Goal: Communication & Community: Answer question/provide support

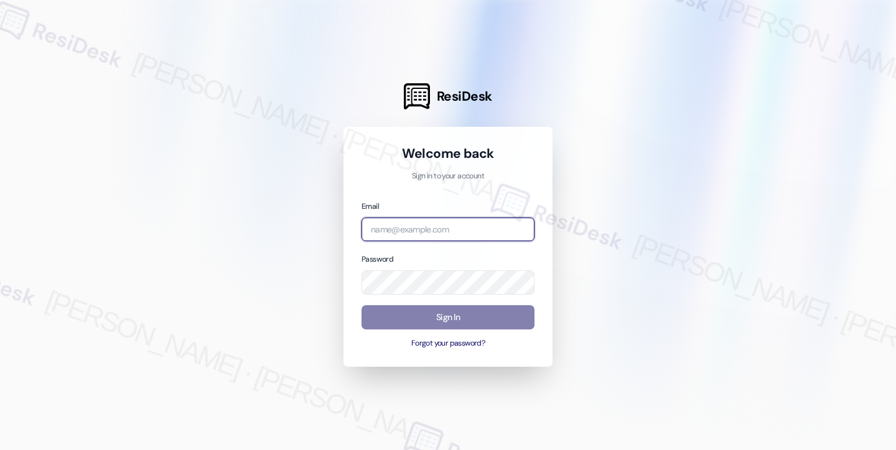
click at [425, 233] on input "email" at bounding box center [447, 230] width 173 height 24
click at [0, 450] on com-1password-button at bounding box center [0, 450] width 0 height 0
type input "automated-surveys-apartment_management_pros-[PERSON_NAME].[PERSON_NAME]@apartme…"
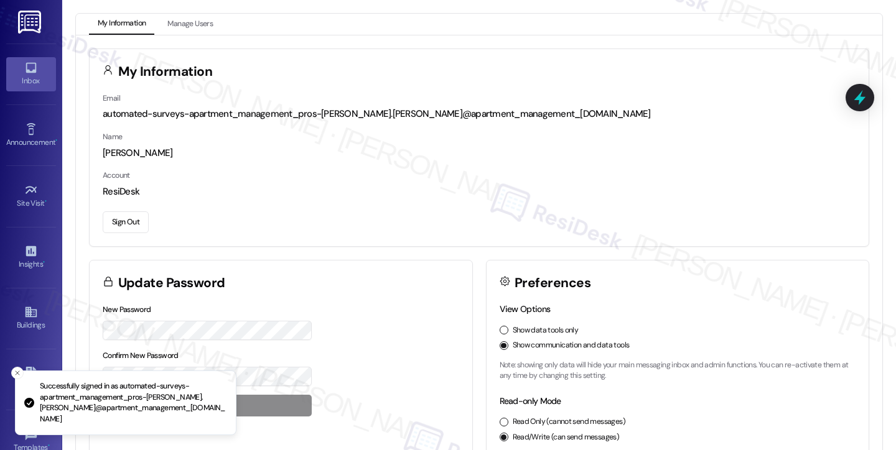
click at [31, 77] on div "Inbox" at bounding box center [31, 81] width 62 height 12
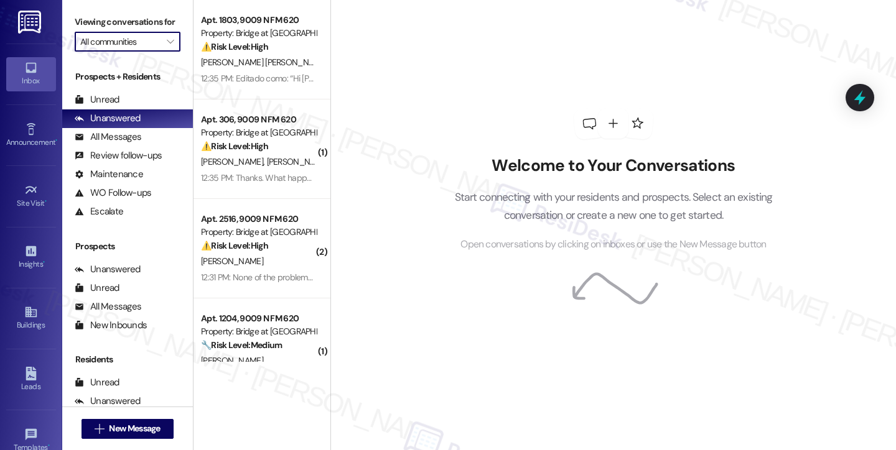
click at [152, 52] on input "All communities" at bounding box center [120, 42] width 80 height 20
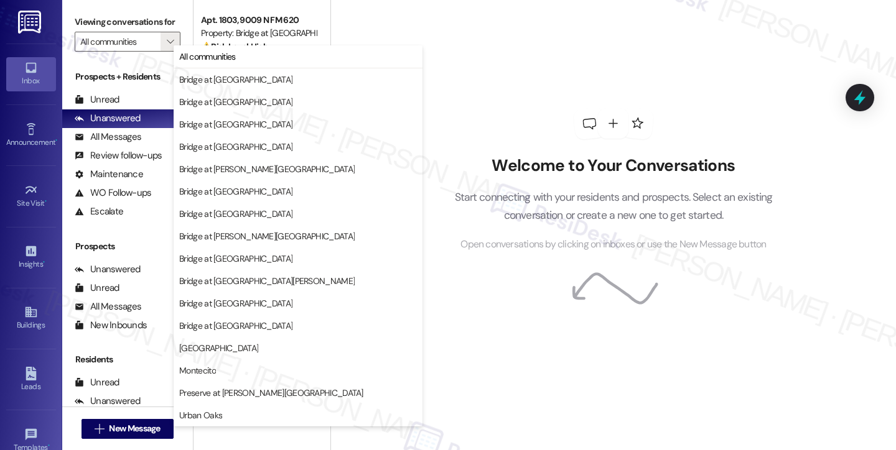
click at [540, 57] on div "Welcome to Your Conversations Start connecting with your residents and prospect…" at bounding box center [613, 180] width 373 height 360
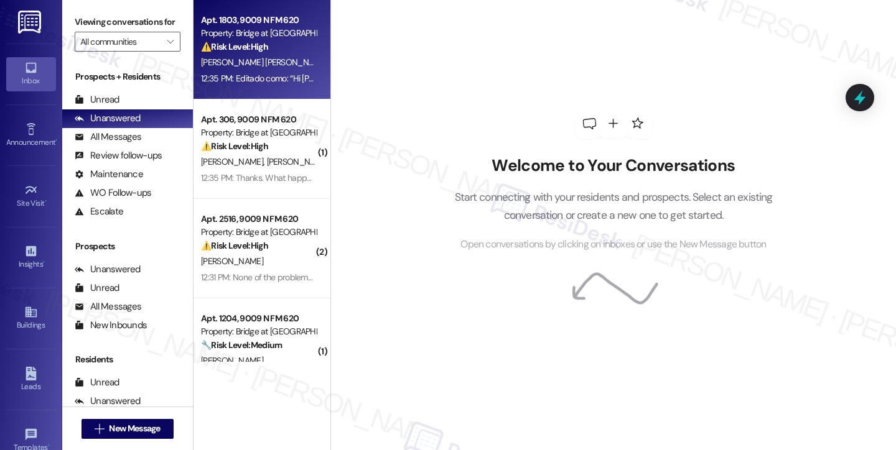
click at [200, 54] on div "Apt. 1803, 9009 N FM 620 Property: Bridge at Canyon Creek ⚠️ Risk Level: High T…" at bounding box center [259, 33] width 118 height 42
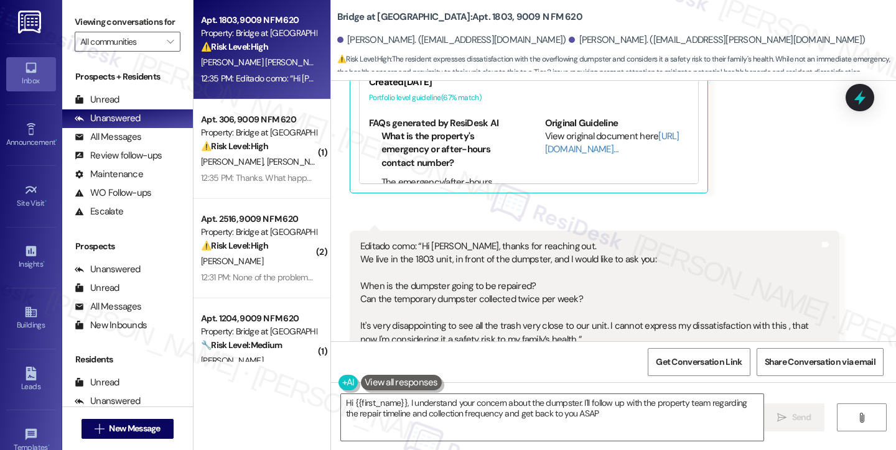
type textarea "Hi {{first_name}}, I understand your concern about the dumpster. I'll follow up…"
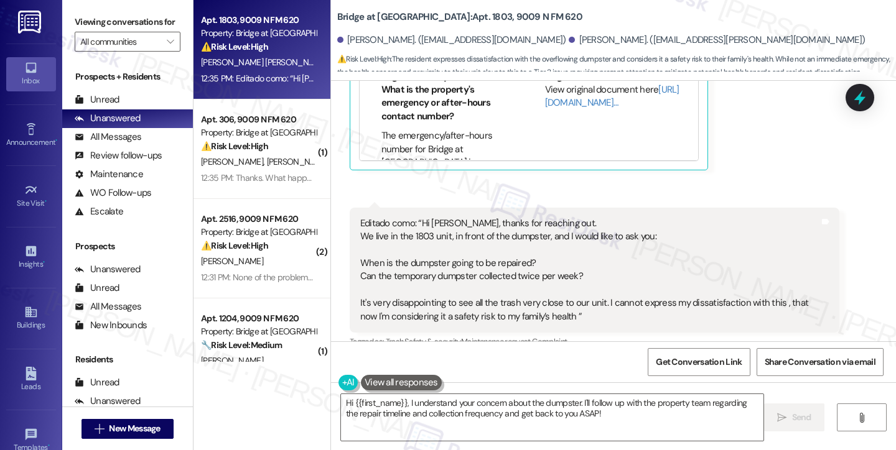
scroll to position [591, 0]
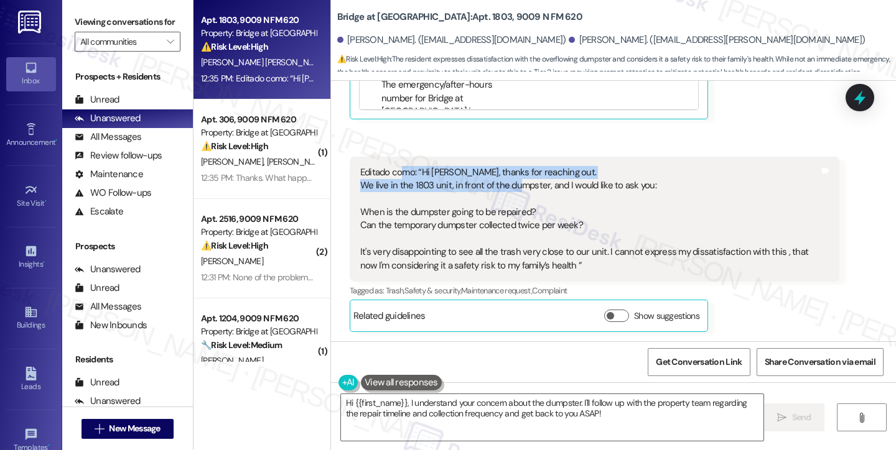
drag, startPoint x: 393, startPoint y: 173, endPoint x: 513, endPoint y: 185, distance: 120.7
click at [513, 185] on div "Editado como: “Hi Sarah, thanks for reaching out. We live in the 1803 unit, in …" at bounding box center [589, 219] width 459 height 106
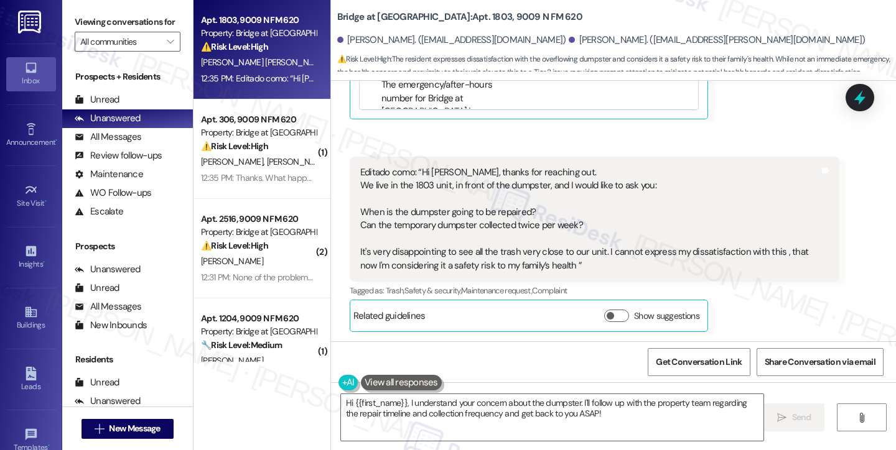
click at [514, 185] on div "Editado como: “Hi Sarah, thanks for reaching out. We live in the 1803 unit, in …" at bounding box center [589, 219] width 459 height 106
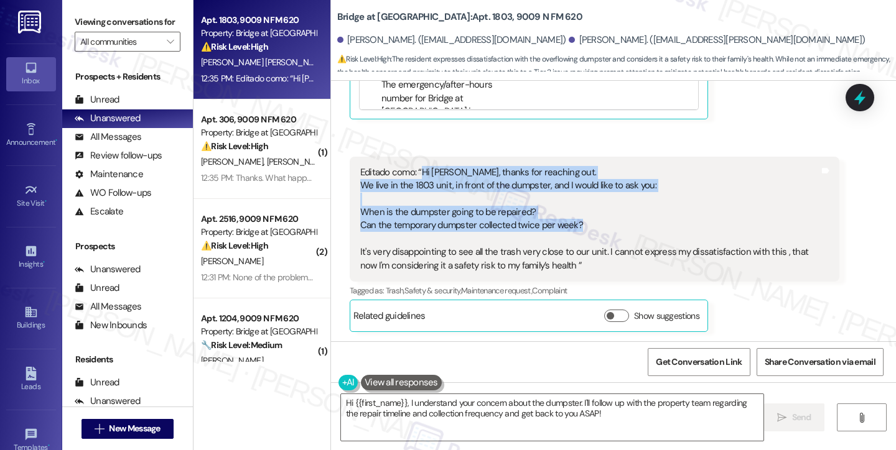
drag, startPoint x: 414, startPoint y: 170, endPoint x: 632, endPoint y: 228, distance: 225.7
click at [632, 228] on div "Editado como: “Hi Sarah, thanks for reaching out. We live in the 1803 unit, in …" at bounding box center [589, 219] width 459 height 106
click at [629, 228] on div "Editado como: “Hi Sarah, thanks for reaching out. We live in the 1803 unit, in …" at bounding box center [589, 219] width 459 height 106
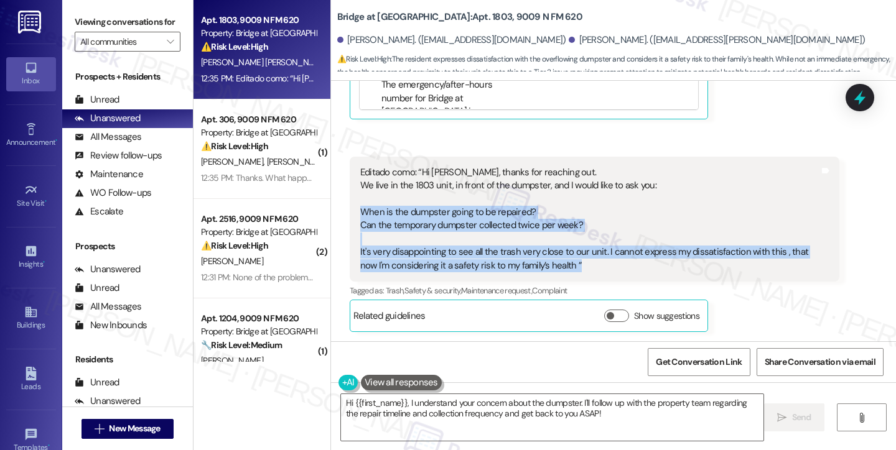
drag, startPoint x: 360, startPoint y: 208, endPoint x: 579, endPoint y: 261, distance: 225.8
click at [579, 261] on div "Editado como: “Hi Sarah, thanks for reaching out. We live in the 1803 unit, in …" at bounding box center [595, 219] width 490 height 125
copy div "When is the dumpster going to be repaired? Can the temporary dumpster collected…"
click at [167, 47] on icon "" at bounding box center [170, 42] width 7 height 10
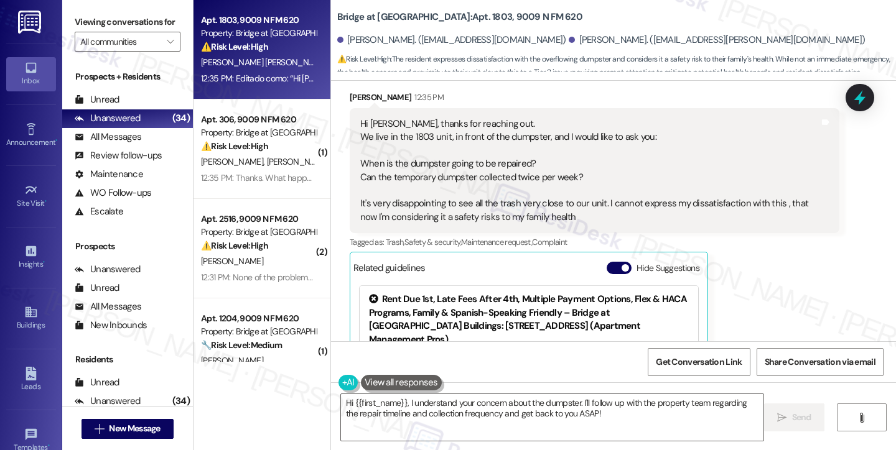
scroll to position [156, 0]
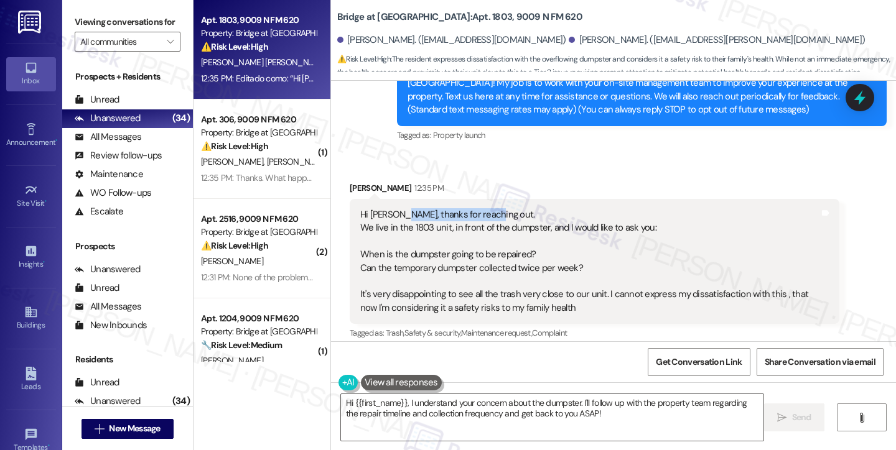
drag, startPoint x: 391, startPoint y: 203, endPoint x: 485, endPoint y: 210, distance: 94.2
click at [485, 210] on div "Hi Sarah, thanks for reaching out. We live in the 1803 unit, in front of the du…" at bounding box center [595, 261] width 490 height 125
click at [485, 210] on div "Hi Sarah, thanks for reaching out. We live in the 1803 unit, in front of the du…" at bounding box center [589, 261] width 459 height 106
click at [448, 239] on div "Hi Sarah, thanks for reaching out. We live in the 1803 unit, in front of the du…" at bounding box center [589, 261] width 459 height 106
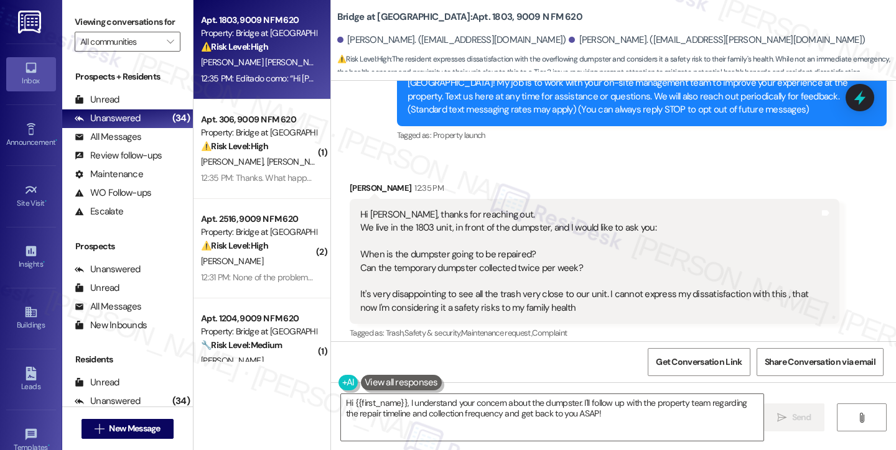
click at [486, 232] on div "Hi Sarah, thanks for reaching out. We live in the 1803 unit, in front of the du…" at bounding box center [589, 261] width 459 height 106
click at [487, 232] on div "Hi Sarah, thanks for reaching out. We live in the 1803 unit, in front of the du…" at bounding box center [589, 261] width 459 height 106
click at [106, 52] on input "All communities" at bounding box center [120, 42] width 80 height 20
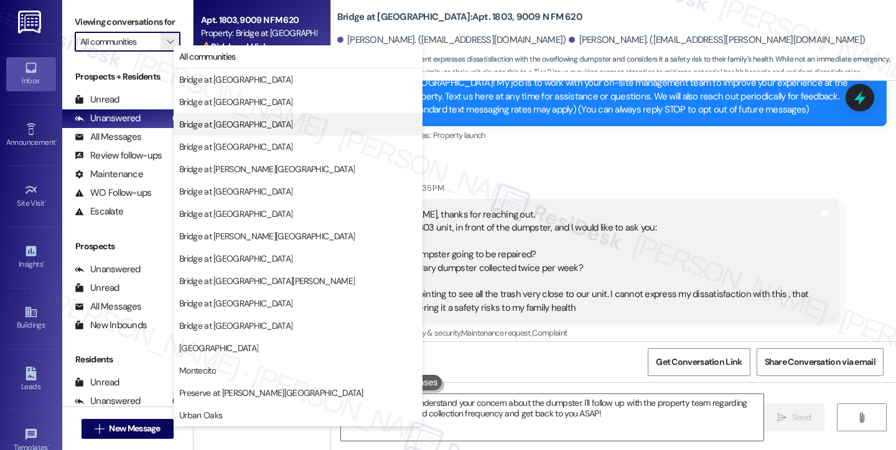
click at [233, 121] on span "Bridge at [GEOGRAPHIC_DATA]" at bounding box center [235, 124] width 113 height 12
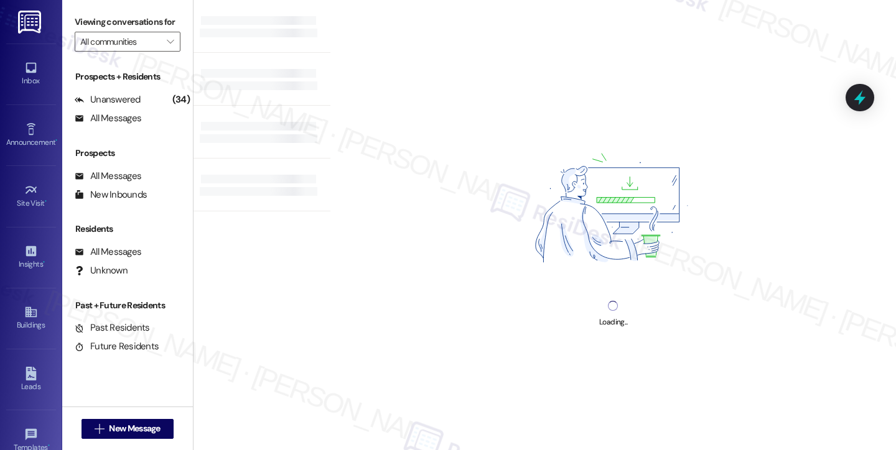
type input "Bridge at [GEOGRAPHIC_DATA]"
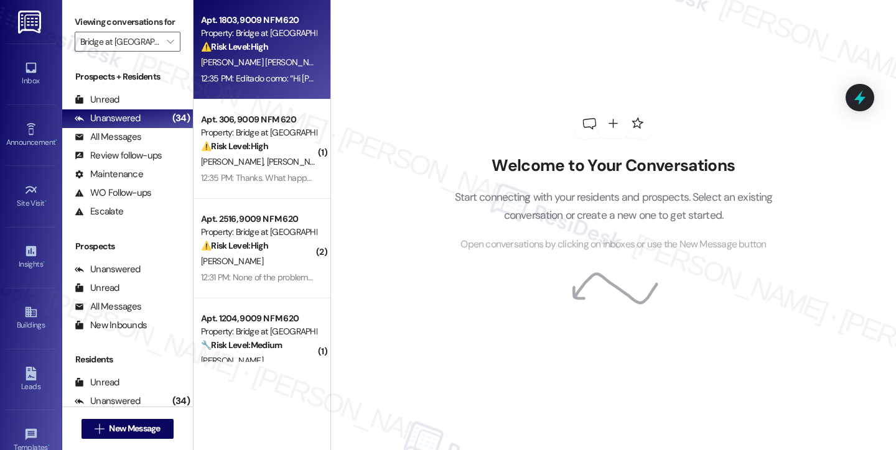
click at [248, 35] on div "Property: Bridge at [GEOGRAPHIC_DATA]" at bounding box center [258, 33] width 115 height 13
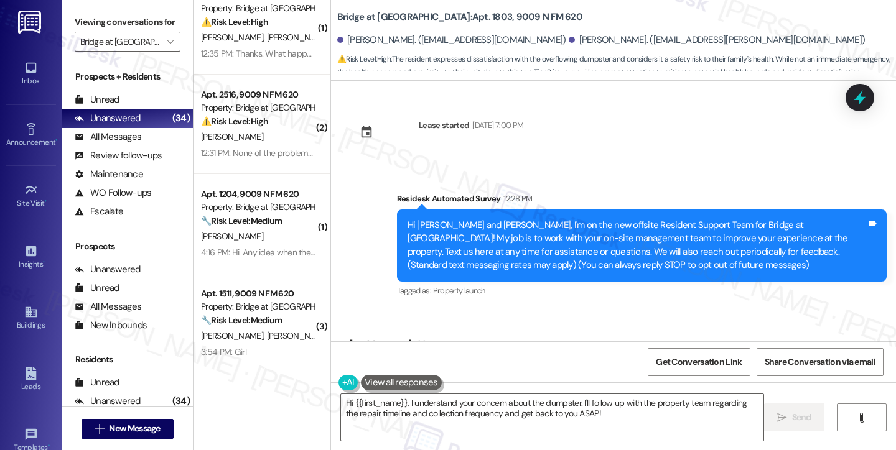
click at [477, 218] on div "Hi Erick and Daniela, I'm on the new offsite Resident Support Team for Bridge a…" at bounding box center [642, 246] width 490 height 72
click at [476, 218] on div "Hi Erick and Daniela, I'm on the new offsite Resident Support Team for Bridge a…" at bounding box center [642, 246] width 490 height 72
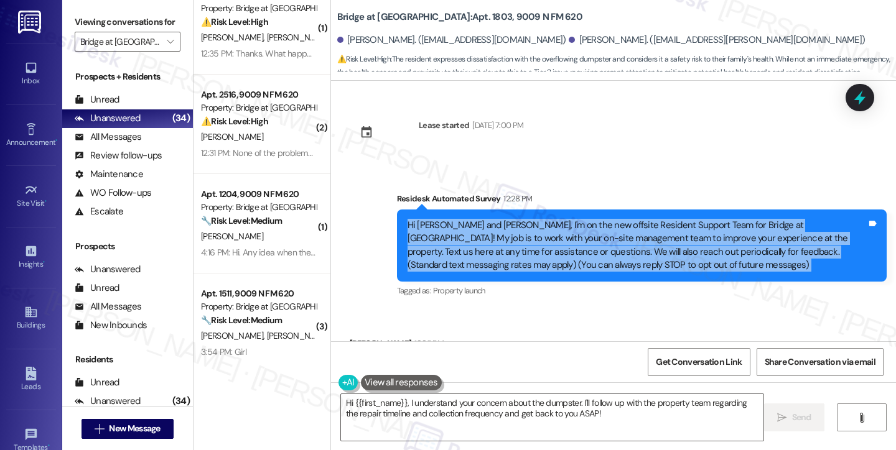
click at [476, 218] on div "Hi Erick and Daniela, I'm on the new offsite Resident Support Team for Bridge a…" at bounding box center [642, 246] width 490 height 72
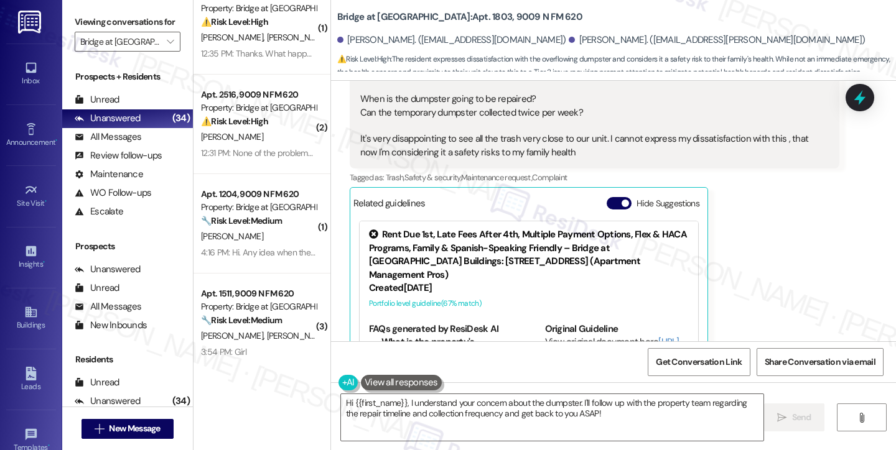
scroll to position [249, 0]
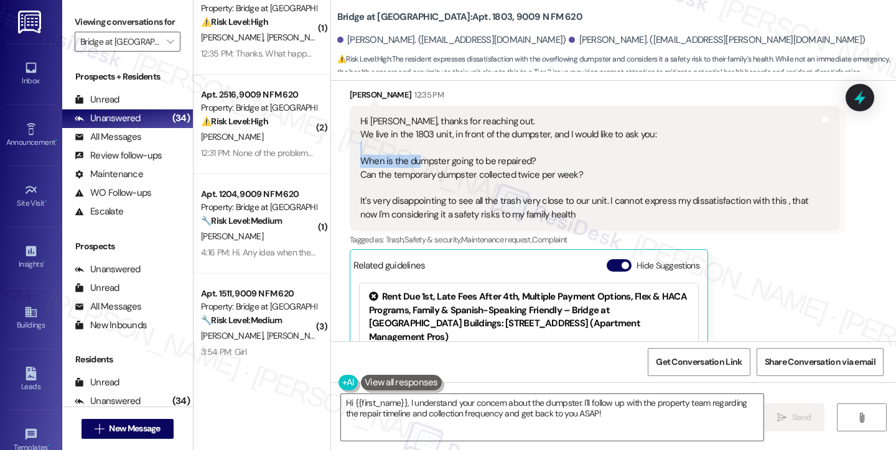
drag, startPoint x: 413, startPoint y: 160, endPoint x: 485, endPoint y: 155, distance: 71.8
click at [485, 155] on div "Hi Sarah, thanks for reaching out. We live in the 1803 unit, in front of the du…" at bounding box center [589, 168] width 459 height 106
click at [80, 9] on div "Viewing conversations for Bridge at [GEOGRAPHIC_DATA] " at bounding box center [127, 32] width 131 height 64
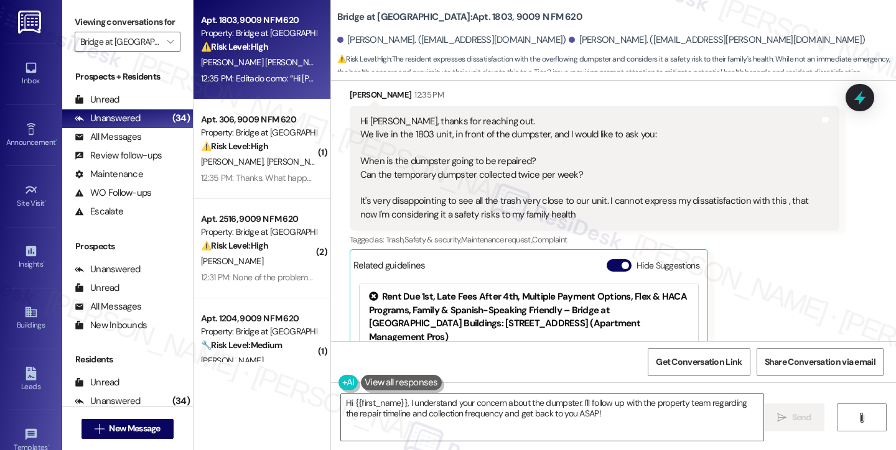
click at [418, 159] on div "Hi Sarah, thanks for reaching out. We live in the 1803 unit, in front of the du…" at bounding box center [589, 168] width 459 height 106
click at [404, 133] on div "Hi Sarah, thanks for reaching out. We live in the 1803 unit, in front of the du…" at bounding box center [589, 168] width 459 height 106
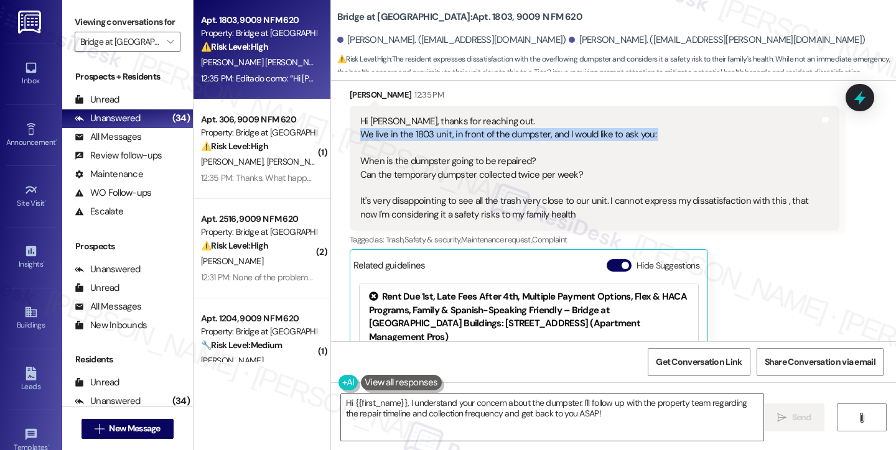
click at [404, 133] on div "Hi Sarah, thanks for reaching out. We live in the 1803 unit, in front of the du…" at bounding box center [589, 168] width 459 height 106
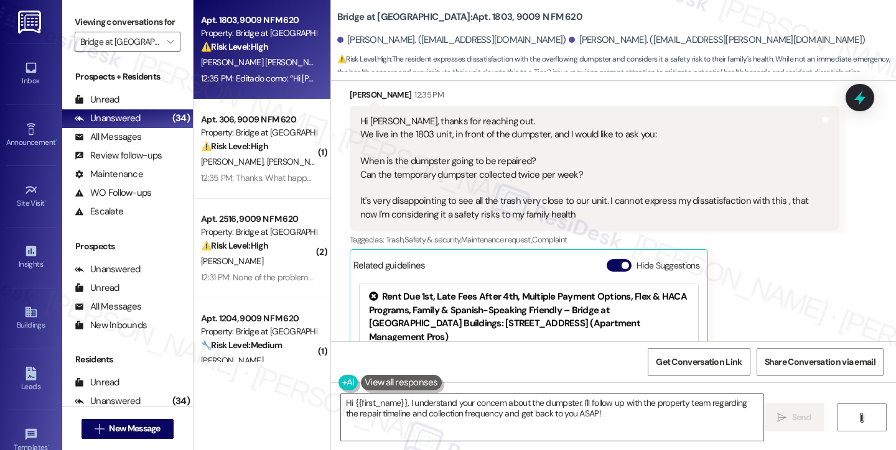
click at [413, 173] on div "Hi Sarah, thanks for reaching out. We live in the 1803 unit, in front of the du…" at bounding box center [589, 168] width 459 height 106
drag, startPoint x: 378, startPoint y: 166, endPoint x: 464, endPoint y: 166, distance: 86.5
click at [466, 166] on div "Hi Sarah, thanks for reaching out. We live in the 1803 unit, in front of the du…" at bounding box center [589, 168] width 459 height 106
click at [412, 162] on div "Hi Sarah, thanks for reaching out. We live in the 1803 unit, in front of the du…" at bounding box center [589, 168] width 459 height 106
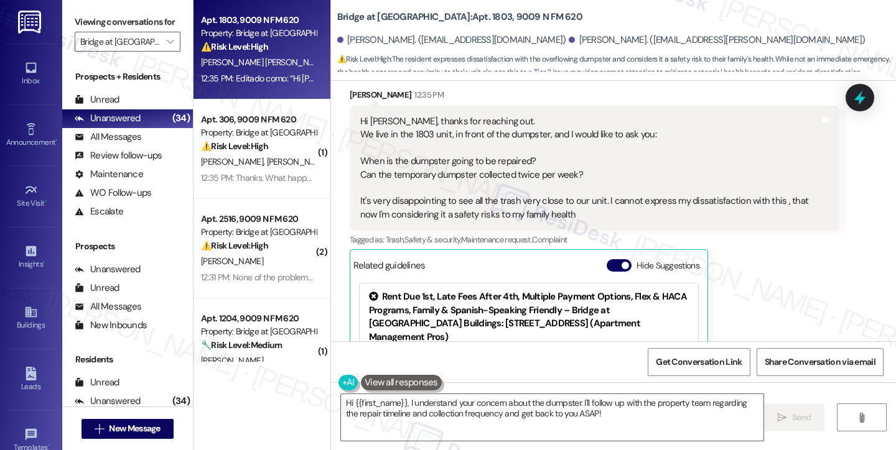
click at [414, 174] on div "Hi Sarah, thanks for reaching out. We live in the 1803 unit, in front of the du…" at bounding box center [589, 168] width 459 height 106
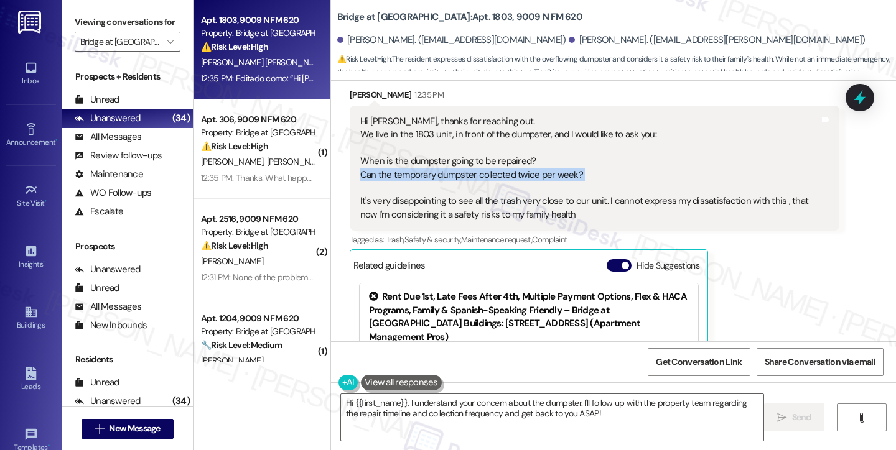
click at [414, 174] on div "Hi Sarah, thanks for reaching out. We live in the 1803 unit, in front of the du…" at bounding box center [589, 168] width 459 height 106
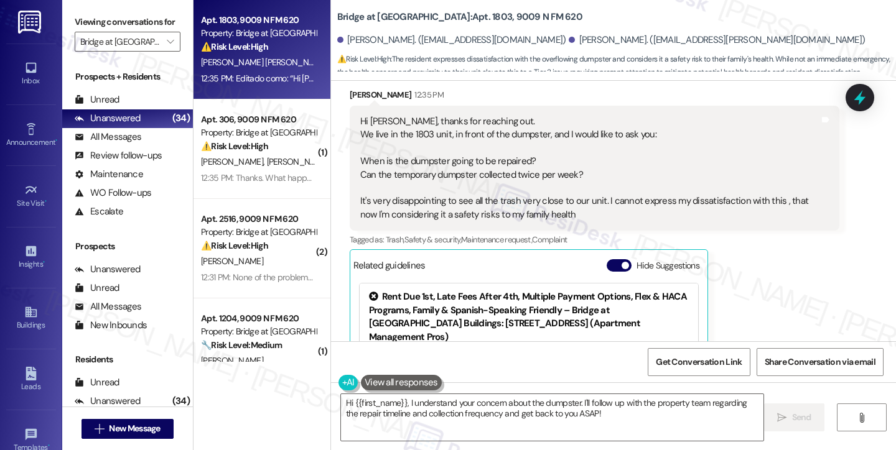
click at [396, 203] on div "Hi Sarah, thanks for reaching out. We live in the 1803 unit, in front of the du…" at bounding box center [589, 168] width 459 height 106
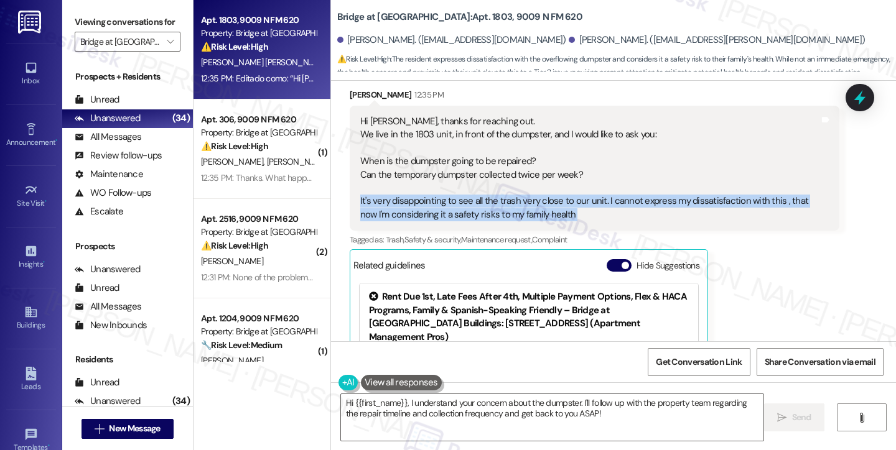
click at [396, 203] on div "Hi Sarah, thanks for reaching out. We live in the 1803 unit, in front of the du…" at bounding box center [589, 168] width 459 height 106
click at [498, 416] on textarea "Hi {{first_name}}, I understand your concern about the dumpster. I'll follow up…" at bounding box center [552, 417] width 422 height 47
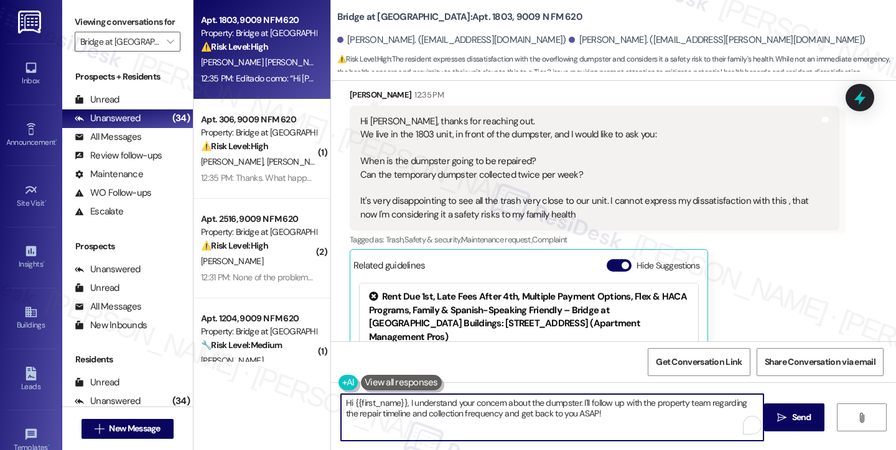
click at [572, 417] on textarea "Hi {{first_name}}, I understand your concern about the dumpster. I'll follow up…" at bounding box center [552, 417] width 422 height 47
click at [596, 416] on textarea "Hi {{first_name}}, I understand your concern about the dumpster. I'll follow up…" at bounding box center [552, 417] width 422 height 47
drag, startPoint x: 611, startPoint y: 413, endPoint x: 581, endPoint y: 413, distance: 30.5
click at [581, 413] on textarea "Hi {{first_name}}, I understand your concern about the dumpster. I'll follow up…" at bounding box center [552, 417] width 422 height 47
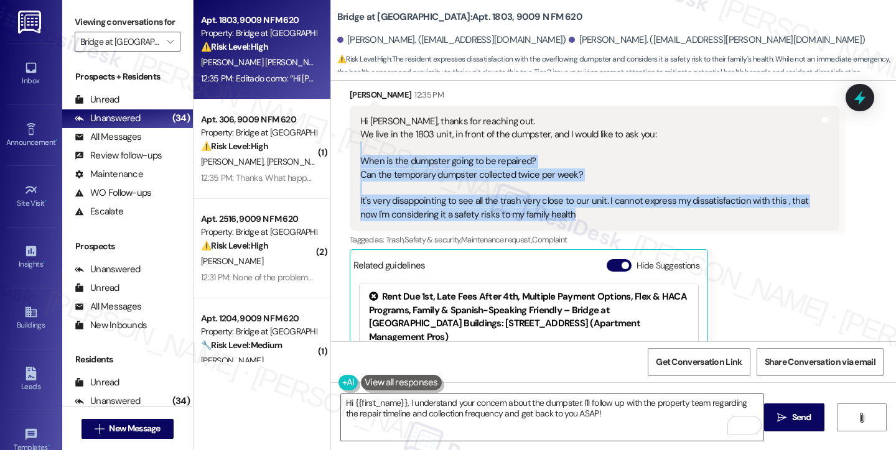
drag, startPoint x: 568, startPoint y: 215, endPoint x: 357, endPoint y: 151, distance: 220.6
click at [360, 151] on div "Hi Sarah, thanks for reaching out. We live in the 1803 unit, in front of the du…" at bounding box center [589, 168] width 459 height 106
click at [379, 160] on div "Hi Sarah, thanks for reaching out. We live in the 1803 unit, in front of the du…" at bounding box center [589, 168] width 459 height 106
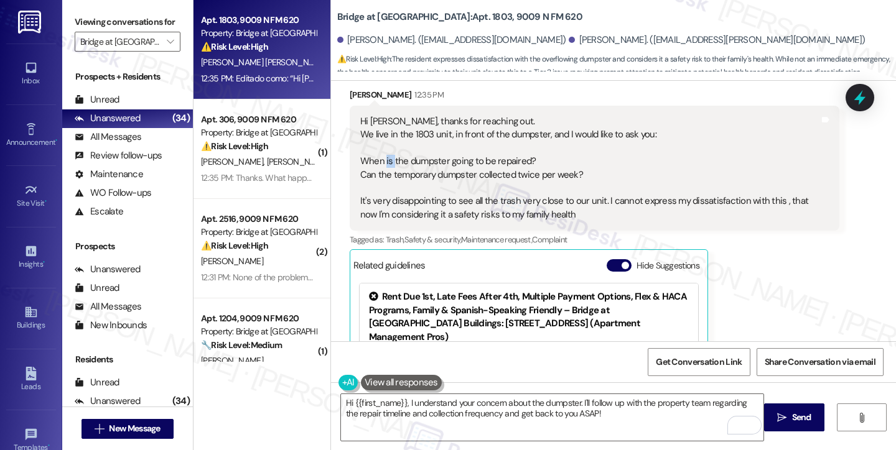
click at [379, 160] on div "Hi Sarah, thanks for reaching out. We live in the 1803 unit, in front of the du…" at bounding box center [589, 168] width 459 height 106
click at [468, 401] on textarea "Hi {{first_name}}, I understand your concern about the dumpster. I'll follow up…" at bounding box center [552, 417] width 422 height 47
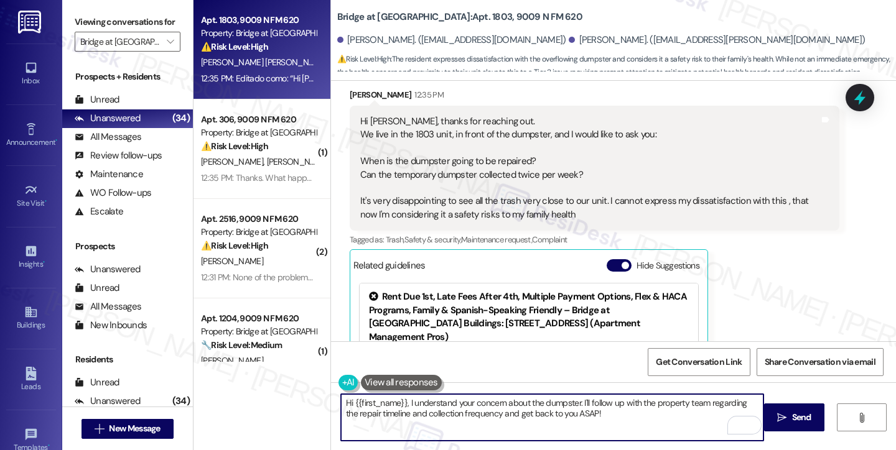
click at [611, 410] on textarea "Hi {{first_name}}, I understand your concern about the dumpster. I'll follow up…" at bounding box center [552, 417] width 422 height 47
click at [669, 403] on textarea "Hi {{first_name}}, I understand your concern about the dumpster. I'll follow up…" at bounding box center [552, 417] width 422 height 47
drag, startPoint x: 404, startPoint y: 402, endPoint x: 417, endPoint y: 394, distance: 15.9
click at [404, 402] on textarea "Hi {{first_name}}, I understand your concern about the dumpster. I'll follow up…" at bounding box center [552, 417] width 422 height 47
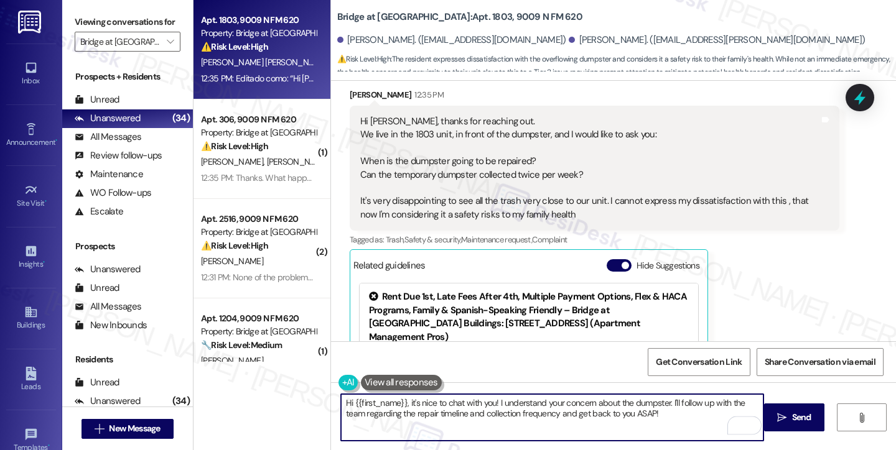
click at [350, 93] on div "Erick Guazo Vargas 12:35 PM" at bounding box center [595, 96] width 490 height 17
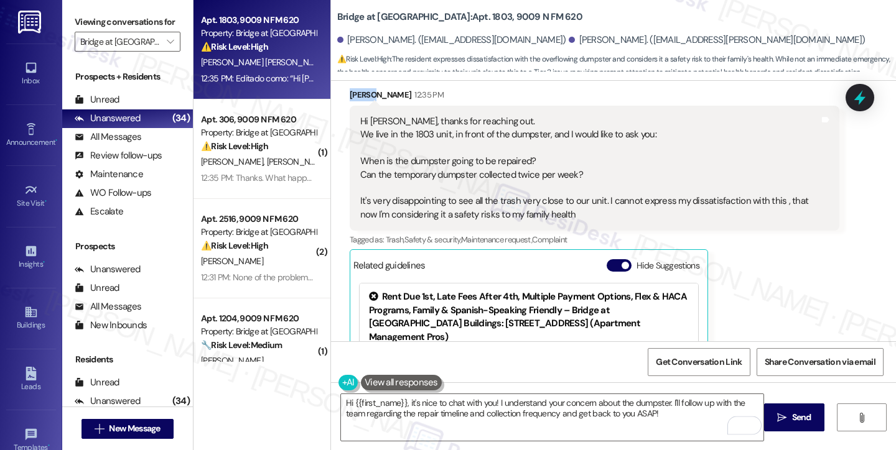
click at [350, 93] on div "Erick Guazo Vargas 12:35 PM" at bounding box center [595, 96] width 490 height 17
copy div "Erick"
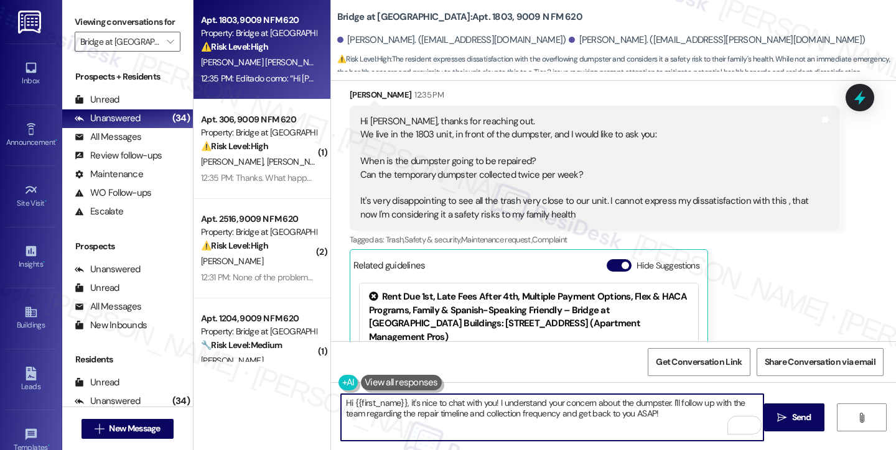
click at [348, 402] on textarea "Hi {{first_name}}, it's nice to chat with you! I understand your concern about …" at bounding box center [552, 417] width 422 height 47
drag, startPoint x: 348, startPoint y: 401, endPoint x: 401, endPoint y: 394, distance: 53.3
click at [401, 394] on textarea "Hi {{first_name}}, it's nice to chat with you! I understand your concern about …" at bounding box center [552, 417] width 422 height 47
paste textarea "Erick"
click at [455, 402] on textarea "Hi Erick, it's nice to chat with you! I understand your concern about the dumps…" at bounding box center [552, 417] width 422 height 47
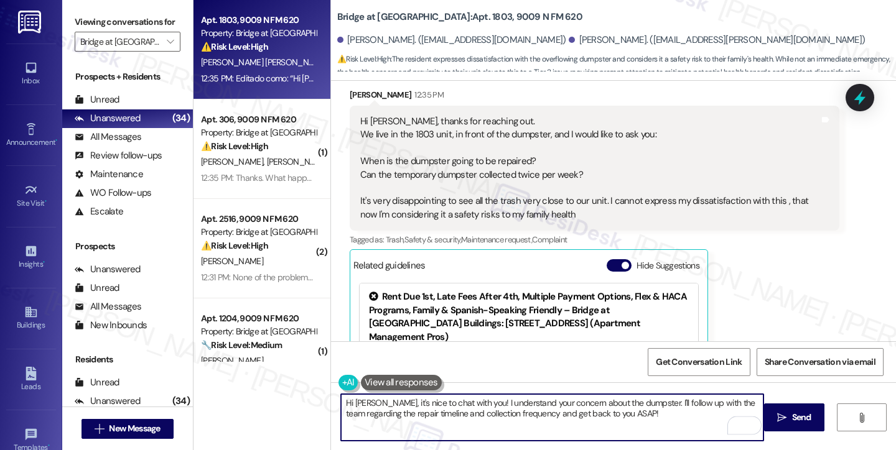
click at [458, 402] on textarea "Hi Erick, it's nice to chat with you! I understand your concern about the dumps…" at bounding box center [552, 417] width 422 height 47
click at [603, 403] on textarea "Hi Erick, it's nice to chat with you! Thank you for reaching out. I understand …" at bounding box center [552, 417] width 422 height 47
click at [685, 408] on textarea "Hi Erick, it's nice to chat with you! Thank you for reaching out. I understand …" at bounding box center [552, 417] width 422 height 47
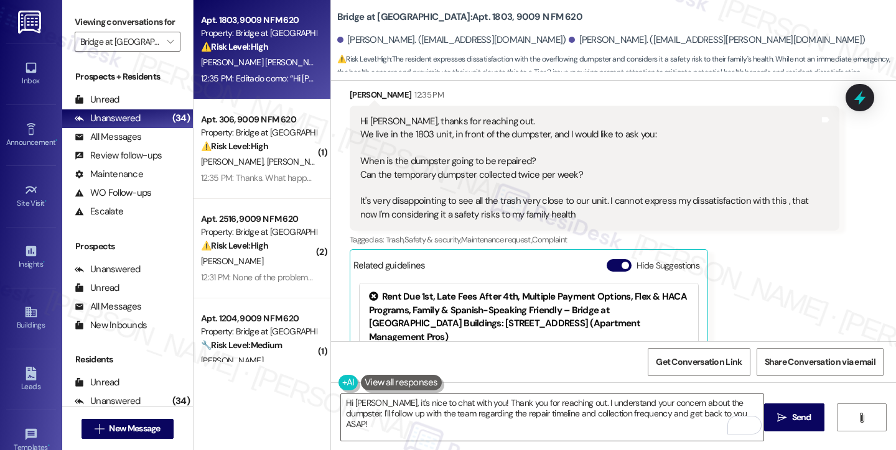
click at [388, 16] on b "Bridge at Canyon Creek: Apt. 1803, 9009 N FM 620" at bounding box center [459, 17] width 245 height 13
copy b "Canyon"
click at [394, 179] on div "Hi Sarah, thanks for reaching out. We live in the 1803 unit, in front of the du…" at bounding box center [589, 168] width 459 height 106
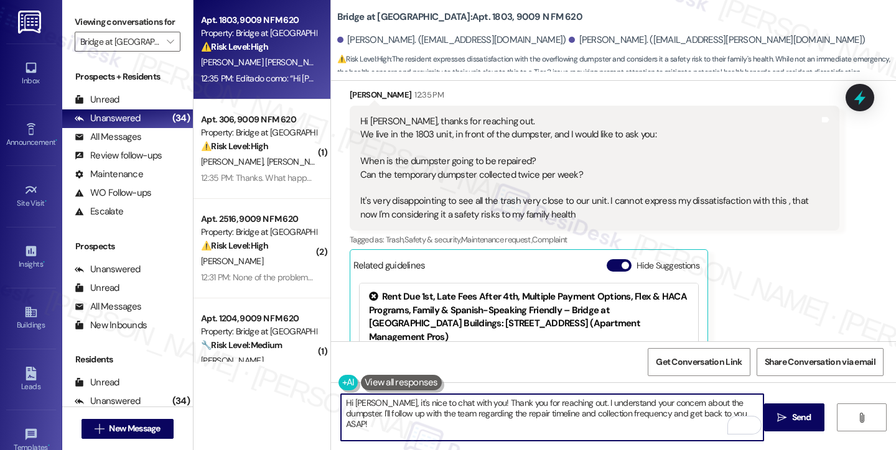
click at [473, 404] on textarea "Hi Erick, it's nice to chat with you! Thank you for reaching out. I understand …" at bounding box center [552, 417] width 422 height 47
click at [572, 406] on textarea "Hi Erick, it's nice to chat with you! Thank you for reaching out. I understand …" at bounding box center [552, 417] width 422 height 47
click at [462, 402] on textarea "Hi Erick, it's nice to chat with you! Thank you for reaching out. I understand …" at bounding box center [552, 417] width 422 height 47
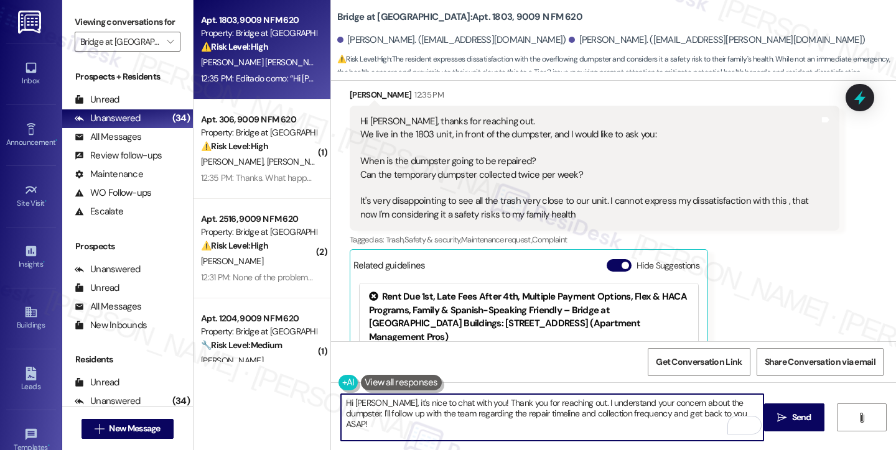
click at [462, 402] on textarea "Hi Erick, it's nice to chat with you! Thank you for reaching out. I understand …" at bounding box center [552, 417] width 422 height 47
click at [607, 402] on textarea "Hi Erick, it's nice to chat with you! Thank you for reaching out. I understand …" at bounding box center [552, 417] width 422 height 47
click at [719, 399] on textarea "Hi Erick, it's nice to chat with you! Thank you for reaching out. I understand …" at bounding box center [552, 417] width 422 height 47
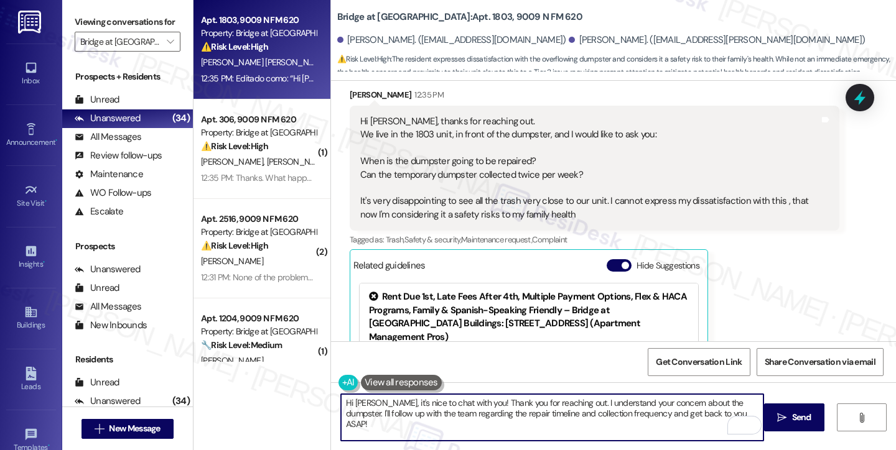
click at [719, 399] on textarea "Hi Erick, it's nice to chat with you! Thank you for reaching out. I understand …" at bounding box center [552, 417] width 422 height 47
click at [522, 414] on textarea "Hi Erick, it's nice to chat with you! Thank you for reaching out. I understand …" at bounding box center [552, 417] width 422 height 47
click at [708, 413] on textarea "Hi Erick, it's nice to chat with you! Thank you for reaching out. I understand …" at bounding box center [552, 417] width 422 height 47
click at [457, 401] on textarea "Hi Erick, it's nice to chat with you! Thank you for reaching out. I understand …" at bounding box center [552, 417] width 422 height 47
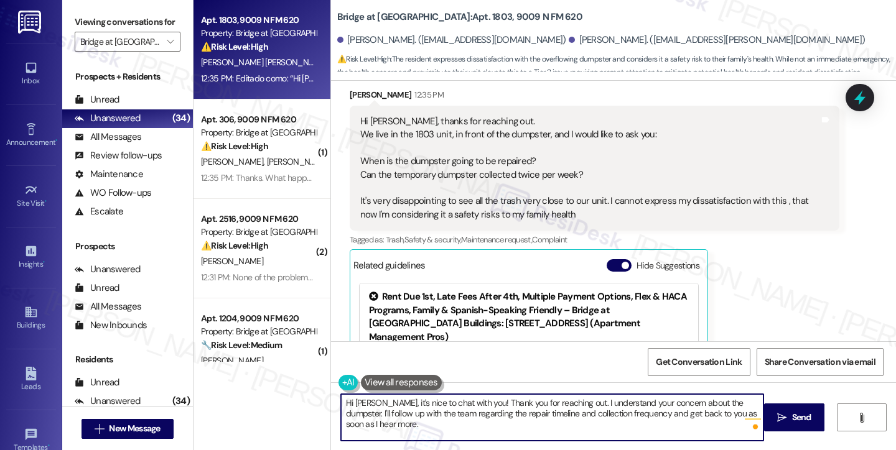
click at [457, 401] on textarea "Hi Erick, it's nice to chat with you! Thank you for reaching out. I understand …" at bounding box center [552, 417] width 422 height 47
click at [445, 417] on textarea "Hi Erick, it's nice to chat with you! Thank you for reaching out. I understand …" at bounding box center [552, 417] width 422 height 47
click at [455, 400] on textarea "Hi Erick, it's nice to chat with you! Thank you for reaching out. I understand …" at bounding box center [552, 417] width 422 height 47
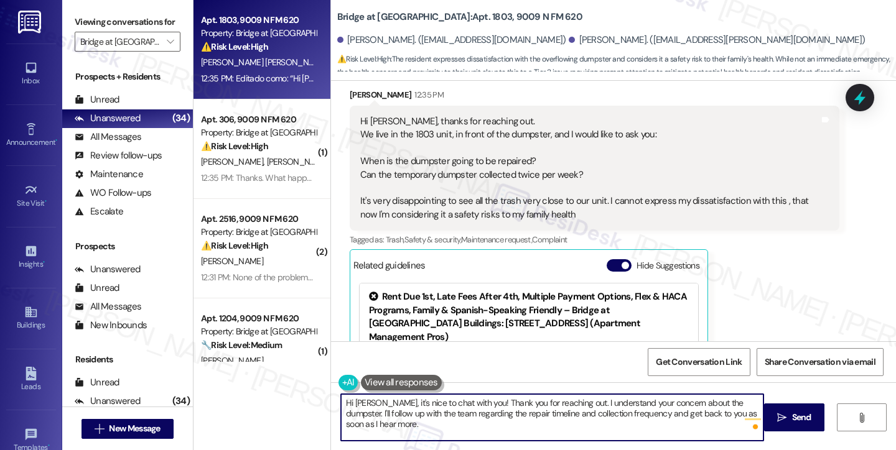
click at [455, 400] on textarea "Hi Erick, it's nice to chat with you! Thank you for reaching out. I understand …" at bounding box center [552, 417] width 422 height 47
click at [457, 412] on textarea "Hi Erick, it's nice to chat with you! Thank you for reaching out. I understand …" at bounding box center [552, 417] width 422 height 47
click at [445, 425] on textarea "Hi Erick, it's nice to chat with you! Thank you for reaching out. I understand …" at bounding box center [552, 417] width 422 height 47
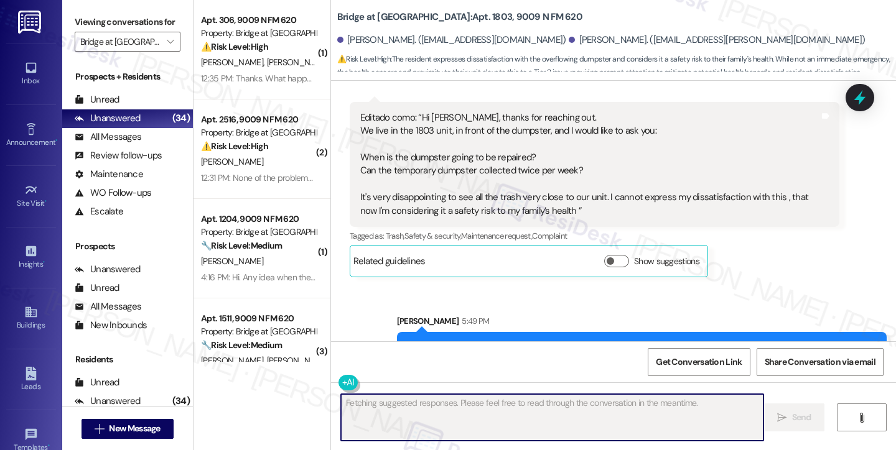
scroll to position [690, 0]
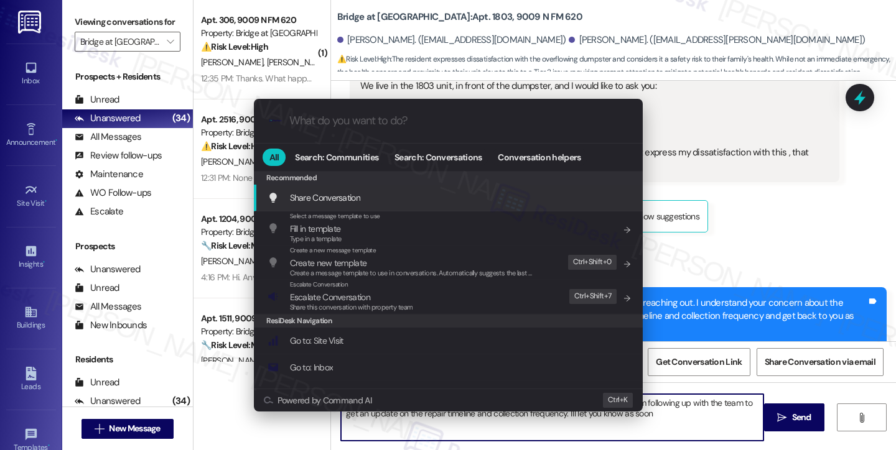
click at [816, 177] on div ".cls-1{fill:#0a055f;}.cls-2{fill:#0cc4c4;} resideskLogoBlueOrange All Search: C…" at bounding box center [448, 225] width 896 height 450
type textarea "Hi {{first_name}}, I understand your concern about the dumpster near your unit.…"
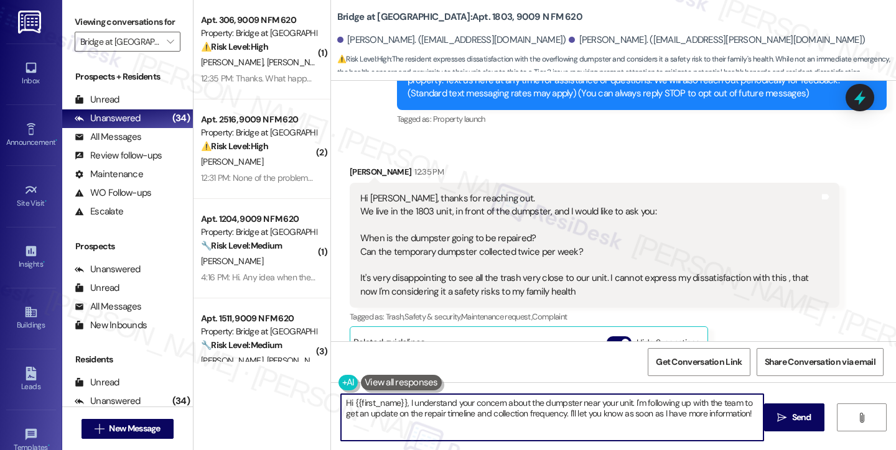
scroll to position [193, 0]
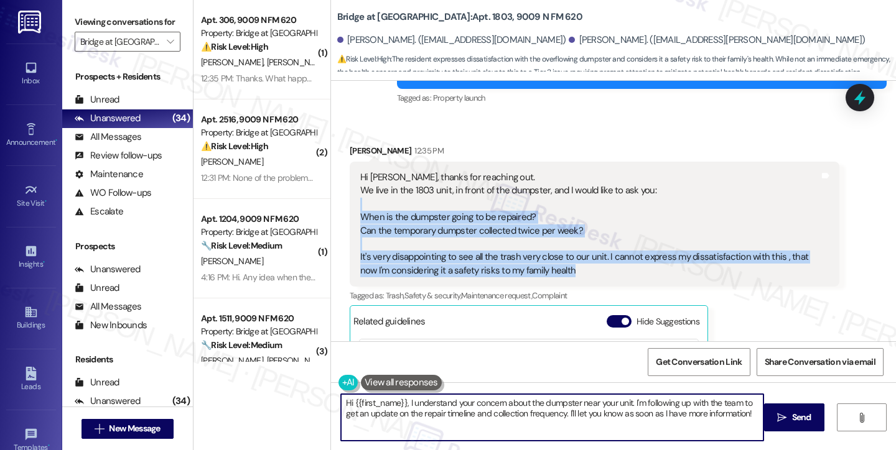
drag, startPoint x: 585, startPoint y: 268, endPoint x: 360, endPoint y: 213, distance: 231.9
click at [361, 211] on div "Hi Sarah, thanks for reaching out. We live in the 1803 unit, in front of the du…" at bounding box center [589, 224] width 459 height 106
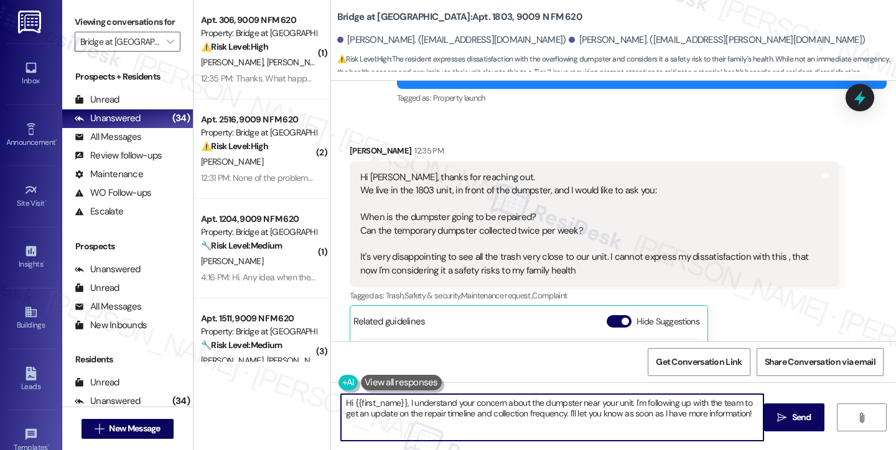
click at [360, 215] on div "Hi Sarah, thanks for reaching out. We live in the 1803 unit, in front of the du…" at bounding box center [589, 224] width 459 height 106
drag, startPoint x: 363, startPoint y: 223, endPoint x: 372, endPoint y: 221, distance: 8.9
click at [368, 222] on div "Hi Sarah, thanks for reaching out. We live in the 1803 unit, in front of the du…" at bounding box center [589, 224] width 459 height 106
click at [372, 221] on div "Hi Sarah, thanks for reaching out. We live in the 1803 unit, in front of the du…" at bounding box center [589, 224] width 459 height 106
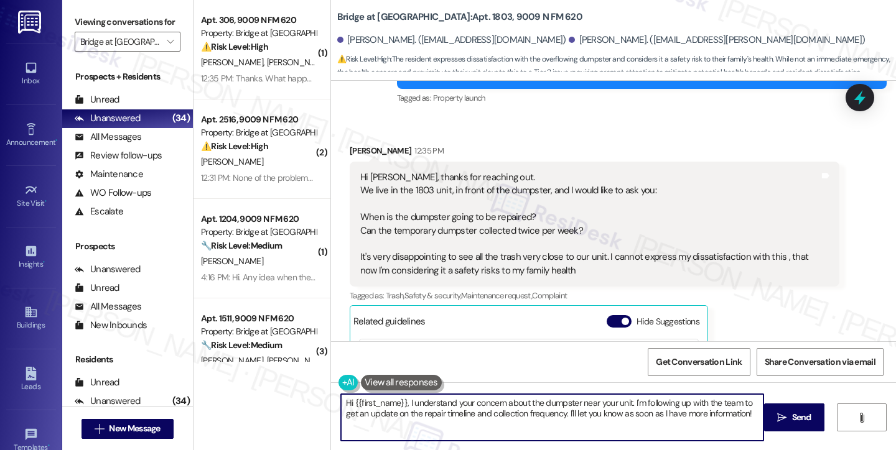
click at [480, 228] on div "Hi Sarah, thanks for reaching out. We live in the 1803 unit, in front of the du…" at bounding box center [589, 224] width 459 height 106
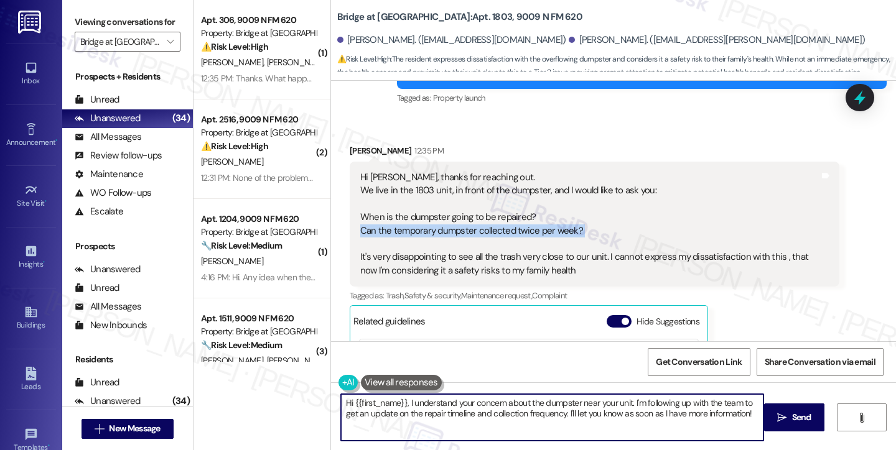
click at [480, 228] on div "Hi Sarah, thanks for reaching out. We live in the 1803 unit, in front of the du…" at bounding box center [589, 224] width 459 height 106
click at [597, 226] on div "Hi Sarah, thanks for reaching out. We live in the 1803 unit, in front of the du…" at bounding box center [589, 224] width 459 height 106
drag, startPoint x: 610, startPoint y: 226, endPoint x: 362, endPoint y: 211, distance: 248.0
click at [362, 211] on div "Hi Sarah, thanks for reaching out. We live in the 1803 unit, in front of the du…" at bounding box center [589, 224] width 459 height 106
click at [424, 221] on div "Hi Sarah, thanks for reaching out. We live in the 1803 unit, in front of the du…" at bounding box center [589, 224] width 459 height 106
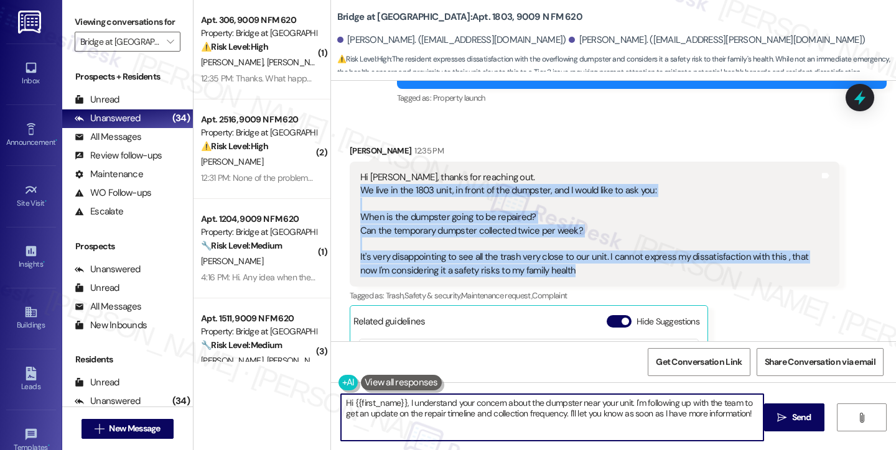
drag, startPoint x: 351, startPoint y: 191, endPoint x: 610, endPoint y: 278, distance: 273.0
click at [610, 278] on div "Hi Sarah, thanks for reaching out. We live in the 1803 unit, in front of the du…" at bounding box center [595, 224] width 490 height 125
copy div "We live in the 1803 unit, in front of the dumpster, and I would like to ask you…"
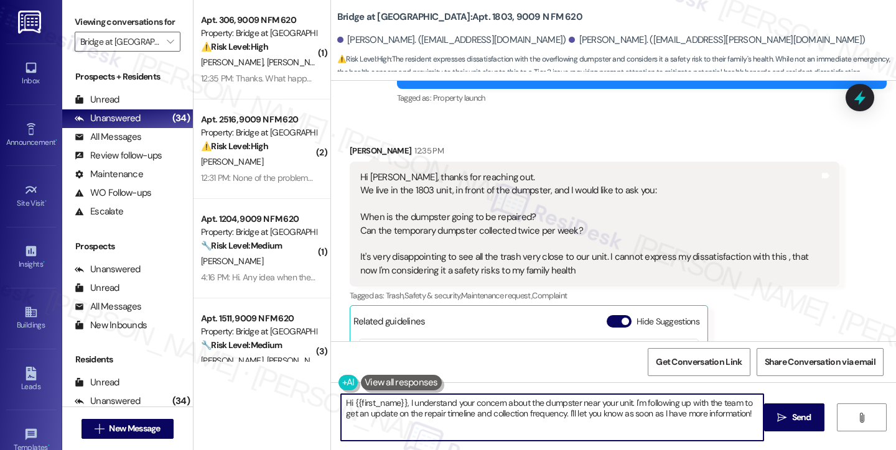
click at [72, 30] on div "Viewing conversations for Bridge at [GEOGRAPHIC_DATA] " at bounding box center [127, 32] width 131 height 64
click at [79, 12] on div "Viewing conversations for Bridge at [GEOGRAPHIC_DATA] " at bounding box center [127, 32] width 131 height 64
drag, startPoint x: 340, startPoint y: 15, endPoint x: 443, endPoint y: 23, distance: 103.0
click at [443, 23] on b "Bridge at Canyon Creek: Apt. 1803, 9009 N FM 620" at bounding box center [459, 17] width 245 height 13
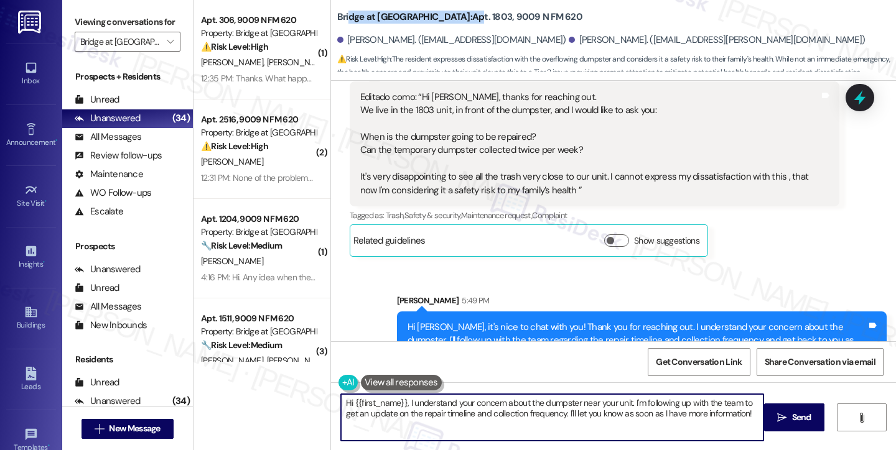
scroll to position [690, 0]
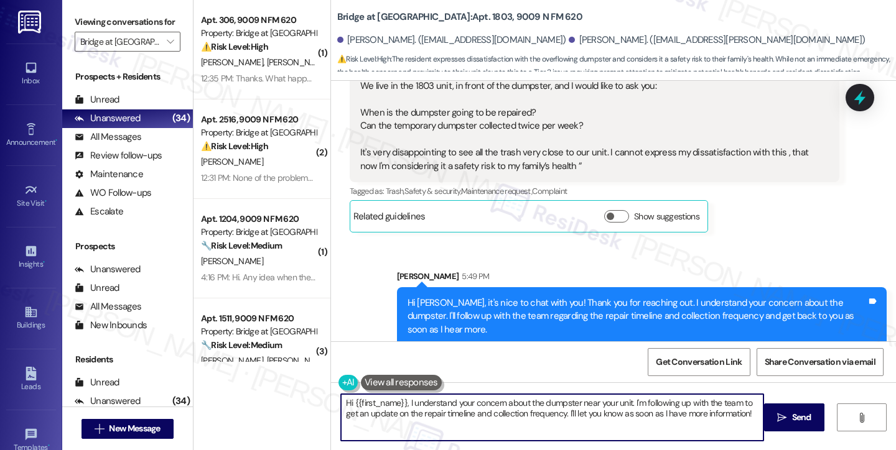
drag, startPoint x: 74, startPoint y: 21, endPoint x: 122, endPoint y: 40, distance: 51.6
click at [74, 21] on div "Viewing conversations for Bridge at [GEOGRAPHIC_DATA] " at bounding box center [127, 32] width 131 height 64
click at [652, 263] on div "Sent via SMS Sarah 5:49 PM Hi Erick, it's nice to chat with you! Thank you for …" at bounding box center [642, 308] width 508 height 95
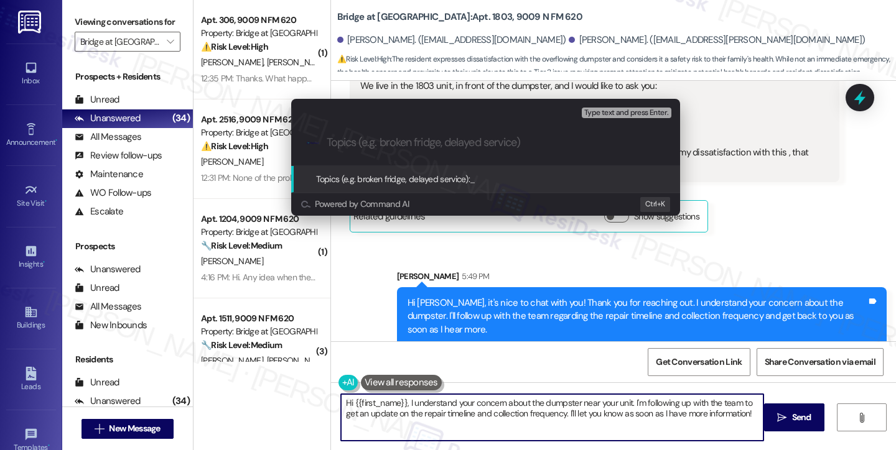
paste input "Dumpster Repair and Collection Schedule"
type input "Dumpster Repair and Collection Schedule"
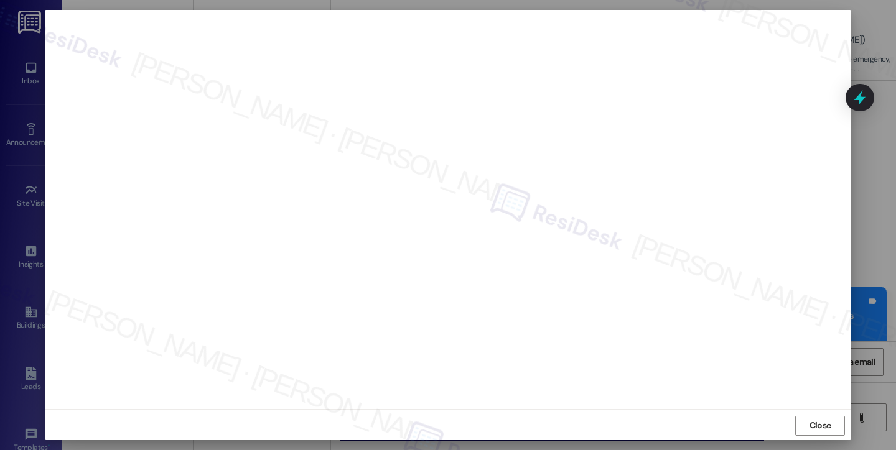
scroll to position [7, 0]
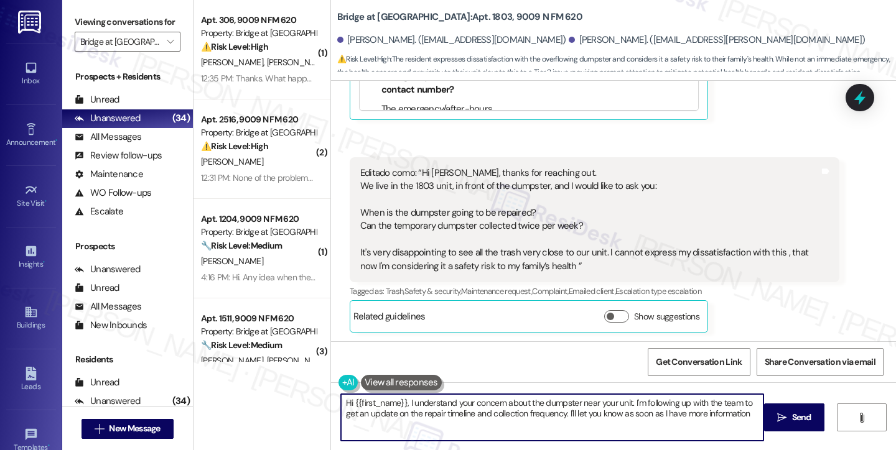
type textarea "Hi {{first_name}}, I understand your concern about the dumpster near your unit.…"
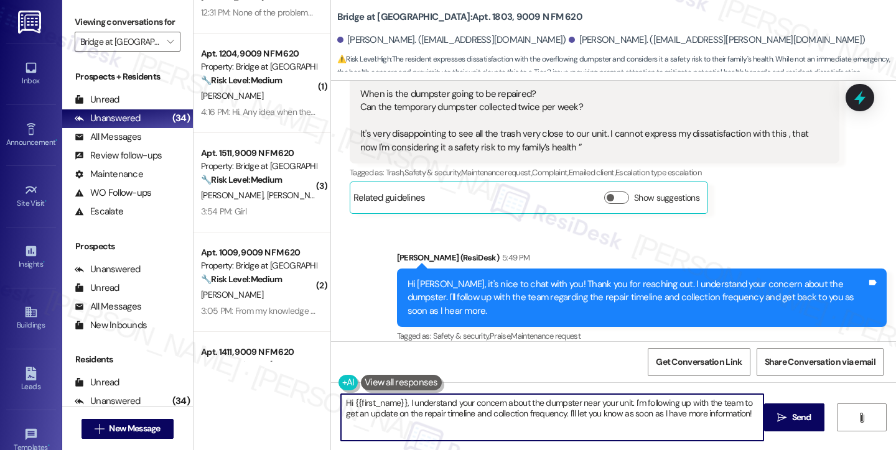
scroll to position [0, 0]
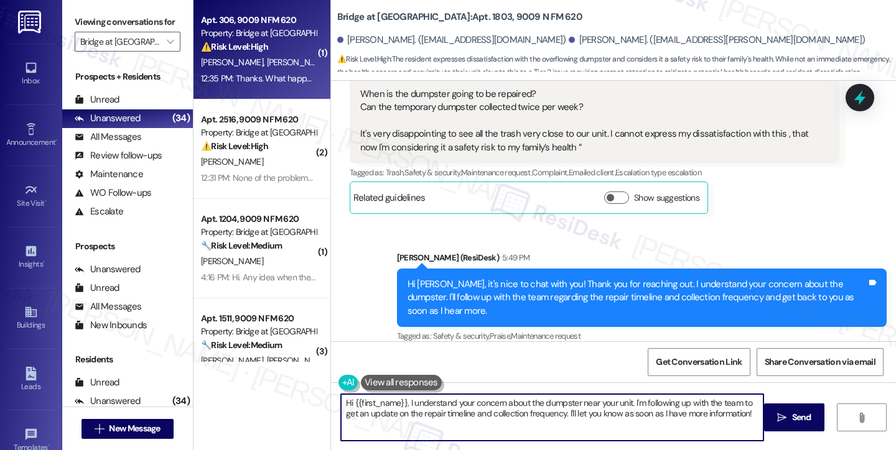
click at [238, 73] on div "12:35 PM: Thanks. What happened to the front gate? It was fixed but then down a…" at bounding box center [404, 78] width 406 height 11
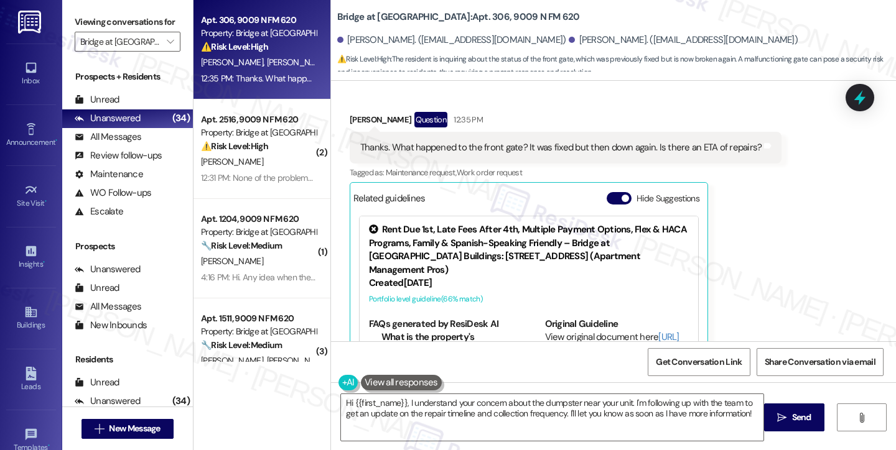
scroll to position [162, 0]
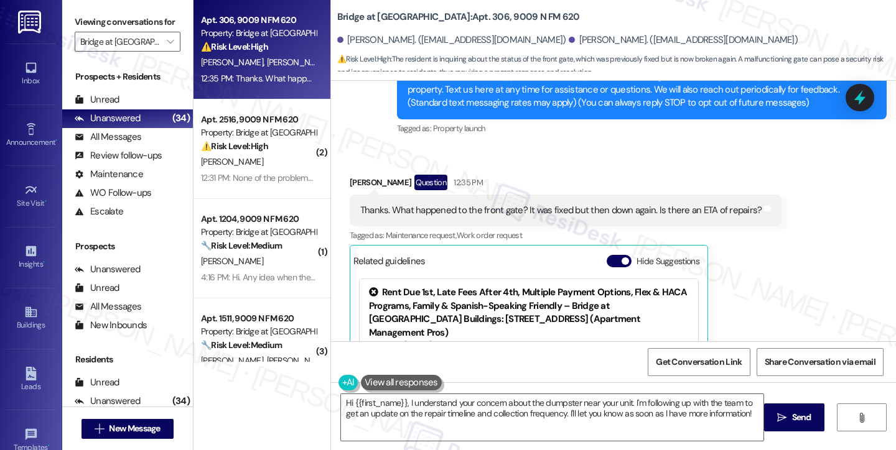
click at [510, 204] on div "Thanks. What happened to the front gate? It was fixed but then down again. Is t…" at bounding box center [561, 210] width 402 height 13
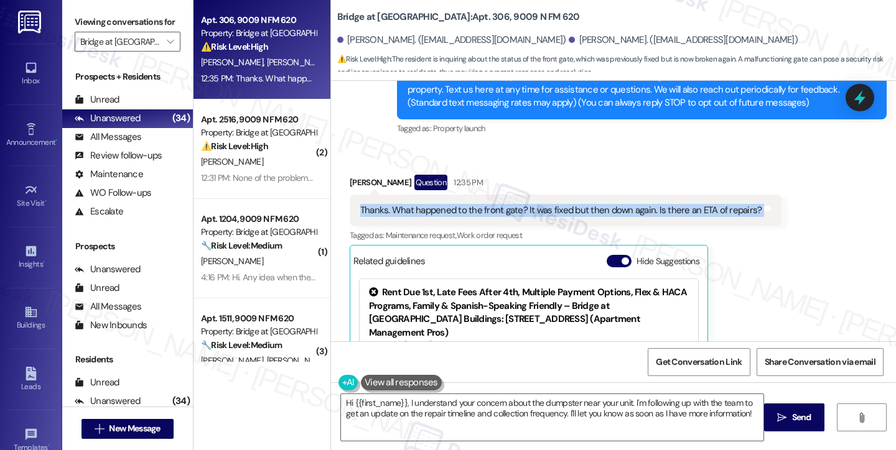
click at [510, 204] on div "Thanks. What happened to the front gate? It was fixed but then down again. Is t…" at bounding box center [561, 210] width 402 height 13
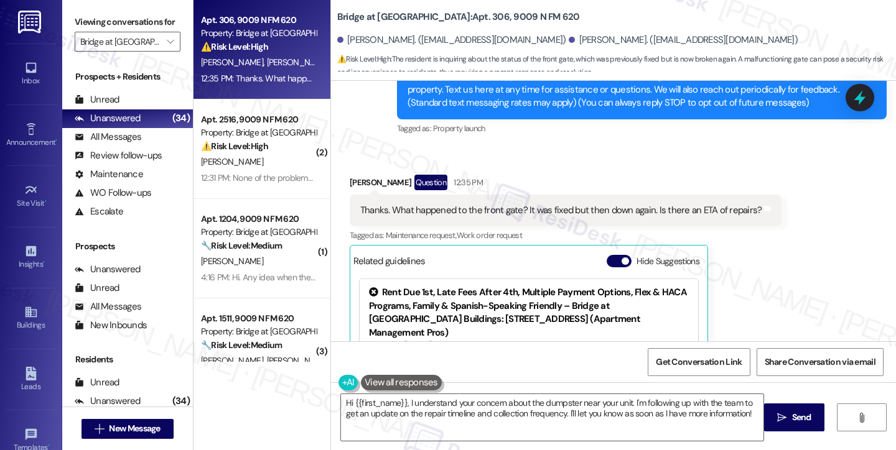
click at [658, 174] on div "Received via SMS Maria Belman Question 12:35 PM Thanks. What happened to the fr…" at bounding box center [565, 315] width 451 height 301
click at [618, 201] on div "Thanks. What happened to the front gate? It was fixed but then down again. Is t…" at bounding box center [566, 211] width 432 height 32
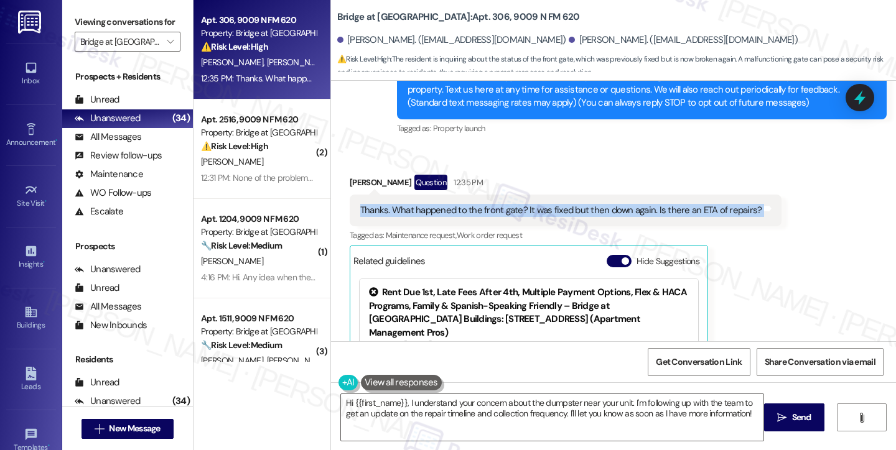
click at [618, 201] on div "Thanks. What happened to the front gate? It was fixed but then down again. Is t…" at bounding box center [566, 211] width 432 height 32
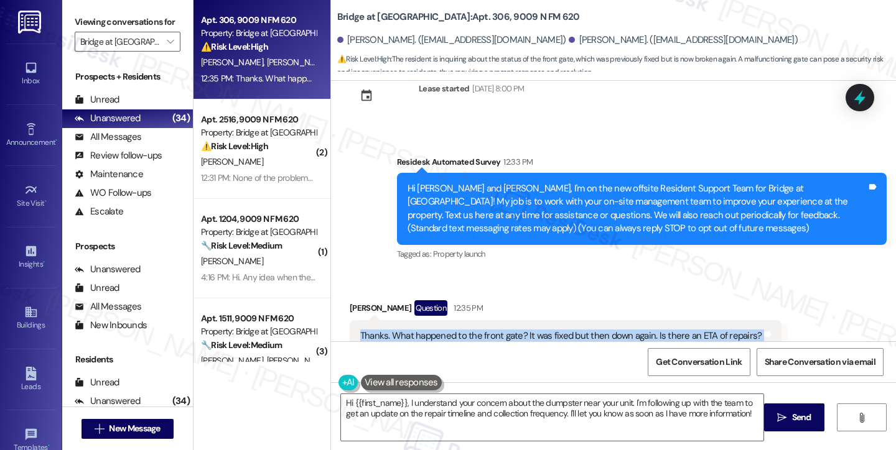
scroll to position [124, 0]
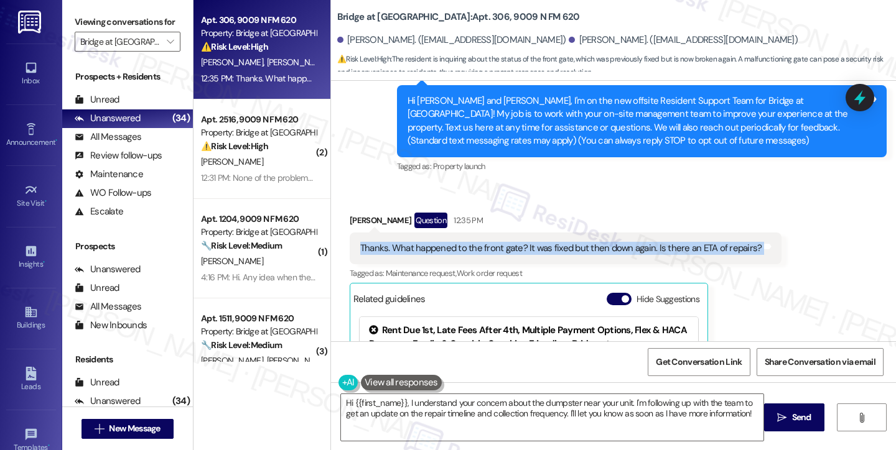
click at [462, 245] on div "Thanks. What happened to the front gate? It was fixed but then down again. Is t…" at bounding box center [561, 248] width 402 height 13
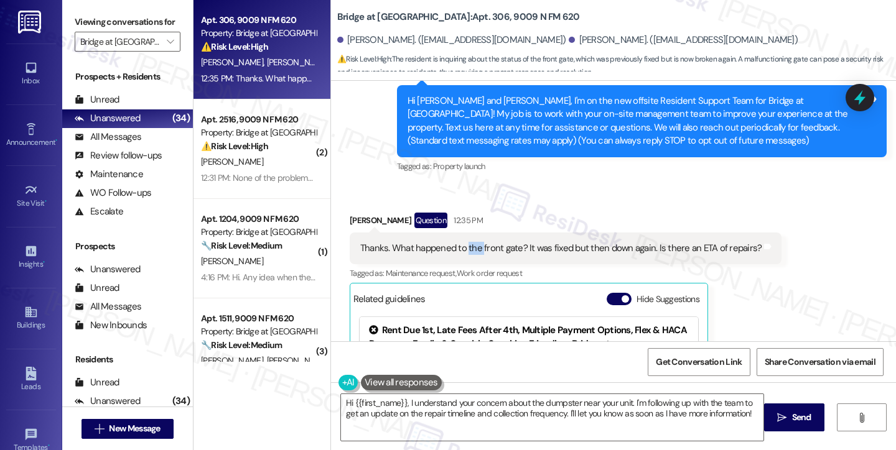
click at [462, 245] on div "Thanks. What happened to the front gate? It was fixed but then down again. Is t…" at bounding box center [561, 248] width 402 height 13
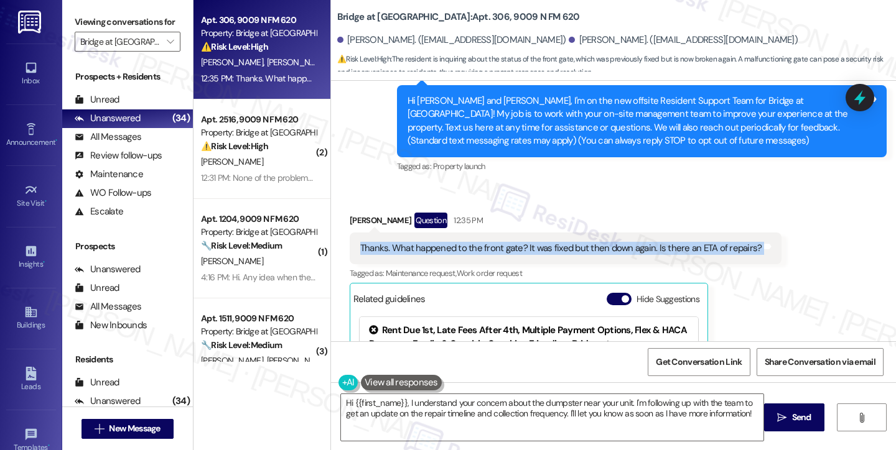
click at [462, 245] on div "Thanks. What happened to the front gate? It was fixed but then down again. Is t…" at bounding box center [561, 248] width 402 height 13
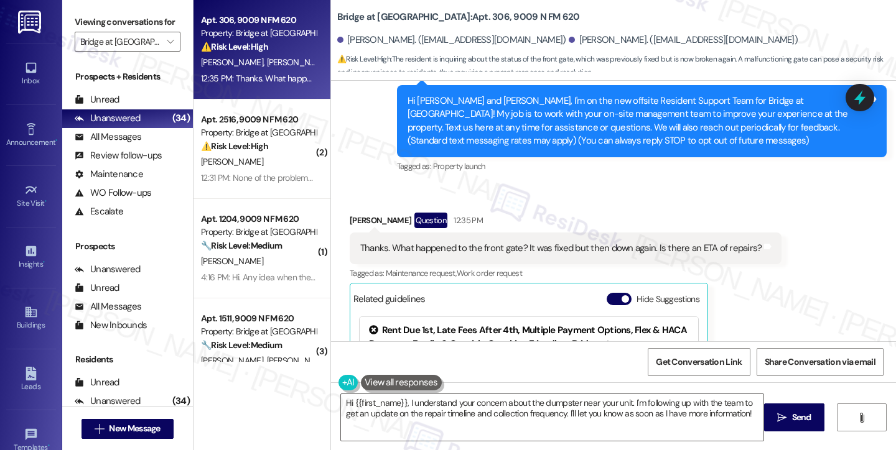
click at [470, 118] on div "Hi Jasmin and Maria, I'm on the new offsite Resident Support Team for Bridge at…" at bounding box center [636, 121] width 459 height 53
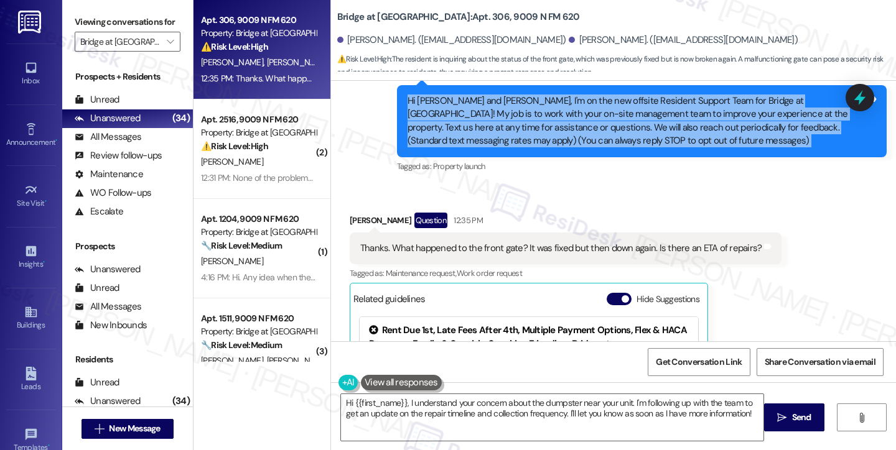
click at [470, 118] on div "Hi Jasmin and Maria, I'm on the new offsite Resident Support Team for Bridge at…" at bounding box center [636, 121] width 459 height 53
copy div "Hi Jasmin and Maria, I'm on the new offsite Resident Support Team for Bridge at…"
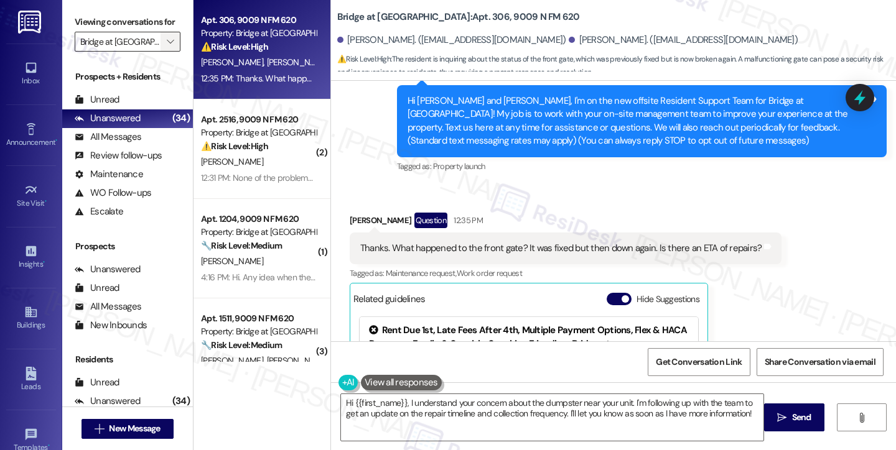
drag, startPoint x: 70, startPoint y: 19, endPoint x: 165, endPoint y: 58, distance: 102.9
click at [70, 19] on div "Viewing conversations for Bridge at [GEOGRAPHIC_DATA] " at bounding box center [127, 32] width 131 height 64
click at [461, 243] on div "Thanks. What happened to the front gate? It was fixed but then down again. Is t…" at bounding box center [561, 248] width 402 height 13
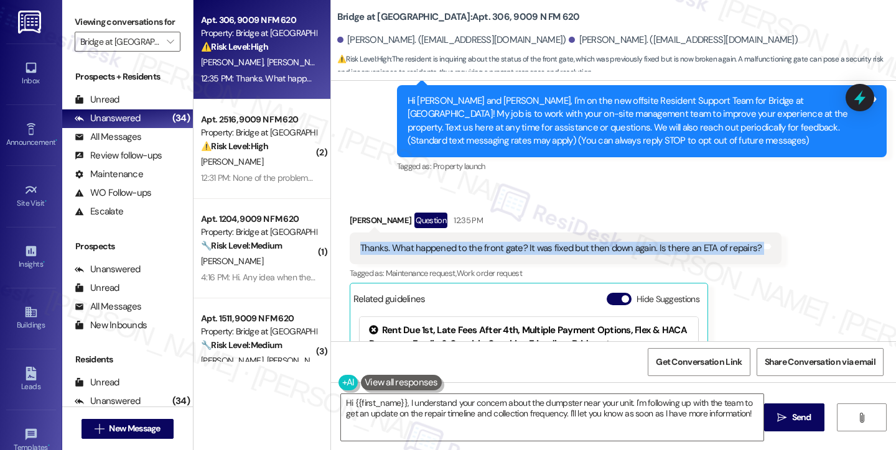
click at [461, 243] on div "Thanks. What happened to the front gate? It was fixed but then down again. Is t…" at bounding box center [561, 248] width 402 height 13
copy div "Thanks. What happened to the front gate? It was fixed but then down again. Is t…"
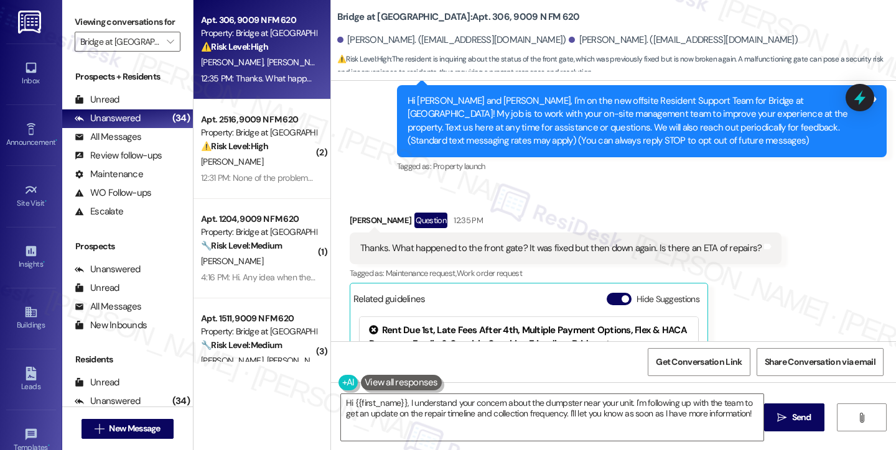
click at [70, 30] on div "Viewing conversations for Bridge at [GEOGRAPHIC_DATA] " at bounding box center [127, 32] width 131 height 64
click at [534, 241] on div "Thanks. What happened to the front gate? It was fixed but then down again. Is t…" at bounding box center [566, 249] width 432 height 32
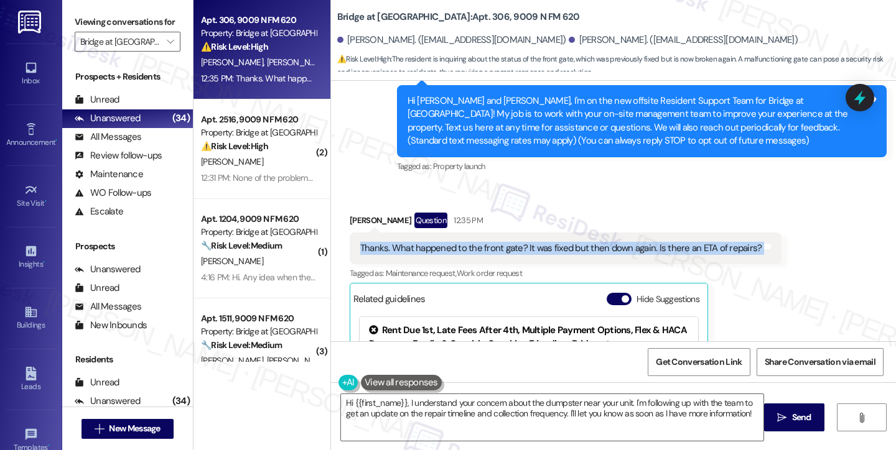
click at [534, 241] on div "Thanks. What happened to the front gate? It was fixed but then down again. Is t…" at bounding box center [566, 249] width 432 height 32
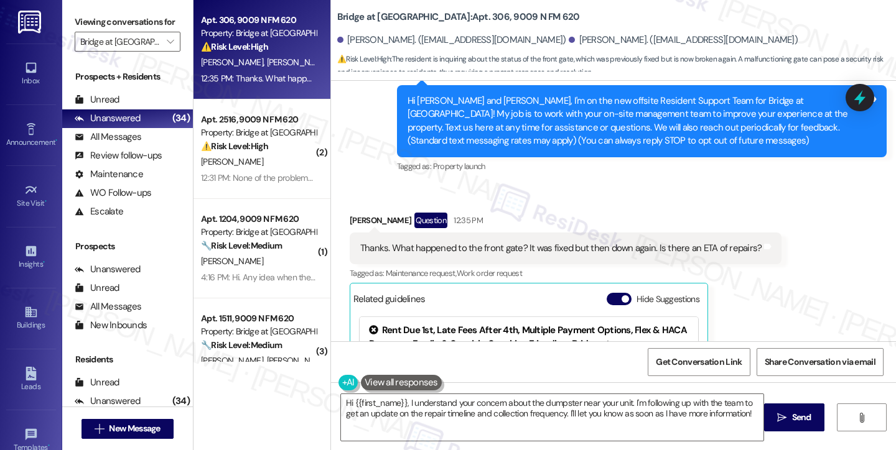
click at [78, 25] on label "Viewing conversations for" at bounding box center [128, 21] width 106 height 19
click at [513, 406] on textarea "Hi {{first_name}}, I understand your concern about the dumpster near your unit.…" at bounding box center [552, 417] width 422 height 47
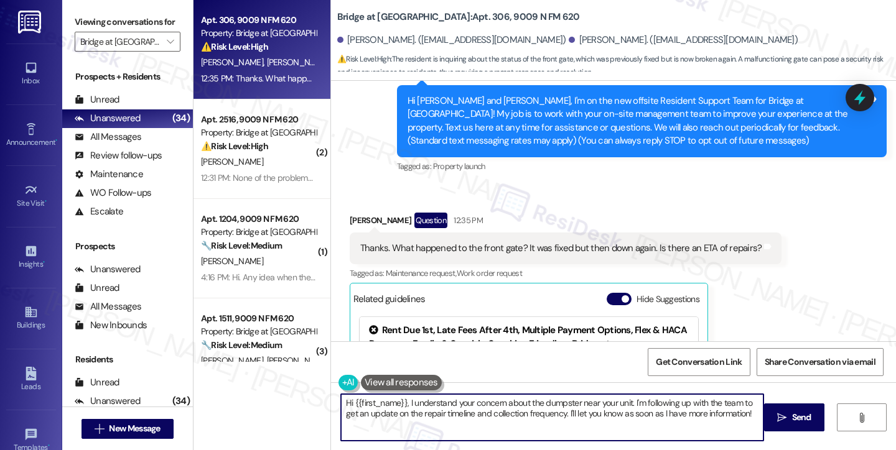
click at [513, 406] on textarea "Hi {{first_name}}, I understand your concern about the dumpster near your unit.…" at bounding box center [552, 417] width 422 height 47
click at [611, 410] on textarea "Hi {{first_name}}, I understand your concern about the dumpster near your unit.…" at bounding box center [552, 417] width 422 height 47
drag, startPoint x: 746, startPoint y: 412, endPoint x: 403, endPoint y: 390, distance: 343.5
click at [403, 394] on div "Hi {{first_name}}, I understand your concern about the dumpster near your unit.…" at bounding box center [546, 418] width 424 height 48
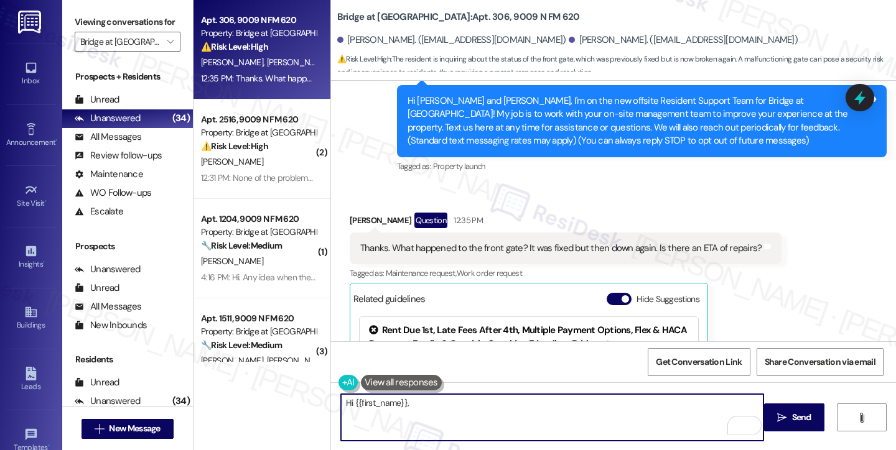
paste textarea "It’s nice chatting with you, and thank you for reaching out! I understand your …"
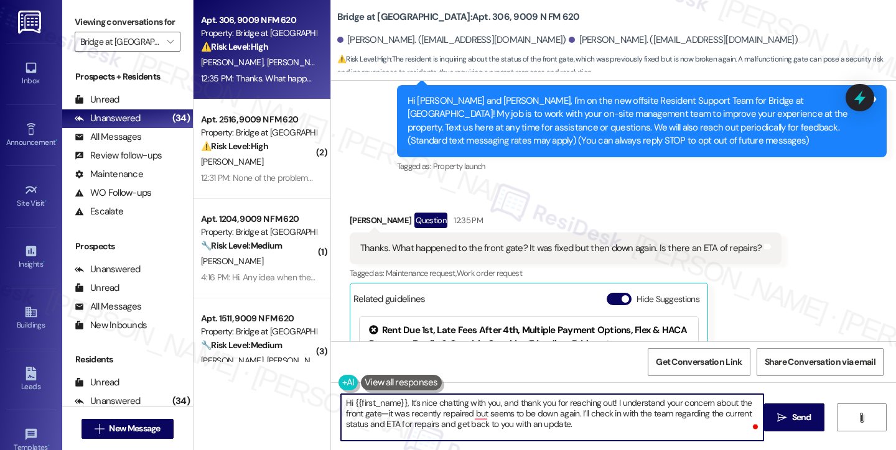
drag, startPoint x: 406, startPoint y: 402, endPoint x: 416, endPoint y: 397, distance: 11.4
click at [406, 402] on textarea "Hi {{first_name}}, It’s nice chatting with you, and thank you for reaching out!…" at bounding box center [552, 417] width 422 height 47
click at [420, 401] on textarea "Hi {{first_name}}, it’s nice chatting with you, and thank you for reaching out!…" at bounding box center [552, 417] width 422 height 47
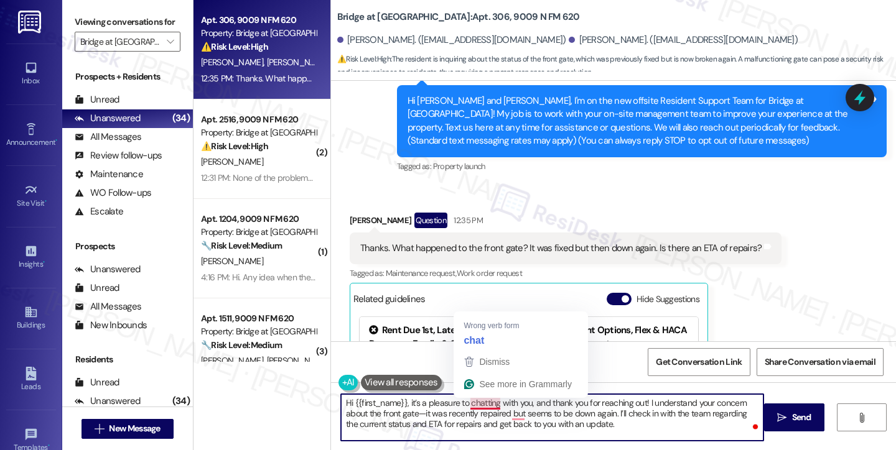
click at [473, 402] on textarea "Hi {{first_name}}, it’s a pleasure to chatting with you, and thank you for reac…" at bounding box center [552, 417] width 422 height 47
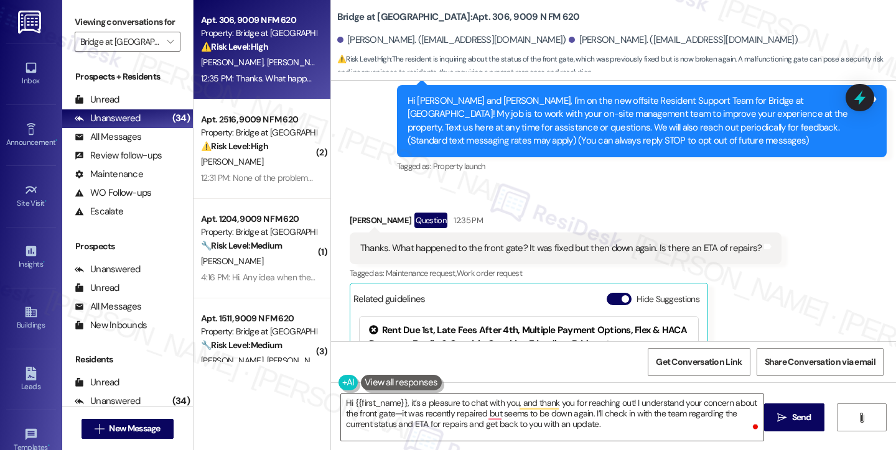
click at [350, 216] on div "Maria Belman Question 12:35 PM" at bounding box center [566, 223] width 432 height 20
copy div "Maria"
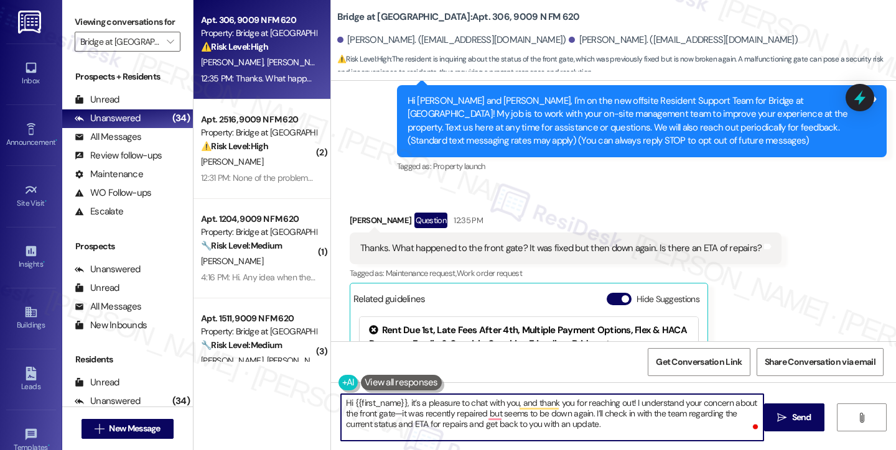
drag, startPoint x: 348, startPoint y: 399, endPoint x: 401, endPoint y: 391, distance: 52.9
click at [401, 394] on div "Hi {{first_name}}, it’s a pleasure to chat with you, and thank you for reaching…" at bounding box center [546, 418] width 424 height 48
paste textarea "Maria"
click at [648, 402] on textarea "Hi Maria, it’s a pleasure to chat with you, and thank you for reaching out! I u…" at bounding box center [552, 417] width 422 height 47
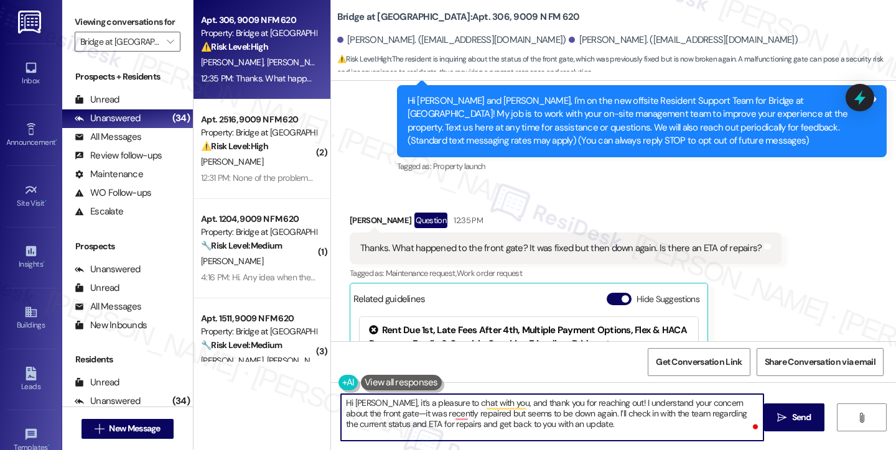
click at [648, 402] on textarea "Hi Maria, it’s a pleasure to chat with you, and thank you for reaching out! I u…" at bounding box center [552, 417] width 422 height 47
click at [463, 409] on textarea "Hi Maria, it’s a pleasure to chat with you, and thank you for reaching out! I u…" at bounding box center [552, 417] width 422 height 47
click at [358, 415] on textarea "Hi Maria, it’s a pleasure to chat with you, and thank you for reaching out! I u…" at bounding box center [552, 417] width 422 height 47
type textarea "Hi Maria, it’s a pleasure to chat with you, and thank you for reaching out! I u…"
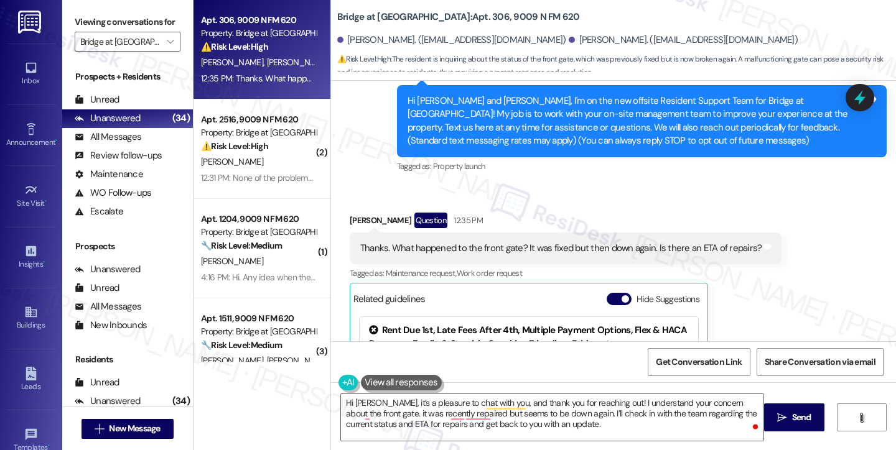
click at [534, 187] on div "Received via SMS Maria Belman Question 12:35 PM Thanks. What happened to the fr…" at bounding box center [613, 345] width 565 height 320
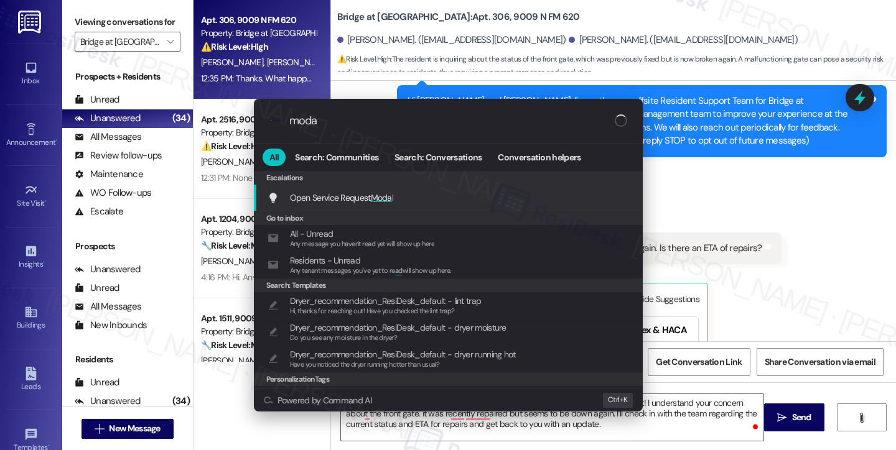
type input "modal"
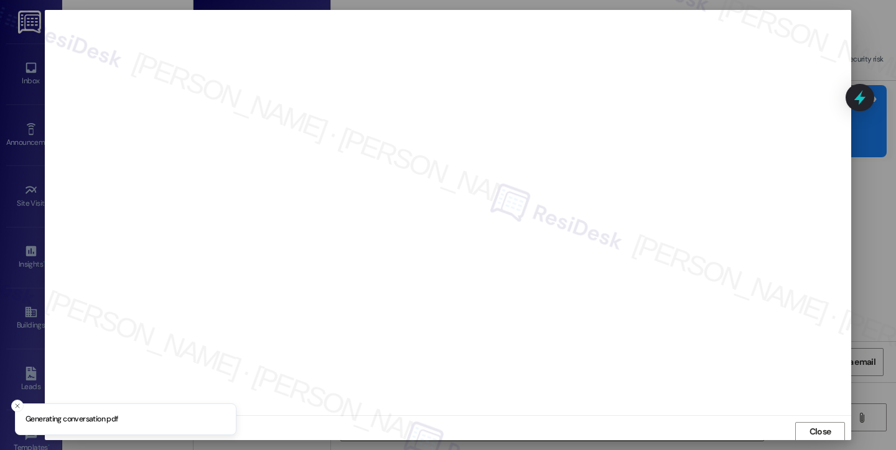
scroll to position [1, 0]
click at [807, 425] on span "Close" at bounding box center [820, 430] width 27 height 13
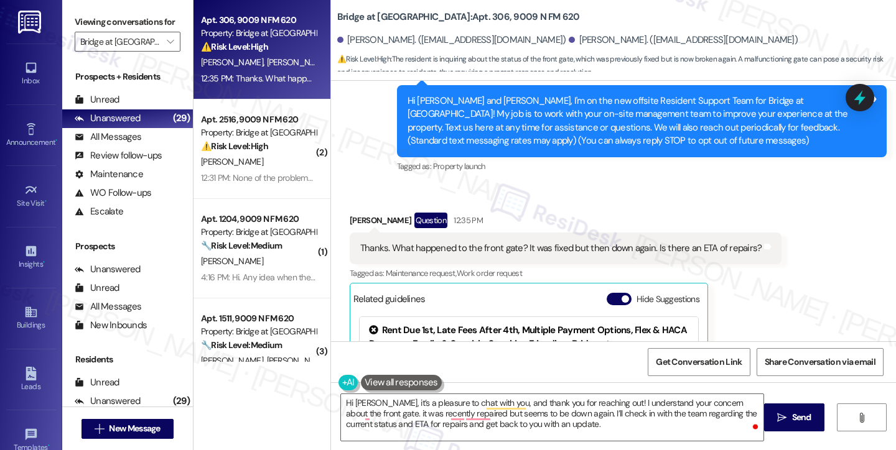
click at [83, 27] on label "Viewing conversations for" at bounding box center [128, 21] width 106 height 19
click at [463, 15] on b "Bridge at Canyon Creek: Apt. 306, 9009 N FM 620" at bounding box center [458, 17] width 243 height 13
drag, startPoint x: 552, startPoint y: 17, endPoint x: 472, endPoint y: 17, distance: 80.2
click at [472, 17] on div "Bridge at Canyon Creek: Apt. 306, 9009 N FM 620" at bounding box center [461, 17] width 249 height 16
copy b "9009 N FM 620"
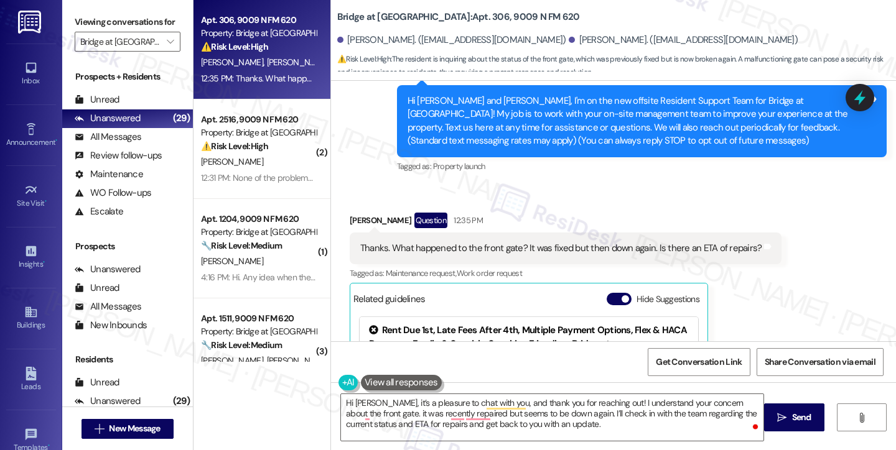
click at [77, 11] on div "Viewing conversations for Bridge at [GEOGRAPHIC_DATA] " at bounding box center [127, 32] width 131 height 64
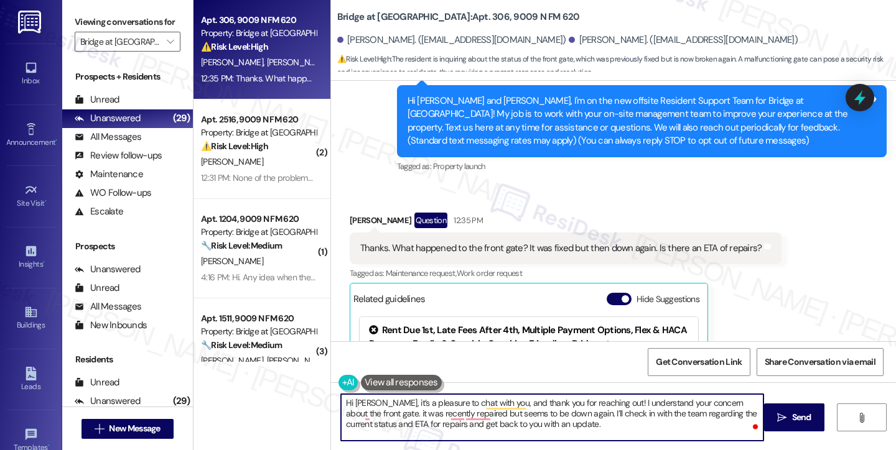
click at [546, 420] on textarea "Hi Maria, it’s a pleasure to chat with you, and thank you for reaching out! I u…" at bounding box center [552, 417] width 422 height 47
click at [528, 400] on textarea "Hi Maria, it’s a pleasure to chat with you, and thank you for reaching out! I u…" at bounding box center [552, 417] width 422 height 47
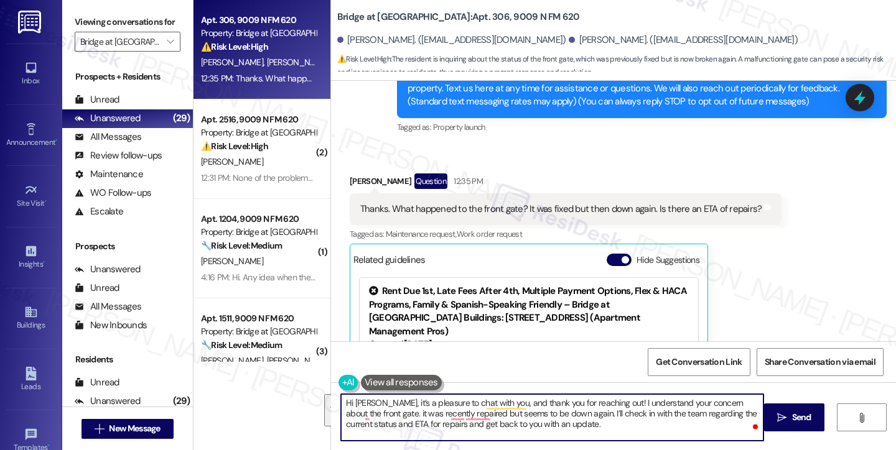
scroll to position [163, 0]
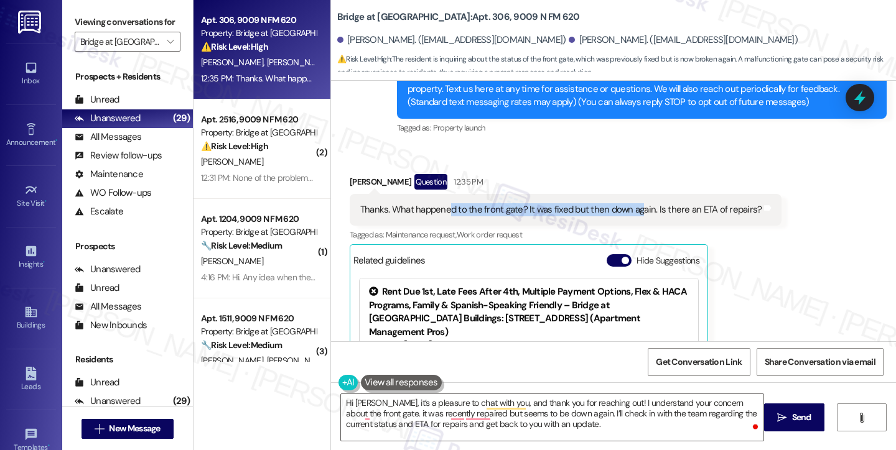
drag, startPoint x: 442, startPoint y: 206, endPoint x: 630, endPoint y: 211, distance: 187.9
click at [630, 211] on div "Thanks. What happened to the front gate? It was fixed but then down again. Is t…" at bounding box center [561, 209] width 402 height 13
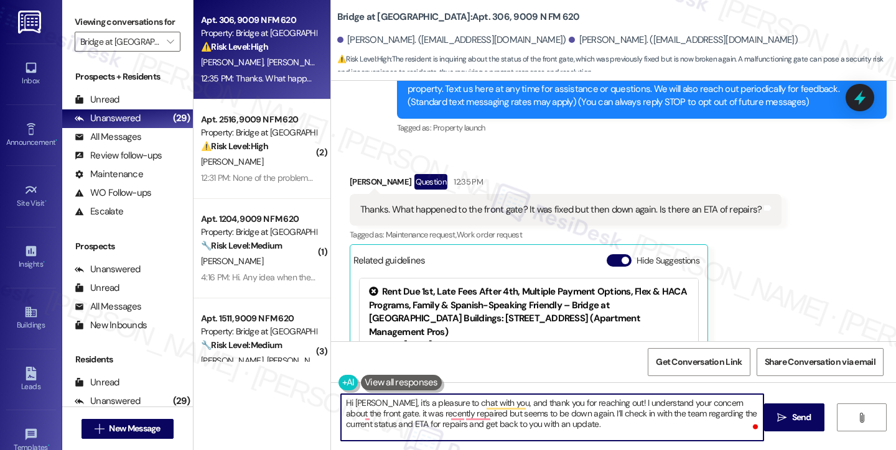
click at [403, 404] on textarea "Hi Maria, it’s a pleasure to chat with you, and thank you for reaching out! I u…" at bounding box center [552, 417] width 422 height 47
drag, startPoint x: 358, startPoint y: 414, endPoint x: 550, endPoint y: 412, distance: 192.2
click at [550, 412] on textarea "Hi Maria, it’s a pleasure to chat with you, and thank you for reaching out! I u…" at bounding box center [552, 417] width 422 height 47
type textarea "Hi Maria, it’s a pleasure to chat with you, and thank you for reaching out! I u…"
click at [534, 129] on div "Tagged as: Property launch Click to highlight conversations about Property laun…" at bounding box center [642, 128] width 490 height 18
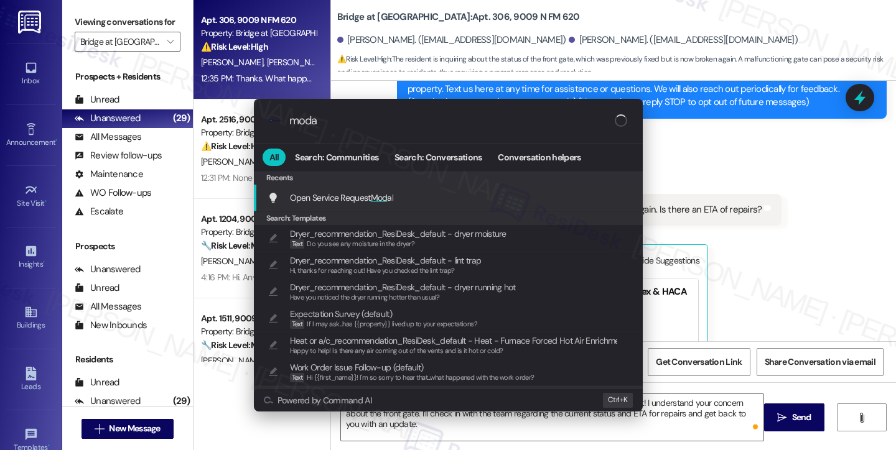
type input "modal"
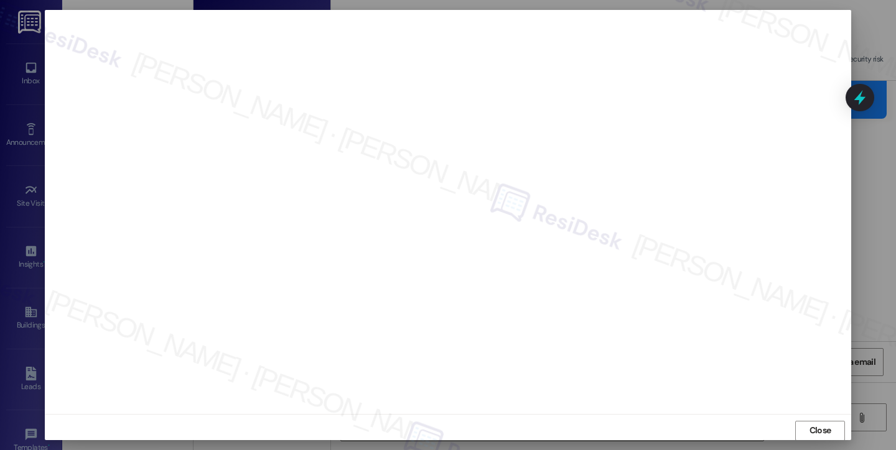
scroll to position [7, 0]
click at [819, 425] on span "Close" at bounding box center [820, 424] width 22 height 13
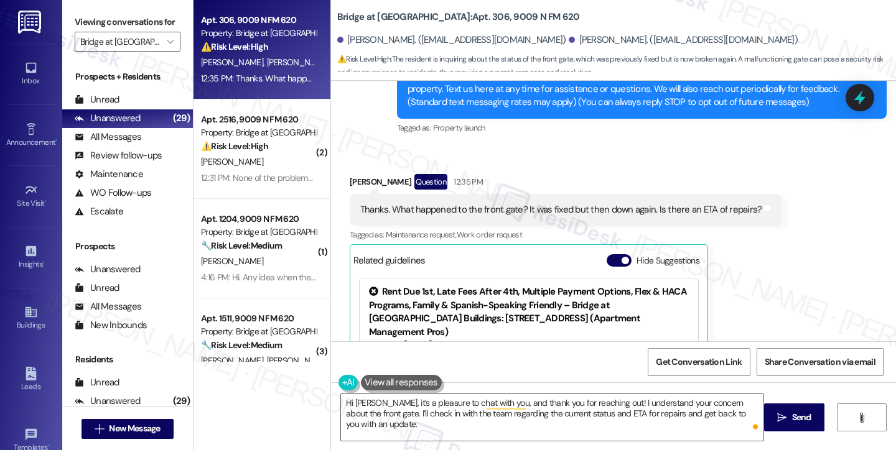
click at [465, 215] on div "Thanks. What happened to the front gate? It was fixed but then down again. Is t…" at bounding box center [561, 209] width 402 height 13
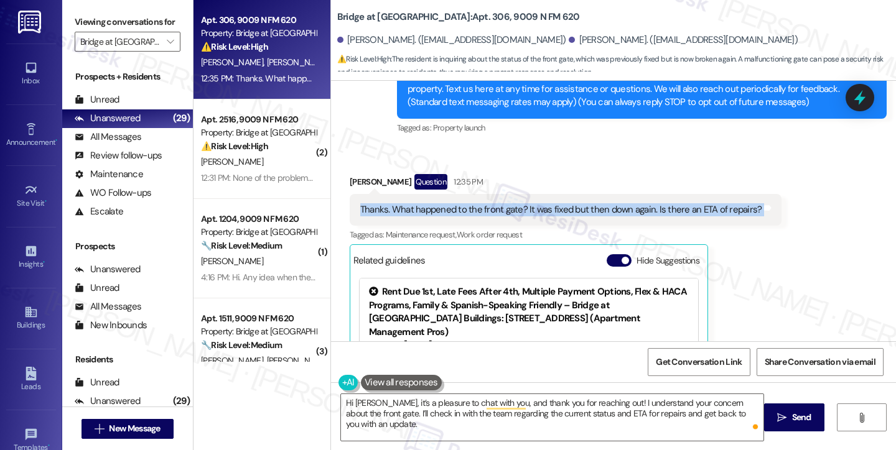
click at [465, 215] on div "Thanks. What happened to the front gate? It was fixed but then down again. Is t…" at bounding box center [561, 209] width 402 height 13
click at [605, 212] on div "Thanks. What happened to the front gate? It was fixed but then down again. Is t…" at bounding box center [561, 209] width 402 height 13
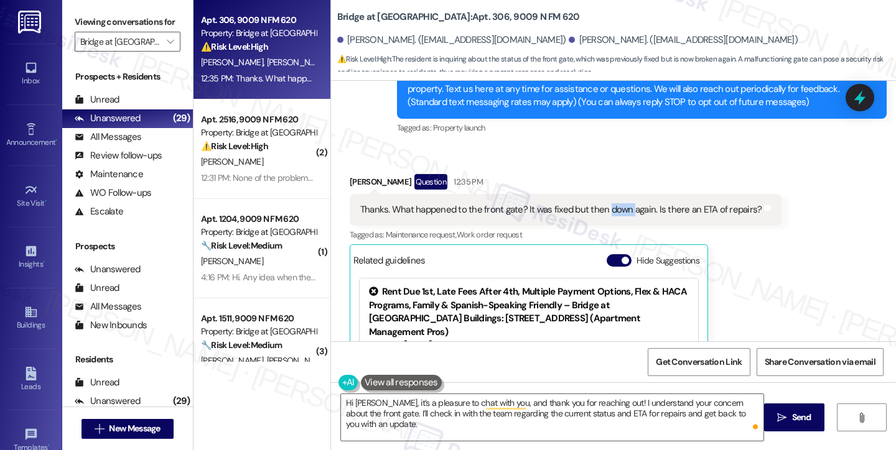
click at [605, 212] on div "Thanks. What happened to the front gate? It was fixed but then down again. Is t…" at bounding box center [561, 209] width 402 height 13
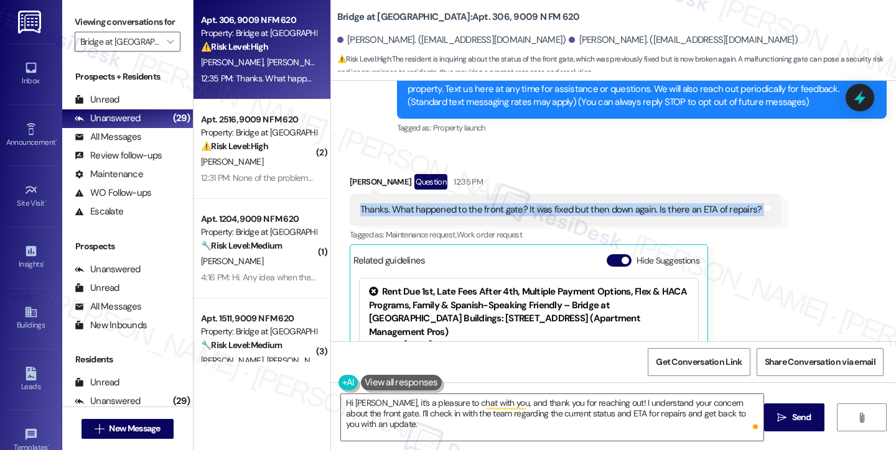
click at [605, 212] on div "Thanks. What happened to the front gate? It was fixed but then down again. Is t…" at bounding box center [561, 209] width 402 height 13
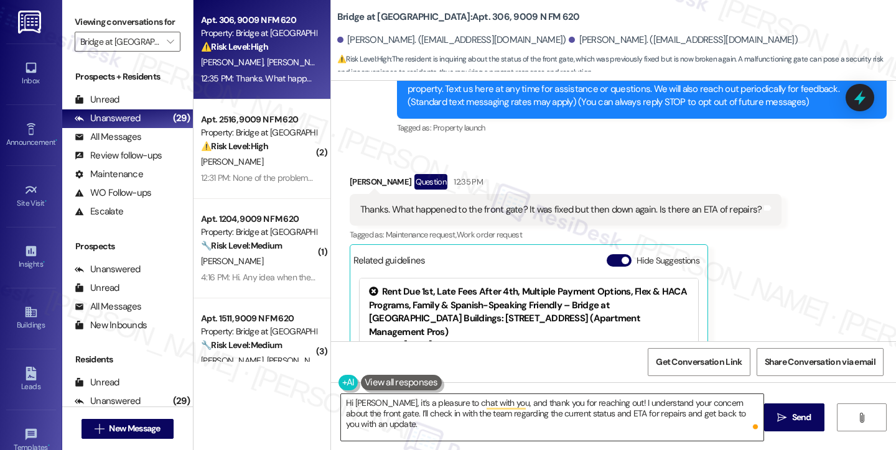
click at [463, 399] on textarea "Hi Maria, it’s a pleasure to chat with you, and thank you for reaching out! I u…" at bounding box center [552, 417] width 422 height 47
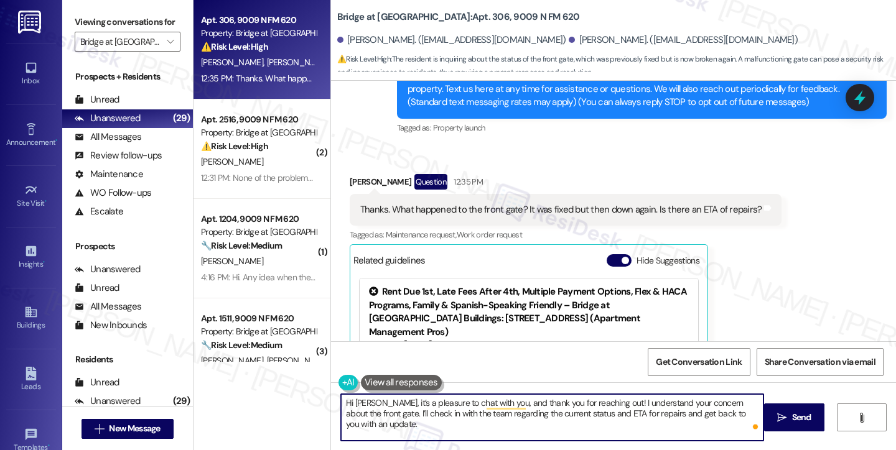
click at [463, 399] on textarea "Hi Maria, it’s a pleasure to chat with you, and thank you for reaching out! I u…" at bounding box center [552, 417] width 422 height 47
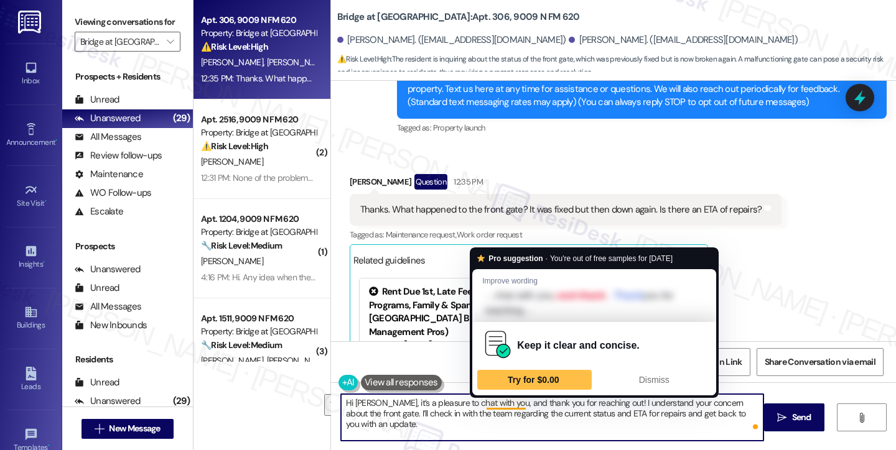
click at [540, 407] on textarea "Hi Maria, it’s a pleasure to chat with you, and thank you for reaching out! I u…" at bounding box center [552, 417] width 422 height 47
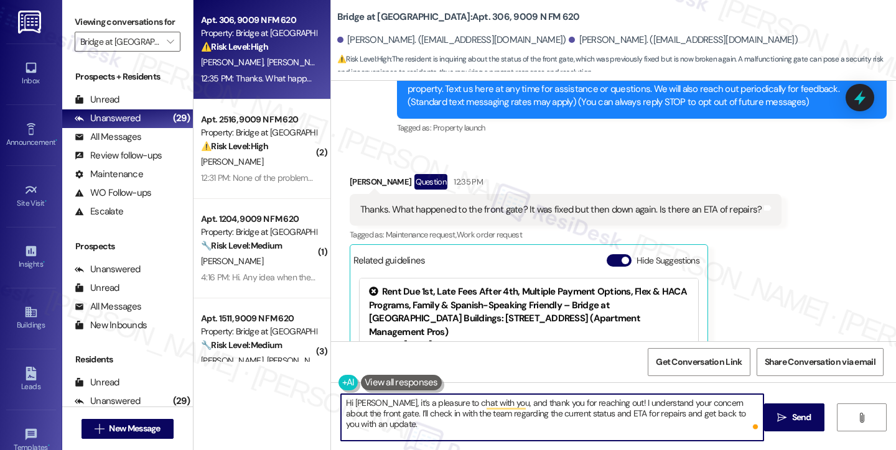
click at [639, 412] on textarea "Hi Maria, it’s a pleasure to chat with you, and thank you for reaching out! I u…" at bounding box center [552, 417] width 422 height 47
click at [454, 412] on textarea "Hi Maria, it’s a pleasure to chat with you, and thank you for reaching out! I u…" at bounding box center [552, 417] width 422 height 47
click at [552, 409] on textarea "Hi Maria, it’s a pleasure to chat with you, and thank you for reaching out! I u…" at bounding box center [552, 417] width 422 height 47
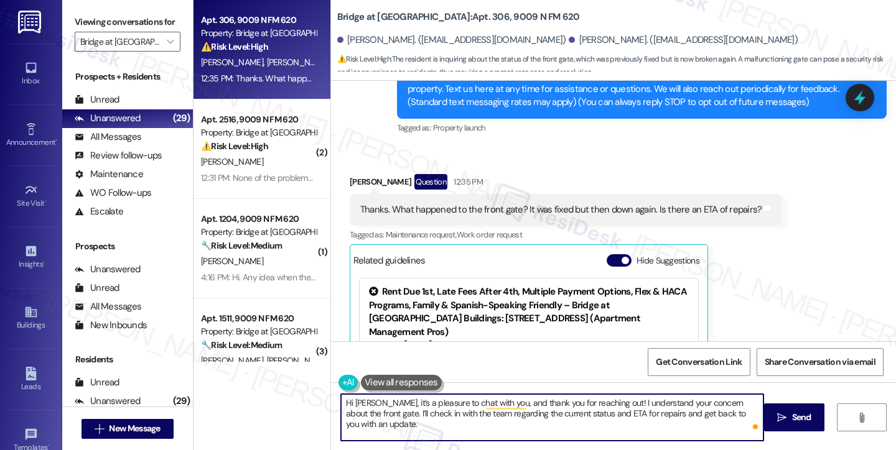
click at [657, 412] on textarea "Hi Maria, it’s a pleasure to chat with you, and thank you for reaching out! I u…" at bounding box center [552, 417] width 422 height 47
click at [676, 409] on textarea "Hi Maria, it’s a pleasure to chat with you, and thank you for reaching out! I u…" at bounding box center [552, 417] width 422 height 47
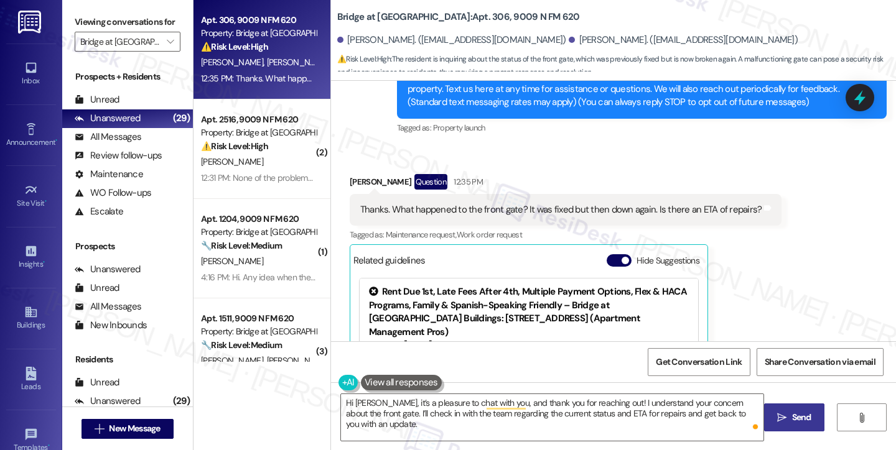
click at [770, 417] on button " Send" at bounding box center [794, 418] width 60 height 28
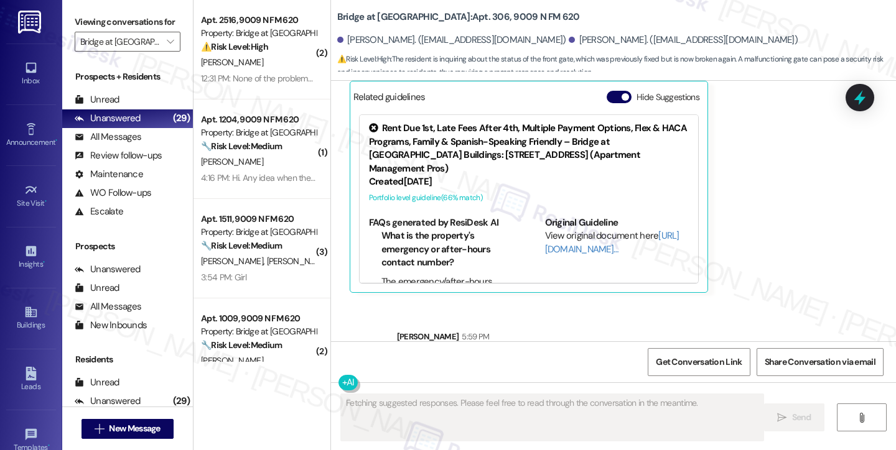
scroll to position [388, 0]
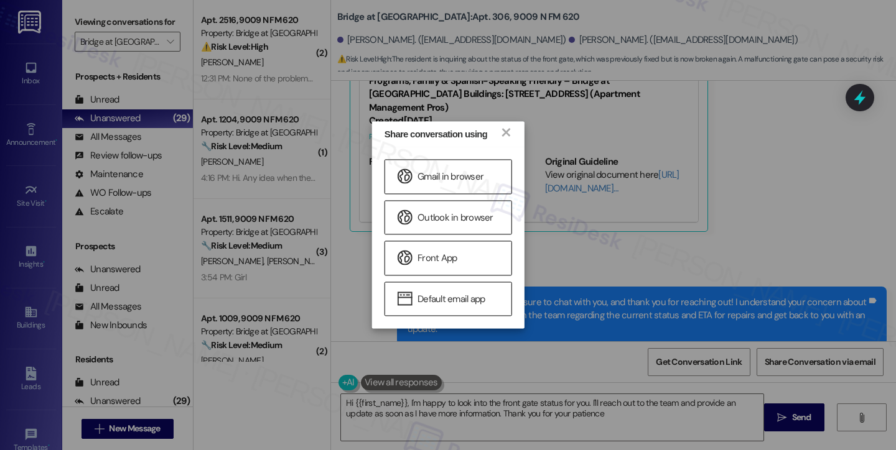
type textarea "Hi {{first_name}}, I'm happy to look into the front gate status for you. I'll r…"
click at [505, 134] on link "×" at bounding box center [505, 131] width 12 height 13
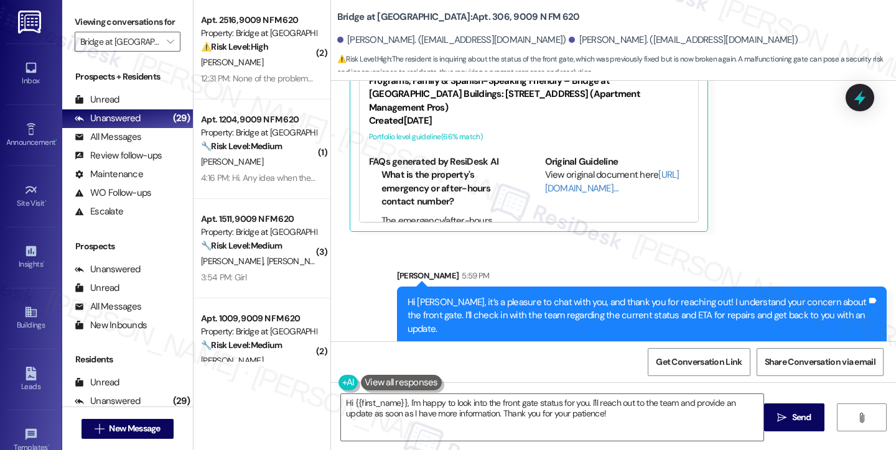
click at [793, 207] on div "Received via SMS Maria Belman Question 12:35 PM Thanks. What happened to the fr…" at bounding box center [613, 82] width 565 height 320
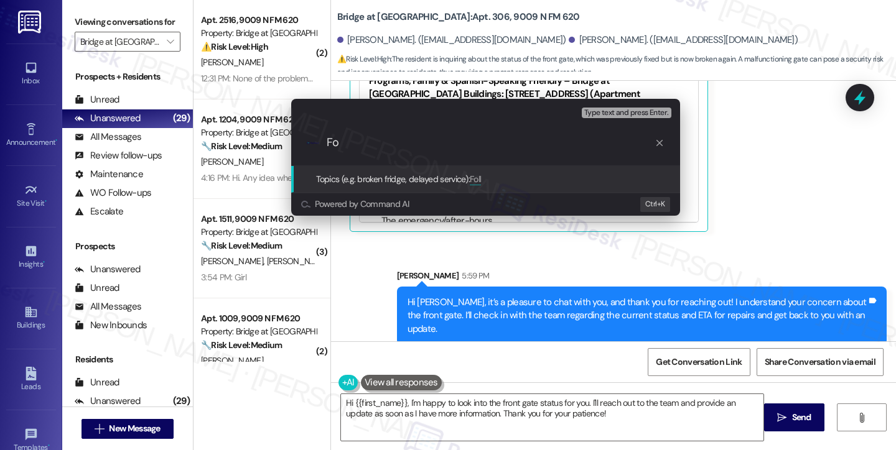
type input "F"
type input "Update on front gate"
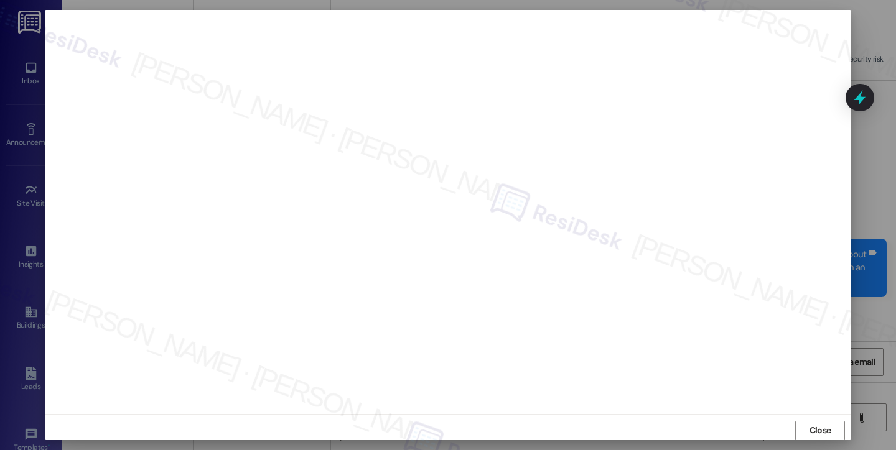
scroll to position [473, 0]
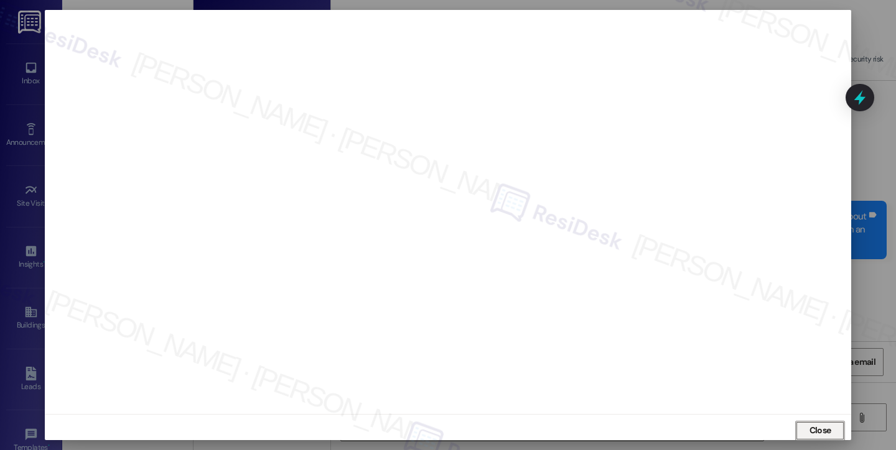
click at [803, 424] on button "Close" at bounding box center [820, 431] width 50 height 20
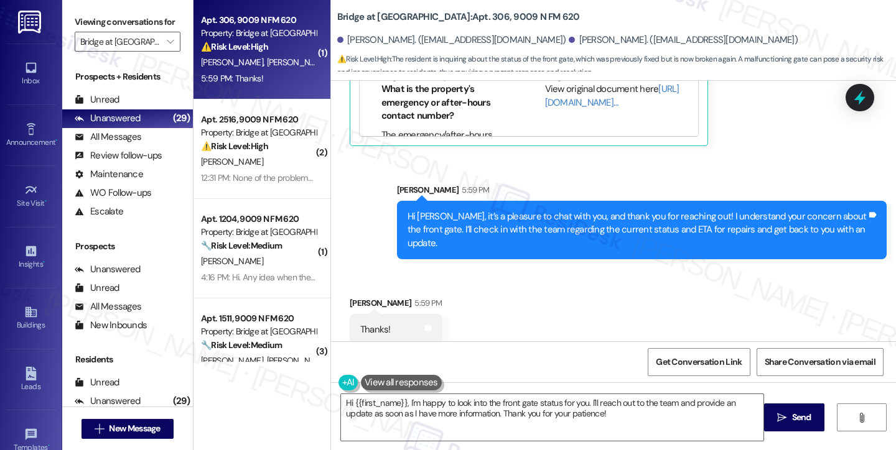
scroll to position [474, 0]
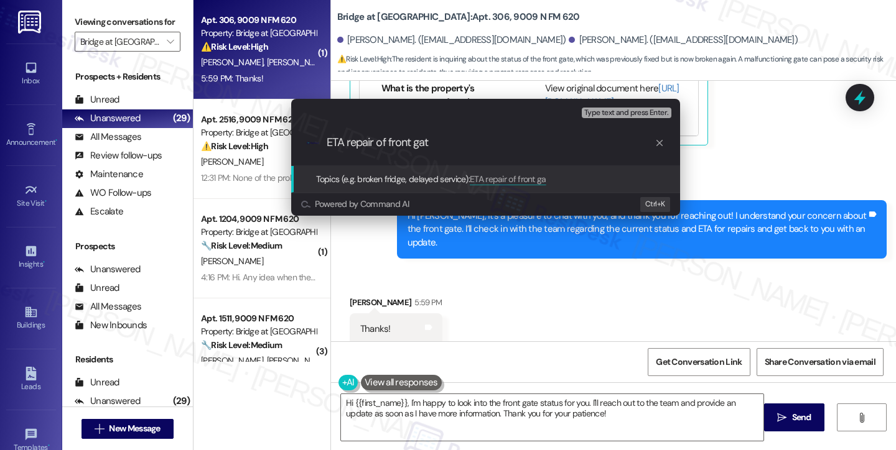
type input "ETA repair of front gate"
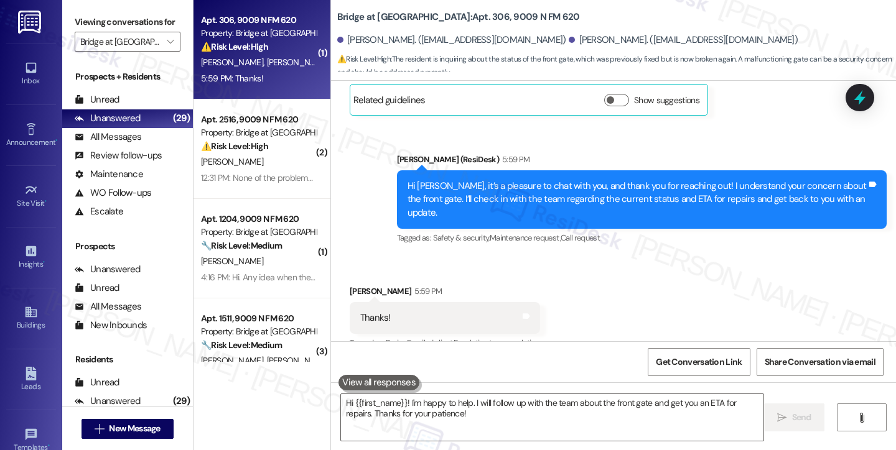
scroll to position [330, 0]
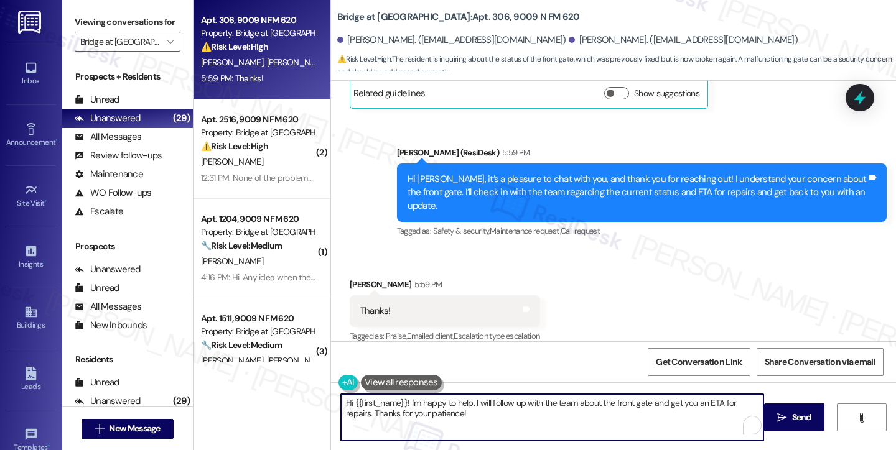
click at [458, 402] on textarea "Hi {{first_name}}! I'm happy to help. I will follow up with the team about the …" at bounding box center [552, 417] width 422 height 47
click at [457, 402] on textarea "Hi {{first_name}}! I'm happy to help. I will follow up with the team about the …" at bounding box center [552, 417] width 422 height 47
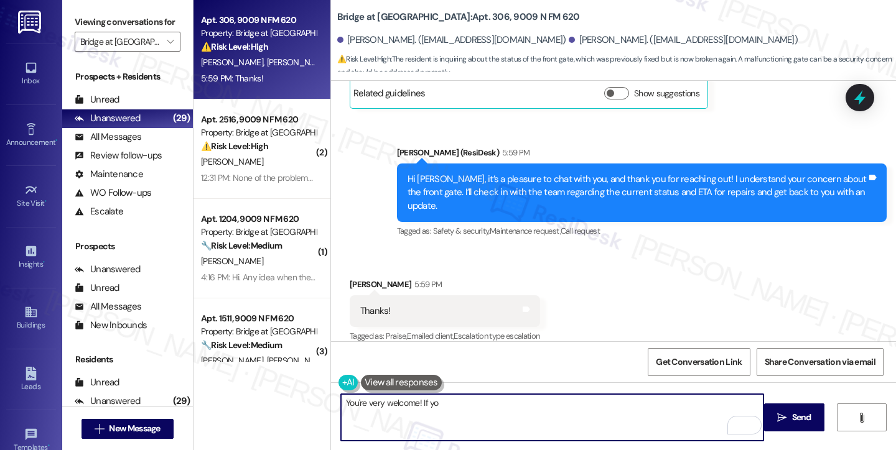
click at [468, 405] on textarea "You're very welcome! If yo" at bounding box center [552, 417] width 422 height 47
click at [725, 412] on textarea "You're very welcome! If you have any other questions or concerns, please don't …" at bounding box center [552, 417] width 422 height 47
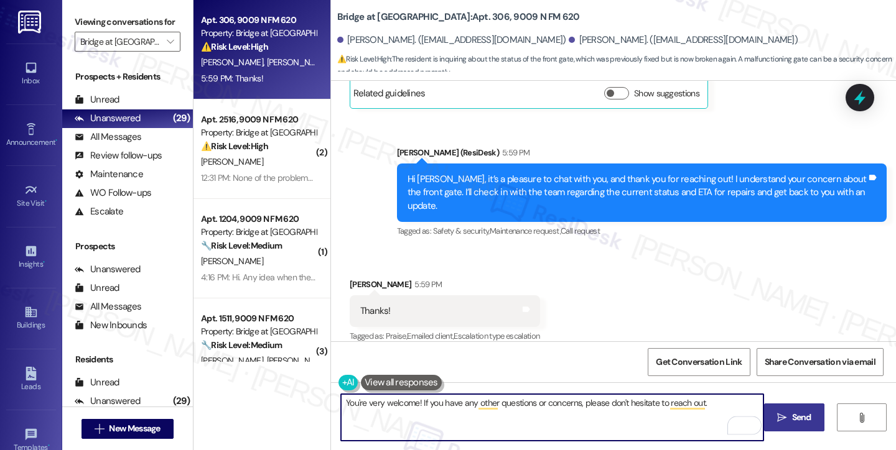
type textarea "You're very welcome! If you have any other questions or concerns, please don't …"
click at [792, 412] on span "Send" at bounding box center [801, 417] width 19 height 13
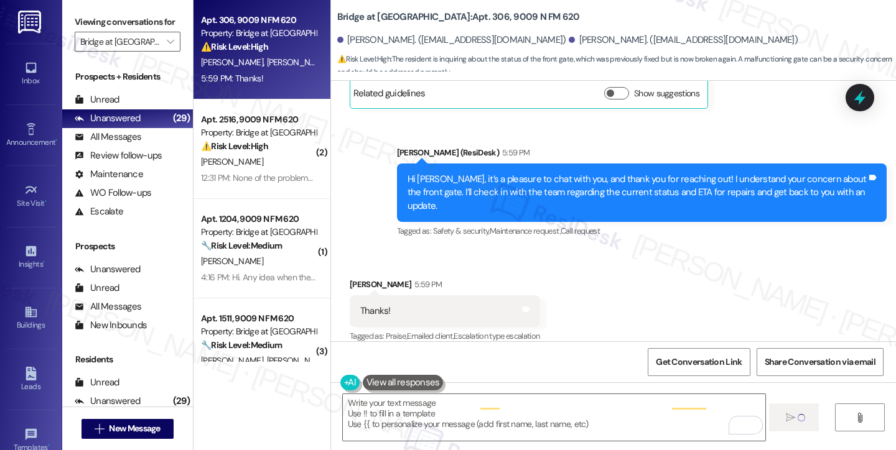
type textarea "Fetching suggested responses. Please feel free to read through the conversation…"
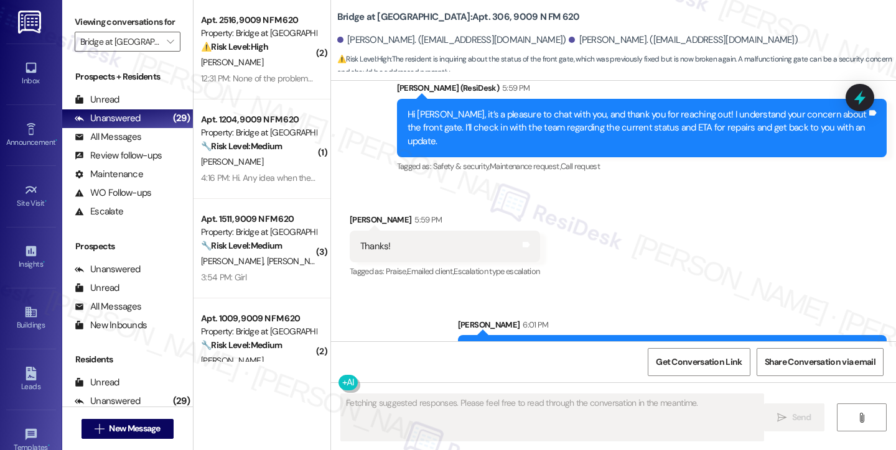
scroll to position [417, 0]
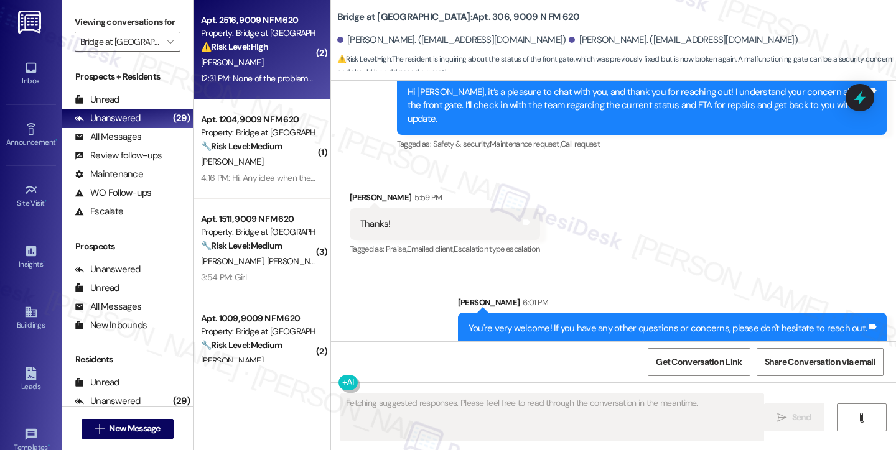
click at [259, 63] on div "J. Fosler" at bounding box center [259, 63] width 118 height 16
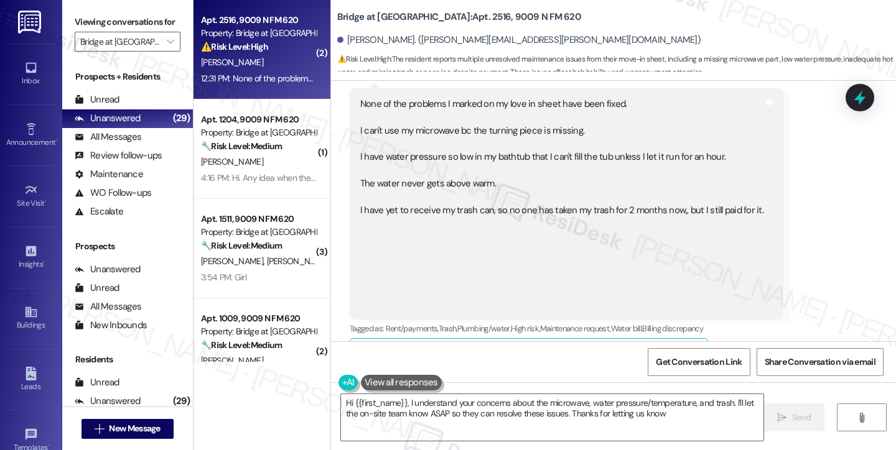
type textarea "Hi {{first_name}}, I understand your concerns about the microwave, water pressu…"
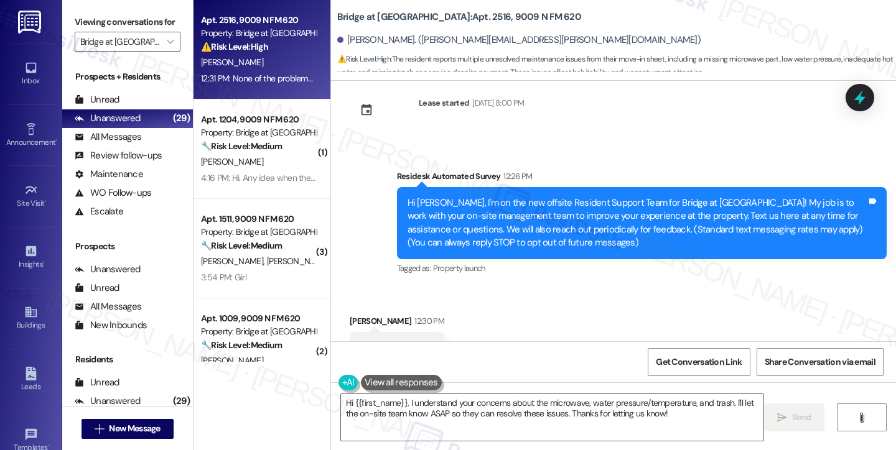
scroll to position [19, 0]
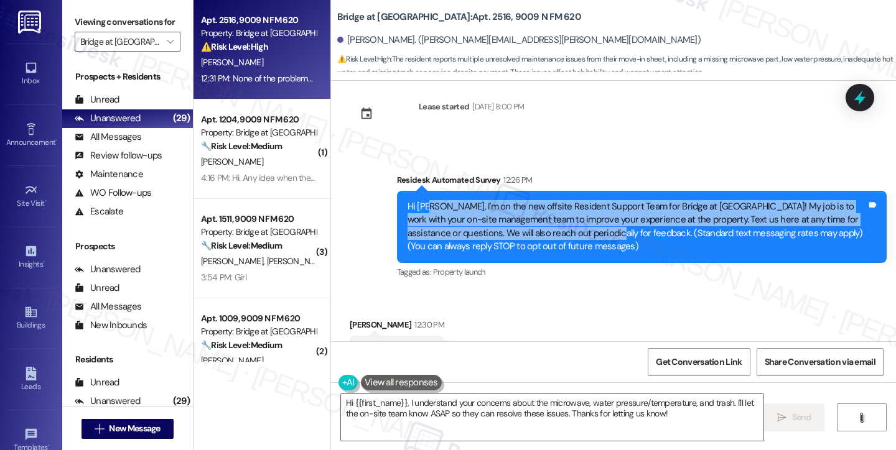
drag, startPoint x: 425, startPoint y: 210, endPoint x: 546, endPoint y: 228, distance: 121.5
click at [546, 228] on div "Hi James, I'm on the new offsite Resident Support Team for Bridge at Canyon Cre…" at bounding box center [636, 226] width 459 height 53
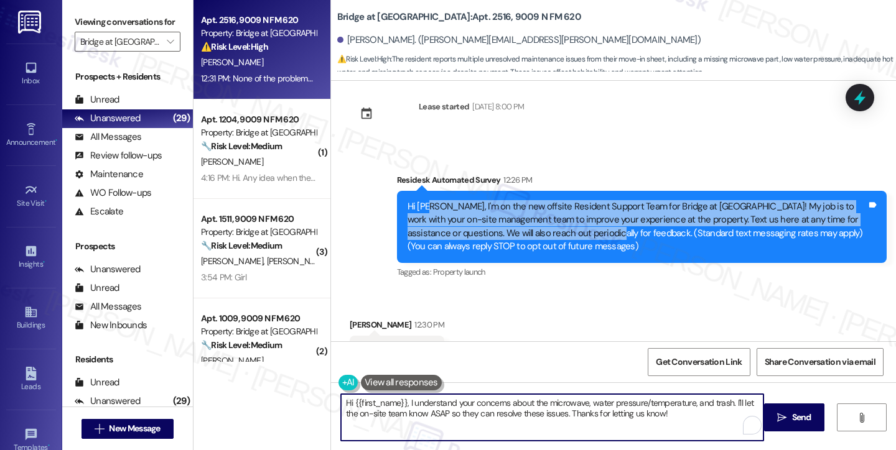
click at [537, 406] on textarea "Hi {{first_name}}, I understand your concerns about the microwave, water pressu…" at bounding box center [552, 417] width 422 height 47
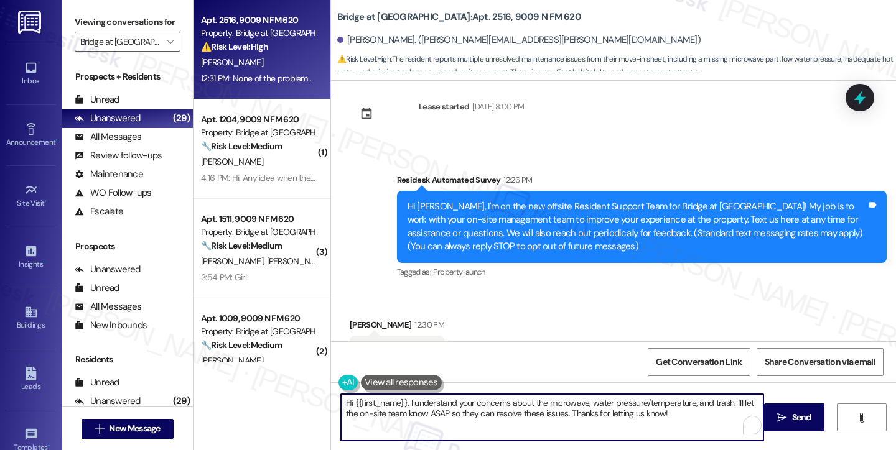
click at [537, 406] on textarea "Hi {{first_name}}, I understand your concerns about the microwave, water pressu…" at bounding box center [552, 417] width 422 height 47
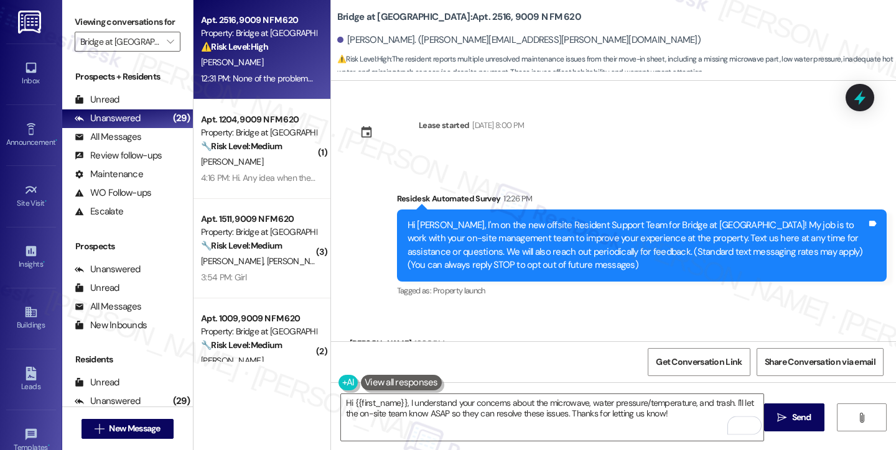
scroll to position [19, 0]
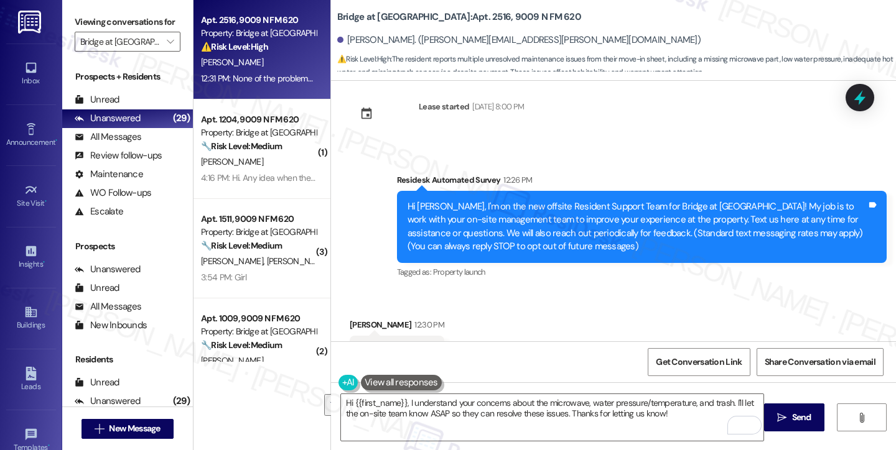
click at [89, 11] on div "Viewing conversations for Bridge at [GEOGRAPHIC_DATA] " at bounding box center [127, 32] width 131 height 64
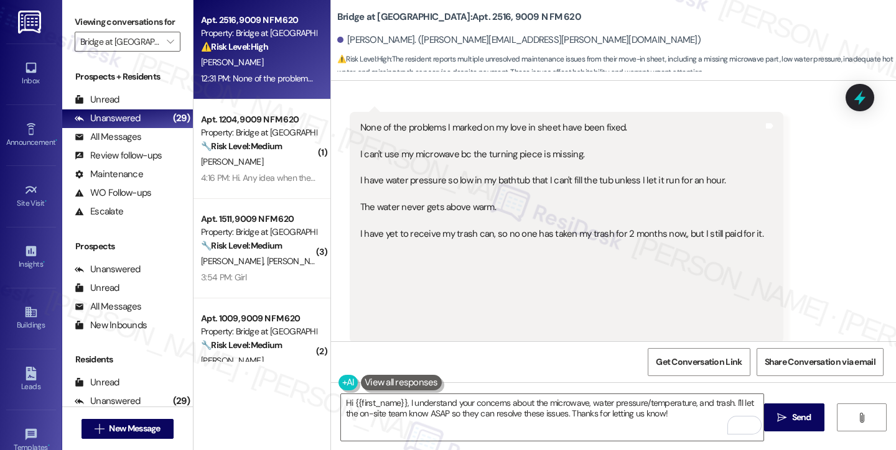
scroll to position [268, 0]
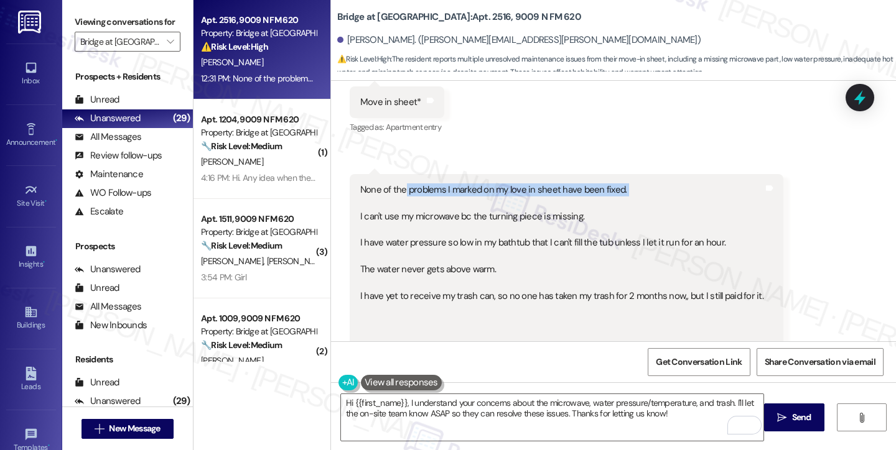
drag, startPoint x: 399, startPoint y: 195, endPoint x: 518, endPoint y: 203, distance: 119.0
click at [518, 203] on div "None of the problems I marked on my love in sheet have been fixed. I can't use …" at bounding box center [561, 289] width 403 height 213
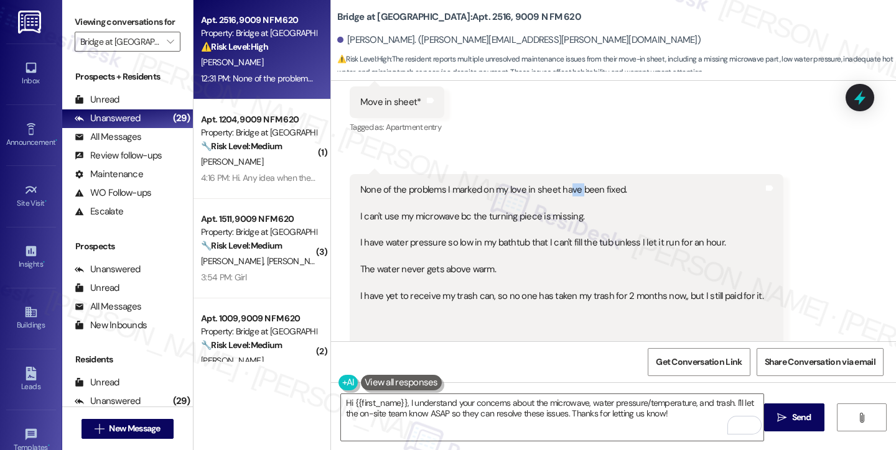
click at [553, 192] on div "None of the problems I marked on my love in sheet have been fixed. I can't use …" at bounding box center [561, 289] width 403 height 213
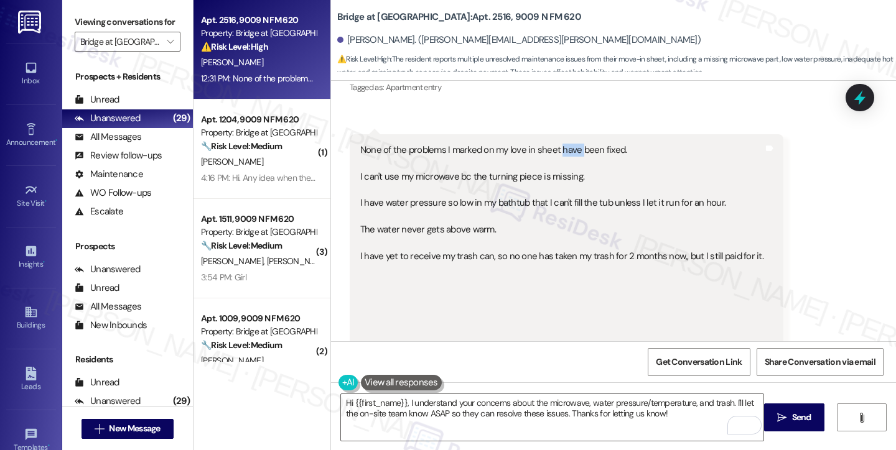
scroll to position [330, 0]
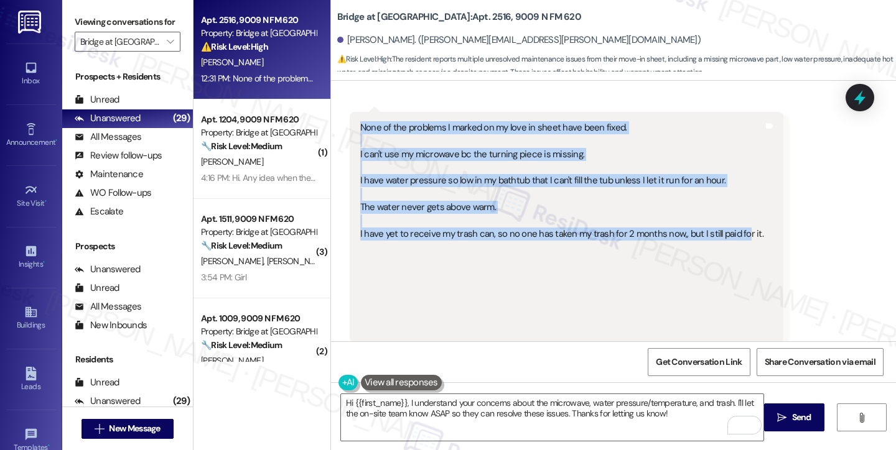
drag, startPoint x: 352, startPoint y: 126, endPoint x: 733, endPoint y: 227, distance: 393.8
click at [733, 229] on div "None of the problems I marked on my love in sheet have been fixed. I can't use …" at bounding box center [562, 227] width 406 height 213
copy div "None of the problems I marked on my love in sheet have been fixed. I can't use …"
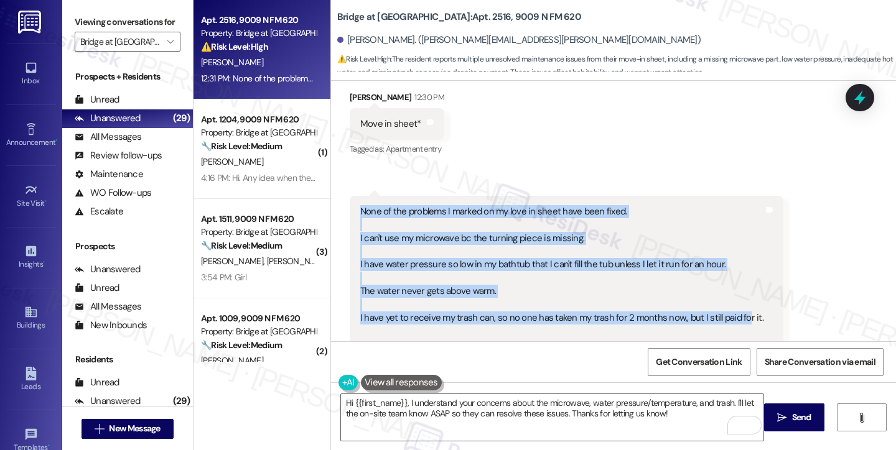
scroll to position [268, 0]
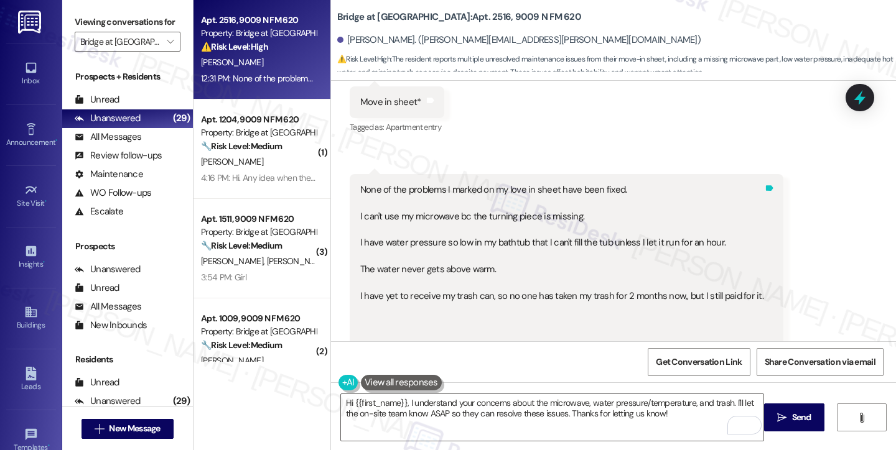
click at [764, 300] on div "Tags and notes" at bounding box center [768, 289] width 9 height 213
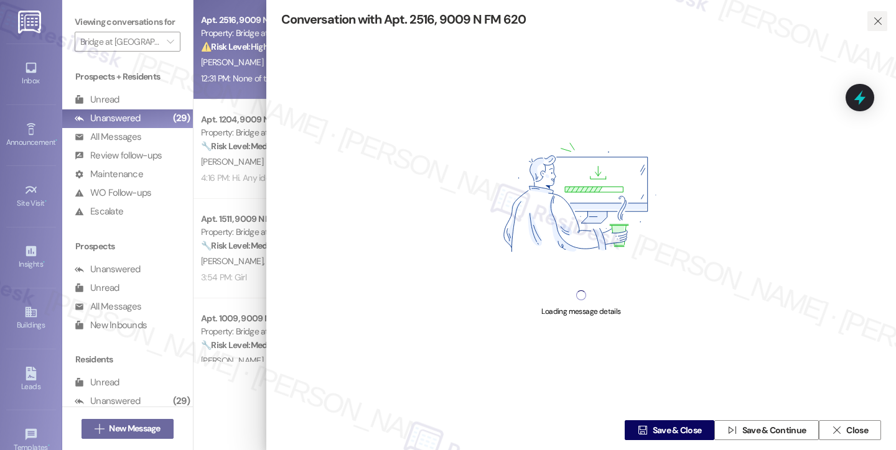
click at [876, 27] on span "" at bounding box center [877, 21] width 14 height 20
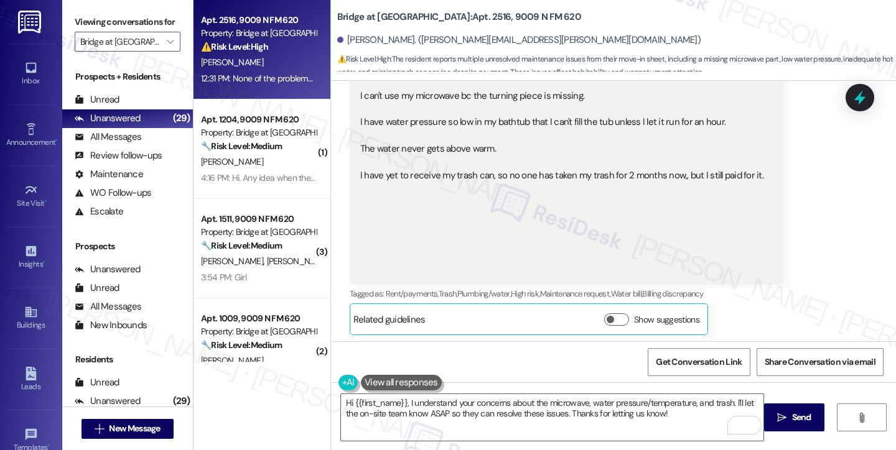
scroll to position [392, 0]
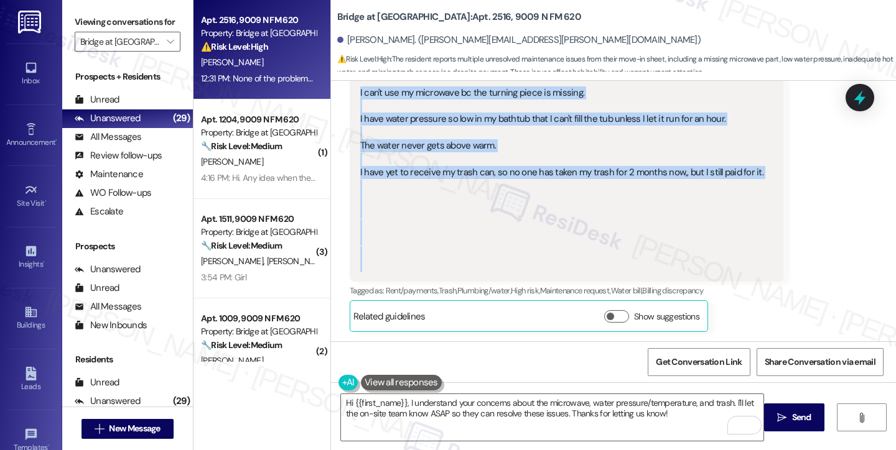
drag, startPoint x: 746, startPoint y: 174, endPoint x: 348, endPoint y: 91, distance: 407.2
click at [350, 91] on div "None of the problems I marked on my love in sheet have been fixed. I can't use …" at bounding box center [567, 166] width 434 height 232
copy div "I can't use my microwave bc the turning piece is missing. I have water pressure…"
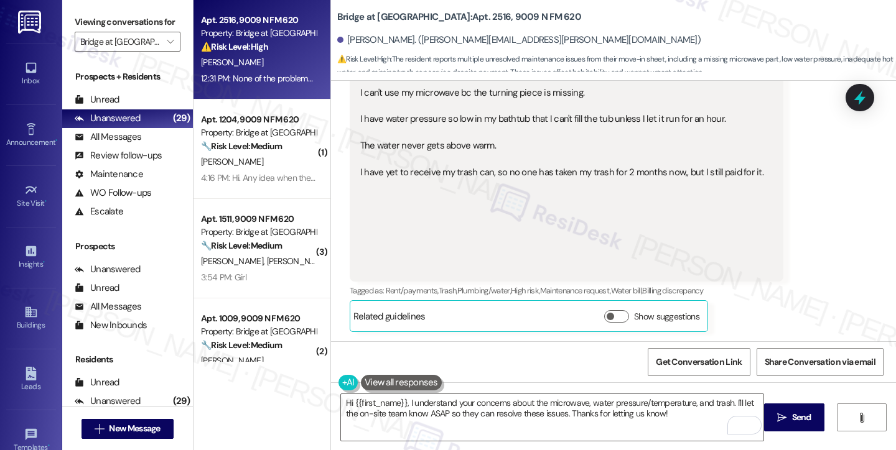
click at [82, 32] on label "Viewing conversations for" at bounding box center [128, 21] width 106 height 19
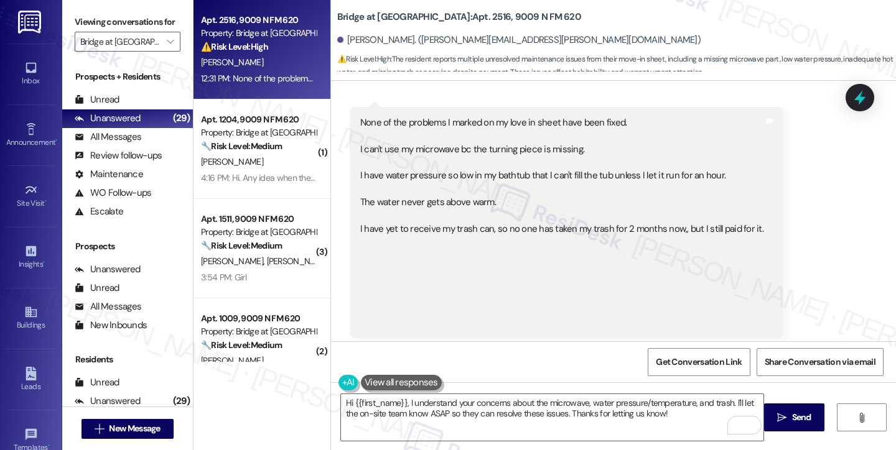
scroll to position [205, 0]
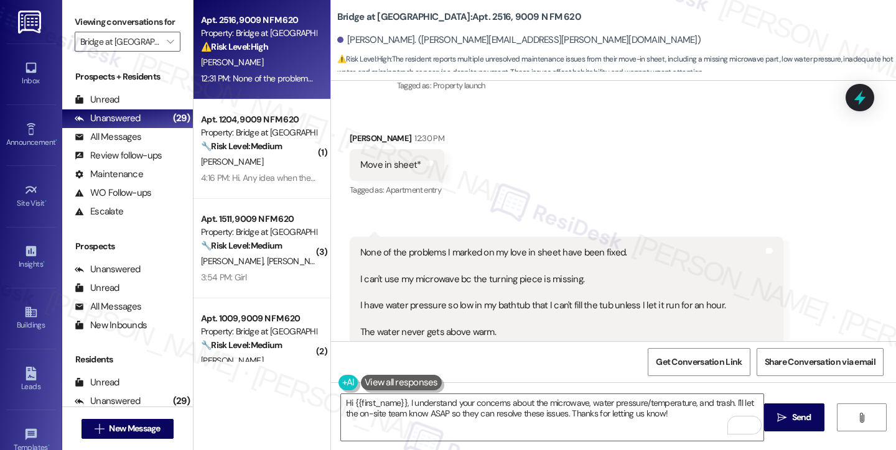
click at [350, 248] on div "None of the problems I marked on my love in sheet have been fixed. I can't use …" at bounding box center [567, 353] width 434 height 232
copy div "None of the problems I marked on my love in sheet have been fixed."
click at [72, 13] on div "Viewing conversations for Bridge at [GEOGRAPHIC_DATA] " at bounding box center [127, 32] width 131 height 64
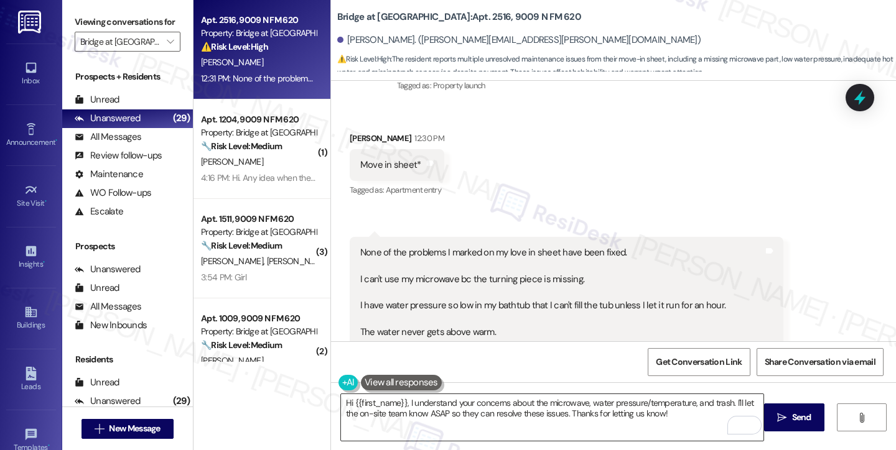
click at [505, 411] on textarea "Hi {{first_name}}, I understand your concerns about the microwave, water pressu…" at bounding box center [552, 417] width 422 height 47
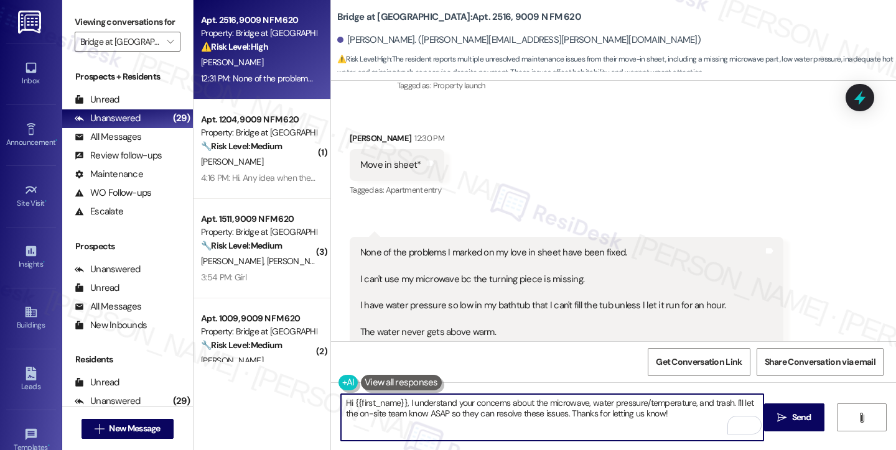
click at [505, 411] on textarea "Hi {{first_name}}, I understand your concerns about the microwave, water pressu…" at bounding box center [552, 417] width 422 height 47
click at [657, 407] on textarea "Hi {{first_name}}, I understand your concerns about the microwave, water pressu…" at bounding box center [552, 417] width 422 height 47
drag, startPoint x: 690, startPoint y: 417, endPoint x: 466, endPoint y: 412, distance: 224.0
click at [466, 412] on textarea "Hi {{first_name}}, I understand your concerns about the microwave, water pressu…" at bounding box center [552, 417] width 422 height 47
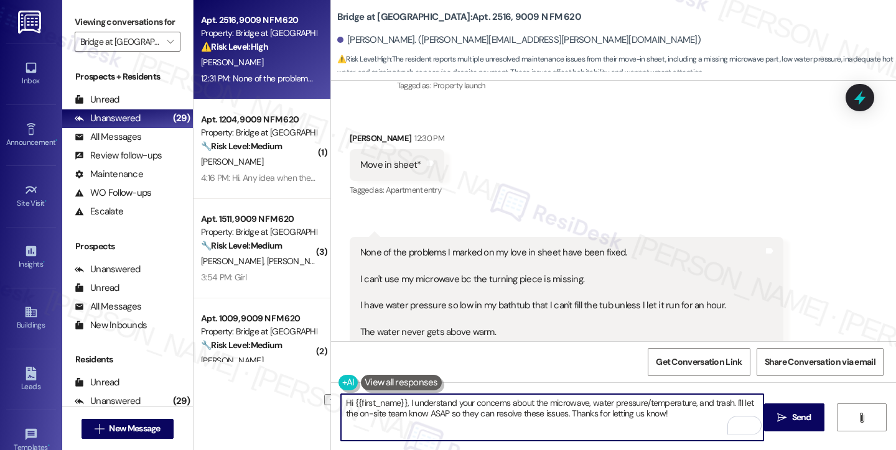
click at [422, 411] on textarea "Hi {{first_name}}, I understand your concerns about the microwave, water pressu…" at bounding box center [552, 417] width 422 height 47
drag, startPoint x: 685, startPoint y: 414, endPoint x: 651, endPoint y: 408, distance: 34.7
click at [685, 414] on textarea "Hi {{first_name}}, I understand your concerns about the microwave, water pressu…" at bounding box center [552, 417] width 422 height 47
click at [358, 149] on div "Move in sheet* Tags and notes" at bounding box center [397, 165] width 95 height 32
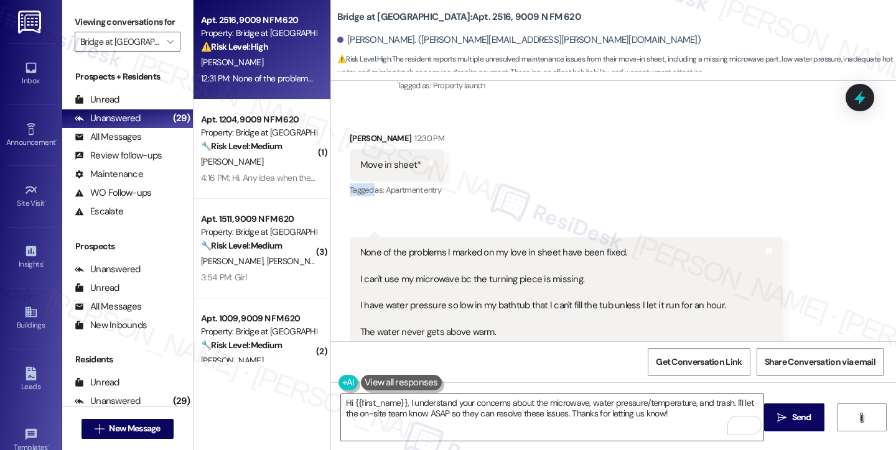
click at [358, 149] on div "Move in sheet* Tags and notes" at bounding box center [397, 165] width 95 height 32
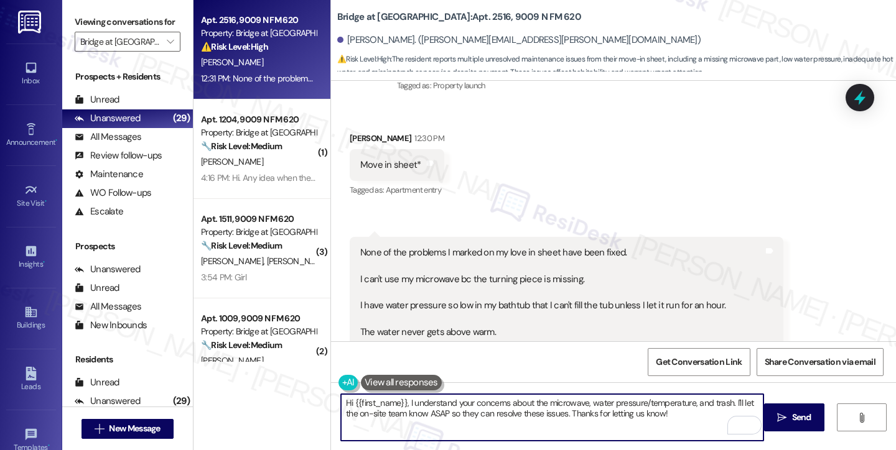
click at [404, 399] on textarea "Hi {{first_name}}, I understand your concerns about the microwave, water pressu…" at bounding box center [552, 417] width 422 height 47
click at [404, 404] on textarea "Hi {{first_name}}, thanks for reaching out. I understand your concerns about th…" at bounding box center [552, 417] width 422 height 47
click at [632, 401] on textarea "Hi {{first_name}}, it's a pleasure to chat with you, and thanks for reaching ou…" at bounding box center [552, 417] width 422 height 47
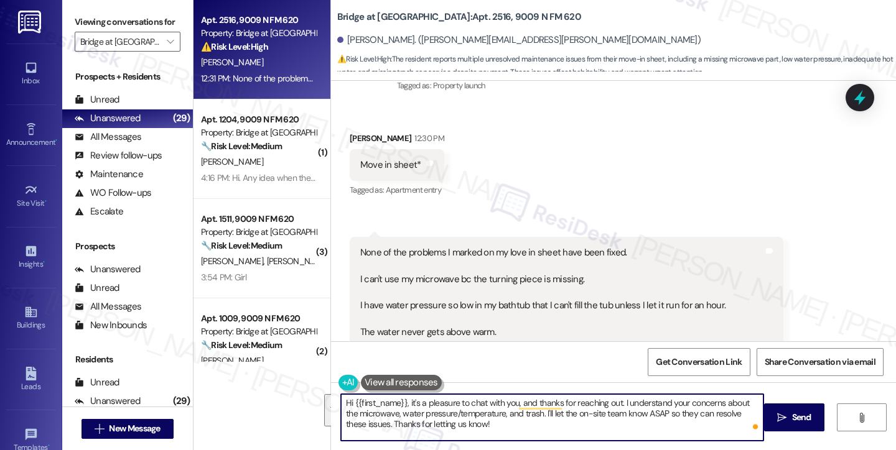
click at [450, 417] on textarea "Hi {{first_name}}, it's a pleasure to chat with you, and thanks for reaching ou…" at bounding box center [552, 417] width 422 height 47
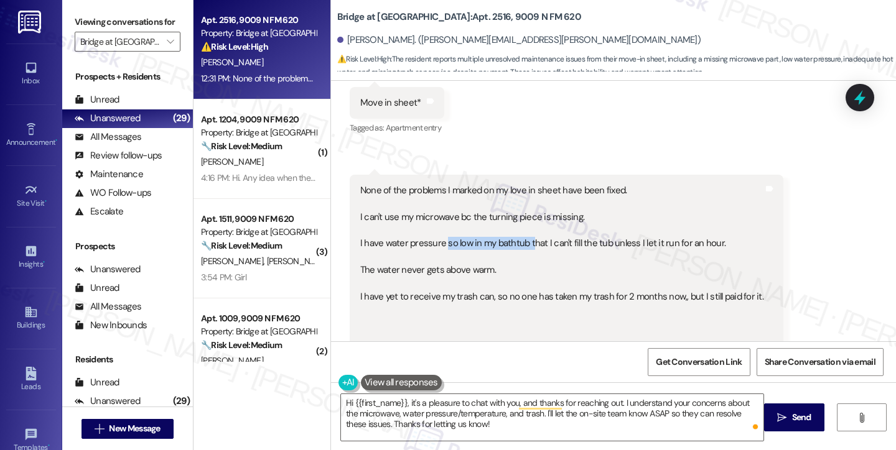
drag, startPoint x: 439, startPoint y: 248, endPoint x: 525, endPoint y: 250, distance: 86.5
click at [525, 250] on div "None of the problems I marked on my love in sheet have been fixed. I can't use …" at bounding box center [561, 290] width 403 height 213
drag, startPoint x: 448, startPoint y: 246, endPoint x: 615, endPoint y: 247, distance: 166.7
click at [615, 247] on div "None of the problems I marked on my love in sheet have been fixed. I can't use …" at bounding box center [561, 290] width 403 height 213
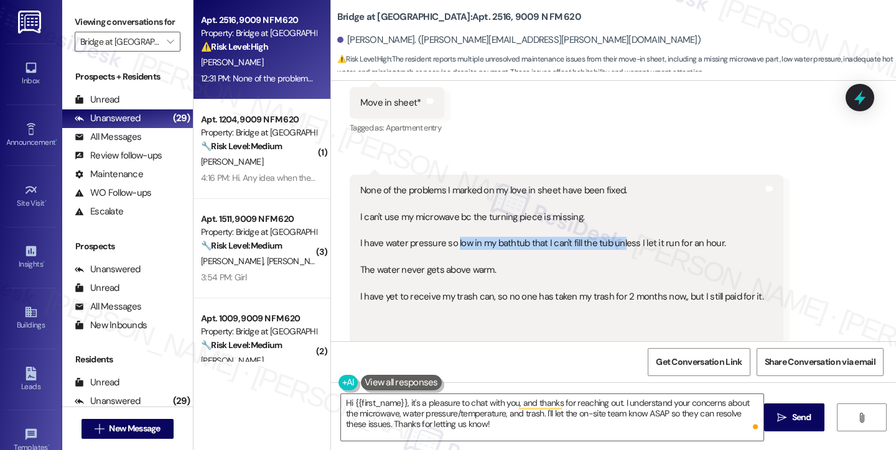
click at [615, 247] on div "None of the problems I marked on my love in sheet have been fixed. I can't use …" at bounding box center [561, 290] width 403 height 213
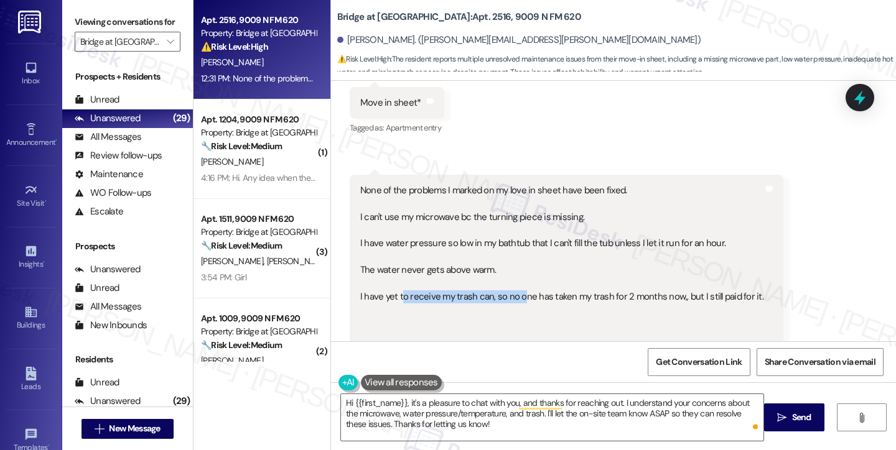
drag, startPoint x: 393, startPoint y: 300, endPoint x: 513, endPoint y: 300, distance: 119.4
click at [513, 300] on div "None of the problems I marked on my love in sheet have been fixed. I can't use …" at bounding box center [561, 290] width 403 height 213
click at [515, 417] on textarea "Hi {{first_name}}, it's a pleasure to chat with you, and thanks for reaching ou…" at bounding box center [552, 417] width 422 height 47
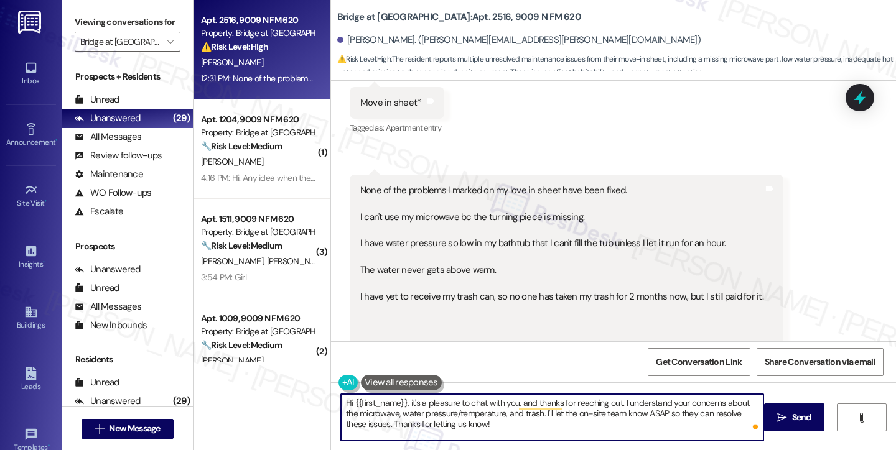
click at [567, 415] on textarea "Hi {{first_name}}, it's a pleasure to chat with you, and thanks for reaching ou…" at bounding box center [552, 417] width 422 height 47
click at [577, 411] on textarea "Hi {{first_name}}, it's a pleasure to chat with you, and thanks for reaching ou…" at bounding box center [552, 417] width 422 height 47
drag, startPoint x: 579, startPoint y: 412, endPoint x: 557, endPoint y: 412, distance: 21.8
click at [557, 412] on textarea "Hi {{first_name}}, it's a pleasure to chat with you, and thanks for reaching ou…" at bounding box center [552, 417] width 422 height 47
click at [534, 414] on textarea "Hi {{first_name}}, it's a pleasure to chat with you, and thanks for reaching ou…" at bounding box center [552, 417] width 422 height 47
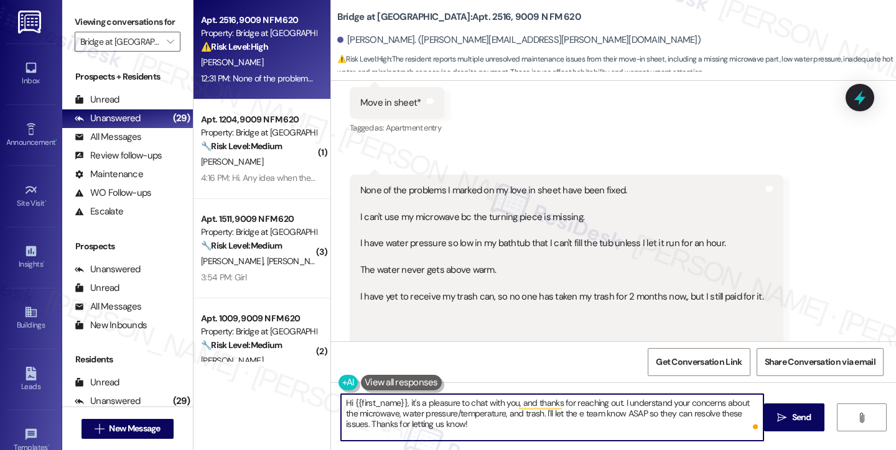
click at [534, 414] on textarea "Hi {{first_name}}, it's a pleasure to chat with you, and thanks for reaching ou…" at bounding box center [552, 417] width 422 height 47
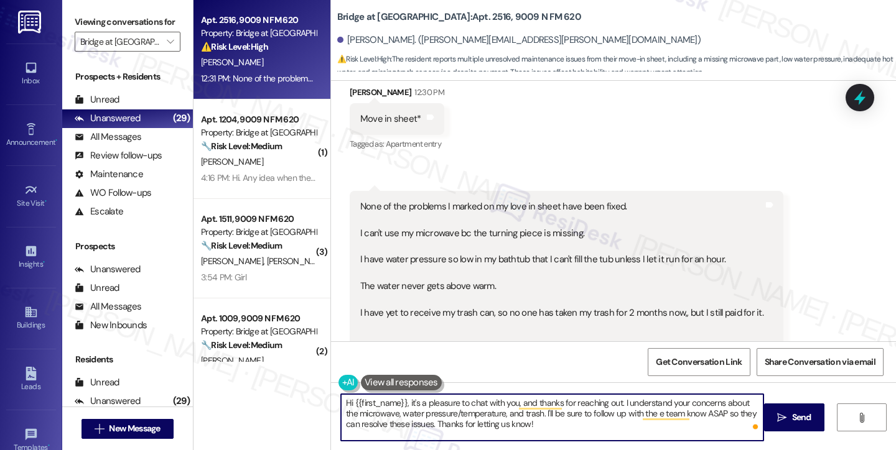
scroll to position [330, 0]
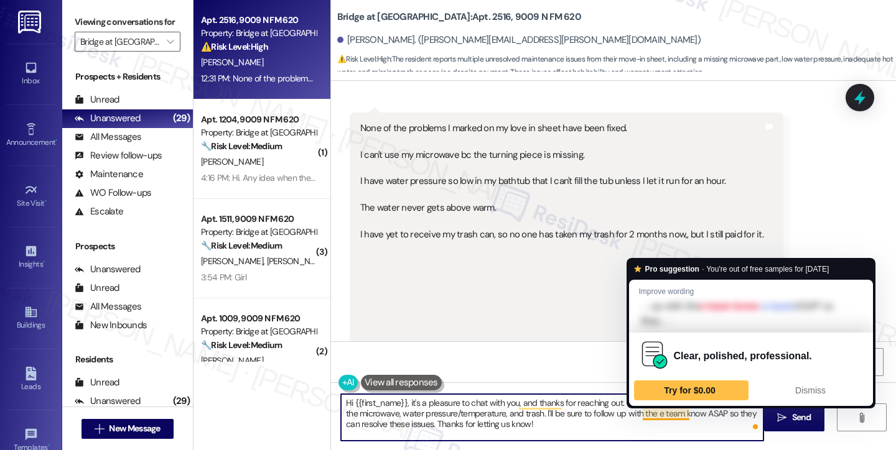
click at [643, 414] on textarea "Hi {{first_name}}, it's a pleasure to chat with you, and thanks for reaching ou…" at bounding box center [552, 417] width 422 height 47
click at [580, 430] on textarea "Hi {{first_name}}, it's a pleasure to chat with you, and thanks for reaching ou…" at bounding box center [552, 417] width 422 height 47
drag, startPoint x: 634, startPoint y: 412, endPoint x: 654, endPoint y: 419, distance: 21.6
click at [654, 419] on textarea "Hi {{first_name}}, it's a pleasure to chat with you, and thanks for reaching ou…" at bounding box center [552, 417] width 422 height 47
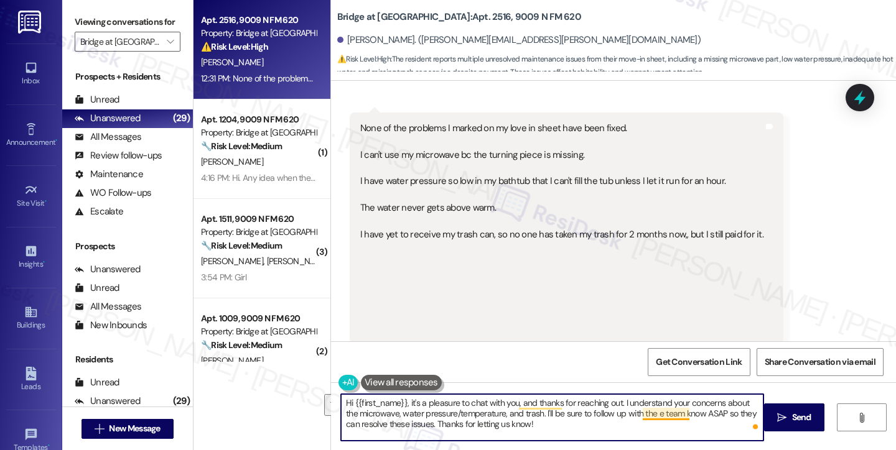
click at [655, 416] on textarea "Hi {{first_name}}, it's a pleasure to chat with you, and thanks for reaching ou…" at bounding box center [552, 417] width 422 height 47
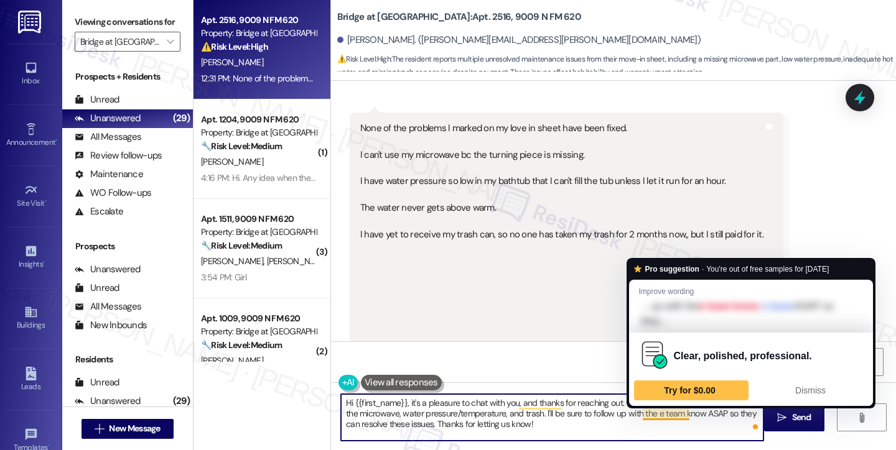
click at [639, 414] on textarea "Hi {{first_name}}, it's a pleasure to chat with you, and thanks for reaching ou…" at bounding box center [552, 417] width 422 height 47
click at [641, 414] on textarea "Hi {{first_name}}, it's a pleasure to chat with you, and thanks for reaching ou…" at bounding box center [552, 417] width 422 height 47
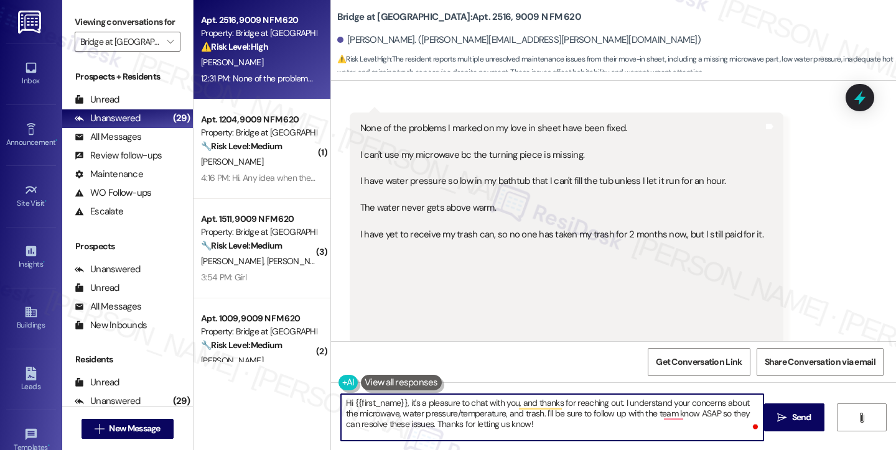
click at [657, 419] on textarea "Hi {{first_name}}, it's a pleasure to chat with you, and thanks for reaching ou…" at bounding box center [552, 417] width 422 height 47
click at [660, 415] on textarea "Hi {{first_name}}, it's a pleasure to chat with you, and thanks for reaching ou…" at bounding box center [552, 417] width 422 height 47
click at [615, 424] on textarea "Hi {{first_name}}, it's a pleasure to chat with you, and thanks for reaching ou…" at bounding box center [552, 417] width 422 height 47
drag, startPoint x: 411, startPoint y: 425, endPoint x: 689, endPoint y: 412, distance: 279.0
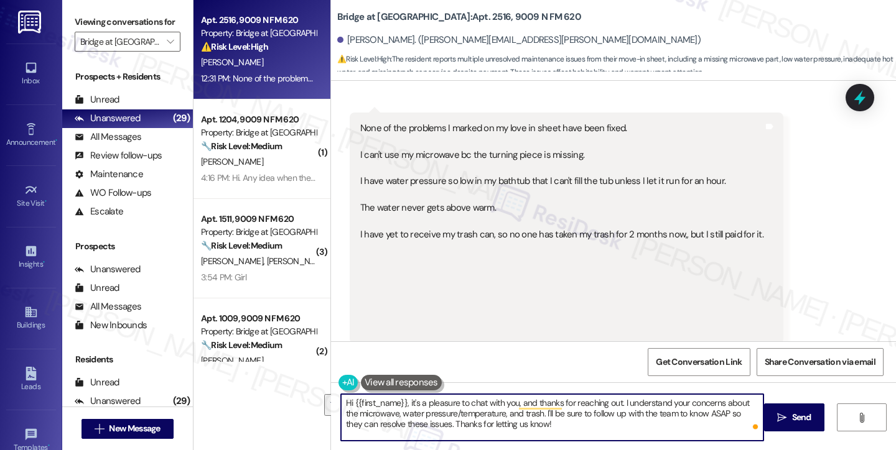
click at [689, 412] on textarea "Hi {{first_name}}, it's a pleasure to chat with you, and thanks for reaching ou…" at bounding box center [552, 417] width 422 height 47
click at [692, 412] on textarea "Hi {{first_name}}, it's a pleasure to chat with you, and thanks for reaching ou…" at bounding box center [552, 417] width 422 height 47
drag, startPoint x: 686, startPoint y: 410, endPoint x: 707, endPoint y: 411, distance: 21.2
click at [707, 411] on textarea "Hi {{first_name}}, it's a pleasure to chat with you, and thanks for reaching ou…" at bounding box center [552, 417] width 422 height 47
click at [699, 413] on textarea "Hi {{first_name}}, it's a pleasure to chat with you, and thanks for reaching ou…" at bounding box center [552, 417] width 422 height 47
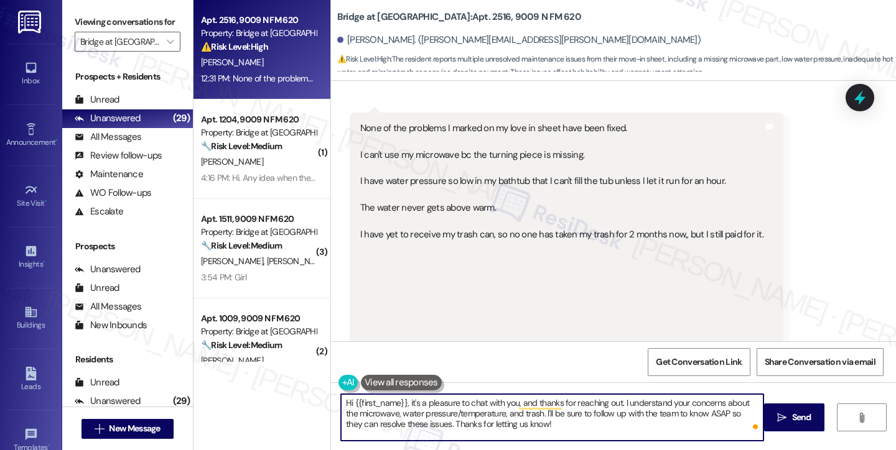
click at [699, 413] on textarea "Hi {{first_name}}, it's a pleasure to chat with you, and thanks for reaching ou…" at bounding box center [552, 417] width 422 height 47
click at [386, 422] on textarea "Hi {{first_name}}, it's a pleasure to chat with you, and thanks for reaching ou…" at bounding box center [552, 417] width 422 height 47
click at [532, 422] on textarea "Hi {{first_name}}, it's a pleasure to chat with you, and thanks for reaching ou…" at bounding box center [552, 417] width 422 height 47
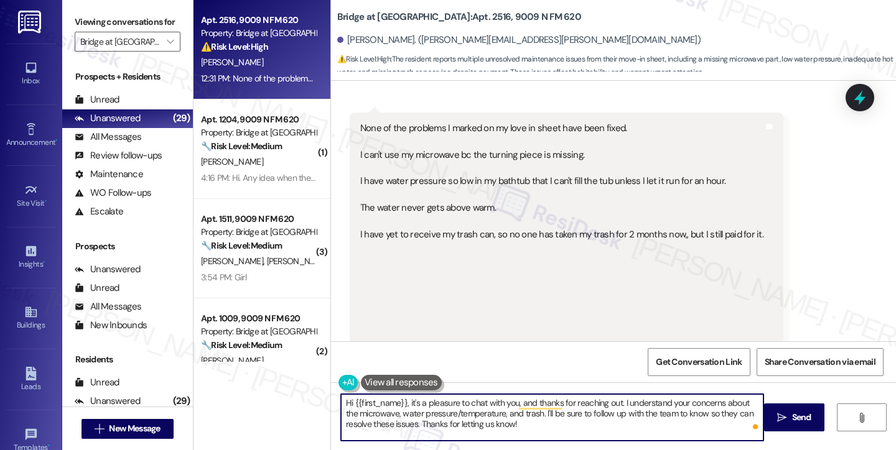
click at [679, 411] on textarea "Hi {{first_name}}, it's a pleasure to chat with you, and thanks for reaching ou…" at bounding box center [552, 417] width 422 height 47
click at [638, 427] on textarea "Hi {{first_name}}, it's a pleasure to chat with you, and thanks for reaching ou…" at bounding box center [552, 417] width 422 height 47
drag, startPoint x: 656, startPoint y: 415, endPoint x: 361, endPoint y: 426, distance: 294.4
click at [361, 426] on textarea "Hi {{first_name}}, it's a pleasure to chat with you, and thanks for reaching ou…" at bounding box center [552, 417] width 422 height 47
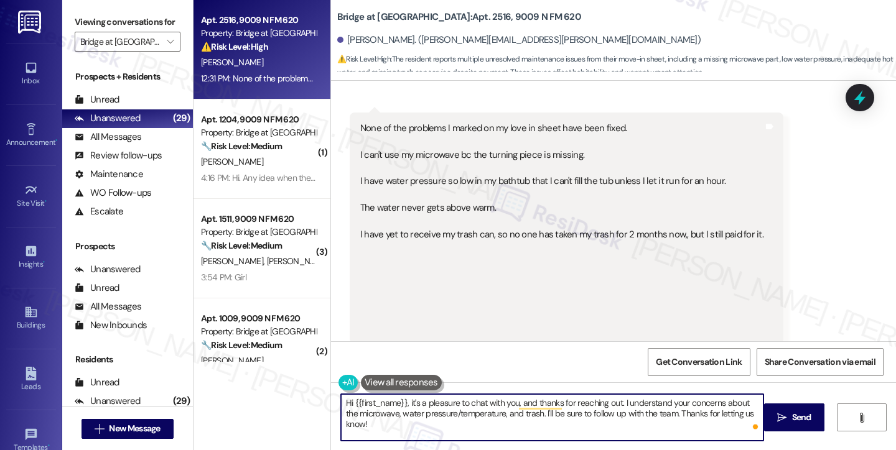
click at [742, 415] on textarea "Hi {{first_name}}, it's a pleasure to chat with you, and thanks for reaching ou…" at bounding box center [552, 417] width 422 height 47
drag, startPoint x: 755, startPoint y: 412, endPoint x: 658, endPoint y: 411, distance: 96.4
click at [658, 411] on textarea "Hi {{first_name}}, it's a pleasure to chat with you, and thanks for reaching ou…" at bounding box center [552, 417] width 422 height 47
click at [485, 416] on textarea "Hi {{first_name}}, it's a pleasure to chat with you, and thanks for reaching ou…" at bounding box center [552, 417] width 422 height 47
click at [554, 425] on textarea "Hi {{first_name}}, it's a pleasure to chat with you, and thanks for reaching ou…" at bounding box center [552, 417] width 422 height 47
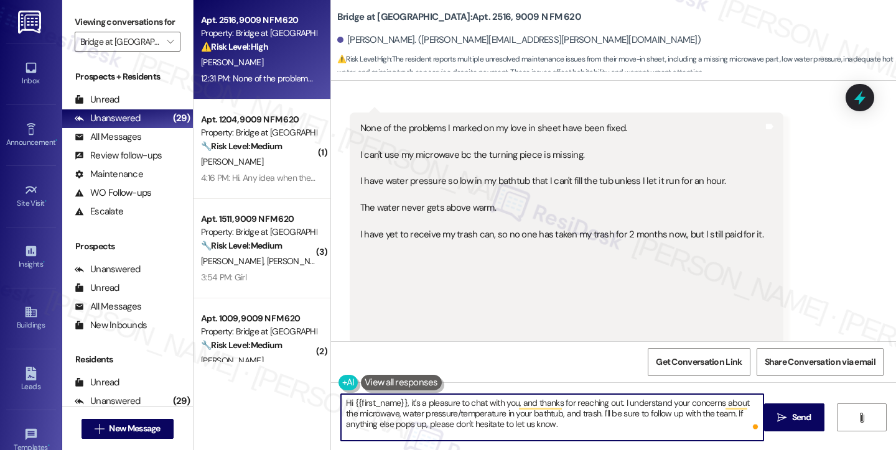
click at [596, 424] on textarea "Hi {{first_name}}, it's a pleasure to chat with you, and thanks for reaching ou…" at bounding box center [552, 417] width 422 height 47
type textarea "Hi {{first_name}}, it's a pleasure to chat with you, and thanks for reaching ou…"
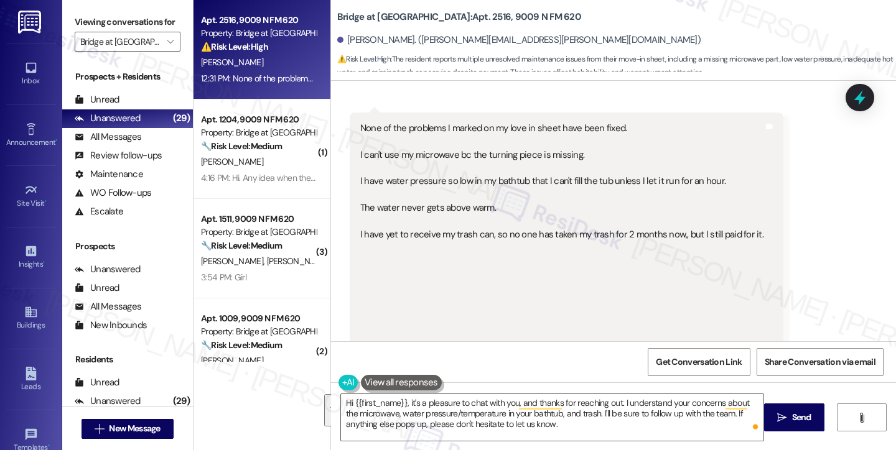
click at [513, 267] on div "None of the problems I marked on my love in sheet have been fixed. I can't use …" at bounding box center [561, 228] width 403 height 213
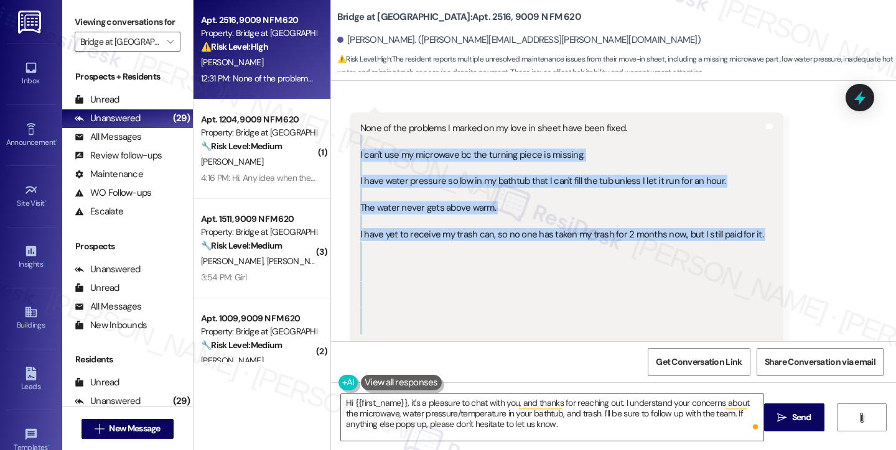
drag, startPoint x: 748, startPoint y: 233, endPoint x: 374, endPoint y: 148, distance: 384.0
click at [374, 148] on div "None of the problems I marked on my love in sheet have been fixed. I can't use …" at bounding box center [567, 229] width 434 height 232
click at [374, 149] on div "None of the problems I marked on my love in sheet have been fixed. I can't use …" at bounding box center [561, 228] width 403 height 213
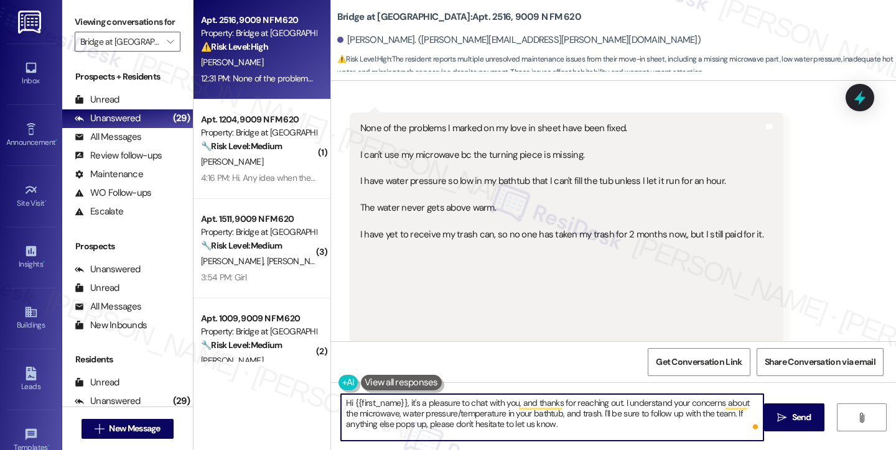
click at [680, 421] on textarea "Hi {{first_name}}, it's a pleasure to chat with you, and thanks for reaching ou…" at bounding box center [552, 417] width 422 height 47
click at [806, 413] on span "Send" at bounding box center [801, 417] width 19 height 13
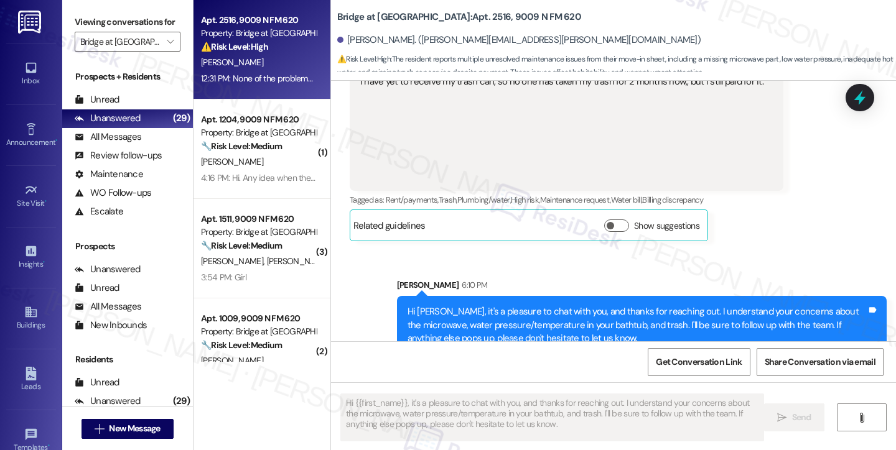
scroll to position [505, 0]
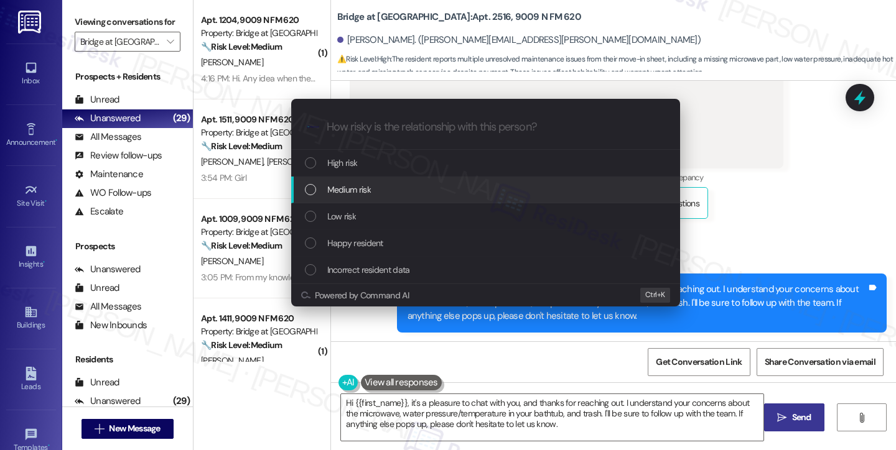
click at [345, 195] on span "Medium risk" at bounding box center [349, 190] width 44 height 14
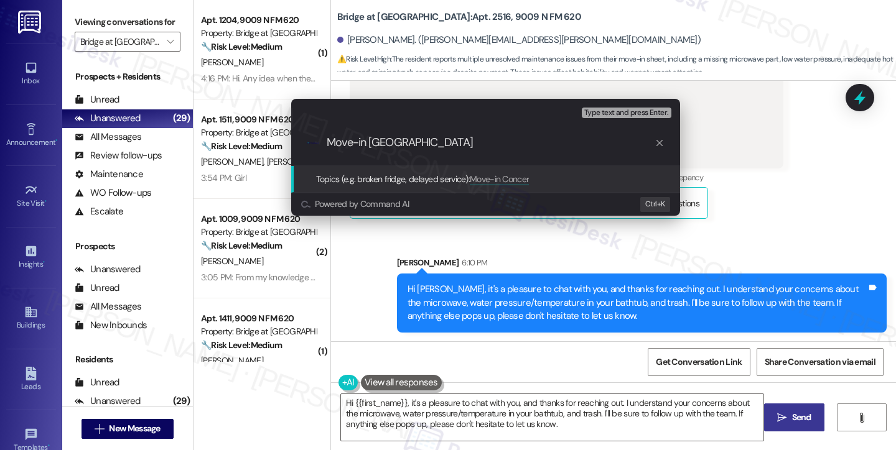
type input "Move-in Concerns"
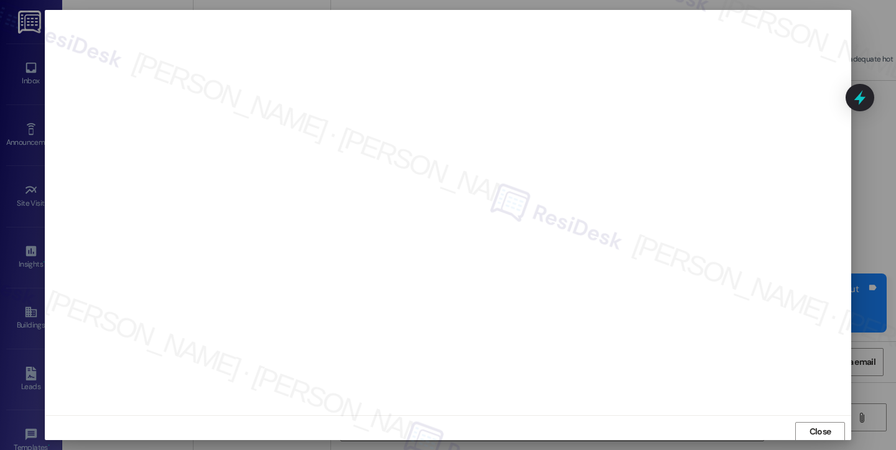
scroll to position [1, 0]
click at [813, 430] on button "Close" at bounding box center [820, 431] width 50 height 20
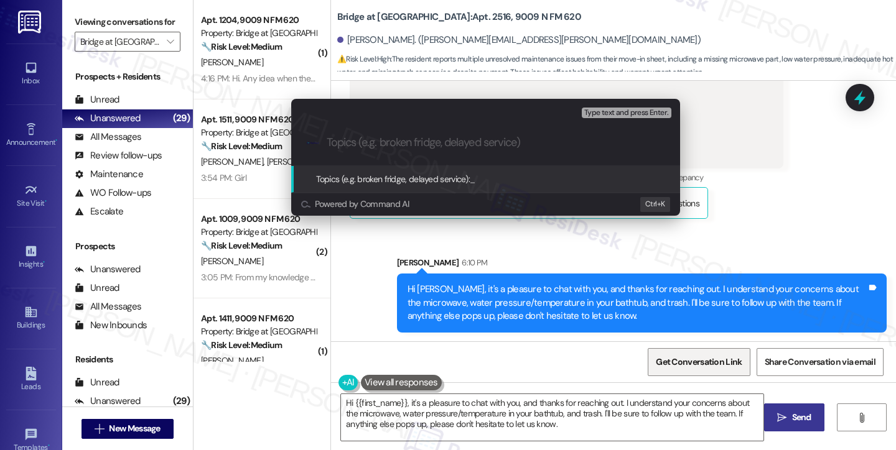
paste input "Move-in Concerns"
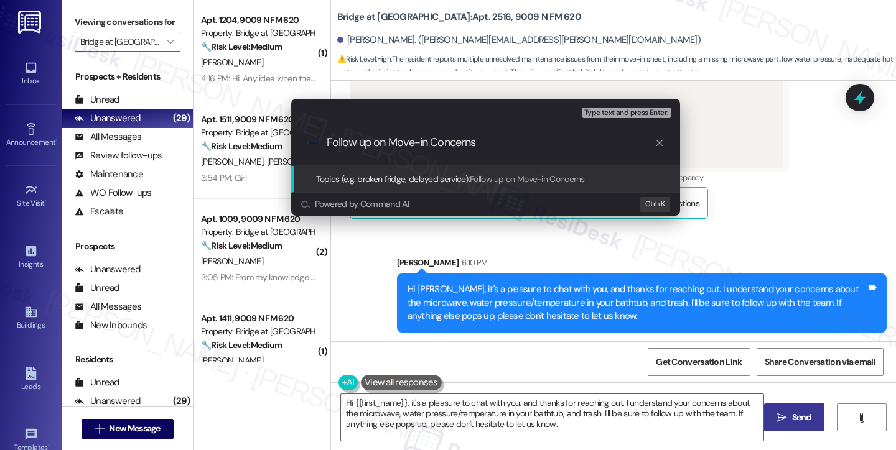
click at [428, 139] on input "Follow up on Move-in Concerns" at bounding box center [491, 142] width 328 height 13
type input "Follow up on Move-in Sheet Concerns"
click at [478, 134] on div ".cls-1{fill:#0a055f;}.cls-2{fill:#0cc4c4;} resideskLogoBlueOrange Follow up on …" at bounding box center [485, 143] width 389 height 44
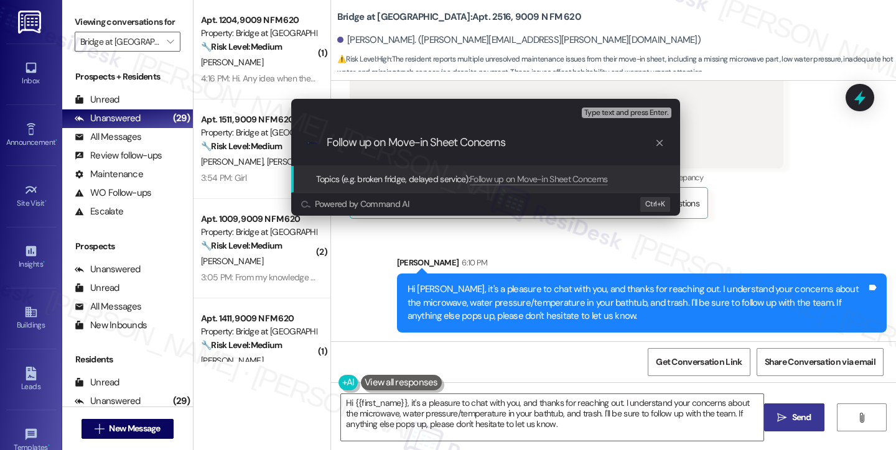
click at [470, 144] on input "Follow up on Move-in Sheet Concerns" at bounding box center [491, 142] width 328 height 13
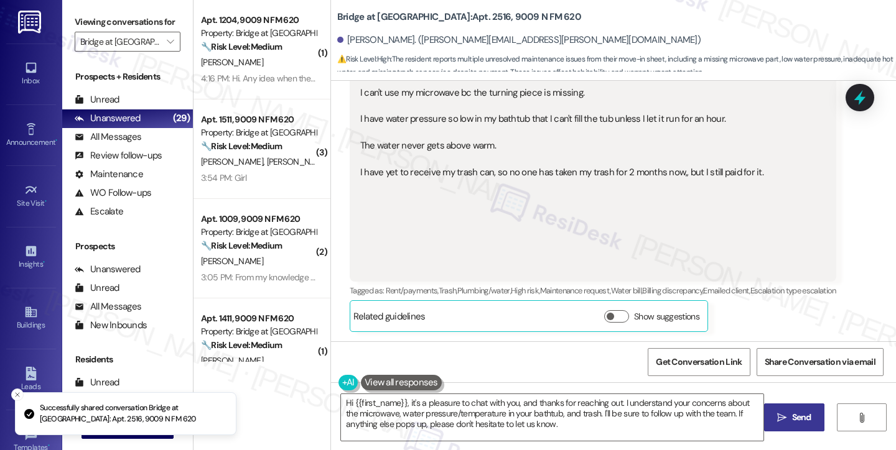
scroll to position [537, 0]
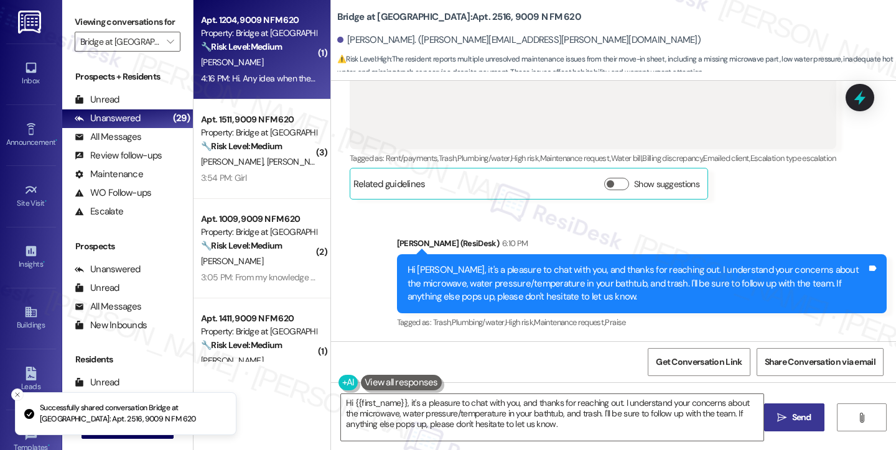
click at [254, 58] on div "[PERSON_NAME]" at bounding box center [259, 63] width 118 height 16
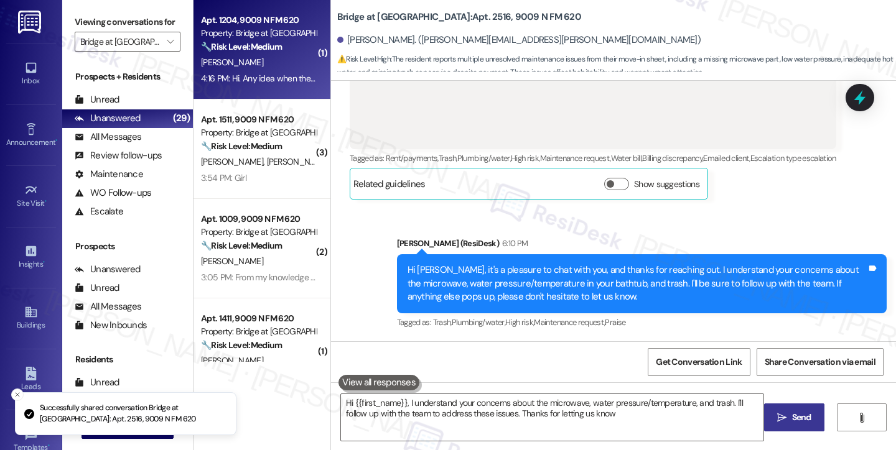
type textarea "Hi {{first_name}}, I understand your concerns about the microwave, water pressu…"
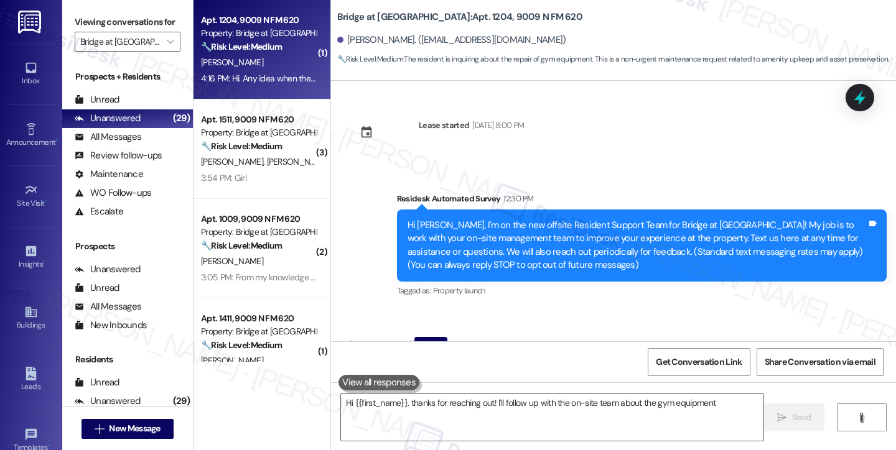
scroll to position [75, 0]
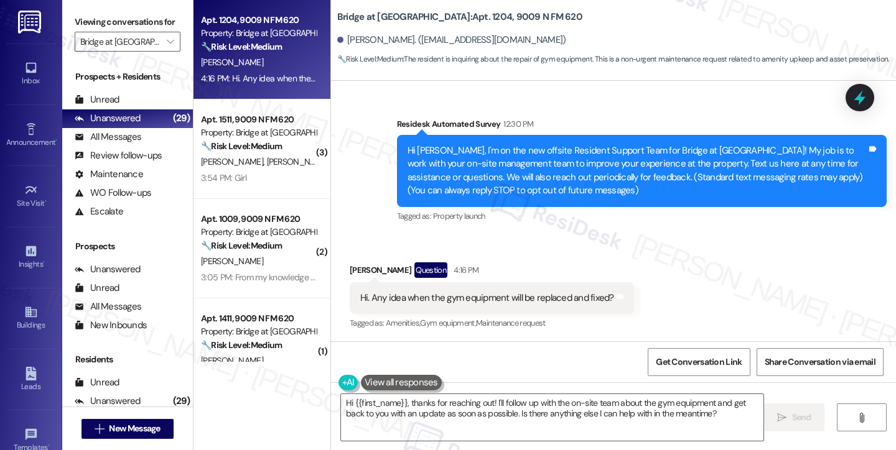
click at [465, 297] on div "Hi. Any idea when the gym equipment will be replaced and fixed?" at bounding box center [487, 298] width 254 height 13
click at [531, 160] on div "Hi Omar, I'm on the new offsite Resident Support Team for Bridge at Canyon Cree…" at bounding box center [636, 170] width 459 height 53
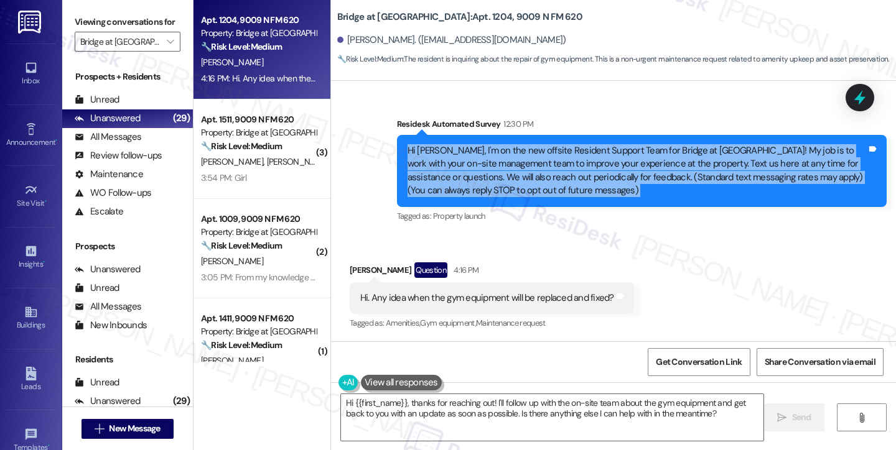
click at [531, 160] on div "Hi Omar, I'm on the new offsite Resident Support Team for Bridge at Canyon Cree…" at bounding box center [636, 170] width 459 height 53
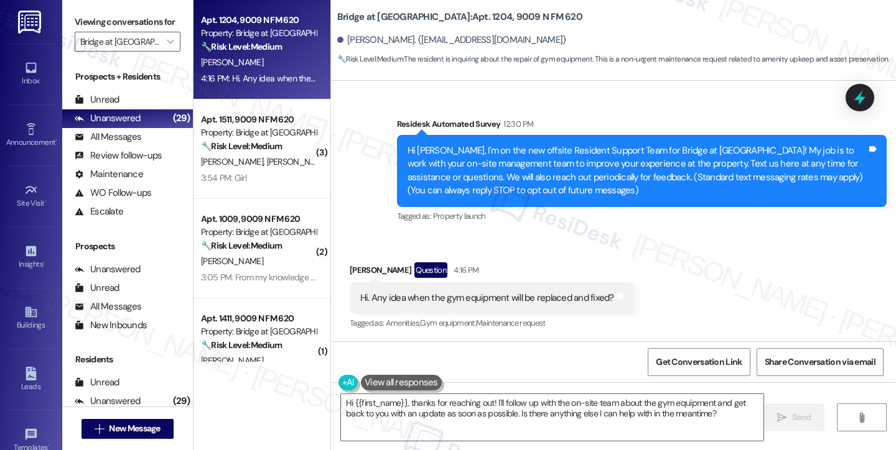
click at [432, 295] on div "Hi. Any idea when the gym equipment will be replaced and fixed?" at bounding box center [487, 298] width 254 height 13
click at [403, 402] on textarea "Hi {{first_name}}, thanks for reaching out! I'll follow up with the on-site tea…" at bounding box center [552, 417] width 422 height 47
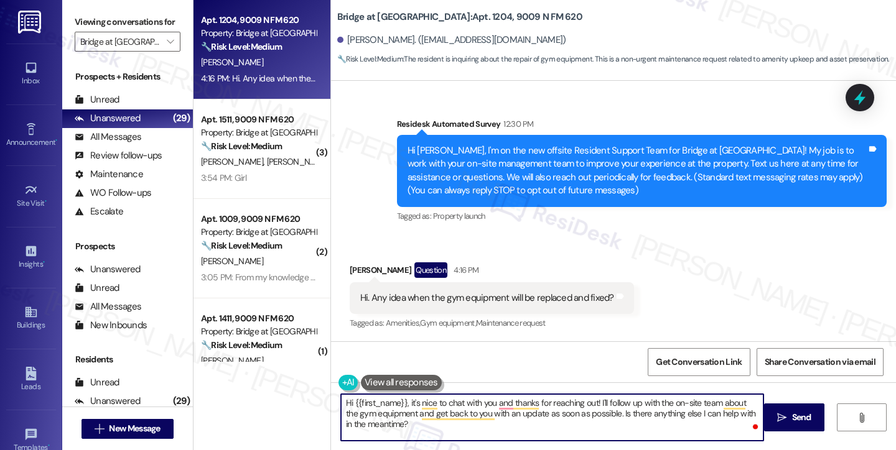
click at [689, 401] on textarea "Hi {{first_name}}, it's nice to chat with you and thanks for reaching out! I'll…" at bounding box center [552, 417] width 422 height 47
click at [608, 402] on textarea "Hi {{first_name}}, it's nice to chat with you and thanks for reaching out! I'll…" at bounding box center [552, 417] width 422 height 47
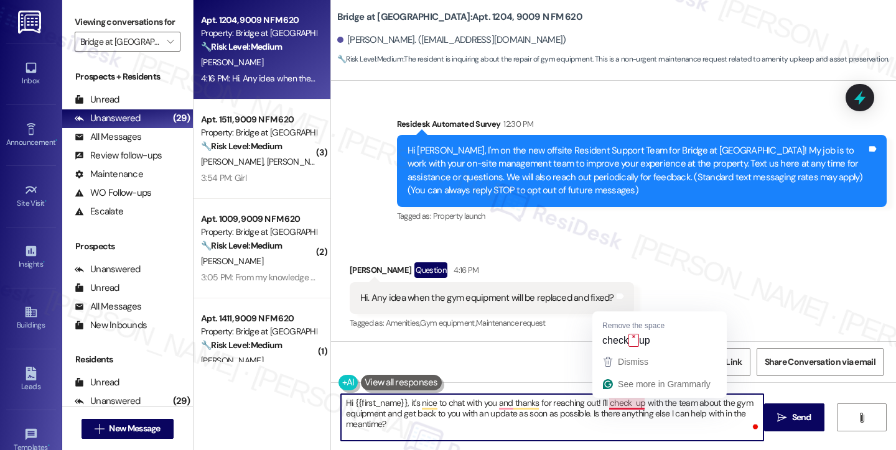
click at [632, 404] on textarea "Hi {{first_name}}, it's nice to chat with you and thanks for reaching out! I'll…" at bounding box center [552, 417] width 422 height 47
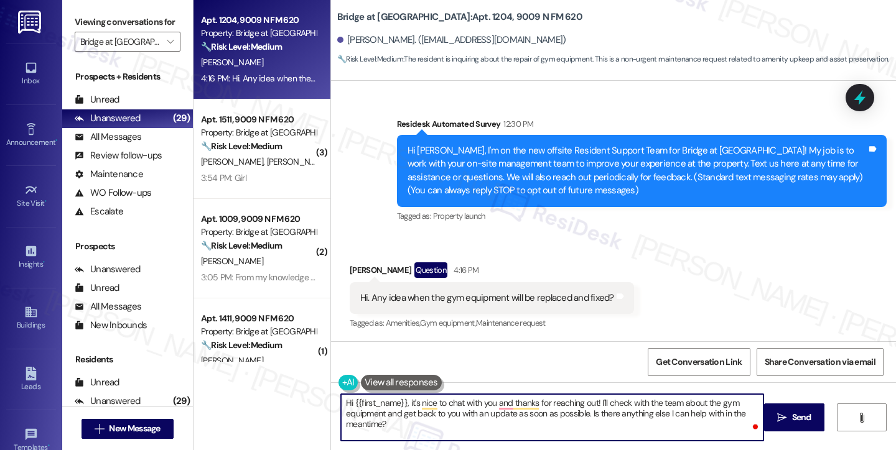
click at [422, 412] on textarea "Hi {{first_name}}, it's nice to chat with you and thanks for reaching out! I'll…" at bounding box center [552, 417] width 422 height 47
click at [490, 425] on textarea "Hi {{first_name}}, it's nice to chat with you and thanks for reaching out! I'll…" at bounding box center [552, 417] width 422 height 47
click at [567, 412] on textarea "Hi {{first_name}}, it's nice to chat with you and thanks for reaching out! I'll…" at bounding box center [552, 417] width 422 height 47
click at [704, 417] on textarea "Hi {{first_name}}, it's nice to chat with you and thanks for reaching out! I'll…" at bounding box center [552, 417] width 422 height 47
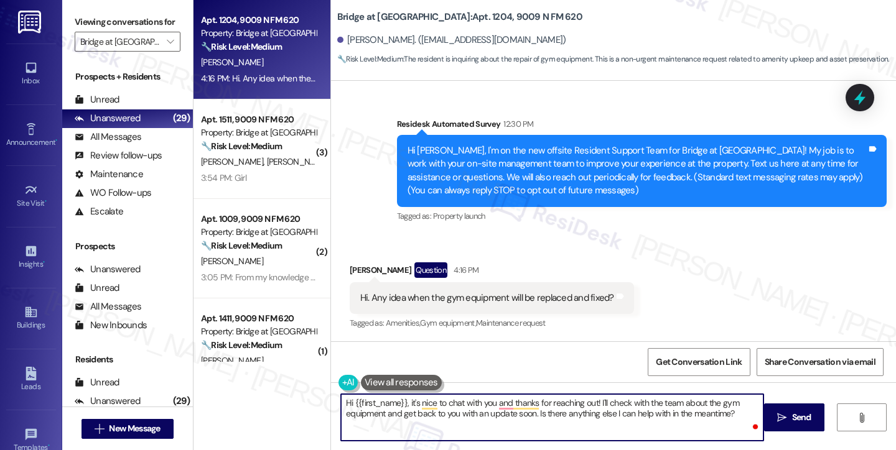
click at [731, 407] on textarea "Hi {{first_name}}, it's nice to chat with you and thanks for reaching out! I'll…" at bounding box center [552, 417] width 422 height 47
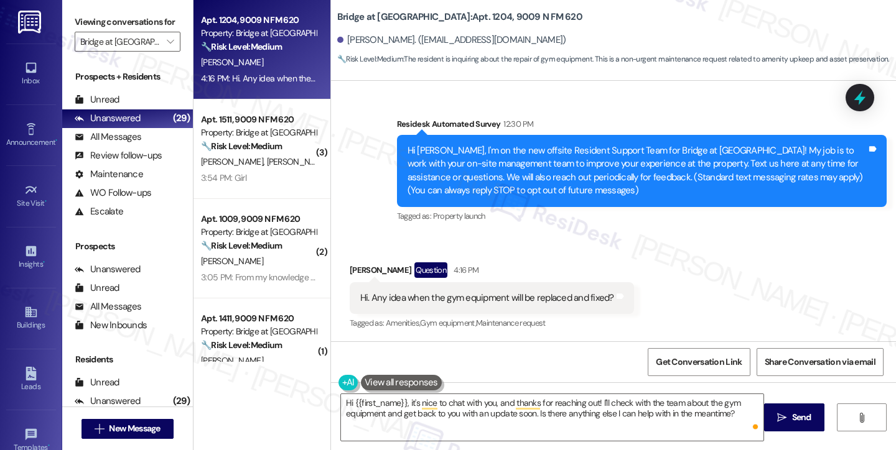
drag, startPoint x: 776, startPoint y: 410, endPoint x: 518, endPoint y: 323, distance: 272.2
click at [518, 323] on div "Lease started Oct 29, 2024 at 8:00 PM Survey, sent via SMS Residesk Automated S…" at bounding box center [613, 306] width 565 height 450
click at [467, 295] on div "Hi. Any idea when the gym equipment will be replaced and fixed?" at bounding box center [487, 298] width 254 height 13
click at [414, 295] on div "Hi. Any idea when the gym equipment will be replaced and fixed?" at bounding box center [487, 298] width 254 height 13
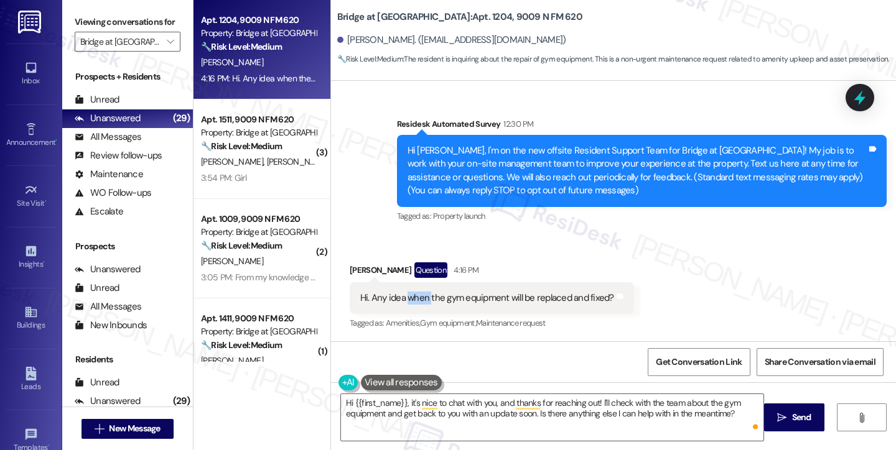
click at [414, 295] on div "Hi. Any idea when the gym equipment will be replaced and fixed?" at bounding box center [487, 298] width 254 height 13
copy div "Hi. Any idea when the gym equipment will be replaced and fixed? Tags and notes"
click at [88, 32] on label "Viewing conversations for" at bounding box center [128, 21] width 106 height 19
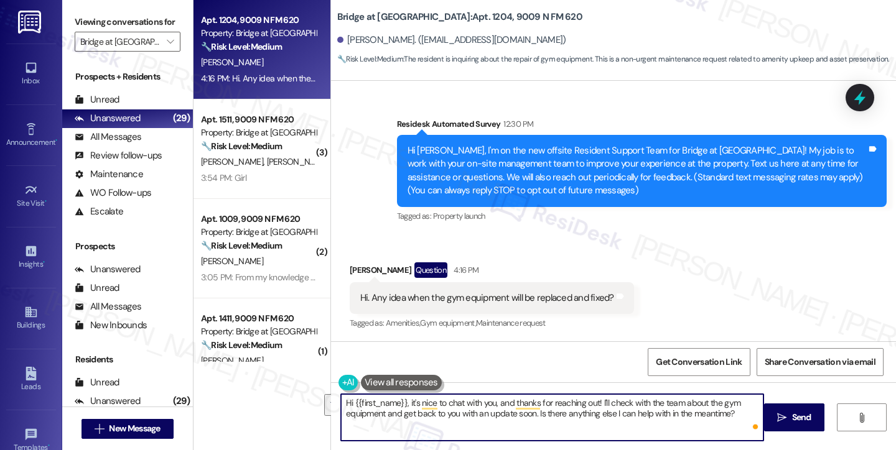
drag, startPoint x: 730, startPoint y: 412, endPoint x: 596, endPoint y: 396, distance: 135.4
click at [596, 396] on textarea "Hi {{first_name}}, it's nice to chat with you, and thanks for reaching out! I'l…" at bounding box center [552, 417] width 422 height 47
paste textarea "To help me follow up with the team,"
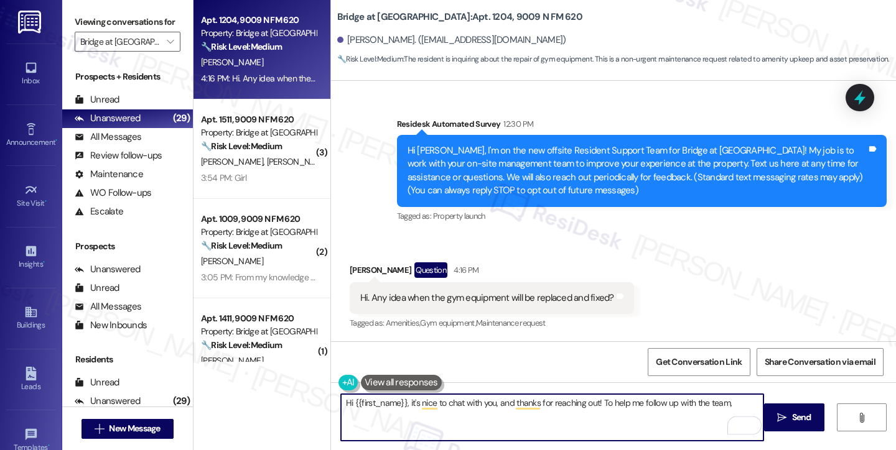
click at [595, 399] on textarea "Hi {{first_name}}, it's nice to chat with you, and thanks for reaching out! To …" at bounding box center [552, 417] width 422 height 47
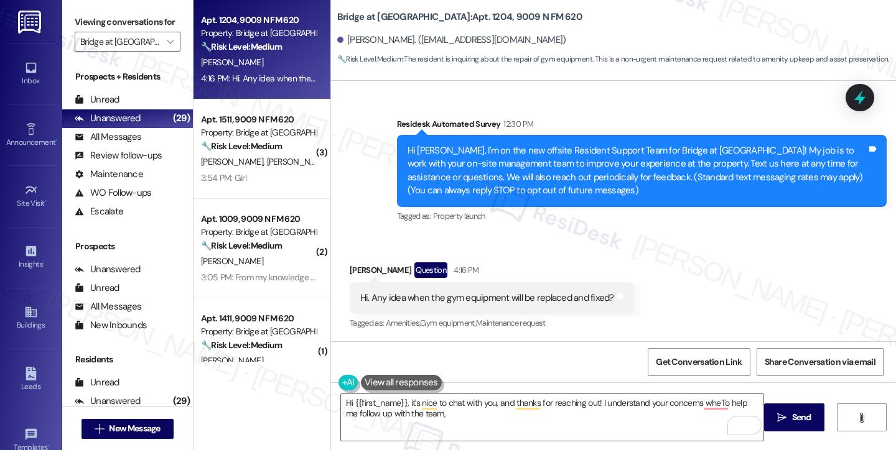
click at [82, 32] on label "Viewing conversations for" at bounding box center [128, 21] width 106 height 19
click at [654, 403] on textarea "Hi {{first_name}}, it's nice to chat with you, and thanks for reaching out! I u…" at bounding box center [552, 417] width 422 height 47
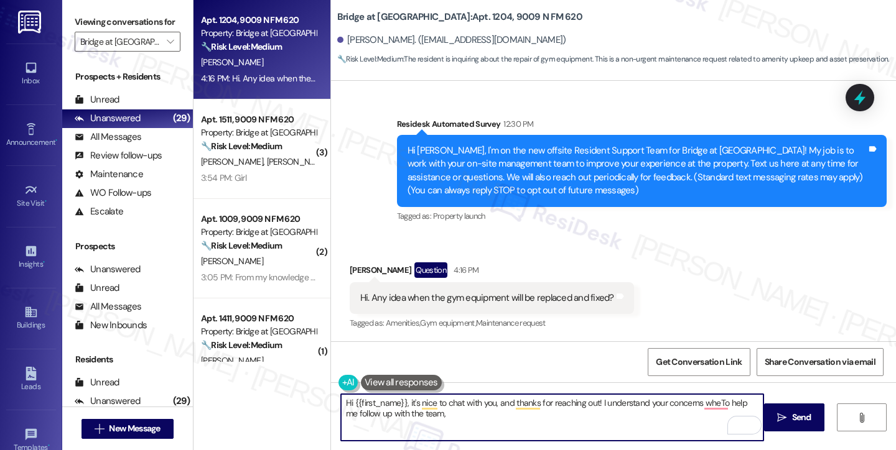
click at [654, 403] on textarea "Hi {{first_name}}, it's nice to chat with you, and thanks for reaching out! I u…" at bounding box center [552, 417] width 422 height 47
click at [676, 394] on textarea "Hi {{first_name}}, it's nice to chat with you, and thanks for reaching out! I u…" at bounding box center [552, 417] width 422 height 47
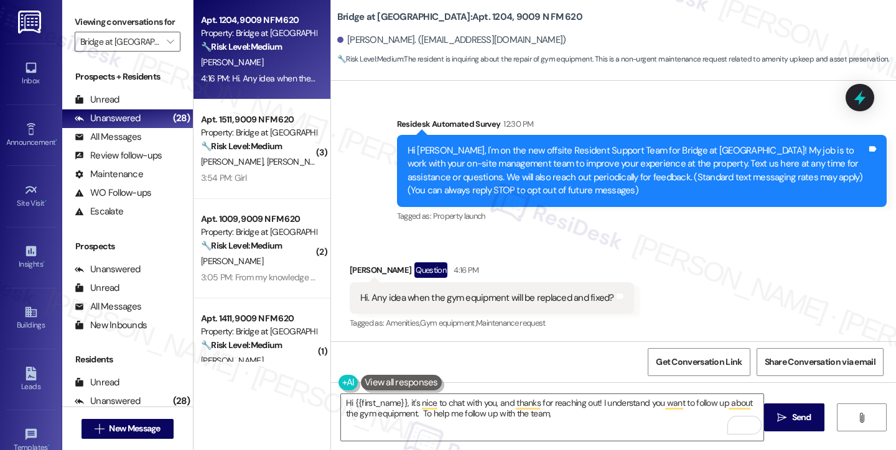
drag, startPoint x: 75, startPoint y: 16, endPoint x: 114, endPoint y: 25, distance: 40.1
click at [75, 16] on label "Viewing conversations for" at bounding box center [128, 21] width 106 height 19
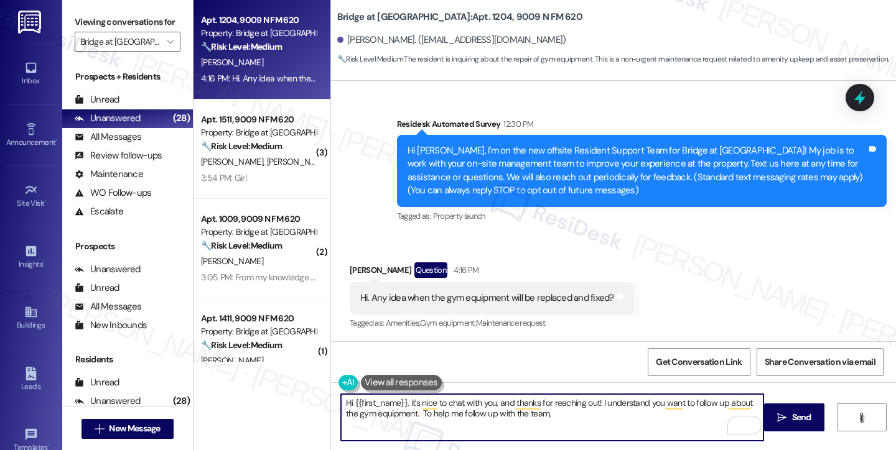
click at [572, 423] on textarea "Hi {{first_name}}, it's nice to chat with you, and thanks for reaching out! I u…" at bounding box center [552, 417] width 422 height 47
paste textarea "Which specific equipment are you noticing needs replacement or repair?"
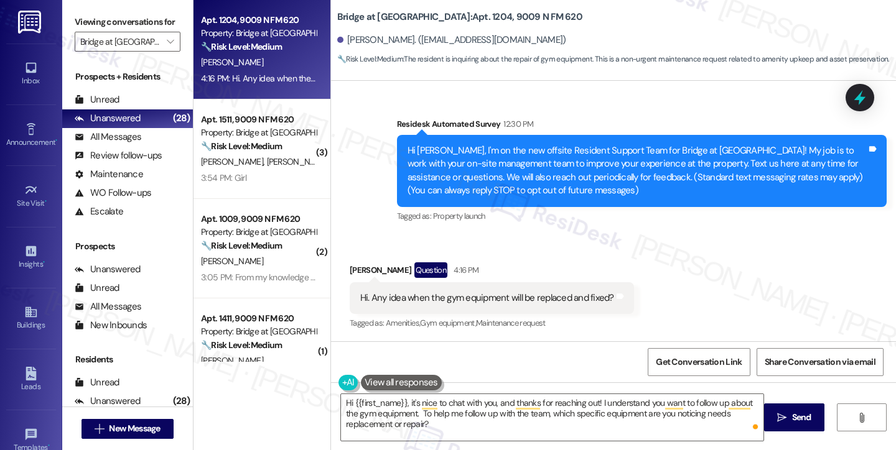
click at [70, 22] on div "Viewing conversations for Bridge at [GEOGRAPHIC_DATA] " at bounding box center [127, 32] width 131 height 64
click at [435, 424] on textarea "Hi {{first_name}}, it's nice to chat with you, and thanks for reaching out! I u…" at bounding box center [552, 417] width 422 height 47
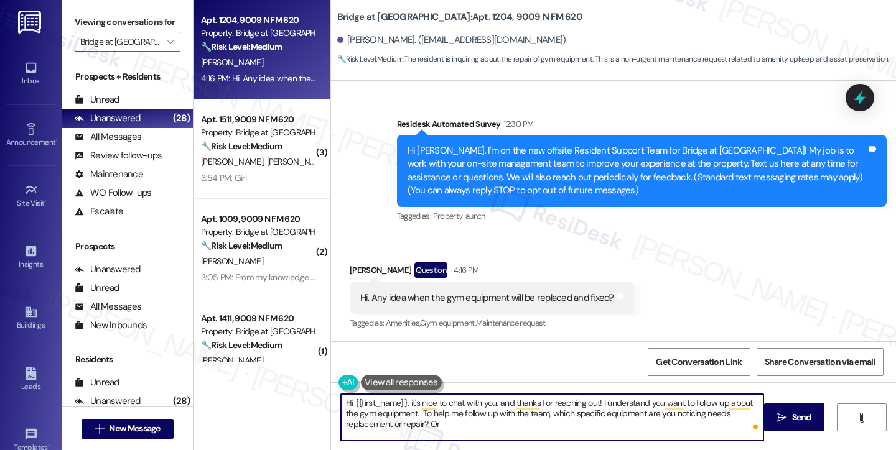
paste textarea "Have you seen any “out of order” tags, or is it equipment that looks usable but…"
click at [421, 435] on textarea "Hi {{first_name}}, it's nice to chat with you, and thanks for reaching out! I u…" at bounding box center [552, 417] width 422 height 47
drag, startPoint x: 468, startPoint y: 438, endPoint x: 424, endPoint y: 422, distance: 46.8
click at [424, 422] on textarea "Hi {{first_name}}, it's nice to chat with you, and thanks for reaching out! I u…" at bounding box center [552, 417] width 422 height 47
click at [532, 411] on textarea "Hi {{first_name}}, it's nice to chat with you, and thanks for reaching out! I u…" at bounding box center [552, 417] width 422 height 47
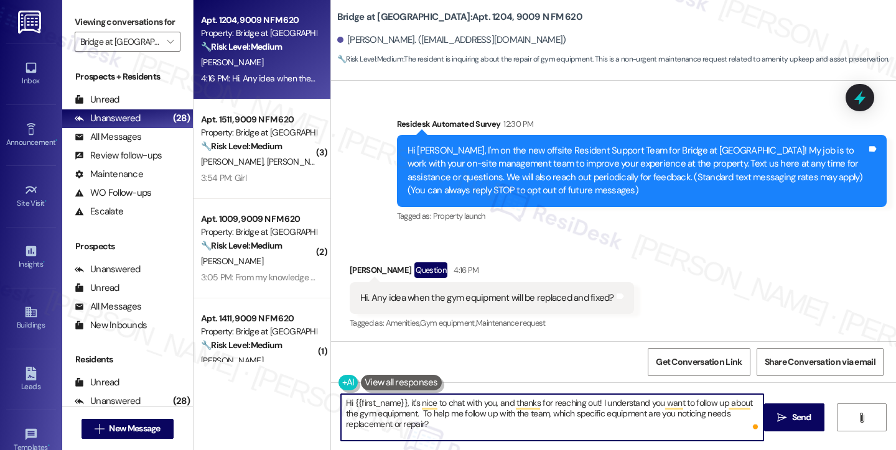
click at [532, 411] on textarea "Hi {{first_name}}, it's nice to chat with you, and thanks for reaching out! I u…" at bounding box center [552, 417] width 422 height 47
click at [600, 416] on textarea "Hi {{first_name}}, it's nice to chat with you, and thanks for reaching out! I u…" at bounding box center [552, 417] width 422 height 47
click at [733, 416] on textarea "Hi {{first_name}}, it's nice to chat with you, and thanks for reaching out! I u…" at bounding box center [552, 417] width 422 height 47
drag, startPoint x: 704, startPoint y: 413, endPoint x: 712, endPoint y: 412, distance: 8.2
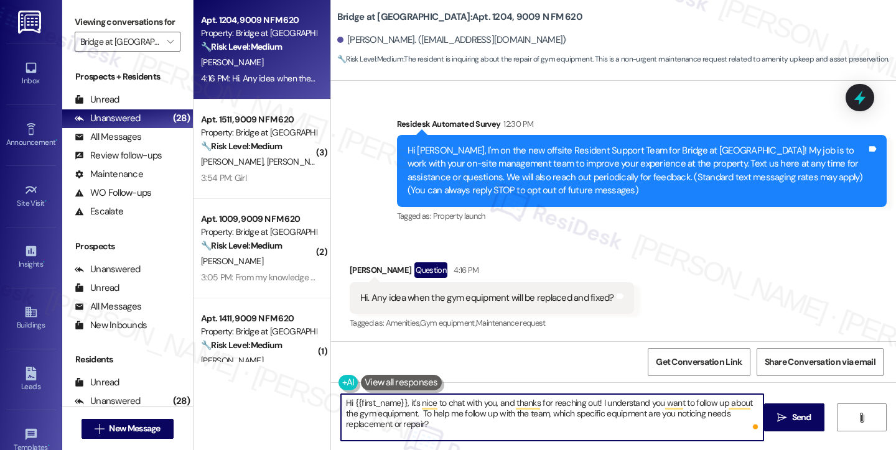
click at [704, 413] on textarea "Hi {{first_name}}, it's nice to chat with you, and thanks for reaching out! I u…" at bounding box center [552, 417] width 422 height 47
click at [453, 414] on textarea "Hi {{first_name}}, it's nice to chat with you, and thanks for reaching out! I u…" at bounding box center [552, 417] width 422 height 47
click at [440, 424] on textarea "Hi {{first_name}}, it's nice to chat with you, and thanks for reaching out! I u…" at bounding box center [552, 417] width 422 height 47
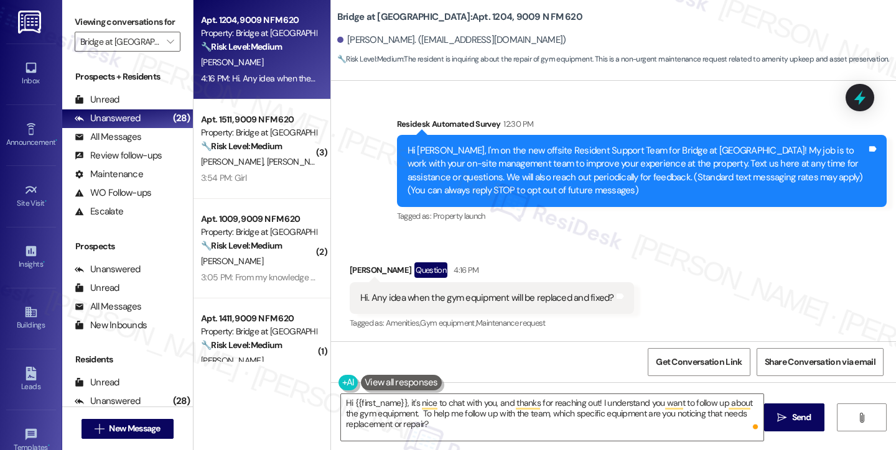
click at [81, 32] on label "Viewing conversations for" at bounding box center [128, 21] width 106 height 19
click at [466, 430] on textarea "Hi {{first_name}}, it's nice to chat with you, and thanks for reaching out! I u…" at bounding box center [552, 417] width 422 height 47
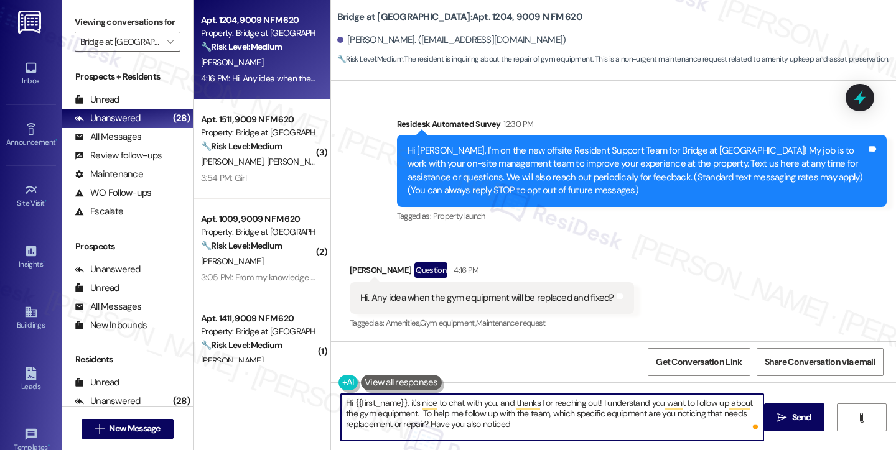
paste textarea "Have you seen any “out of order” tags"
click at [657, 424] on textarea "Hi {{first_name}}, it's nice to chat with you, and thanks for reaching out! I u…" at bounding box center [552, 417] width 422 height 47
click at [636, 427] on textarea "Hi {{first_name}}, it's nice to chat with you, and thanks for reaching out! I u…" at bounding box center [552, 417] width 422 height 47
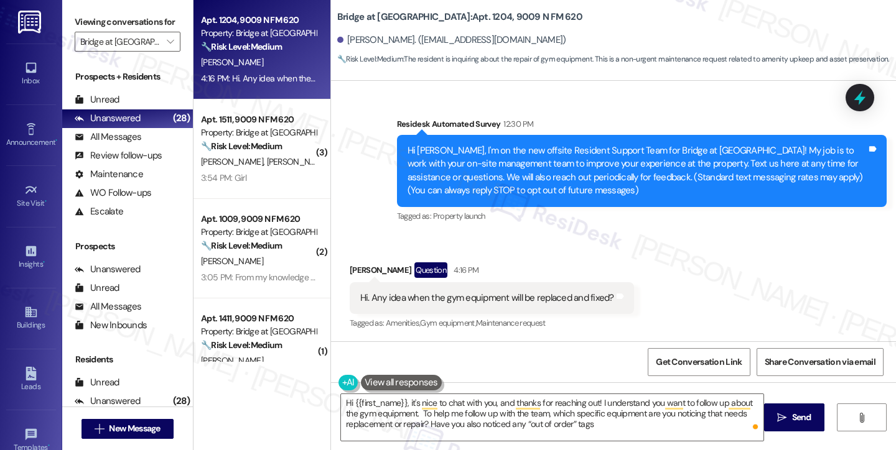
click at [72, 19] on div "Viewing conversations for Bridge at [GEOGRAPHIC_DATA] " at bounding box center [127, 32] width 131 height 64
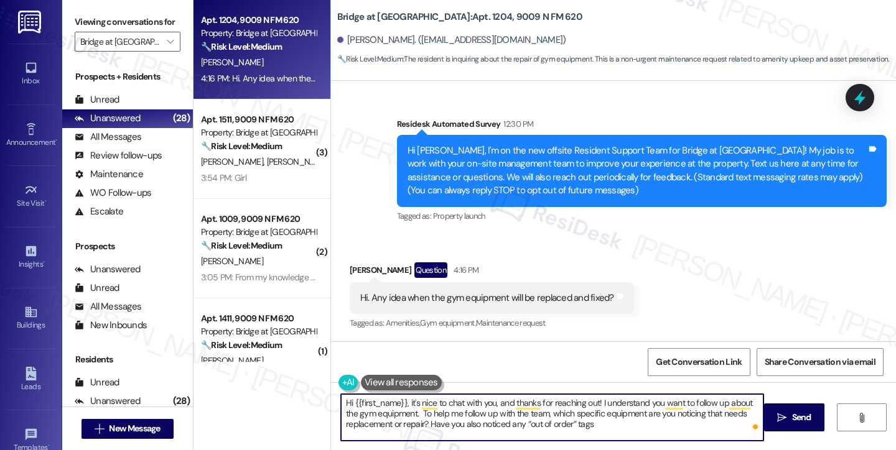
click at [602, 420] on textarea "Hi {{first_name}}, it's nice to chat with you, and thanks for reaching out! I u…" at bounding box center [552, 417] width 422 height 47
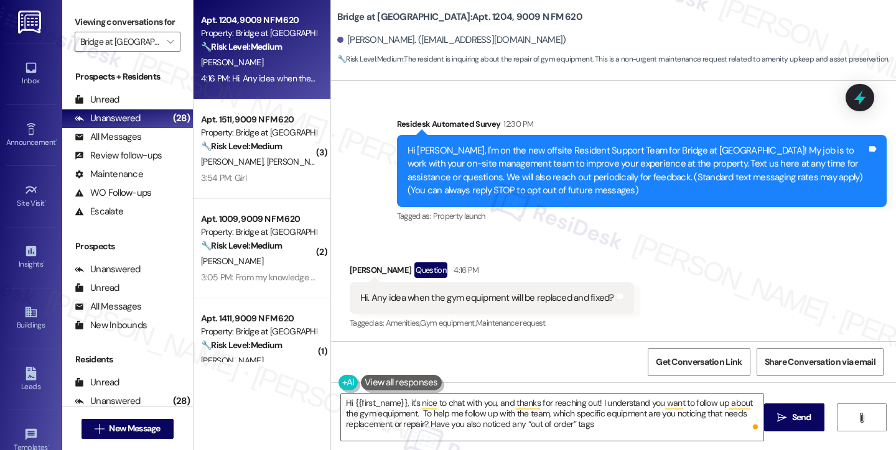
click at [80, 27] on label "Viewing conversations for" at bounding box center [128, 21] width 106 height 19
click at [414, 413] on textarea "Hi {{first_name}}, it's nice to chat with you, and thanks for reaching out! I u…" at bounding box center [552, 417] width 422 height 47
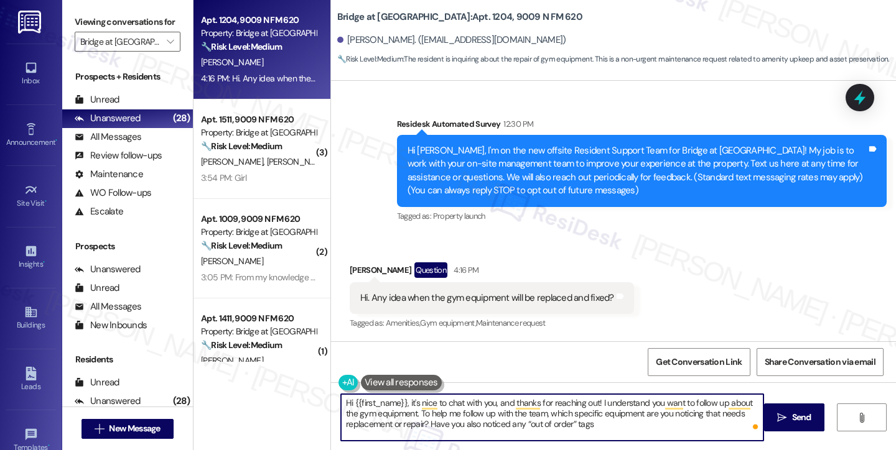
click at [649, 416] on textarea "Hi {{first_name}}, it's nice to chat with you, and thanks for reaching out! I u…" at bounding box center [552, 417] width 422 height 47
click at [625, 427] on textarea "Hi {{first_name}}, it's nice to chat with you, and thanks for reaching out! I u…" at bounding box center [552, 417] width 422 height 47
drag, startPoint x: 625, startPoint y: 427, endPoint x: 429, endPoint y: 429, distance: 196.6
click at [429, 429] on textarea "Hi {{first_name}}, it's nice to chat with you, and thanks for reaching out! I u…" at bounding box center [552, 417] width 422 height 47
click at [583, 435] on textarea "Hi {{first_name}}, it's nice to chat with you, and thanks for reaching out! I u…" at bounding box center [552, 417] width 422 height 47
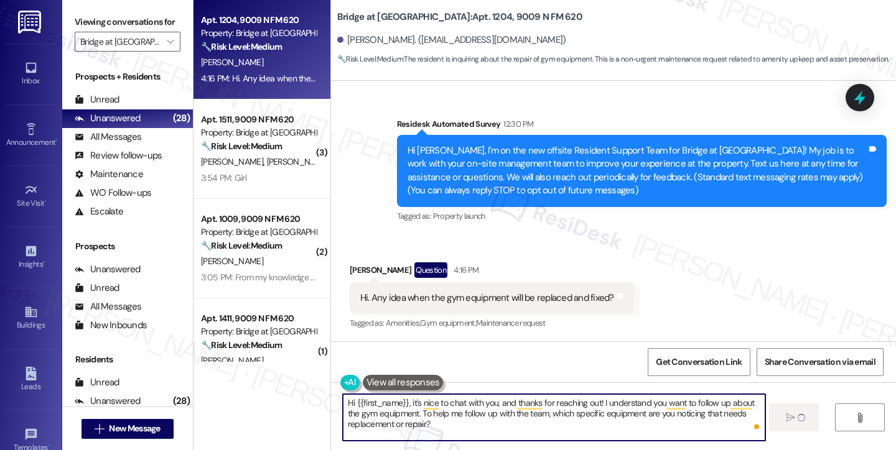
type textarea "Fetching suggested responses. Please feel free to read through the conversation…"
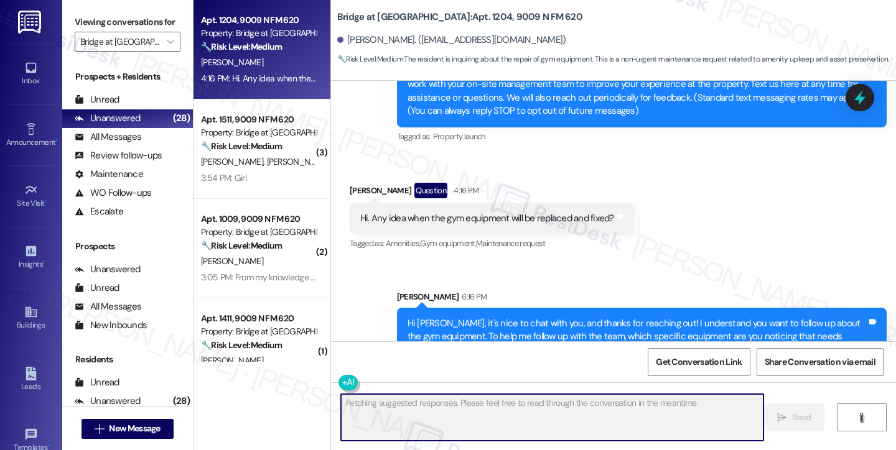
scroll to position [189, 0]
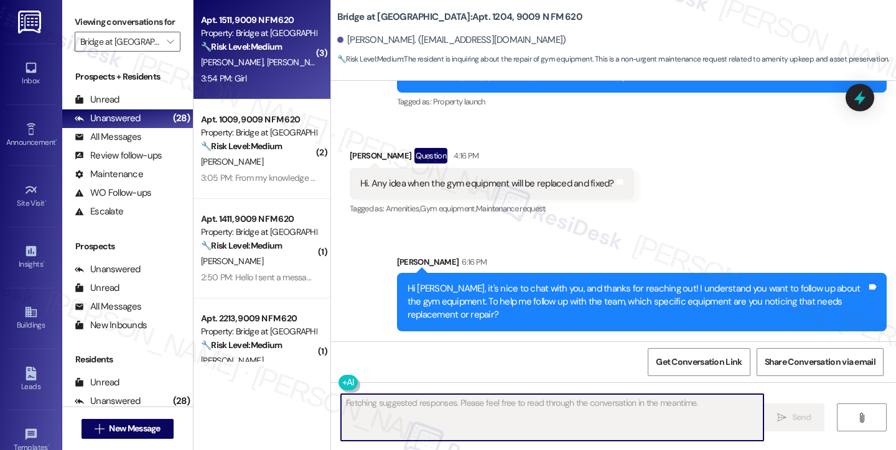
click at [238, 80] on div "3:54 PM: Girl 3:54 PM: Girl" at bounding box center [223, 78] width 45 height 11
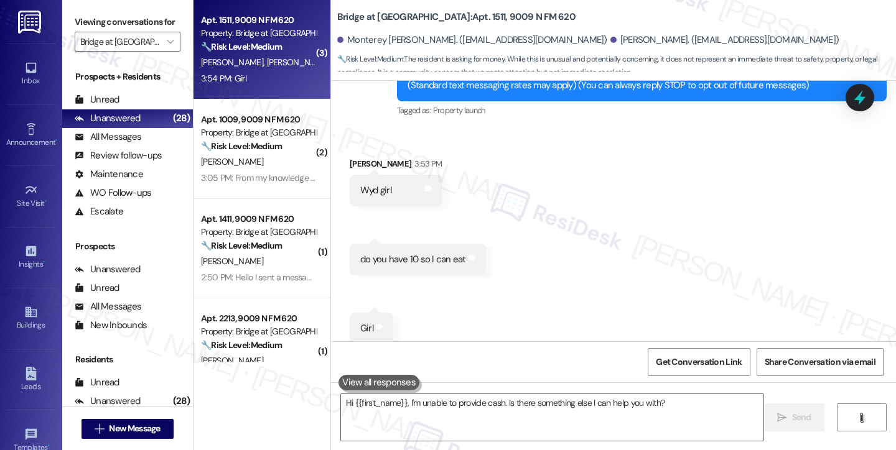
scroll to position [353, 0]
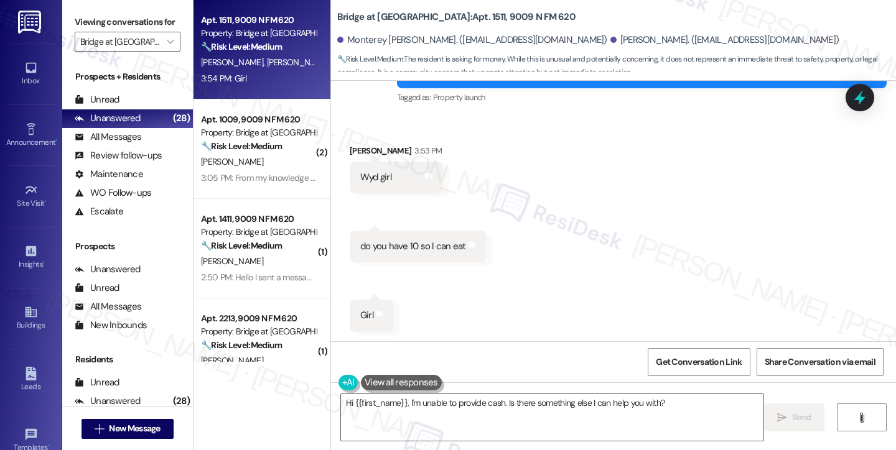
click at [408, 251] on div "do you have 10 so I can eat" at bounding box center [413, 246] width 106 height 13
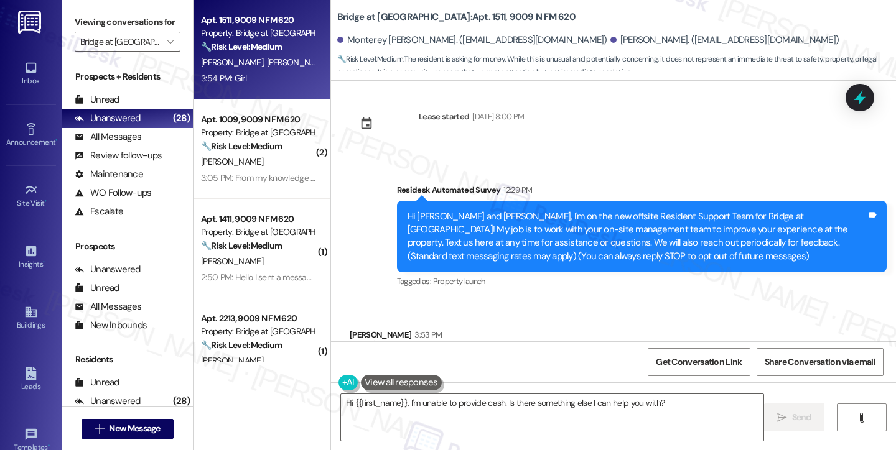
scroll to position [167, 0]
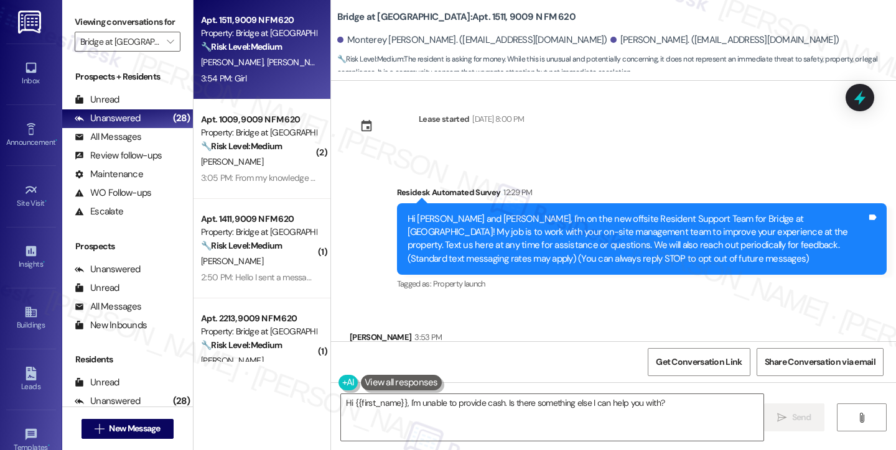
click at [530, 253] on div "Hi Monterey and Annie, I'm on the new offsite Resident Support Team for Bridge …" at bounding box center [636, 239] width 459 height 53
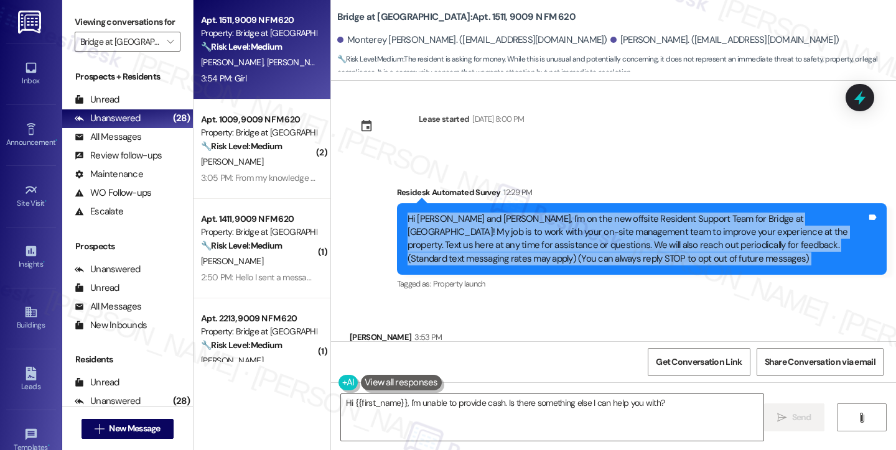
click at [530, 253] on div "Hi Monterey and Annie, I'm on the new offsite Resident Support Team for Bridge …" at bounding box center [636, 239] width 459 height 53
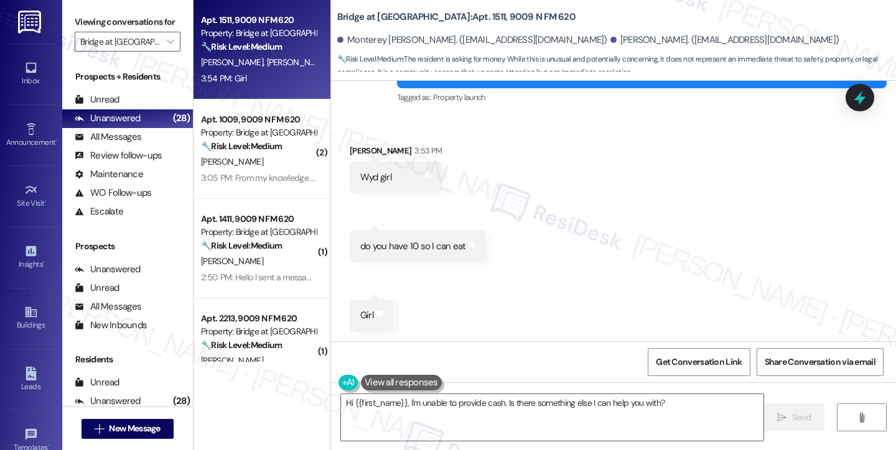
scroll to position [353, 0]
click at [354, 152] on div "Annie Cobble 3:53 PM" at bounding box center [396, 152] width 93 height 17
copy div "Annie"
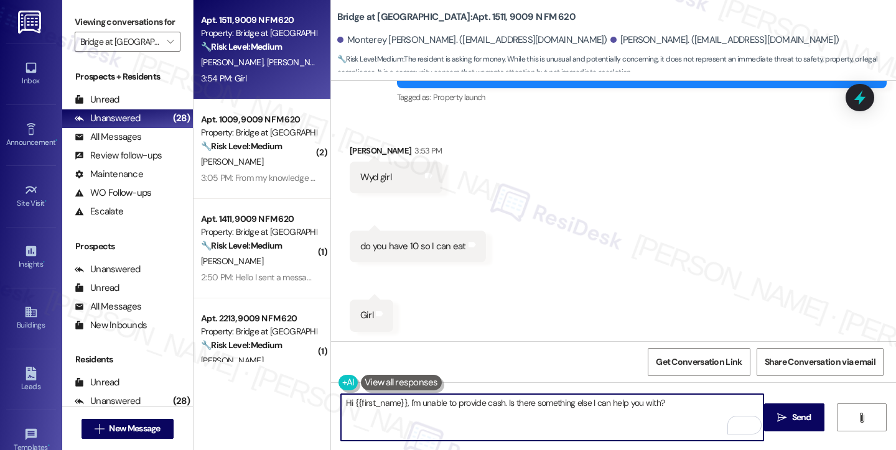
drag, startPoint x: 347, startPoint y: 398, endPoint x: 401, endPoint y: 397, distance: 53.5
click at [401, 397] on textarea "Hi {{first_name}}, I'm unable to provide cash. Is there something else I can he…" at bounding box center [552, 417] width 422 height 47
paste textarea "Annie"
type textarea "Hi Annie, I'm unable to provide cash. Is there something else I can help you wi…"
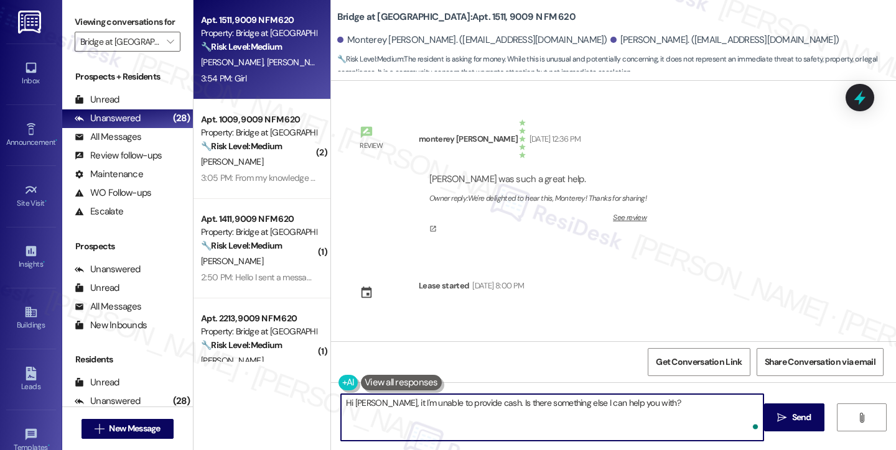
scroll to position [353, 0]
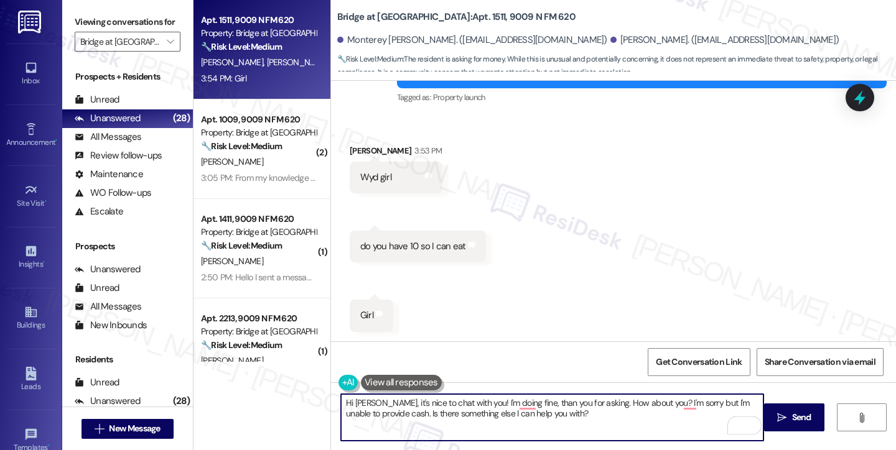
click at [550, 416] on textarea "Hi Annie, it's nice to chat with you! I'm doing fine, than you for asking. How …" at bounding box center [552, 417] width 422 height 47
click at [617, 399] on textarea "Hi Annie, it's nice to chat with you! I'm doing fine, thank you for asking. How…" at bounding box center [552, 417] width 422 height 47
click at [438, 248] on div "do you have 10 so I can eat" at bounding box center [413, 246] width 106 height 13
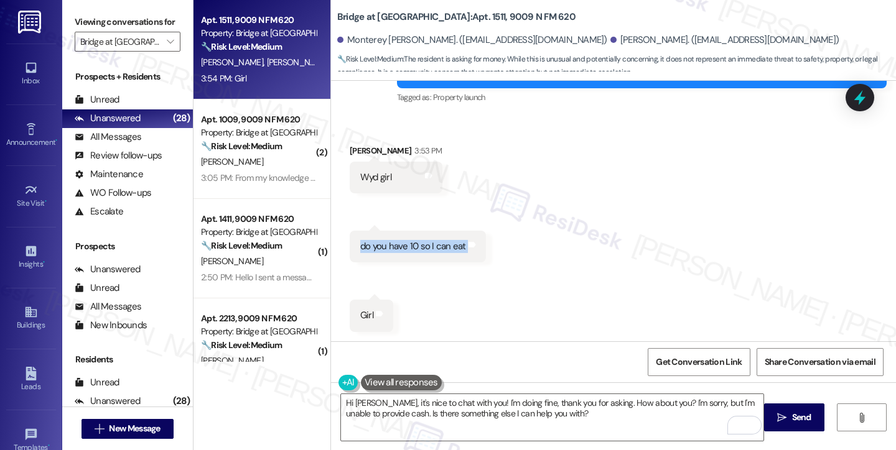
click at [438, 248] on div "do you have 10 so I can eat" at bounding box center [413, 246] width 106 height 13
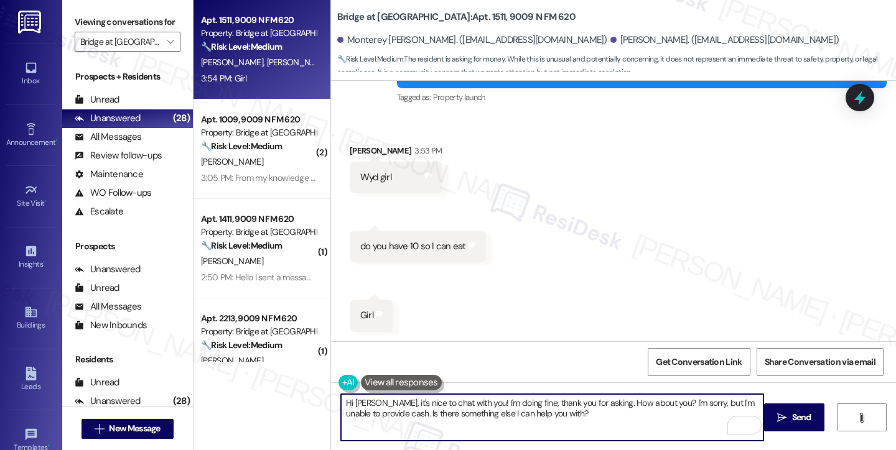
click at [406, 403] on textarea "Hi Annie, it's nice to chat with you! I'm doing fine, thank you for asking. How…" at bounding box center [552, 417] width 422 height 47
click at [494, 405] on textarea "Hi Annie, it's nice to chat with you! I'm doing fine, thank you for asking. How…" at bounding box center [552, 417] width 422 height 47
drag, startPoint x: 462, startPoint y: 403, endPoint x: 649, endPoint y: 389, distance: 187.8
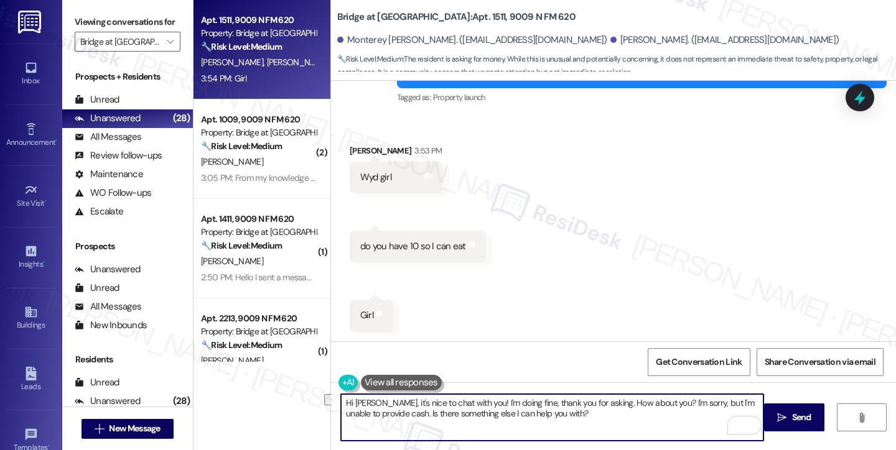
click at [649, 389] on div "Hi Annie, it's nice to chat with you! I'm doing fine, thank you for asking. How…" at bounding box center [613, 429] width 565 height 93
click at [636, 424] on textarea "Hi Annie, it's nice to chat with you! I'm sorry, but I'm unable to provide cash…" at bounding box center [552, 417] width 422 height 47
drag, startPoint x: 473, startPoint y: 417, endPoint x: 608, endPoint y: 402, distance: 135.7
click at [608, 402] on textarea "Hi Annie, it's nice to chat with you! I'm sorry, but I'm unable to provide cash…" at bounding box center [552, 417] width 422 height 47
click at [360, 183] on div "Wyd girl" at bounding box center [375, 177] width 31 height 13
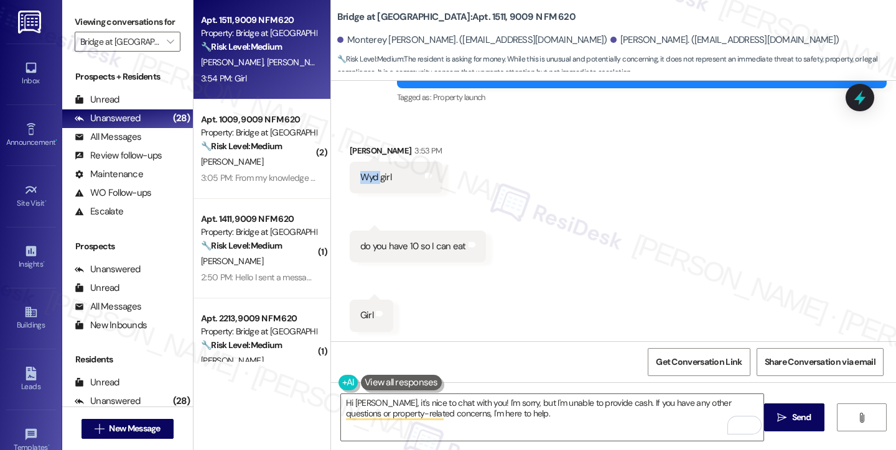
click at [360, 183] on div "Wyd girl" at bounding box center [375, 177] width 31 height 13
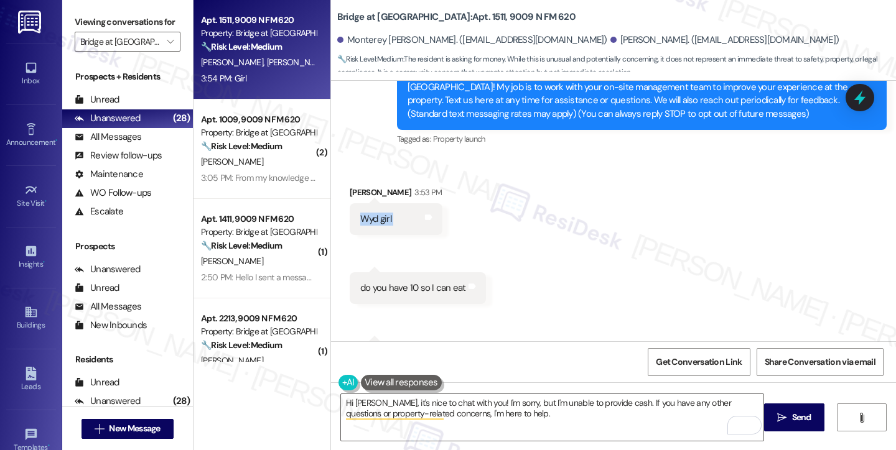
scroll to position [291, 0]
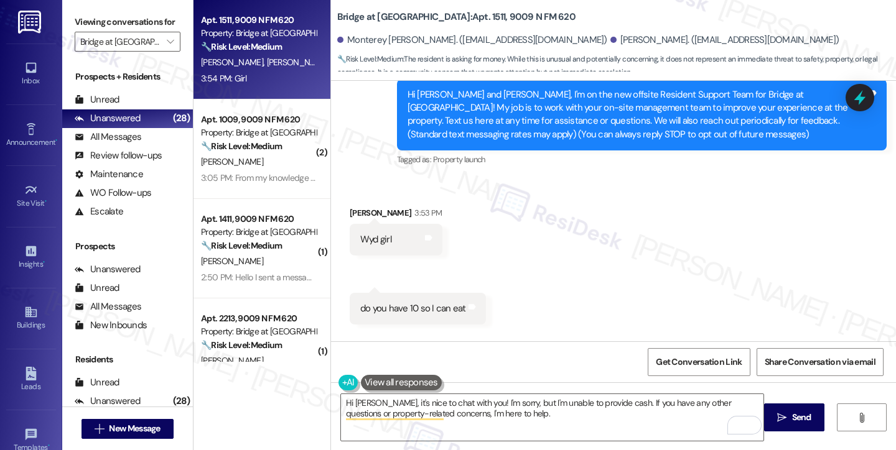
click at [654, 119] on div "Hi [PERSON_NAME] and [PERSON_NAME], I'm on the new offsite Resident Support Tea…" at bounding box center [636, 114] width 459 height 53
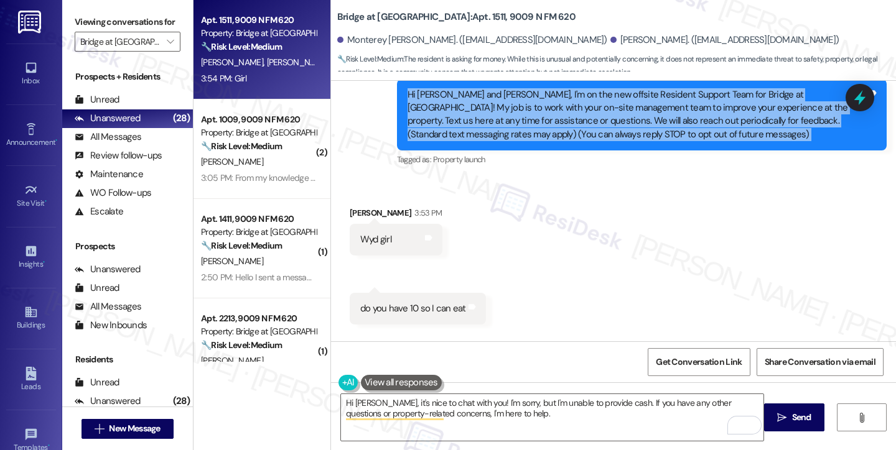
click at [654, 119] on div "Hi [PERSON_NAME] and [PERSON_NAME], I'm on the new offsite Resident Support Tea…" at bounding box center [636, 114] width 459 height 53
copy div "Hi Monterey and Annie, I'm on the new offsite Resident Support Team for Bridge …"
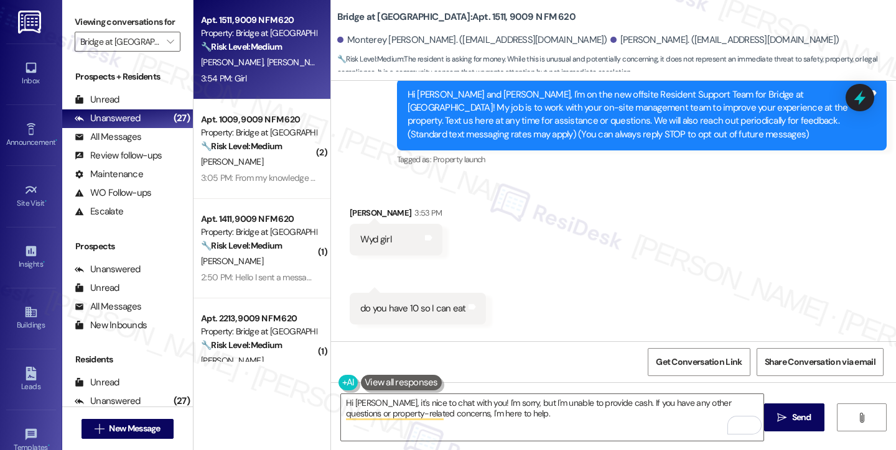
click at [81, 32] on label "Viewing conversations for" at bounding box center [128, 21] width 106 height 19
click at [415, 310] on div "do you have 10 so I can eat" at bounding box center [413, 308] width 106 height 13
copy div "do you have 10 so I can eat Tags and notes Received via SMS 3:54 PM Annie Cobbl…"
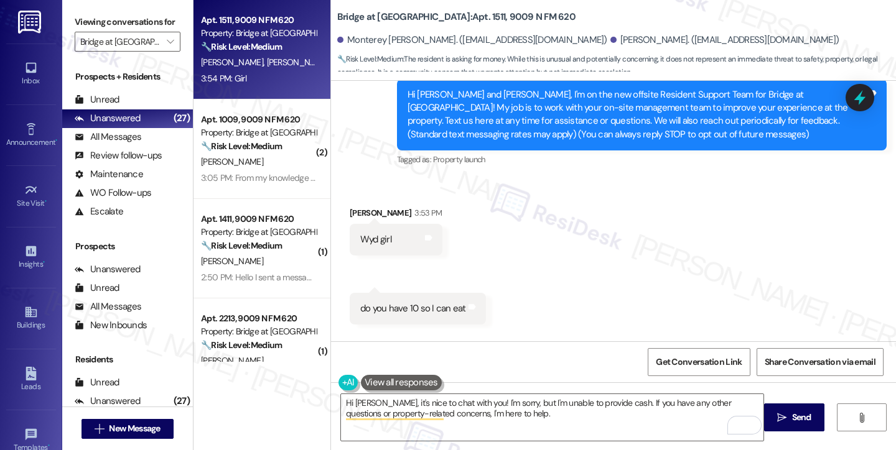
click at [352, 231] on div "Wyd girl Tags and notes" at bounding box center [396, 240] width 93 height 32
copy div "Wyd girl Tags and notes Received via SMS 3:53 PM Annie Cobble Question 3:53 PM"
click at [80, 19] on label "Viewing conversations for" at bounding box center [128, 21] width 106 height 19
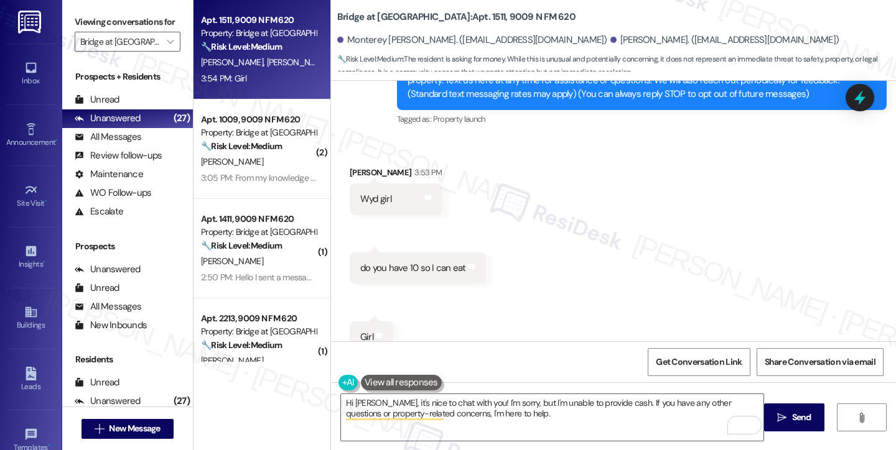
scroll to position [353, 0]
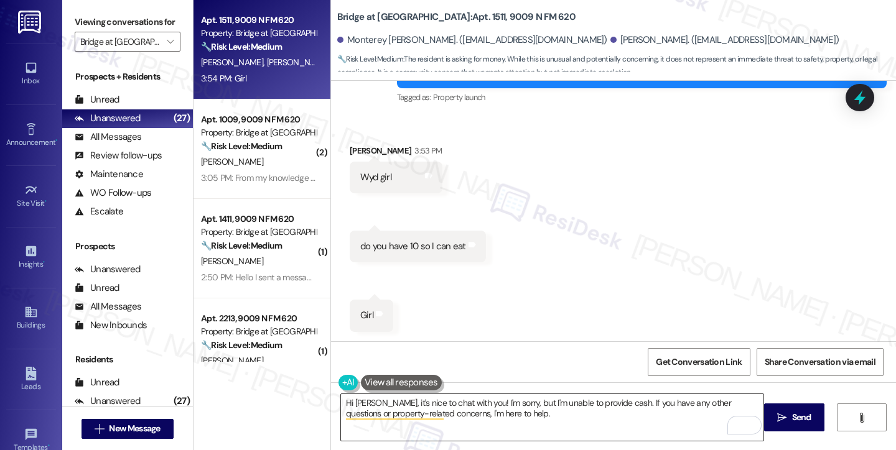
click at [419, 402] on textarea "Hi Annie, it's nice to chat with you! I'm sorry, but I'm unable to provide cash…" at bounding box center [552, 417] width 422 height 47
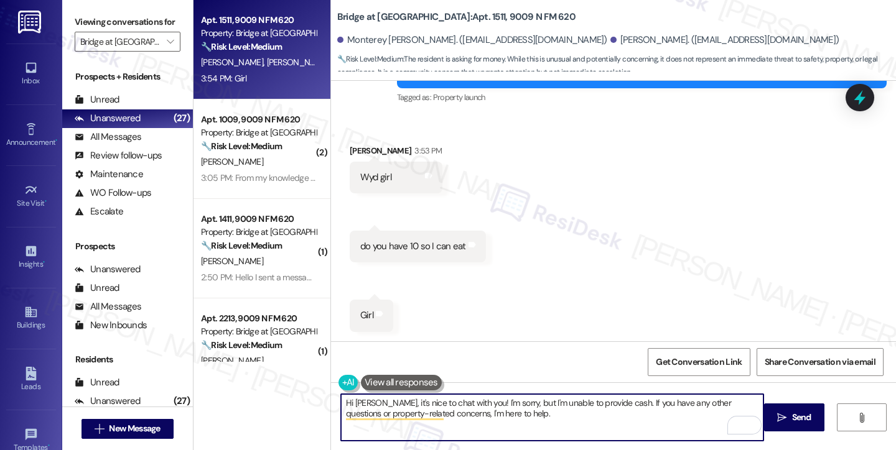
click at [419, 402] on textarea "Hi Annie, it's nice to chat with you! I'm sorry, but I'm unable to provide cash…" at bounding box center [552, 417] width 422 height 47
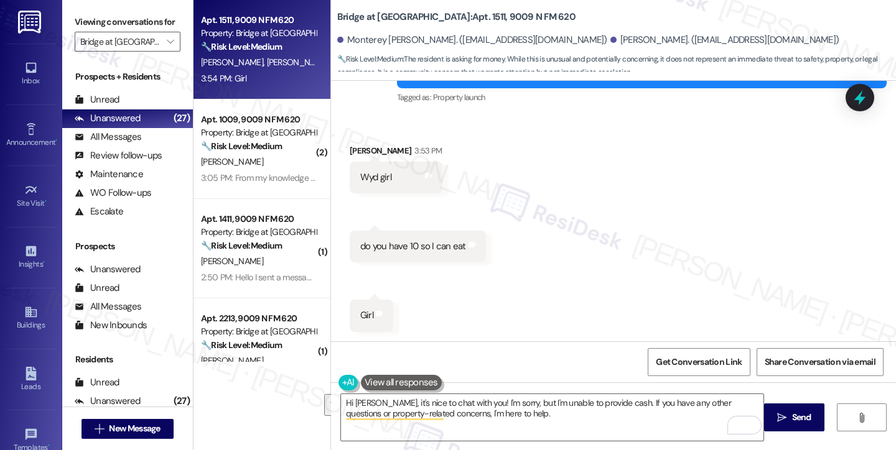
click at [833, 263] on div "Received via SMS Annie Cobble 3:53 PM Wyd girl Tags and notes Received via SMS …" at bounding box center [613, 228] width 565 height 225
click at [83, 29] on label "Viewing conversations for" at bounding box center [128, 21] width 106 height 19
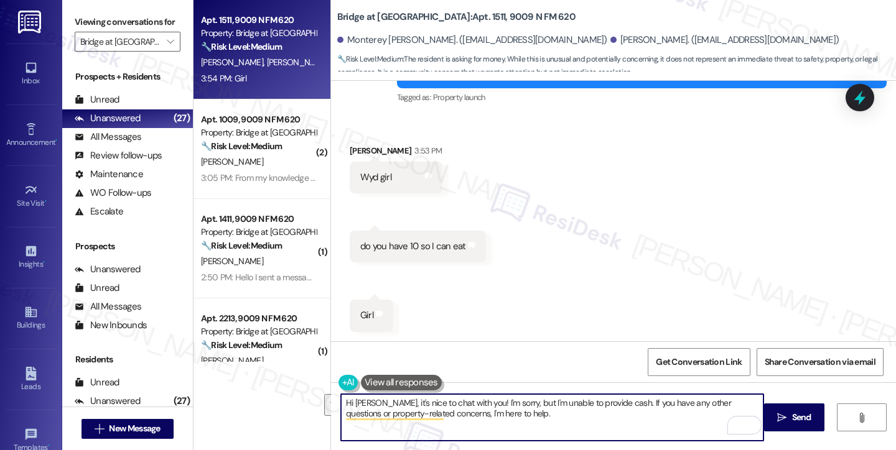
drag, startPoint x: 516, startPoint y: 413, endPoint x: 606, endPoint y: 402, distance: 90.8
click at [606, 402] on textarea "Hi Annie, it's nice to chat with you! I'm sorry, but I'm unable to provide cash…" at bounding box center [552, 417] width 422 height 47
paste textarea "’m here to help with any questions or concerns you may have about your apartmen…"
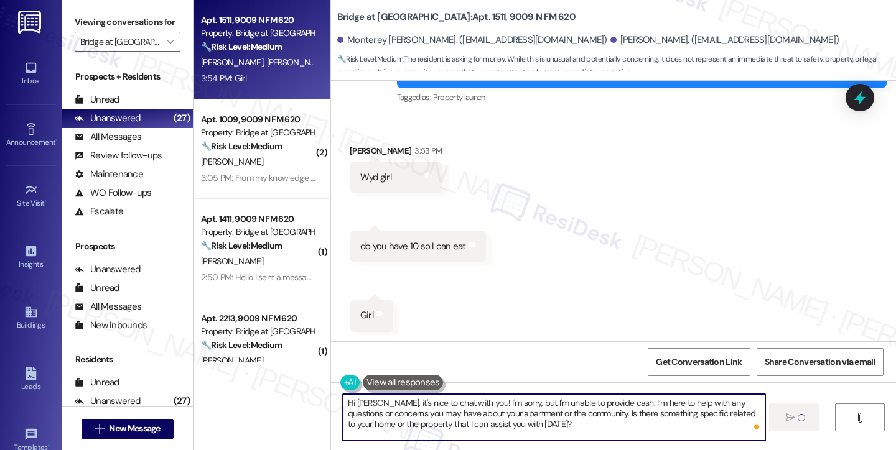
type textarea "Hi Annie, it's nice to chat with you! I'm sorry, but I'm unable to provide cash…"
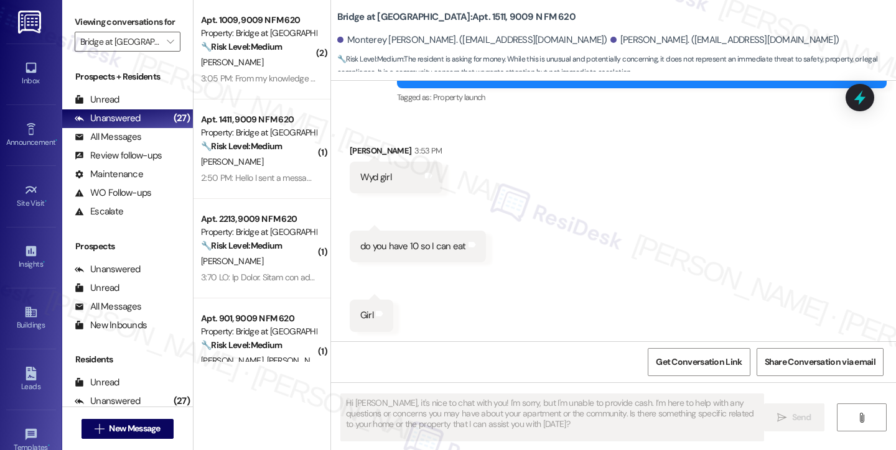
click at [562, 231] on div "Received via SMS Annie Cobble 3:53 PM Wyd girl Tags and notes Received via SMS …" at bounding box center [613, 228] width 565 height 225
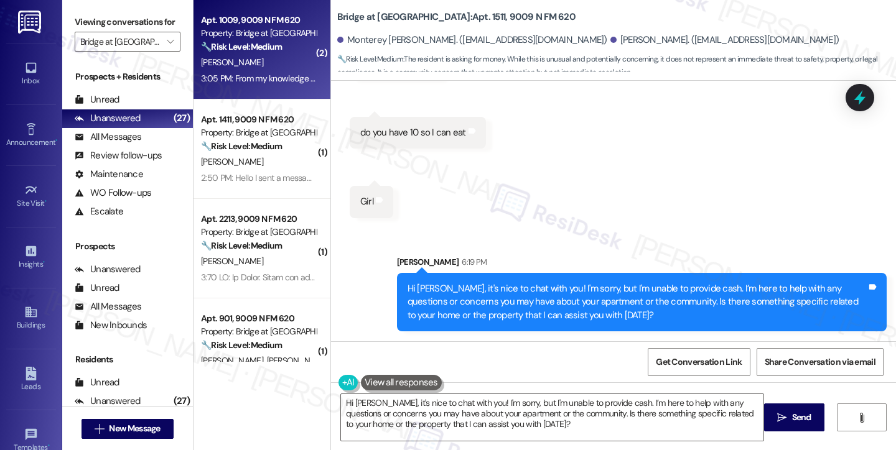
click at [230, 64] on div "[PERSON_NAME]" at bounding box center [259, 63] width 118 height 16
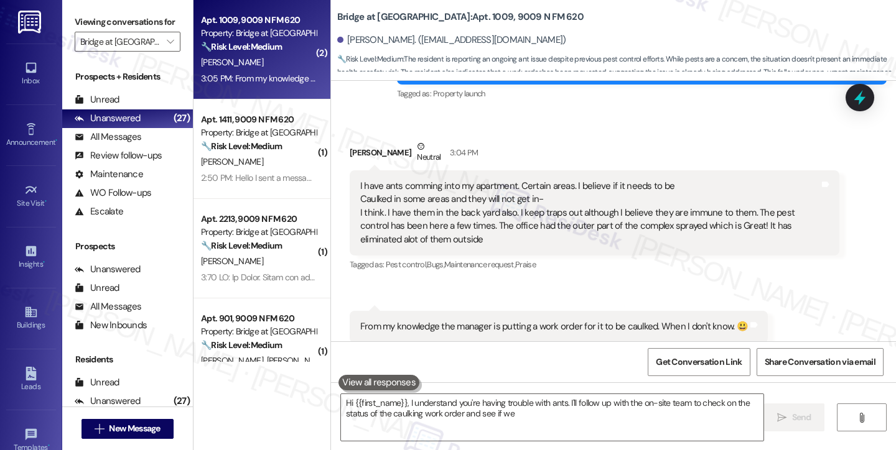
scroll to position [226, 0]
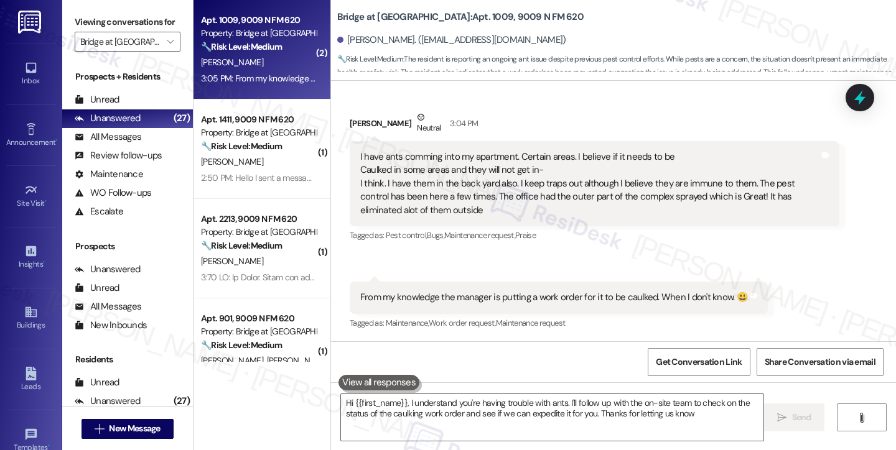
type textarea "Hi {{first_name}}, I understand you're having trouble with ants. I'll follow up…"
click at [414, 184] on div "I have ants comming into my apartment. Certain areas. I believe if it needs to …" at bounding box center [589, 184] width 459 height 67
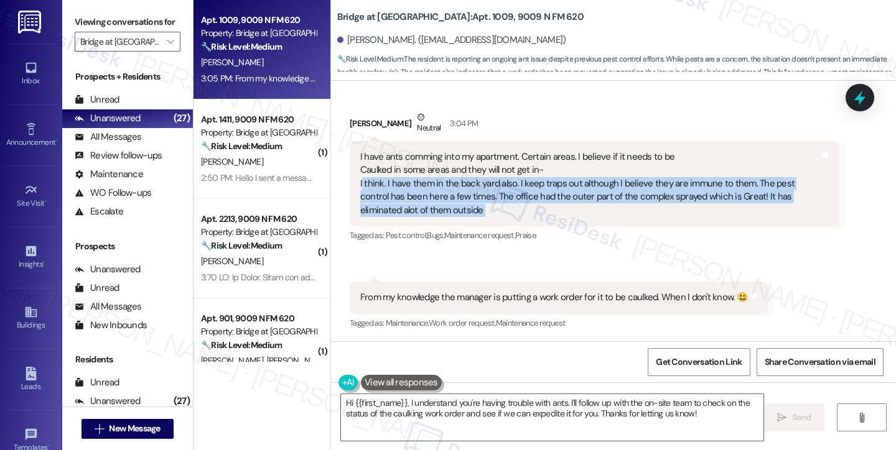
click at [414, 184] on div "I have ants comming into my apartment. Certain areas. I believe if it needs to …" at bounding box center [589, 184] width 459 height 67
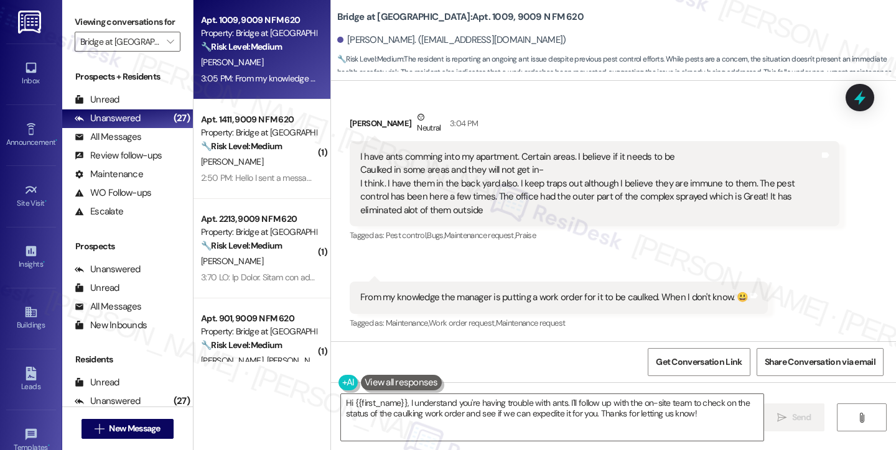
click at [450, 162] on div "I have ants comming into my apartment. Certain areas. I believe if it needs to …" at bounding box center [589, 184] width 459 height 67
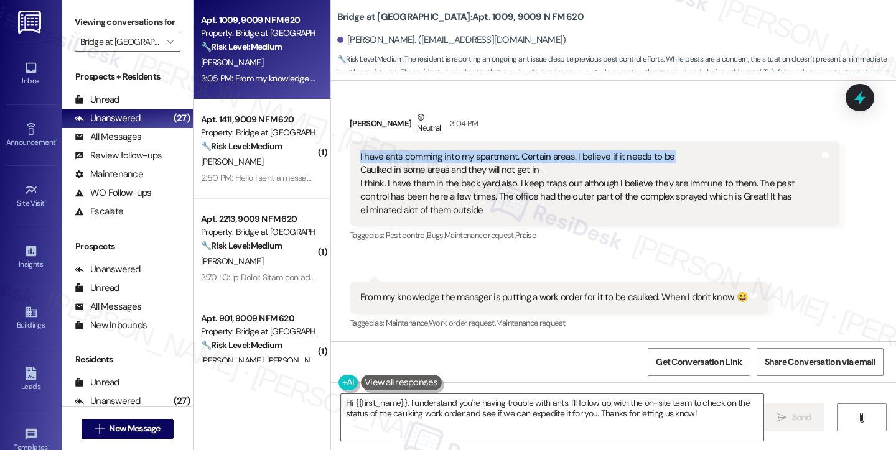
click at [450, 162] on div "I have ants comming into my apartment. Certain areas. I believe if it needs to …" at bounding box center [589, 184] width 459 height 67
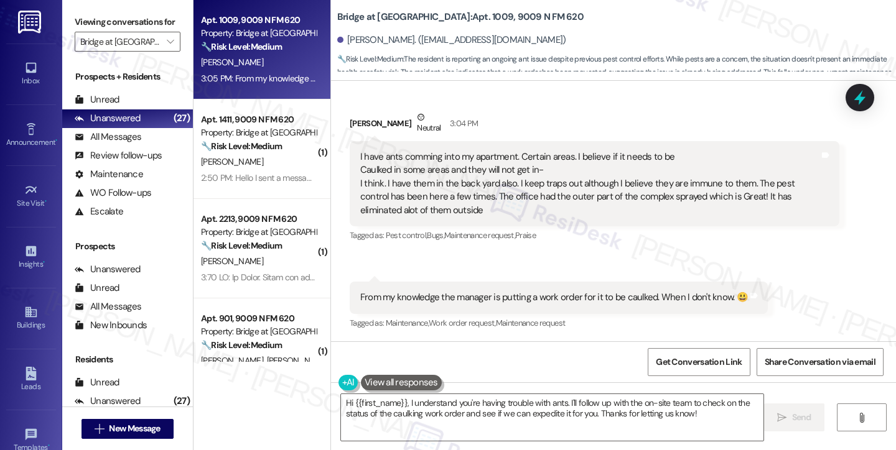
click at [430, 187] on div "I have ants comming into my apartment. Certain areas. I believe if it needs to …" at bounding box center [589, 184] width 459 height 67
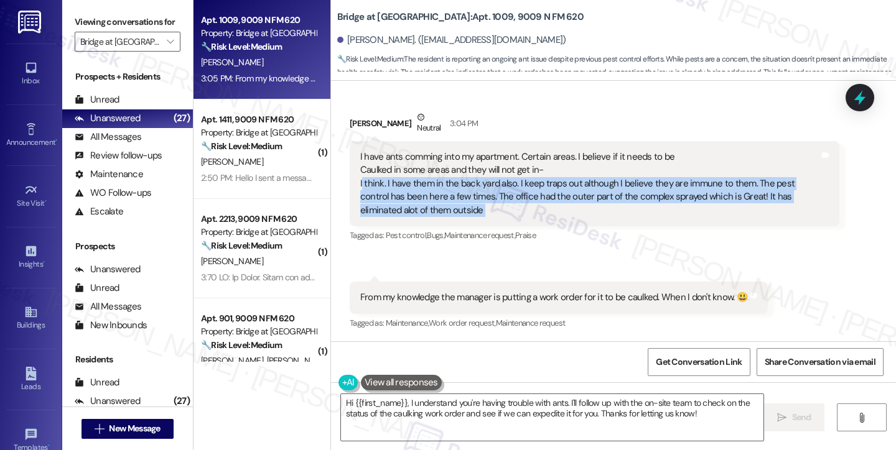
click at [430, 187] on div "I have ants comming into my apartment. Certain areas. I believe if it needs to …" at bounding box center [589, 184] width 459 height 67
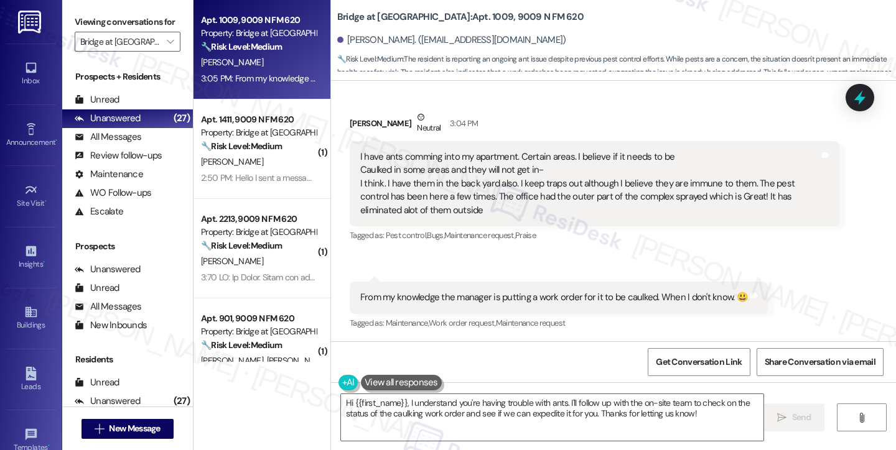
click at [415, 176] on div "I have ants comming into my apartment. Certain areas. I believe if it needs to …" at bounding box center [589, 184] width 459 height 67
click at [373, 165] on div "I have ants comming into my apartment. Certain areas. I believe if it needs to …" at bounding box center [589, 184] width 459 height 67
drag, startPoint x: 350, startPoint y: 156, endPoint x: 488, endPoint y: 208, distance: 147.6
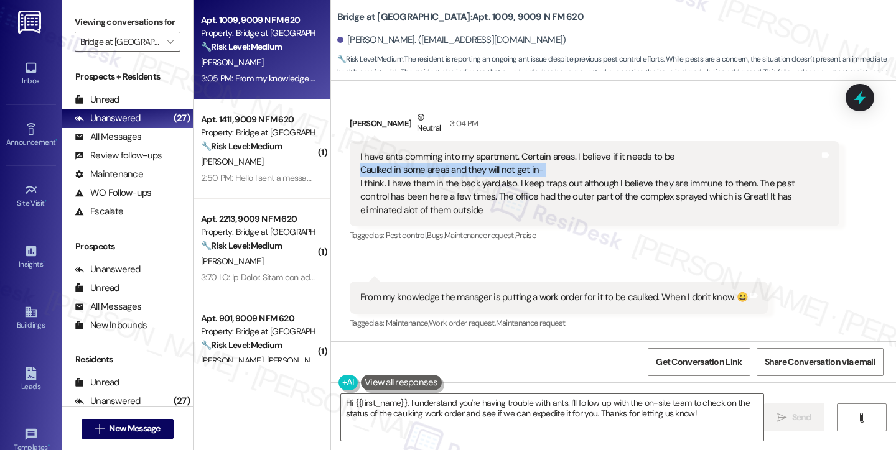
click at [488, 208] on div "I have ants comming into my apartment. Certain areas. I believe if it needs to …" at bounding box center [595, 183] width 490 height 85
copy div "I have ants comming into my apartment. Certain areas. I believe if it needs to …"
drag, startPoint x: 84, startPoint y: 16, endPoint x: 175, endPoint y: 73, distance: 107.3
click at [84, 16] on label "Viewing conversations for" at bounding box center [128, 21] width 106 height 19
click at [401, 295] on div "From my knowledge the manager is putting a work order for it to be caulked. Whe…" at bounding box center [554, 297] width 388 height 13
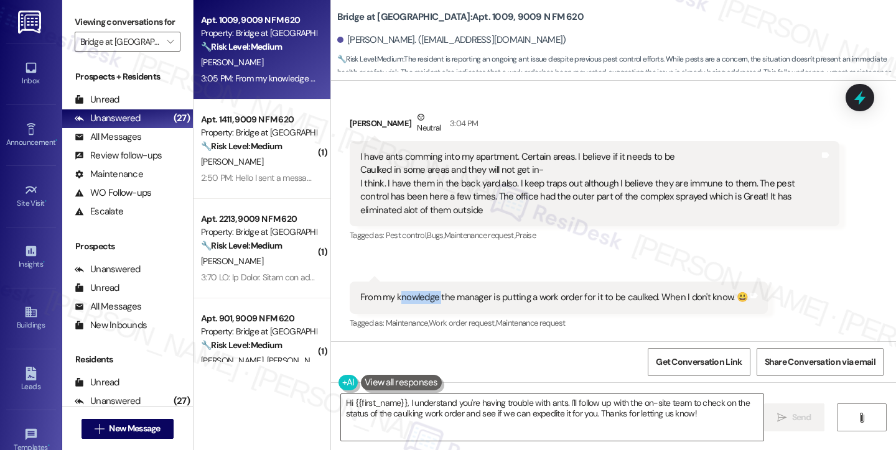
click at [401, 295] on div "From my knowledge the manager is putting a work order for it to be caulked. Whe…" at bounding box center [554, 297] width 388 height 13
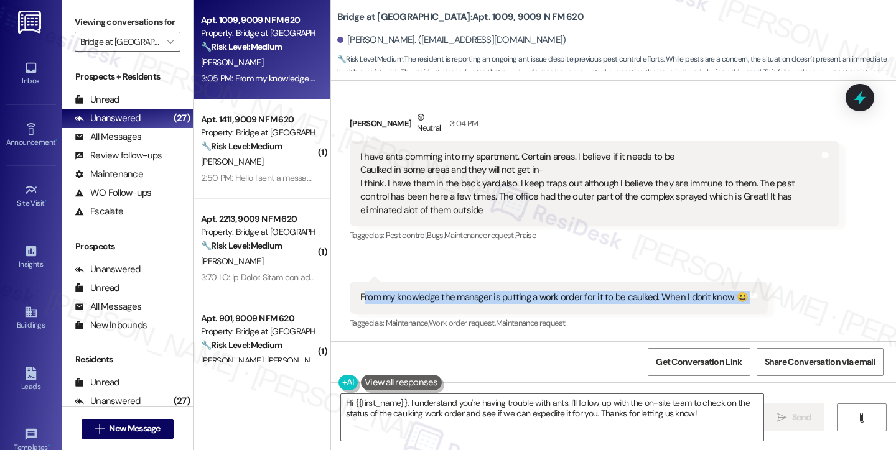
click at [401, 295] on div "From my knowledge the manager is putting a work order for it to be caulked. Whe…" at bounding box center [554, 297] width 388 height 13
copy div "From my knowledge the manager is putting a work order for it to be caulked. Whe…"
click at [77, 6] on div "Viewing conversations for Bridge at [GEOGRAPHIC_DATA] " at bounding box center [127, 32] width 131 height 64
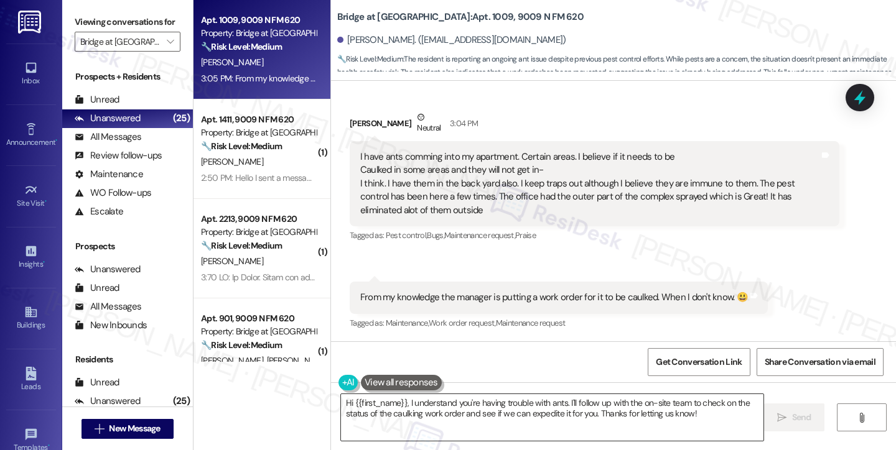
click at [353, 403] on textarea "Hi {{first_name}}, I understand you're having trouble with ants. I'll follow up…" at bounding box center [552, 417] width 422 height 47
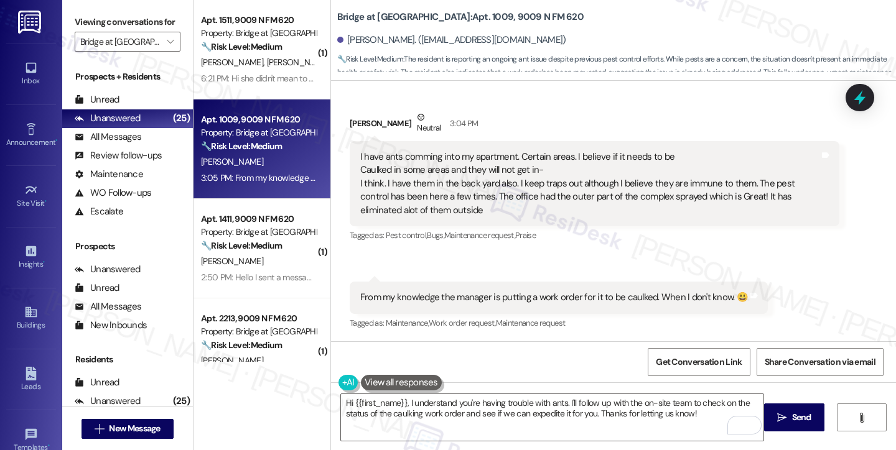
click at [438, 176] on div "I have ants comming into my apartment. Certain areas. I believe if it needs to …" at bounding box center [589, 184] width 459 height 67
click at [439, 169] on div "I have ants comming into my apartment. Certain areas. I believe if it needs to …" at bounding box center [589, 184] width 459 height 67
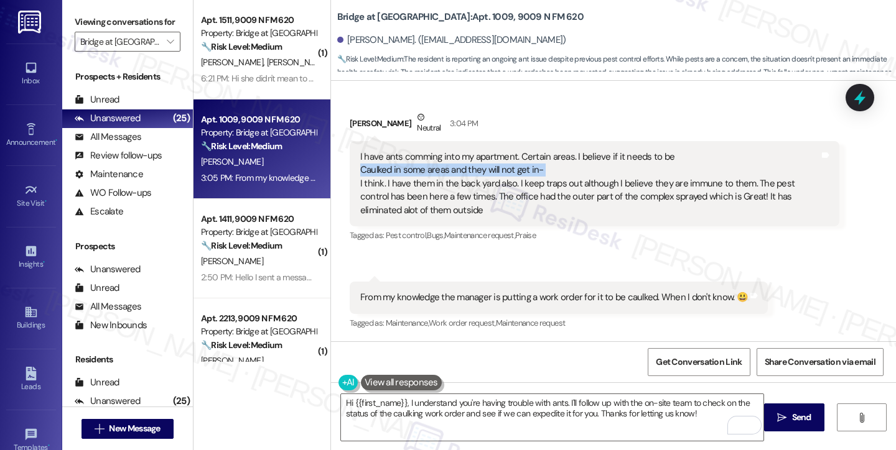
drag, startPoint x: 439, startPoint y: 169, endPoint x: 468, endPoint y: 169, distance: 29.2
click at [439, 169] on div "I have ants comming into my apartment. Certain areas. I believe if it needs to …" at bounding box center [589, 184] width 459 height 67
click at [70, 20] on div "Viewing conversations for Bridge at [GEOGRAPHIC_DATA] " at bounding box center [127, 32] width 131 height 64
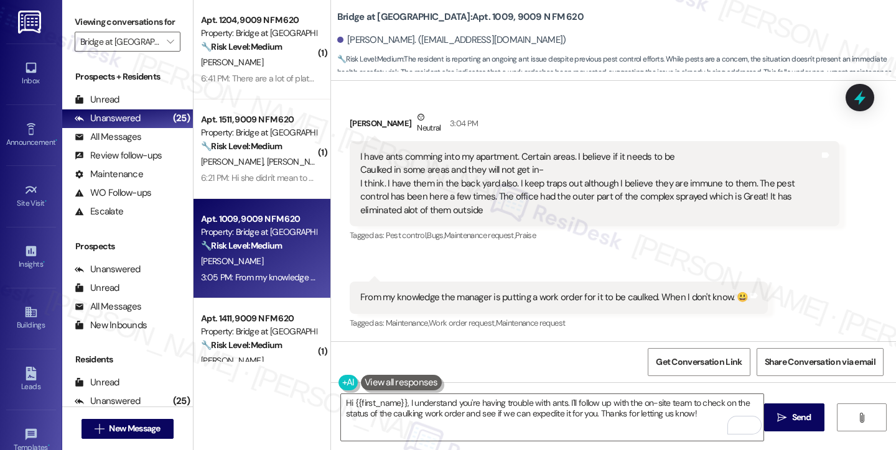
click at [413, 176] on div "I have ants comming into my apartment. Certain areas. I believe if it needs to …" at bounding box center [589, 184] width 459 height 67
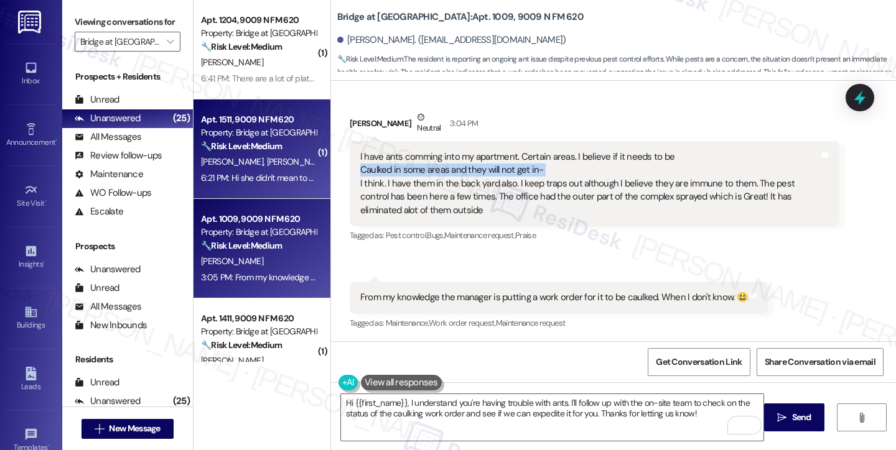
scroll to position [0, 0]
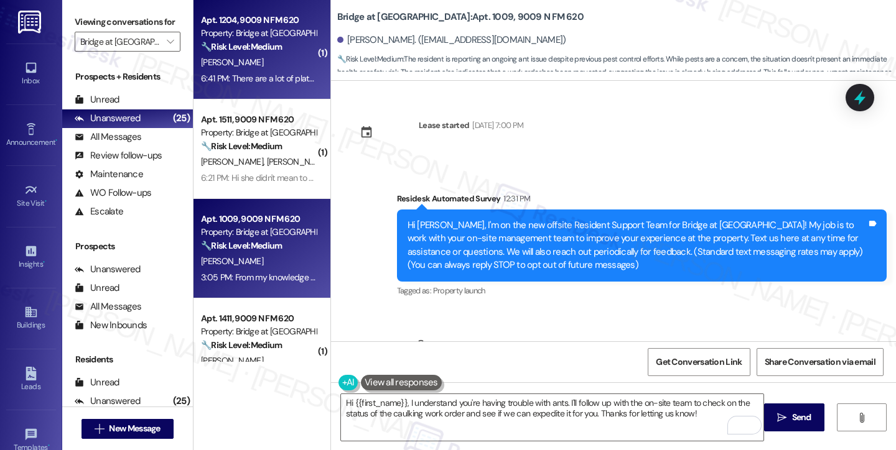
click at [213, 46] on strong "🔧 Risk Level: Medium" at bounding box center [241, 46] width 81 height 11
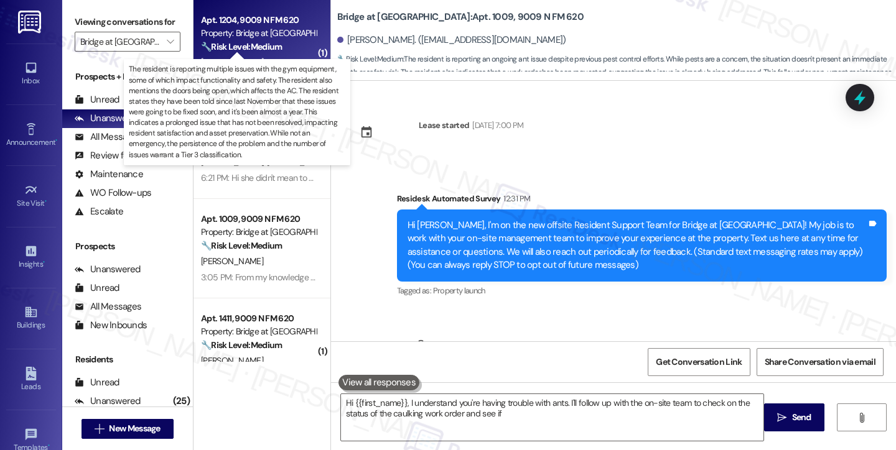
type textarea "Hi {{first_name}}, I understand you're having trouble with ants. I'll follow up…"
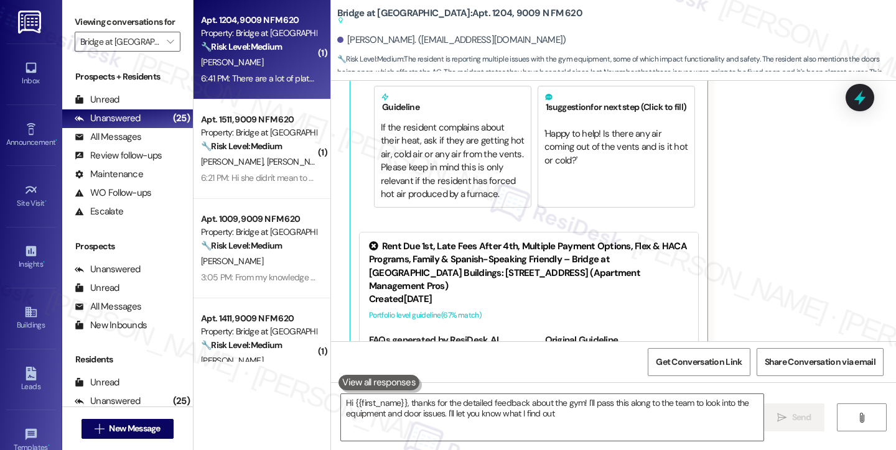
type textarea "Hi {{first_name}}, thanks for the detailed feedback about the gym! I'll pass th…"
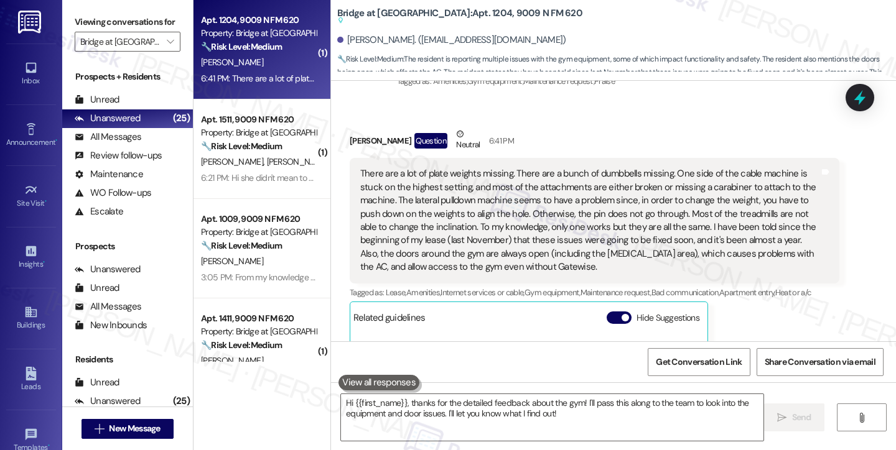
scroll to position [367, 0]
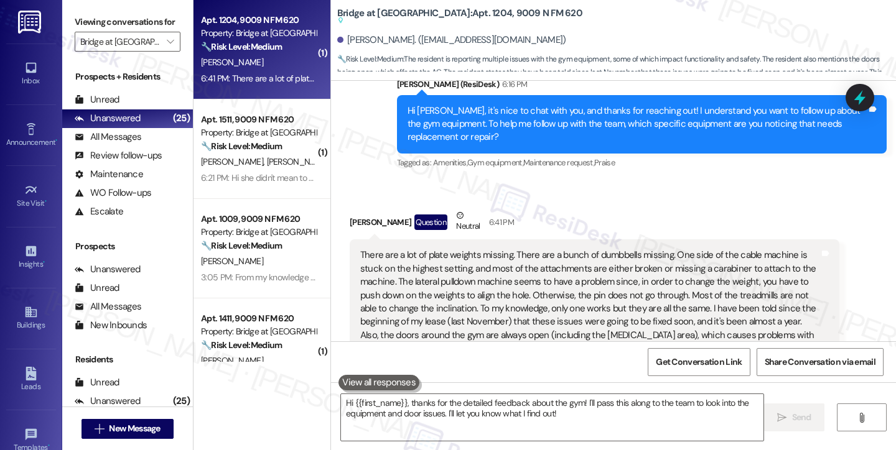
click at [437, 256] on div "There are a lot of plate weights missing. There are a bunch of dumbbells missin…" at bounding box center [589, 302] width 459 height 106
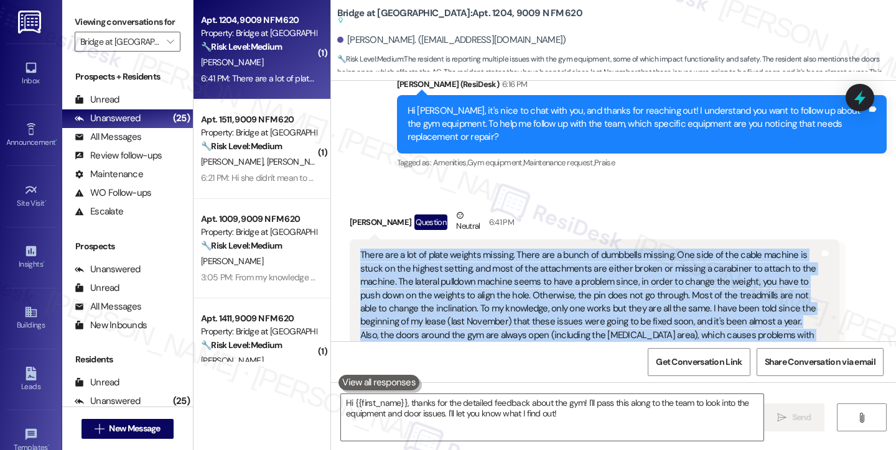
click at [437, 256] on div "There are a lot of plate weights missing. There are a bunch of dumbbells missin…" at bounding box center [589, 302] width 459 height 106
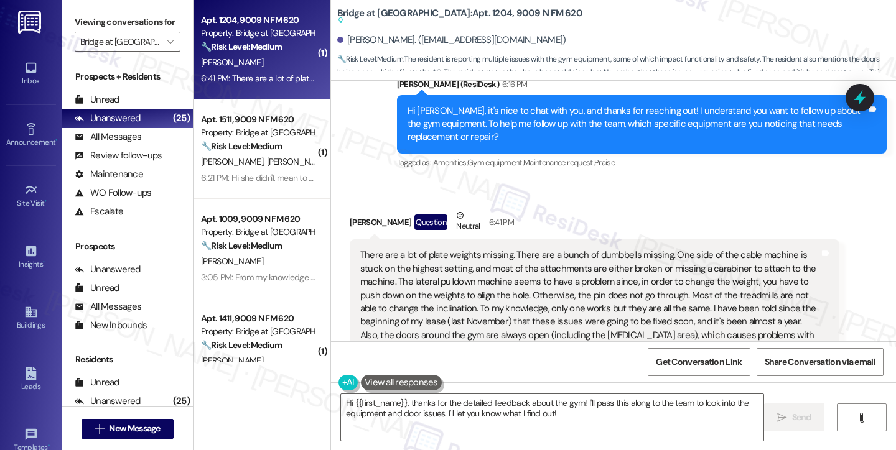
click at [518, 111] on div "Hi [PERSON_NAME], it's nice to chat with you, and thanks for reaching out! I un…" at bounding box center [636, 124] width 459 height 40
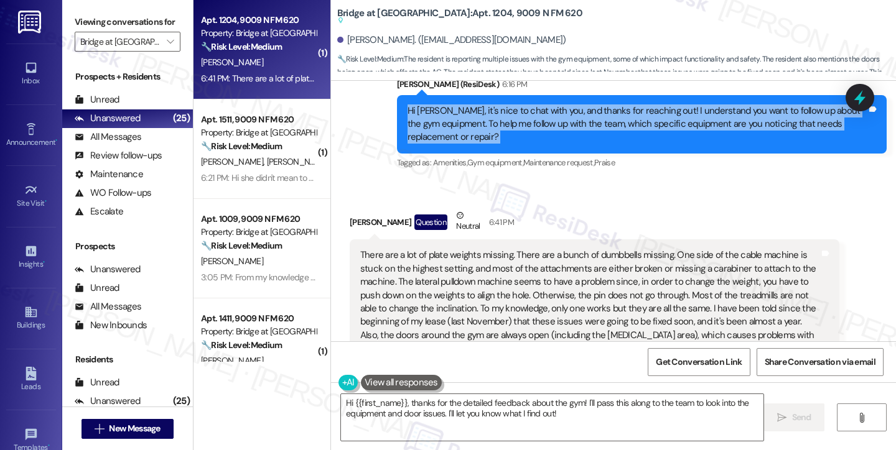
click at [518, 111] on div "Hi [PERSON_NAME], it's nice to chat with you, and thanks for reaching out! I un…" at bounding box center [636, 124] width 459 height 40
click at [527, 132] on div "Hi [PERSON_NAME], it's nice to chat with you, and thanks for reaching out! I un…" at bounding box center [636, 124] width 459 height 40
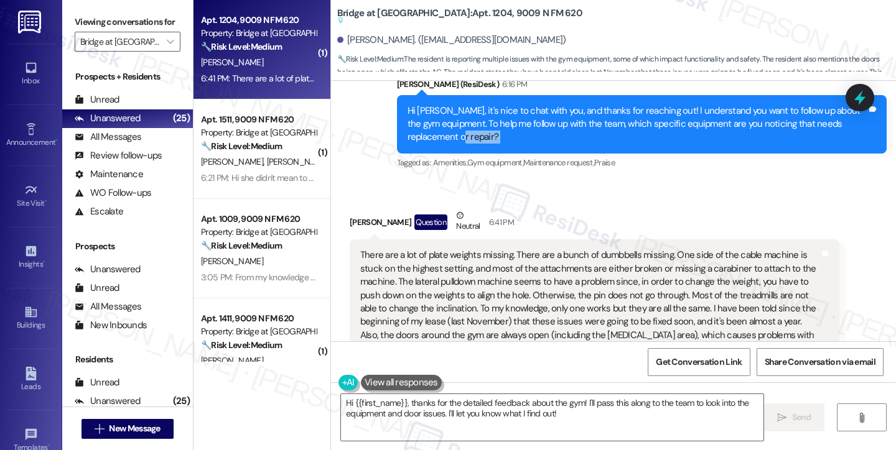
click at [527, 132] on div "Hi [PERSON_NAME], it's nice to chat with you, and thanks for reaching out! I un…" at bounding box center [636, 124] width 459 height 40
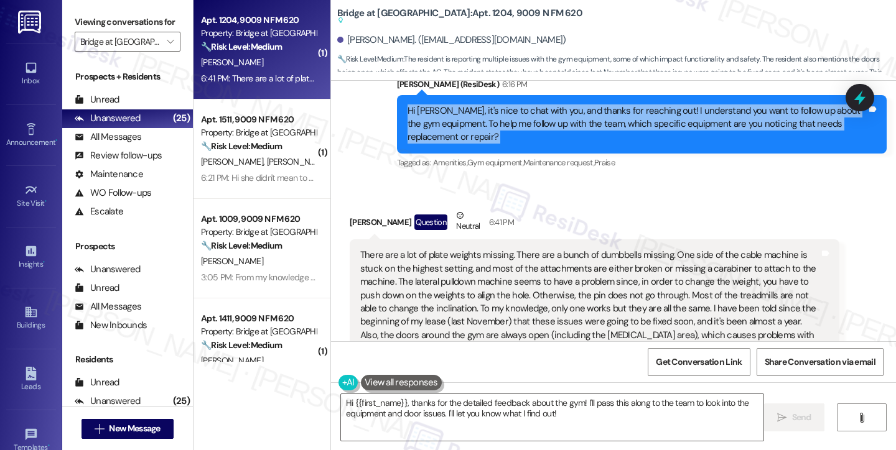
click at [527, 132] on div "Hi [PERSON_NAME], it's nice to chat with you, and thanks for reaching out! I un…" at bounding box center [636, 124] width 459 height 40
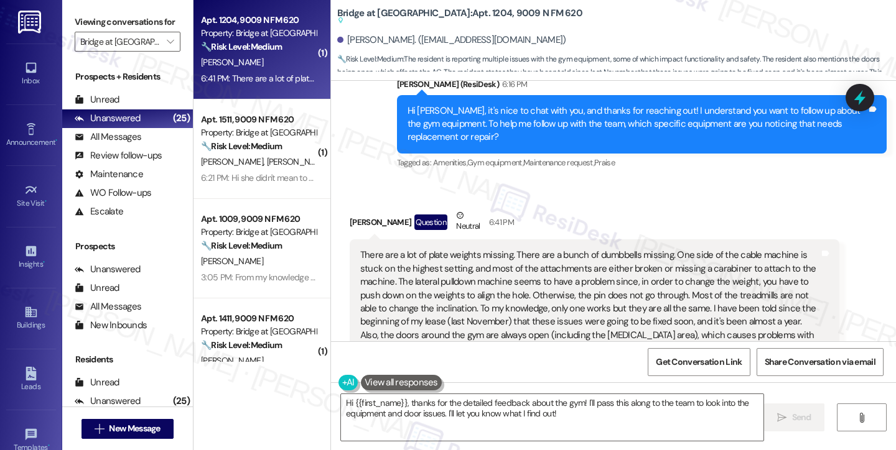
click at [460, 266] on div "There are a lot of plate weights missing. There are a bunch of dumbbells missin…" at bounding box center [589, 302] width 459 height 106
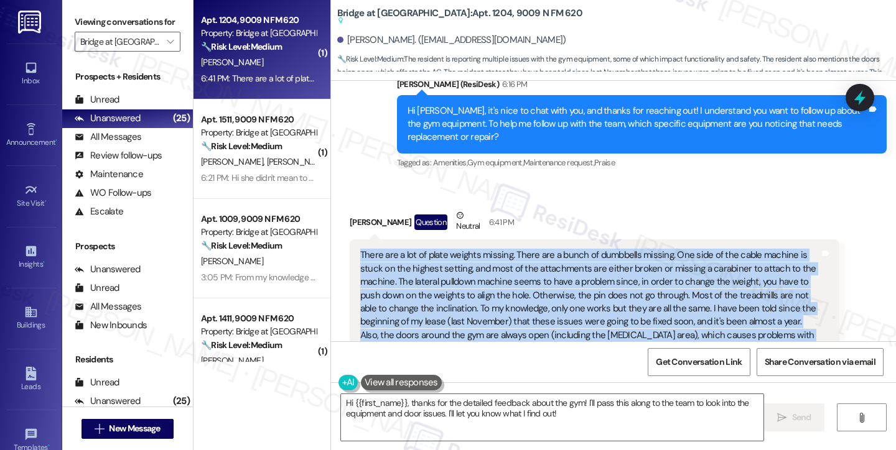
click at [460, 266] on div "There are a lot of plate weights missing. There are a bunch of dumbbells missin…" at bounding box center [589, 302] width 459 height 106
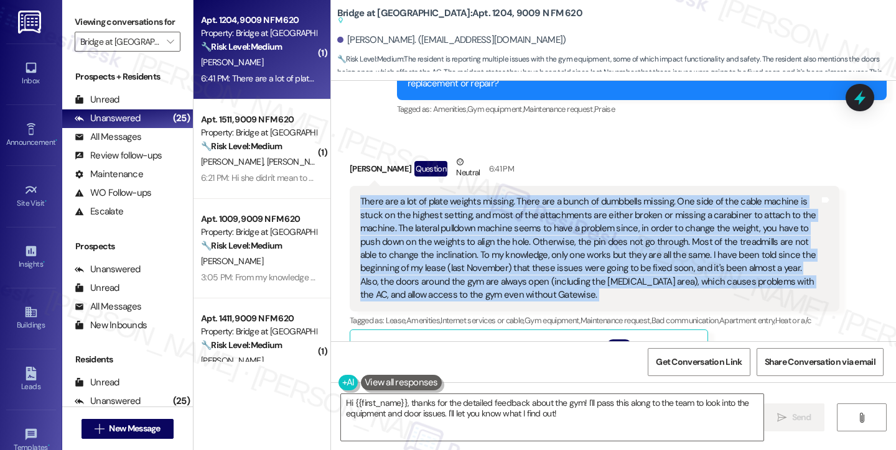
scroll to position [491, 0]
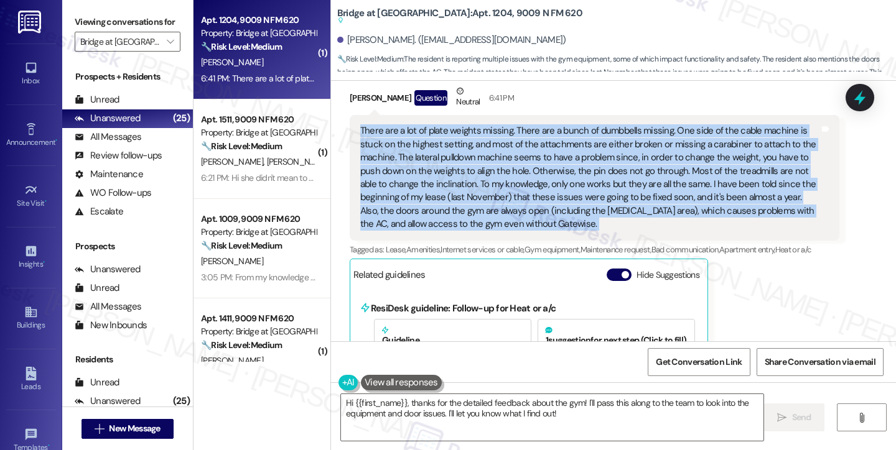
click at [628, 149] on div "There are a lot of plate weights missing. There are a bunch of dumbbells missin…" at bounding box center [589, 177] width 459 height 106
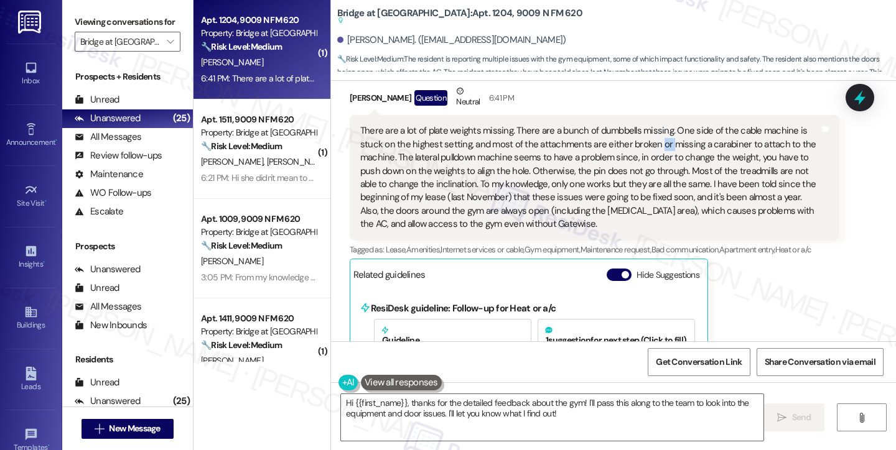
click at [628, 149] on div "There are a lot of plate weights missing. There are a bunch of dumbbells missin…" at bounding box center [589, 177] width 459 height 106
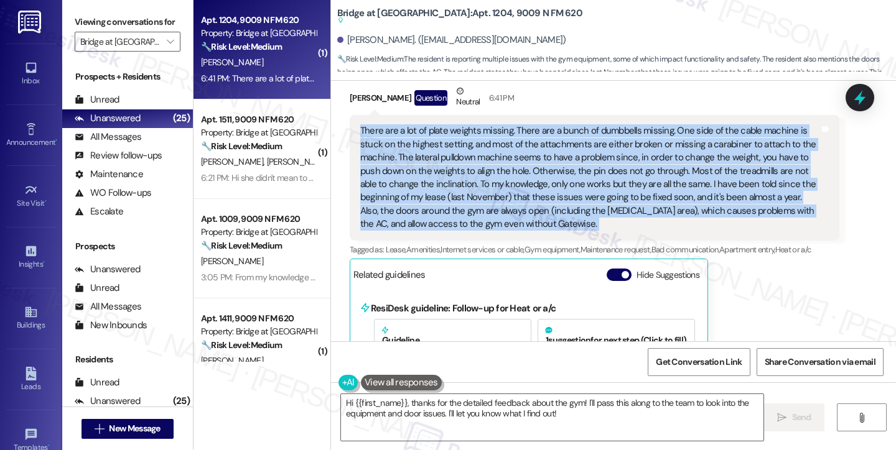
click at [628, 149] on div "There are a lot of plate weights missing. There are a bunch of dumbbells missin…" at bounding box center [589, 177] width 459 height 106
click at [474, 407] on textarea "Hi {{first_name}}, thanks for the detailed feedback about the gym! I'll pass th…" at bounding box center [552, 417] width 422 height 47
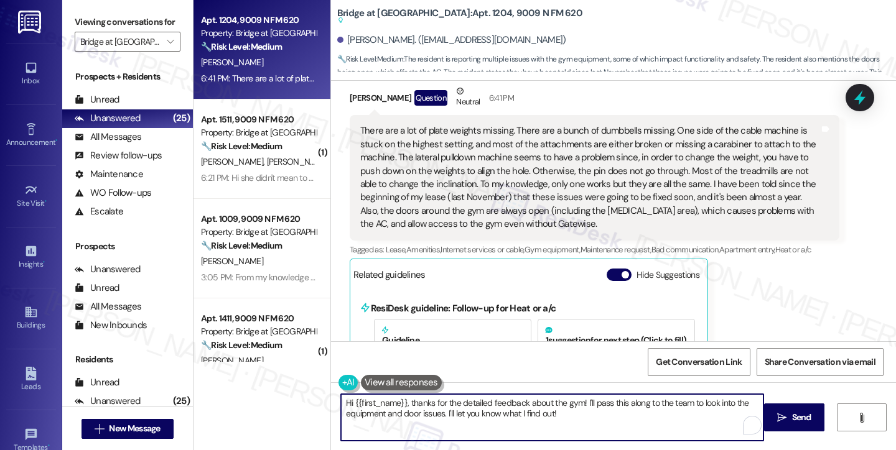
click at [474, 407] on textarea "Hi {{first_name}}, thanks for the detailed feedback about the gym! I'll pass th…" at bounding box center [552, 417] width 422 height 47
click at [433, 405] on textarea "Hi {{first_name}}, thanks for the detailed feedback about the gym! I'll pass th…" at bounding box center [552, 417] width 422 height 47
drag, startPoint x: 404, startPoint y: 404, endPoint x: 287, endPoint y: 405, distance: 117.6
click at [287, 405] on div "Apt. 1204, 9009 N FM 620 Property: Bridge at Canyon Creek 🔧 Risk Level: Medium …" at bounding box center [544, 225] width 702 height 450
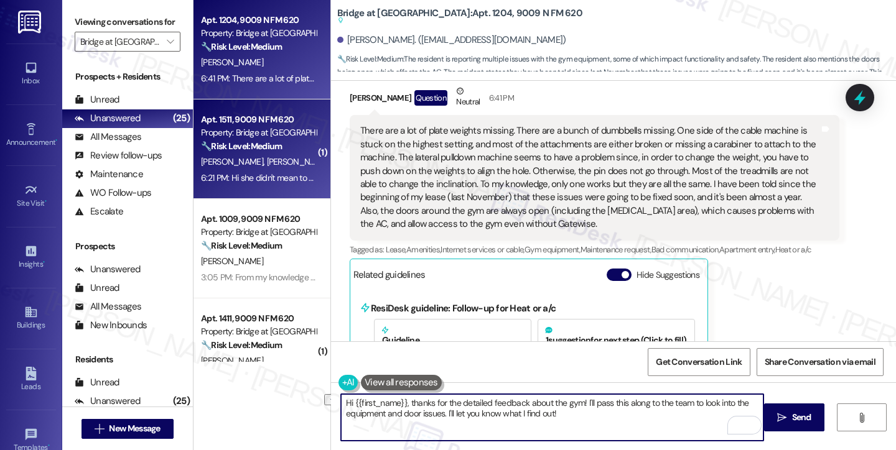
click at [266, 180] on div "6:21 PM: Hi she didn't mean to send that message and she is also not apart of t…" at bounding box center [357, 177] width 313 height 11
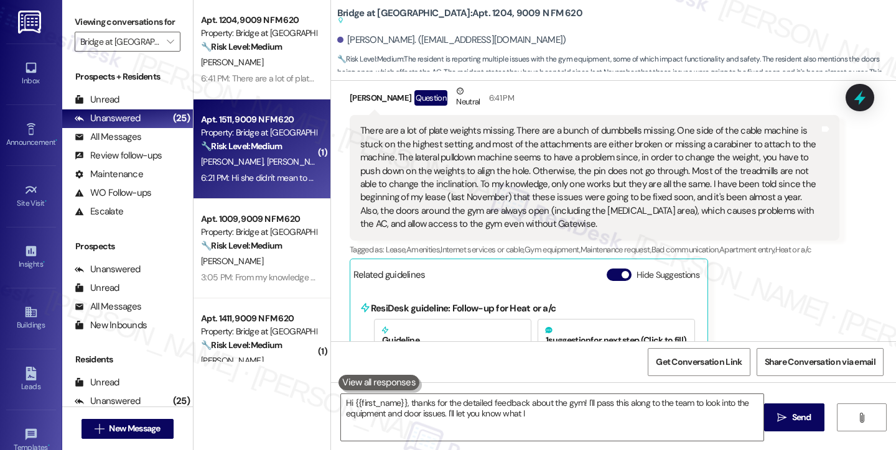
type textarea "Hi {{first_name}}, thanks for the detailed feedback about the gym! I'll pass th…"
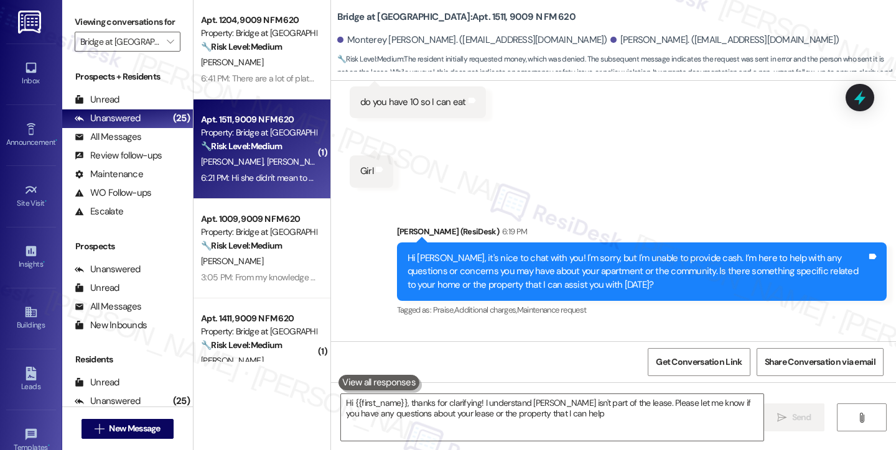
scroll to position [590, 0]
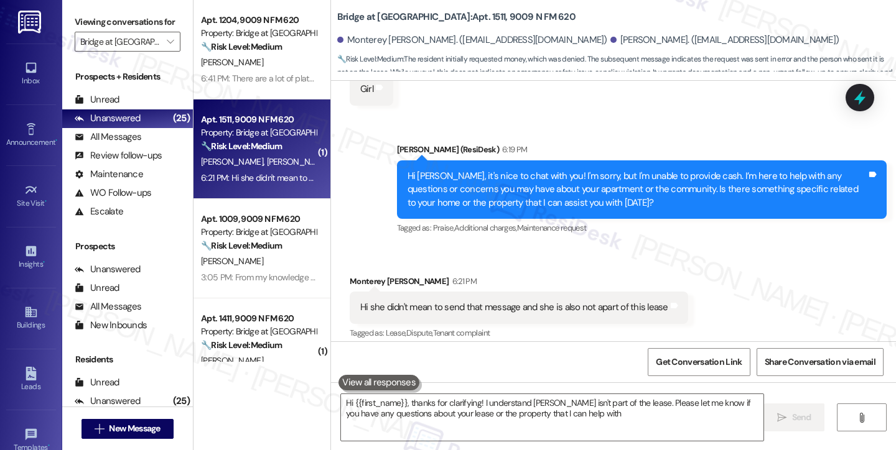
type textarea "Hi {{first_name}}, thanks for clarifying! I understand Annie isn't part of the …"
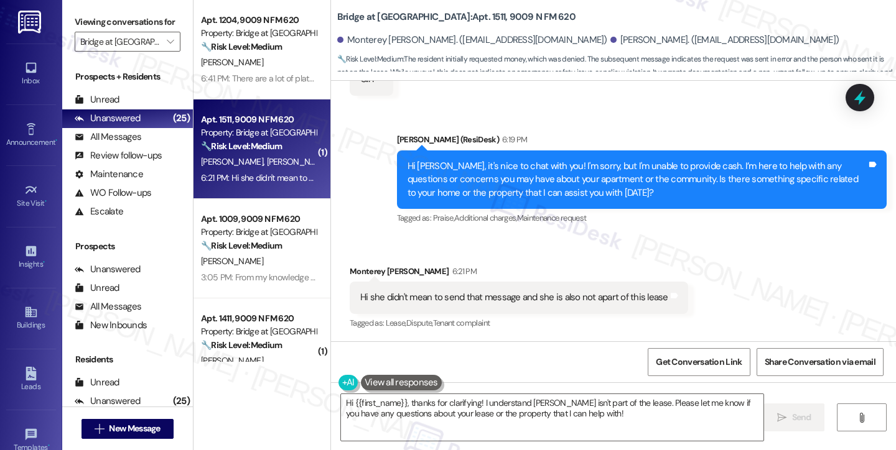
click at [453, 300] on div "Hi she didn't mean to send that message and she is also not apart of this lease" at bounding box center [514, 297] width 308 height 13
click at [561, 298] on div "Hi she didn't mean to send that message and she is also not apart of this lease" at bounding box center [514, 297] width 308 height 13
click at [562, 298] on div "Hi she didn't mean to send that message and she is also not apart of this lease" at bounding box center [514, 297] width 308 height 13
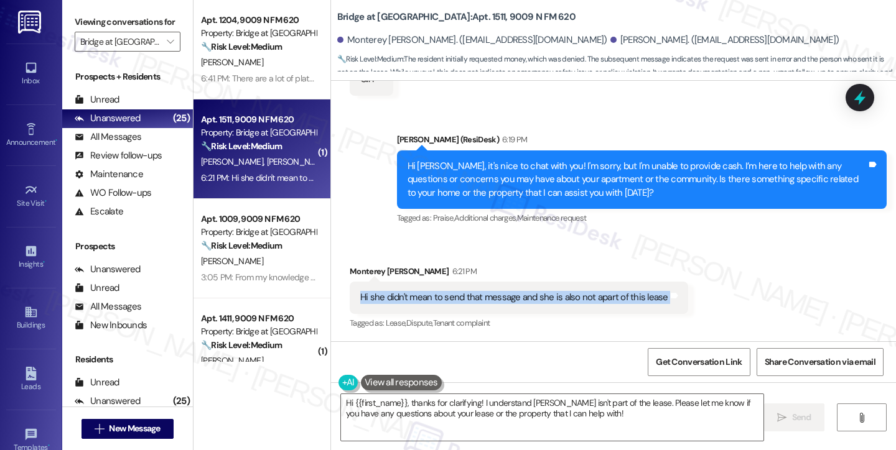
click at [562, 298] on div "Hi she didn't mean to send that message and she is also not apart of this lease" at bounding box center [514, 297] width 308 height 13
click at [487, 164] on div "Hi Annie, it's nice to chat with you! I'm sorry, but I'm unable to provide cash…" at bounding box center [636, 180] width 459 height 40
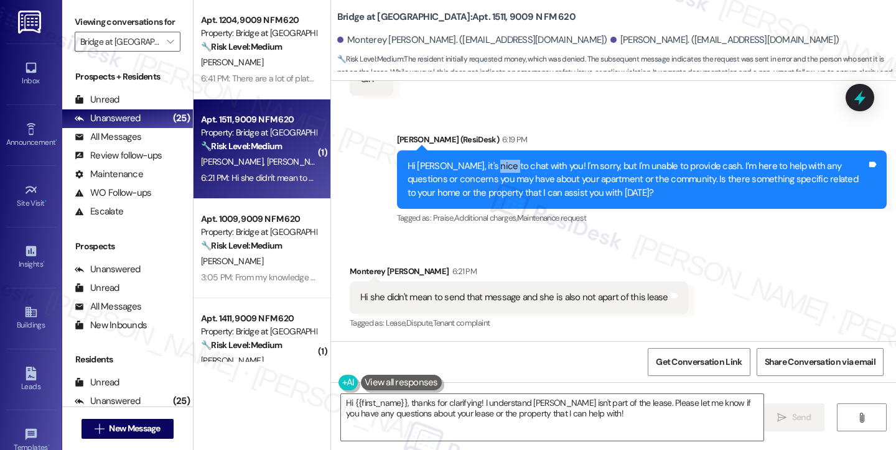
click at [487, 164] on div "Hi Annie, it's nice to chat with you! I'm sorry, but I'm unable to provide cash…" at bounding box center [636, 180] width 459 height 40
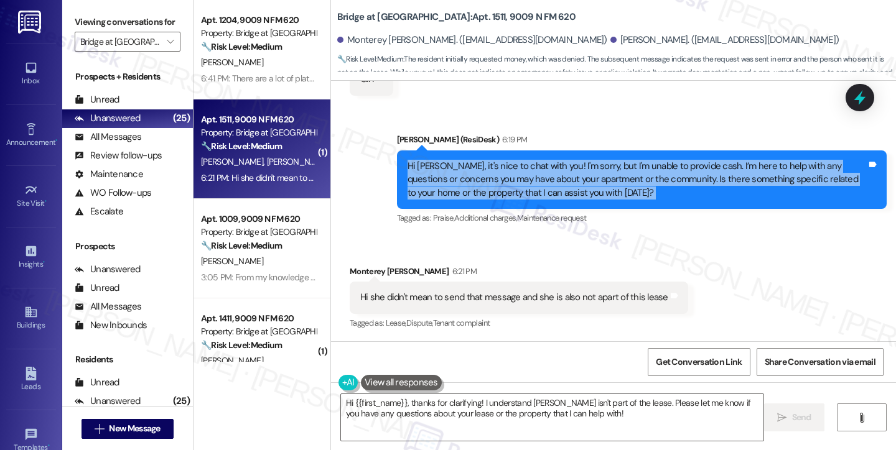
click at [487, 164] on div "Hi Annie, it's nice to chat with you! I'm sorry, but I'm unable to provide cash…" at bounding box center [636, 180] width 459 height 40
click at [582, 179] on div "Hi Annie, it's nice to chat with you! I'm sorry, but I'm unable to provide cash…" at bounding box center [636, 180] width 459 height 40
click at [654, 177] on div "Hi Annie, it's nice to chat with you! I'm sorry, but I'm unable to provide cash…" at bounding box center [636, 180] width 459 height 40
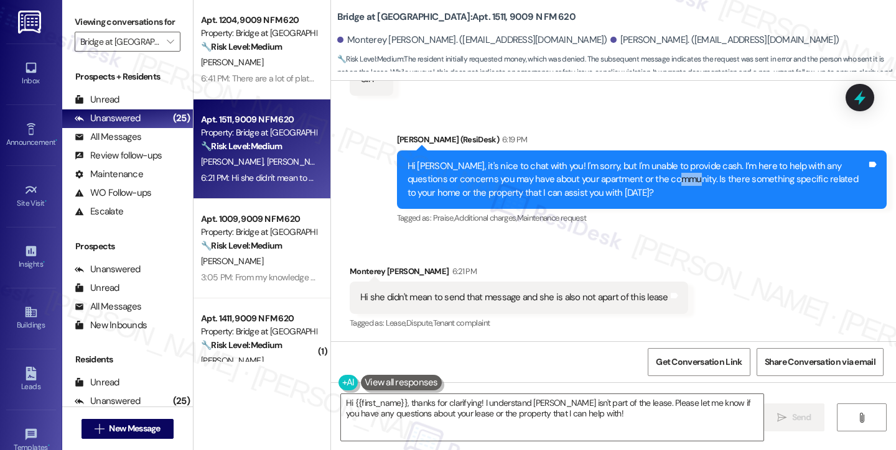
click at [654, 176] on div "Hi Annie, it's nice to chat with you! I'm sorry, but I'm unable to provide cash…" at bounding box center [636, 180] width 459 height 40
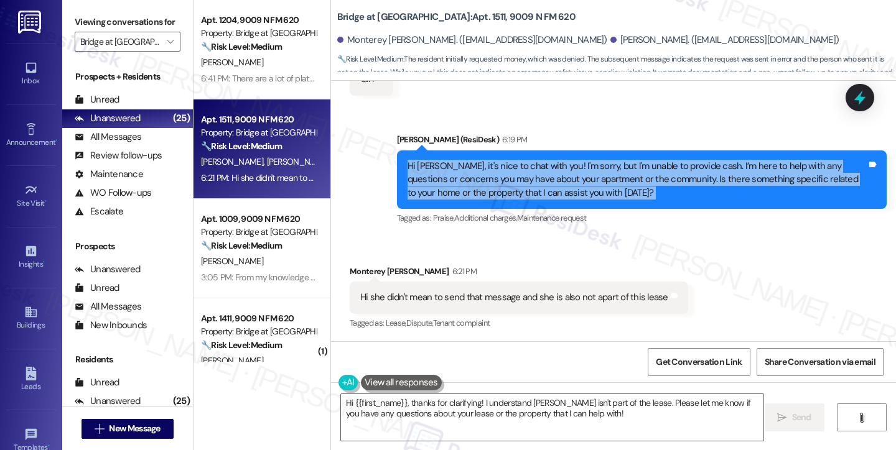
click at [655, 176] on div "Hi Annie, it's nice to chat with you! I'm sorry, but I'm unable to provide cash…" at bounding box center [636, 180] width 459 height 40
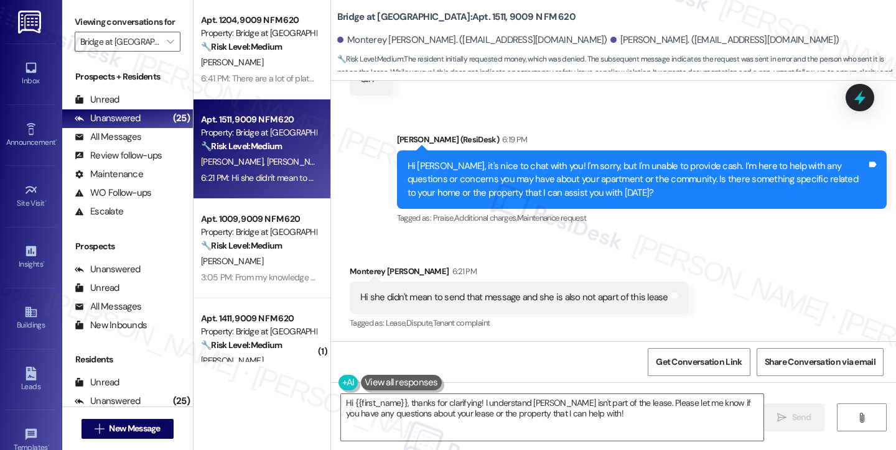
click at [652, 210] on div "Tagged as: Praise , Click to highlight conversations about Praise Additional ch…" at bounding box center [642, 218] width 490 height 18
click at [444, 308] on div "Hi she didn't mean to send that message and she is also not apart of this lease…" at bounding box center [519, 298] width 338 height 32
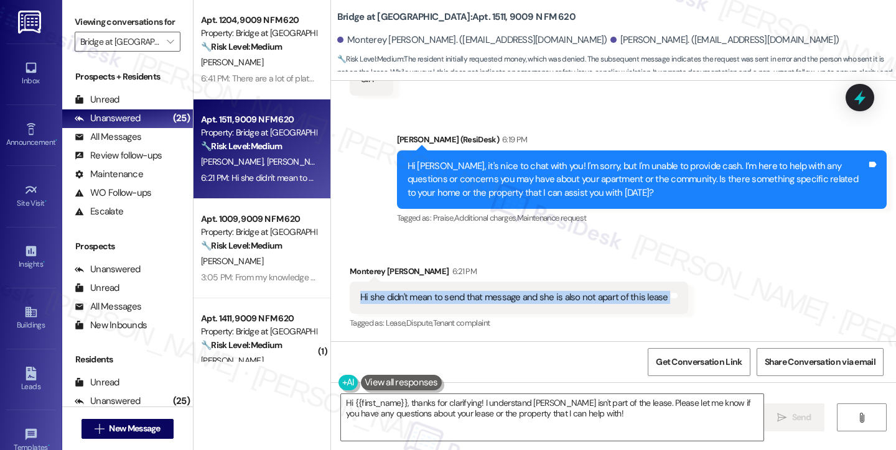
click at [445, 307] on div "Hi she didn't mean to send that message and she is also not apart of this lease…" at bounding box center [519, 298] width 338 height 32
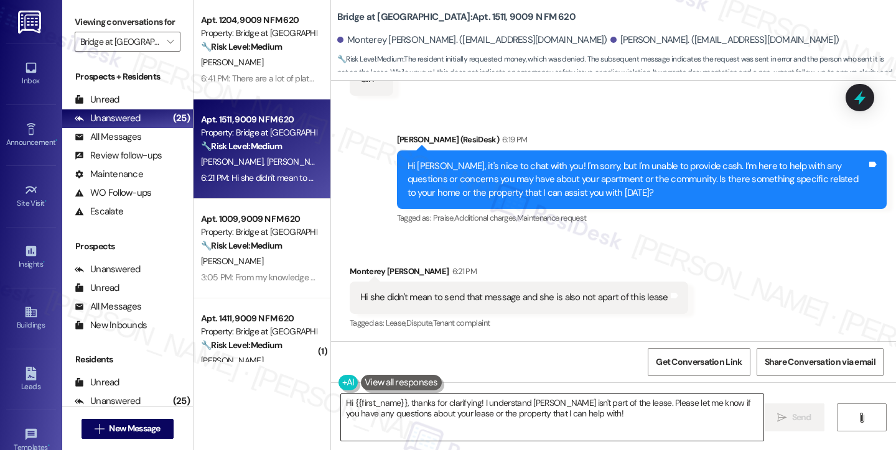
click at [552, 394] on textarea "Hi {{first_name}}, thanks for clarifying! I understand Annie isn't part of the …" at bounding box center [552, 417] width 422 height 47
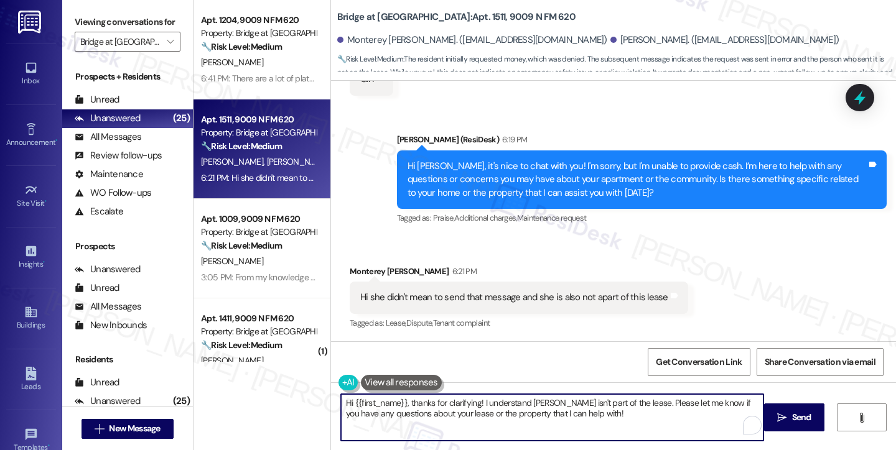
click at [445, 403] on textarea "Hi {{first_name}}, thanks for clarifying! I understand Annie isn't part of the …" at bounding box center [552, 417] width 422 height 47
click at [353, 271] on div "Monterey Cobb 6:21 PM" at bounding box center [519, 273] width 338 height 17
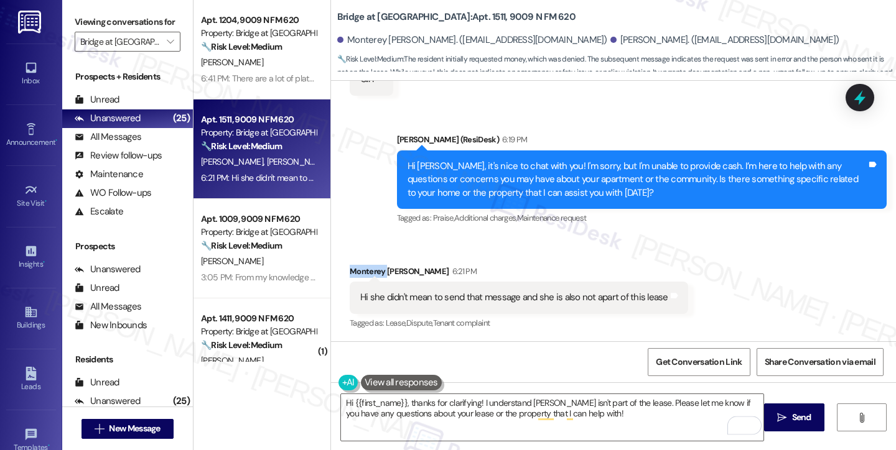
copy div "Monterey"
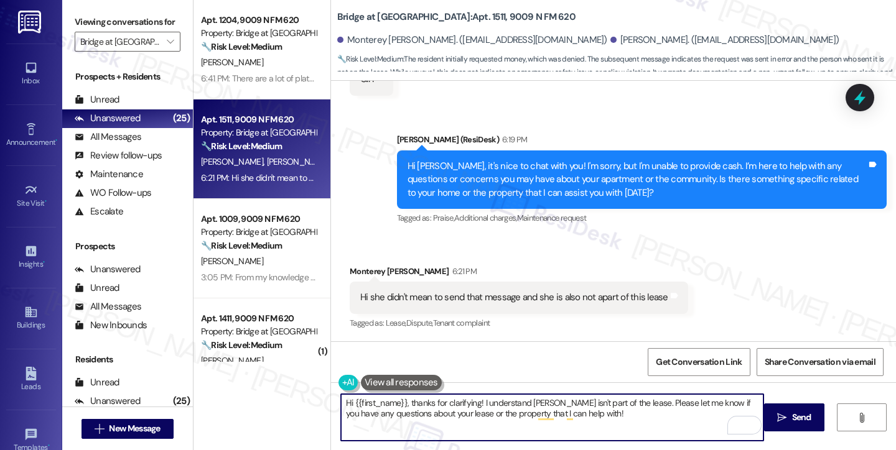
drag, startPoint x: 348, startPoint y: 406, endPoint x: 401, endPoint y: 395, distance: 53.3
click at [401, 395] on textarea "Hi {{first_name}}, thanks for clarifying! I understand Annie isn't part of the …" at bounding box center [552, 417] width 422 height 47
paste textarea "Monterey"
drag, startPoint x: 612, startPoint y: 417, endPoint x: 559, endPoint y: 406, distance: 54.0
click at [559, 406] on textarea "Hi Monterey, thanks for clarifying! I understand Annie isn't part of the lease.…" at bounding box center [552, 417] width 422 height 47
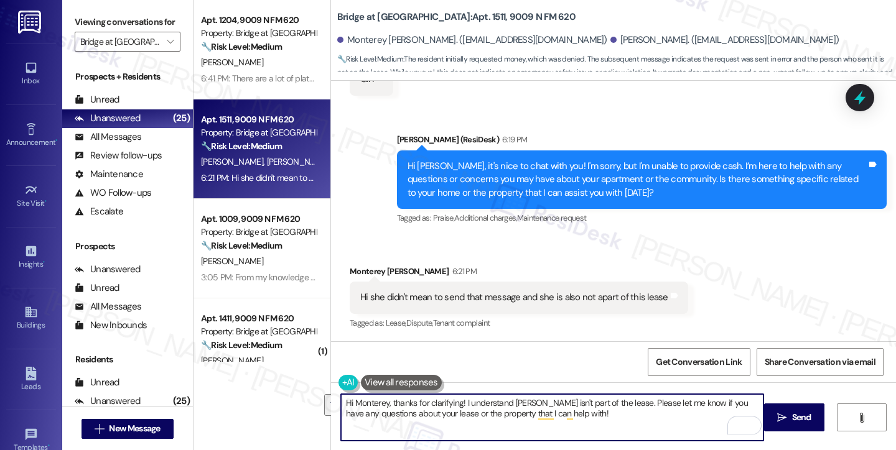
click at [527, 413] on textarea "Hi Monterey, thanks for clarifying! I understand Annie isn't part of the lease.…" at bounding box center [552, 417] width 422 height 47
click at [590, 415] on textarea "Hi Monterey, thanks for clarifying! I understand Annie isn't part of the lease.…" at bounding box center [552, 417] width 422 height 47
type textarea "Hi Monterey, thanks for clarifying! I understand Annie isn't part of the lease.…"
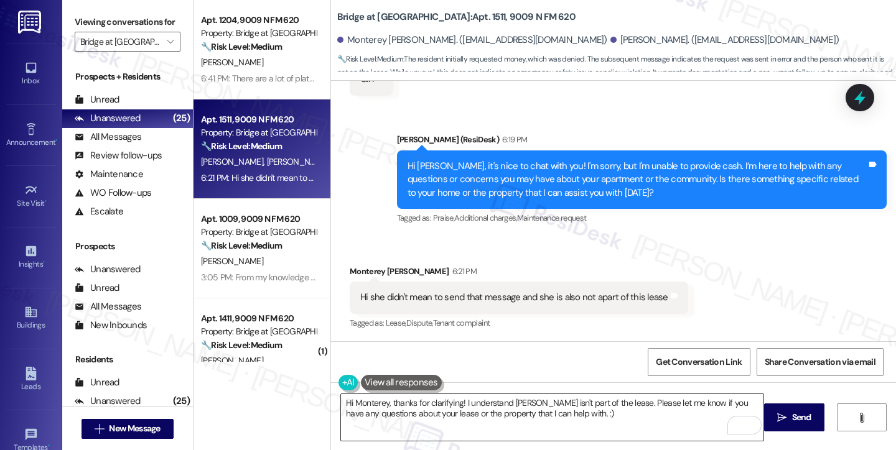
click at [692, 406] on textarea "Hi Monterey, thanks for clarifying! I understand Annie isn't part of the lease.…" at bounding box center [552, 417] width 422 height 47
drag, startPoint x: 813, startPoint y: 412, endPoint x: 714, endPoint y: 412, distance: 98.9
click at [716, 412] on div "Hi Monterey, thanks for clarifying! I understand Annie isn't part of the lease.…" at bounding box center [613, 429] width 565 height 93
click at [691, 411] on textarea "Hi Monterey, thanks for clarifying! I understand Annie isn't part of the lease.…" at bounding box center [552, 417] width 422 height 47
click at [776, 410] on button " Send" at bounding box center [794, 418] width 60 height 28
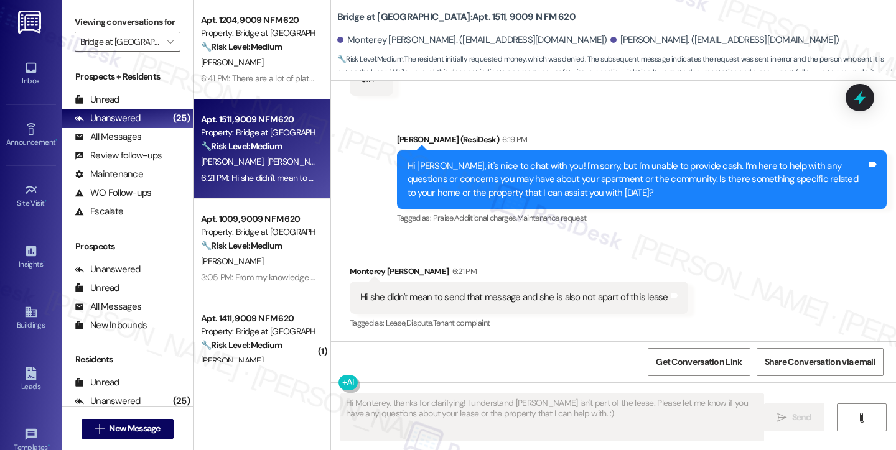
scroll to position [690, 0]
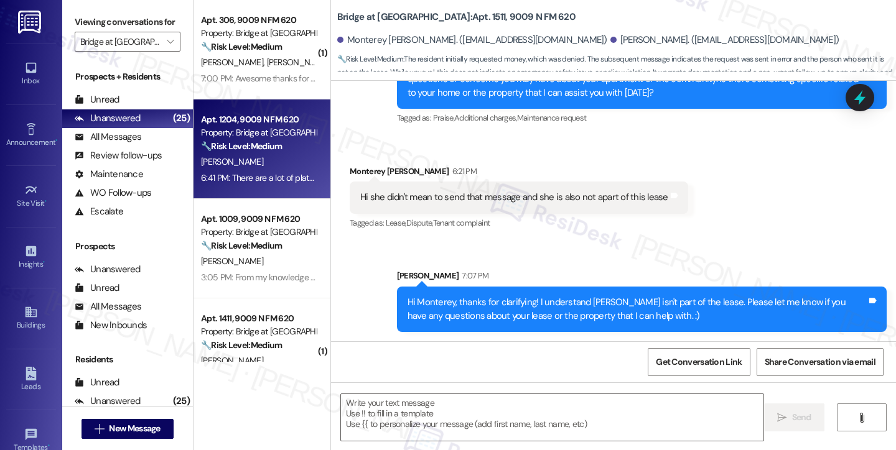
type textarea "Fetching suggested responses. Please feel free to read through the conversation…"
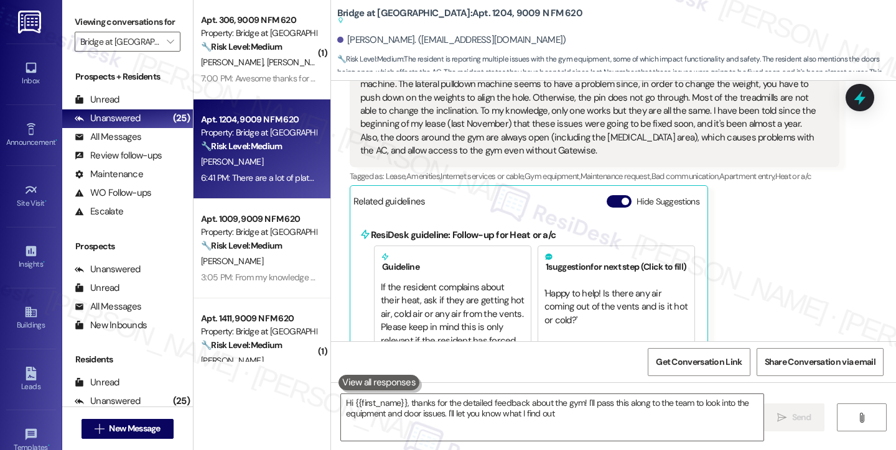
type textarea "Hi {{first_name}}, thanks for the detailed feedback about the gym! I'll pass th…"
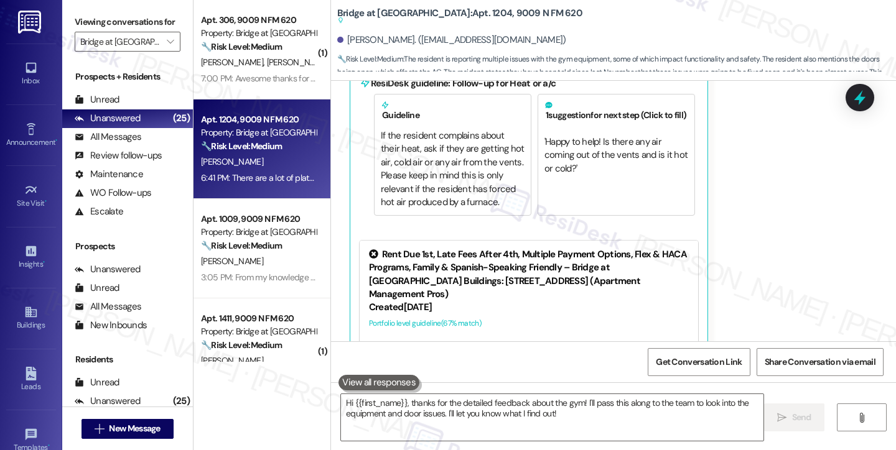
scroll to position [802, 0]
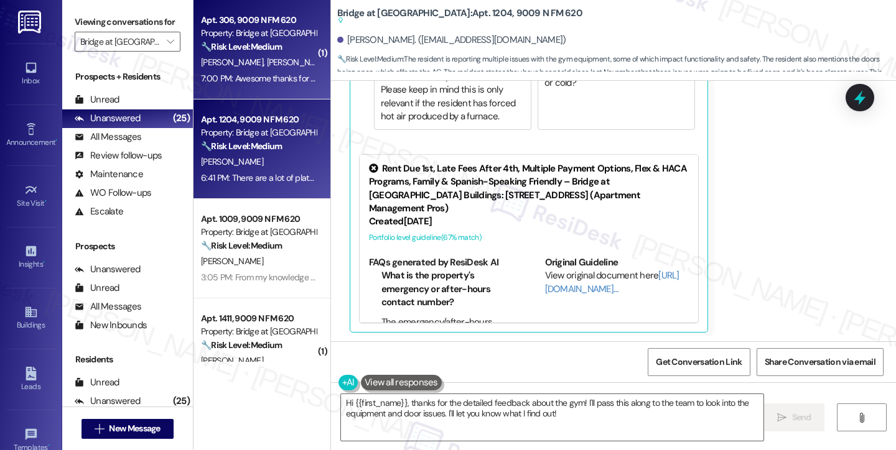
click at [264, 83] on div "7:00 PM: Awesome thanks for the update! 7:00 PM: Awesome thanks for the update!" at bounding box center [277, 78] width 152 height 11
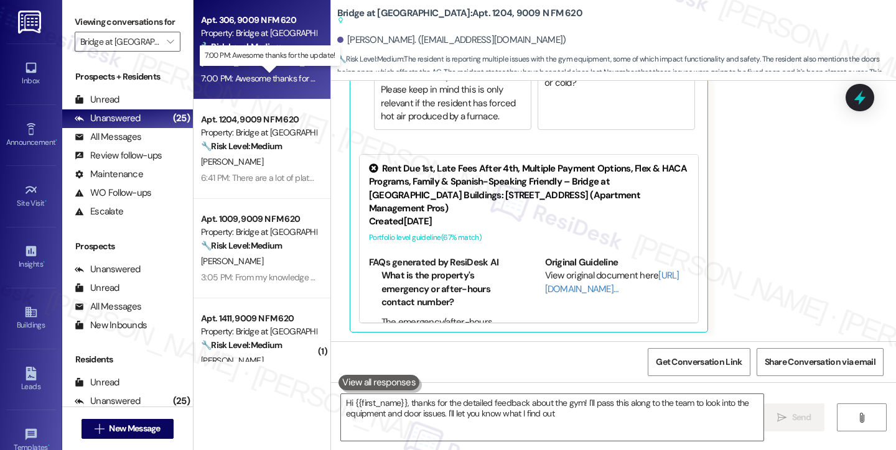
type textarea "Hi {{first_name}}, thanks for the detailed feedback about the gym! I'll pass th…"
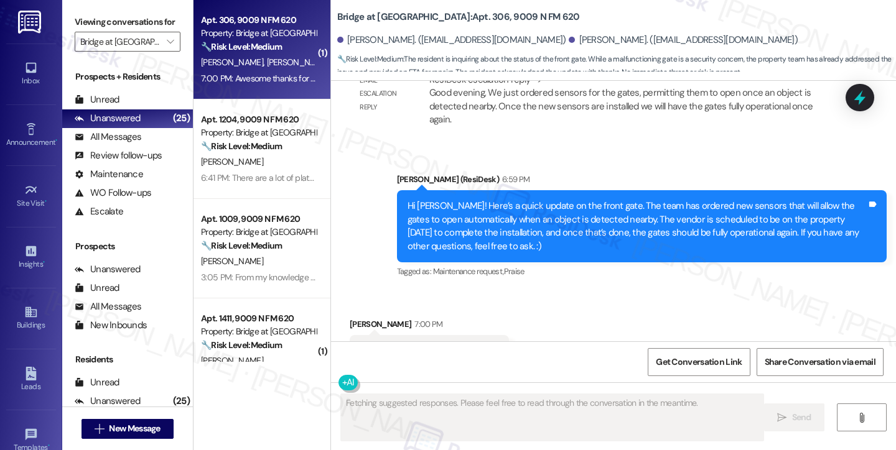
scroll to position [952, 0]
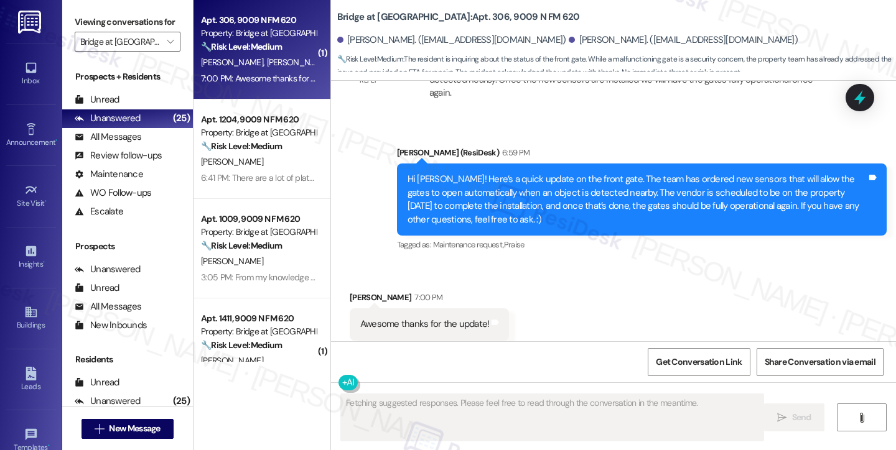
click at [406, 318] on div "Awesome thanks for the update!" at bounding box center [424, 324] width 129 height 13
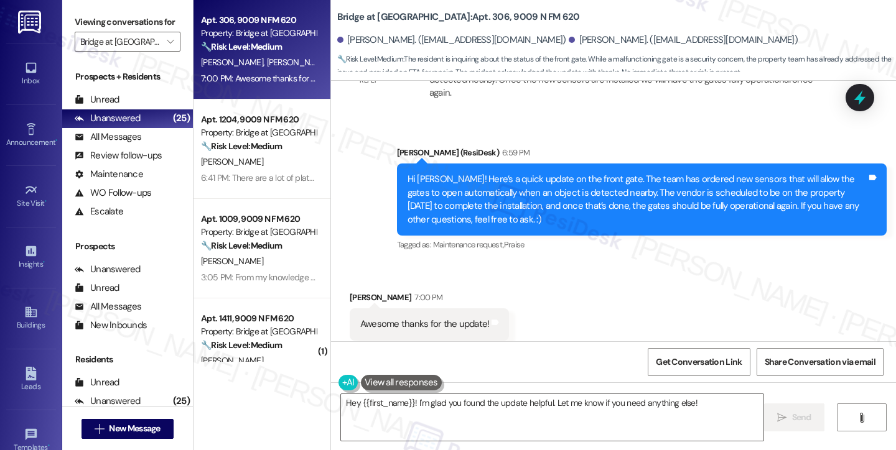
click at [620, 184] on div "Hi Maria! Here’s a quick update on the front gate. The team has ordered new sen…" at bounding box center [636, 199] width 459 height 53
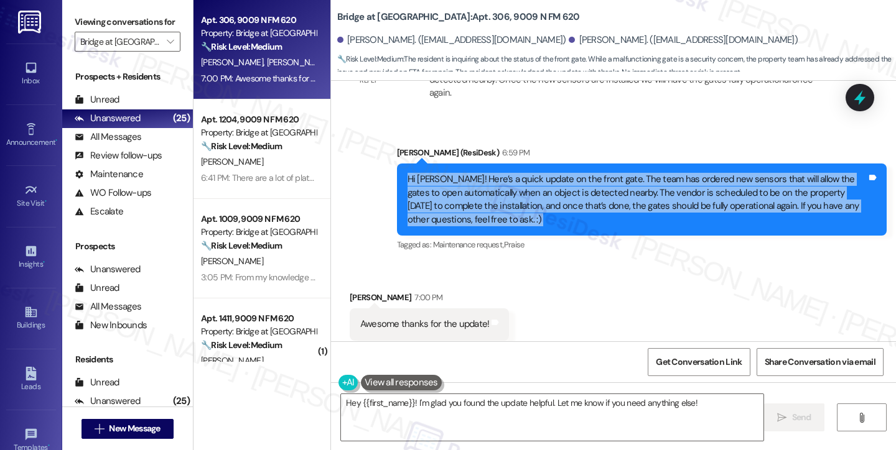
click at [620, 184] on div "Hi Maria! Here’s a quick update on the front gate. The team has ordered new sen…" at bounding box center [636, 199] width 459 height 53
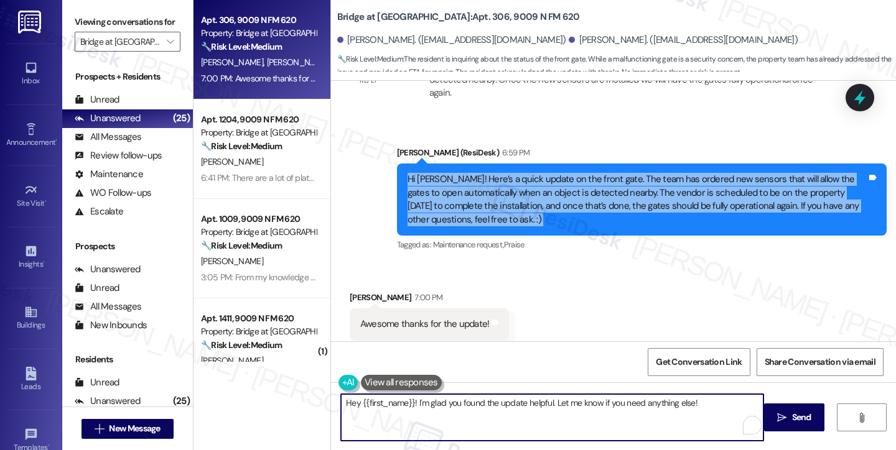
click at [470, 404] on textarea "Hey {{first_name}}! I'm glad you found the update helpful. Let me know if you n…" at bounding box center [552, 417] width 422 height 47
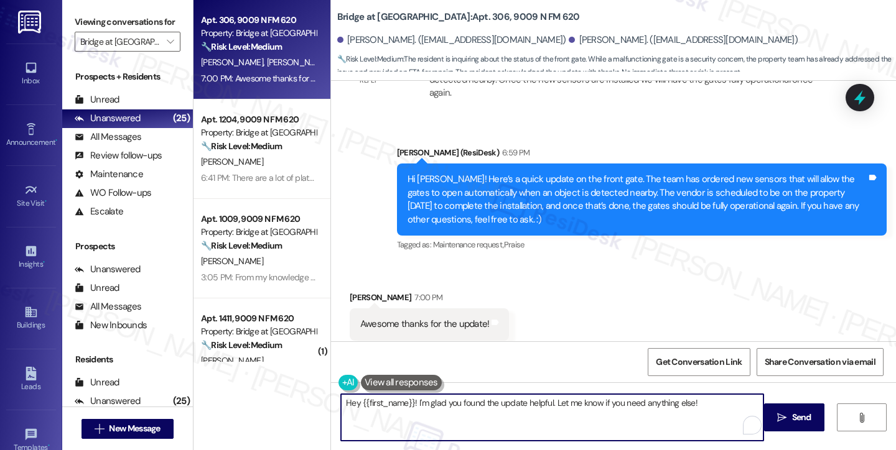
click at [470, 404] on textarea "Hey {{first_name}}! I'm glad you found the update helpful. Let me know if you n…" at bounding box center [552, 417] width 422 height 47
type textarea "You're very welcome and have a lovely evening. :)"
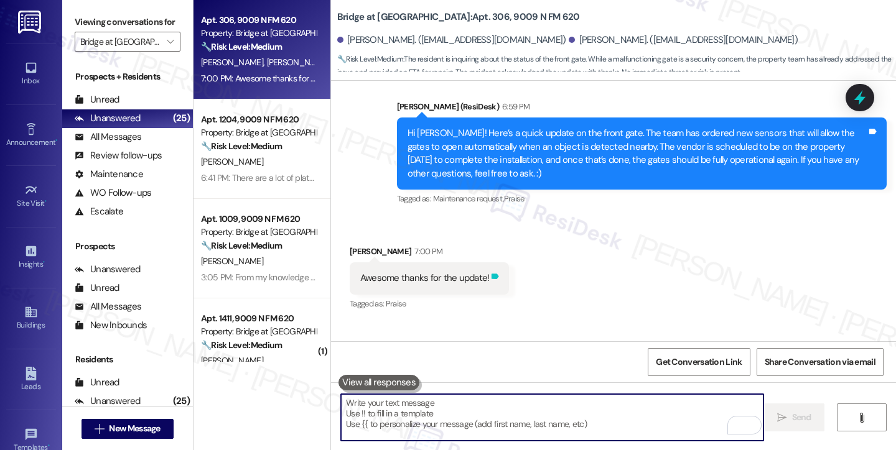
scroll to position [1039, 0]
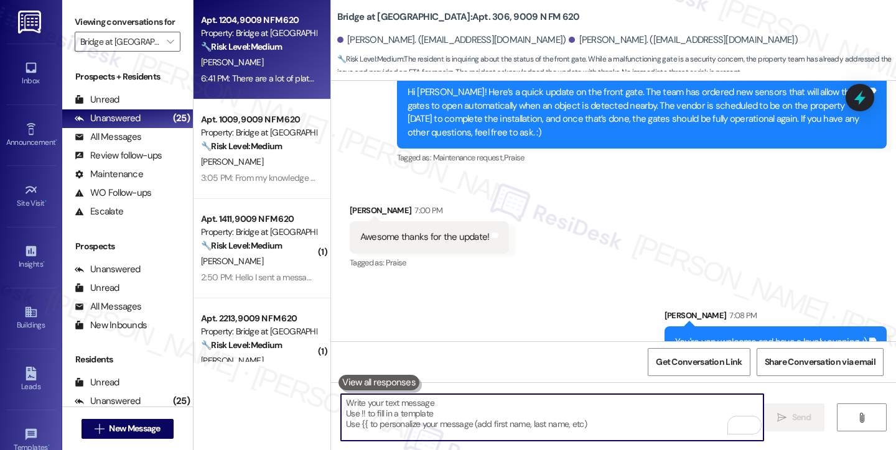
click at [266, 91] on div "Apt. 1204, 9009 N FM 620 Property: Bridge at Canyon Creek 🔧 Risk Level: Medium …" at bounding box center [261, 50] width 137 height 100
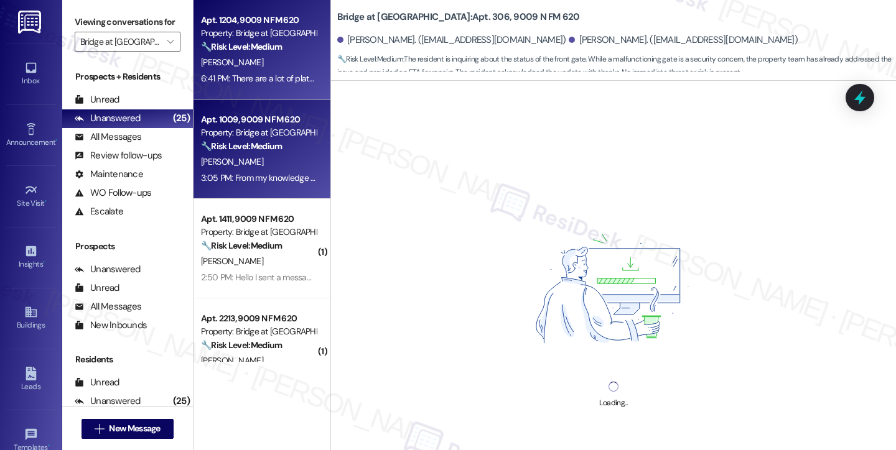
click at [259, 166] on div "P. Crow" at bounding box center [259, 162] width 118 height 16
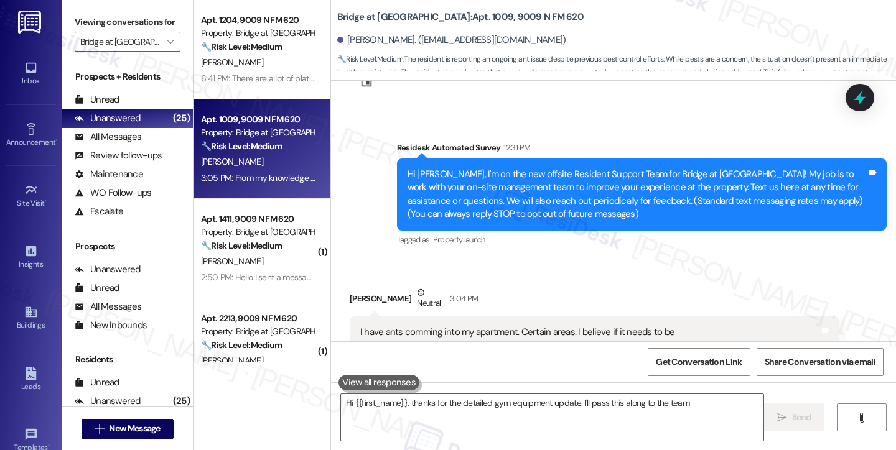
scroll to position [226, 0]
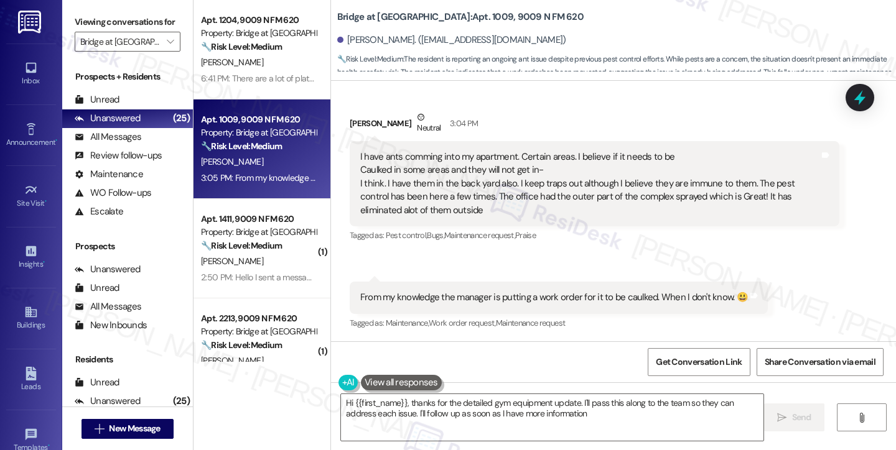
type textarea "Hi {{first_name}}, thanks for the detailed gym equipment update. I'll pass this…"
click at [413, 165] on div "I have ants comming into my apartment. Certain areas. I believe if it needs to …" at bounding box center [589, 184] width 459 height 67
click at [383, 141] on div "I have ants comming into my apartment. Certain areas. I believe if it needs to …" at bounding box center [595, 183] width 490 height 85
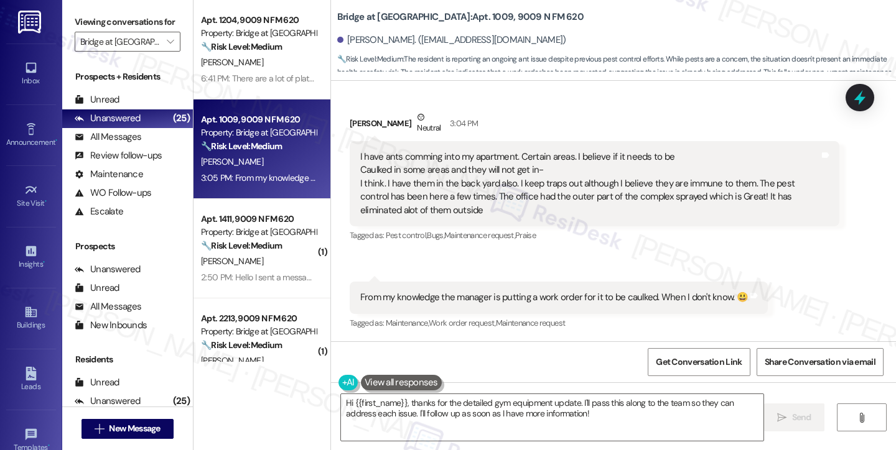
drag, startPoint x: 350, startPoint y: 157, endPoint x: 473, endPoint y: 210, distance: 133.2
click at [473, 210] on div "I have ants comming into my apartment. Certain areas. I believe if it needs to …" at bounding box center [595, 183] width 490 height 85
copy div "I have ants comming into my apartment. Certain areas. I believe if it needs to …"
click at [83, 17] on label "Viewing conversations for" at bounding box center [128, 21] width 106 height 19
click at [416, 299] on div "From my knowledge the manager is putting a work order for it to be caulked. Whe…" at bounding box center [554, 297] width 388 height 13
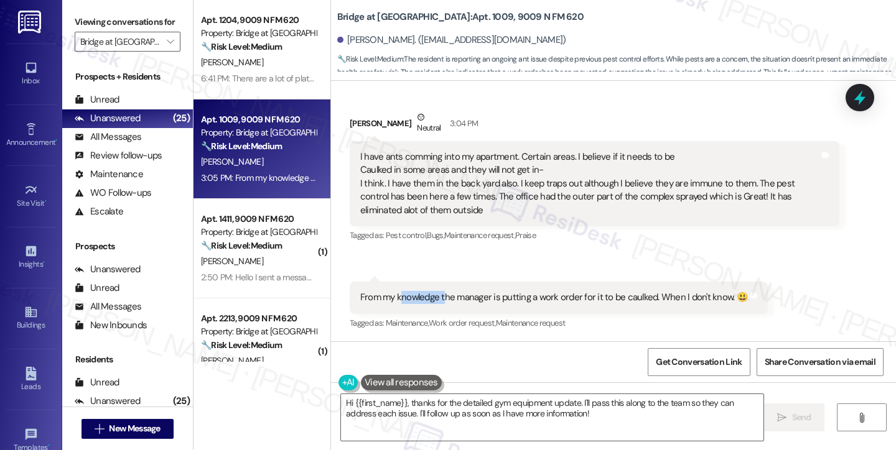
click at [416, 299] on div "From my knowledge the manager is putting a work order for it to be caulked. Whe…" at bounding box center [554, 297] width 388 height 13
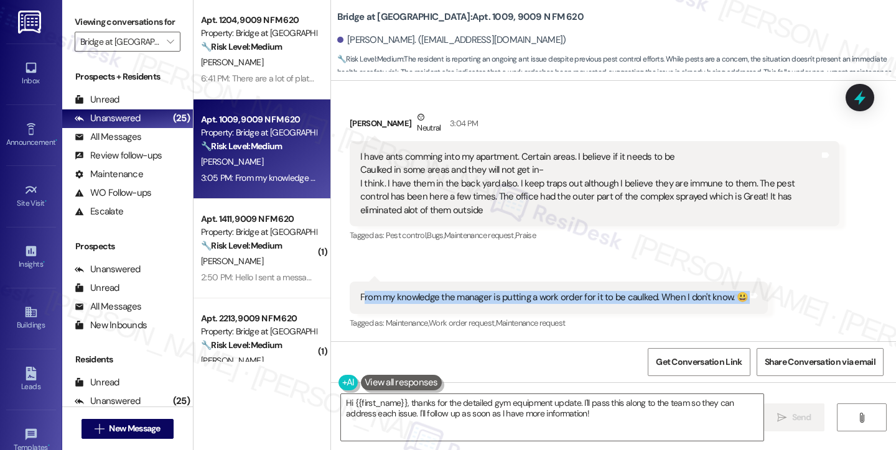
click at [416, 299] on div "From my knowledge the manager is putting a work order for it to be caulked. Whe…" at bounding box center [554, 297] width 388 height 13
copy div "From my knowledge the manager is putting a work order for it to be caulked. Whe…"
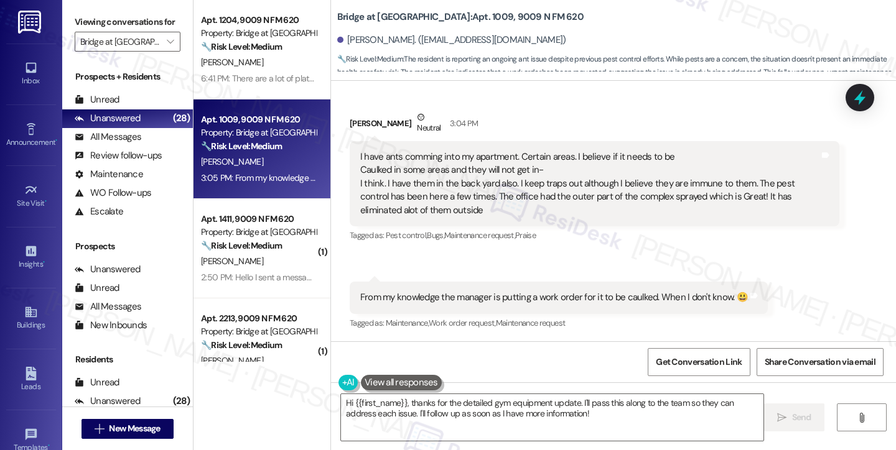
click at [81, 24] on label "Viewing conversations for" at bounding box center [128, 21] width 106 height 19
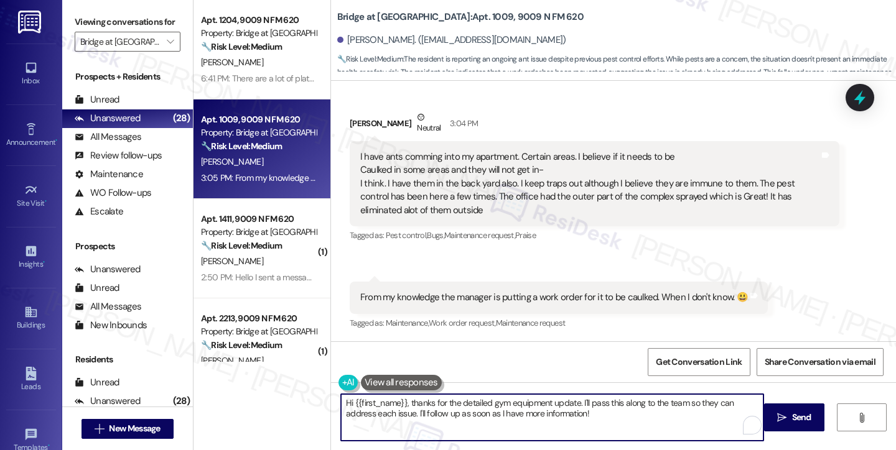
click at [471, 409] on textarea "Hi {{first_name}}, thanks for the detailed gym equipment update. I'll pass this…" at bounding box center [552, 417] width 422 height 47
click at [520, 406] on textarea "Hi {{first_name}}, thanks for the detailed gym equipment update. I'll pass this…" at bounding box center [552, 417] width 422 height 47
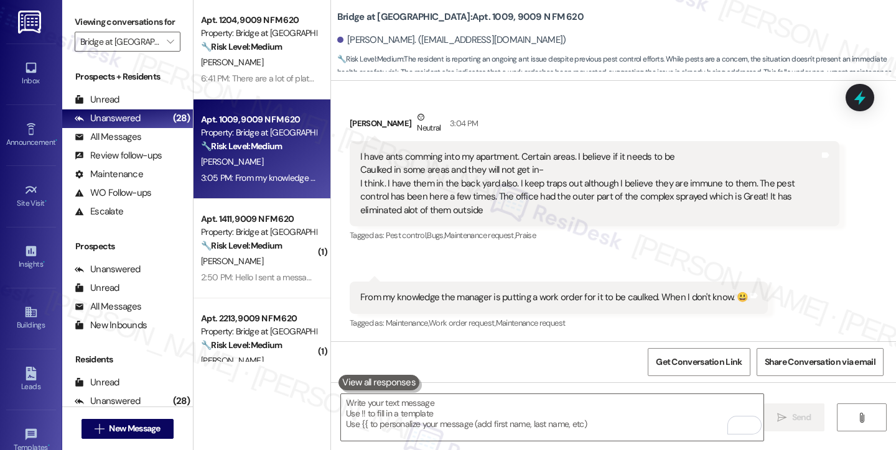
drag, startPoint x: 77, startPoint y: 27, endPoint x: 142, endPoint y: 89, distance: 89.7
click at [77, 26] on label "Viewing conversations for" at bounding box center [128, 21] width 106 height 19
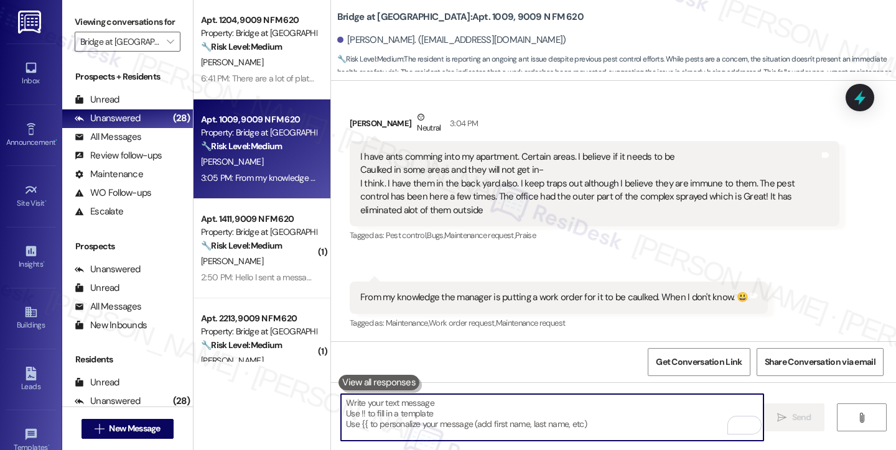
click at [405, 416] on textarea "To enrich screen reader interactions, please activate Accessibility in Grammarl…" at bounding box center [552, 417] width 422 height 47
paste textarea "Thank you for sharing these details—I know how frustrating it can be to still s…"
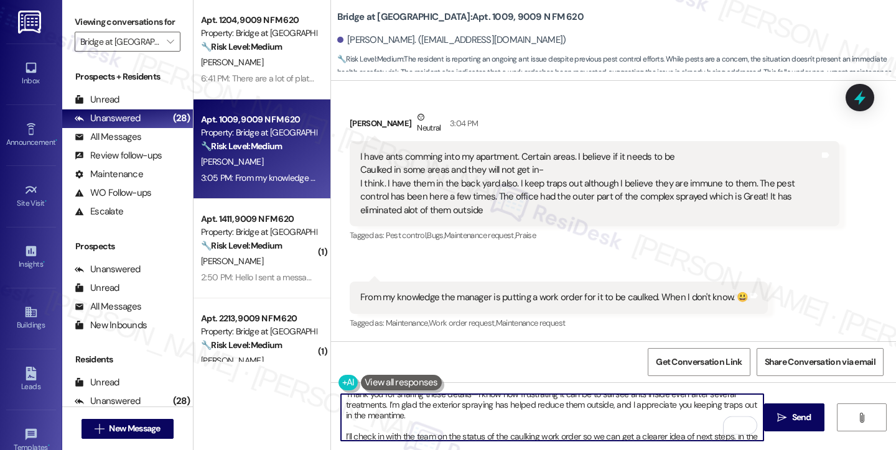
scroll to position [0, 0]
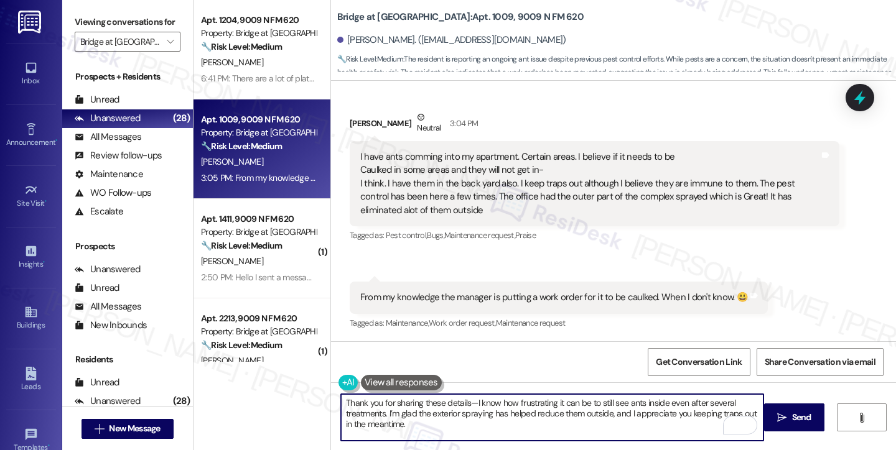
click at [350, 114] on div "Patricia Crow Neutral 3:04 PM" at bounding box center [595, 126] width 490 height 30
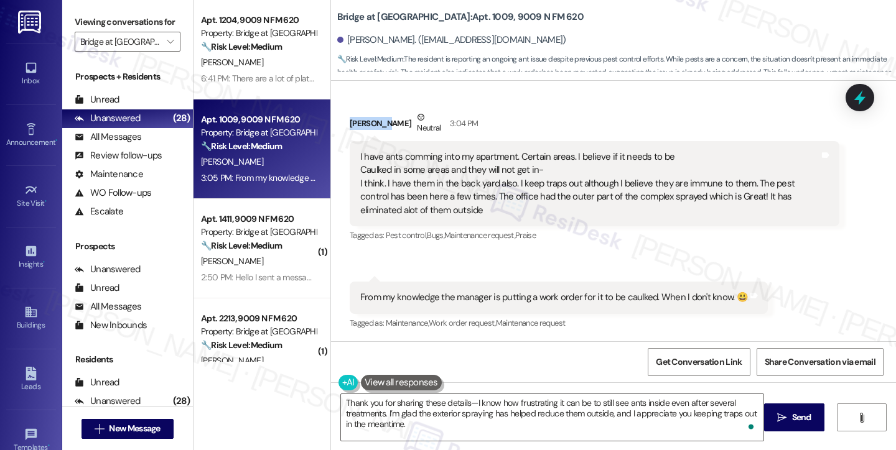
click at [350, 114] on div "Patricia Crow Neutral 3:04 PM" at bounding box center [595, 126] width 490 height 30
copy div "Patricia"
drag, startPoint x: 465, startPoint y: 405, endPoint x: 472, endPoint y: 401, distance: 8.3
click at [465, 405] on textarea "Thank you for sharing these details—I know how frustrating it can be to still s…" at bounding box center [552, 417] width 422 height 47
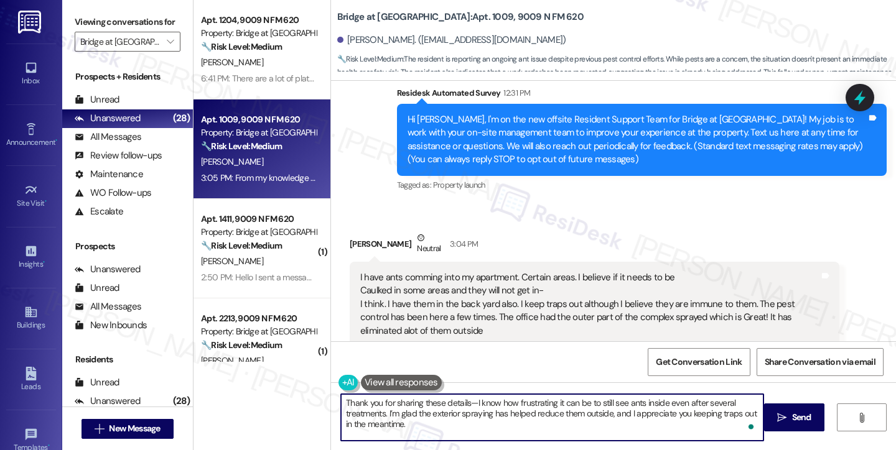
scroll to position [40, 0]
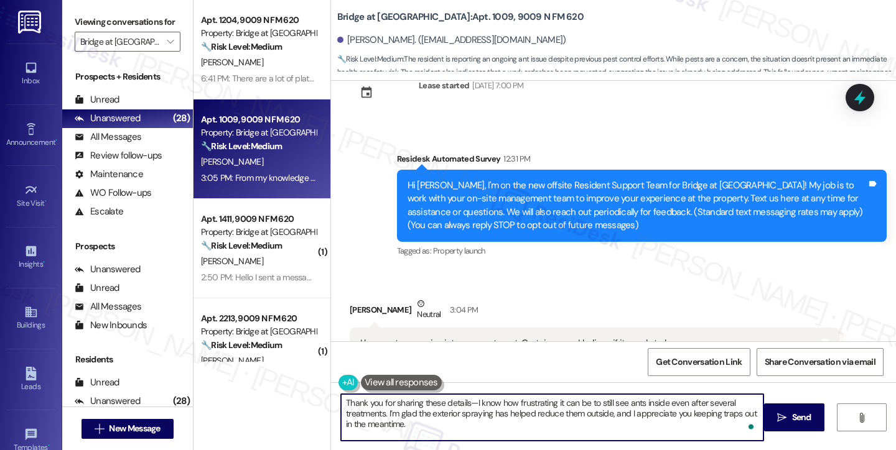
click at [341, 401] on textarea "Thank you for sharing these details—I know how frustrating it can be to still s…" at bounding box center [552, 417] width 422 height 47
click at [605, 399] on textarea "Hi Patrica, it's nice to chat with you and thank you for sharing these details—…" at bounding box center [552, 417] width 422 height 47
click at [657, 399] on textarea "Hi Patrica, it's nice to chat with you and thank you for sharing these details.…" at bounding box center [552, 417] width 422 height 47
click at [522, 427] on textarea "Hi Patrica, it's nice to chat with you, and thank you for sharing these details…" at bounding box center [552, 417] width 422 height 47
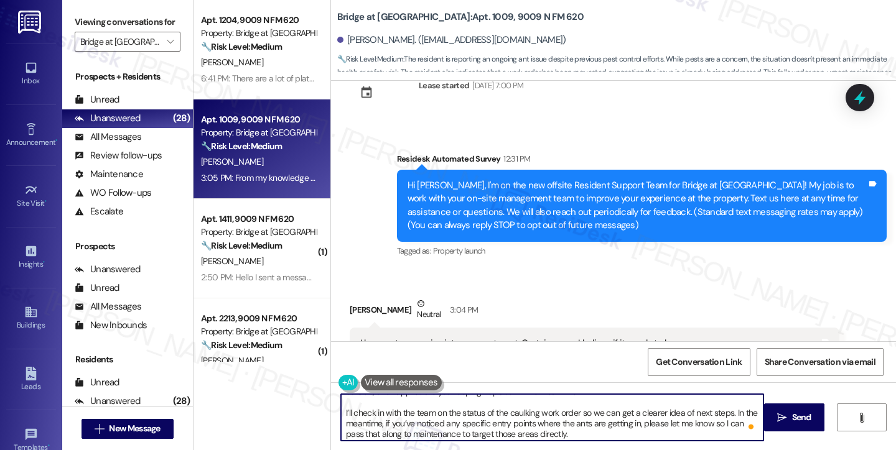
scroll to position [35, 0]
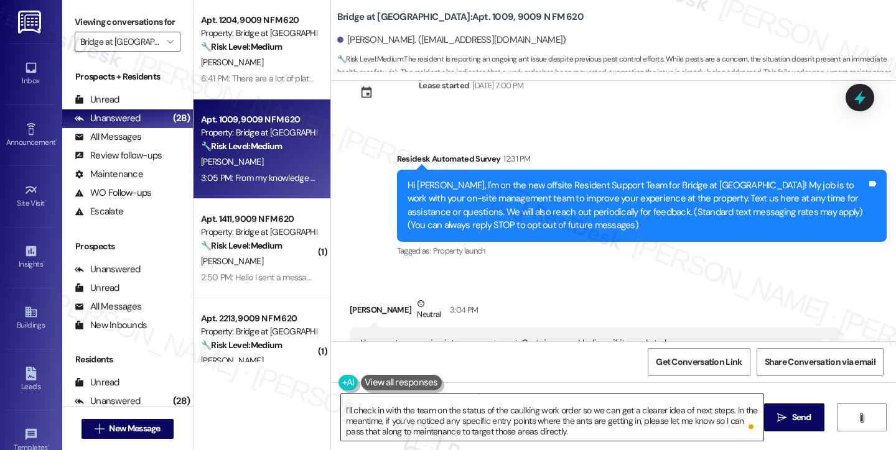
click at [646, 434] on textarea "Hi Patrica, it's nice to chat with you, and thank you for sharing these details…" at bounding box center [552, 417] width 422 height 47
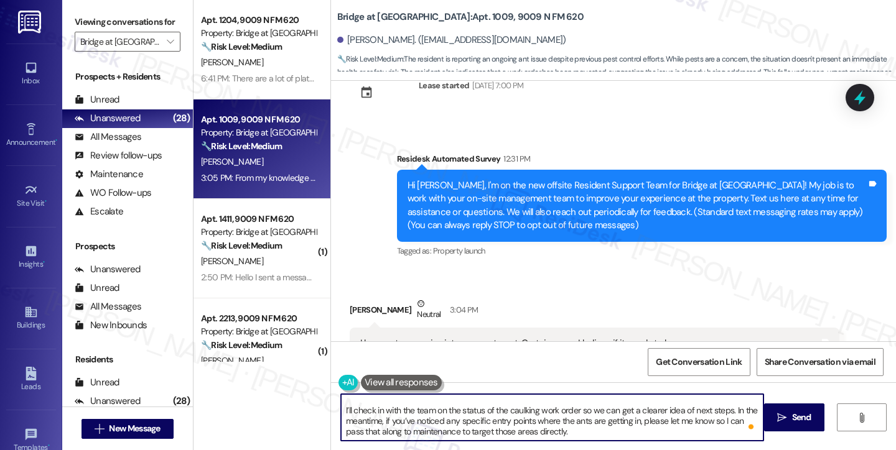
drag, startPoint x: 725, startPoint y: 411, endPoint x: 573, endPoint y: 411, distance: 151.2
click at [573, 411] on textarea "Hi Patrica, it's nice to chat with you, and thank you for sharing these details…" at bounding box center [552, 417] width 422 height 47
click at [578, 411] on textarea "Hi Patrica, it's nice to chat with you, and thank you for sharing these details…" at bounding box center [552, 417] width 422 height 47
click at [549, 415] on textarea "Hi Patrica, it's nice to chat with you, and thank you for sharing these details…" at bounding box center [552, 417] width 422 height 47
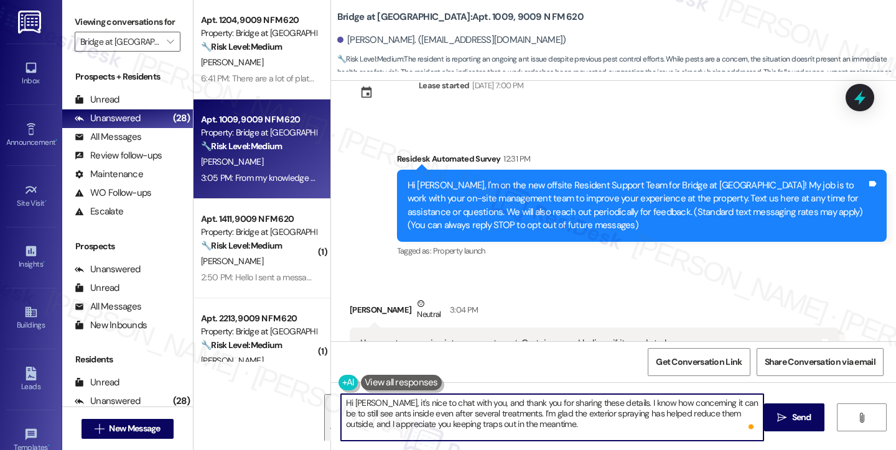
type textarea "Hi Patrica, it's nice to chat with you, and thank you for sharing these details…"
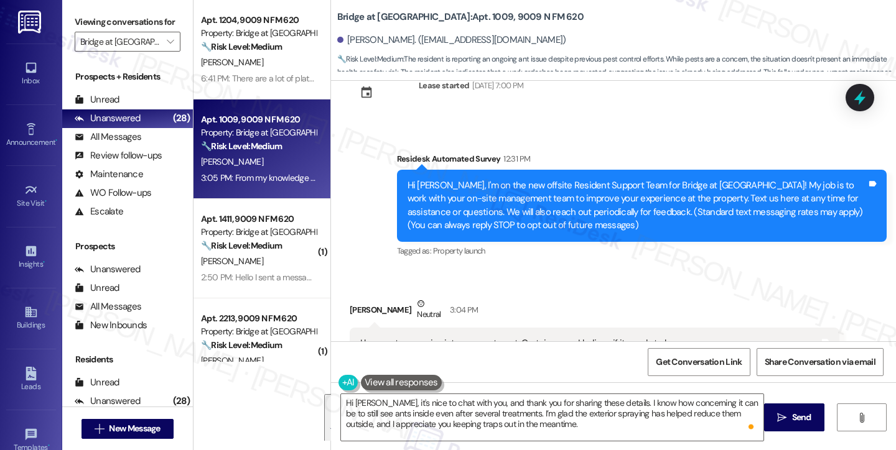
click at [73, 12] on div "Viewing conversations for Bridge at [GEOGRAPHIC_DATA] " at bounding box center [127, 32] width 131 height 64
click at [575, 155] on div "Residesk Automated Survey 12:31 PM" at bounding box center [642, 160] width 490 height 17
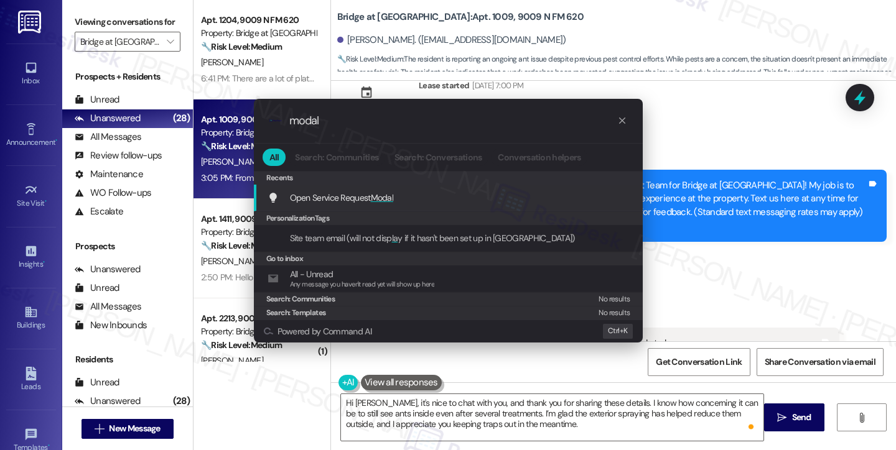
type input "modal"
click at [387, 195] on span "Modal" at bounding box center [382, 197] width 23 height 11
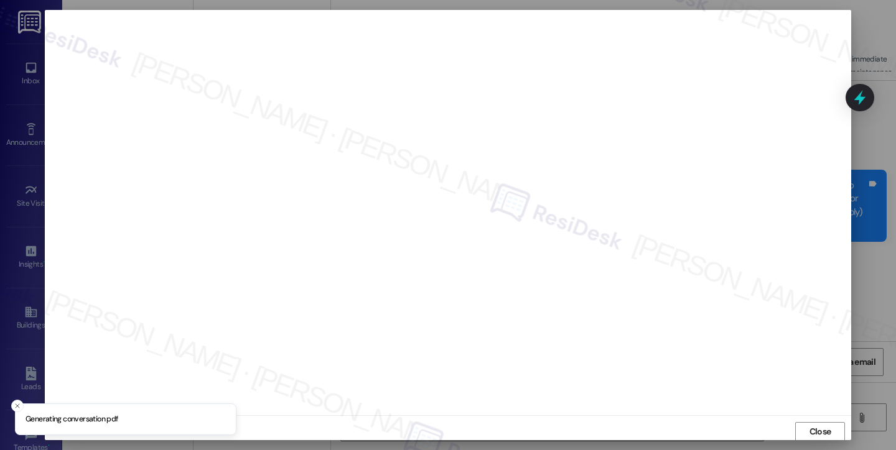
scroll to position [1, 0]
click at [820, 424] on span "Close" at bounding box center [820, 430] width 22 height 13
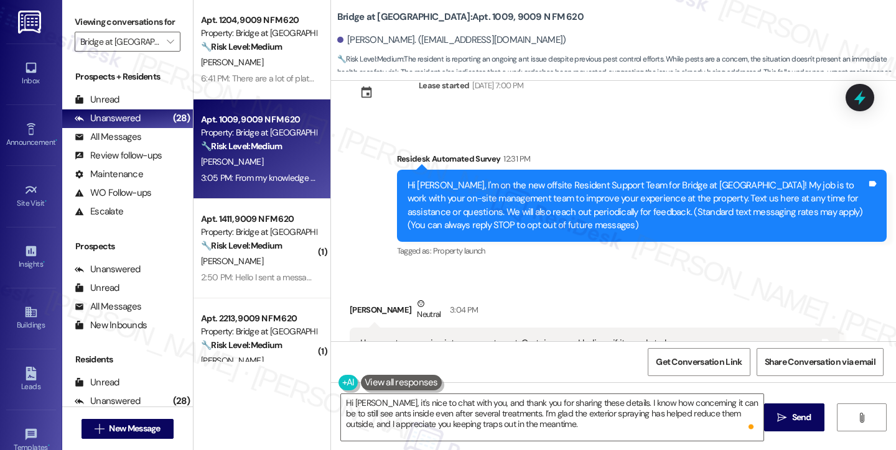
click at [751, 297] on div "Patricia Crow Neutral 3:04 PM" at bounding box center [595, 312] width 490 height 30
click at [83, 24] on label "Viewing conversations for" at bounding box center [128, 21] width 106 height 19
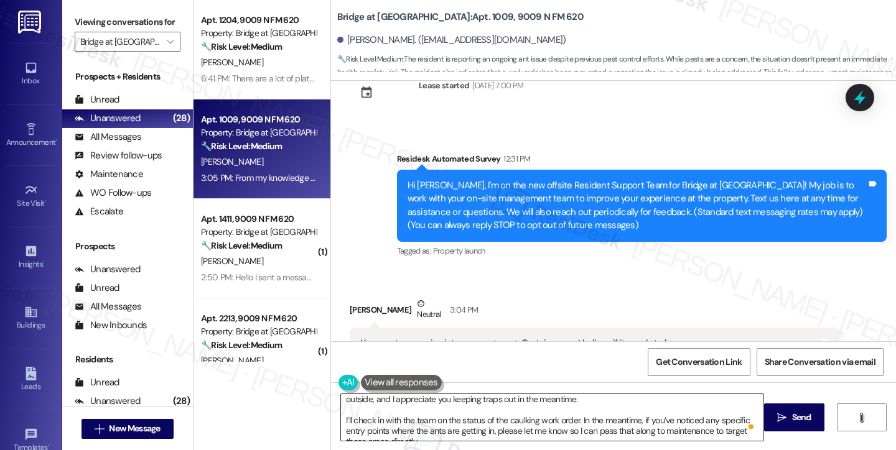
scroll to position [35, 0]
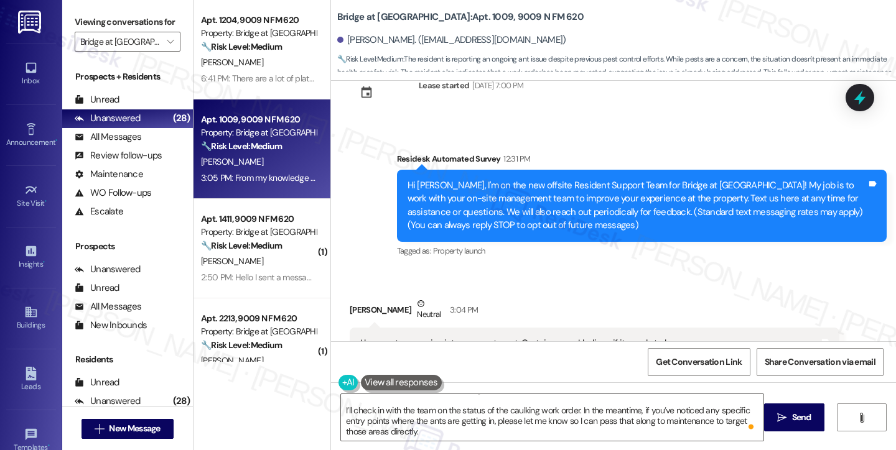
click at [76, 32] on label "Viewing conversations for" at bounding box center [128, 21] width 106 height 19
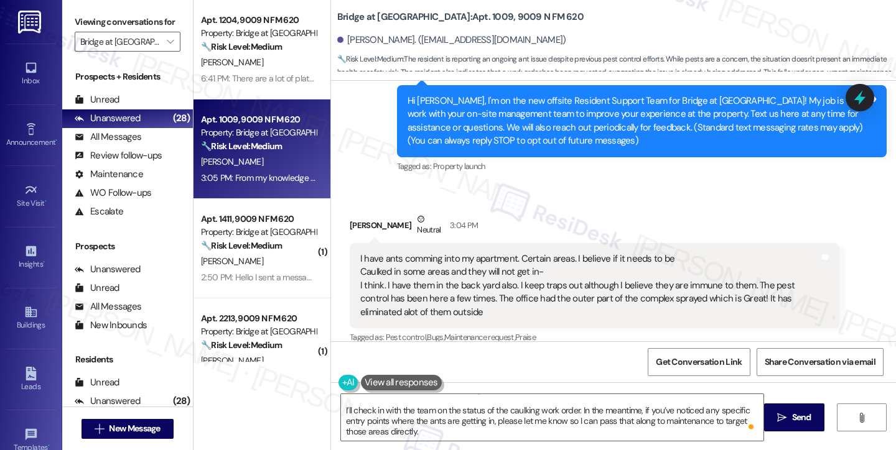
scroll to position [226, 0]
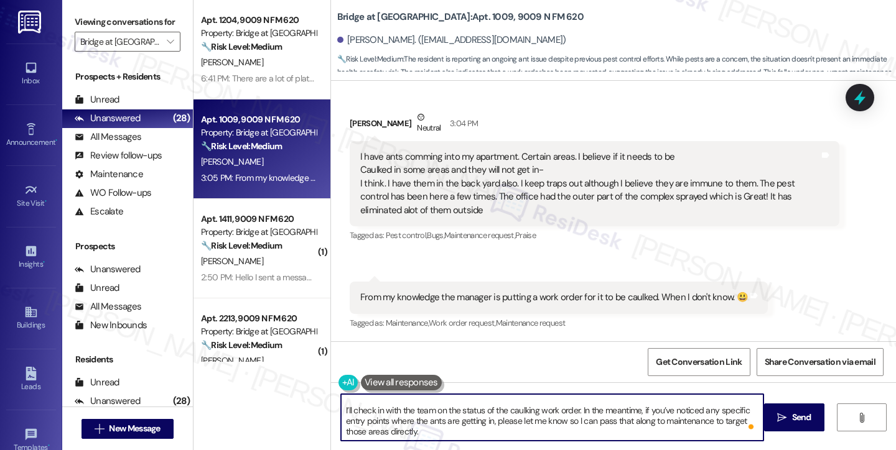
click at [443, 417] on textarea "Hi Patrica, it's nice to chat with you, and thank you for sharing these details…" at bounding box center [552, 417] width 422 height 47
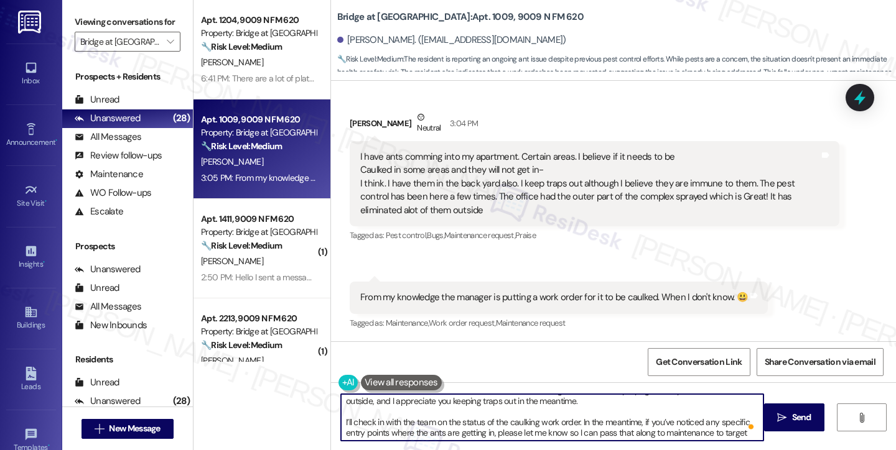
scroll to position [35, 0]
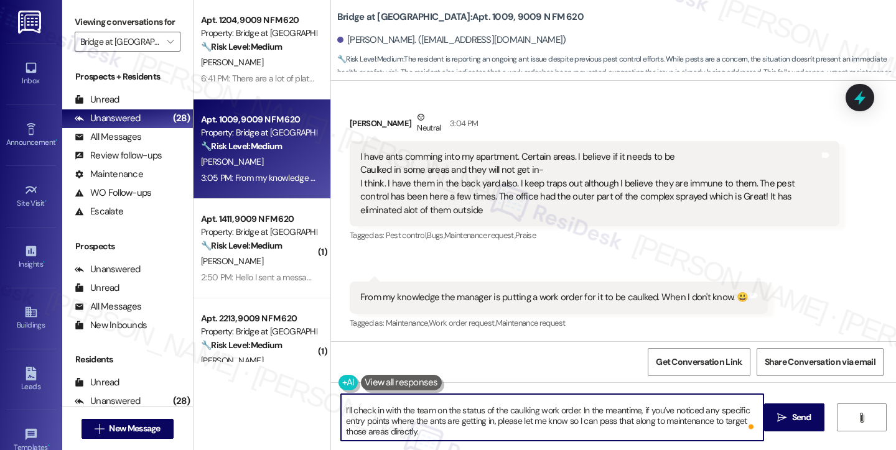
click at [448, 430] on textarea "Hi Patrica, it's nice to chat with you, and thank you for sharing these details…" at bounding box center [552, 417] width 422 height 47
type textarea "Hi Patrica, it's nice to chat with you, and thank you for sharing these details…"
click at [522, 193] on div "I have ants comming into my apartment. Certain areas. I believe if it needs to …" at bounding box center [589, 184] width 459 height 67
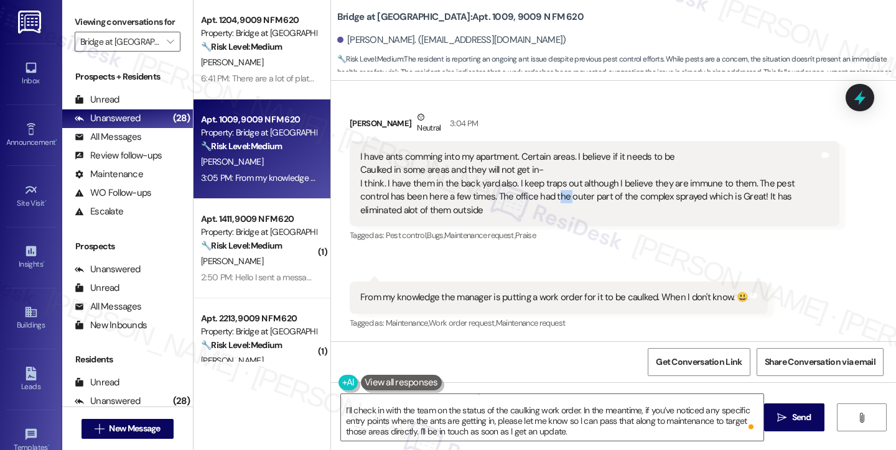
click at [522, 193] on div "I have ants comming into my apartment. Certain areas. I believe if it needs to …" at bounding box center [589, 184] width 459 height 67
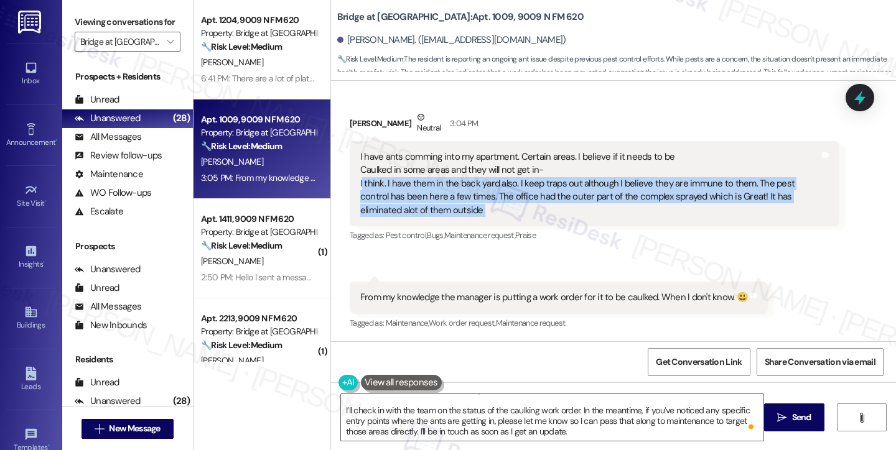
click at [522, 193] on div "I have ants comming into my apartment. Certain areas. I believe if it needs to …" at bounding box center [589, 184] width 459 height 67
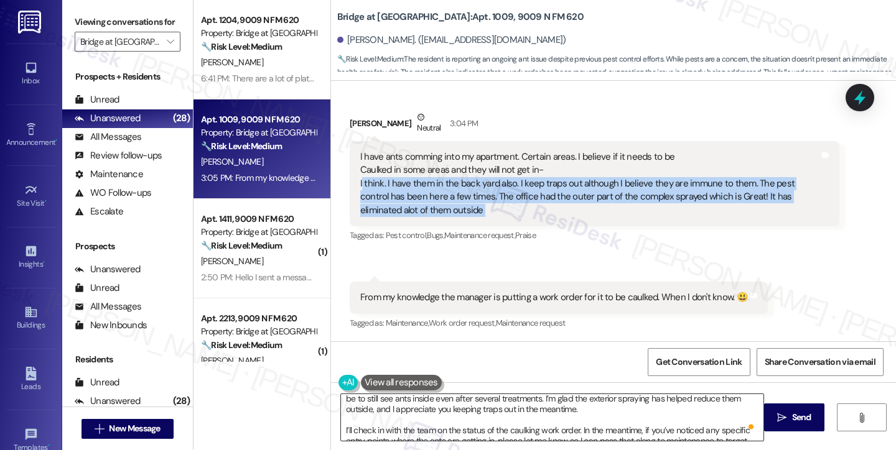
scroll to position [0, 0]
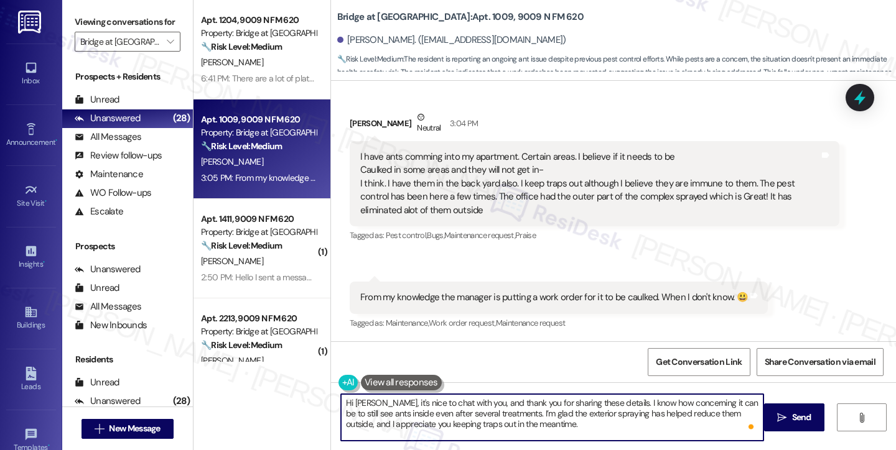
click at [468, 412] on textarea "Hi Patrica, it's nice to chat with you, and thank you for sharing these details…" at bounding box center [552, 417] width 422 height 47
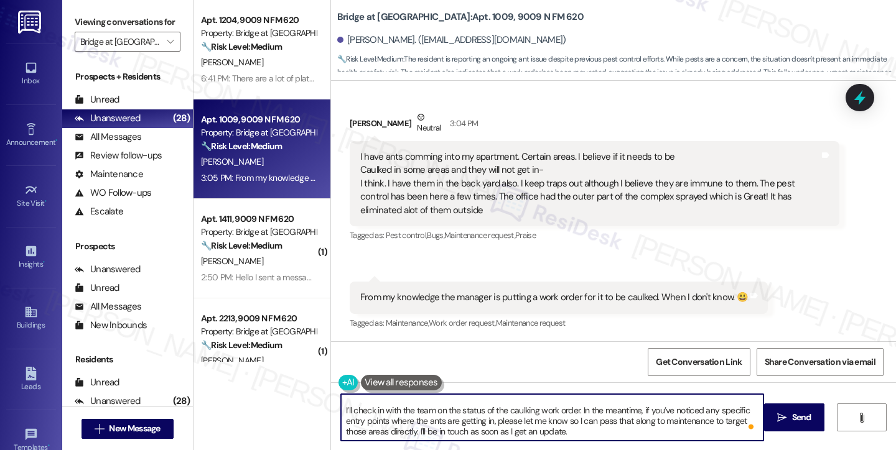
click at [399, 418] on textarea "Hi Patrica, it's nice to chat with you, and thank you for sharing these details…" at bounding box center [552, 417] width 422 height 47
click at [478, 420] on textarea "Hi Patrica, it's nice to chat with you, and thank you for sharing these details…" at bounding box center [552, 417] width 422 height 47
click at [560, 421] on textarea "Hi Patrica, it's nice to chat with you, and thank you for sharing these details…" at bounding box center [552, 417] width 422 height 47
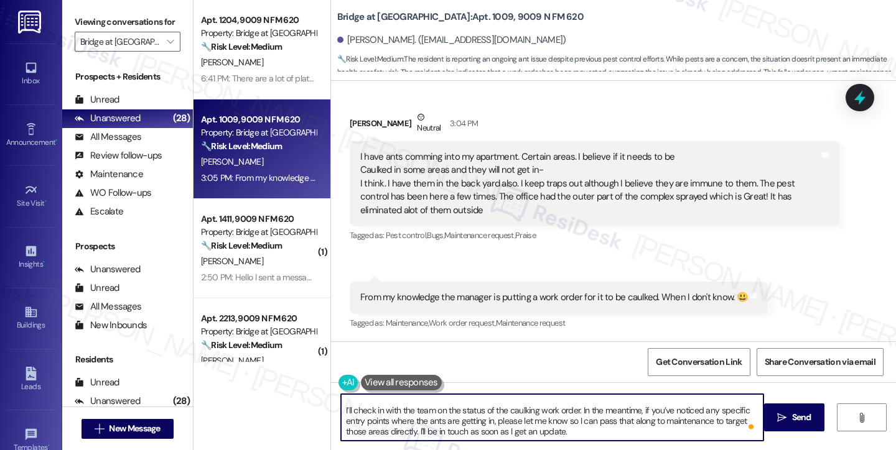
click at [600, 437] on textarea "Hi Patrica, it's nice to chat with you, and thank you for sharing these details…" at bounding box center [552, 417] width 422 height 47
click at [598, 432] on textarea "Hi Patrica, it's nice to chat with you, and thank you for sharing these details…" at bounding box center [552, 417] width 422 height 47
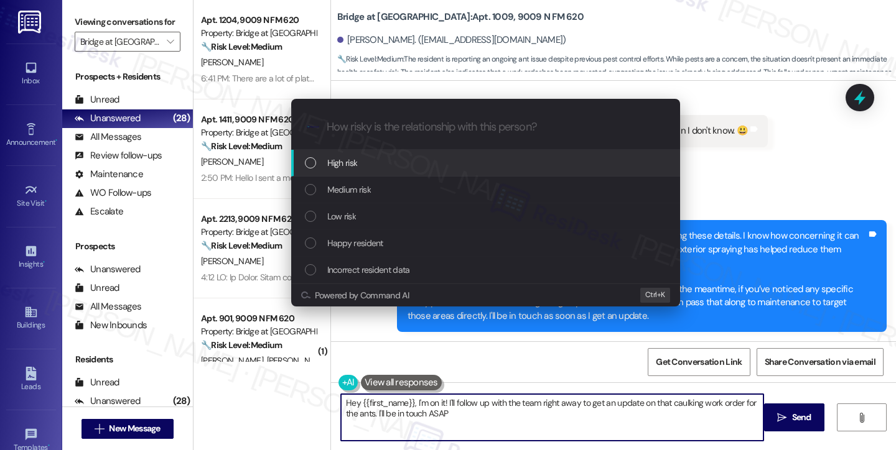
type textarea "Hey {{first_name}}, I'm on it! I'll follow up with the team right away to get a…"
click at [830, 152] on div "Escalate Conversation How risky is the relationship with this person? Topics (e…" at bounding box center [448, 225] width 896 height 450
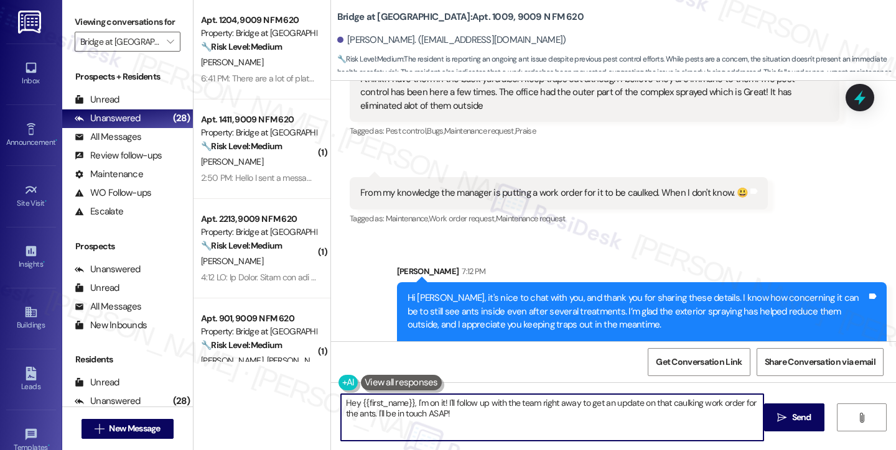
click at [529, 182] on div "From my knowledge the manager is putting a work order for it to be caulked. Whe…" at bounding box center [559, 193] width 418 height 32
click at [524, 198] on div "From my knowledge the manager is putting a work order for it to be caulked. Whe…" at bounding box center [554, 193] width 388 height 13
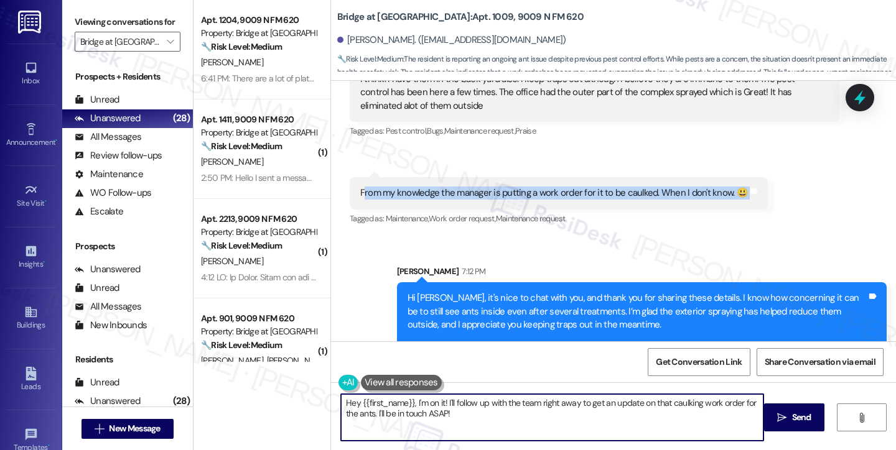
click at [524, 198] on div "From my knowledge the manager is putting a work order for it to be caulked. Whe…" at bounding box center [554, 193] width 388 height 13
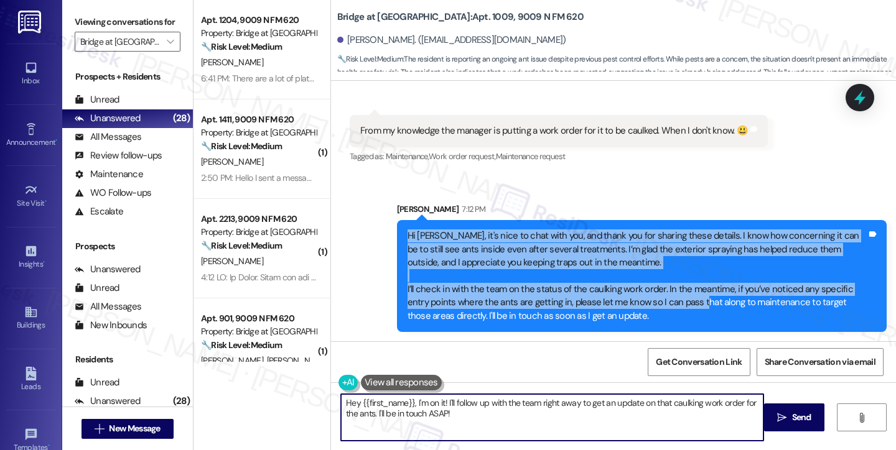
drag, startPoint x: 399, startPoint y: 239, endPoint x: 672, endPoint y: 307, distance: 281.4
click at [672, 307] on div "Hi Patrica, it's nice to chat with you, and thank you for sharing these details…" at bounding box center [637, 276] width 462 height 93
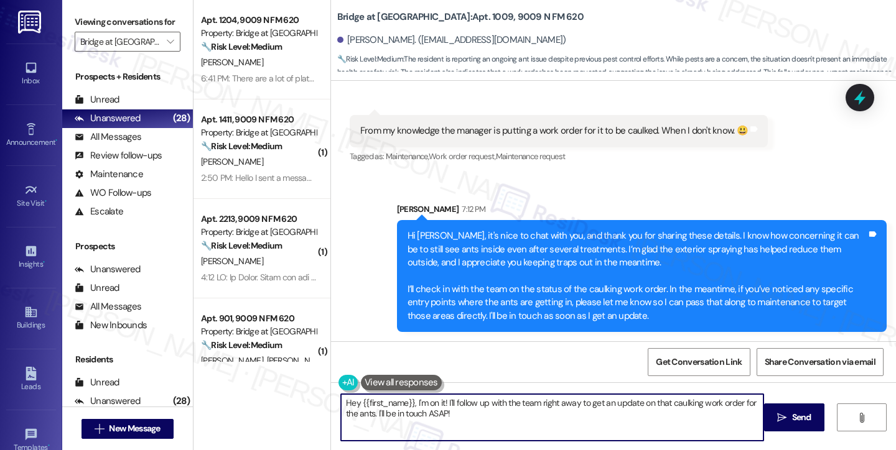
click at [601, 201] on div "Sent via SMS Sarah 7:12 PM Hi Patrica, it's nice to chat with you, and thank yo…" at bounding box center [642, 267] width 508 height 148
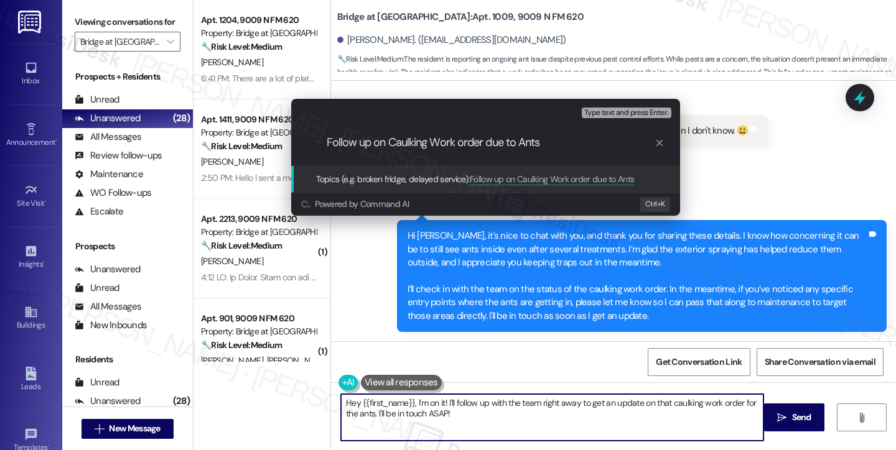
click at [555, 143] on input "Follow up on Caulking Work order due to Ants" at bounding box center [491, 142] width 328 height 13
type input "Follow up on Caulking Work order due to Ant infestation"
click at [535, 149] on input "Follow up on Caulking Work order due to Ant infestation" at bounding box center [491, 142] width 328 height 13
click at [560, 140] on input "Follow up on Caulking Work order due to Ant infestation" at bounding box center [491, 142] width 328 height 13
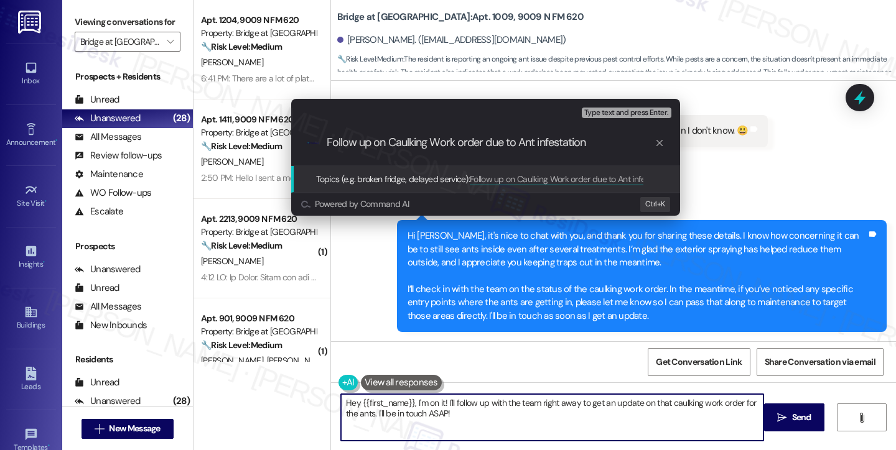
click at [565, 143] on input "Follow up on Caulking Work order due to Ant infestation" at bounding box center [491, 142] width 328 height 13
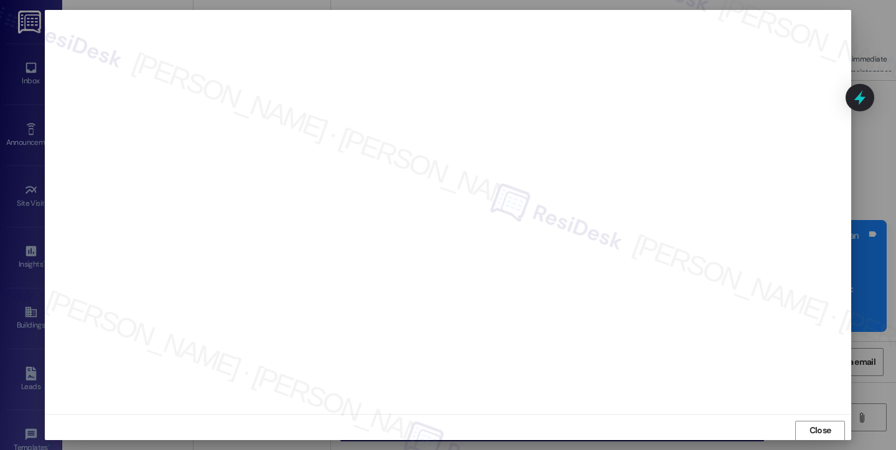
scroll to position [7, 0]
drag, startPoint x: 796, startPoint y: 417, endPoint x: 796, endPoint y: 411, distance: 6.3
click at [796, 417] on button "Close" at bounding box center [820, 425] width 50 height 20
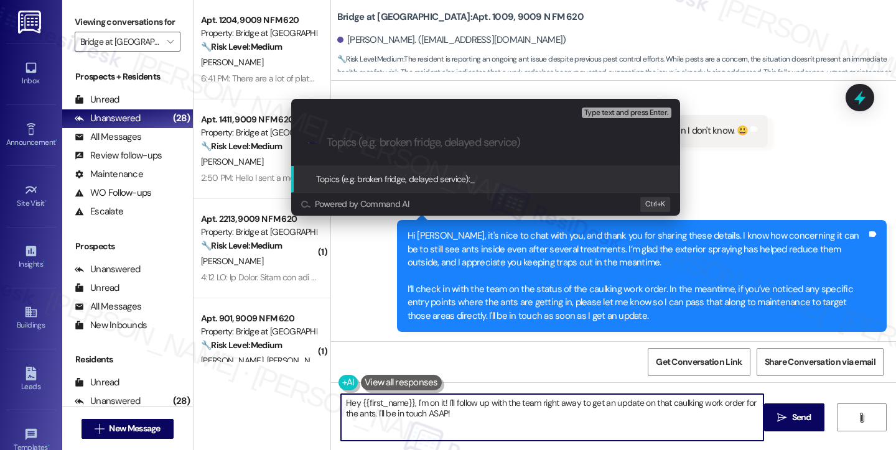
paste input "Follow up on Caulking Work order due to Ant infestation"
type input "Follow up on Caulking Work order due to Ant infestation"
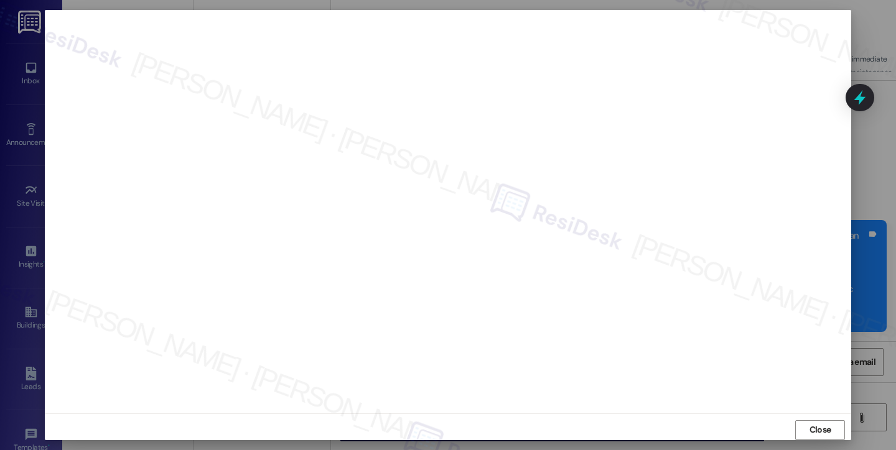
scroll to position [0, 0]
click at [821, 428] on button "Close" at bounding box center [820, 432] width 50 height 20
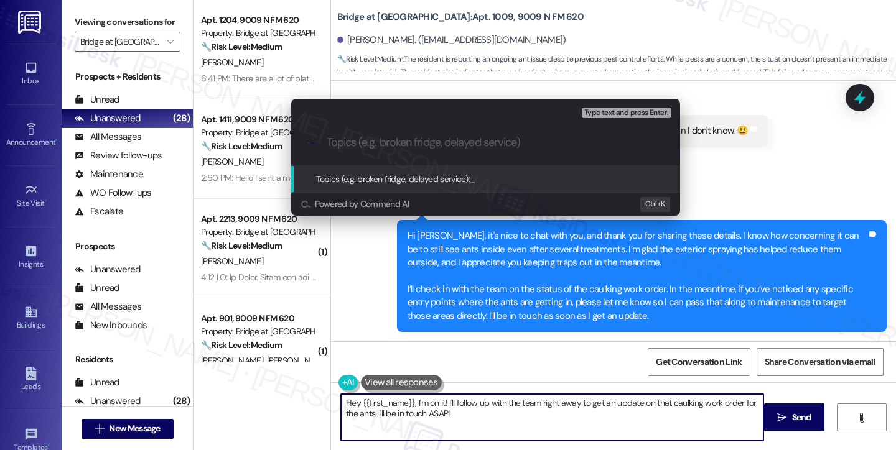
paste input "Follow up on Caulking Work order due to Ant infestation"
type input "Follow up on Caulking Work order due to Ant infestation"
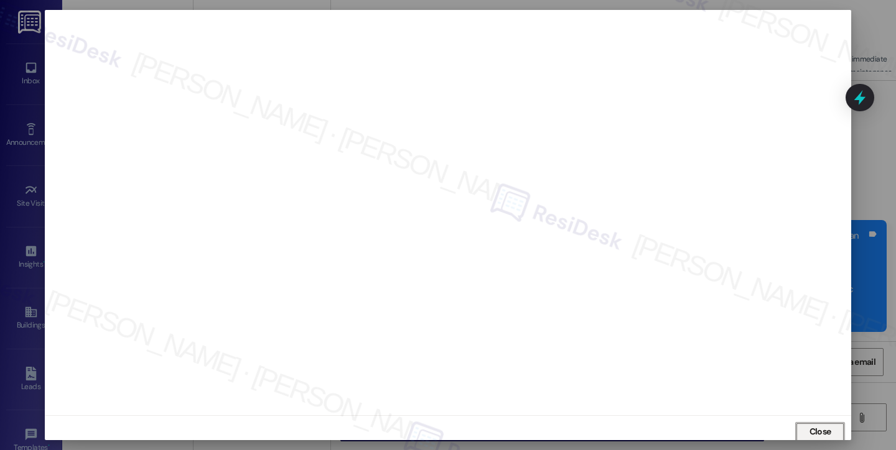
click at [804, 434] on button "Close" at bounding box center [820, 432] width 50 height 20
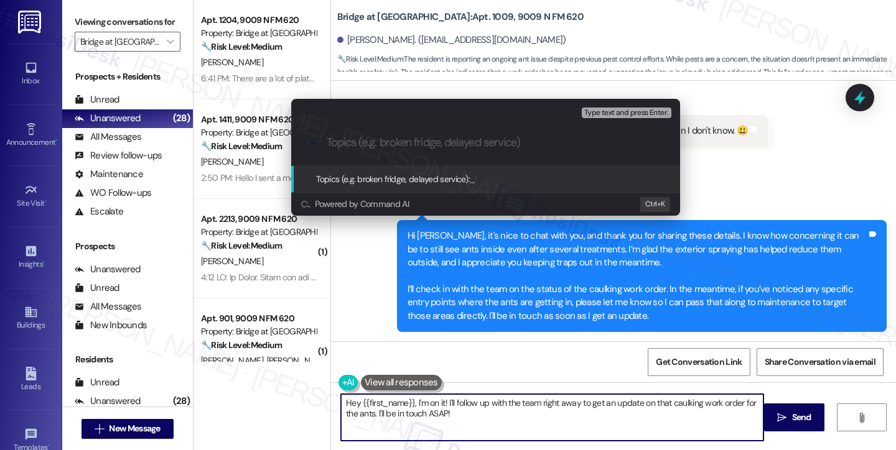
paste input "Follow up on Caulking Work order due to Ant infestation"
type input "Follow up on Caulking Work order due to Ant infestation"
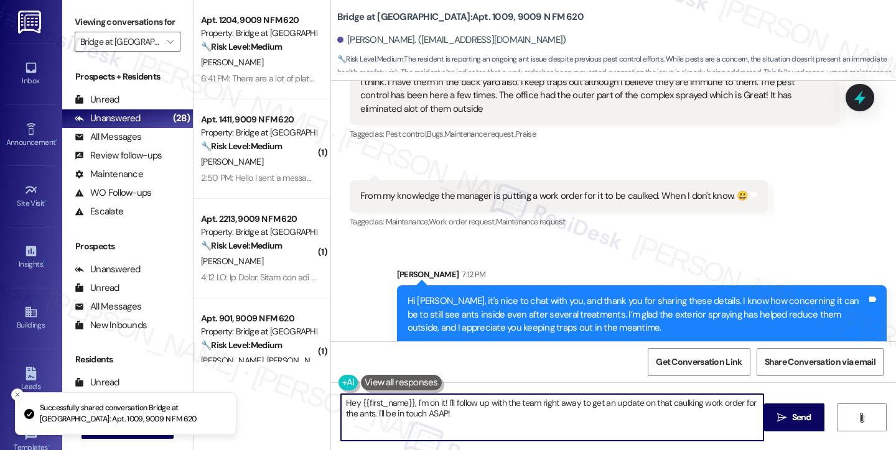
scroll to position [226, 0]
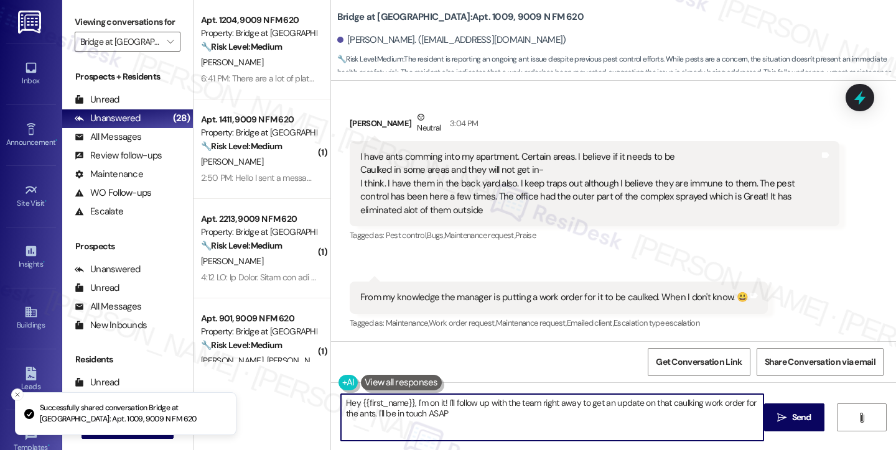
type textarea "Hey {{first_name}}, I'm on it! I'll follow up with the team right away to get a…"
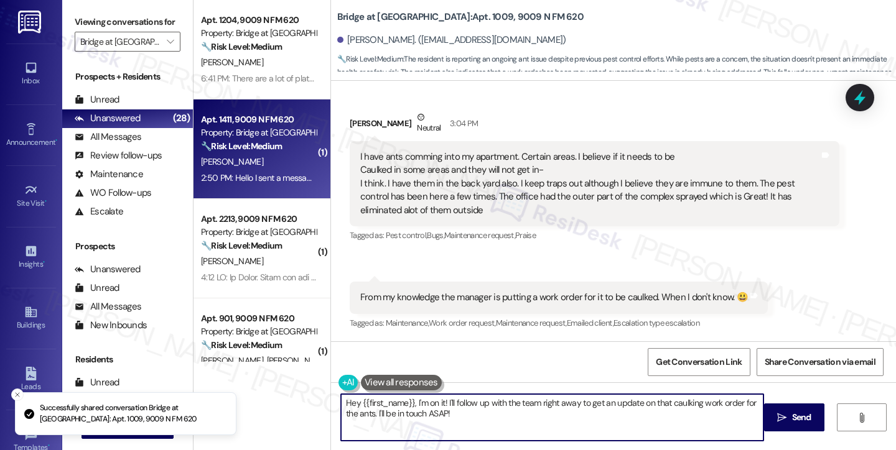
click at [264, 157] on div "T. Clinton" at bounding box center [259, 162] width 118 height 16
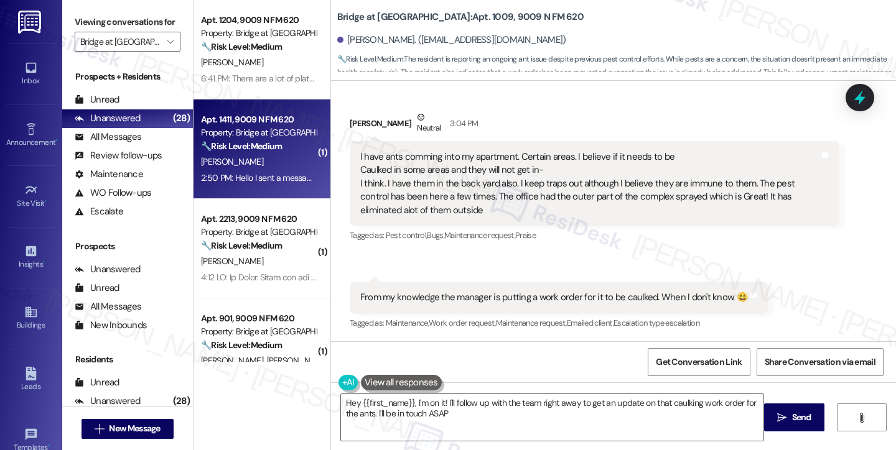
type textarea "Hey {{first_name}}, I'm on it! I'll follow up with the team right away to get a…"
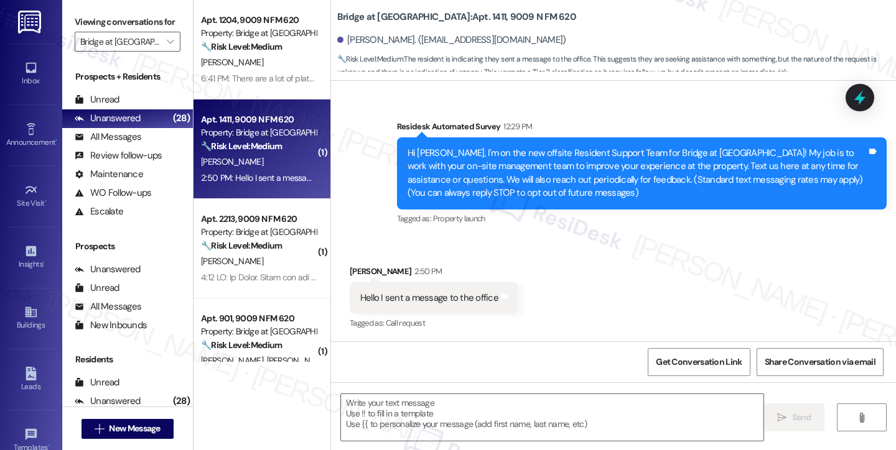
type textarea "Fetching suggested responses. Please feel free to read through the conversation…"
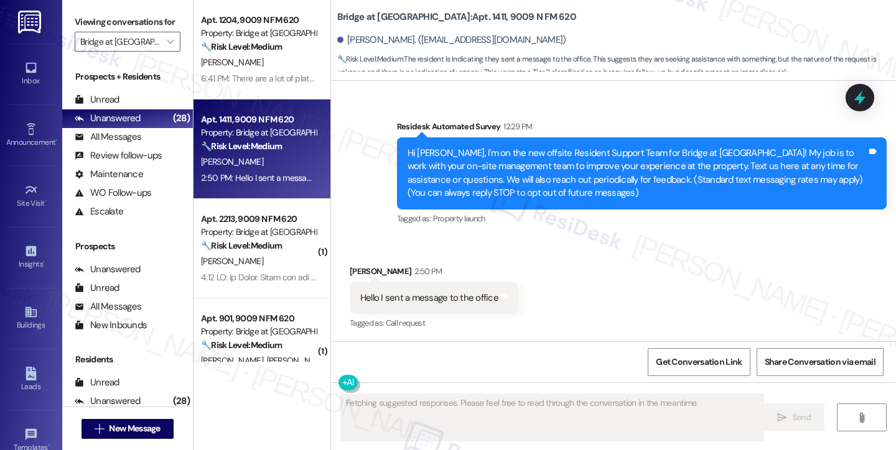
scroll to position [73, 0]
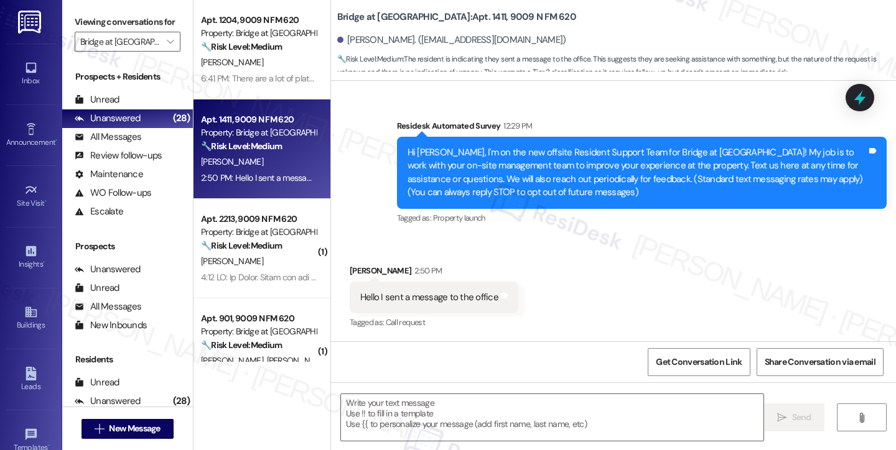
click at [506, 167] on div "Hi Tammy, I'm on the new offsite Resident Support Team for Bridge at Canyon Cre…" at bounding box center [636, 172] width 459 height 53
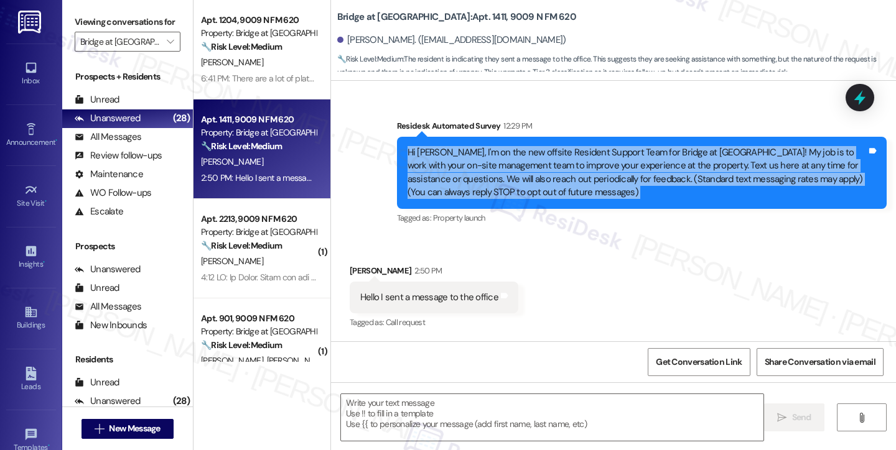
click at [506, 167] on div "Hi Tammy, I'm on the new offsite Resident Support Team for Bridge at Canyon Cre…" at bounding box center [636, 172] width 459 height 53
click at [476, 407] on textarea at bounding box center [552, 417] width 422 height 47
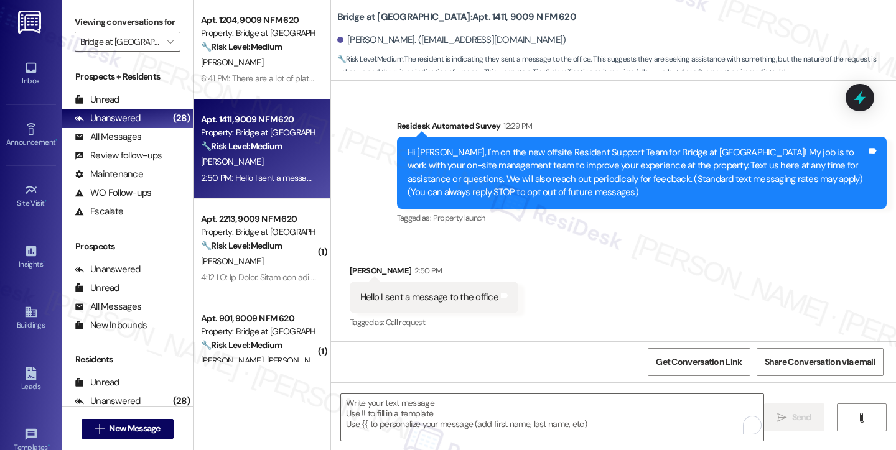
click at [406, 293] on div "Hello I sent a message to the office" at bounding box center [429, 297] width 138 height 13
copy div "Hello I sent a message to the office Tags and notes"
click at [519, 158] on div "Hi Tammy, I'm on the new offsite Resident Support Team for Bridge at Canyon Cre…" at bounding box center [636, 172] width 459 height 53
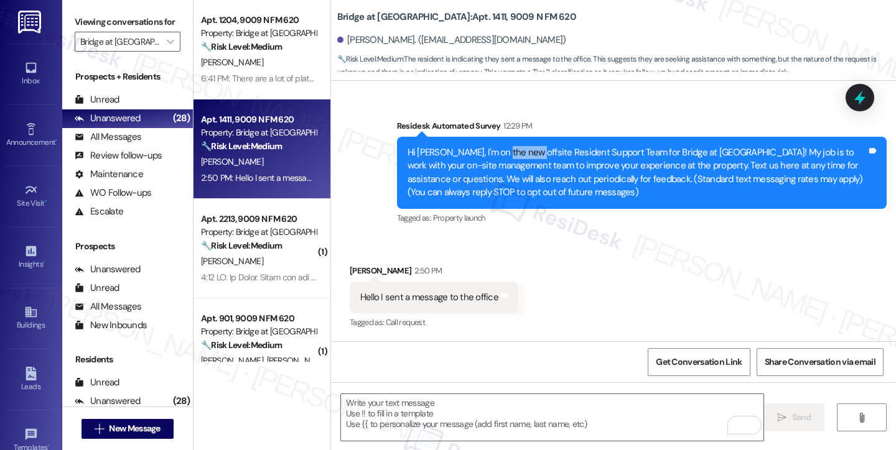
click at [519, 158] on div "Hi Tammy, I'm on the new offsite Resident Support Team for Bridge at Canyon Cre…" at bounding box center [636, 172] width 459 height 53
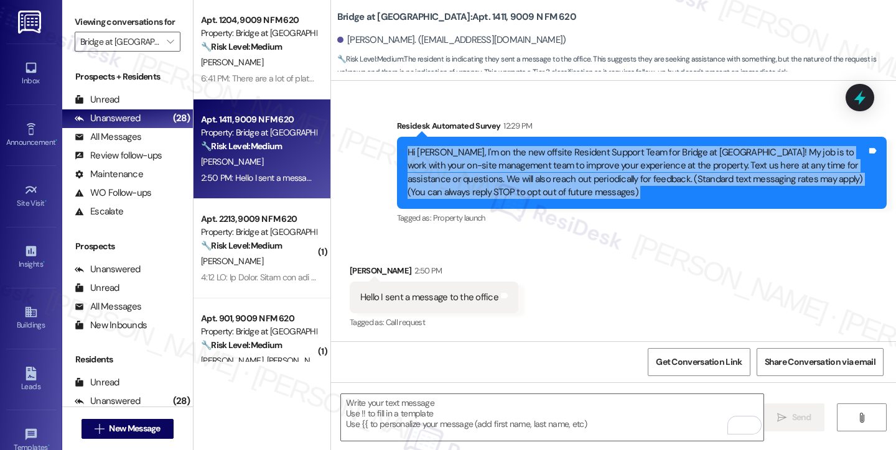
click at [519, 158] on div "Hi Tammy, I'm on the new offsite Resident Support Team for Bridge at Canyon Cre…" at bounding box center [636, 172] width 459 height 53
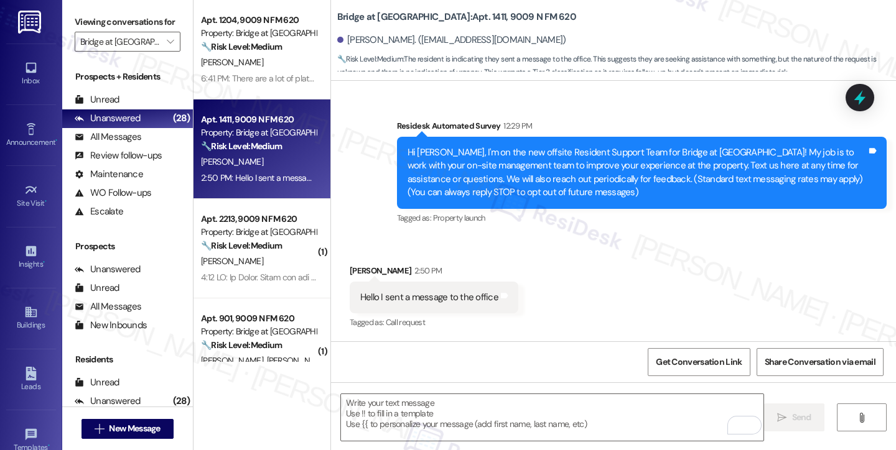
click at [434, 294] on div "Hello I sent a message to the office" at bounding box center [429, 297] width 138 height 13
copy div "Hello I sent a message to the office Tags and notes"
click at [69, 16] on div "Viewing conversations for Bridge at [GEOGRAPHIC_DATA] " at bounding box center [127, 32] width 131 height 64
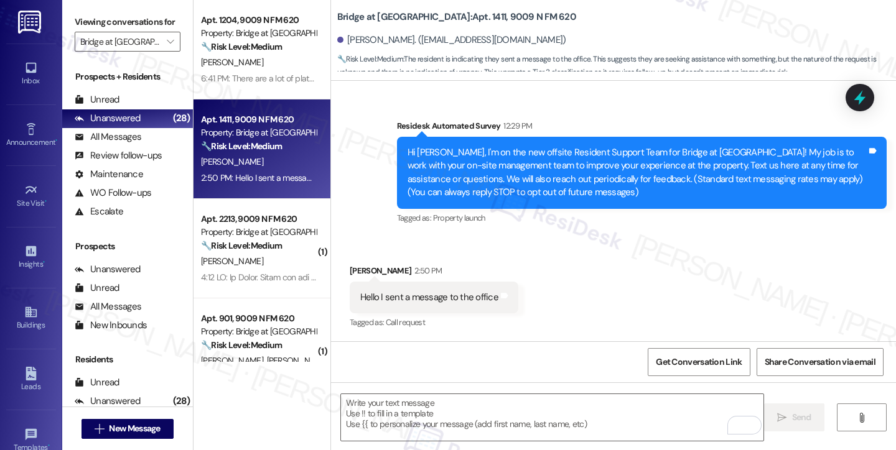
click at [396, 389] on div " Send " at bounding box center [613, 429] width 565 height 93
drag, startPoint x: 401, startPoint y: 146, endPoint x: 438, endPoint y: 146, distance: 37.3
click at [438, 146] on div "Hi Tammy, I'm on the new offsite Resident Support Team for Bridge at Canyon Cre…" at bounding box center [636, 172] width 459 height 53
copy div "Hi Tammy"
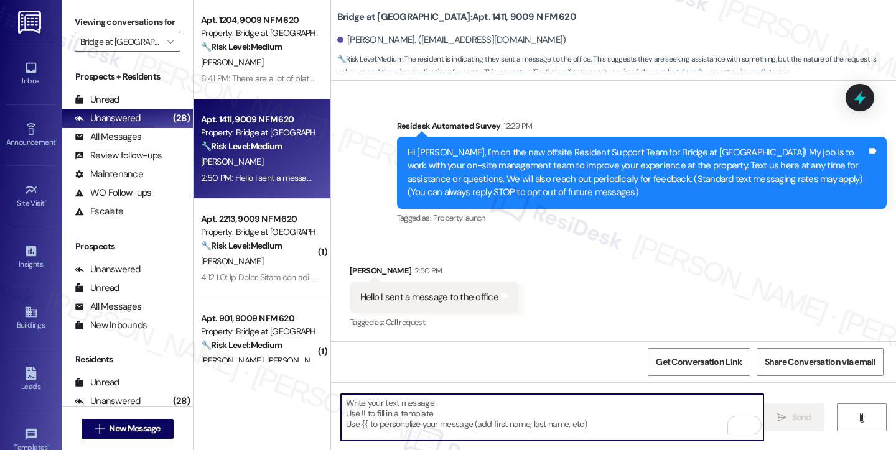
click at [393, 407] on textarea "To enrich screen reader interactions, please activate Accessibility in Grammarl…" at bounding box center [552, 417] width 422 height 47
paste textarea "Hi Tammy"
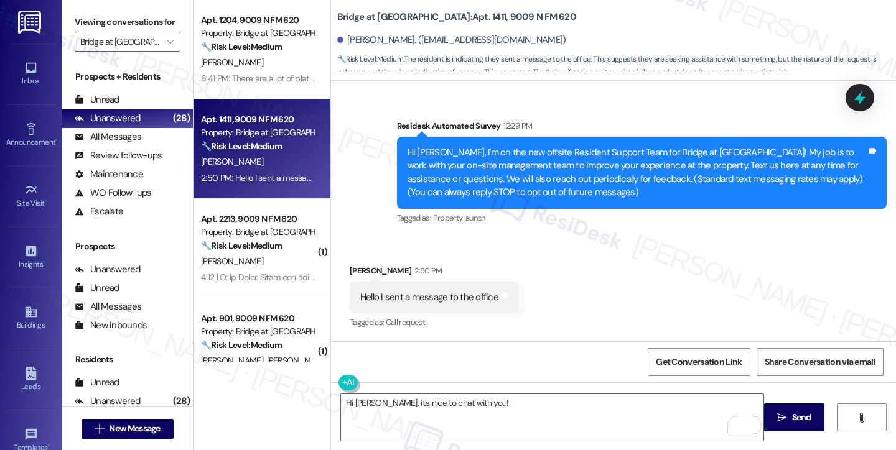
drag, startPoint x: 82, startPoint y: 21, endPoint x: 98, endPoint y: 30, distance: 18.1
click at [82, 21] on label "Viewing conversations for" at bounding box center [128, 21] width 106 height 19
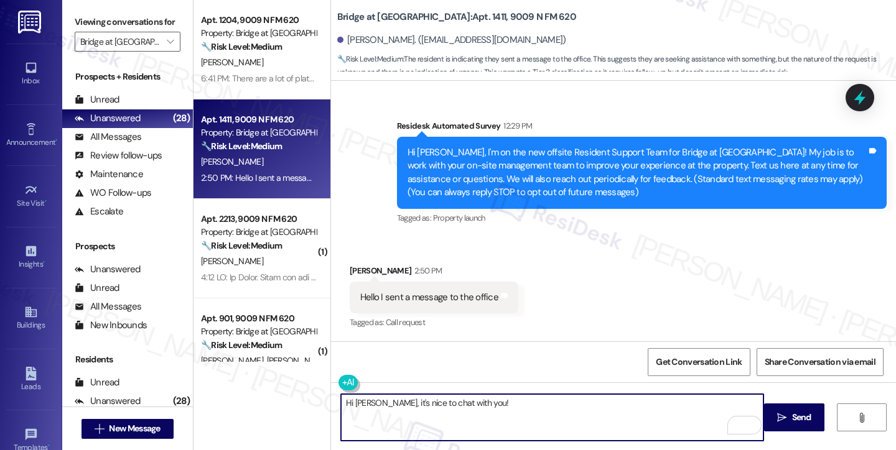
click at [506, 419] on textarea "Hi Tammy, it's nice to chat with you!" at bounding box center [552, 417] width 422 height 47
paste textarea "In the meantime, is there anything specific you’d like me to note so I can help…"
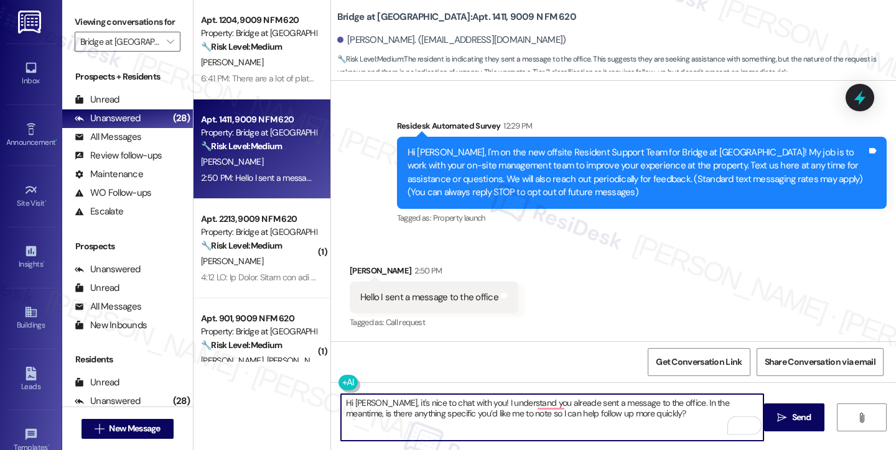
click at [593, 415] on textarea "Hi Tammy, it's nice to chat with you! I understand you alreade sent a message t…" at bounding box center [552, 417] width 422 height 47
click at [597, 415] on textarea "Hi Tammy, it's nice to chat with you! I understand you already sent a message t…" at bounding box center [552, 417] width 422 height 47
drag, startPoint x: 464, startPoint y: 402, endPoint x: 476, endPoint y: 389, distance: 17.6
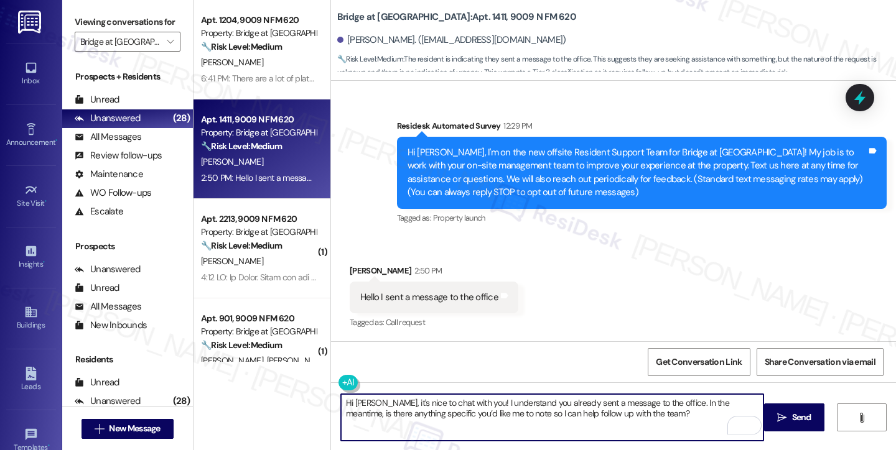
click at [464, 402] on textarea "Hi Tammy, it's nice to chat with you! I understand you already sent a message t…" at bounding box center [552, 417] width 422 height 47
click at [710, 412] on textarea "Hi Tammy, it's nice to chat with you, and thank you for letting me know! I unde…" at bounding box center [552, 417] width 422 height 47
type textarea "Hi Tammy, it's nice to chat with you, and thank you for letting me know! I unde…"
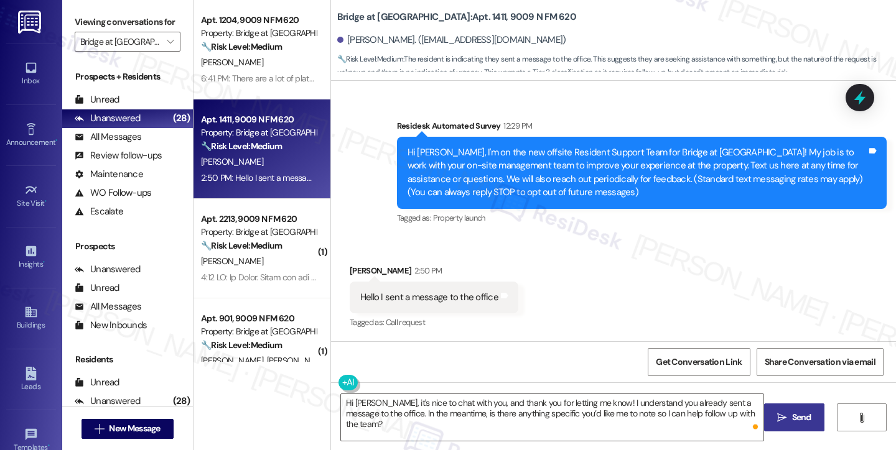
click at [777, 414] on icon "" at bounding box center [781, 418] width 9 height 10
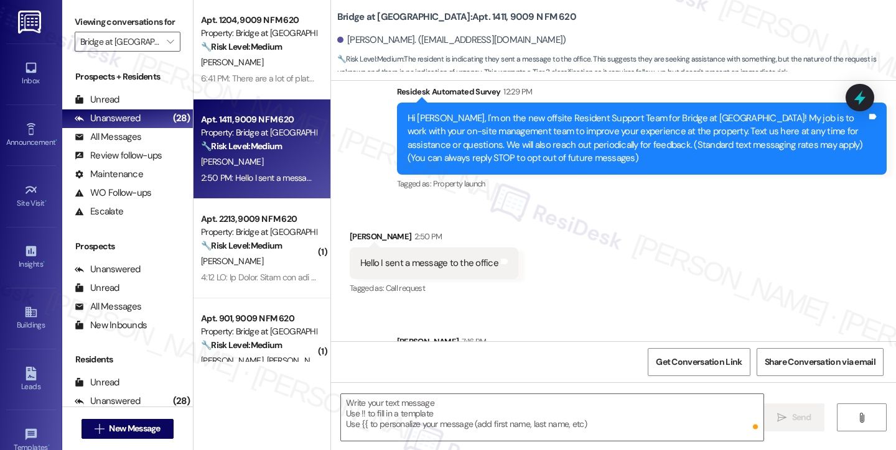
scroll to position [173, 0]
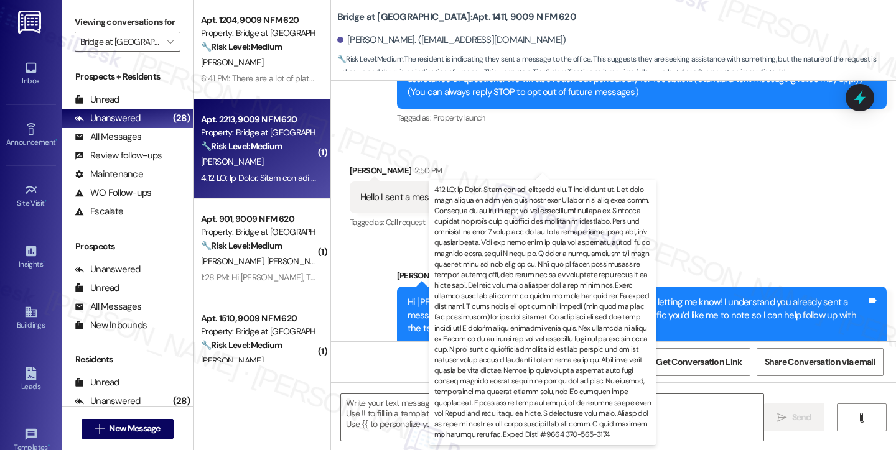
type textarea "Fetching suggested responses. Please feel free to read through the conversation…"
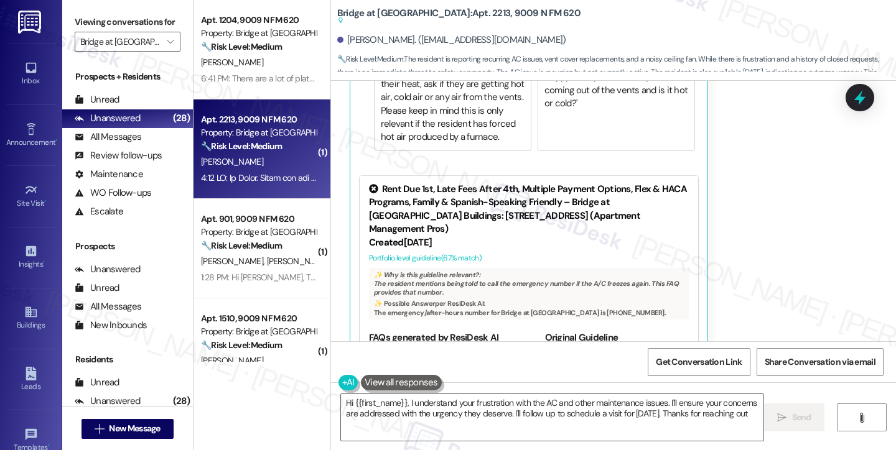
type textarea "Hi {{first_name}}, I understand your frustration with the AC and other maintena…"
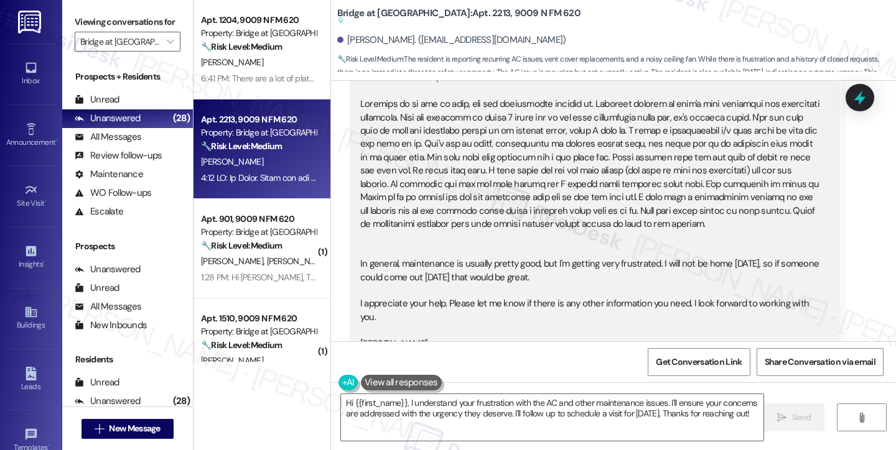
scroll to position [266, 0]
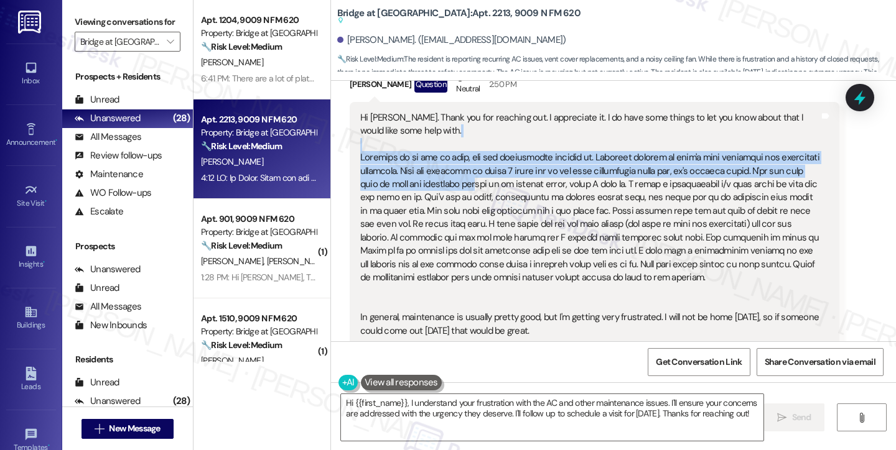
drag, startPoint x: 398, startPoint y: 129, endPoint x: 475, endPoint y: 187, distance: 96.0
click at [473, 181] on div "Hi Sarah. Thank you for reaching out. I appreciate it. I do have some things to…" at bounding box center [589, 271] width 459 height 320
click at [475, 187] on div "Hi Sarah. Thank you for reaching out. I appreciate it. I do have some things to…" at bounding box center [589, 271] width 459 height 320
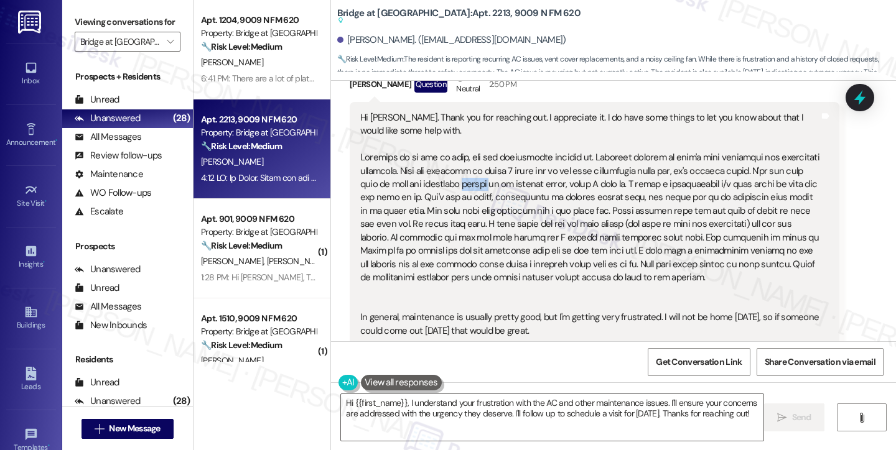
click at [475, 187] on div "Hi Sarah. Thank you for reaching out. I appreciate it. I do have some things to…" at bounding box center [589, 271] width 459 height 320
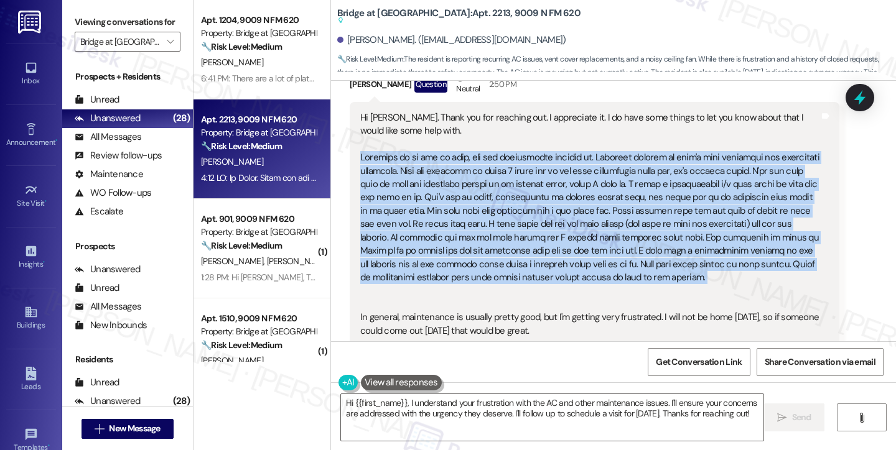
click at [475, 187] on div "Hi Sarah. Thank you for reaching out. I appreciate it. I do have some things to…" at bounding box center [589, 271] width 459 height 320
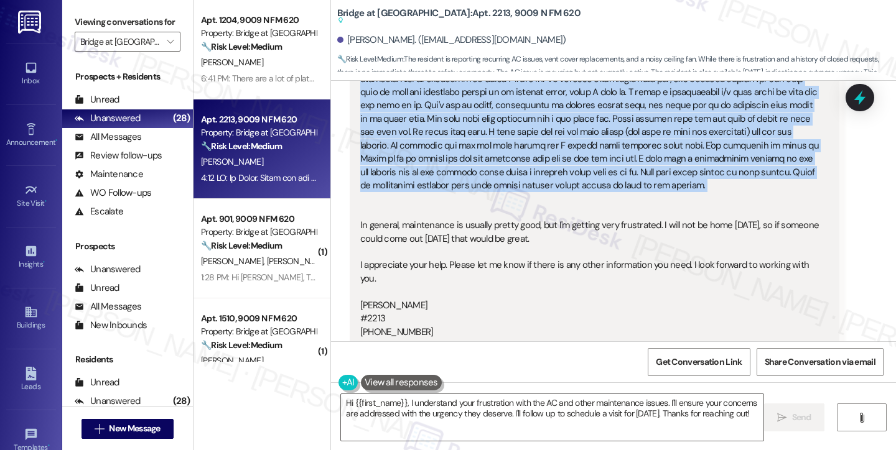
scroll to position [390, 0]
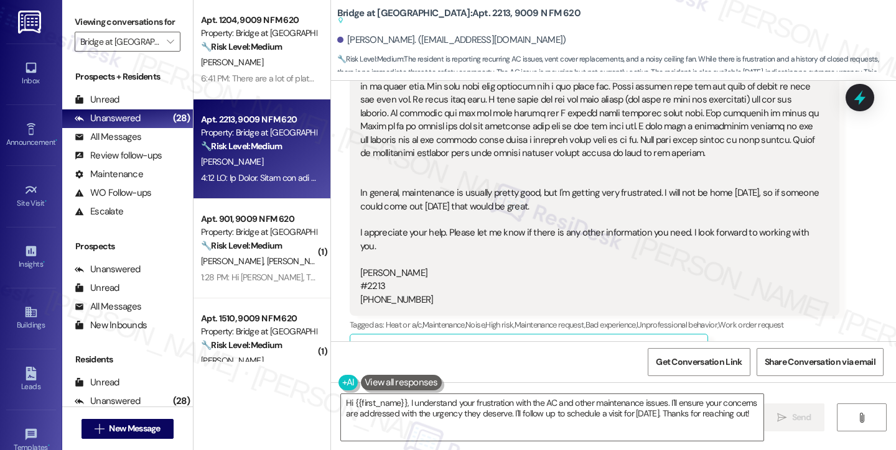
click at [550, 191] on div "Hi Sarah. Thank you for reaching out. I appreciate it. I do have some things to…" at bounding box center [589, 147] width 459 height 320
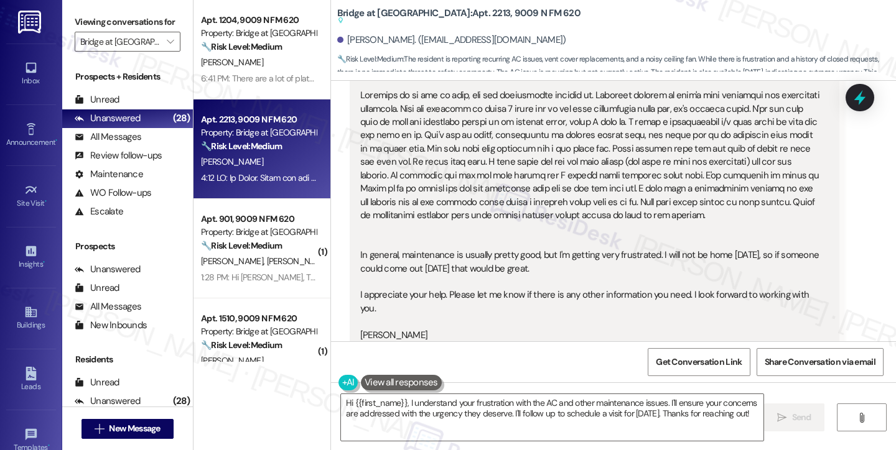
click at [642, 177] on div "Hi Sarah. Thank you for reaching out. I appreciate it. I do have some things to…" at bounding box center [589, 209] width 459 height 320
drag, startPoint x: 640, startPoint y: 177, endPoint x: 450, endPoint y: 109, distance: 201.3
click at [450, 109] on div "Hi Sarah. Thank you for reaching out. I appreciate it. I do have some things to…" at bounding box center [589, 209] width 459 height 320
click at [451, 109] on div "Hi Sarah. Thank you for reaching out. I appreciate it. I do have some things to…" at bounding box center [589, 209] width 459 height 320
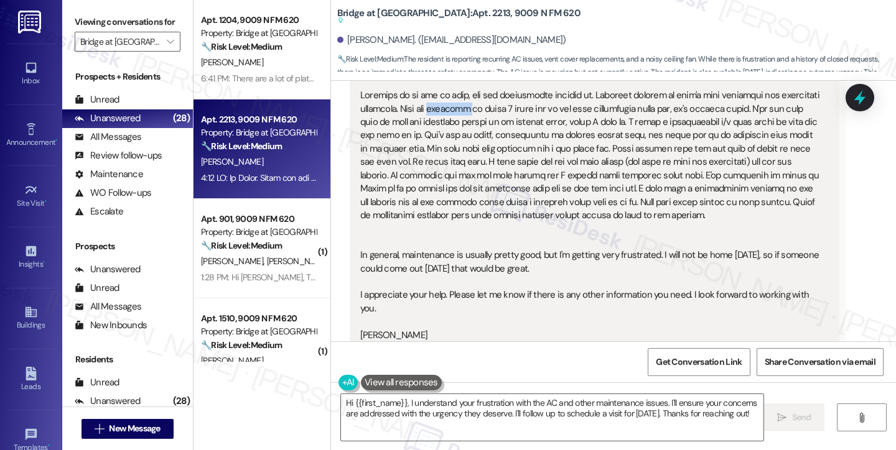
click at [451, 109] on div "Hi Sarah. Thank you for reaching out. I appreciate it. I do have some things to…" at bounding box center [589, 209] width 459 height 320
click at [537, 134] on div "Hi Sarah. Thank you for reaching out. I appreciate it. I do have some things to…" at bounding box center [589, 209] width 459 height 320
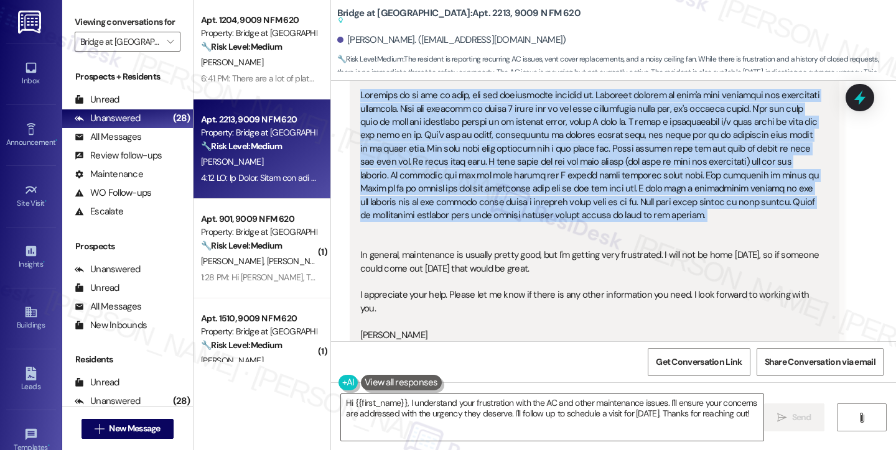
click at [537, 134] on div "Hi Sarah. Thank you for reaching out. I appreciate it. I do have some things to…" at bounding box center [589, 209] width 459 height 320
copy div "Whenever we go out of town, our air conditioner freezes up. Probably because we…"
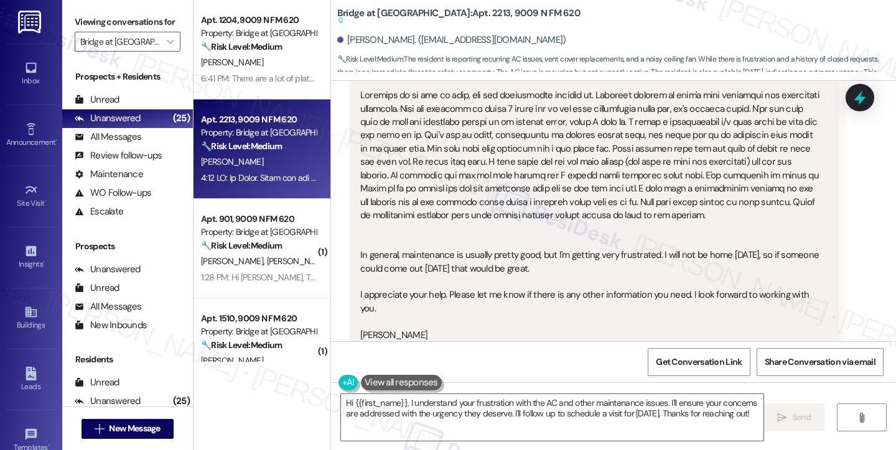
drag, startPoint x: 72, startPoint y: 26, endPoint x: 91, endPoint y: 26, distance: 19.3
click at [72, 26] on div "Viewing conversations for Bridge at [GEOGRAPHIC_DATA] " at bounding box center [127, 32] width 131 height 64
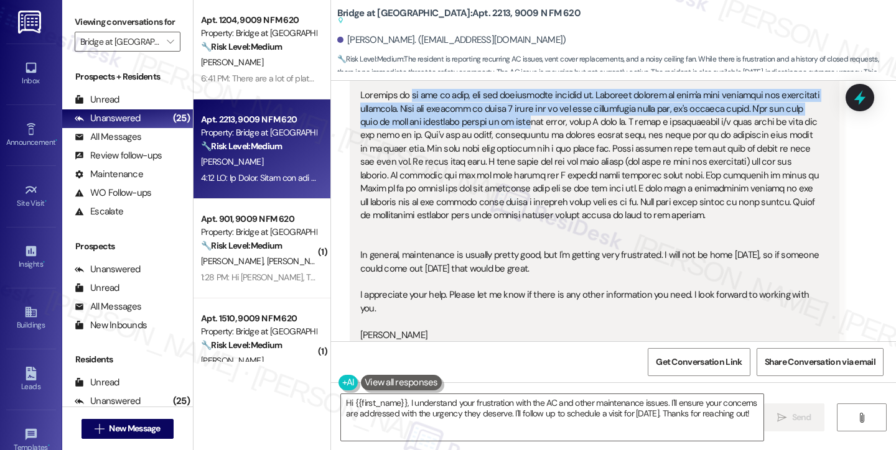
drag, startPoint x: 409, startPoint y: 99, endPoint x: 522, endPoint y: 128, distance: 116.2
click at [522, 128] on div "Hi Sarah. Thank you for reaching out. I appreciate it. I do have some things to…" at bounding box center [589, 209] width 459 height 320
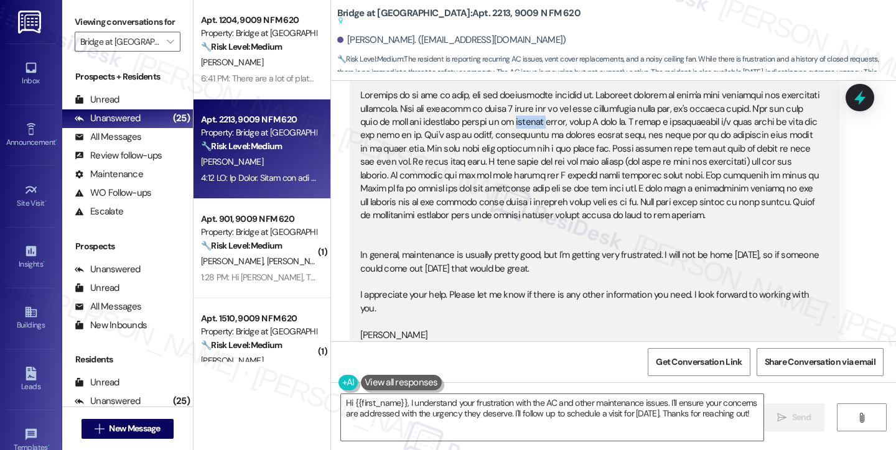
click at [522, 128] on div "Hi Sarah. Thank you for reaching out. I appreciate it. I do have some things to…" at bounding box center [589, 209] width 459 height 320
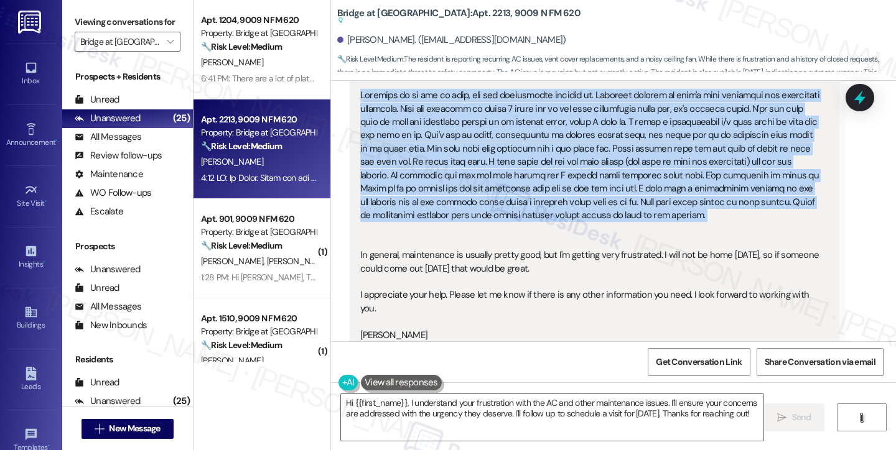
click at [522, 128] on div "Hi Sarah. Thank you for reaching out. I appreciate it. I do have some things to…" at bounding box center [589, 209] width 459 height 320
click at [529, 149] on div "Hi Sarah. Thank you for reaching out. I appreciate it. I do have some things to…" at bounding box center [589, 209] width 459 height 320
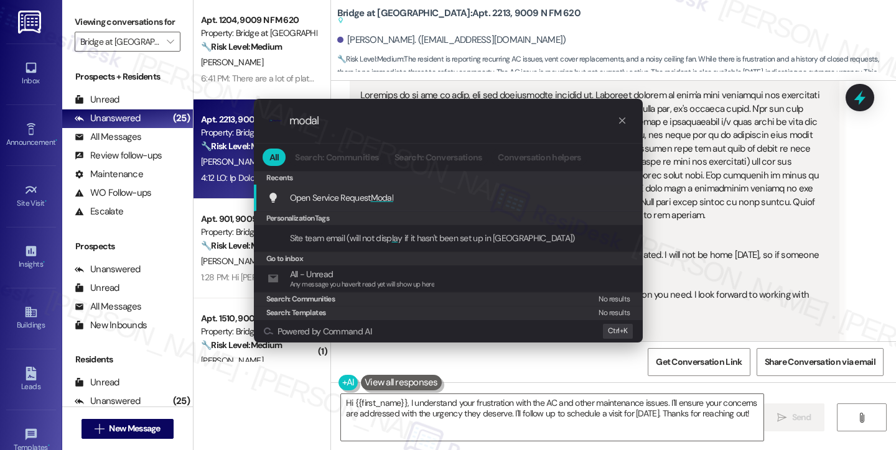
type input "modal"
click at [381, 193] on span "Modal" at bounding box center [382, 197] width 23 height 11
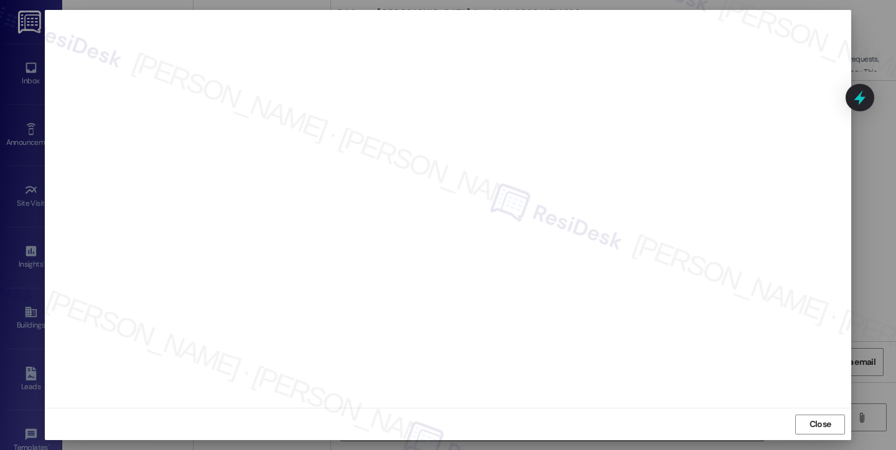
scroll to position [0, 0]
click at [814, 427] on span "Close" at bounding box center [820, 431] width 22 height 13
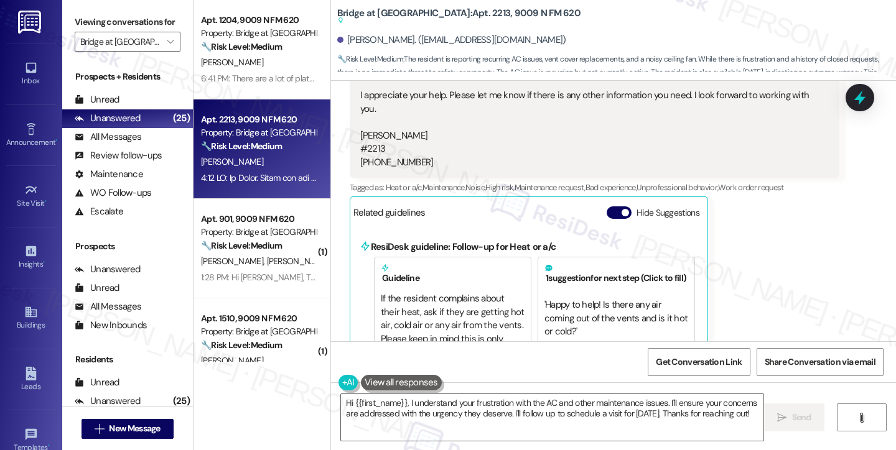
scroll to position [577, 0]
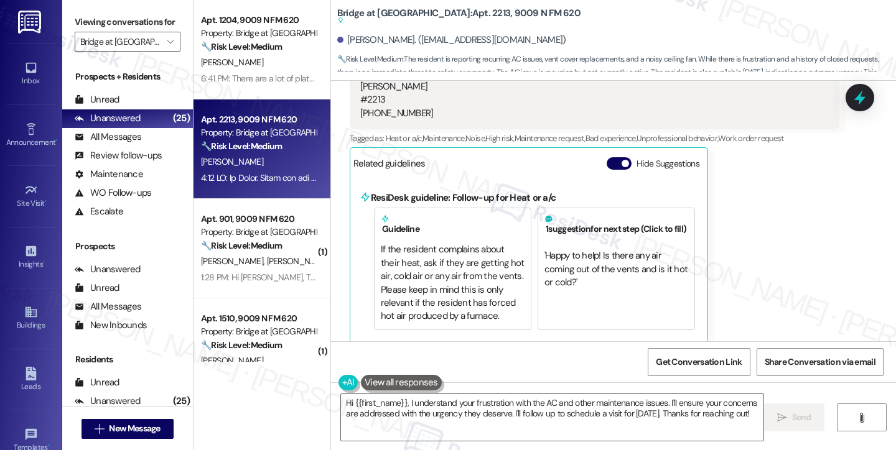
click at [73, 28] on div "Viewing conversations for Bridge at [GEOGRAPHIC_DATA] " at bounding box center [127, 32] width 131 height 64
click at [473, 417] on textarea "Hi {{first_name}}, I understand your frustration with the AC and other maintena…" at bounding box center [552, 417] width 422 height 47
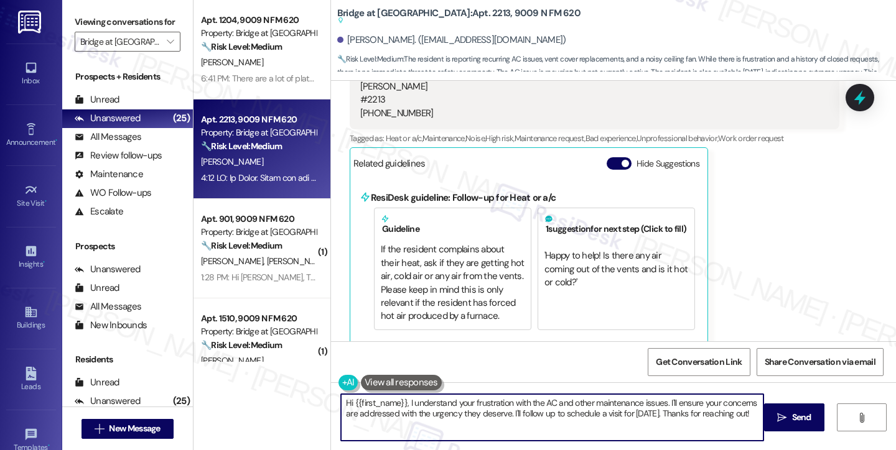
click at [473, 417] on textarea "Hi {{first_name}}, I understand your frustration with the AC and other maintena…" at bounding box center [552, 417] width 422 height 47
click at [434, 424] on textarea "Hi {{first_name}}, I understand your frustration with the AC and other maintena…" at bounding box center [552, 417] width 422 height 47
drag, startPoint x: 420, startPoint y: 433, endPoint x: 404, endPoint y: 404, distance: 33.4
click at [404, 404] on textarea "Hi {{first_name}}, I understand your frustration with the AC and other maintena…" at bounding box center [552, 417] width 422 height 47
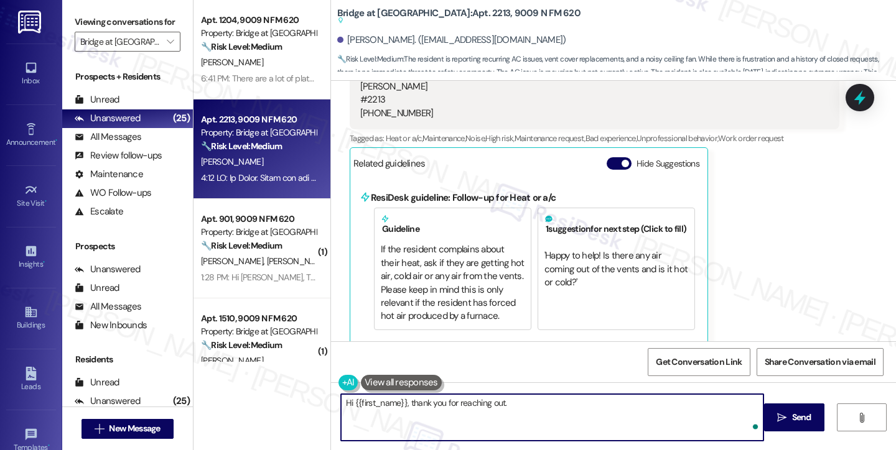
paste textarea "Thank you for sharing all of this—I’m really sorry to hear about the repeated A…"
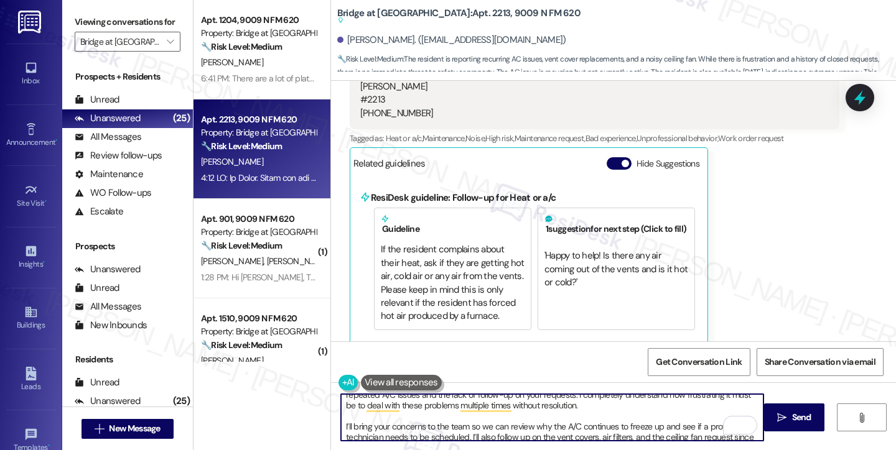
scroll to position [0, 0]
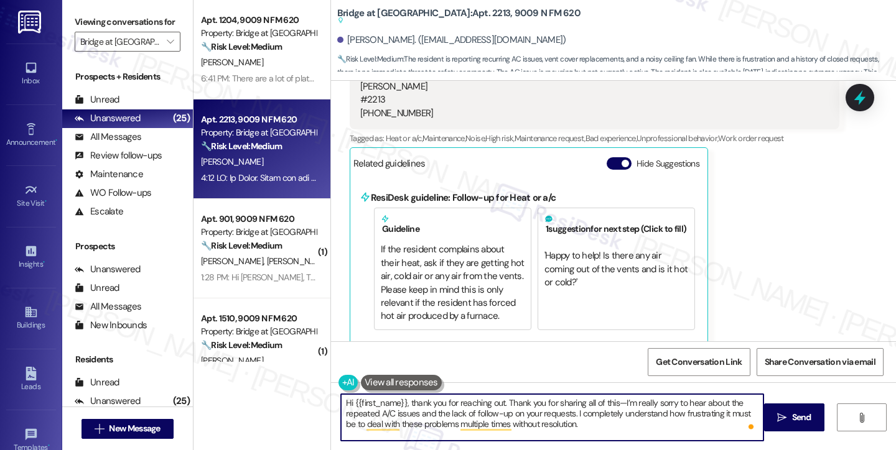
click at [503, 402] on textarea "Hi {{first_name}}, thank you for reaching out. Thank you for sharing all of thi…" at bounding box center [552, 417] width 422 height 47
drag, startPoint x: 539, startPoint y: 402, endPoint x: 498, endPoint y: 404, distance: 41.7
click at [498, 404] on textarea "Hi {{first_name}}, thank you for reaching out. Thank you for sharing all of thi…" at bounding box center [552, 417] width 422 height 47
drag, startPoint x: 593, startPoint y: 400, endPoint x: 572, endPoint y: 399, distance: 21.2
click at [572, 399] on textarea "Hi {{first_name}}, thank you for reaching out and for sharing all of this—I’m r…" at bounding box center [552, 417] width 422 height 47
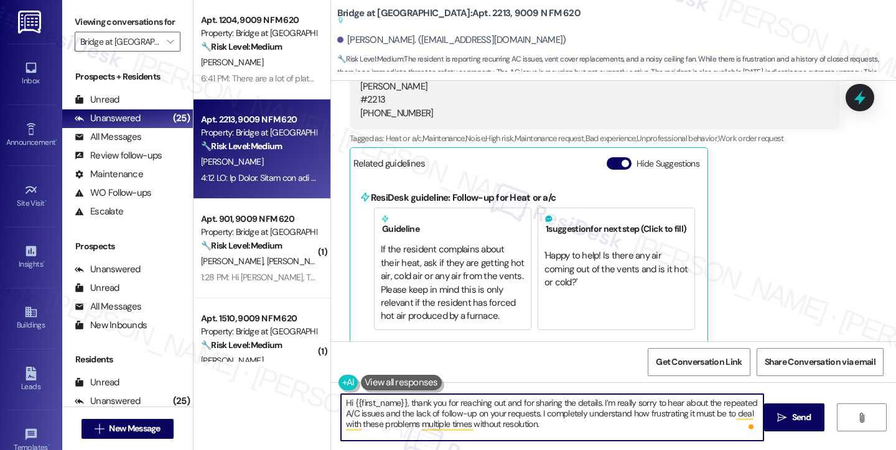
click at [624, 402] on textarea "Hi {{first_name}}, thank you for reaching out and for sharing the details. I’m …" at bounding box center [552, 417] width 422 height 47
drag, startPoint x: 517, startPoint y: 412, endPoint x: 380, endPoint y: 416, distance: 136.9
click at [380, 416] on textarea "Hi {{first_name}}, thank you for reaching out and for sharing the details. I’m …" at bounding box center [552, 417] width 422 height 47
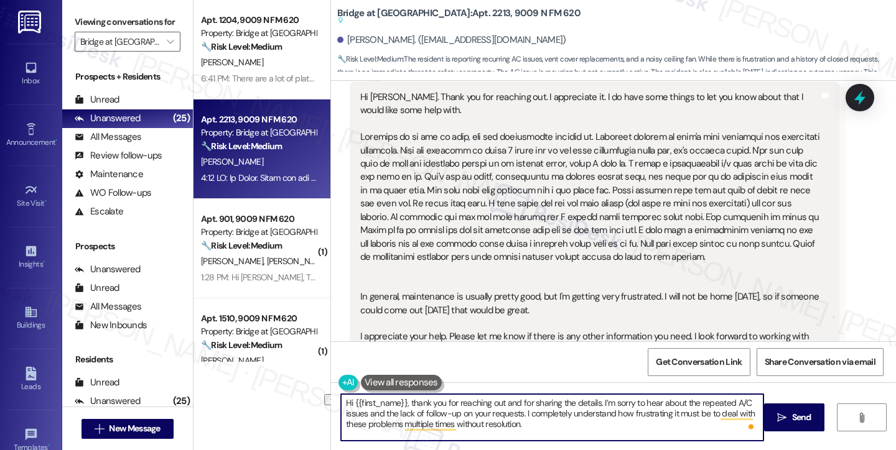
scroll to position [266, 0]
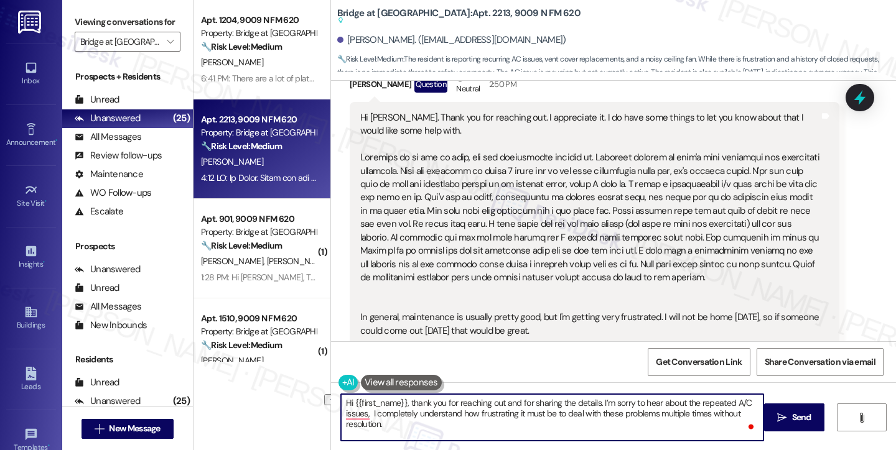
drag, startPoint x: 692, startPoint y: 400, endPoint x: 598, endPoint y: 401, distance: 93.9
click at [598, 401] on textarea "Hi {{first_name}}, thank you for reaching out and for sharing the details. I’m …" at bounding box center [552, 417] width 422 height 47
click at [370, 416] on textarea "Hi {{first_name}}, thank you for reaching out and for sharing the details. I he…" at bounding box center [552, 417] width 422 height 47
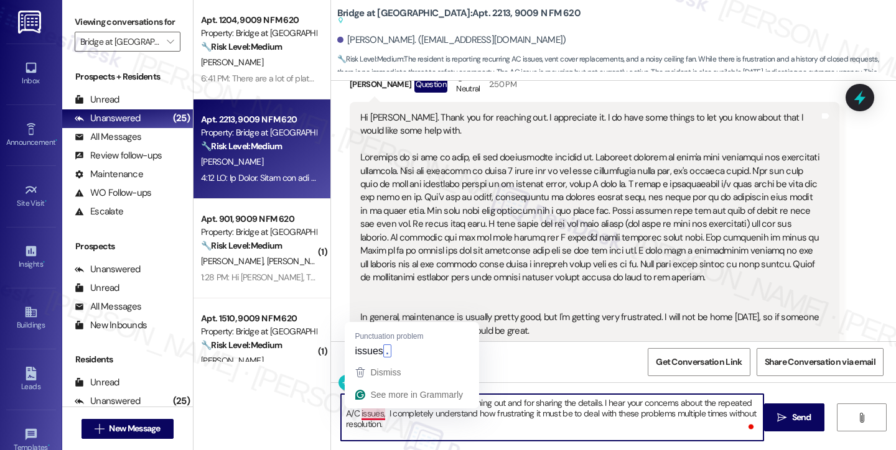
click at [370, 416] on textarea "Hi {{first_name}}, thank you for reaching out and for sharing the details. I he…" at bounding box center [552, 417] width 422 height 47
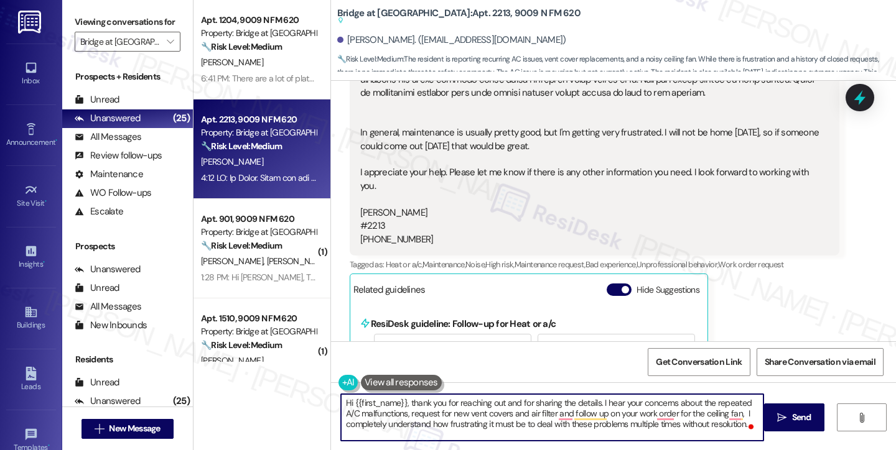
scroll to position [452, 0]
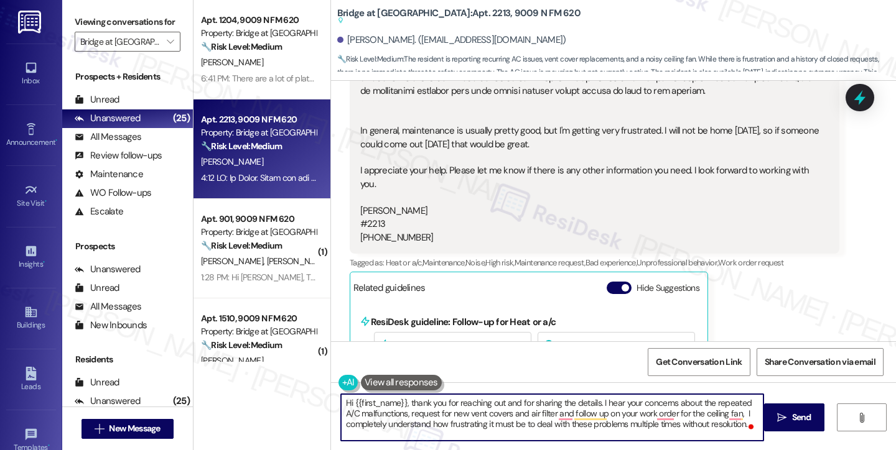
click at [352, 428] on textarea "Hi {{first_name}}, thank you for reaching out and for sharing the details. I he…" at bounding box center [552, 417] width 422 height 47
click at [404, 419] on textarea "Hi {{first_name}}, thank you for reaching out and for sharing the details. I he…" at bounding box center [552, 417] width 422 height 47
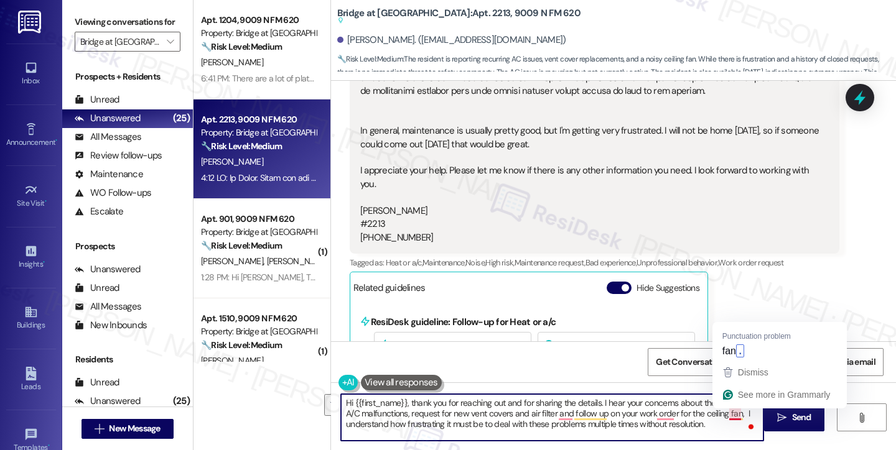
drag, startPoint x: 715, startPoint y: 430, endPoint x: 733, endPoint y: 414, distance: 24.2
click at [733, 414] on textarea "Hi {{first_name}}, thank you for reaching out and for sharing the details. I he…" at bounding box center [552, 417] width 422 height 47
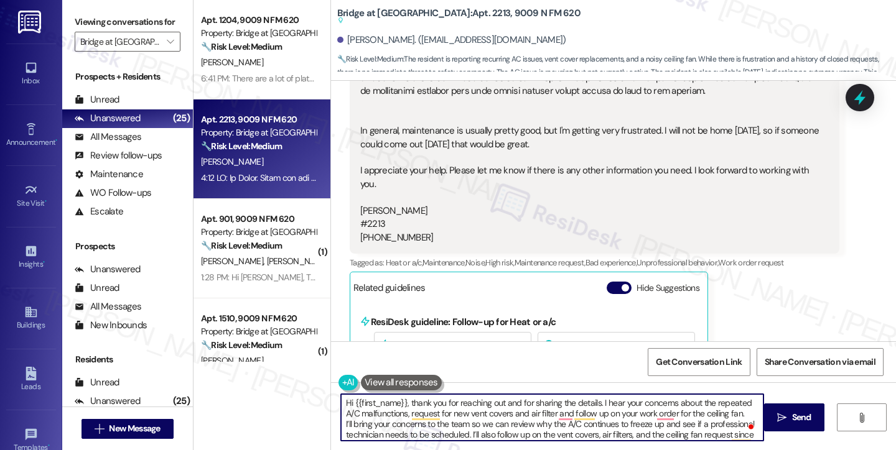
click at [366, 422] on textarea "Hi {{first_name}}, thank you for reaching out and for sharing the details. I he…" at bounding box center [552, 417] width 422 height 47
click at [478, 427] on textarea "Hi {{first_name}}, thank you for reaching out and for sharing the details. I he…" at bounding box center [552, 417] width 422 height 47
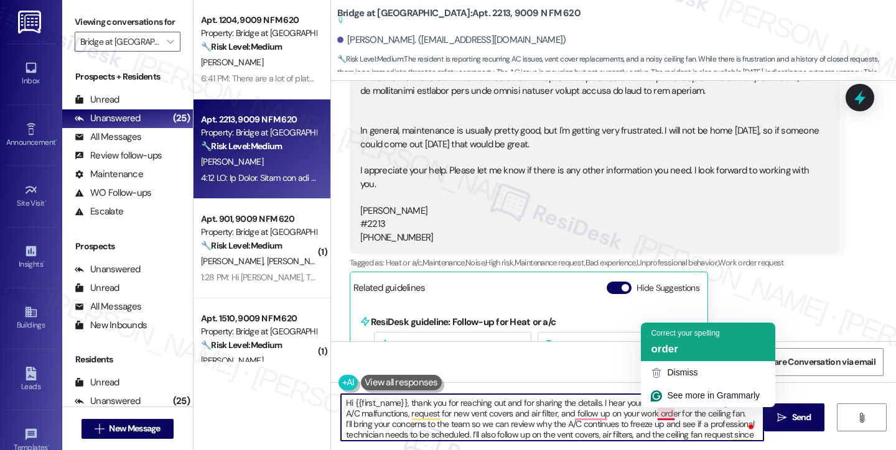
click at [677, 348] on span "order" at bounding box center [664, 349] width 27 height 12
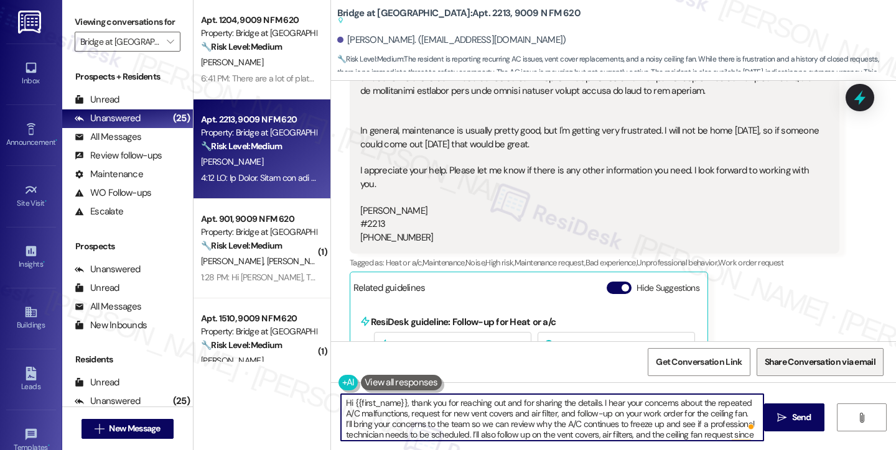
type textarea "Hi {{first_name}}, thank you for reaching out and for sharing the details. I he…"
click at [515, 413] on textarea "Hi {{first_name}}, thank you for reaching out and for sharing the details. I he…" at bounding box center [552, 417] width 422 height 47
click at [525, 415] on textarea "Hi {{first_name}}, thank you for reaching out and for sharing the details. I he…" at bounding box center [552, 417] width 422 height 47
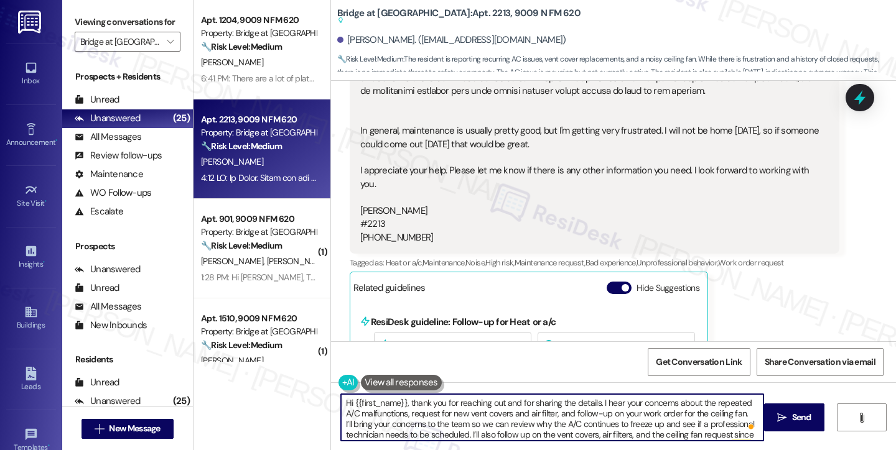
click at [525, 415] on textarea "Hi {{first_name}}, thank you for reaching out and for sharing the details. I he…" at bounding box center [552, 417] width 422 height 47
click at [502, 415] on textarea "Hi {{first_name}}, thank you for reaching out and for sharing the details. I he…" at bounding box center [552, 417] width 422 height 47
click at [510, 415] on textarea "Hi {{first_name}}, thank you for reaching out and for sharing the details. I he…" at bounding box center [552, 417] width 422 height 47
click at [578, 425] on textarea "Hi {{first_name}}, thank you for reaching out and for sharing the details. I he…" at bounding box center [552, 417] width 422 height 47
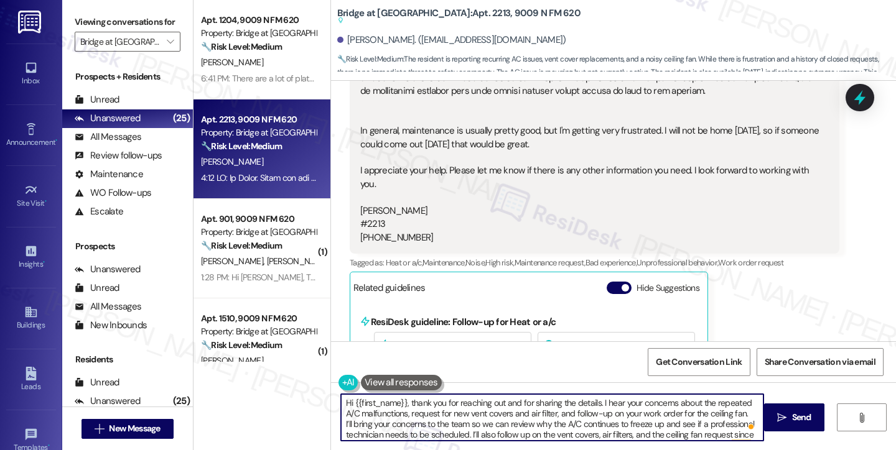
click at [608, 413] on textarea "Hi {{first_name}}, thank you for reaching out and for sharing the details. I he…" at bounding box center [552, 417] width 422 height 47
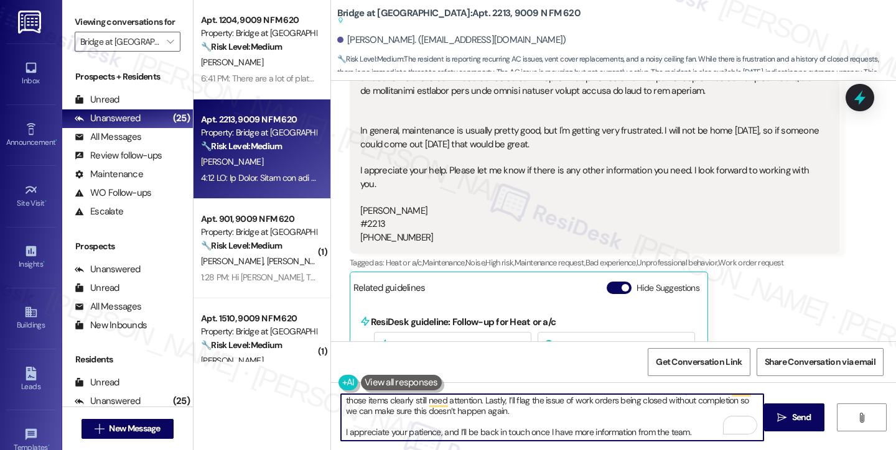
scroll to position [0, 0]
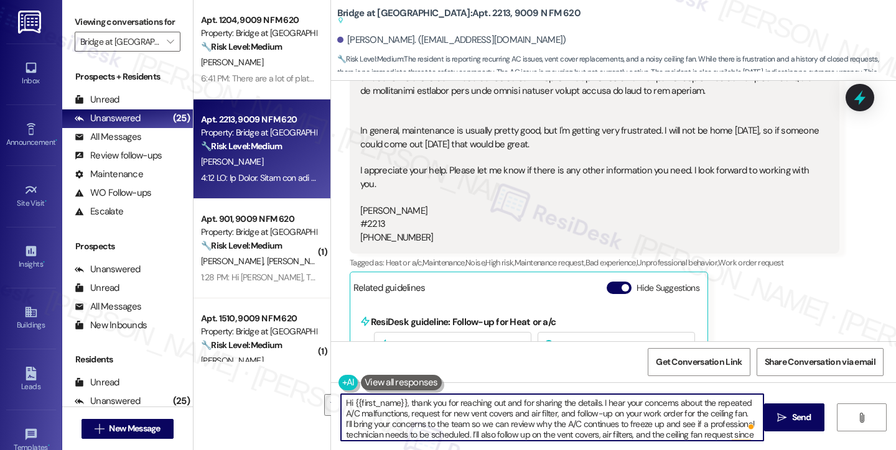
click at [389, 427] on textarea "Hi {{first_name}}, thank you for reaching out and for sharing the details. I he…" at bounding box center [552, 417] width 422 height 47
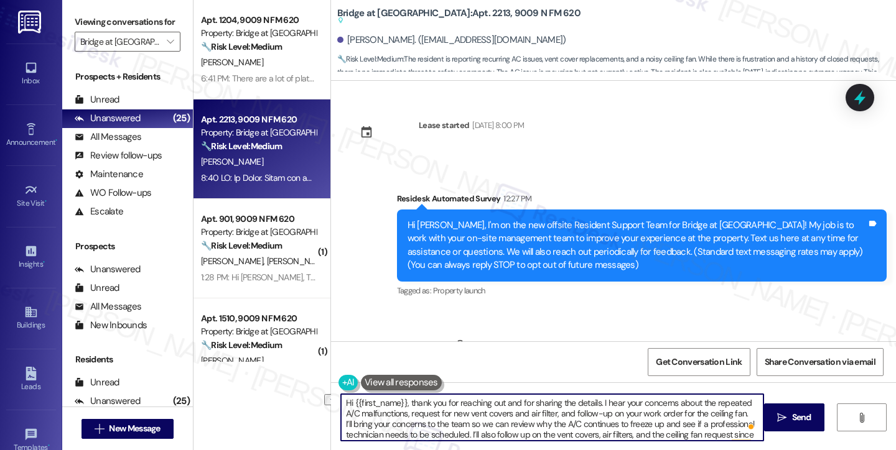
scroll to position [452, 0]
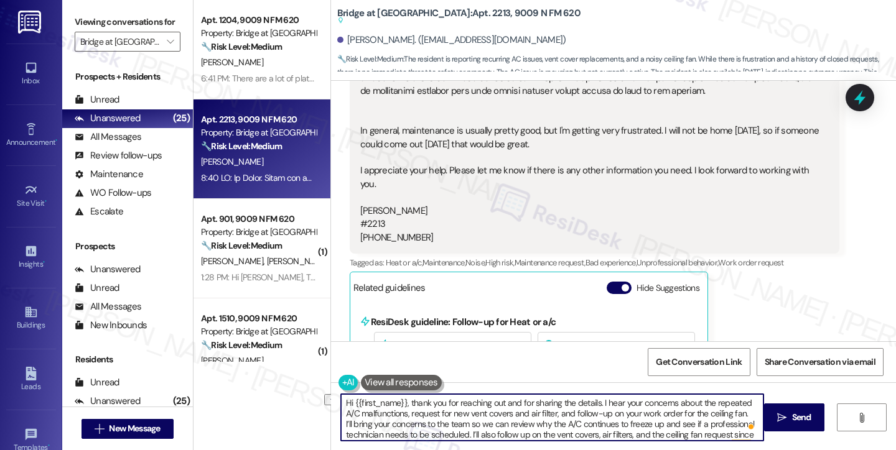
click at [656, 426] on textarea "Hi {{first_name}}, thank you for reaching out and for sharing the details. I he…" at bounding box center [552, 417] width 422 height 47
click at [674, 423] on textarea "Hi {{first_name}}, thank you for reaching out and for sharing the details. I he…" at bounding box center [552, 417] width 422 height 47
drag, startPoint x: 735, startPoint y: 427, endPoint x: 720, endPoint y: 415, distance: 19.0
click at [720, 415] on textarea "Hi {{first_name}}, thank you for reaching out and for sharing the details. I he…" at bounding box center [552, 417] width 422 height 47
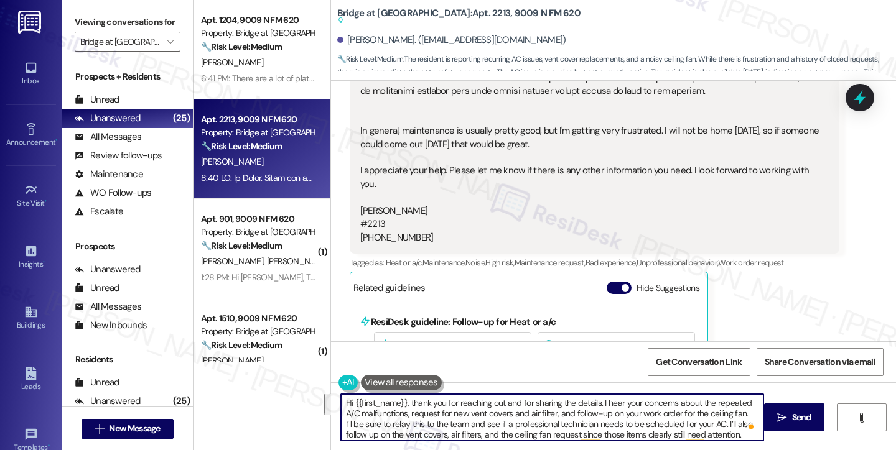
scroll to position [0, 0]
click at [409, 422] on textarea "Hi {{first_name}}, thank you for reaching out and for sharing the details. I he…" at bounding box center [552, 417] width 422 height 47
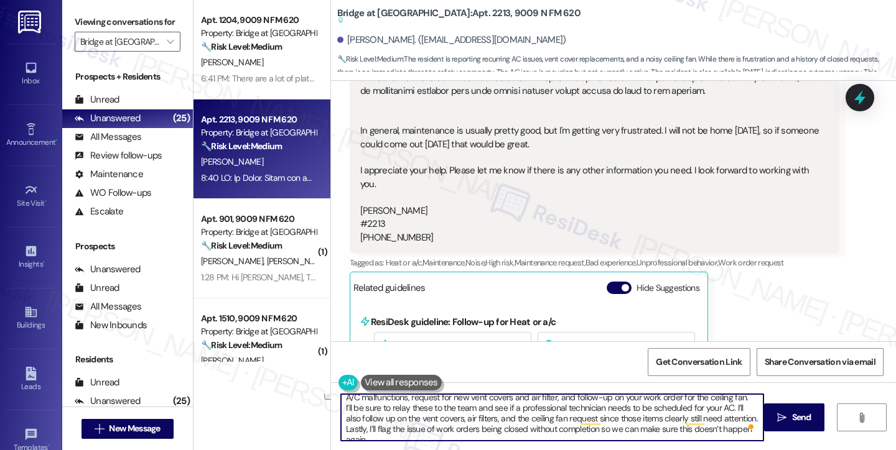
drag, startPoint x: 736, startPoint y: 435, endPoint x: 728, endPoint y: 407, distance: 29.1
click at [728, 407] on textarea "Hi {{first_name}}, thank you for reaching out and for sharing the details. I he…" at bounding box center [552, 417] width 422 height 47
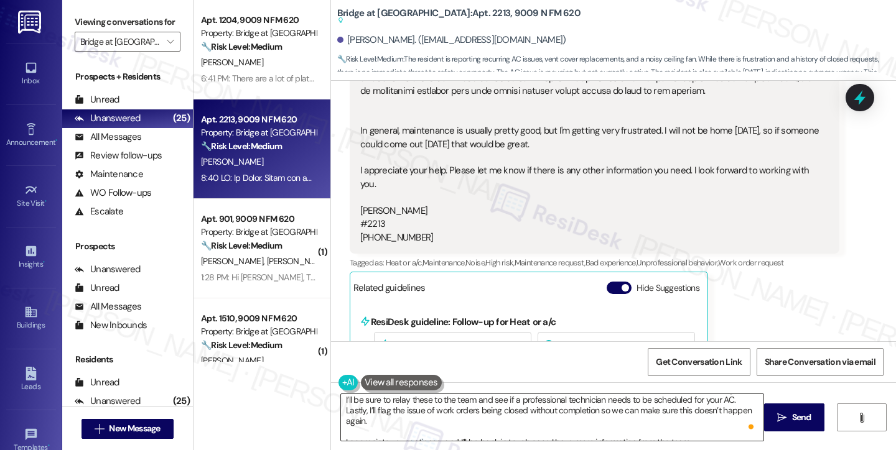
click at [679, 402] on textarea "Hi {{first_name}}, thank you for reaching out and for sharing the details. I he…" at bounding box center [552, 417] width 422 height 47
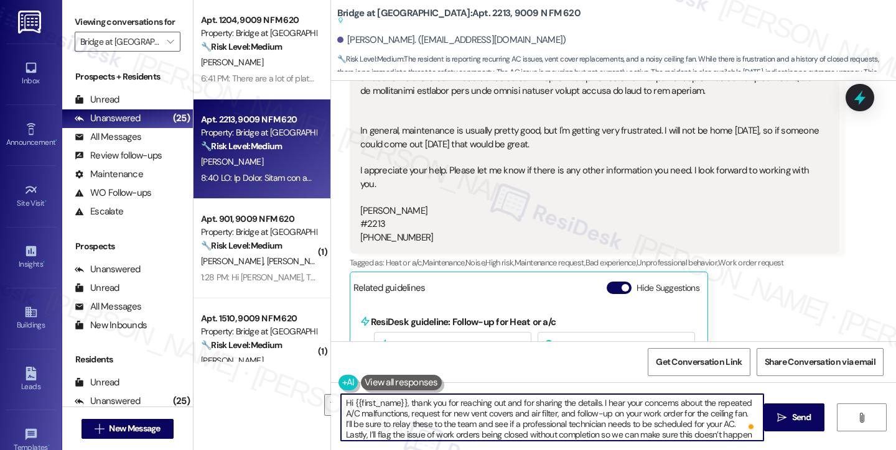
drag, startPoint x: 746, startPoint y: 409, endPoint x: 728, endPoint y: 422, distance: 22.3
click at [728, 422] on textarea "Hi {{first_name}}, thank you for reaching out and for sharing the details. I he…" at bounding box center [552, 417] width 422 height 47
click at [549, 397] on textarea "Hi {{first_name}}, thank you for reaching out and for sharing the details. I he…" at bounding box center [552, 417] width 422 height 47
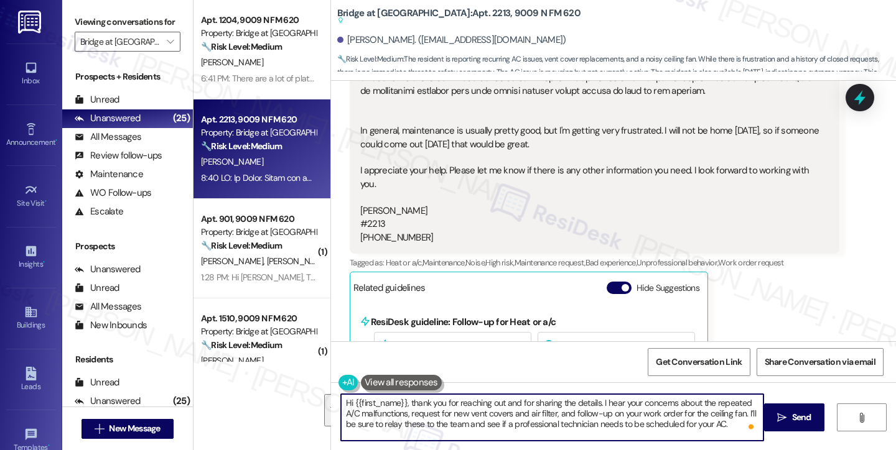
click at [618, 396] on textarea "Hi {{first_name}}, thank you for reaching out and for sharing the details. I he…" at bounding box center [552, 417] width 422 height 47
drag, startPoint x: 433, startPoint y: 416, endPoint x: 570, endPoint y: 416, distance: 137.5
click at [570, 416] on textarea "Hi {{first_name}}, thank you for reaching out and for sharing the details. I he…" at bounding box center [552, 417] width 422 height 47
click at [571, 416] on textarea "Hi {{first_name}}, thank you for reaching out and for sharing the details. I he…" at bounding box center [552, 417] width 422 height 47
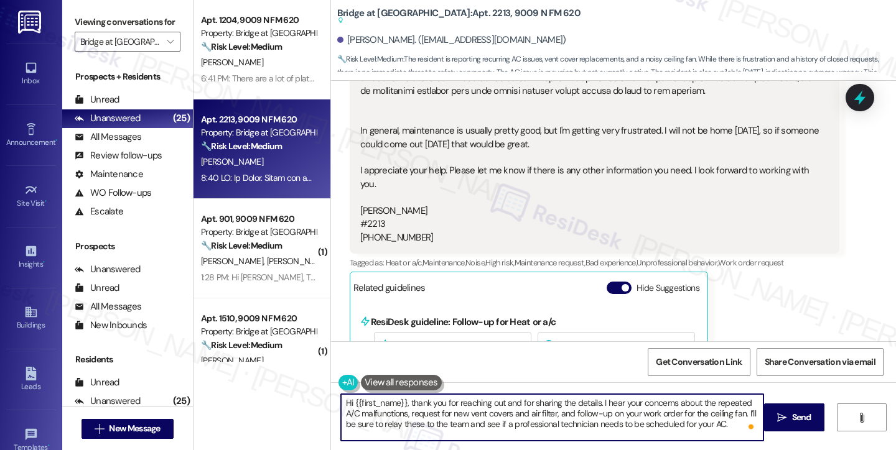
click at [571, 416] on textarea "Hi {{first_name}}, thank you for reaching out and for sharing the details. I he…" at bounding box center [552, 417] width 422 height 47
click at [567, 415] on textarea "Hi {{first_name}}, thank you for reaching out and for sharing the details. I he…" at bounding box center [552, 417] width 422 height 47
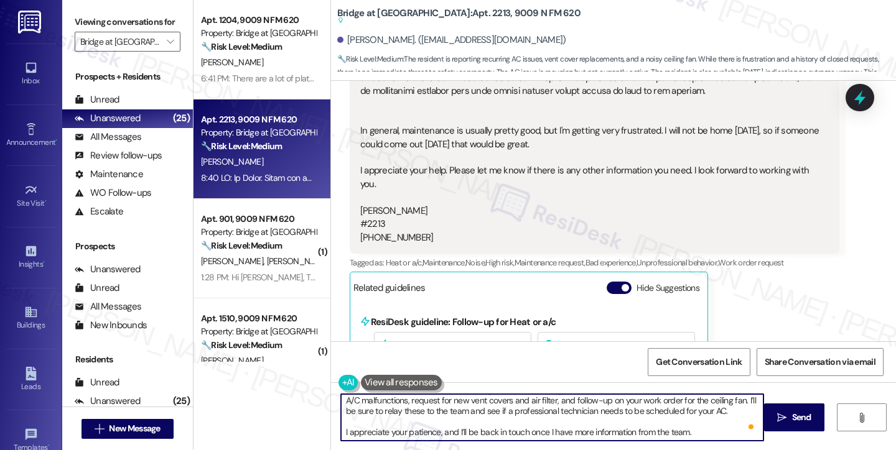
drag, startPoint x: 418, startPoint y: 412, endPoint x: 537, endPoint y: 410, distance: 119.4
click at [537, 410] on textarea "Hi {{first_name}}, thank you for reaching out and for sharing the details. I he…" at bounding box center [552, 417] width 422 height 47
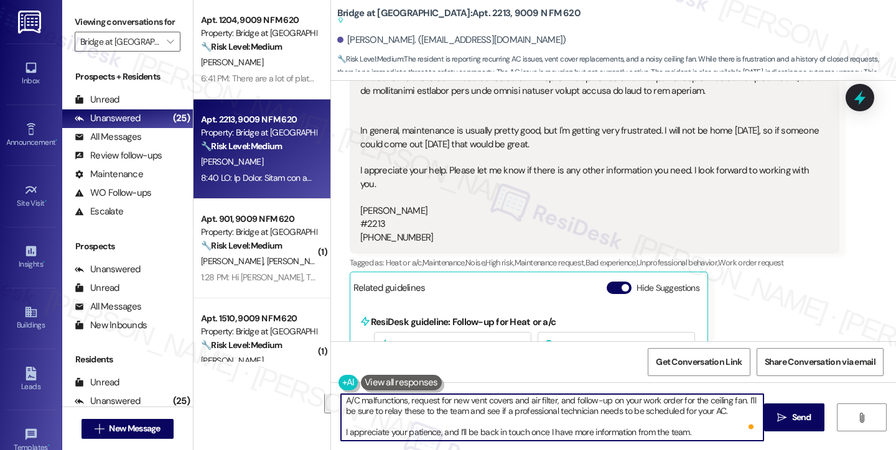
click at [411, 434] on textarea "Hi {{first_name}}, thank you for reaching out and for sharing the details. I he…" at bounding box center [552, 417] width 422 height 47
click at [548, 432] on textarea "Hi {{first_name}}, thank you for reaching out and for sharing the details. I he…" at bounding box center [552, 417] width 422 height 47
click at [662, 427] on textarea "Hi {{first_name}}, thank you for reaching out and for sharing the details. I he…" at bounding box center [552, 417] width 422 height 47
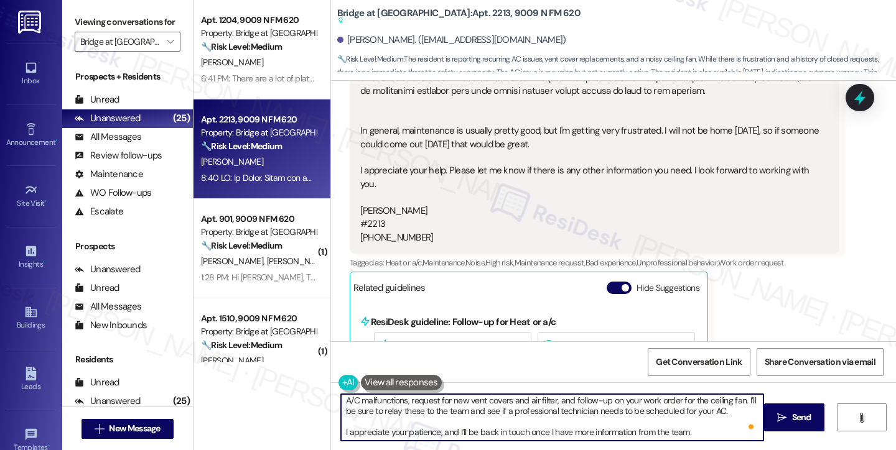
click at [662, 427] on textarea "Hi {{first_name}}, thank you for reaching out and for sharing the details. I he…" at bounding box center [552, 417] width 422 height 47
type textarea "Hi {{first_name}}, thank you for reaching out and for sharing the details. I he…"
click at [779, 424] on button " Send" at bounding box center [794, 418] width 60 height 28
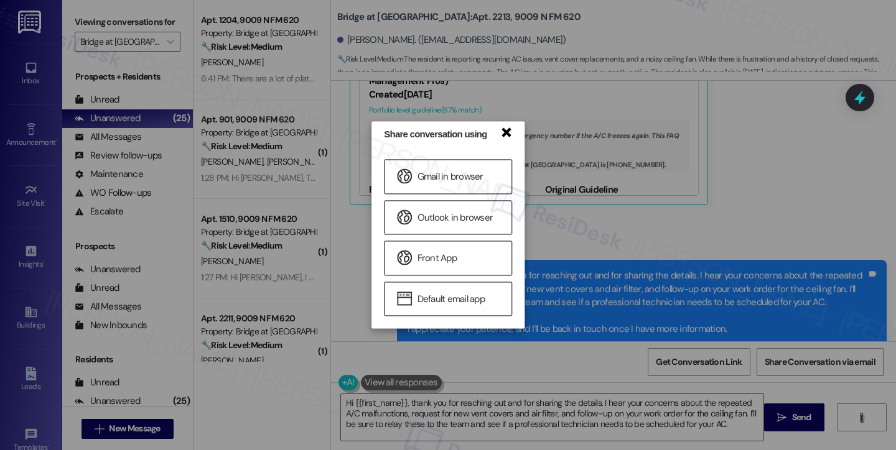
click at [503, 132] on link "×" at bounding box center [505, 131] width 12 height 13
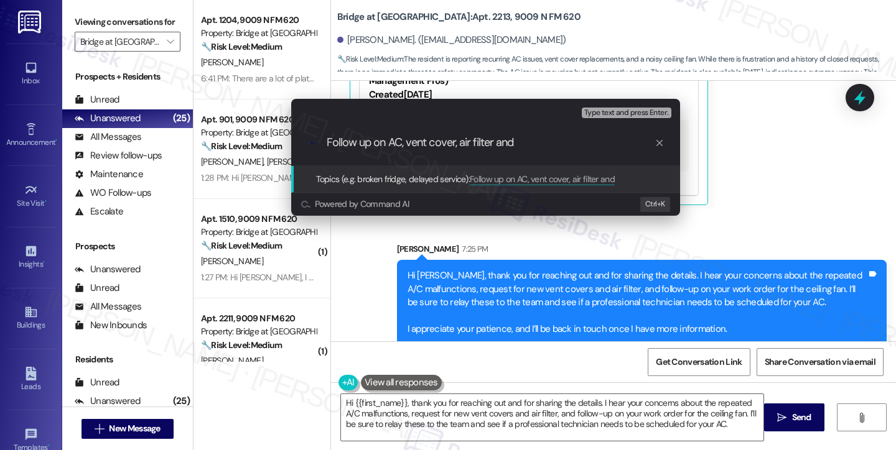
click at [401, 144] on input "Follow up on AC, vent cover, air filter and" at bounding box center [491, 142] width 328 height 13
click at [552, 142] on input "Follow up on AC, vent cover, air filter and" at bounding box center [491, 142] width 328 height 13
drag, startPoint x: 555, startPoint y: 141, endPoint x: 495, endPoint y: 141, distance: 59.7
click at [495, 141] on input "Follow up on AC, vent cover, air filter and" at bounding box center [491, 142] width 328 height 13
click at [457, 144] on input "Follow up on AC, vent cover, air filter" at bounding box center [491, 142] width 328 height 13
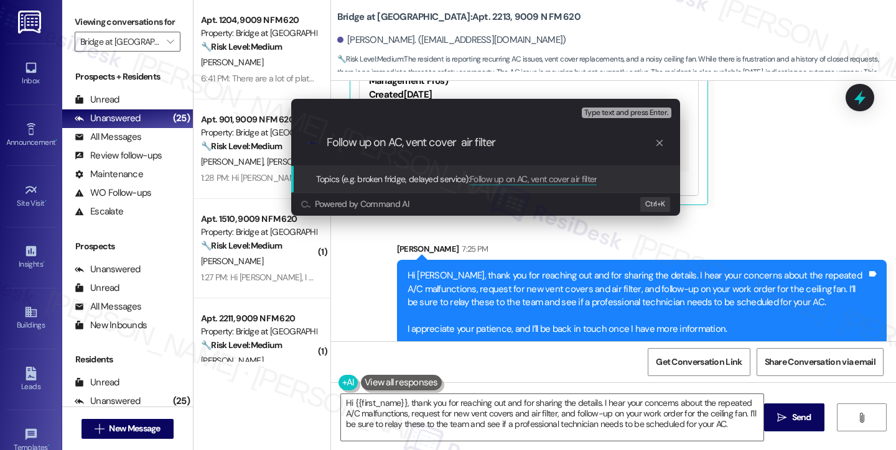
paste input "and"
click at [406, 144] on input "Follow up on AC, vent cover and air filter" at bounding box center [491, 142] width 328 height 13
click at [608, 136] on input "Follow up on AC, request for new vent cover and air filter" at bounding box center [491, 142] width 328 height 13
type input "Follow up on AC, request for new vent cover and air filter request"
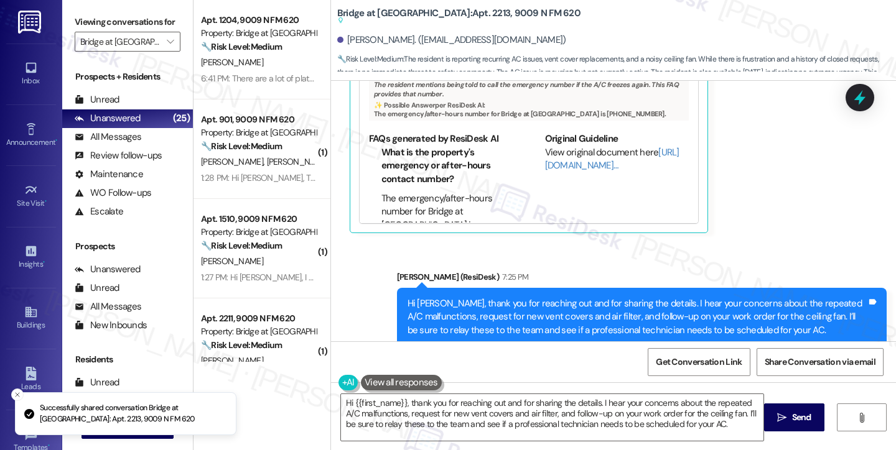
scroll to position [936, 0]
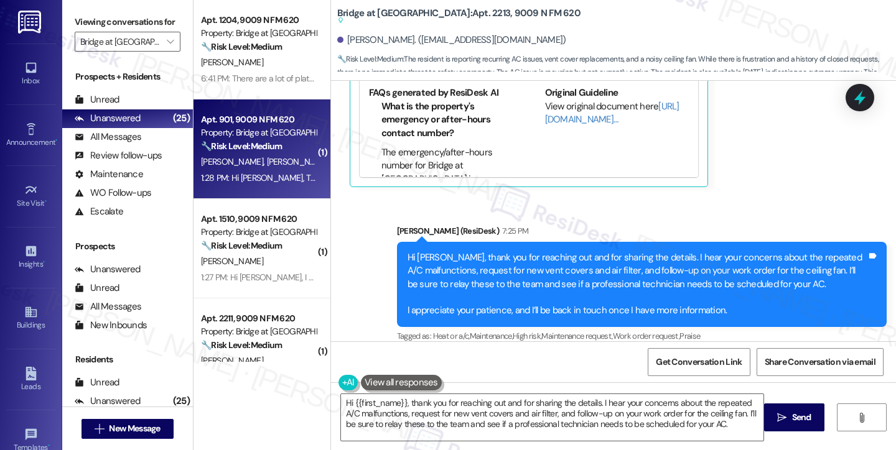
click at [201, 154] on div "Apt. 901, 9009 N FM 620 Property: Bridge at Canyon Creek 🔧 Risk Level: Medium T…" at bounding box center [259, 133] width 118 height 42
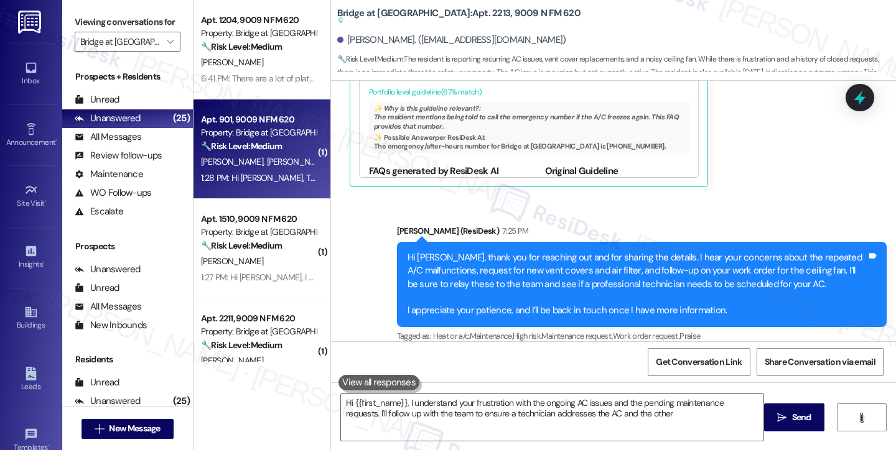
type textarea "Hi {{first_name}}, I understand your frustration with the ongoing AC issues and…"
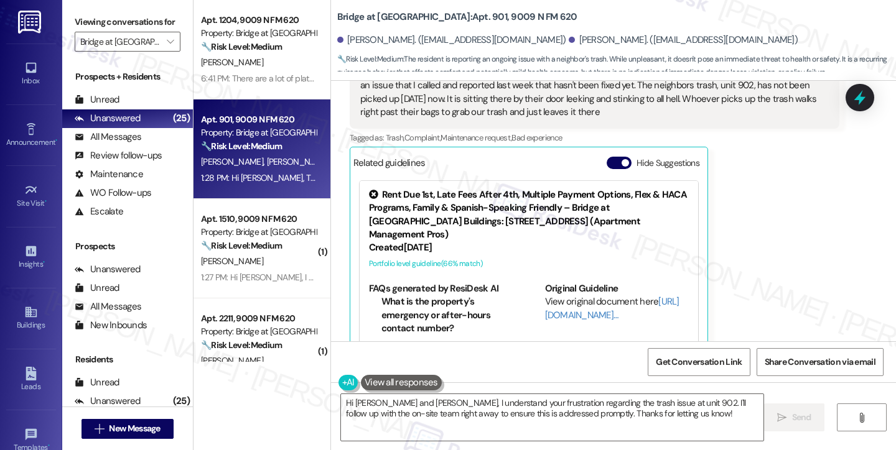
scroll to position [140, 0]
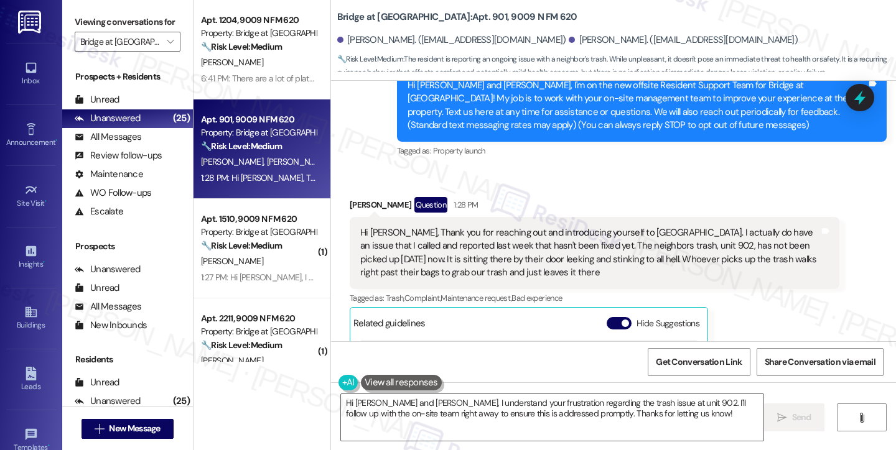
click at [435, 256] on div "Hi Sarah, Thank you for reaching out and introducing yourself to us. I actually…" at bounding box center [589, 252] width 459 height 53
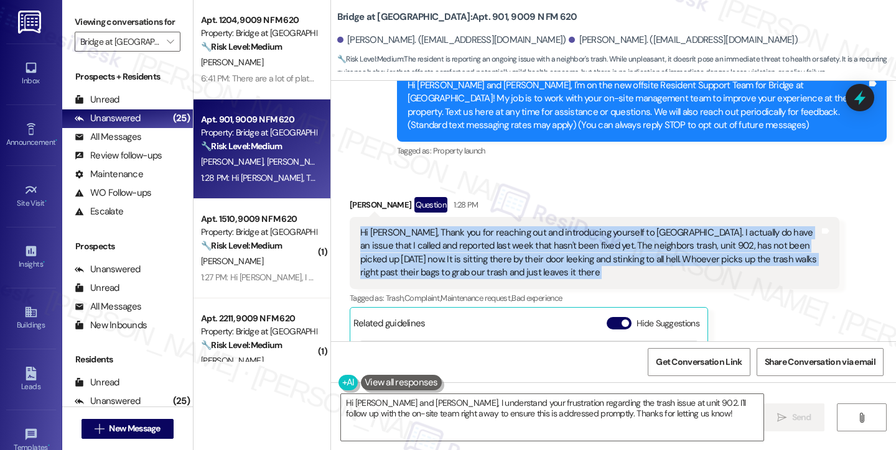
click at [435, 256] on div "Hi Sarah, Thank you for reaching out and introducing yourself to us. I actually…" at bounding box center [589, 252] width 459 height 53
click at [559, 234] on div "Hi Sarah, Thank you for reaching out and introducing yourself to us. I actually…" at bounding box center [589, 252] width 459 height 53
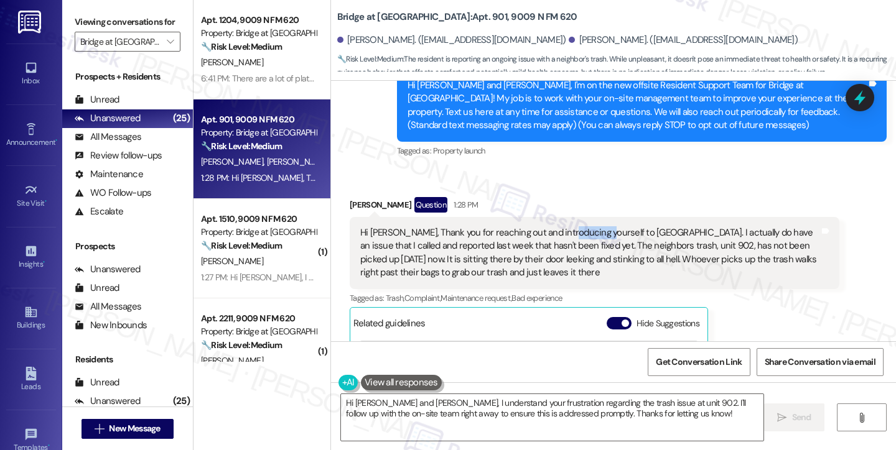
click at [559, 234] on div "Hi Sarah, Thank you for reaching out and introducing yourself to us. I actually…" at bounding box center [589, 252] width 459 height 53
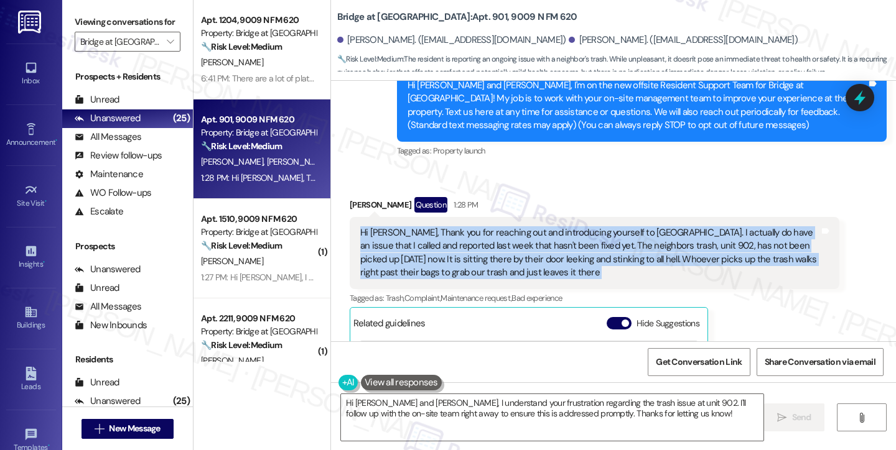
click at [559, 234] on div "Hi Sarah, Thank you for reaching out and introducing yourself to us. I actually…" at bounding box center [589, 252] width 459 height 53
click at [541, 268] on div "Hi Sarah, Thank you for reaching out and introducing yourself to us. I actually…" at bounding box center [589, 252] width 459 height 53
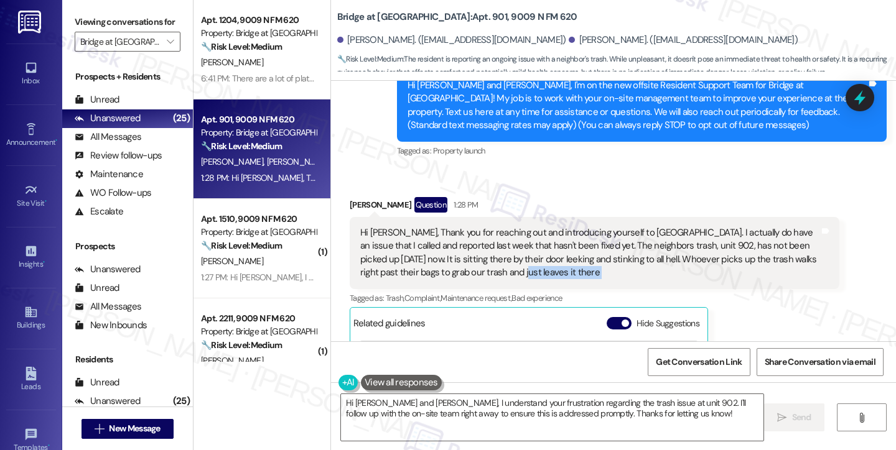
click at [541, 268] on div "Hi Sarah, Thank you for reaching out and introducing yourself to us. I actually…" at bounding box center [589, 252] width 459 height 53
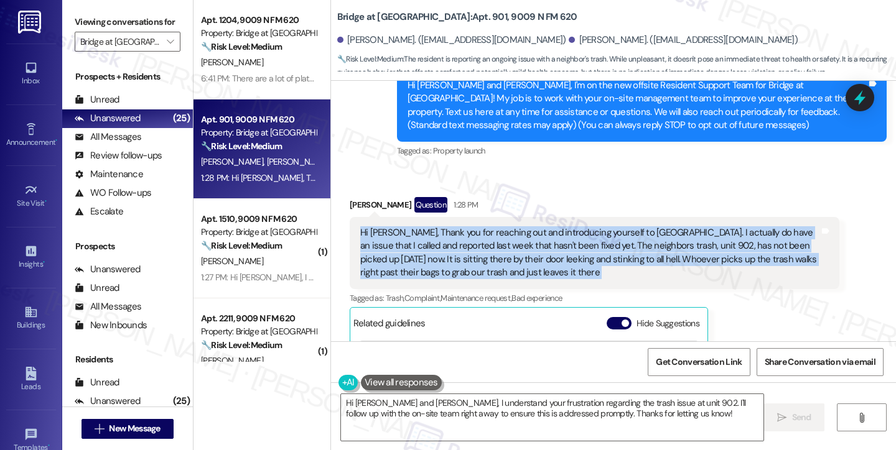
click at [541, 268] on div "Hi Sarah, Thank you for reaching out and introducing yourself to us. I actually…" at bounding box center [589, 252] width 459 height 53
click at [499, 248] on div "Hi Sarah, Thank you for reaching out and introducing yourself to us. I actually…" at bounding box center [589, 252] width 459 height 53
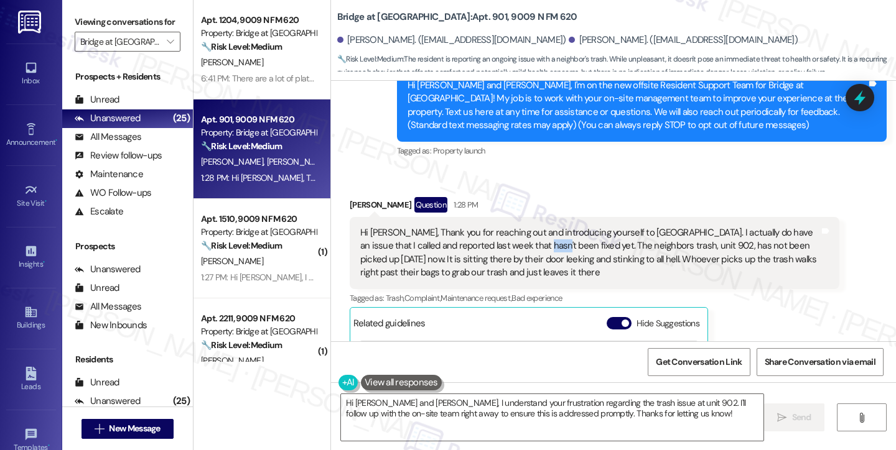
click at [499, 248] on div "Hi Sarah, Thank you for reaching out and introducing yourself to us. I actually…" at bounding box center [589, 252] width 459 height 53
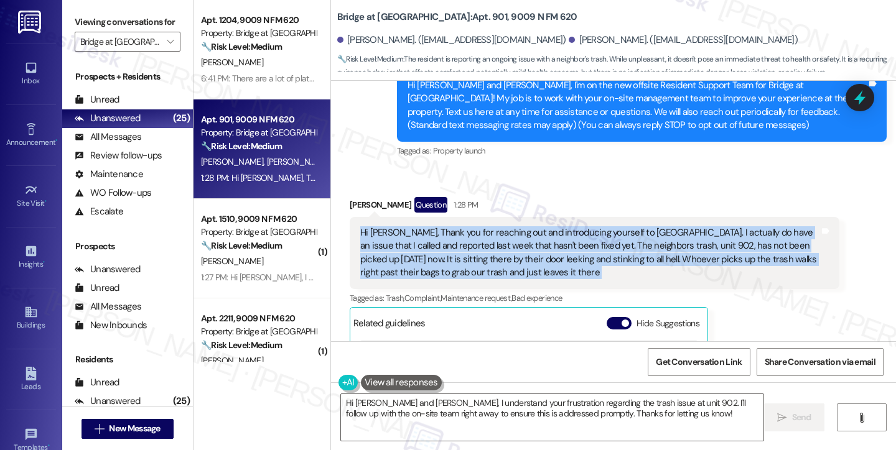
click at [499, 248] on div "Hi Sarah, Thank you for reaching out and introducing yourself to us. I actually…" at bounding box center [589, 252] width 459 height 53
click at [522, 249] on div "Hi Sarah, Thank you for reaching out and introducing yourself to us. I actually…" at bounding box center [589, 252] width 459 height 53
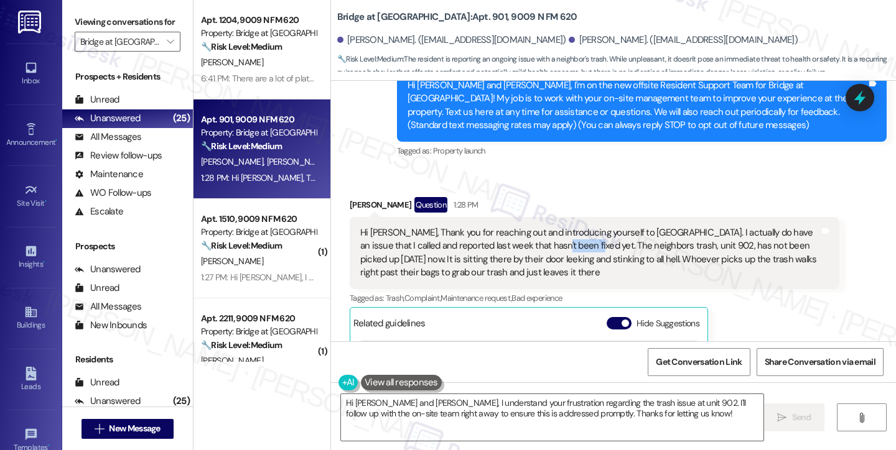
click at [522, 249] on div "Hi Sarah, Thank you for reaching out and introducing yourself to us. I actually…" at bounding box center [589, 252] width 459 height 53
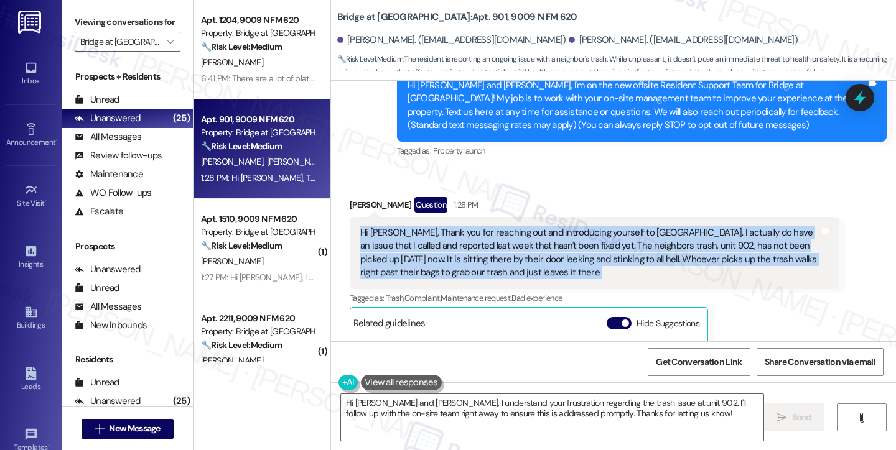
click at [522, 249] on div "Hi Sarah, Thank you for reaching out and introducing yourself to us. I actually…" at bounding box center [589, 252] width 459 height 53
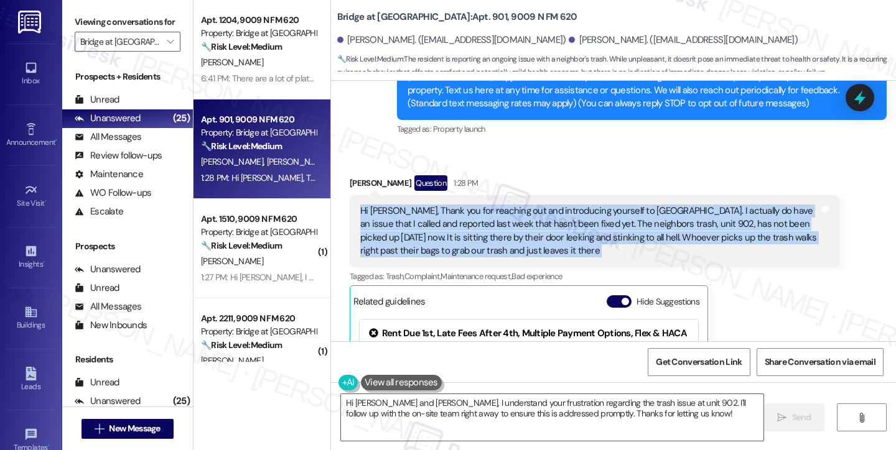
scroll to position [141, 0]
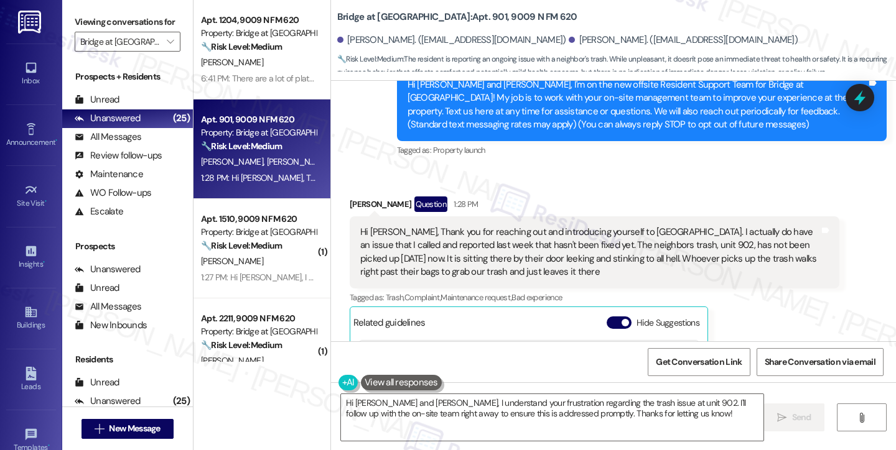
click at [68, 24] on div "Viewing conversations for Bridge at [GEOGRAPHIC_DATA] " at bounding box center [127, 32] width 131 height 64
click at [493, 256] on div "Hi Sarah, Thank you for reaching out and introducing yourself to us. I actually…" at bounding box center [589, 252] width 459 height 53
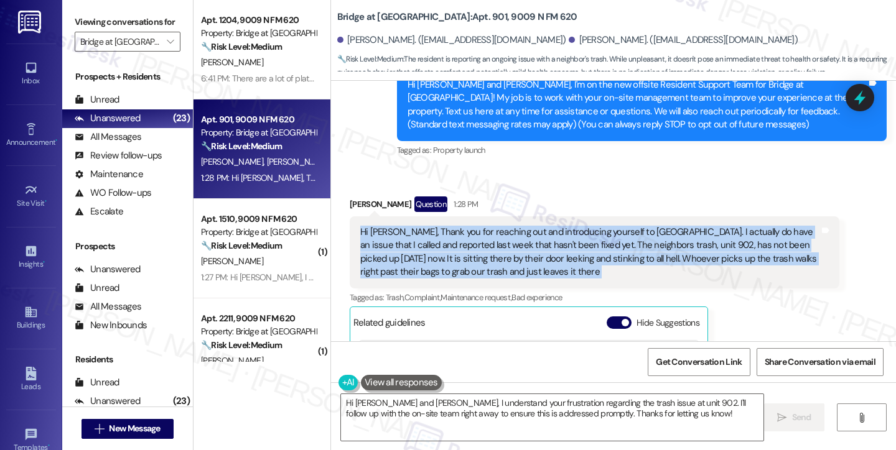
click at [493, 256] on div "Hi Sarah, Thank you for reaching out and introducing yourself to us. I actually…" at bounding box center [589, 252] width 459 height 53
click at [522, 259] on div "Hi Sarah, Thank you for reaching out and introducing yourself to us. I actually…" at bounding box center [589, 252] width 459 height 53
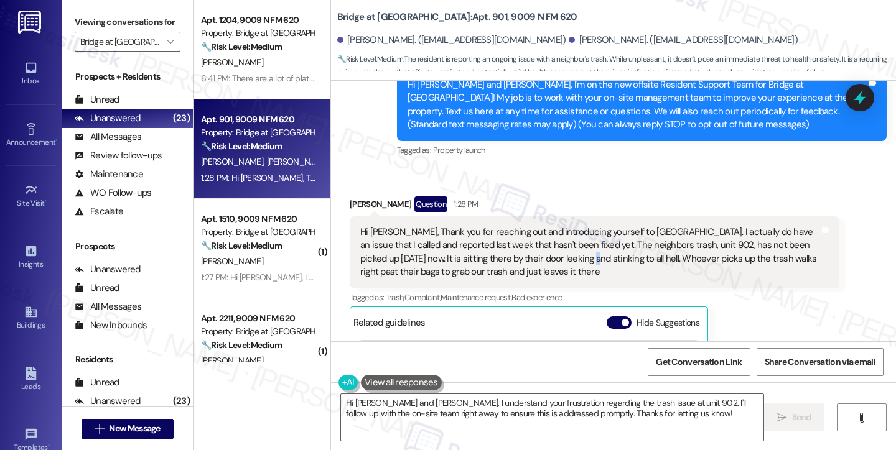
click at [522, 259] on div "Hi Sarah, Thank you for reaching out and introducing yourself to us. I actually…" at bounding box center [589, 252] width 459 height 53
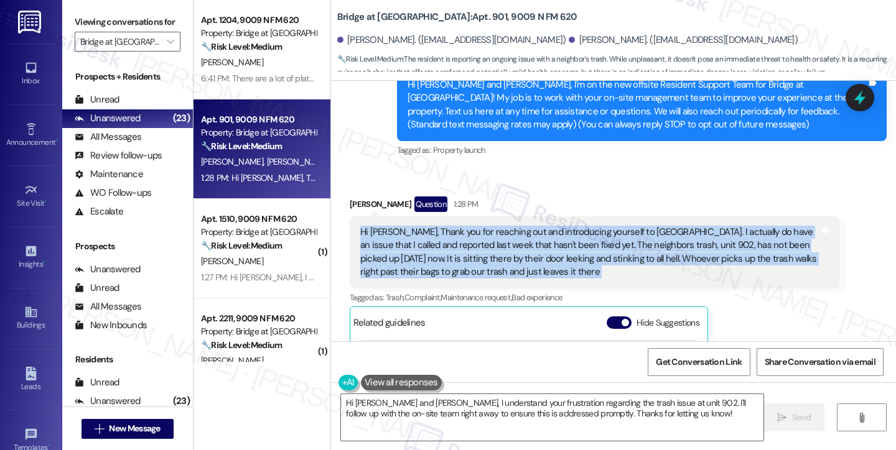
click at [522, 260] on div "Hi Sarah, Thank you for reaching out and introducing yourself to us. I actually…" at bounding box center [589, 252] width 459 height 53
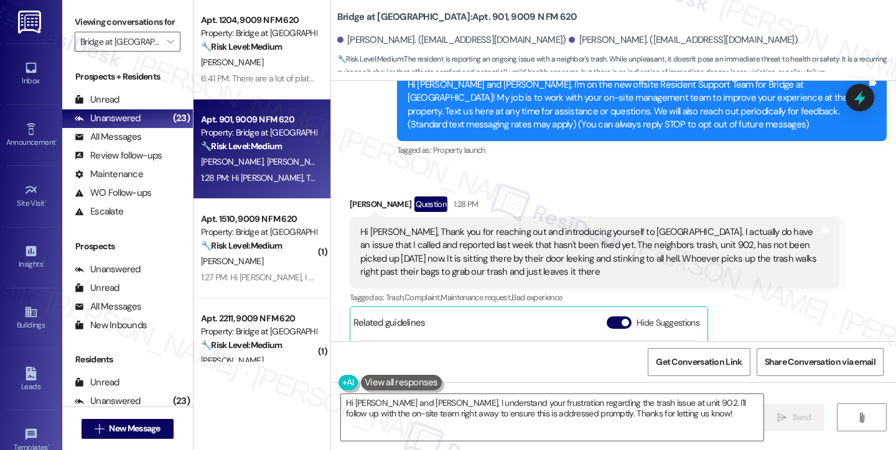
click at [75, 19] on label "Viewing conversations for" at bounding box center [128, 21] width 106 height 19
click at [445, 421] on textarea "Hi Bill and Jonathan, I understand your frustration regarding the trash issue a…" at bounding box center [552, 417] width 422 height 47
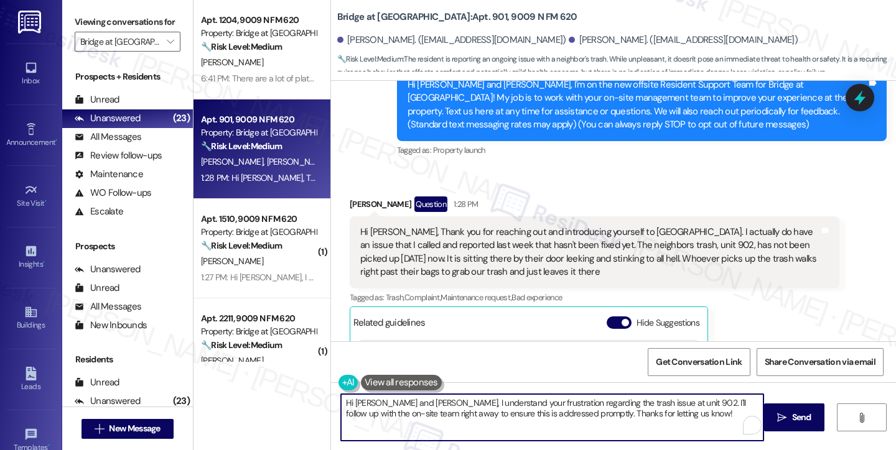
drag, startPoint x: 671, startPoint y: 421, endPoint x: 500, endPoint y: 413, distance: 171.2
click at [500, 413] on textarea "Hi Bill and Jonathan, I understand your frustration regarding the trash issue a…" at bounding box center [552, 417] width 422 height 47
click at [493, 397] on textarea "Hi Bill and Jonathan, I understand your frustration regarding the trash issue a…" at bounding box center [552, 417] width 422 height 47
drag, startPoint x: 663, startPoint y: 419, endPoint x: 642, endPoint y: 399, distance: 29.5
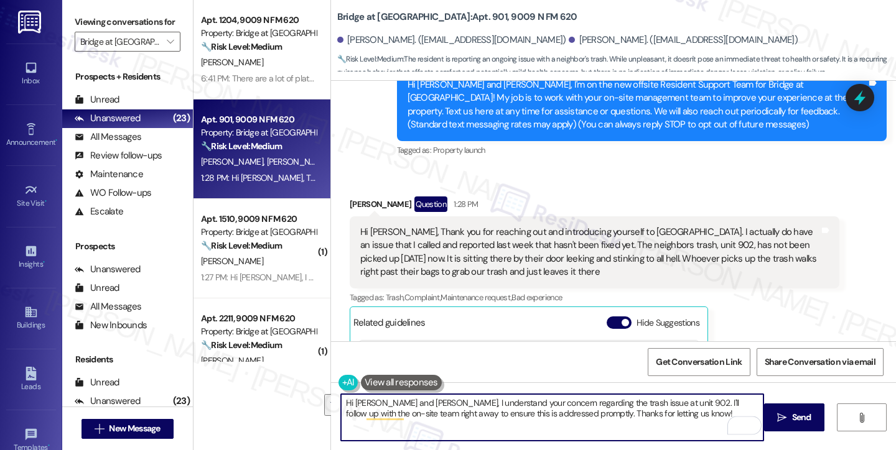
click at [642, 399] on textarea "Hi Bill and Jonathan, I understand your concern regarding the trash issue at un…" at bounding box center [552, 417] width 422 height 47
paste textarea "roll off is scheduled for pickup tomorrow morning. We apologize for the delay. …"
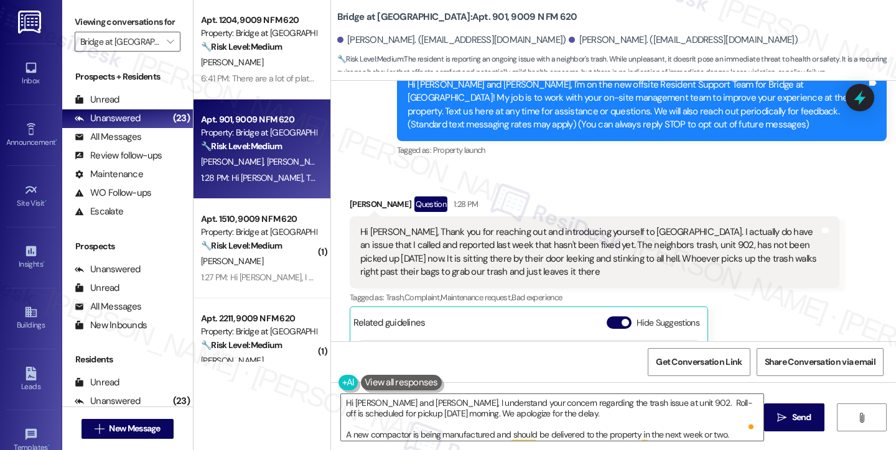
click at [73, 28] on div "Viewing conversations for Bridge at [GEOGRAPHIC_DATA] " at bounding box center [127, 32] width 131 height 64
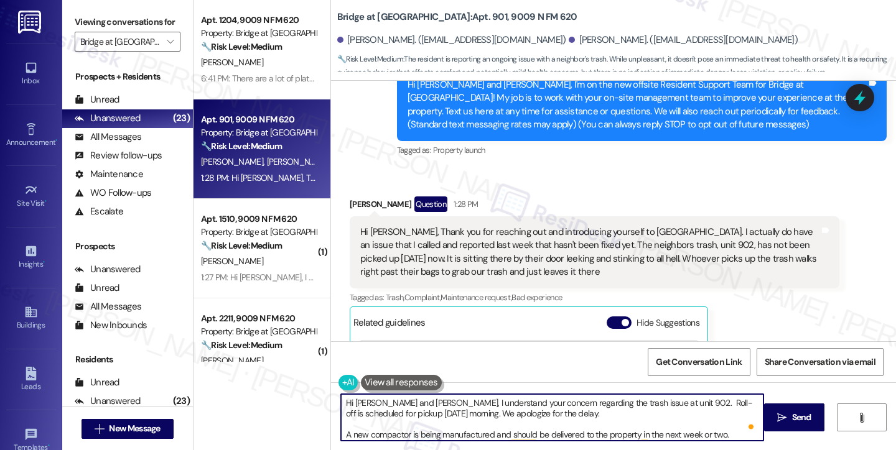
click at [647, 399] on textarea "Hi Bill and Jonathan, I understand your concern regarding the trash issue at un…" at bounding box center [552, 417] width 422 height 47
click at [353, 415] on textarea "Hi Bill and Jonathan, I understand your concern regarding the trash issue at un…" at bounding box center [552, 417] width 422 height 47
click at [352, 412] on textarea "Hi Bill and Jonathan, I understand your concern regarding the trash issue at un…" at bounding box center [552, 417] width 422 height 47
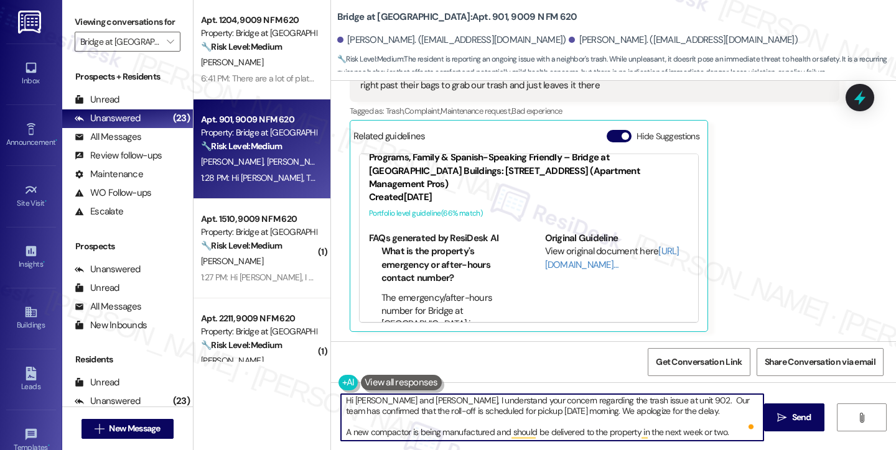
scroll to position [2, 0]
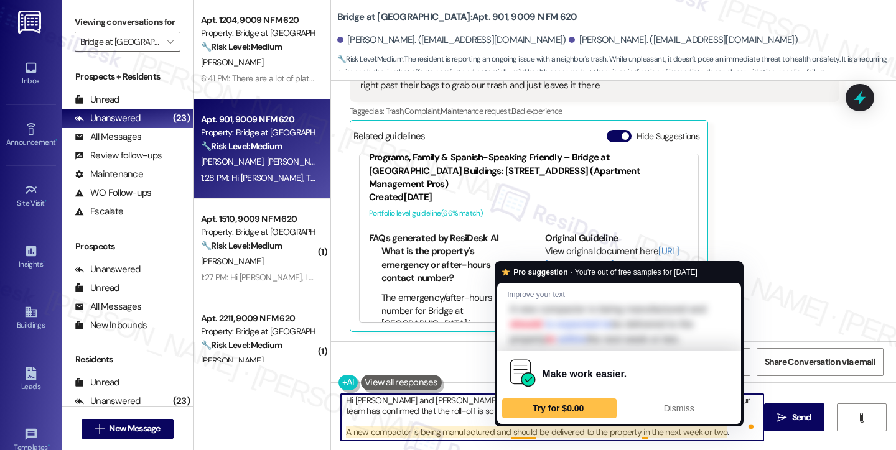
click at [592, 429] on textarea "Hi Bill and Jonathan, I understand your concern regarding the trash issue at un…" at bounding box center [552, 417] width 422 height 47
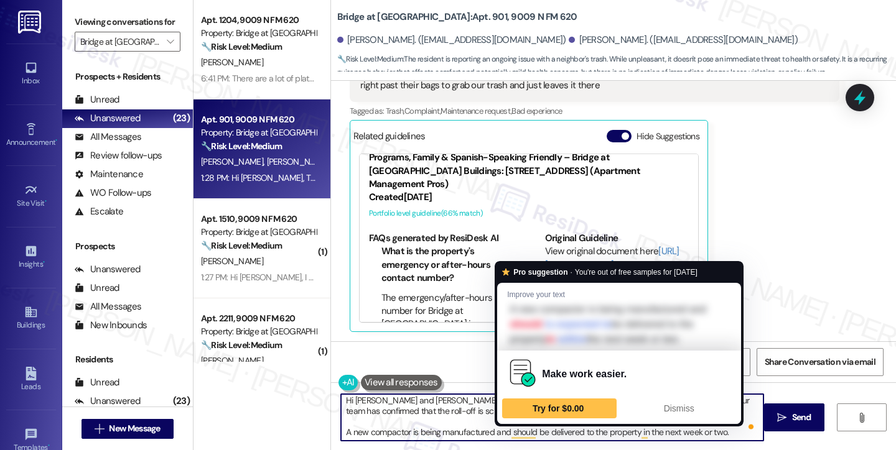
click at [592, 429] on textarea "Hi Bill and Jonathan, I understand your concern regarding the trash issue at un…" at bounding box center [552, 417] width 422 height 47
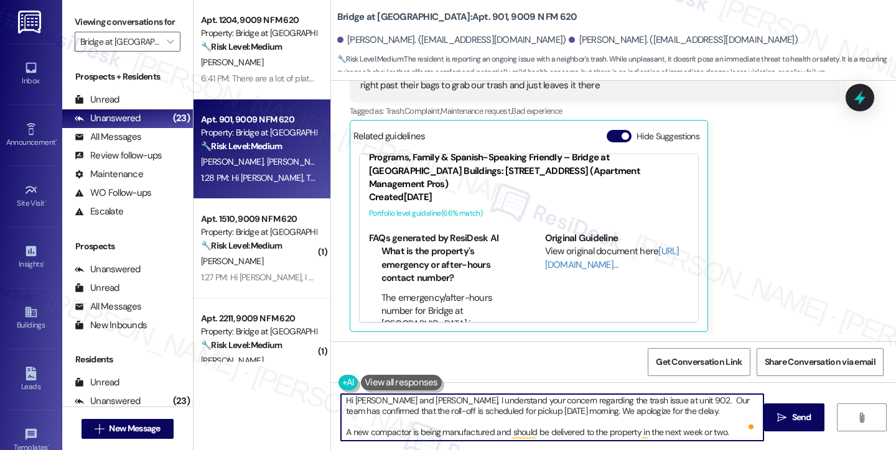
click at [592, 429] on textarea "Hi Bill and Jonathan, I understand your concern regarding the trash issue at un…" at bounding box center [552, 417] width 422 height 47
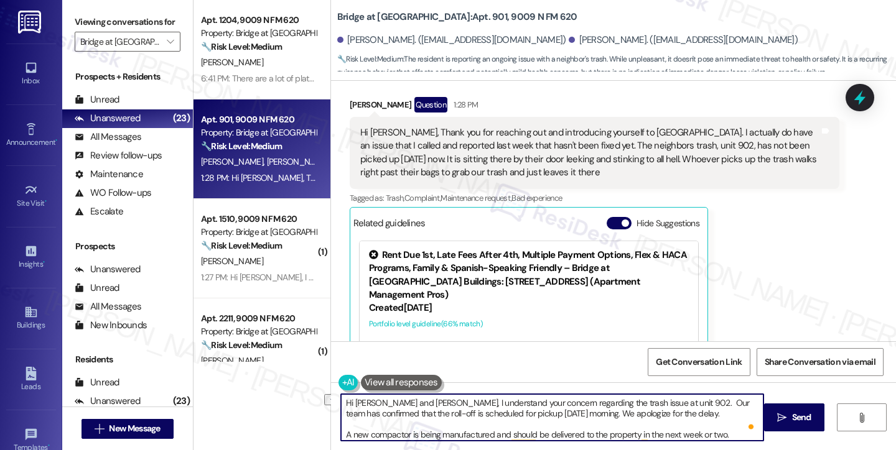
scroll to position [141, 0]
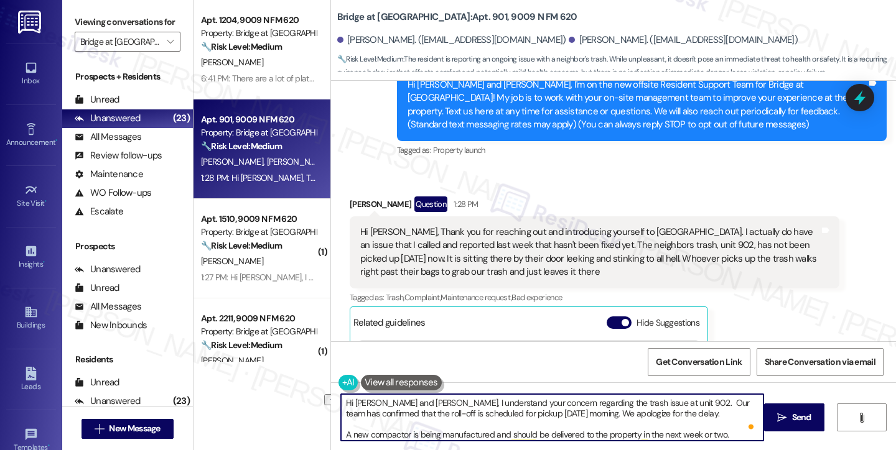
click at [382, 251] on div "Hi Sarah, Thank you for reaching out and introducing yourself to us. I actually…" at bounding box center [589, 252] width 459 height 53
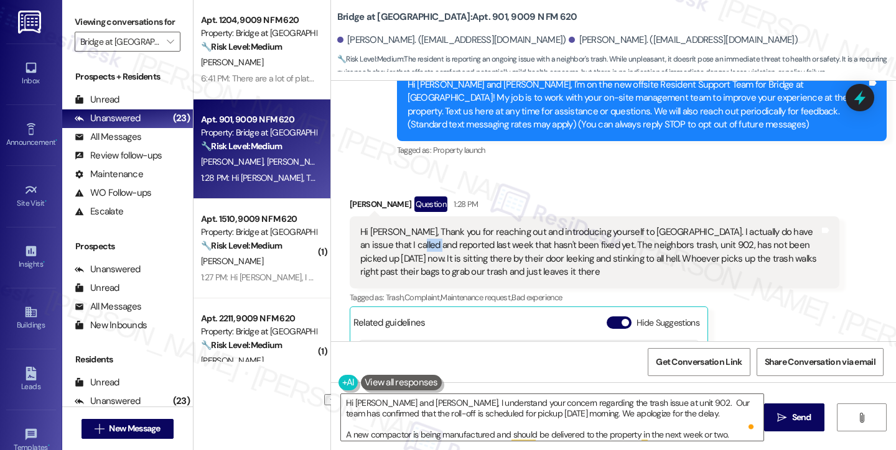
click at [382, 251] on div "Hi Sarah, Thank you for reaching out and introducing yourself to us. I actually…" at bounding box center [589, 252] width 459 height 53
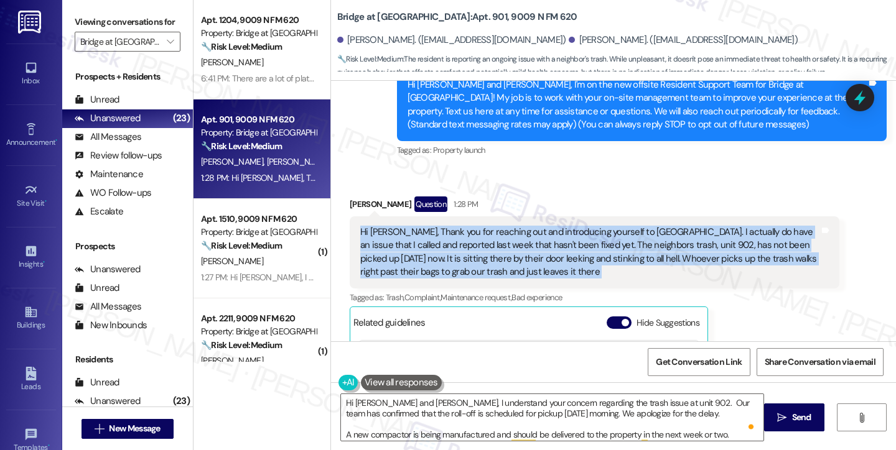
click at [382, 251] on div "Hi Sarah, Thank you for reaching out and introducing yourself to us. I actually…" at bounding box center [589, 252] width 459 height 53
copy div "Hi Sarah, Thank you for reaching out and introducing yourself to us. I actually…"
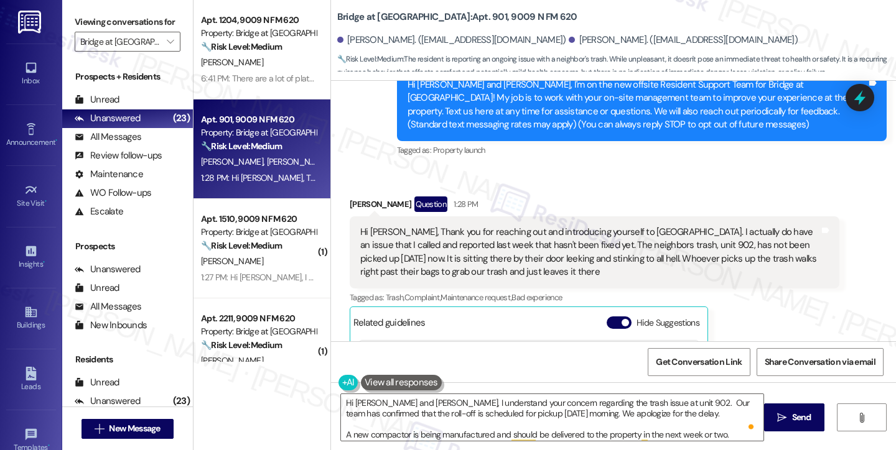
click at [85, 24] on label "Viewing conversations for" at bounding box center [128, 21] width 106 height 19
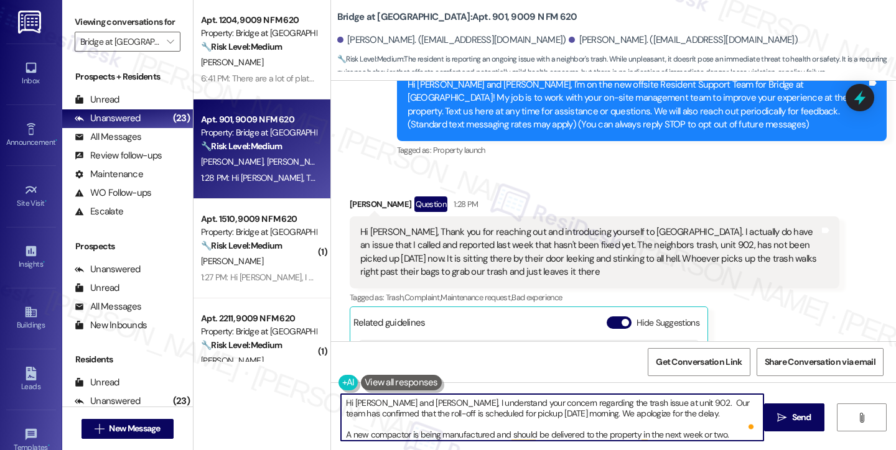
click at [645, 416] on textarea "Hi Bill and Jonathan, I understand your concern regarding the trash issue at un…" at bounding box center [552, 417] width 422 height 47
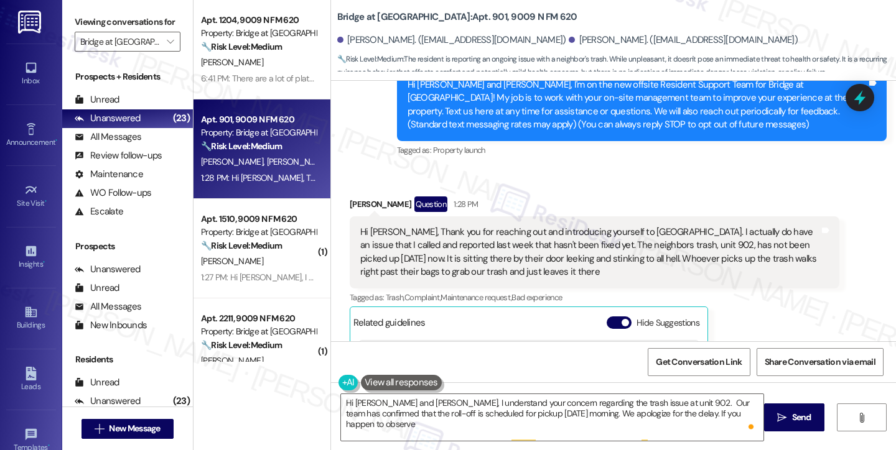
click at [78, 26] on label "Viewing conversations for" at bounding box center [128, 21] width 106 height 19
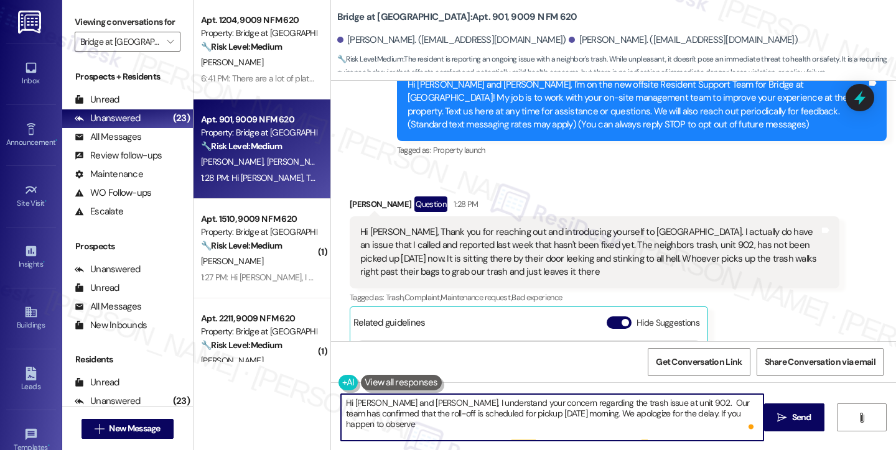
click at [647, 425] on textarea "Hi Bill and Jonathan, I understand your concern regarding the trash issue at un…" at bounding box center [552, 417] width 422 height 47
click at [734, 412] on textarea "Hi Bill and Jonathan, I understand your concern regarding the trash issue at un…" at bounding box center [552, 417] width 422 height 47
paste textarea "trash sitting outside"
click at [728, 410] on textarea "Hi Bill and Jonathan, I understand your concern regarding the trash issue at un…" at bounding box center [552, 417] width 422 height 47
click at [723, 412] on textarea "Hi Bill and Jonathan, I understand your concern regarding the trash issue at un…" at bounding box center [552, 417] width 422 height 47
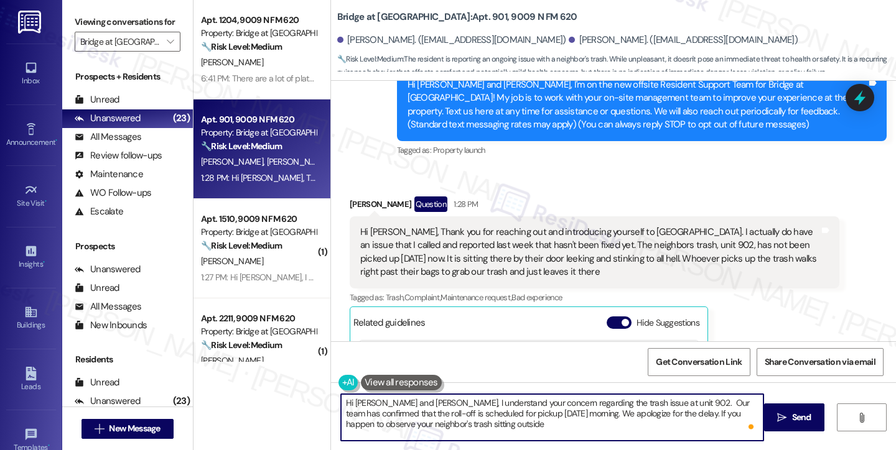
click at [479, 425] on textarea "Hi Bill and Jonathan, I understand your concern regarding the trash issue at un…" at bounding box center [552, 417] width 422 height 47
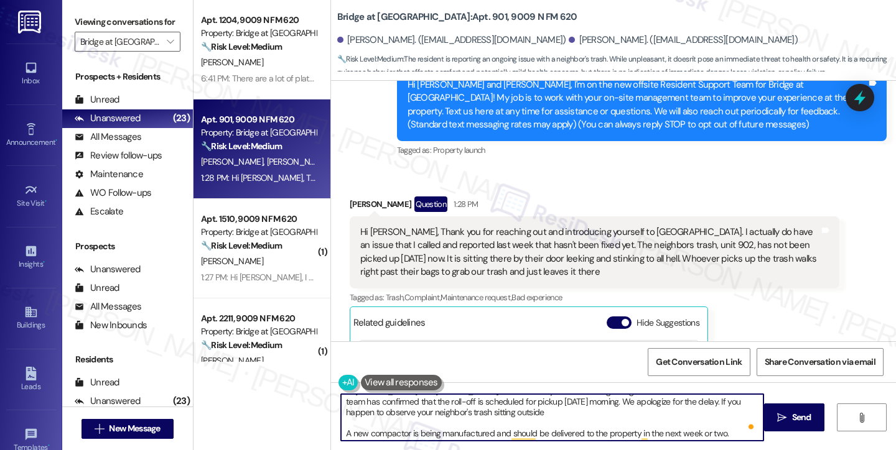
scroll to position [13, 0]
click at [473, 430] on textarea "Hi Bill and Jonathan, I understand your concern regarding the trash issue at un…" at bounding box center [552, 417] width 422 height 47
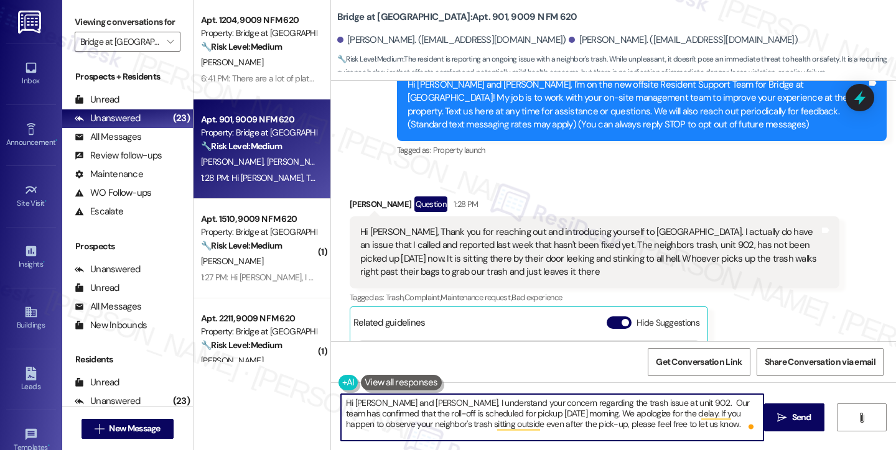
scroll to position [0, 0]
click at [392, 402] on textarea "Hi Bill and Jonathan, I understand your concern regarding the trash issue at un…" at bounding box center [552, 417] width 422 height 47
drag, startPoint x: 580, startPoint y: 424, endPoint x: 600, endPoint y: 418, distance: 20.1
click at [580, 424] on textarea "Hi Bill, it's nice to chat with you. I understand your concern regarding the tr…" at bounding box center [552, 417] width 422 height 47
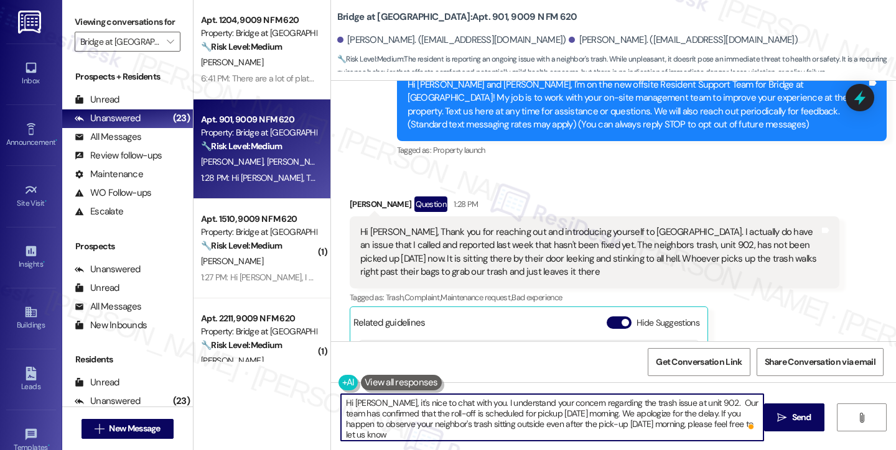
scroll to position [2, 0]
click at [484, 435] on textarea "Hi Bill, it's nice to chat with you. I understand your concern regarding the tr…" at bounding box center [552, 417] width 422 height 47
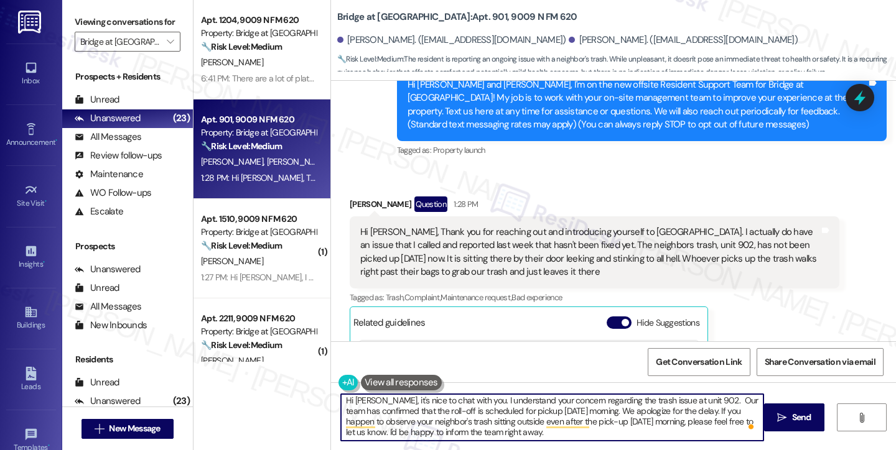
type textarea "Hi Bill, it's nice to chat with you. I understand your concern regarding the tr…"
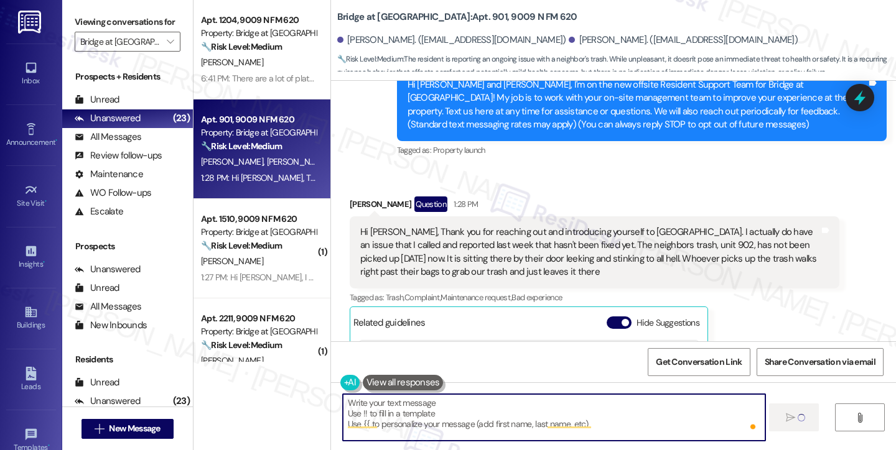
type textarea "Fetching suggested responses. Please feel free to read through the conversation…"
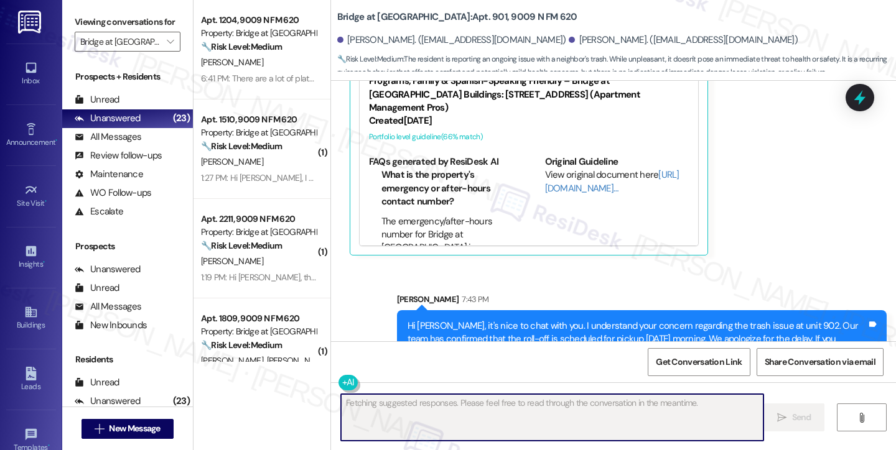
scroll to position [454, 0]
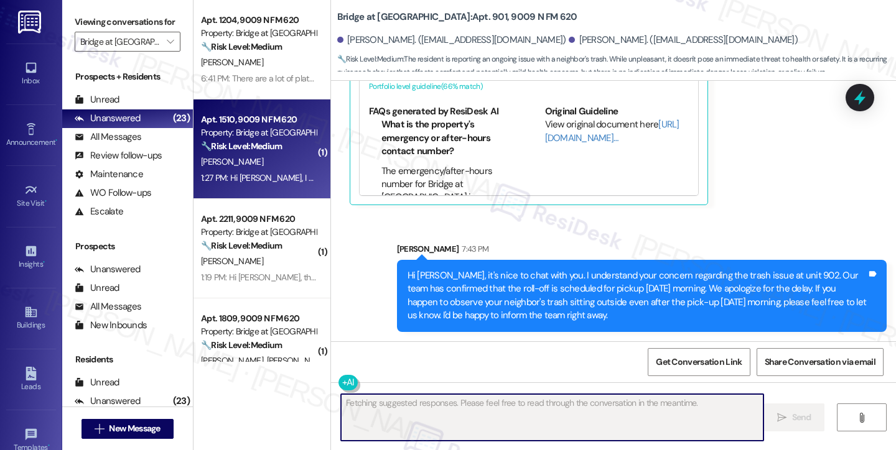
click at [233, 146] on strong "🔧 Risk Level: Medium" at bounding box center [241, 146] width 81 height 11
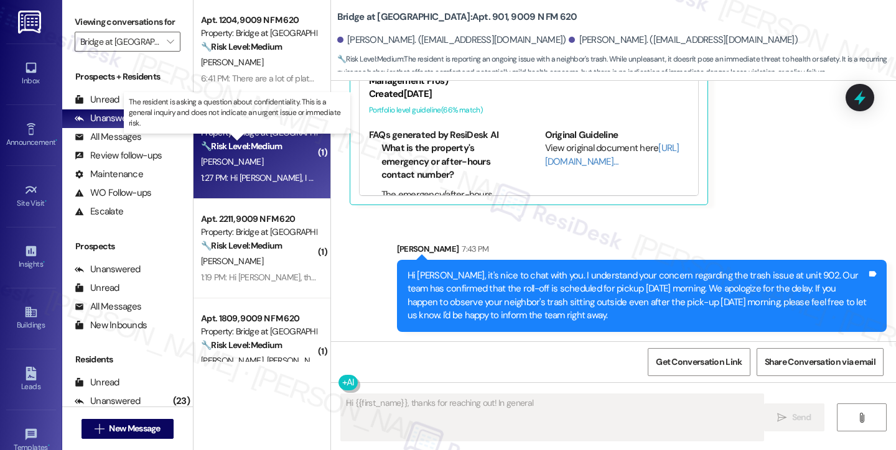
scroll to position [75, 0]
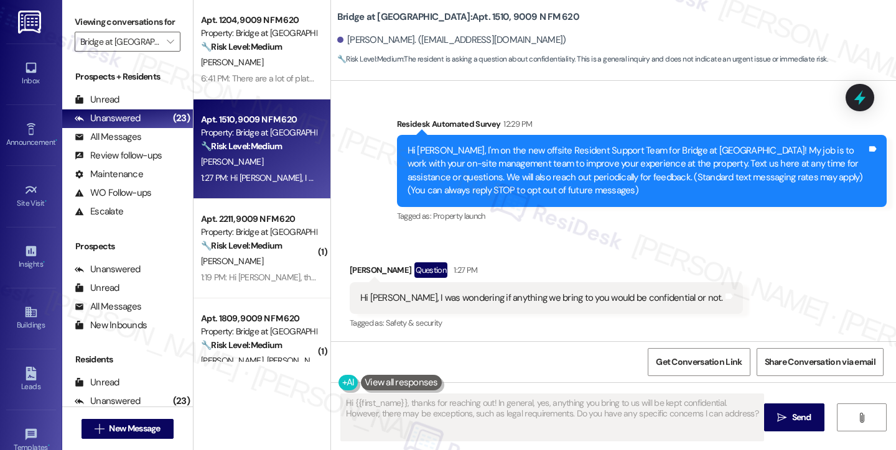
click at [447, 295] on div "Hi Sarah, I was wondering if anything we bring to you would be confidential or …" at bounding box center [541, 298] width 363 height 13
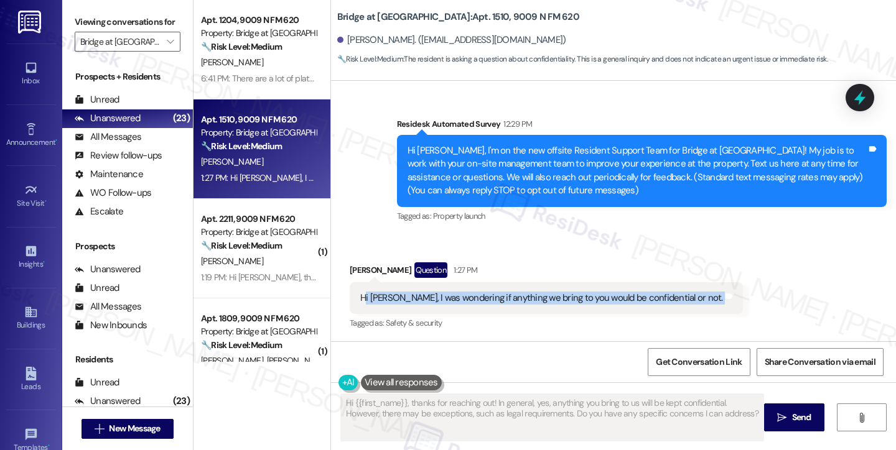
click at [447, 295] on div "Hi Sarah, I was wondering if anything we bring to you would be confidential or …" at bounding box center [541, 298] width 363 height 13
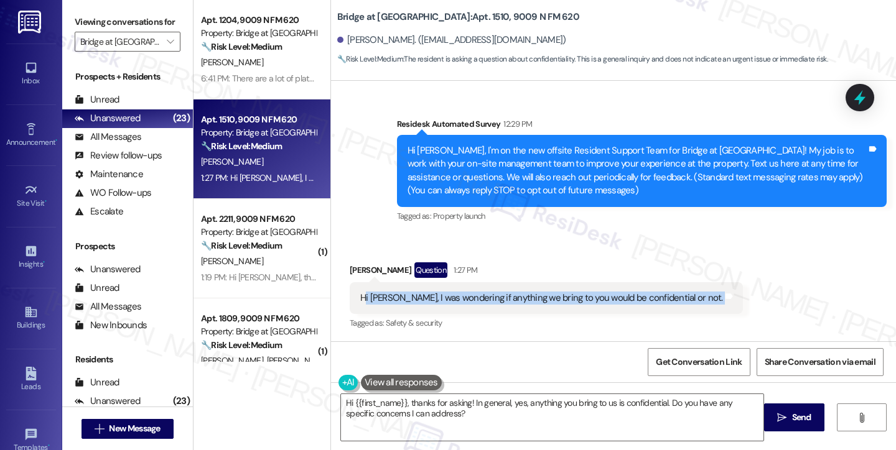
copy div "Hi Sarah, I was wondering if anything we bring to you would be confidential or …"
click at [641, 415] on textarea "Hi {{first_name}}, thanks for asking! In general, yes, anything you bring to us…" at bounding box center [552, 417] width 422 height 47
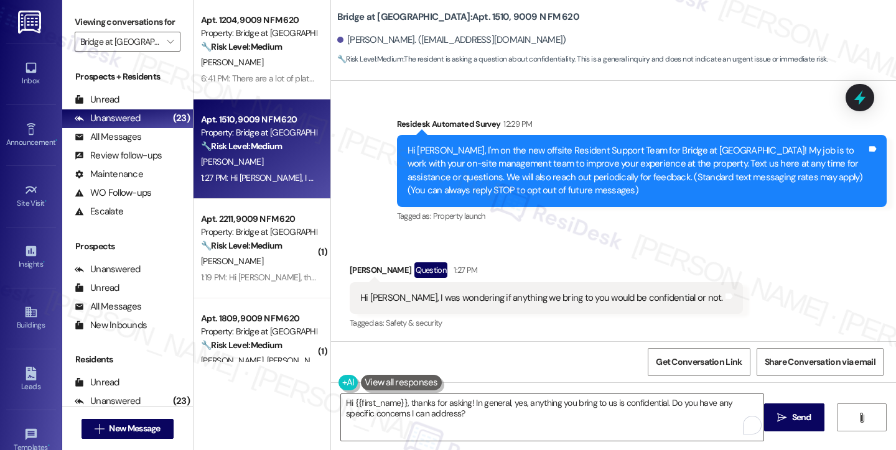
click at [356, 268] on div "Kimberli Austin Question 1:27 PM" at bounding box center [546, 272] width 393 height 20
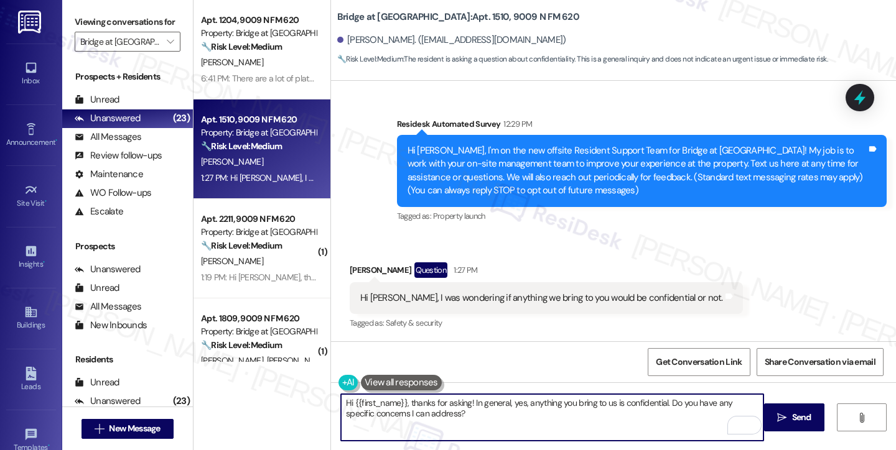
click at [404, 401] on textarea "Hi {{first_name}}, thanks for asking! In general, yes, anything you bring to us…" at bounding box center [552, 417] width 422 height 47
click at [606, 416] on textarea "Hi {{first_name}}, it's nice to chat with you and thanks for asking! In general…" at bounding box center [552, 417] width 422 height 47
click at [599, 419] on textarea "Hi {{first_name}}, it's nice to chat with you, and thanks for asking! In genera…" at bounding box center [552, 417] width 422 height 47
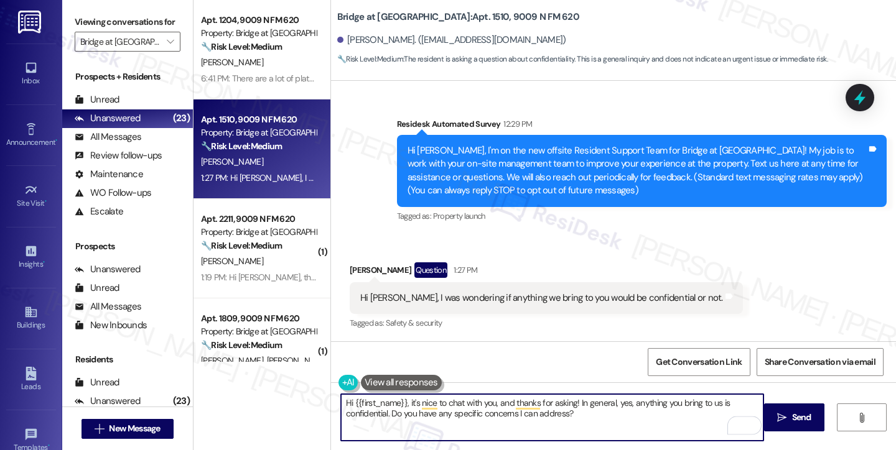
click at [554, 415] on textarea "Hi {{first_name}}, it's nice to chat with you, and thanks for asking! In genera…" at bounding box center [552, 417] width 422 height 47
click at [631, 416] on textarea "Hi {{first_name}}, it's nice to chat with you, and thanks for asking! In genera…" at bounding box center [552, 417] width 422 height 47
type textarea "Hi {{first_name}}, it's nice to chat with you, and thanks for asking! In genera…"
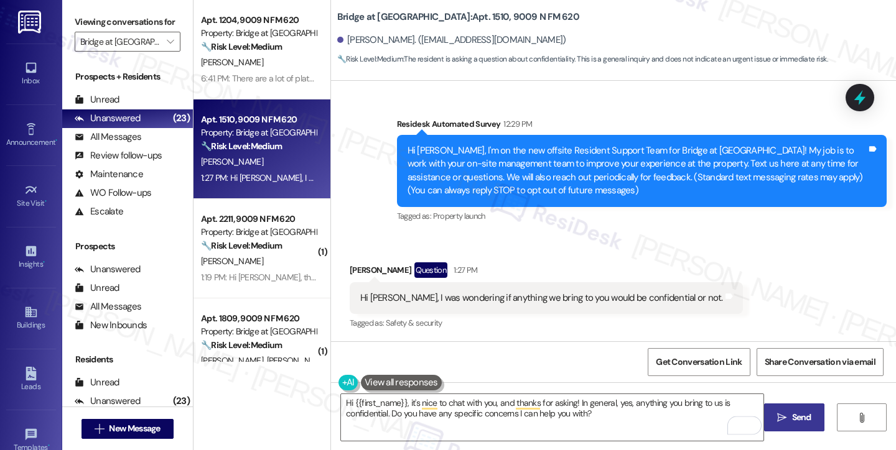
click at [786, 406] on button " Send" at bounding box center [794, 418] width 60 height 28
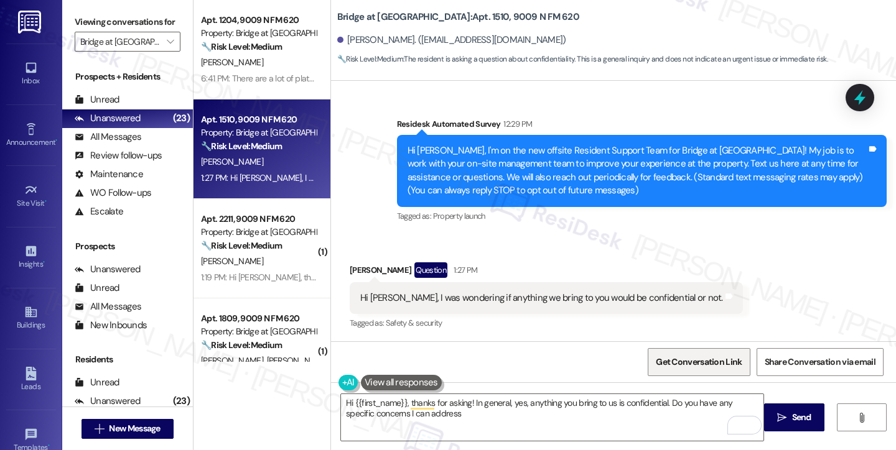
type textarea "Hi {{first_name}}, thanks for asking! In general, yes, anything you bring to us…"
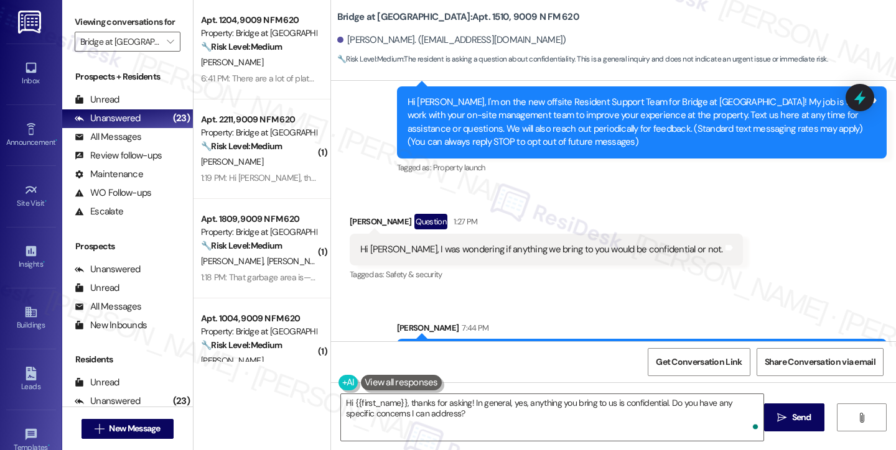
scroll to position [175, 0]
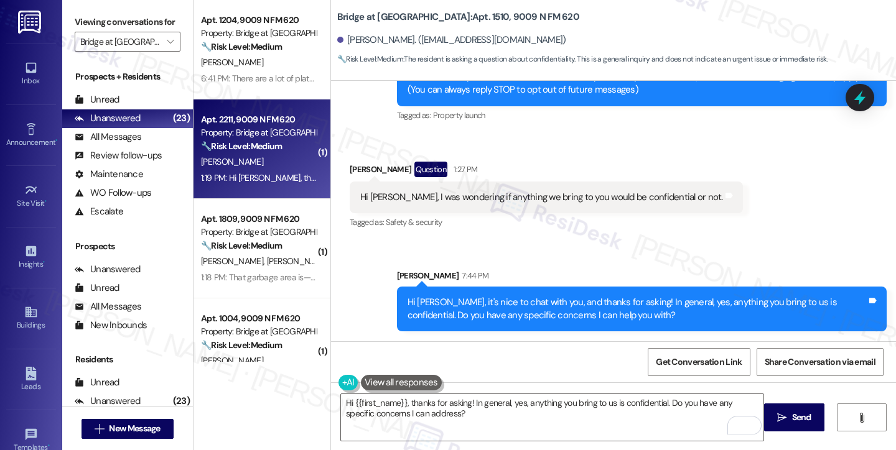
click at [236, 127] on div "Property: Bridge at [GEOGRAPHIC_DATA]" at bounding box center [258, 132] width 115 height 13
type textarea "Fetching suggested responses. Please feel free to read through the conversation…"
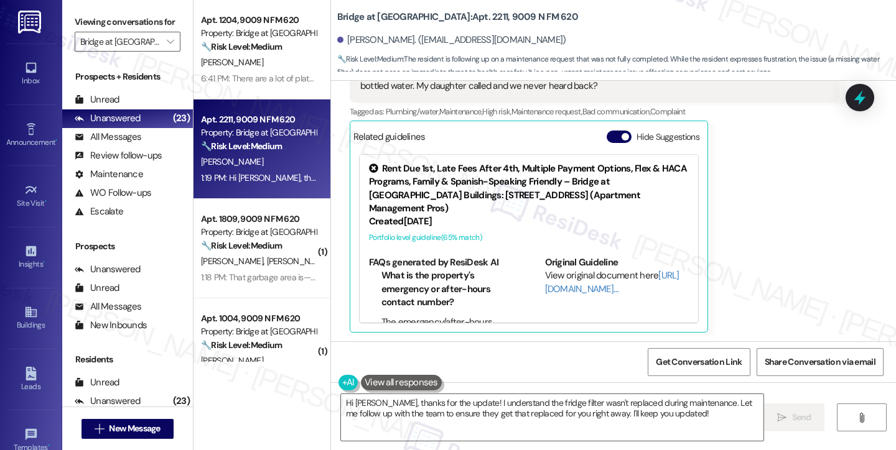
scroll to position [151, 0]
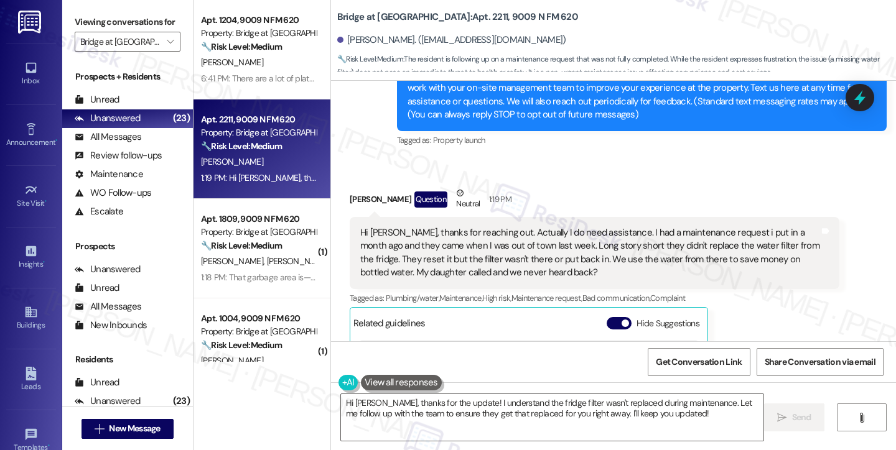
click at [440, 238] on div "Hi [PERSON_NAME], thanks for reaching out. Actually I do need assistance. I had…" at bounding box center [589, 252] width 459 height 53
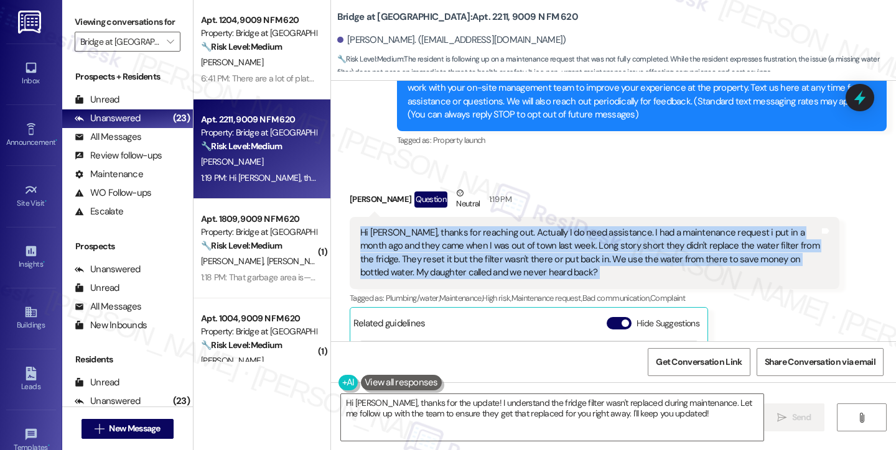
click at [440, 238] on div "Hi [PERSON_NAME], thanks for reaching out. Actually I do need assistance. I had…" at bounding box center [589, 252] width 459 height 53
copy div "Hi Sarah, thanks for reaching out. Actually I do need assistance. I had a maint…"
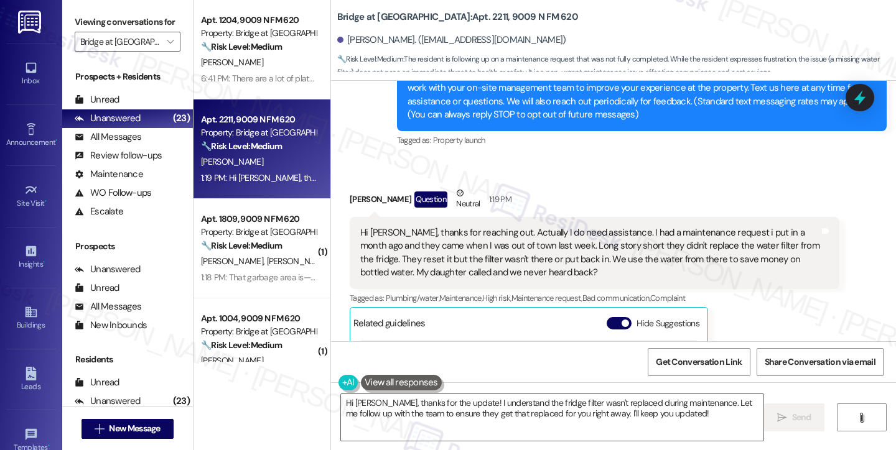
click at [70, 22] on div "Viewing conversations for Bridge at [GEOGRAPHIC_DATA] " at bounding box center [127, 32] width 131 height 64
drag, startPoint x: 73, startPoint y: 22, endPoint x: 88, endPoint y: 27, distance: 15.7
click at [73, 22] on div "Viewing conversations for Bridge at [GEOGRAPHIC_DATA] " at bounding box center [127, 32] width 131 height 64
click at [393, 403] on textarea "Hi Belinda, thanks for the update! I understand the fridge filter wasn't replac…" at bounding box center [552, 417] width 422 height 47
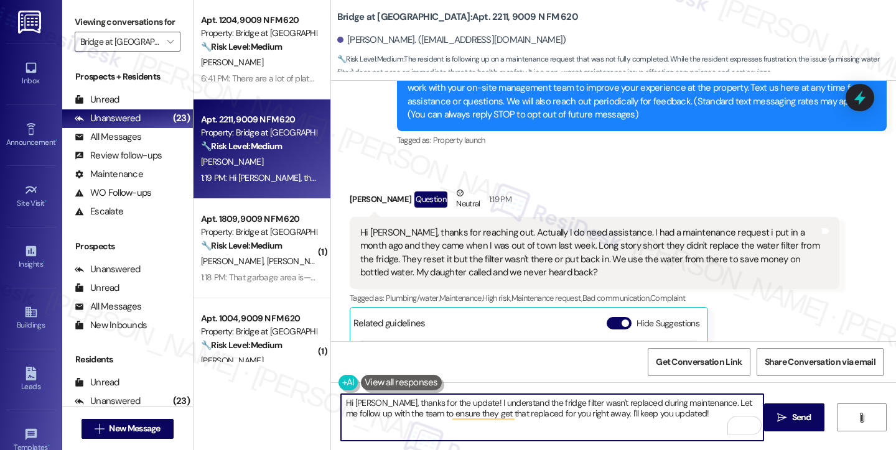
click at [654, 417] on textarea "Hi Belinda, thanks for the update! I understand the fridge filter wasn't replac…" at bounding box center [552, 417] width 422 height 47
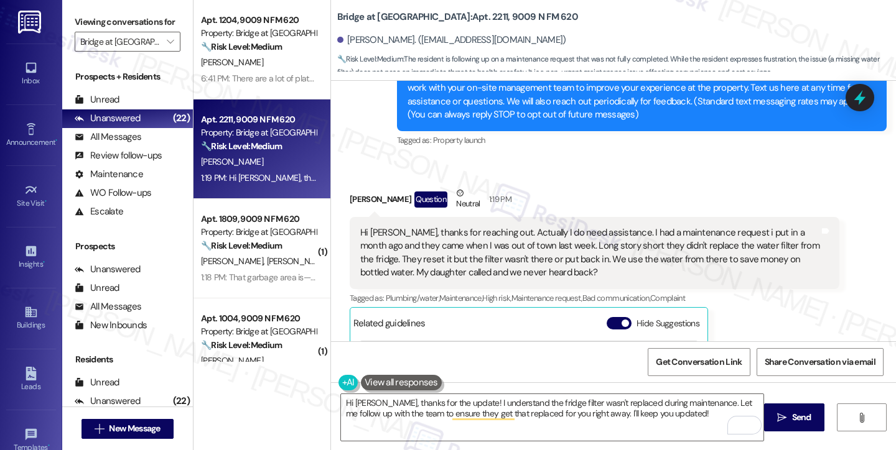
click at [684, 238] on div "Hi [PERSON_NAME], thanks for reaching out. Actually I do need assistance. I had…" at bounding box center [589, 252] width 459 height 53
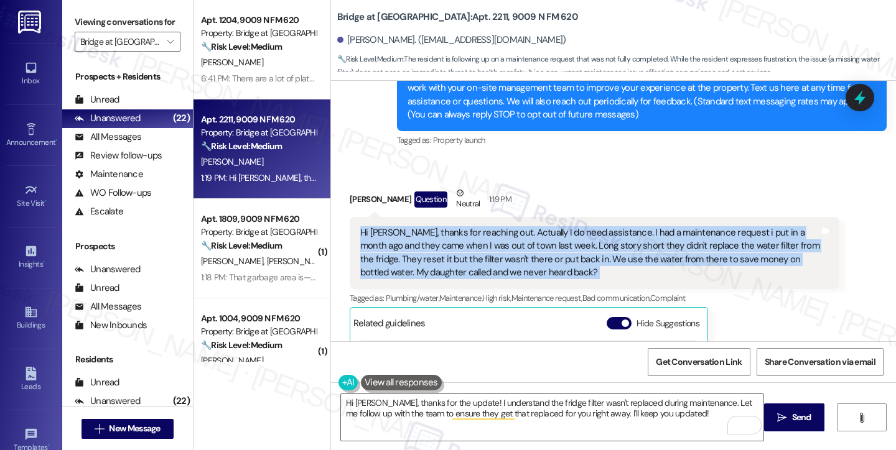
click at [684, 238] on div "Hi [PERSON_NAME], thanks for reaching out. Actually I do need assistance. I had…" at bounding box center [589, 252] width 459 height 53
click at [486, 243] on div "Hi [PERSON_NAME], thanks for reaching out. Actually I do need assistance. I had…" at bounding box center [589, 252] width 459 height 53
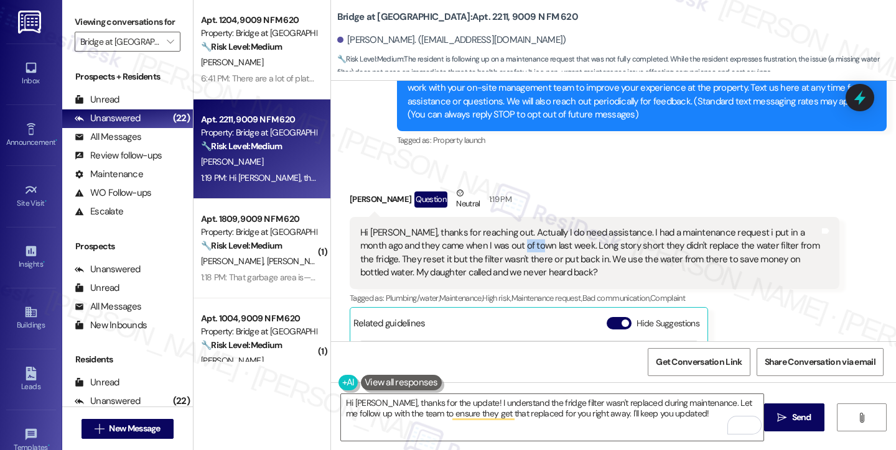
click at [486, 243] on div "Hi [PERSON_NAME], thanks for reaching out. Actually I do need assistance. I had…" at bounding box center [589, 252] width 459 height 53
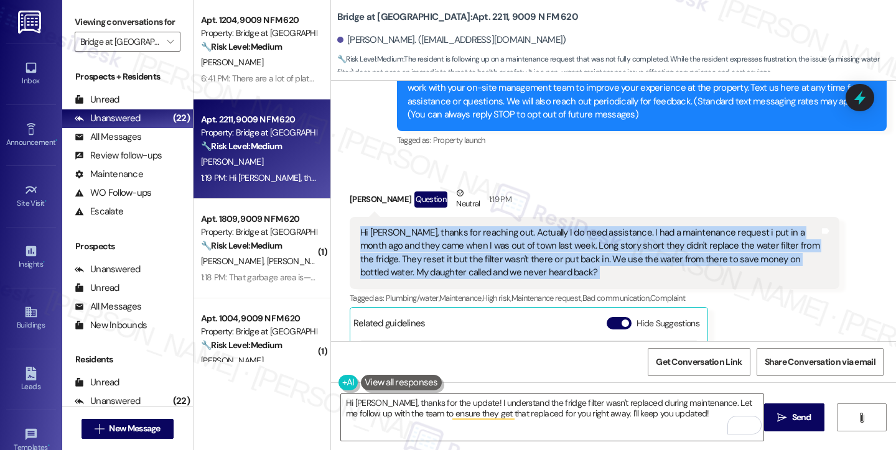
click at [486, 243] on div "Hi [PERSON_NAME], thanks for reaching out. Actually I do need assistance. I had…" at bounding box center [589, 252] width 459 height 53
click at [711, 254] on div "Hi [PERSON_NAME], thanks for reaching out. Actually I do need assistance. I had…" at bounding box center [589, 252] width 459 height 53
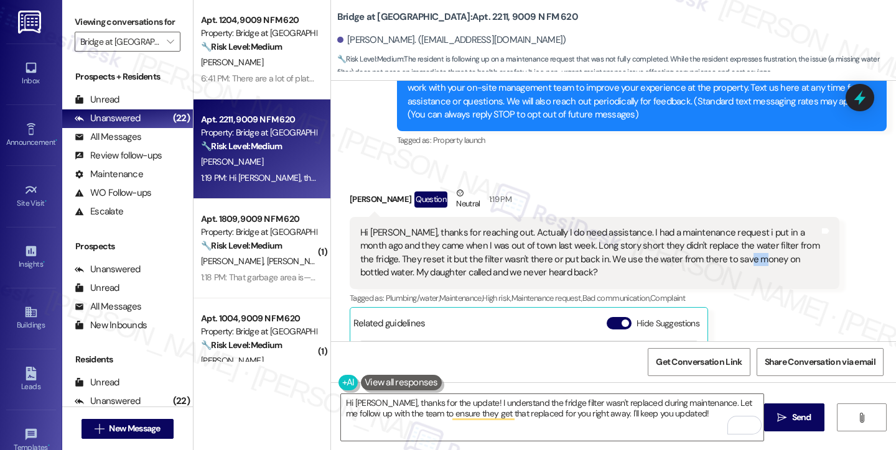
click at [711, 254] on div "Hi [PERSON_NAME], thanks for reaching out. Actually I do need assistance. I had…" at bounding box center [589, 252] width 459 height 53
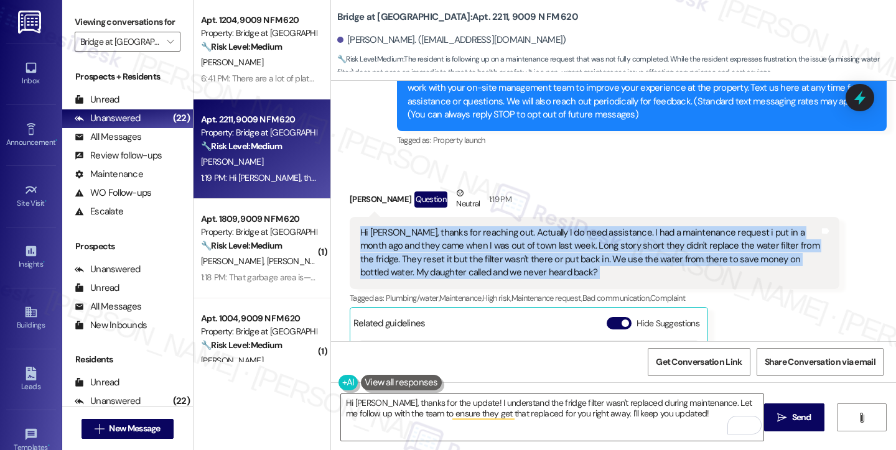
click at [711, 254] on div "Hi [PERSON_NAME], thanks for reaching out. Actually I do need assistance. I had…" at bounding box center [589, 252] width 459 height 53
click at [524, 249] on div "Hi [PERSON_NAME], thanks for reaching out. Actually I do need assistance. I had…" at bounding box center [589, 252] width 459 height 53
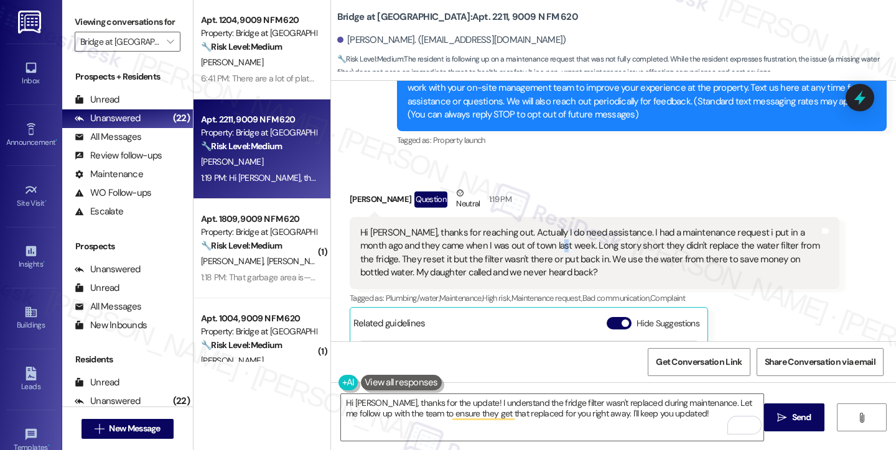
click at [524, 249] on div "Hi [PERSON_NAME], thanks for reaching out. Actually I do need assistance. I had…" at bounding box center [589, 252] width 459 height 53
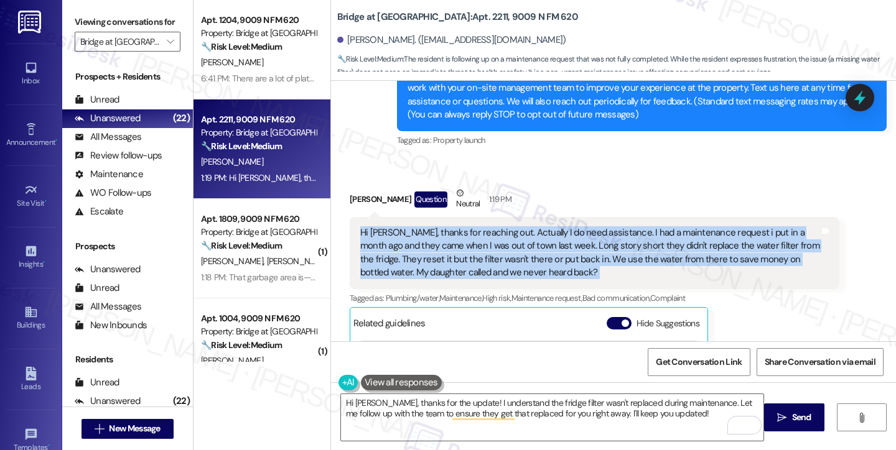
click at [524, 249] on div "Hi [PERSON_NAME], thanks for reaching out. Actually I do need assistance. I had…" at bounding box center [589, 252] width 459 height 53
click at [573, 247] on div "Hi [PERSON_NAME], thanks for reaching out. Actually I do need assistance. I had…" at bounding box center [589, 252] width 459 height 53
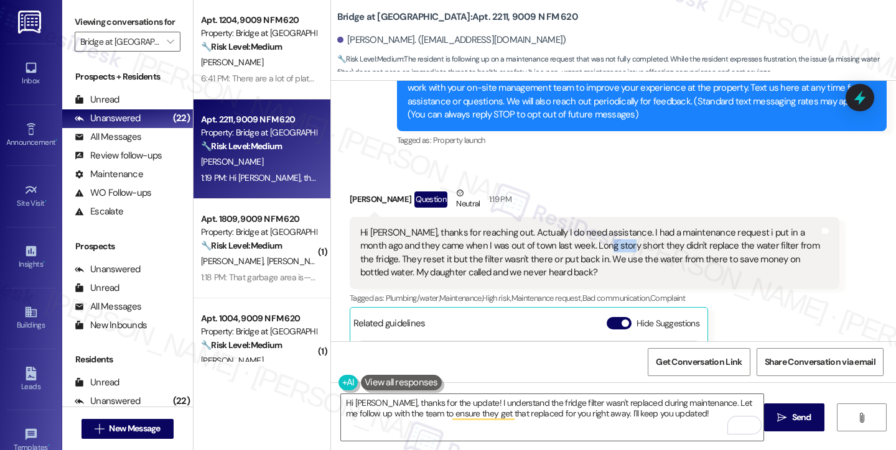
click at [573, 247] on div "Hi [PERSON_NAME], thanks for reaching out. Actually I do need assistance. I had…" at bounding box center [589, 252] width 459 height 53
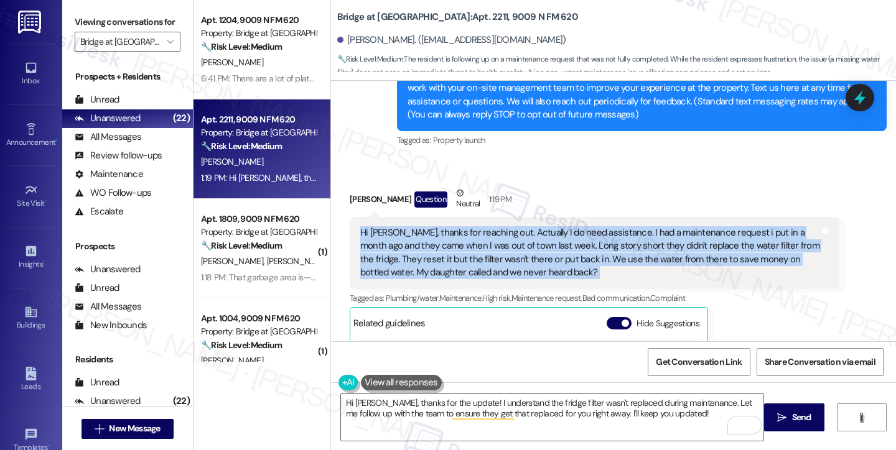
click at [573, 247] on div "Hi [PERSON_NAME], thanks for reaching out. Actually I do need assistance. I had…" at bounding box center [589, 252] width 459 height 53
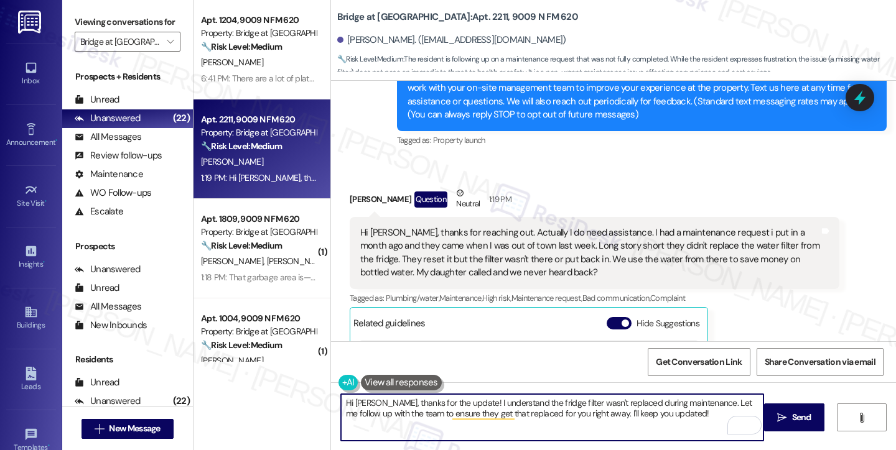
click at [376, 400] on textarea "Hi Belinda, thanks for the update! I understand the fridge filter wasn't replac…" at bounding box center [552, 417] width 422 height 47
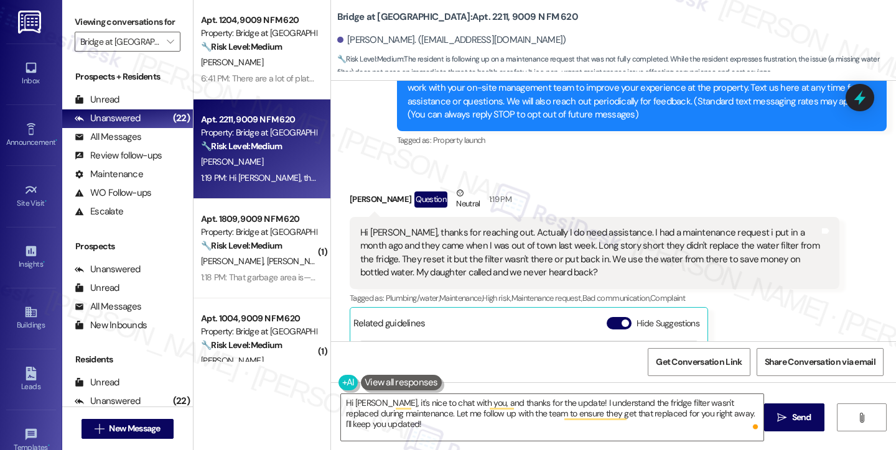
click at [73, 20] on div "Viewing conversations for Bridge at [GEOGRAPHIC_DATA] " at bounding box center [127, 32] width 131 height 64
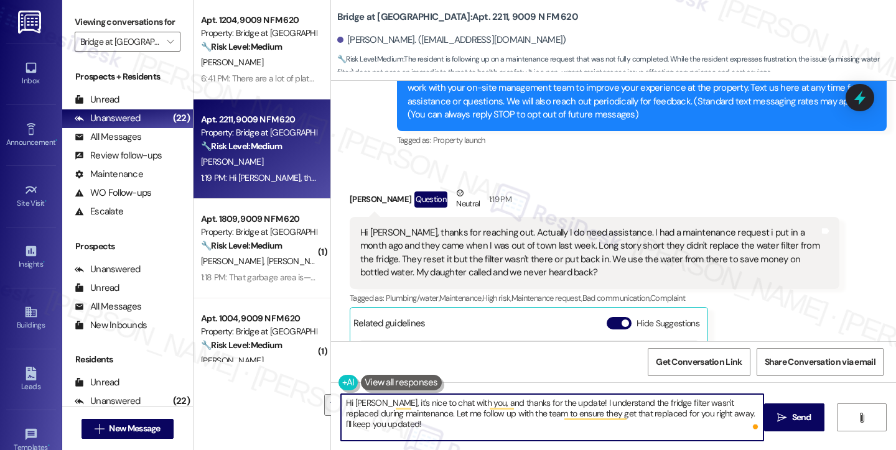
drag, startPoint x: 445, startPoint y: 426, endPoint x: 391, endPoint y: 415, distance: 55.9
click at [391, 415] on textarea "Hi Belinda, it's nice to chat with you, and thanks for the update! I understand…" at bounding box center [552, 417] width 422 height 47
paste textarea "Have you noticed any issues with the fridge water or ice since then?"
click at [689, 412] on textarea "Hi [PERSON_NAME], it's nice to chat with you, and thanks for the update! I unde…" at bounding box center [552, 417] width 422 height 47
type textarea "Hi [PERSON_NAME], it's nice to chat with you, and thanks for the update! I unde…"
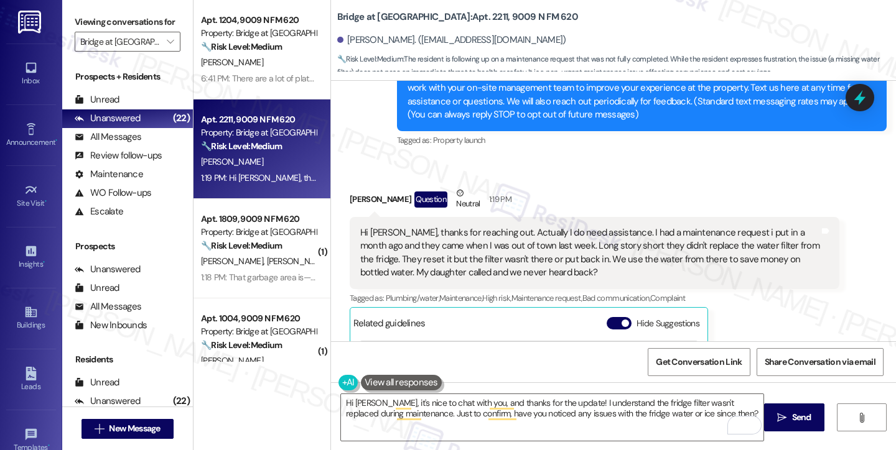
click at [68, 26] on div "Viewing conversations for Bridge at [GEOGRAPHIC_DATA] " at bounding box center [127, 32] width 131 height 64
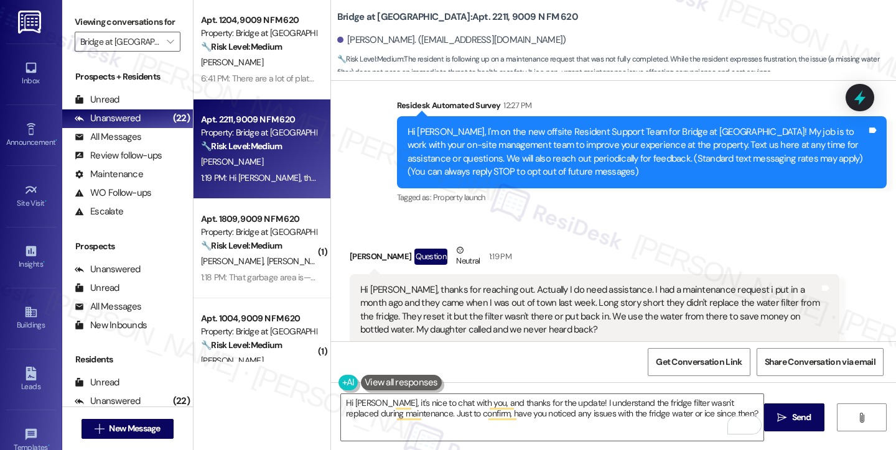
scroll to position [213, 0]
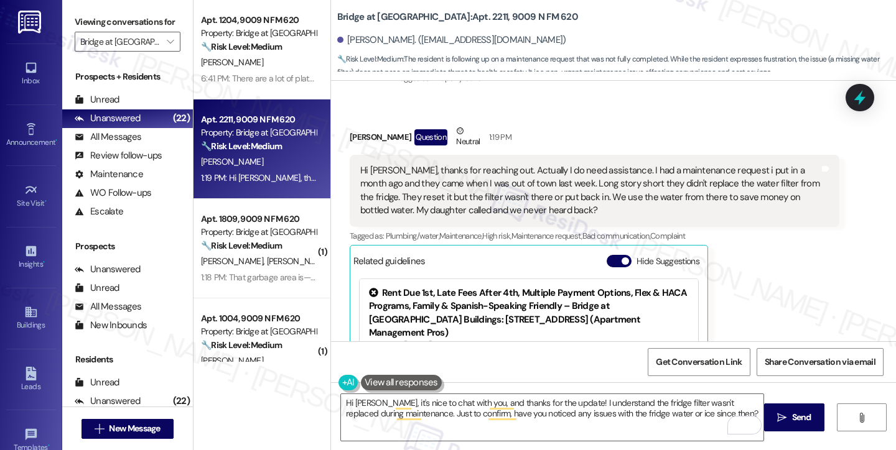
click at [83, 28] on label "Viewing conversations for" at bounding box center [128, 21] width 106 height 19
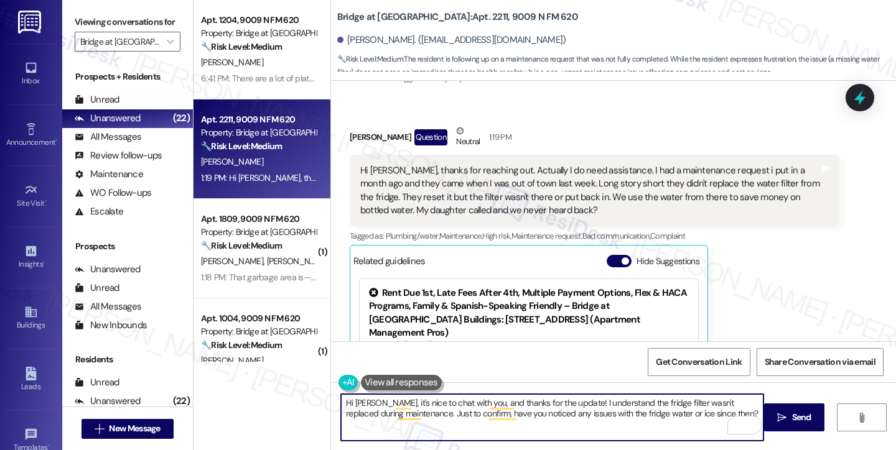
click at [695, 414] on textarea "Hi [PERSON_NAME], it's nice to chat with you, and thanks for the update! I unde…" at bounding box center [552, 417] width 422 height 47
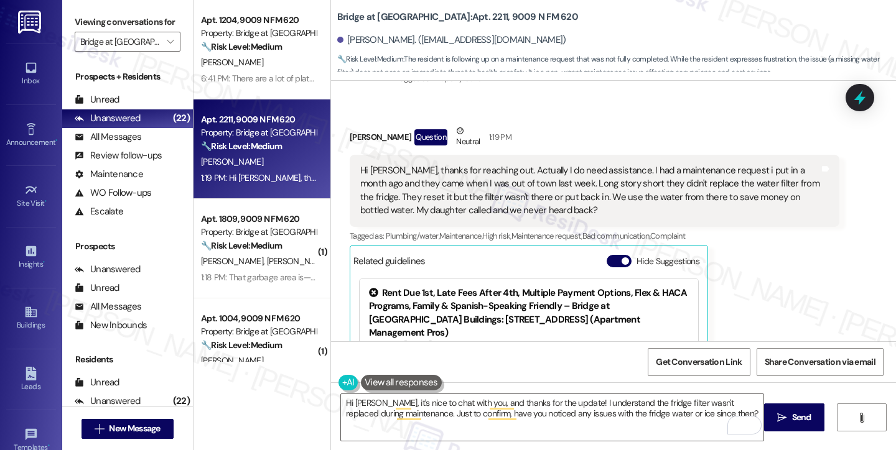
click at [87, 30] on label "Viewing conversations for" at bounding box center [128, 21] width 106 height 19
click at [781, 414] on icon "" at bounding box center [781, 418] width 9 height 10
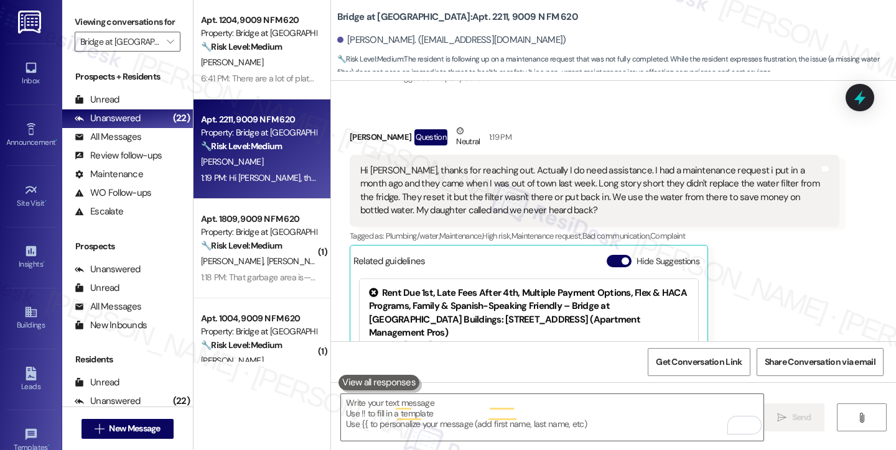
type textarea "Fetching suggested responses. Please feel free to read through the conversation…"
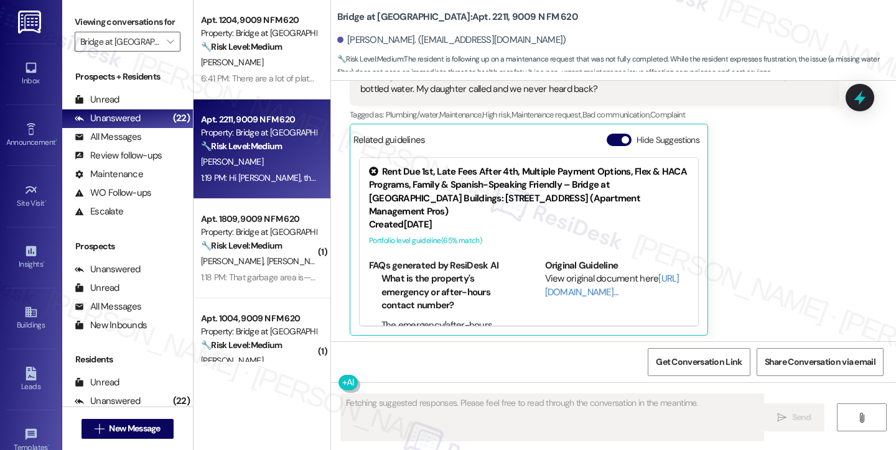
scroll to position [337, 0]
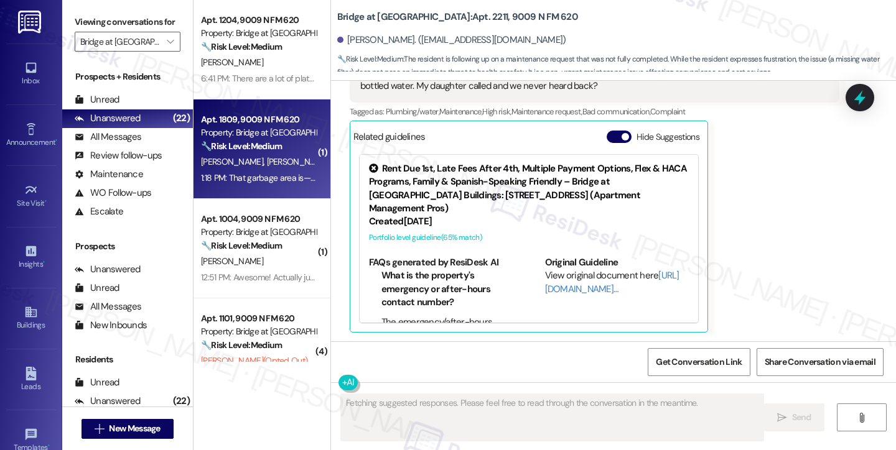
click at [279, 157] on div "J. Velasco M. Garcia" at bounding box center [259, 162] width 118 height 16
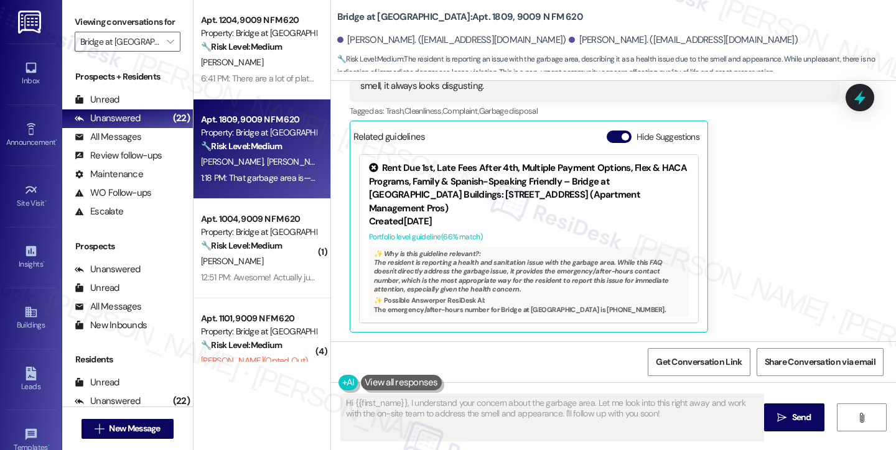
scroll to position [137, 0]
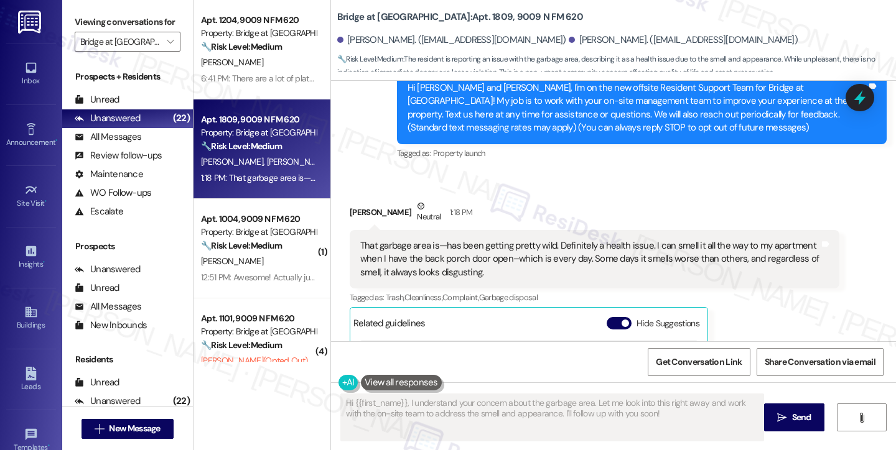
click at [476, 259] on div "That garbage area is—has been getting pretty wild. Definitely a health issue. I…" at bounding box center [589, 259] width 459 height 40
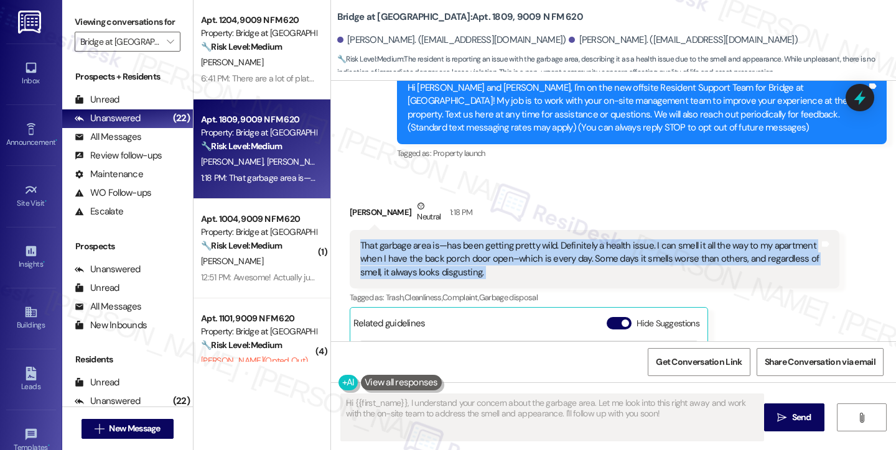
click at [476, 259] on div "That garbage area is—has been getting pretty wild. Definitely a health issue. I…" at bounding box center [589, 259] width 459 height 40
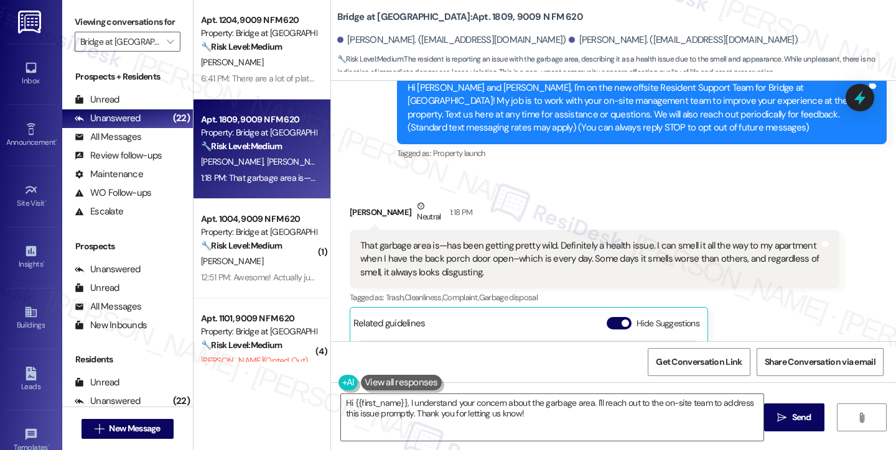
click at [350, 215] on div "Jose Velasco Neutral 1:18 PM" at bounding box center [595, 215] width 490 height 30
copy div "Jose"
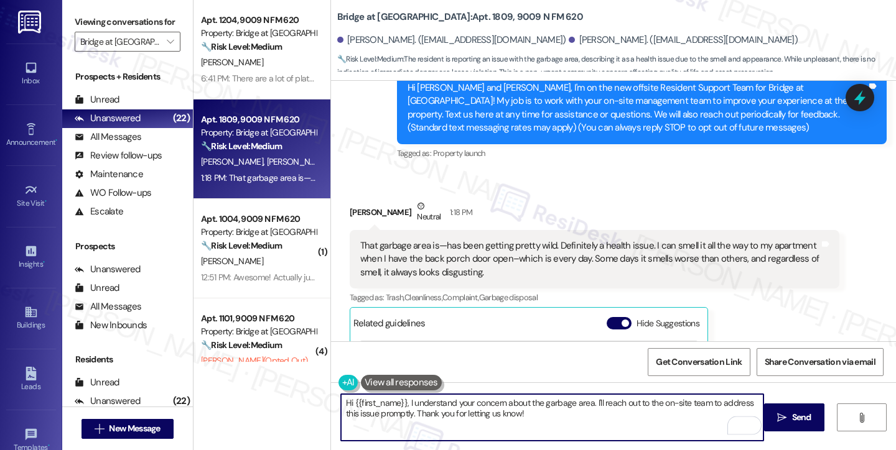
drag, startPoint x: 348, startPoint y: 402, endPoint x: 399, endPoint y: 396, distance: 51.3
click at [399, 396] on textarea "Hi {{first_name}}, I understand your concern about the garbage area. I'll reach…" at bounding box center [552, 417] width 422 height 47
paste textarea "Jose"
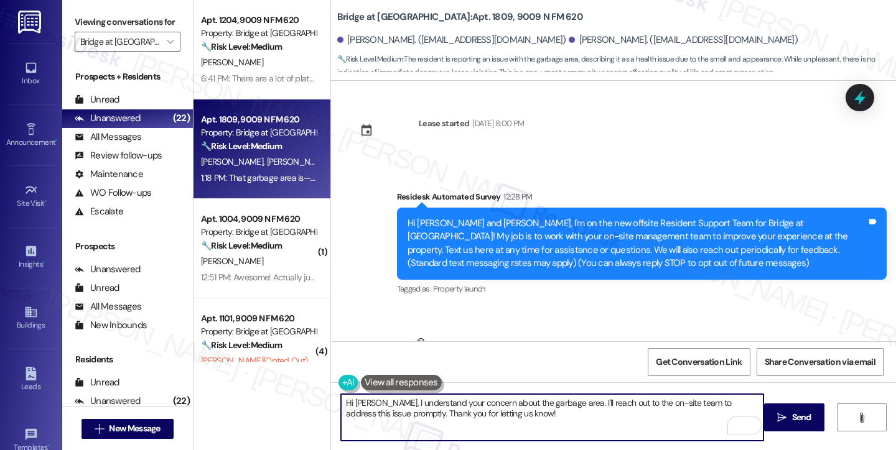
scroll to position [0, 0]
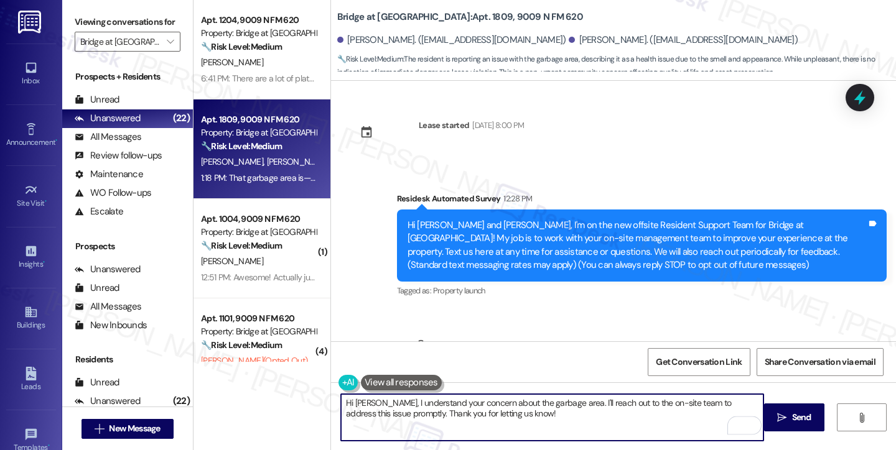
click at [527, 223] on div "Hi Jose and Martha, I'm on the new offsite Resident Support Team for Bridge at …" at bounding box center [636, 245] width 459 height 53
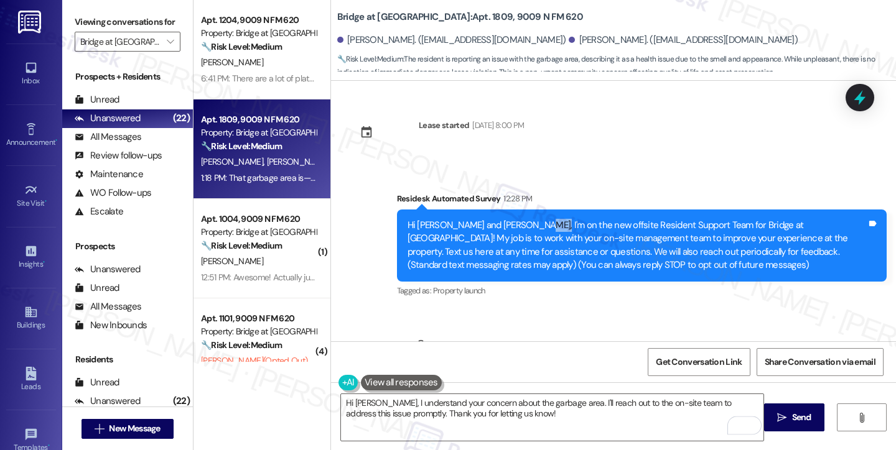
click at [527, 223] on div "Hi Jose and Martha, I'm on the new offsite Resident Support Team for Bridge at …" at bounding box center [636, 245] width 459 height 53
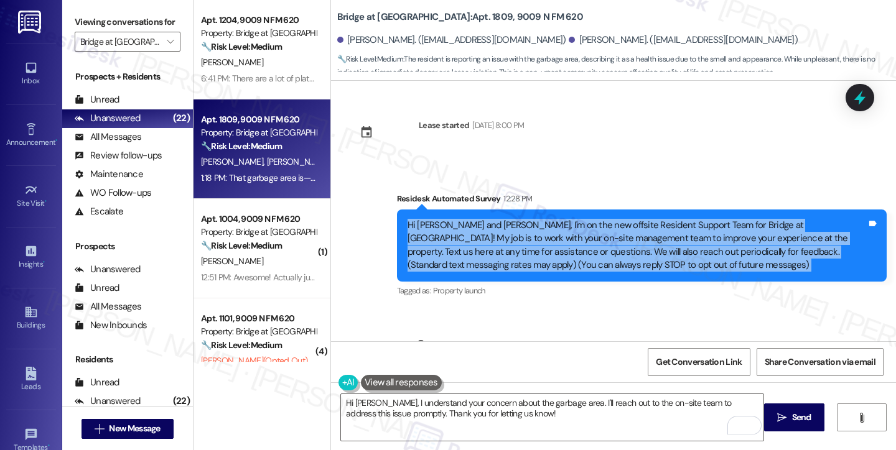
click at [527, 223] on div "Hi Jose and Martha, I'm on the new offsite Resident Support Team for Bridge at …" at bounding box center [636, 245] width 459 height 53
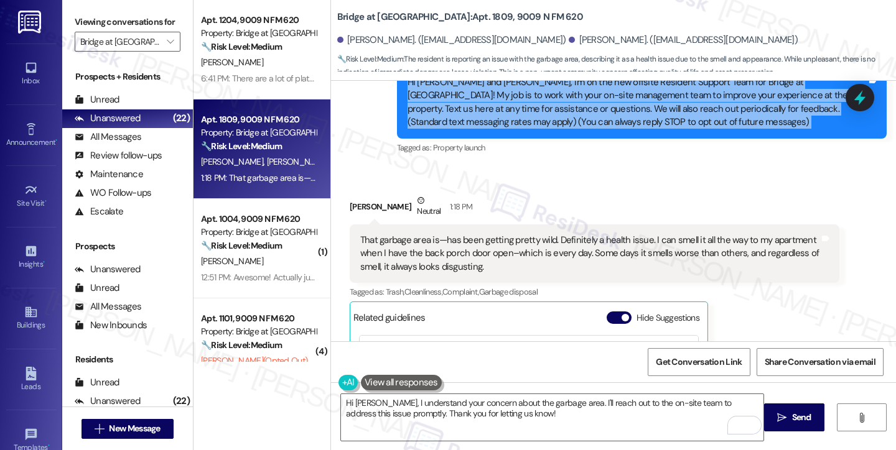
scroll to position [124, 0]
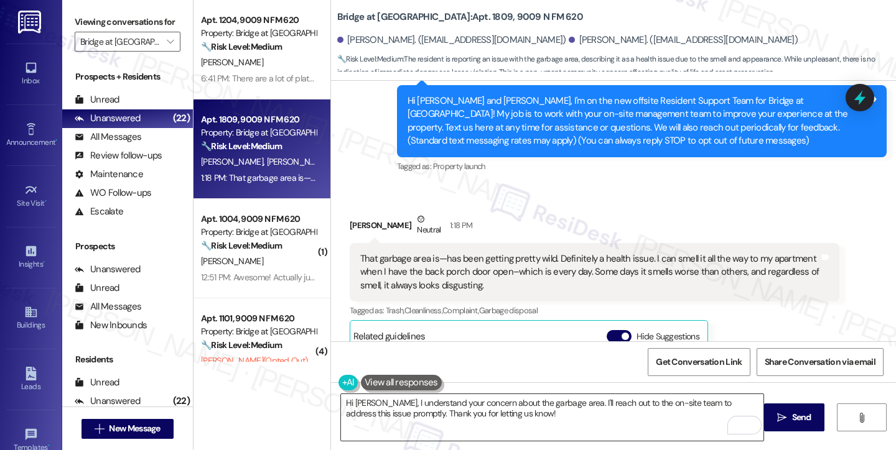
click at [485, 417] on textarea "Hi Jose, I understand your concern about the garbage area. I'll reach out to th…" at bounding box center [552, 417] width 422 height 47
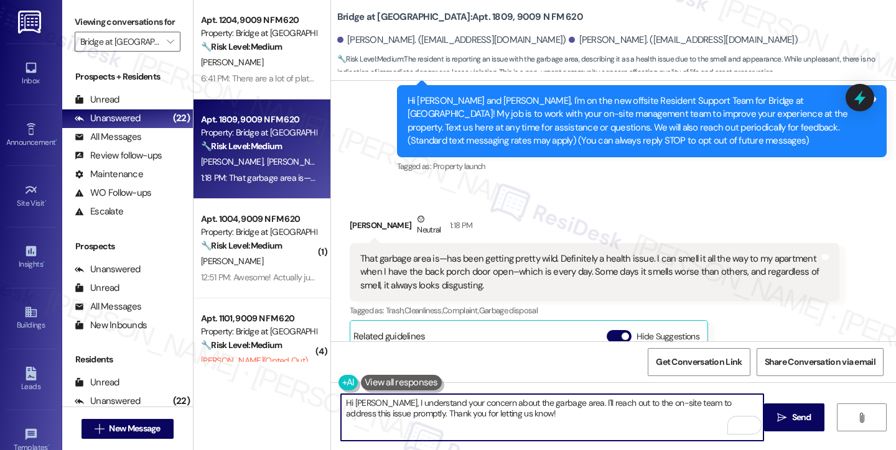
drag, startPoint x: 504, startPoint y: 415, endPoint x: 388, endPoint y: 406, distance: 116.6
click at [388, 406] on textarea "Hi Jose, I understand your concern about the garbage area. I'll reach out to th…" at bounding box center [552, 417] width 422 height 47
click at [366, 402] on textarea "Hi Jose, I understand your concern about the garbage area. I'll reach out to th…" at bounding box center [552, 417] width 422 height 47
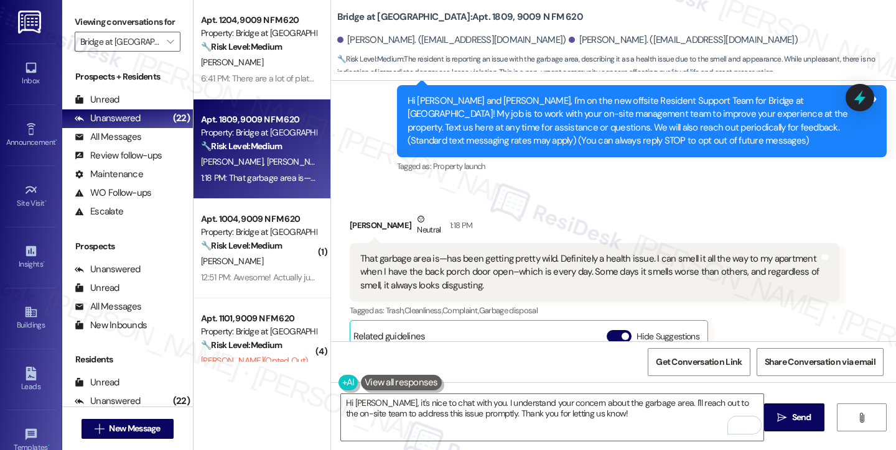
click at [85, 19] on label "Viewing conversations for" at bounding box center [128, 21] width 106 height 19
click at [593, 418] on textarea "Hi Jose, it's nice to chat with you. I understand your concern about the garbag…" at bounding box center [552, 417] width 422 height 47
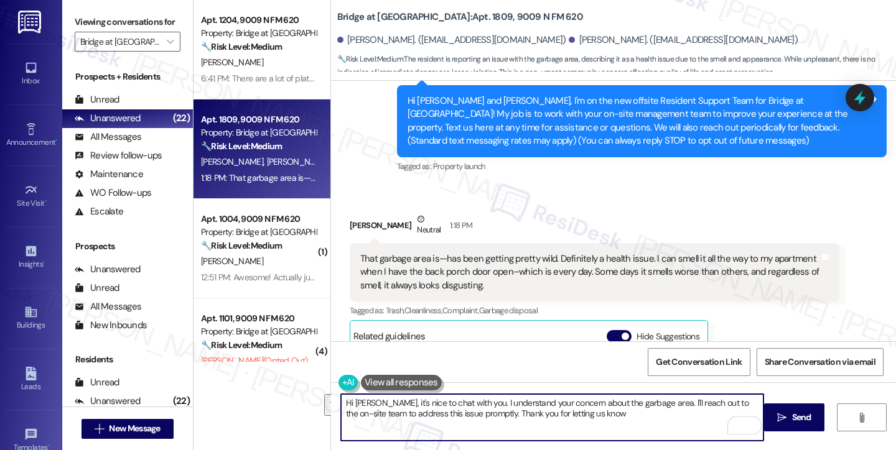
drag, startPoint x: 639, startPoint y: 411, endPoint x: 643, endPoint y: 397, distance: 14.8
click at [642, 397] on textarea "Hi Jose, it's nice to chat with you. I understand your concern about the garbag…" at bounding box center [552, 417] width 422 height 47
paste textarea "the roll off is scheduled for pickup tomorrow morning. We apologize for the del…"
click at [662, 405] on textarea "Hi Jose, it's nice to chat with you. I understand your concern about the garbag…" at bounding box center [552, 417] width 422 height 47
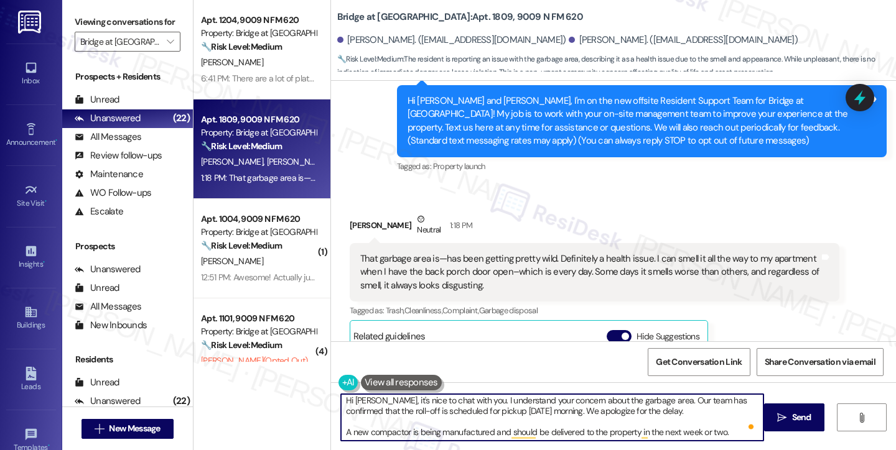
scroll to position [2, 0]
click at [729, 435] on textarea "Hi Jose, it's nice to chat with you. I understand your concern about the garbag…" at bounding box center [552, 417] width 422 height 47
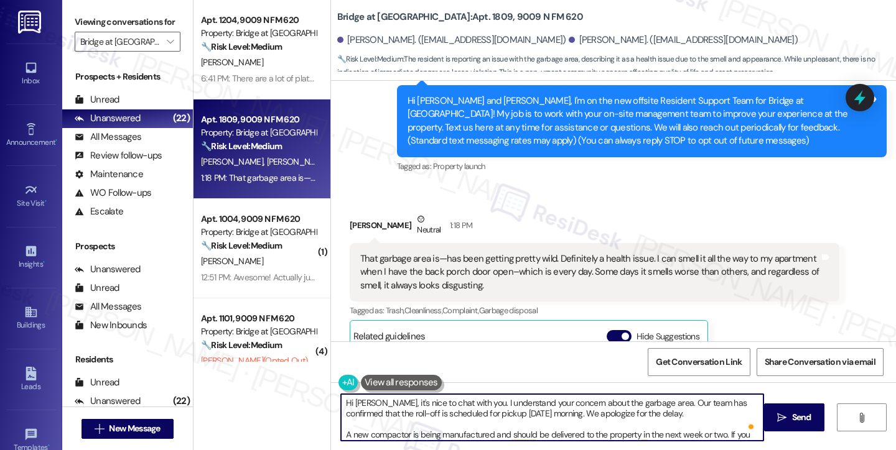
click at [587, 414] on textarea "Hi Jose, it's nice to chat with you. I understand your concern about the garbag…" at bounding box center [552, 417] width 422 height 47
drag, startPoint x: 338, startPoint y: 434, endPoint x: 369, endPoint y: 428, distance: 31.7
click at [341, 434] on textarea "Hi Jose, it's nice to chat with you. I understand your concern about the garbag…" at bounding box center [552, 417] width 422 height 47
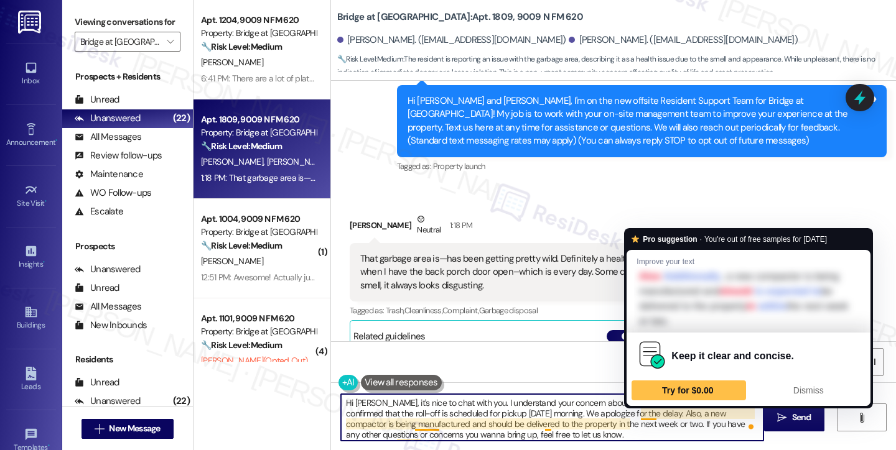
click at [642, 410] on textarea "Hi Jose, it's nice to chat with you. I understand your concern about the garbag…" at bounding box center [552, 417] width 422 height 47
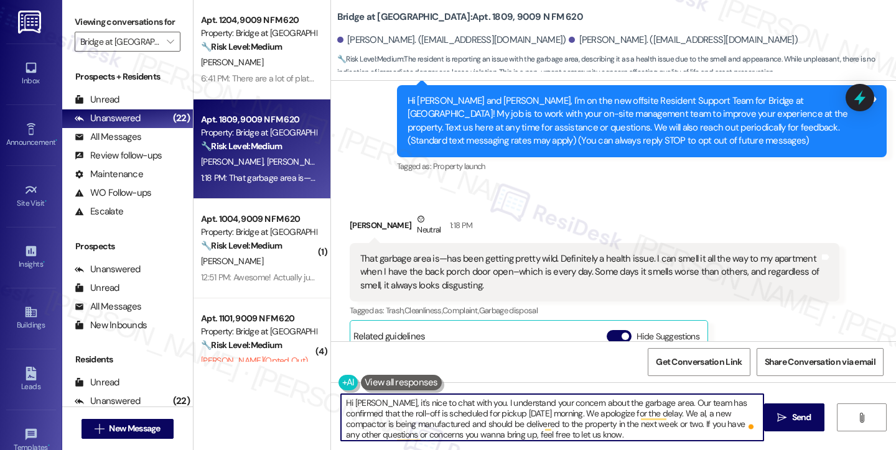
type textarea "Hi Jose, it's nice to chat with you. I understand your concern about the garbag…"
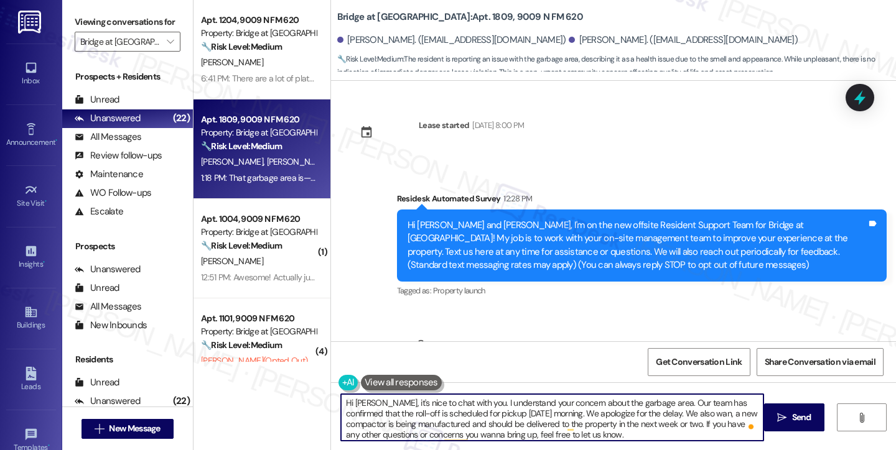
scroll to position [124, 0]
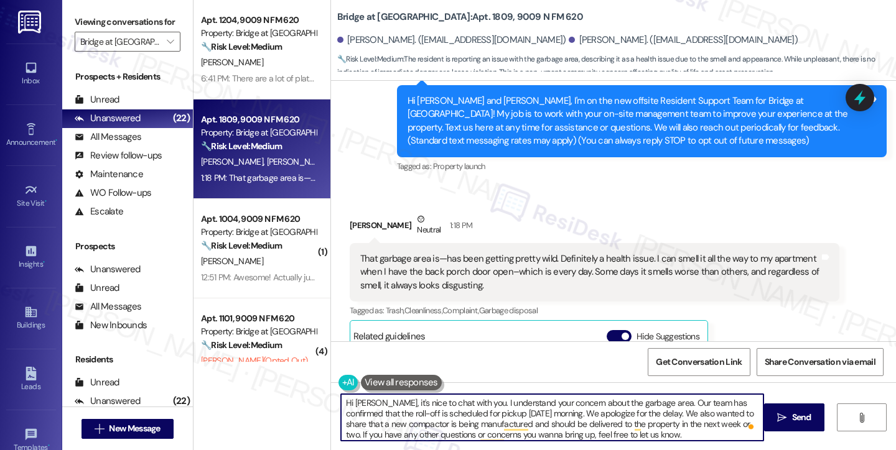
click at [454, 397] on textarea "Hi [PERSON_NAME], it's nice to chat with you. I understand your concern about t…" at bounding box center [552, 417] width 422 height 47
click at [488, 404] on textarea "Hi [PERSON_NAME], it's nice to chat with you, and thank you for reaching out. I…" at bounding box center [552, 417] width 422 height 47
click at [600, 414] on textarea "Hi [PERSON_NAME], it's nice to chat with you, and thank you for reaching out. I…" at bounding box center [552, 417] width 422 height 47
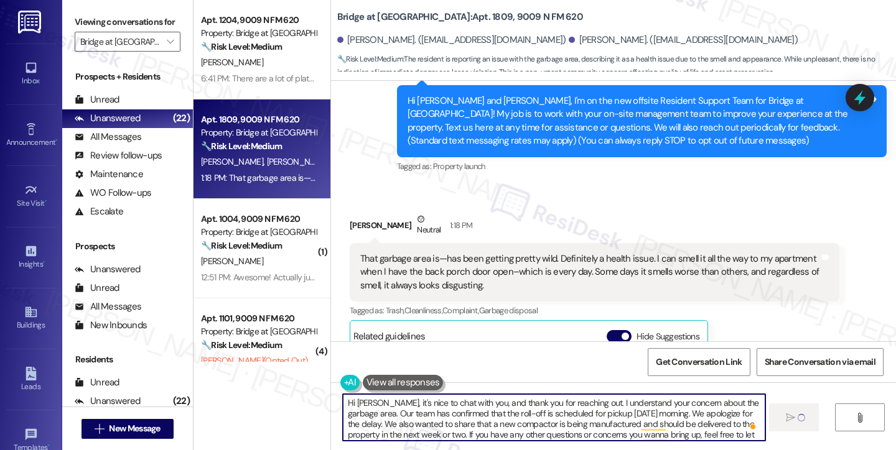
type textarea "Hi [PERSON_NAME], it's nice to chat with you, and thank you for reaching out. I…"
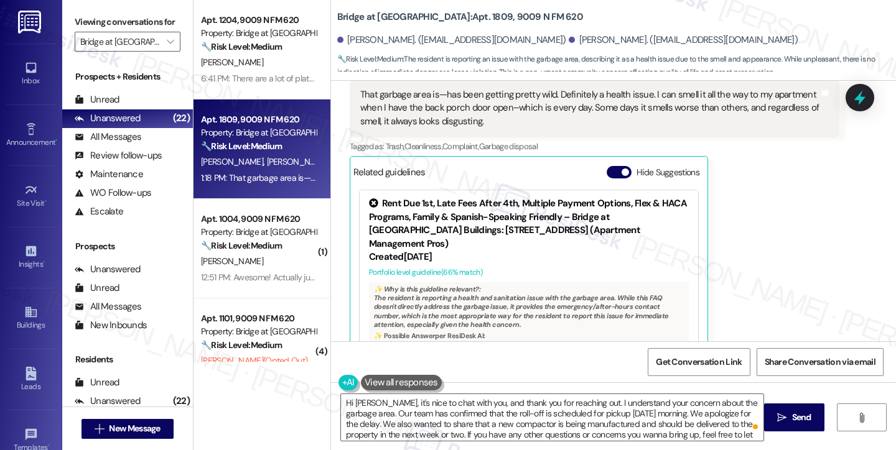
scroll to position [324, 0]
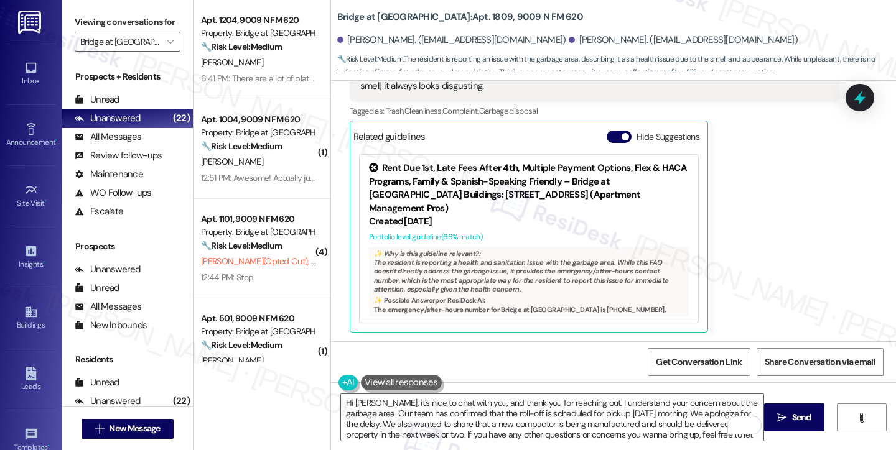
click at [78, 15] on label "Viewing conversations for" at bounding box center [128, 21] width 106 height 19
drag, startPoint x: 328, startPoint y: 19, endPoint x: 425, endPoint y: 17, distance: 97.1
click at [425, 17] on div "Bridge at [GEOGRAPHIC_DATA]: Apt. 1809, 9009 N FM 620 [PERSON_NAME]. ([EMAIL_AD…" at bounding box center [613, 37] width 565 height 68
copy b "Bridge at [GEOGRAPHIC_DATA]"
click at [82, 17] on label "Viewing conversations for" at bounding box center [128, 21] width 106 height 19
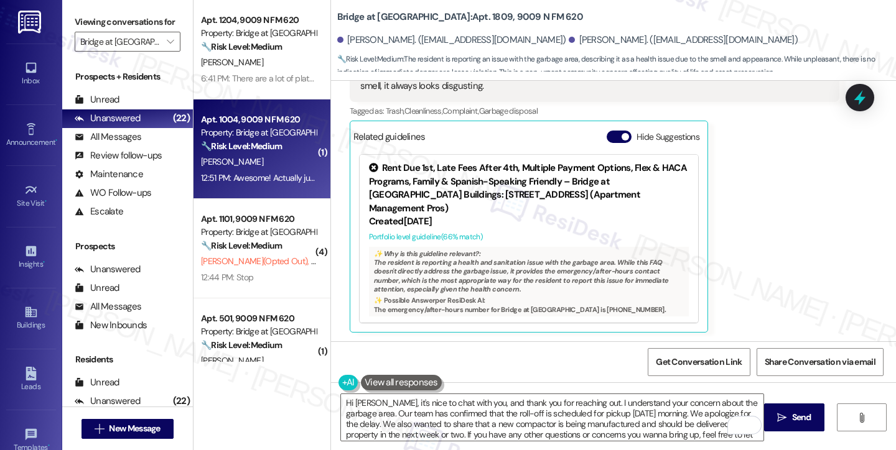
click at [253, 161] on div "[PERSON_NAME]" at bounding box center [259, 162] width 118 height 16
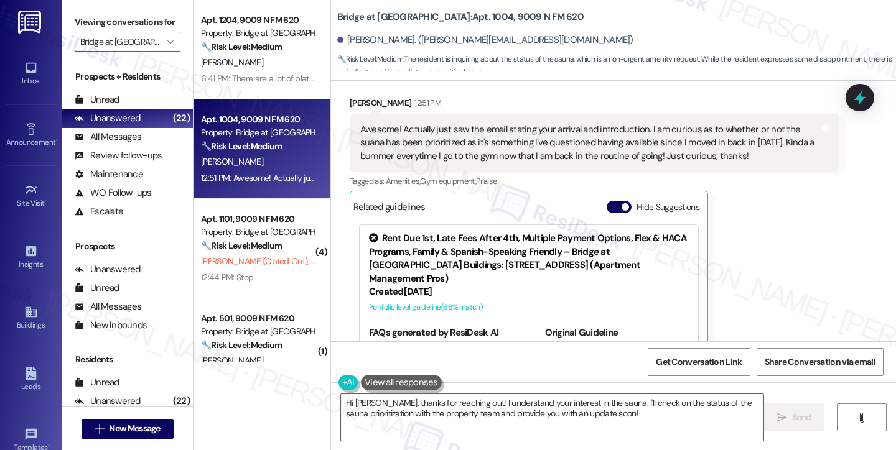
scroll to position [187, 0]
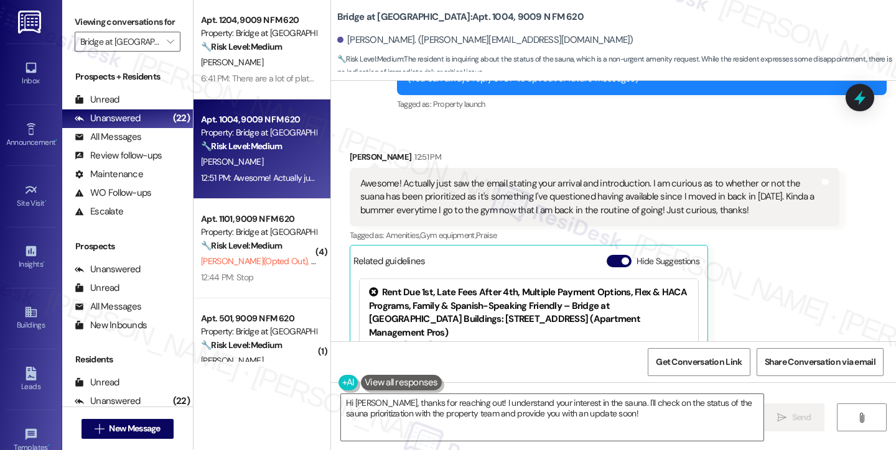
click at [519, 185] on div "Awesome! Actually just saw the email stating your arrival and introduction. I a…" at bounding box center [589, 197] width 459 height 40
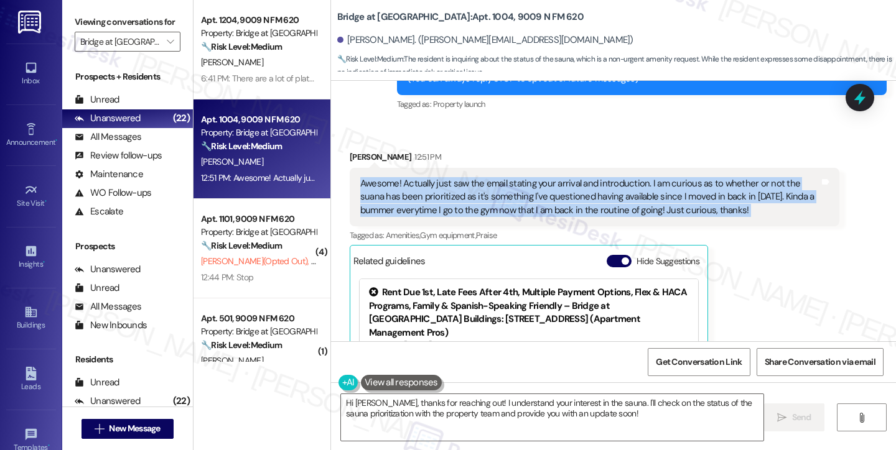
click at [519, 185] on div "Awesome! Actually just saw the email stating your arrival and introduction. I a…" at bounding box center [589, 197] width 459 height 40
click at [521, 183] on div "Awesome! Actually just saw the email stating your arrival and introduction. I a…" at bounding box center [589, 197] width 459 height 40
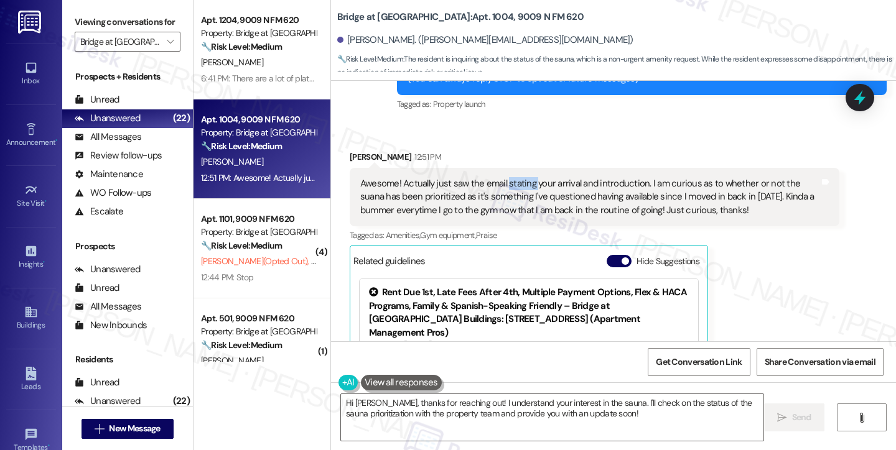
click at [521, 183] on div "Awesome! Actually just saw the email stating your arrival and introduction. I a…" at bounding box center [589, 197] width 459 height 40
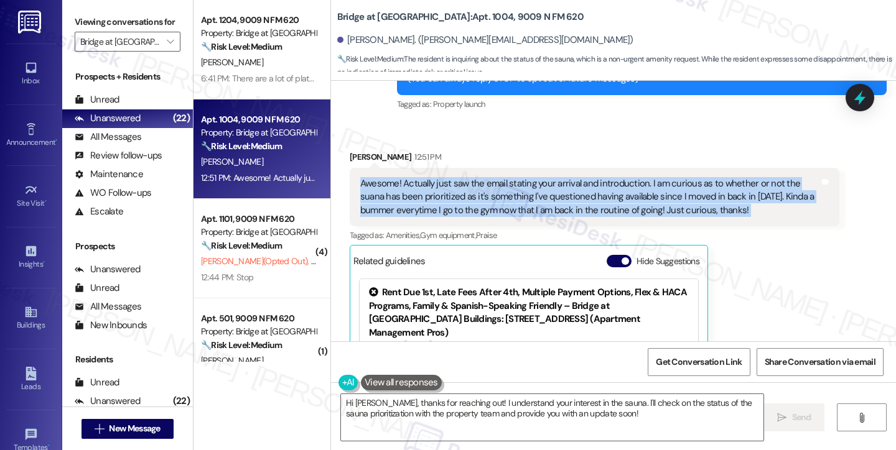
click at [521, 183] on div "Awesome! Actually just saw the email stating your arrival and introduction. I a…" at bounding box center [589, 197] width 459 height 40
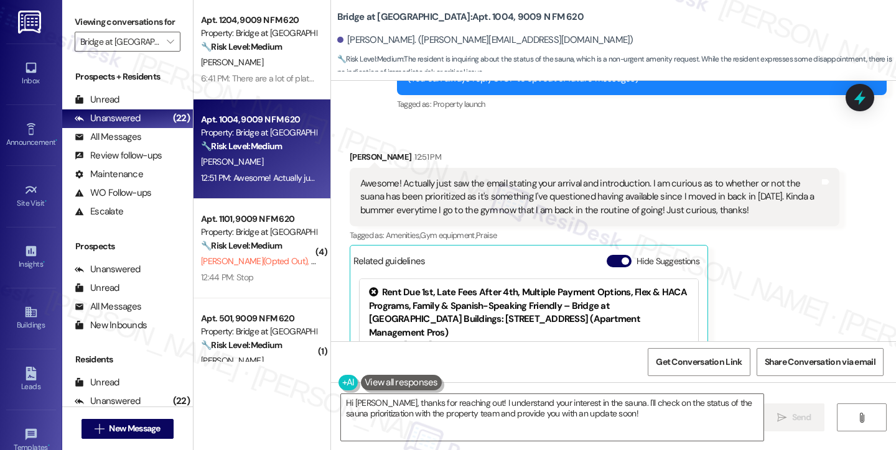
click at [86, 13] on label "Viewing conversations for" at bounding box center [128, 21] width 106 height 19
click at [498, 186] on div "Awesome! Actually just saw the email stating your arrival and introduction. I a…" at bounding box center [589, 197] width 459 height 40
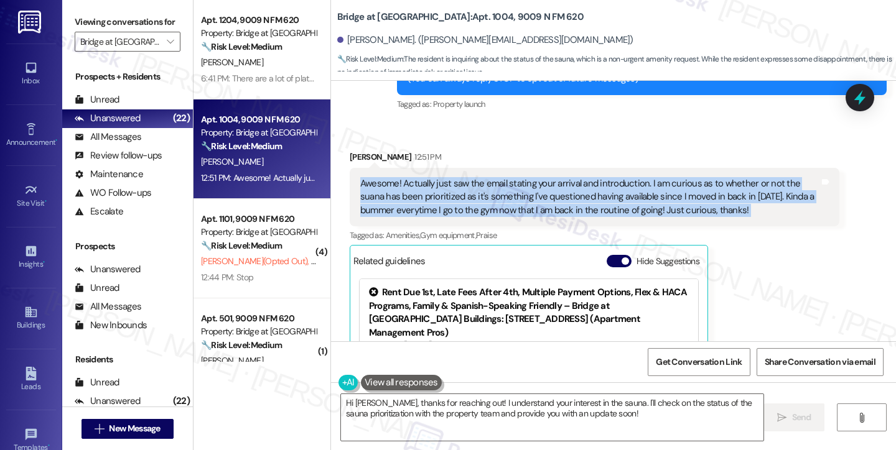
click at [498, 186] on div "Awesome! Actually just saw the email stating your arrival and introduction. I a…" at bounding box center [589, 197] width 459 height 40
click at [375, 404] on textarea "Hi [PERSON_NAME], thanks for reaching out! I understand your interest in the sa…" at bounding box center [552, 417] width 422 height 47
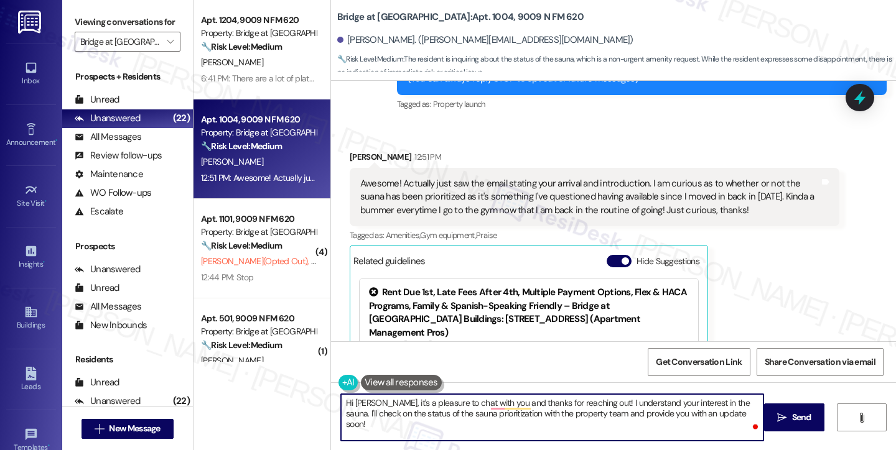
click at [653, 403] on textarea "Hi [PERSON_NAME], it's a pleasure to chat with you and thanks for reaching out!…" at bounding box center [552, 417] width 422 height 47
drag, startPoint x: 725, startPoint y: 413, endPoint x: 491, endPoint y: 412, distance: 233.9
click at [491, 412] on textarea "Hi [PERSON_NAME], it's a pleasure to chat with you and thanks for reaching out!…" at bounding box center [552, 417] width 422 height 47
click at [735, 416] on textarea "Hi [PERSON_NAME], it's a pleasure to chat with you, and thanks for reaching out…" at bounding box center [552, 417] width 422 height 47
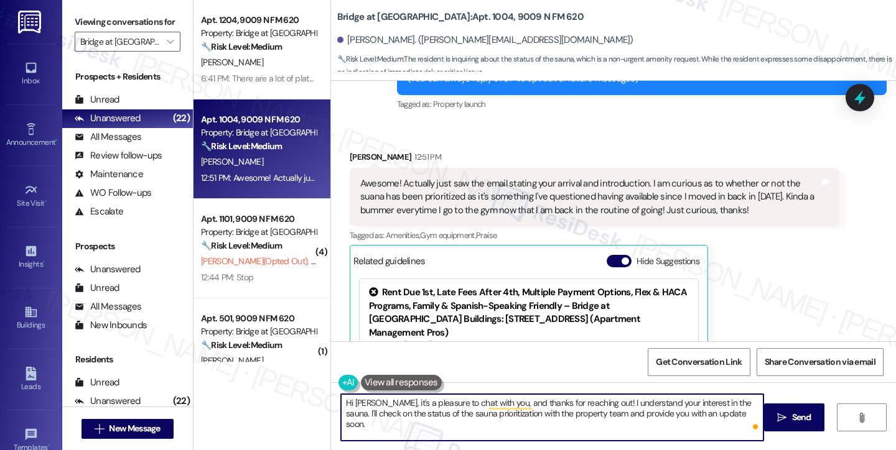
click at [485, 412] on textarea "Hi [PERSON_NAME], it's a pleasure to chat with you, and thanks for reaching out…" at bounding box center [552, 417] width 422 height 47
click at [519, 414] on textarea "Hi [PERSON_NAME], it's a pleasure to chat with you, and thanks for reaching out…" at bounding box center [552, 417] width 422 height 47
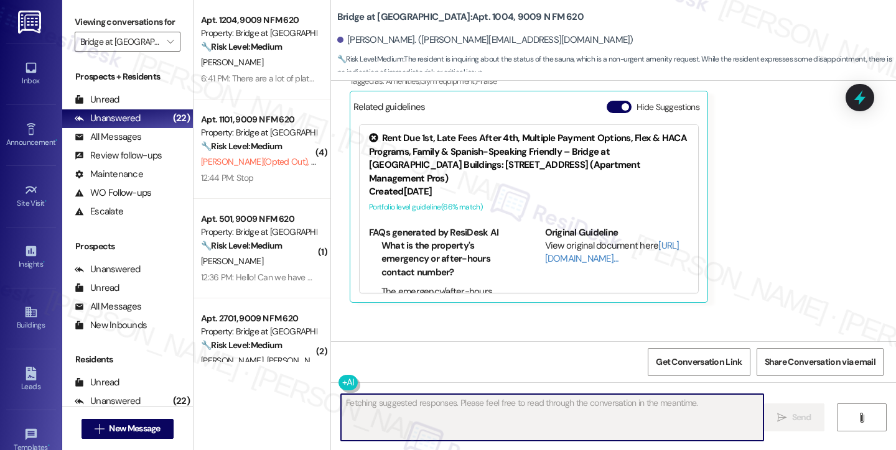
scroll to position [411, 0]
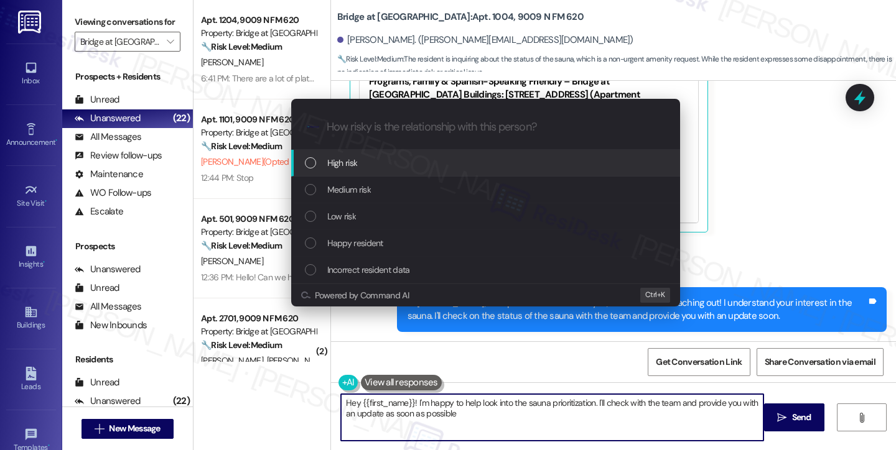
type textarea "Hey {{first_name}}! I'm happy to help look into the sauna prioritization. I'll …"
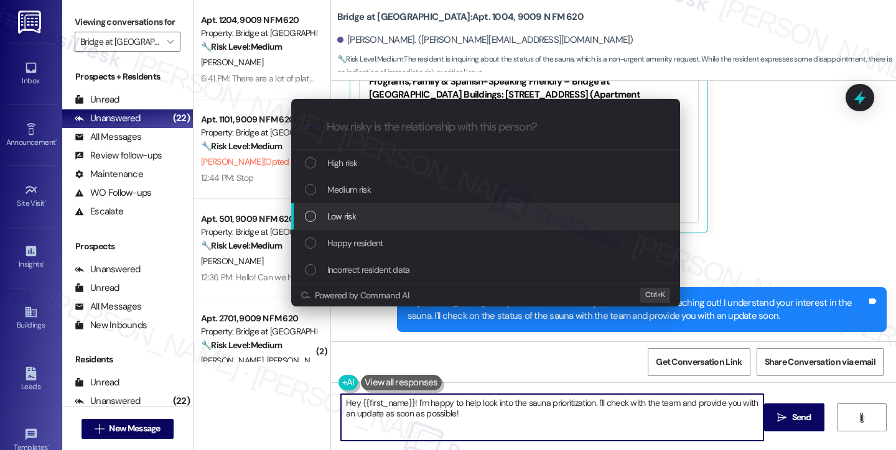
click at [445, 223] on div "Low risk" at bounding box center [487, 217] width 364 height 14
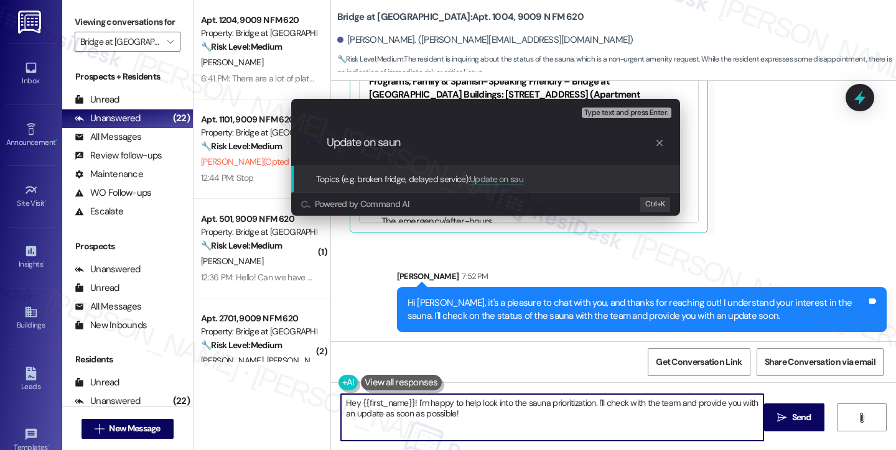
type input "Update on sauna"
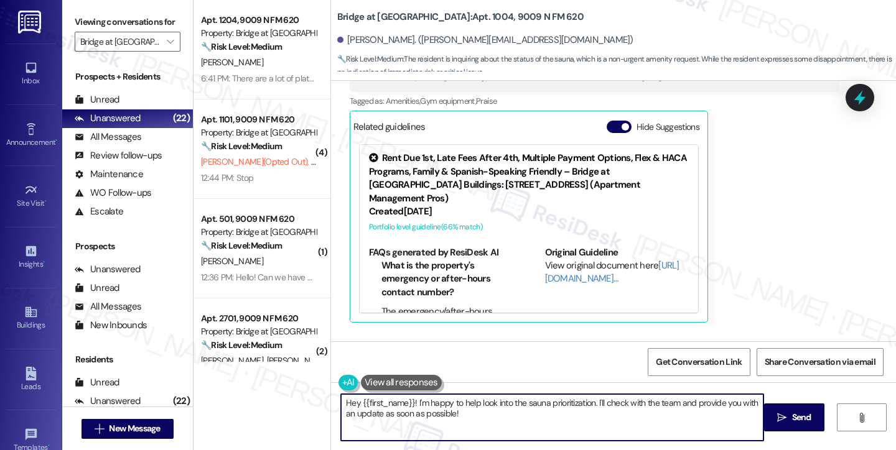
scroll to position [311, 0]
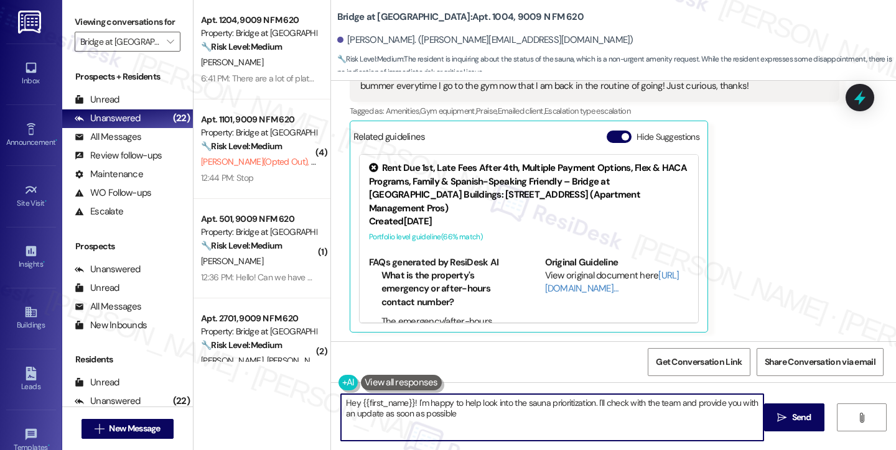
type textarea "Hey {{first_name}}! I'm happy to help look into the sauna prioritization. I'll …"
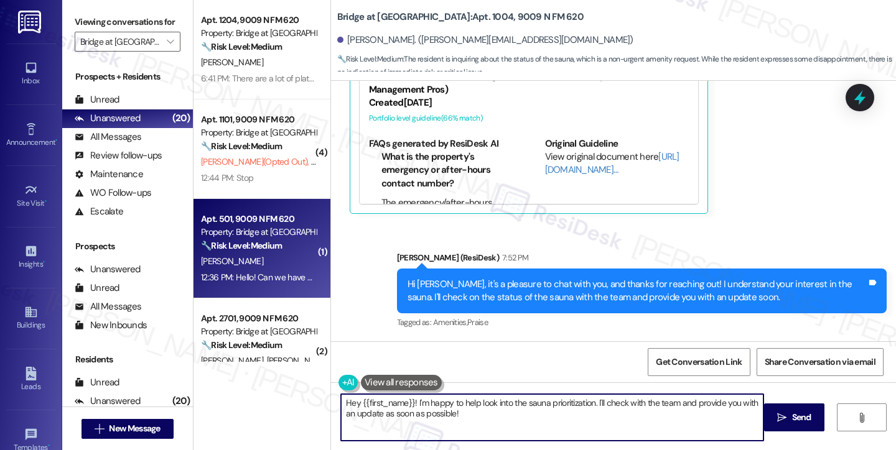
click at [261, 247] on strong "🔧 Risk Level: Medium" at bounding box center [241, 245] width 81 height 11
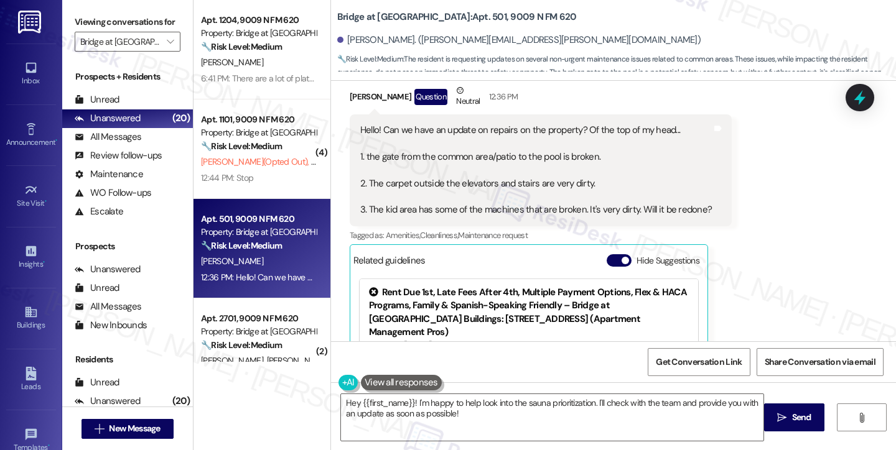
scroll to position [191, 0]
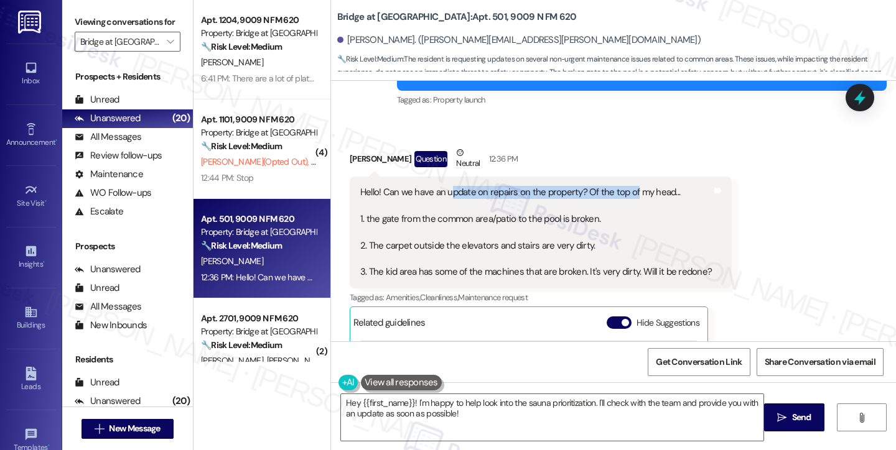
drag, startPoint x: 444, startPoint y: 195, endPoint x: 626, endPoint y: 198, distance: 181.7
click at [626, 198] on div "Hello! Can we have an update on repairs on the property? Of the top of my head.…" at bounding box center [535, 232] width 351 height 93
click at [626, 199] on div "Hello! Can we have an update on repairs on the property? Of the top of my head.…" at bounding box center [535, 232] width 351 height 93
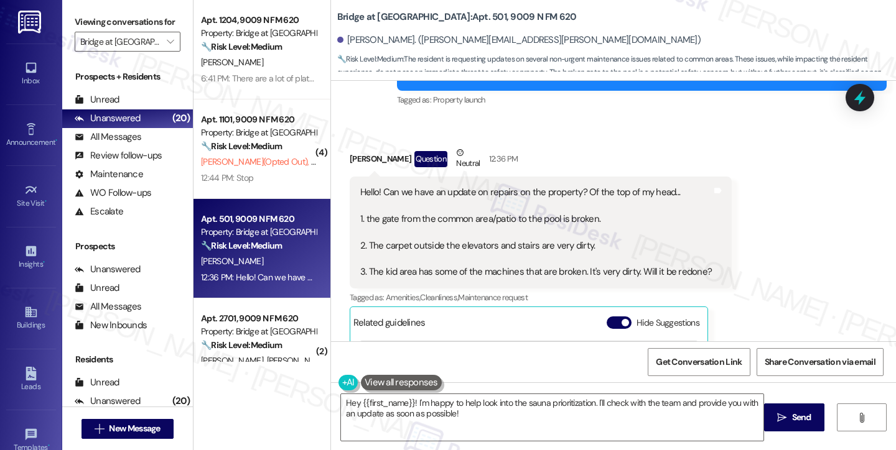
click at [503, 239] on div "Hello! Can we have an update on repairs on the property? Of the top of my head.…" at bounding box center [535, 232] width 351 height 93
click at [498, 226] on div "Hello! Can we have an update on repairs on the property? Of the top of my head.…" at bounding box center [535, 232] width 351 height 93
click at [433, 246] on div "Hello! Can we have an update on repairs on the property? Of the top of my head.…" at bounding box center [535, 232] width 351 height 93
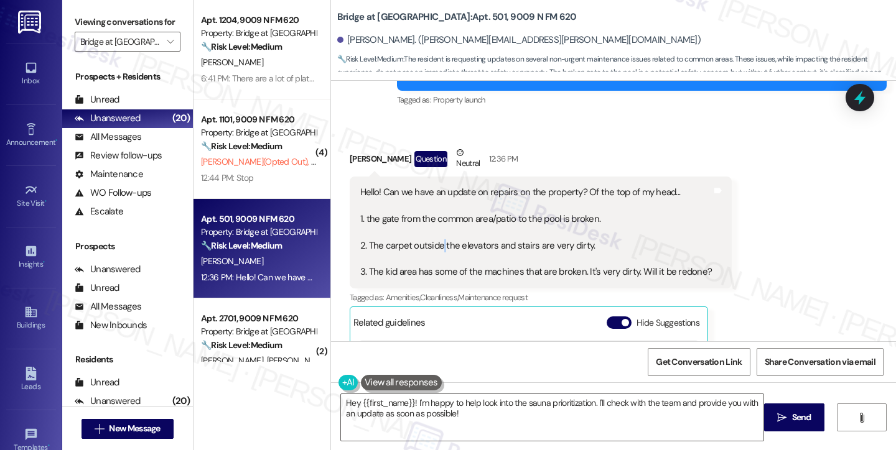
click at [433, 246] on div "Hello! Can we have an update on repairs on the property? Of the top of my head.…" at bounding box center [535, 232] width 351 height 93
click at [420, 268] on div "Hello! Can we have an update on repairs on the property? Of the top of my head.…" at bounding box center [535, 232] width 351 height 93
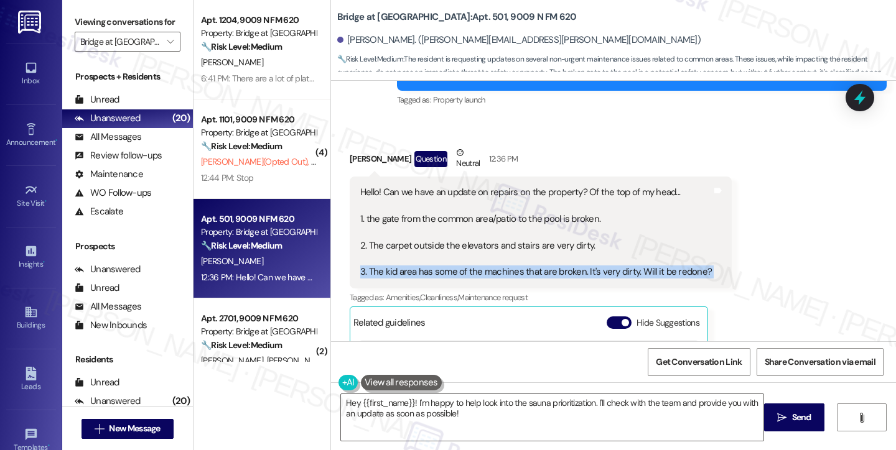
click at [420, 268] on div "Hello! Can we have an update on repairs on the property? Of the top of my head.…" at bounding box center [535, 232] width 351 height 93
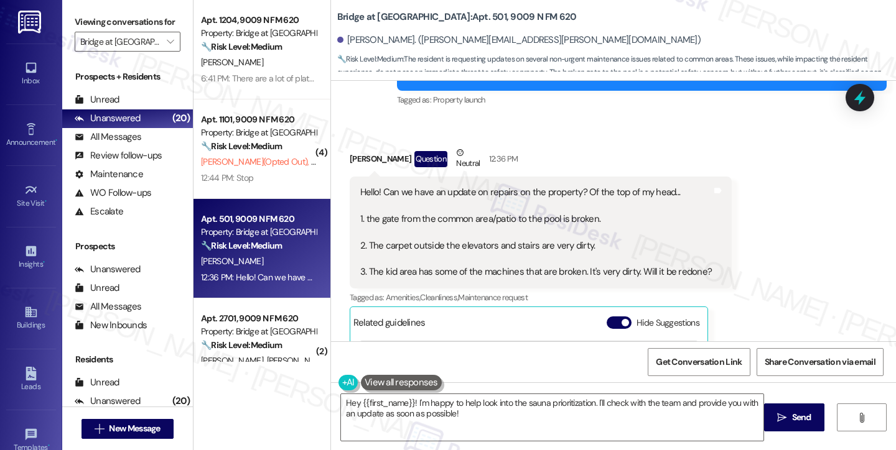
click at [555, 222] on div "Hello! Can we have an update on repairs on the property? Of the top of my head.…" at bounding box center [535, 232] width 351 height 93
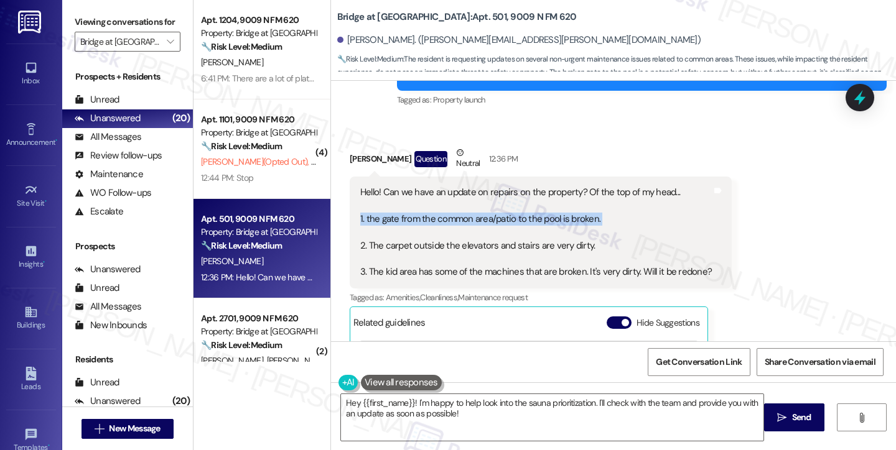
click at [555, 222] on div "Hello! Can we have an update on repairs on the property? Of the top of my head.…" at bounding box center [535, 232] width 351 height 93
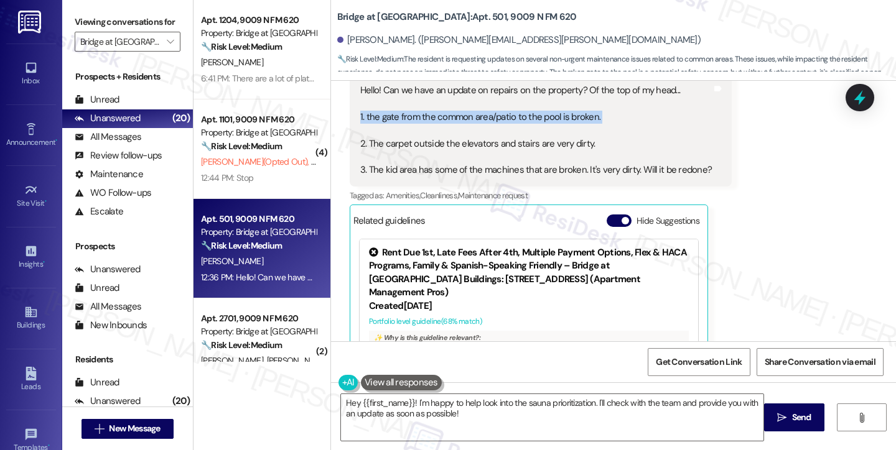
scroll to position [253, 0]
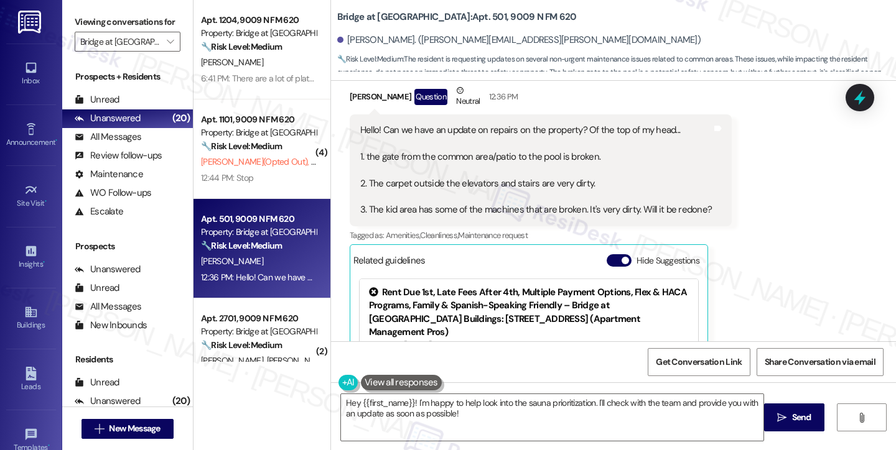
click at [637, 205] on div "Hello! Can we have an update on repairs on the property? Of the top of my head.…" at bounding box center [535, 170] width 351 height 93
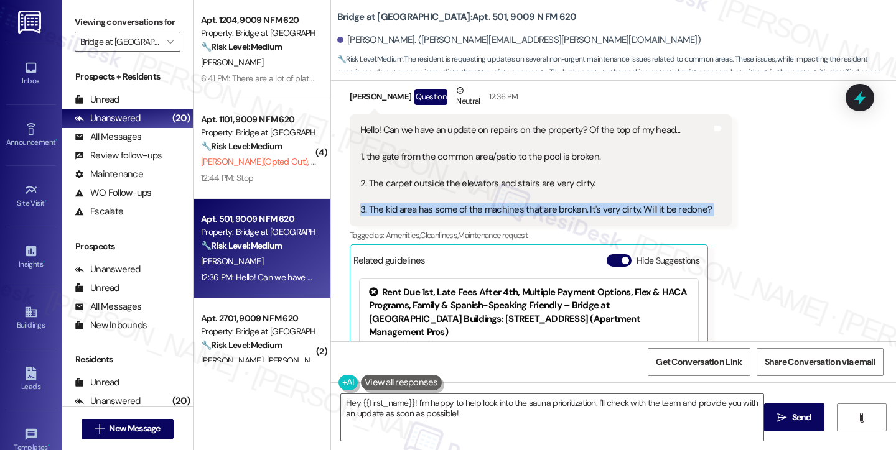
click at [637, 205] on div "Hello! Can we have an update on repairs on the property? Of the top of my head.…" at bounding box center [535, 170] width 351 height 93
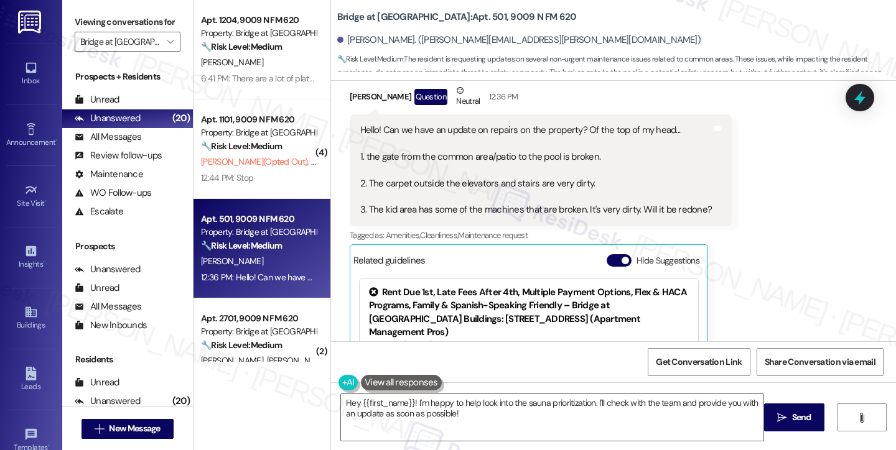
click at [453, 164] on div "Hello! Can we have an update on repairs on the property? Of the top of my head.…" at bounding box center [535, 170] width 351 height 93
click at [406, 147] on div "Hello! Can we have an update on repairs on the property? Of the top of my head.…" at bounding box center [535, 170] width 351 height 93
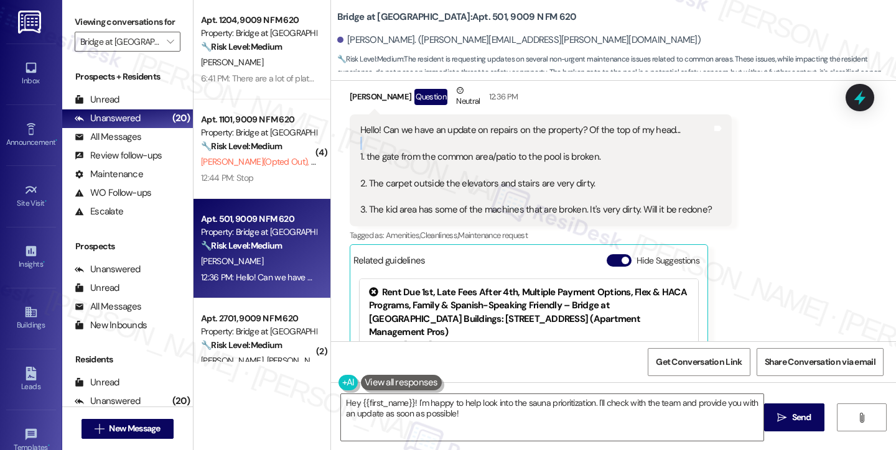
click at [406, 147] on div "Hello! Can we have an update on repairs on the property? Of the top of my head.…" at bounding box center [535, 170] width 351 height 93
click at [440, 154] on div "Hello! Can we have an update on repairs on the property? Of the top of my head.…" at bounding box center [535, 170] width 351 height 93
click at [550, 174] on div "Hello! Can we have an update on repairs on the property? Of the top of my head.…" at bounding box center [535, 170] width 351 height 93
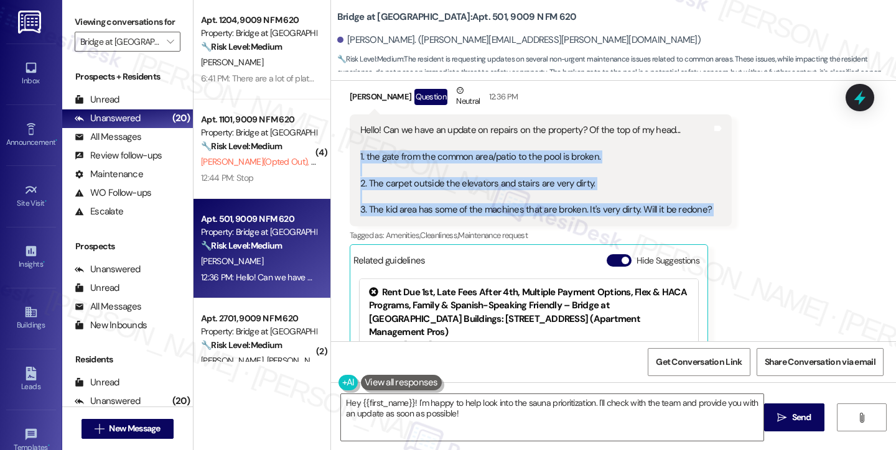
drag, startPoint x: 697, startPoint y: 208, endPoint x: 353, endPoint y: 157, distance: 347.2
click at [353, 157] on div "Hello! Can we have an update on repairs on the property? Of the top of my head.…" at bounding box center [541, 170] width 382 height 112
copy div "1. the gate from the common area/patio to the pool is broken. 2. The carpet out…"
click at [344, 399] on textarea "Hey {{first_name}}! I'm happy to help look into the sauna prioritization. I'll …" at bounding box center [552, 417] width 422 height 47
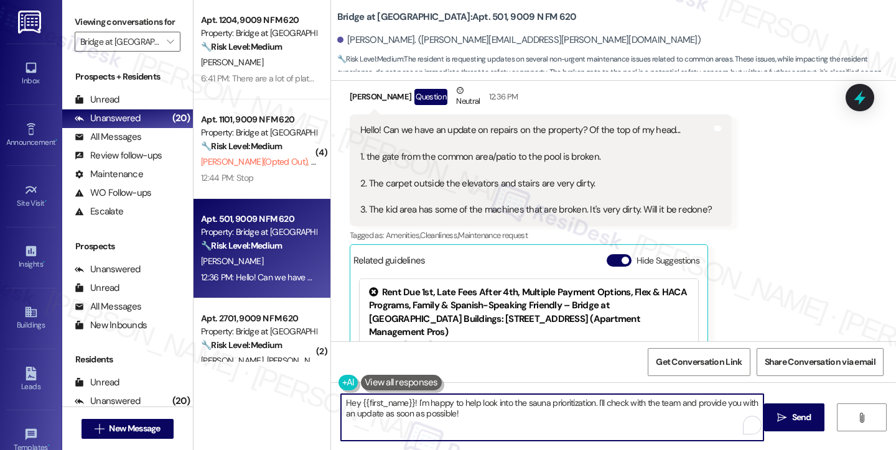
click at [344, 399] on textarea "Hey {{first_name}}! I'm happy to help look into the sauna prioritization. I'll …" at bounding box center [552, 417] width 422 height 47
drag, startPoint x: 460, startPoint y: 419, endPoint x: 387, endPoint y: 380, distance: 83.2
click at [425, 417] on textarea "Hi {{first_name}}! I'm happy to help look into the sauna prioritization. I'll c…" at bounding box center [552, 417] width 422 height 47
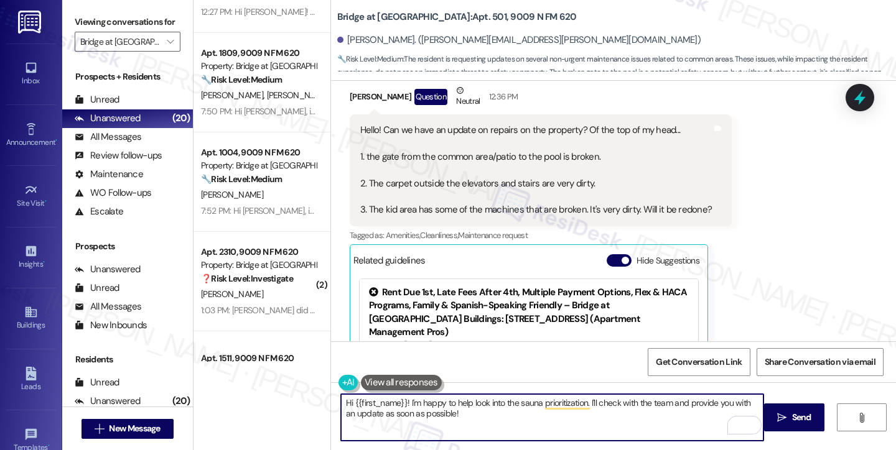
scroll to position [1628, 0]
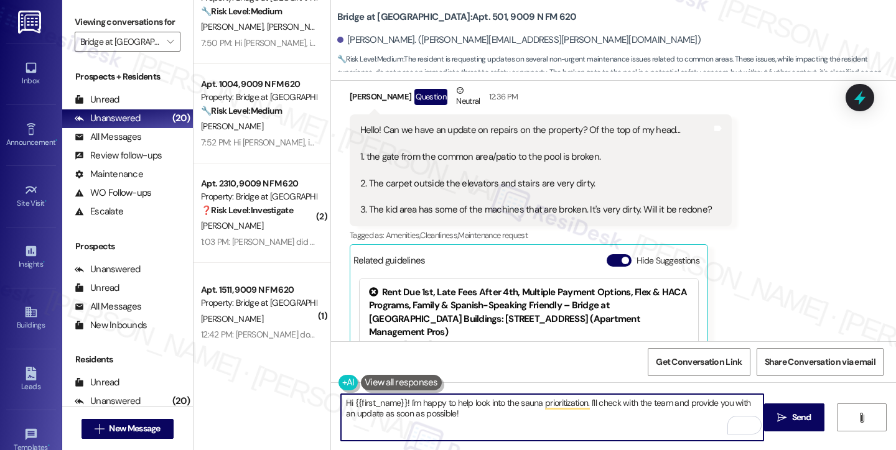
click at [463, 412] on textarea "Hi {{first_name}}! I'm happy to help look into the sauna prioritization. I'll c…" at bounding box center [552, 417] width 422 height 47
drag, startPoint x: 464, startPoint y: 412, endPoint x: 454, endPoint y: 412, distance: 10.0
click at [454, 412] on textarea "Hi {{first_name}}! I'm happy to help look into the sauna prioritization. I'll c…" at bounding box center [552, 417] width 422 height 47
click at [480, 411] on textarea "Hi {{first_name}}! I'm happy to help look into the sauna prioritization. I'll c…" at bounding box center [552, 417] width 422 height 47
drag, startPoint x: 481, startPoint y: 411, endPoint x: 401, endPoint y: 402, distance: 80.0
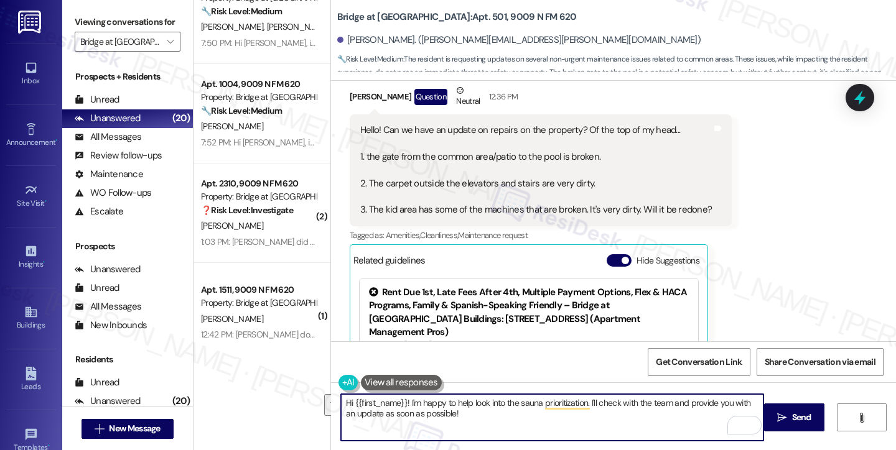
click at [401, 402] on textarea "Hi {{first_name}}! I'm happy to help look into the sauna prioritization. I'll c…" at bounding box center [552, 417] width 422 height 47
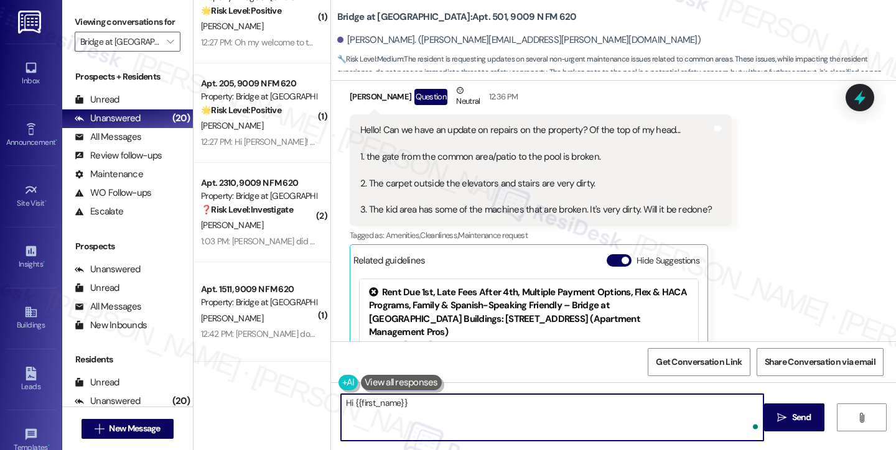
scroll to position [1429, 0]
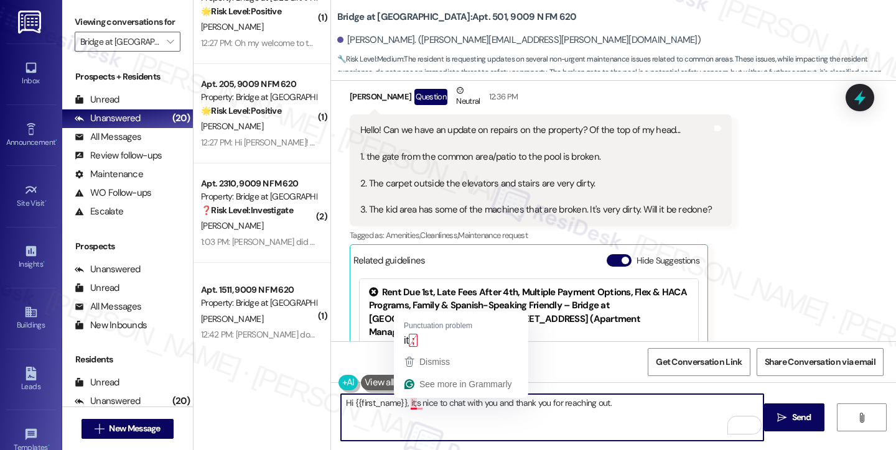
click at [409, 403] on textarea "Hi {{first_name}}, it;s nice to chat with you and thank you for reaching out." at bounding box center [552, 417] width 422 height 47
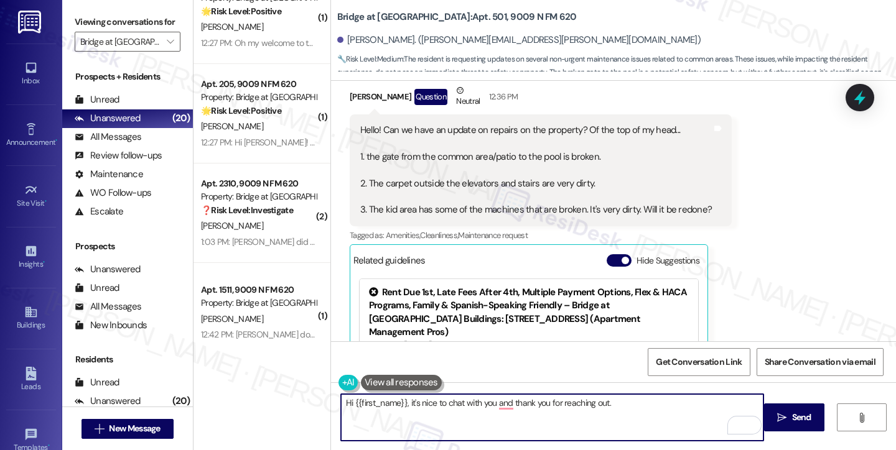
click at [637, 396] on textarea "Hi {{first_name}}, it's nice to chat with you and thank you for reaching out." at bounding box center [552, 417] width 422 height 47
click at [634, 402] on textarea "Hi {{first_name}}, it's nice to chat with you and thank you for reaching out." at bounding box center [552, 417] width 422 height 47
click at [537, 414] on textarea "Hi {{first_name}}, it's nice to chat with you and thank you for reaching out." at bounding box center [552, 417] width 422 height 47
click at [631, 415] on textarea "Hi {{first_name}}, it's nice to chat with you, and thank you for reaching out." at bounding box center [552, 417] width 422 height 47
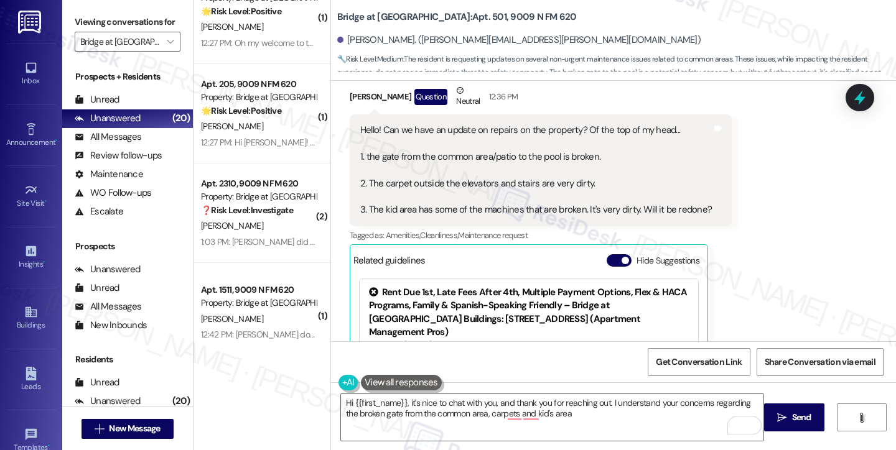
drag, startPoint x: 666, startPoint y: 203, endPoint x: 442, endPoint y: 190, distance: 224.9
click at [442, 190] on div "Hello! Can we have an update on repairs on the property? Of the top of my head.…" at bounding box center [535, 170] width 351 height 93
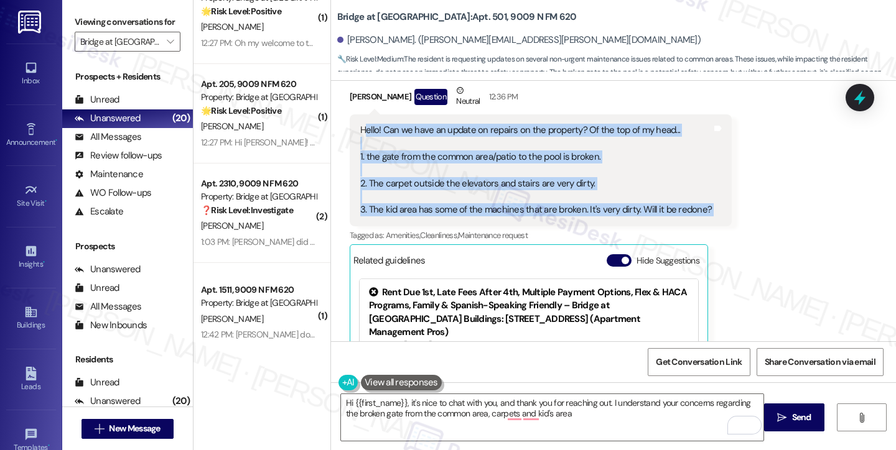
drag, startPoint x: 358, startPoint y: 129, endPoint x: 700, endPoint y: 219, distance: 354.4
click at [700, 219] on div "Hello! Can we have an update on repairs on the property? Of the top of my head.…" at bounding box center [541, 170] width 382 height 112
copy div "ello! Can we have an update on repairs on the property? Of the top of my head..…"
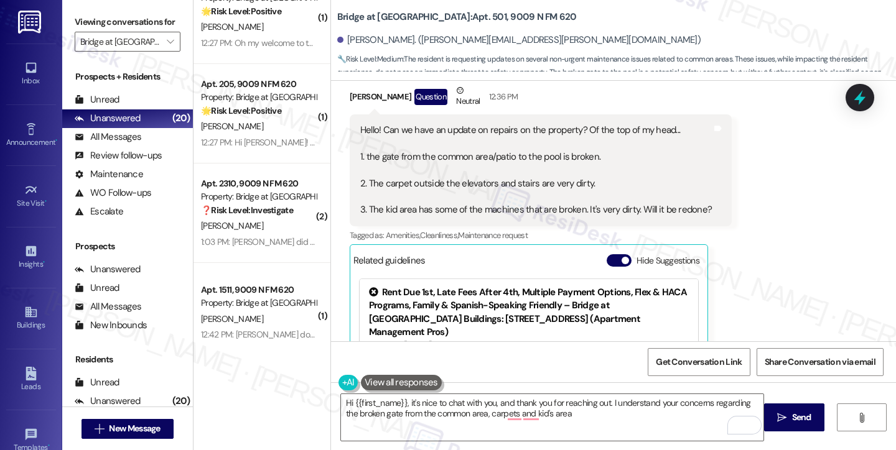
click at [75, 32] on label "Viewing conversations for" at bounding box center [128, 21] width 106 height 19
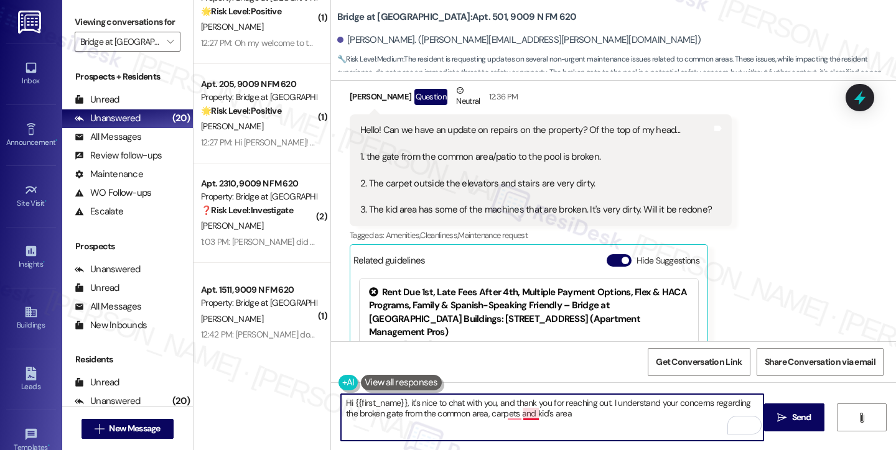
click at [519, 409] on textarea "Hi {{first_name}}, it's nice to chat with you, and thank you for reaching out. …" at bounding box center [552, 417] width 422 height 47
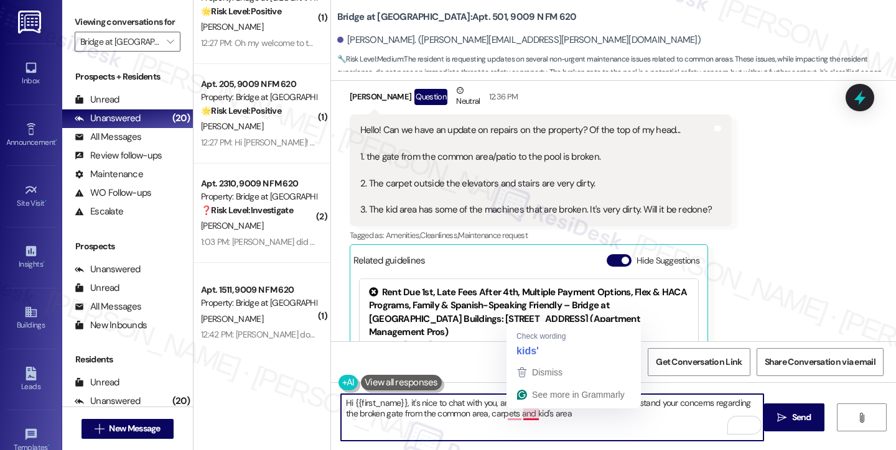
click at [572, 411] on textarea "Hi {{first_name}}, it's nice to chat with you, and thank you for reaching out. …" at bounding box center [552, 417] width 422 height 47
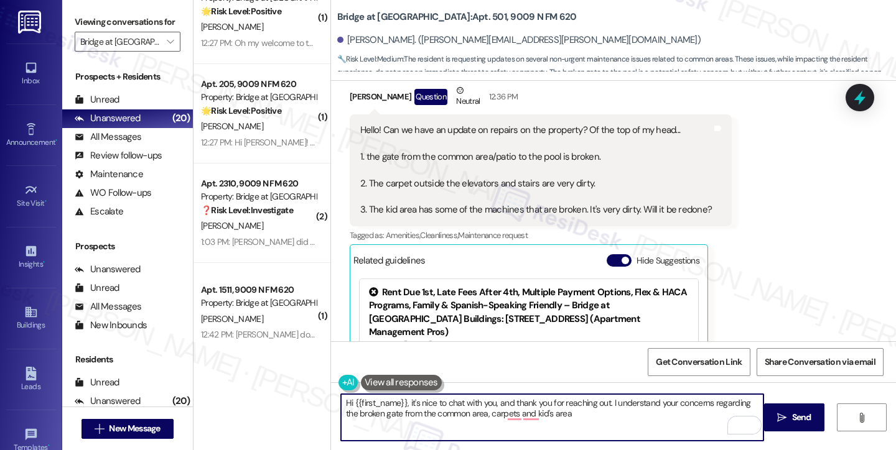
drag, startPoint x: 587, startPoint y: 417, endPoint x: 585, endPoint y: 405, distance: 12.6
click at [585, 405] on textarea "Hi {{first_name}}, it's nice to chat with you, and thank you for reaching out. …" at bounding box center [552, 417] width 422 height 47
click at [640, 415] on textarea "Hi {{first_name}}, it's nice to chat with you, and thank you for reaching out. …" at bounding box center [552, 417] width 422 height 47
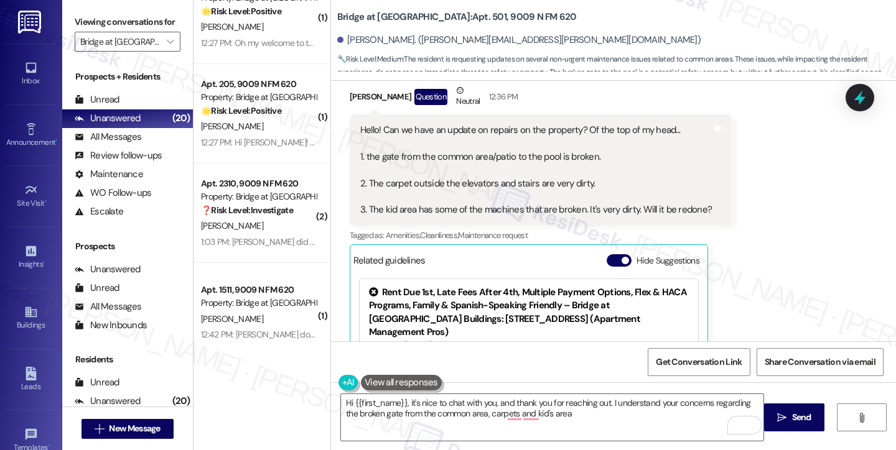
click at [74, 32] on div "Viewing conversations for Bridge at [GEOGRAPHIC_DATA] " at bounding box center [127, 32] width 131 height 64
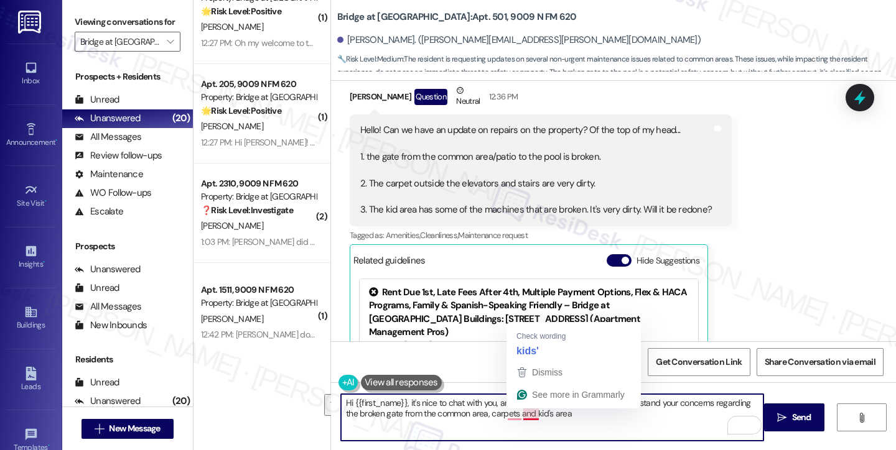
drag, startPoint x: 565, startPoint y: 422, endPoint x: 604, endPoint y: 406, distance: 41.8
click at [604, 406] on html "Inbox Go to Inbox Announcement • Send A Text Announcement Site Visit • Go to Si…" at bounding box center [448, 225] width 896 height 450
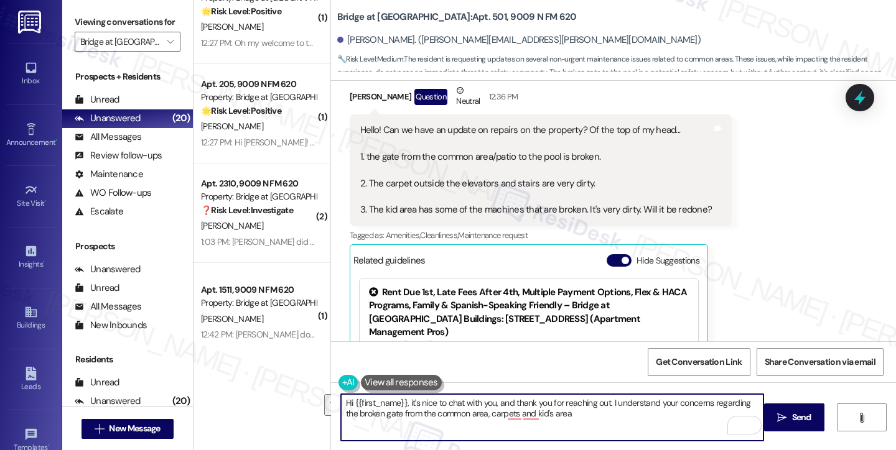
click at [663, 422] on textarea "Hi {{first_name}}, it's nice to chat with you, and thank you for reaching out. …" at bounding box center [552, 417] width 422 height 47
drag, startPoint x: 615, startPoint y: 420, endPoint x: 607, endPoint y: 400, distance: 21.8
click at [607, 400] on textarea "Hi {{first_name}}, it's nice to chat with you, and thank you for reaching out. …" at bounding box center [552, 417] width 422 height 47
paste textarea "really appreciate the detail. I understand how important it is to have the comm…"
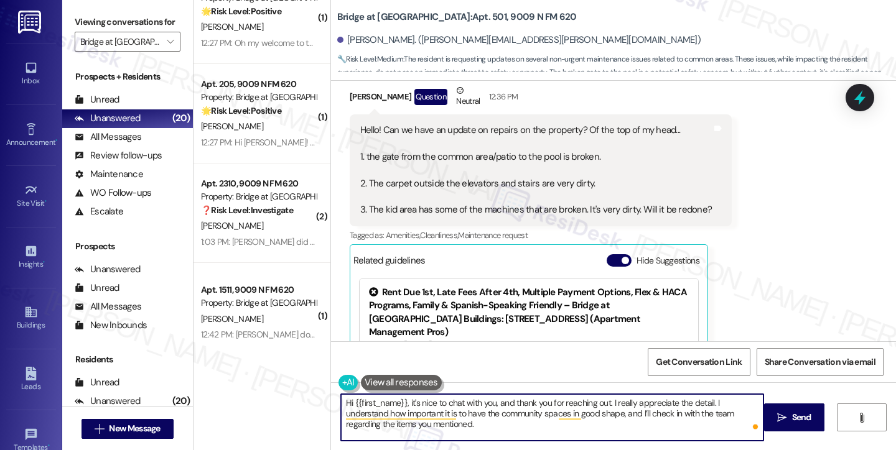
click at [620, 402] on textarea "Hi {{first_name}}, it's nice to chat with you, and thank you for reaching out. …" at bounding box center [552, 417] width 422 height 47
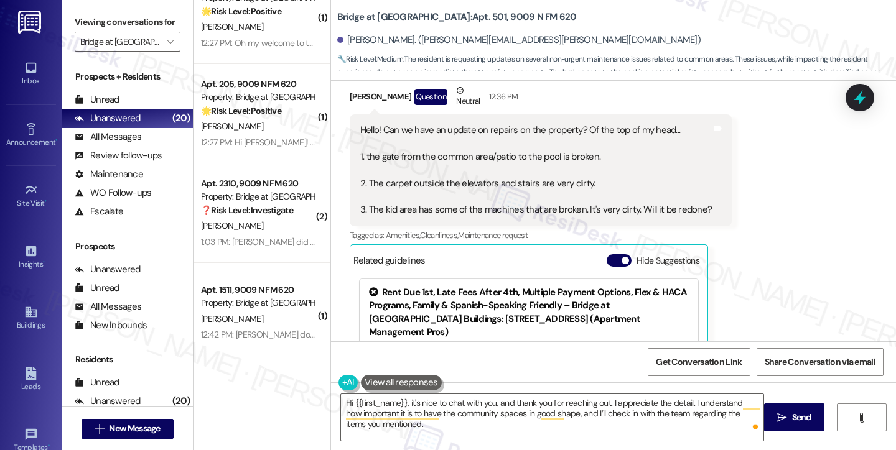
click at [87, 32] on label "Viewing conversations for" at bounding box center [128, 21] width 106 height 19
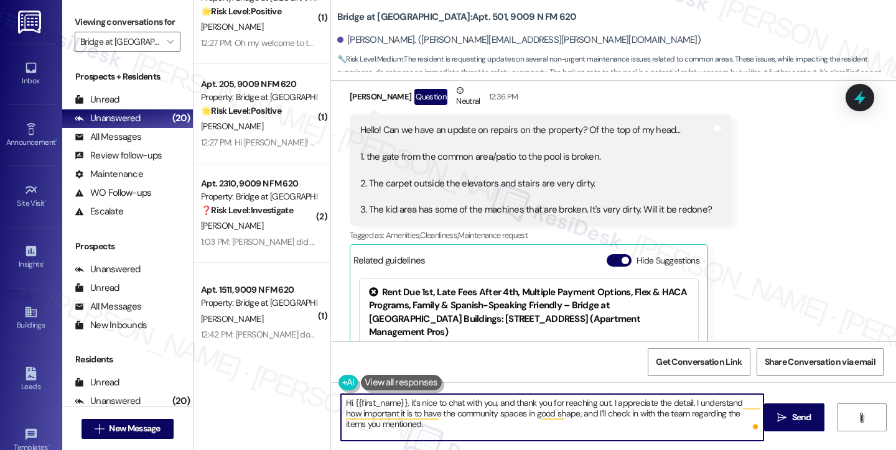
click at [394, 430] on textarea "Hi {{first_name}}, it's nice to chat with you, and thank you for reaching out. …" at bounding box center [552, 417] width 422 height 47
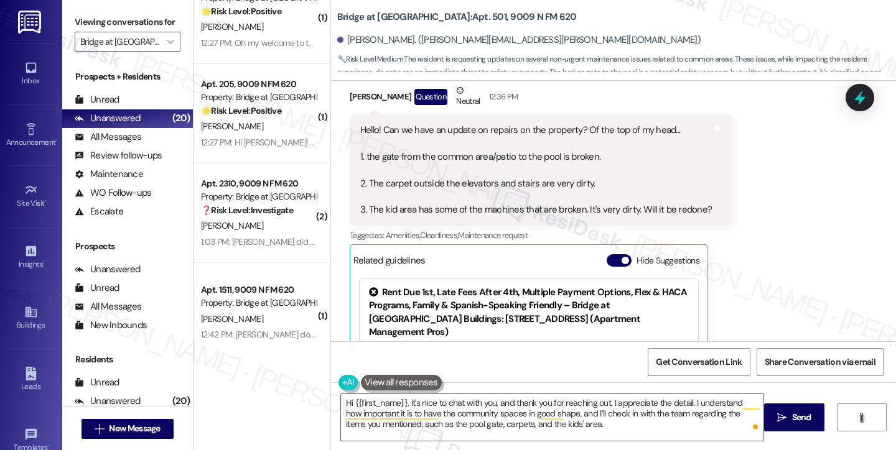
click at [77, 26] on label "Viewing conversations for" at bounding box center [128, 21] width 106 height 19
click at [567, 430] on textarea "Hi {{first_name}}, it's nice to chat with you, and thank you for reaching out. …" at bounding box center [552, 417] width 422 height 47
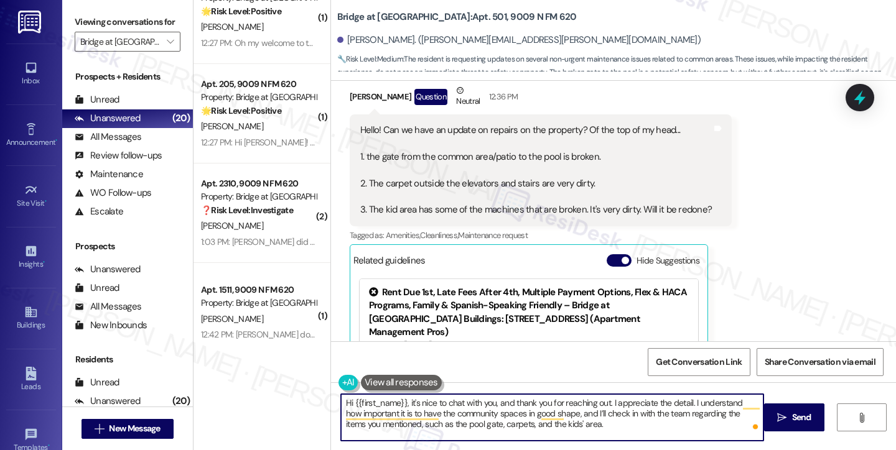
paste textarea "I’ll follow up with you once I have more information from the team."
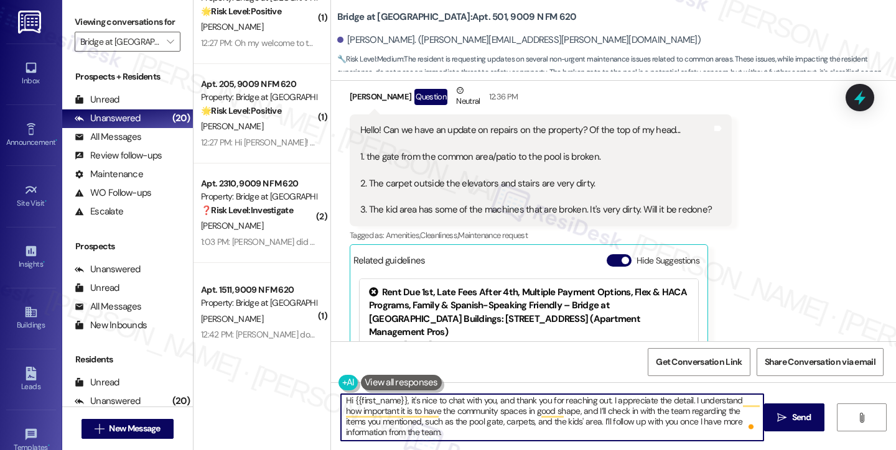
scroll to position [2, 0]
click at [463, 433] on textarea "Hi {{first_name}}, it's nice to chat with you, and thank you for reaching out. …" at bounding box center [552, 417] width 422 height 47
click at [573, 420] on textarea "Hi {{first_name}}, it's nice to chat with you, and thank you for reaching out. …" at bounding box center [552, 417] width 422 height 47
drag, startPoint x: 586, startPoint y: 435, endPoint x: 593, endPoint y: 432, distance: 7.3
click at [586, 435] on textarea "Hi {{first_name}}, it's nice to chat with you, and thank you for reaching out. …" at bounding box center [552, 417] width 422 height 47
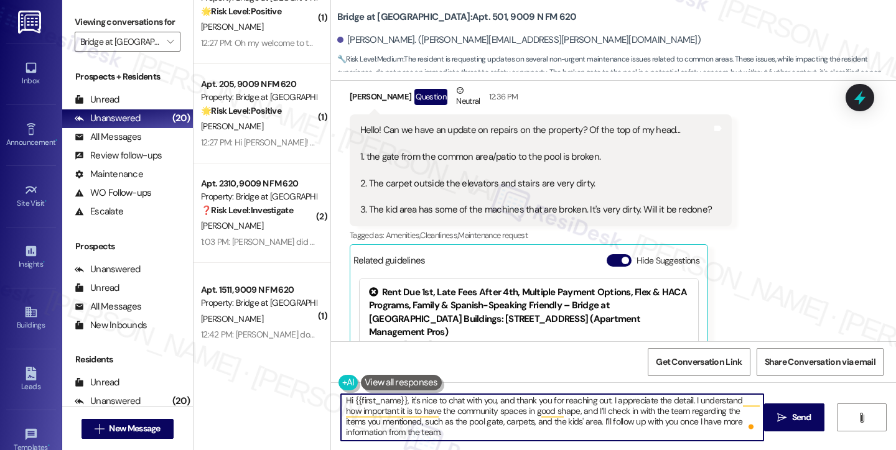
click at [544, 430] on textarea "Hi {{first_name}}, it's nice to chat with you, and thank you for reaching out. …" at bounding box center [552, 417] width 422 height 47
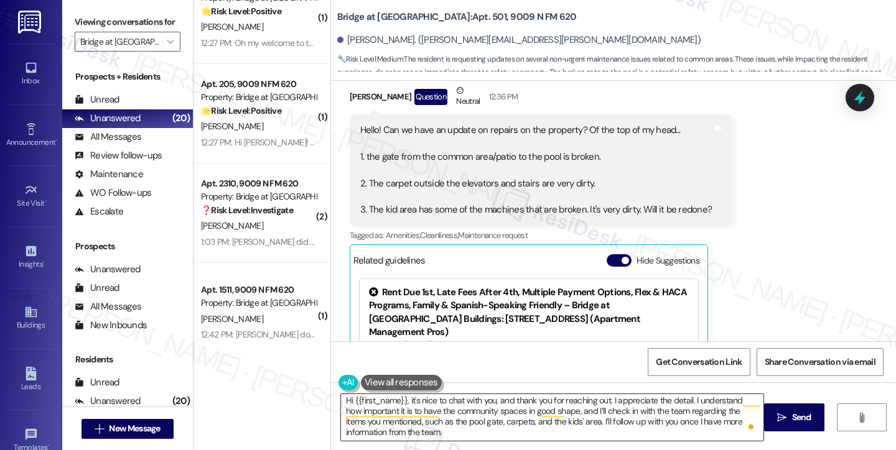
drag, startPoint x: 773, startPoint y: 422, endPoint x: 615, endPoint y: 427, distance: 158.1
click at [615, 427] on div "Hi {{first_name}}, it's nice to chat with you, and thank you for reaching out. …" at bounding box center [613, 429] width 565 height 93
click at [667, 409] on textarea "Hi {{first_name}}, it's nice to chat with you, and thank you for reaching out. …" at bounding box center [552, 417] width 422 height 47
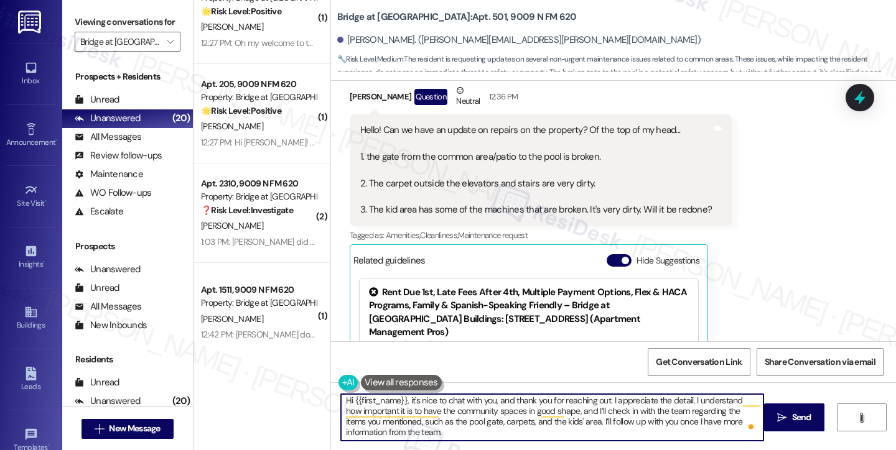
click at [667, 409] on textarea "Hi {{first_name}}, it's nice to chat with you, and thank you for reaching out. …" at bounding box center [552, 417] width 422 height 47
click at [549, 434] on textarea "Hi {{first_name}}, it's nice to chat with you, and thank you for reaching out. …" at bounding box center [552, 417] width 422 height 47
click at [421, 425] on textarea "Hi {{first_name}}, it's nice to chat with you, and thank you for reaching out. …" at bounding box center [552, 417] width 422 height 47
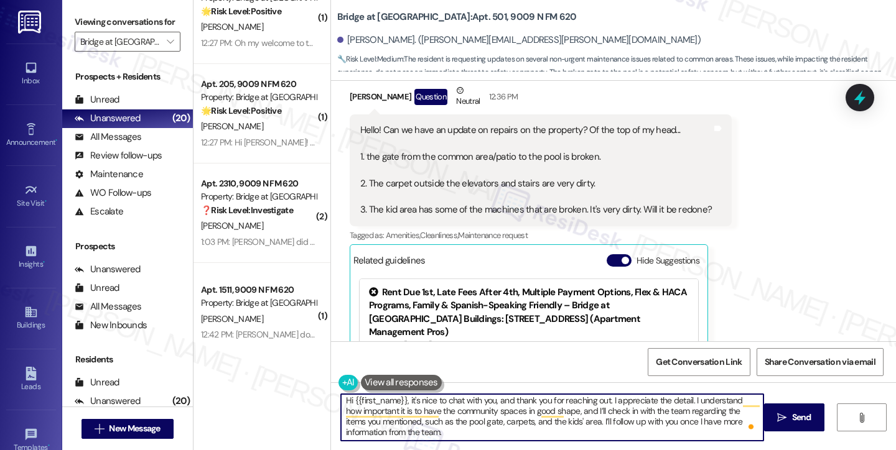
click at [425, 429] on textarea "Hi {{first_name}}, it's nice to chat with you, and thank you for reaching out. …" at bounding box center [552, 417] width 422 height 47
drag, startPoint x: 437, startPoint y: 434, endPoint x: 674, endPoint y: 418, distance: 238.2
click at [674, 418] on textarea "Hi {{first_name}}, it's nice to chat with you, and thank you for reaching out. …" at bounding box center [552, 417] width 422 height 47
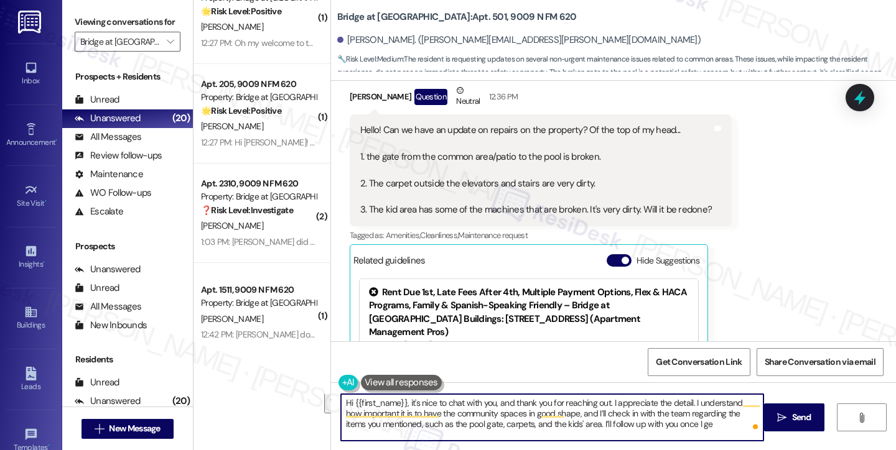
scroll to position [0, 0]
drag, startPoint x: 718, startPoint y: 422, endPoint x: 567, endPoint y: 427, distance: 150.6
click at [567, 427] on textarea "Hi {{first_name}}, it's nice to chat with you, and thank you for reaching out. …" at bounding box center [552, 417] width 422 height 47
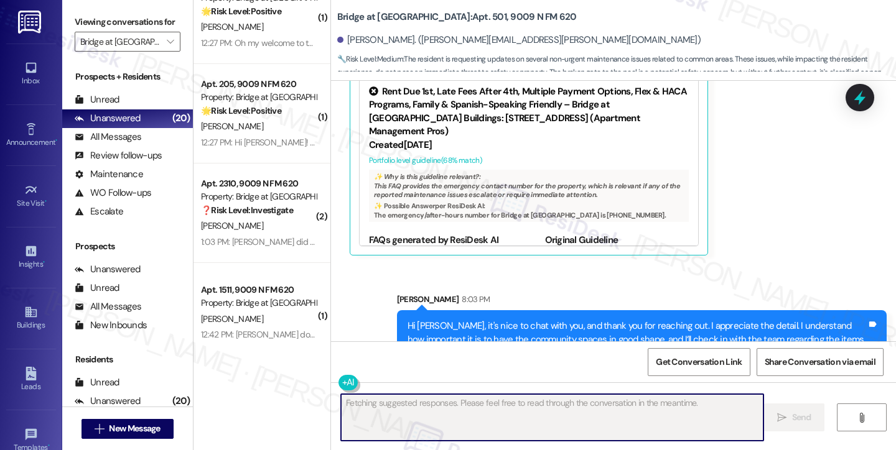
scroll to position [491, 0]
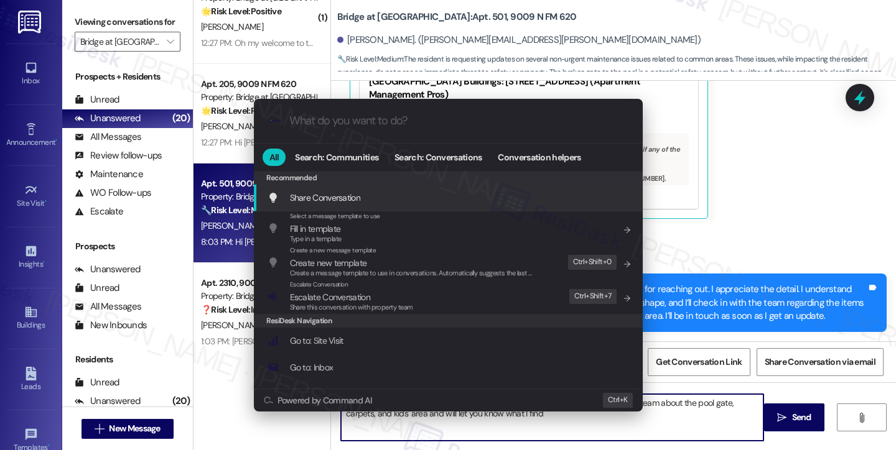
click at [389, 293] on span "Escalate Conversation" at bounding box center [351, 297] width 123 height 14
type textarea "Hi {{first_name}}! I'm following up on the repairs you mentioned. I'll check wi…"
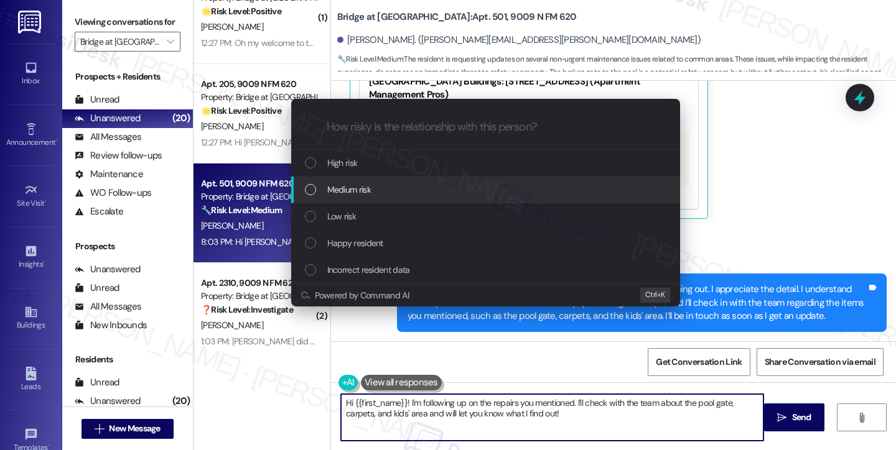
click at [368, 192] on span "Medium risk" at bounding box center [349, 190] width 44 height 14
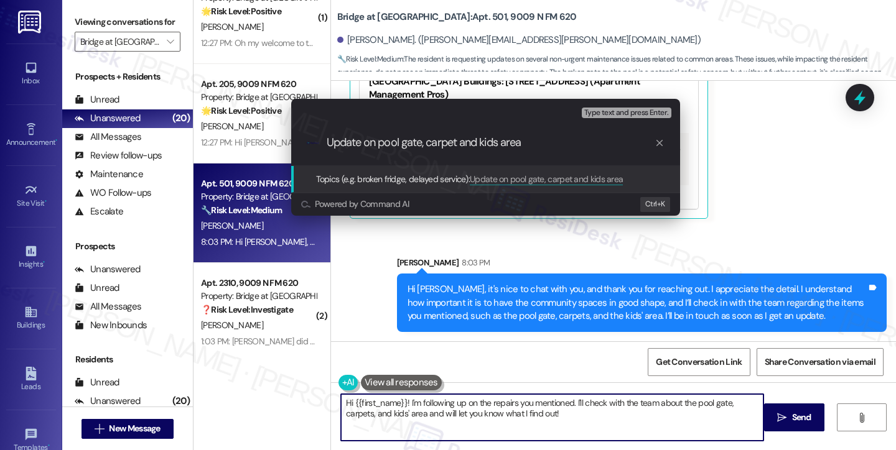
type input "Update on pool gate, carpet and kids area"
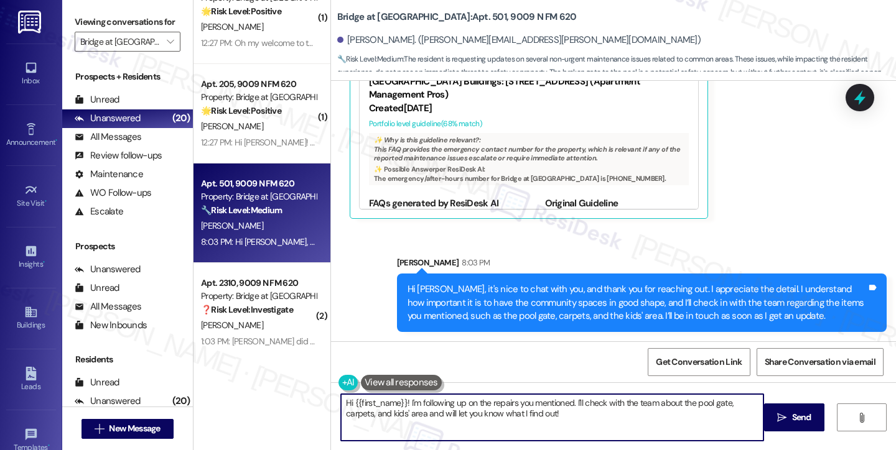
scroll to position [378, 0]
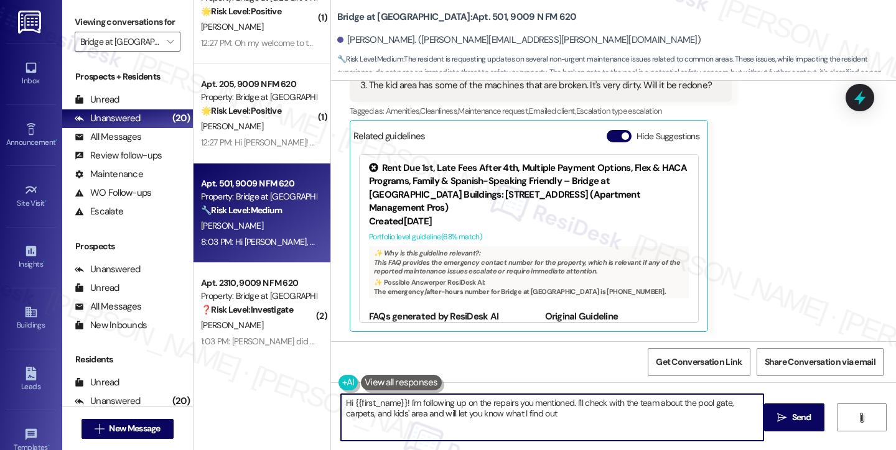
type textarea "Hi {{first_name}}! I'm following up on the repairs you mentioned. I'll check wi…"
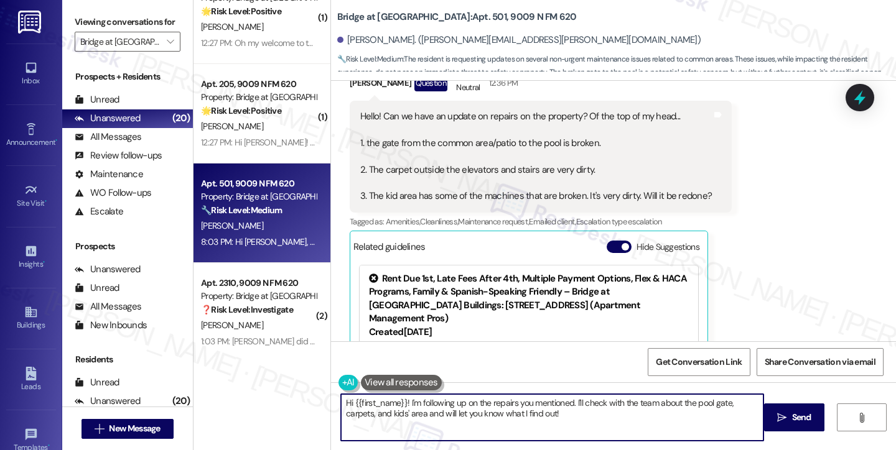
scroll to position [199, 0]
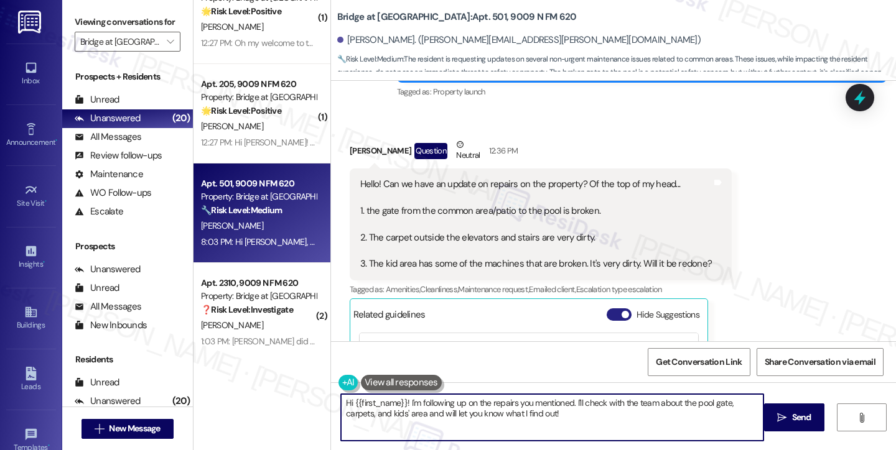
click at [612, 310] on button "Hide Suggestions" at bounding box center [618, 315] width 25 height 12
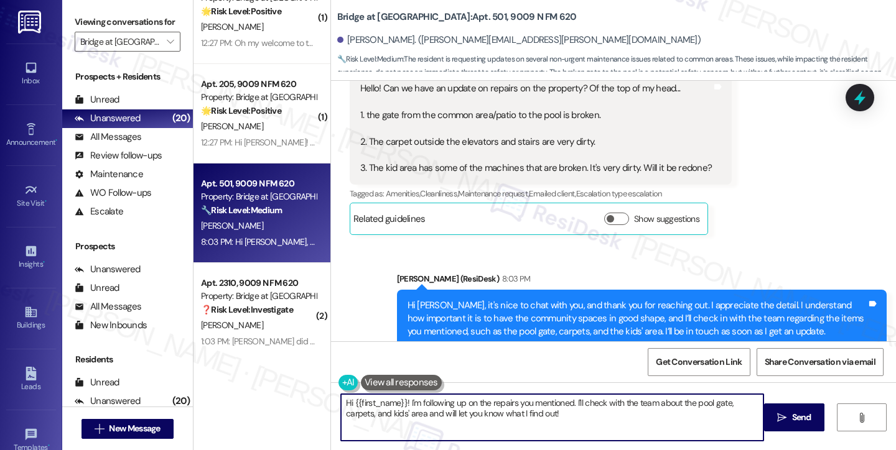
scroll to position [267, 0]
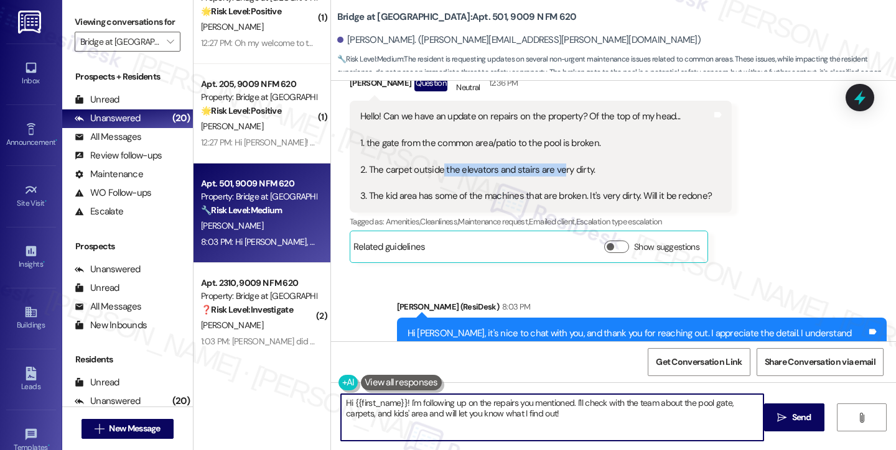
drag, startPoint x: 433, startPoint y: 171, endPoint x: 574, endPoint y: 169, distance: 141.2
click at [574, 169] on div "Hello! Can we have an update on repairs on the property? Of the top of my head.…" at bounding box center [535, 156] width 351 height 93
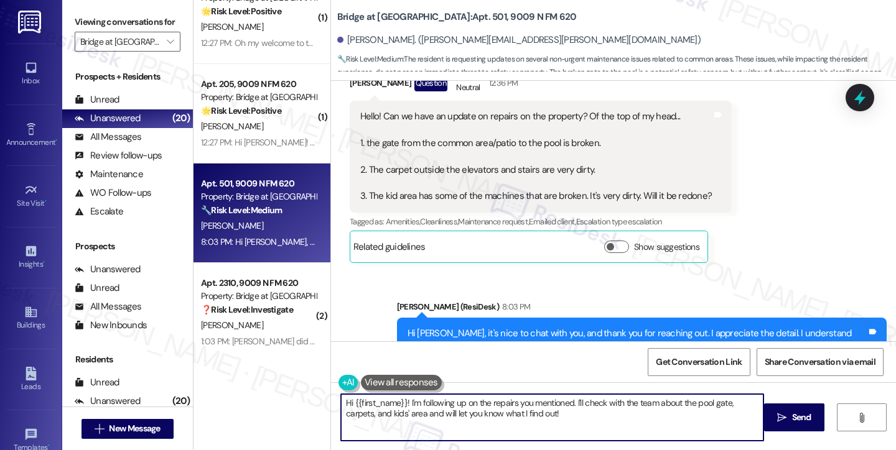
click at [479, 203] on div "Hello! Can we have an update on repairs on the property? Of the top of my head.…" at bounding box center [541, 157] width 382 height 112
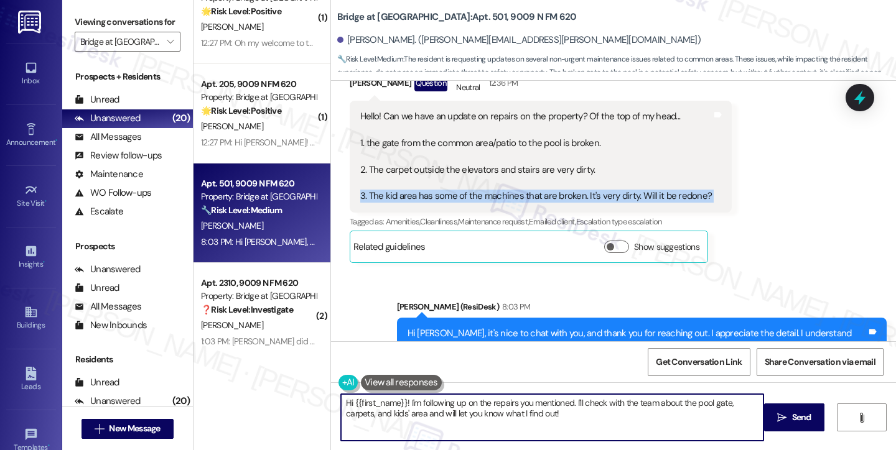
click at [479, 203] on div "Hello! Can we have an update on repairs on the property? Of the top of my head.…" at bounding box center [541, 157] width 382 height 112
click at [515, 197] on div "Hello! Can we have an update on repairs on the property? Of the top of my head.…" at bounding box center [535, 156] width 351 height 93
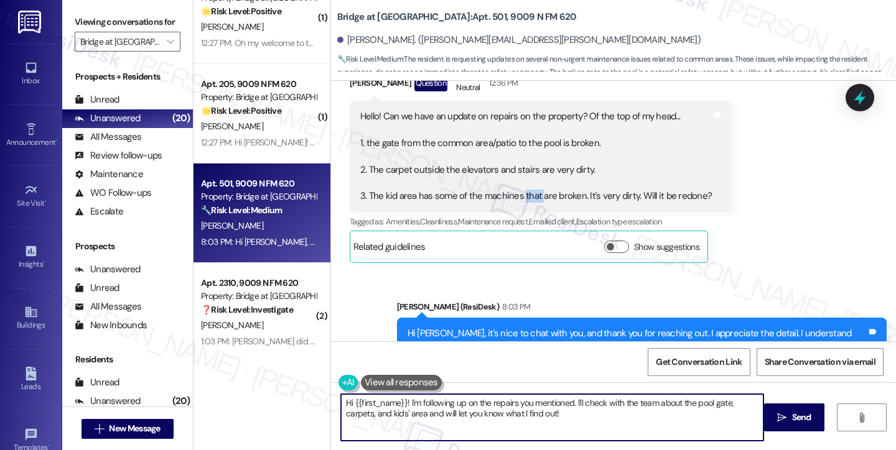
click at [515, 197] on div "Hello! Can we have an update on repairs on the property? Of the top of my head.…" at bounding box center [535, 156] width 351 height 93
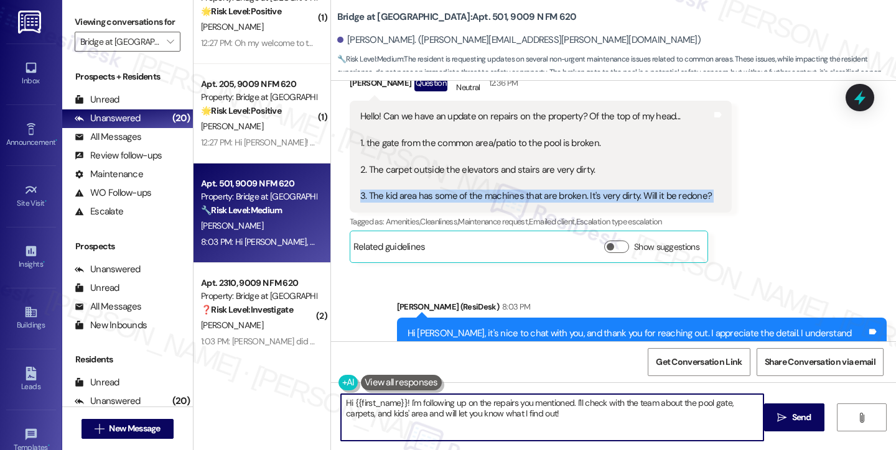
click at [515, 197] on div "Hello! Can we have an update on repairs on the property? Of the top of my head.…" at bounding box center [535, 156] width 351 height 93
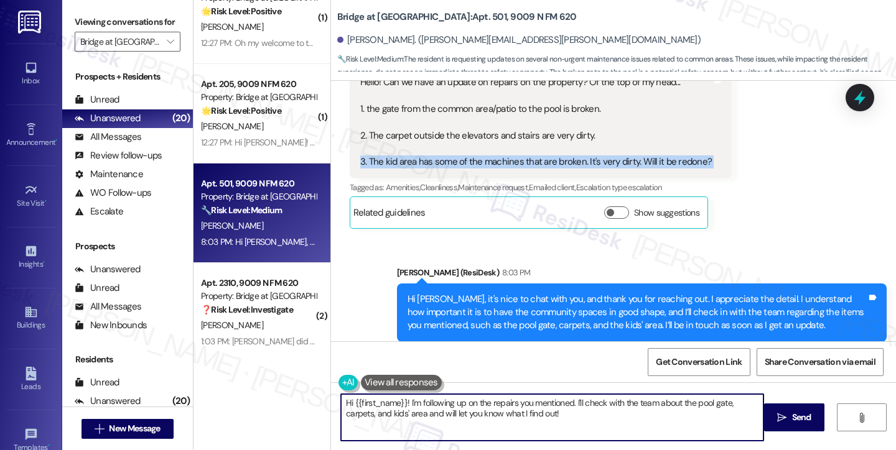
scroll to position [329, 0]
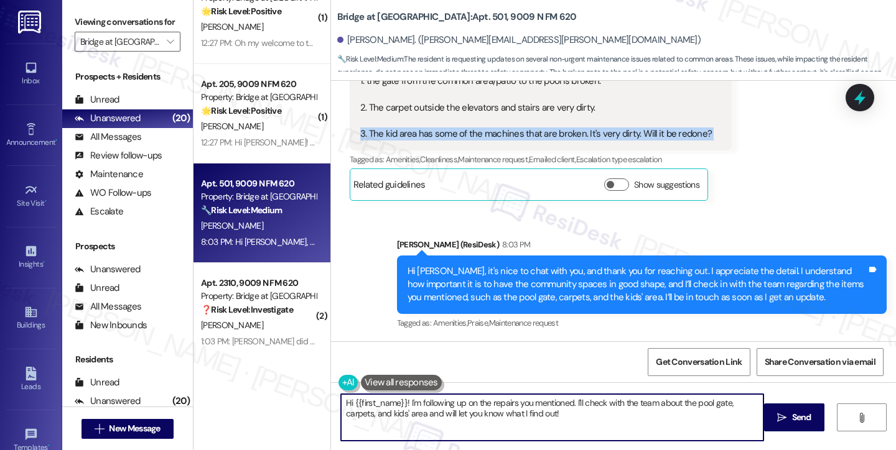
click at [463, 138] on div "Hello! Can we have an update on repairs on the property? Of the top of my head.…" at bounding box center [535, 94] width 351 height 93
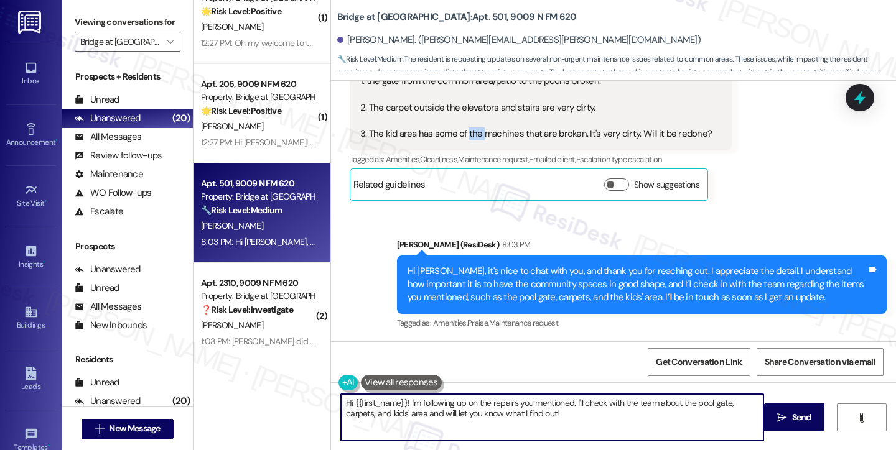
click at [463, 137] on div "Hello! Can we have an update on repairs on the property? Of the top of my head.…" at bounding box center [535, 94] width 351 height 93
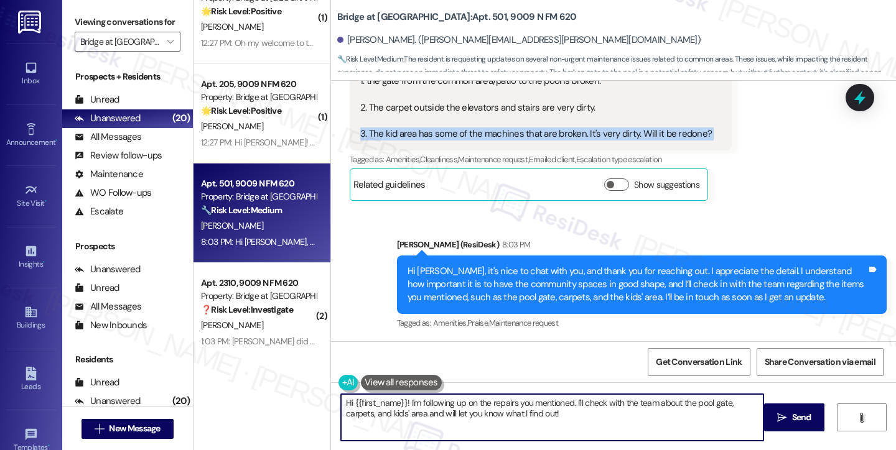
click at [463, 137] on div "Hello! Can we have an update on repairs on the property? Of the top of my head.…" at bounding box center [535, 94] width 351 height 93
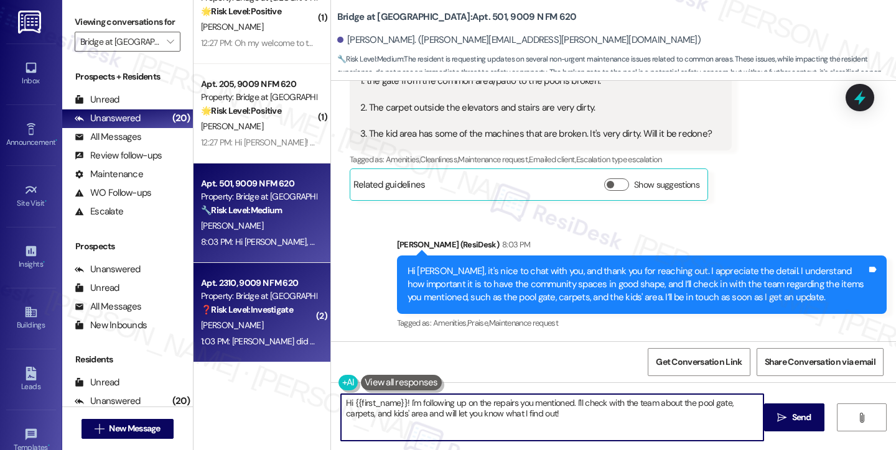
click at [281, 289] on div "Apt. 2310, 9009 N FM 620" at bounding box center [258, 283] width 115 height 13
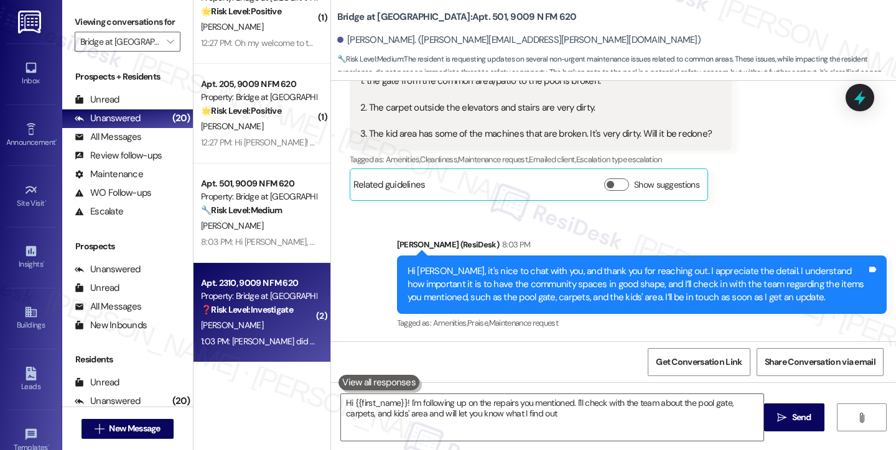
type textarea "Hi {{first_name}}! I'm following up on the repairs you mentioned. I'll check wi…"
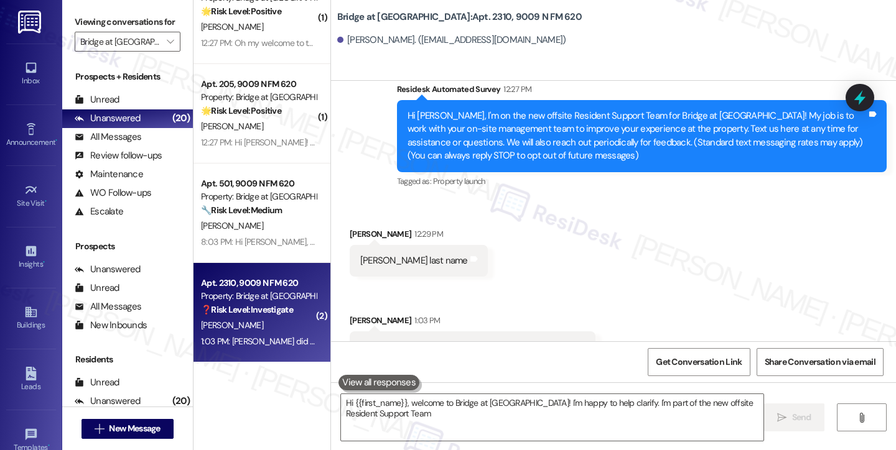
scroll to position [159, 0]
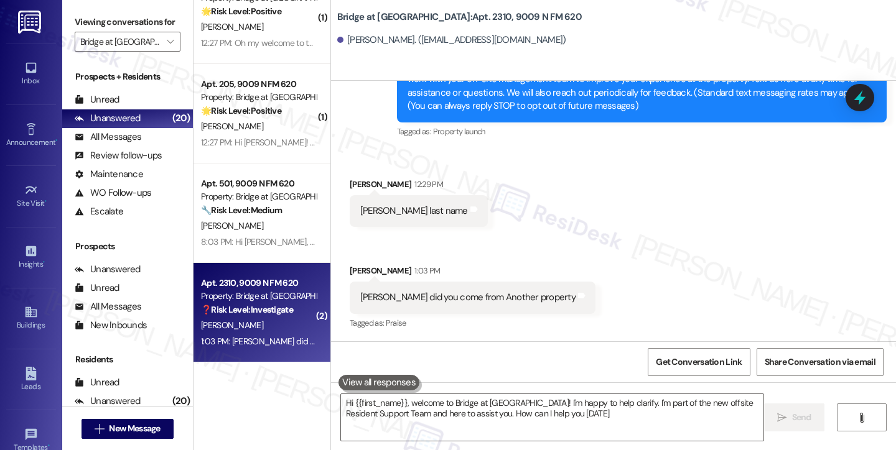
type textarea "Hi {{first_name}}, welcome to Bridge at Canyon Creek! I'm happy to help clarify…"
click at [390, 212] on div "[PERSON_NAME] last name" at bounding box center [414, 211] width 108 height 13
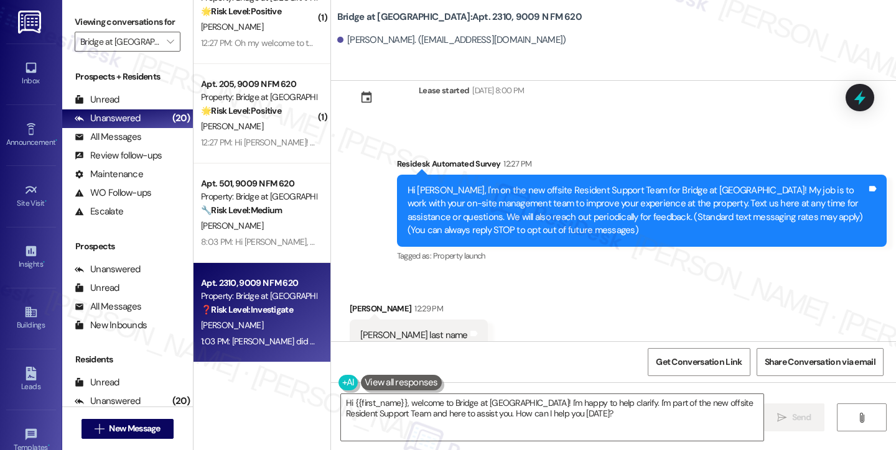
click at [440, 191] on div "Hi [PERSON_NAME], I'm on the new offsite Resident Support Team for Bridge at [G…" at bounding box center [636, 210] width 459 height 53
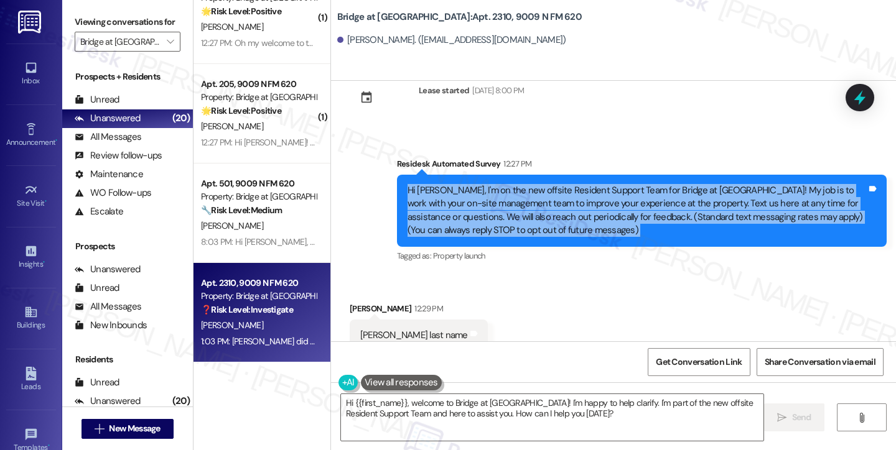
click at [440, 191] on div "Hi [PERSON_NAME], I'm on the new offsite Resident Support Team for Bridge at [G…" at bounding box center [636, 210] width 459 height 53
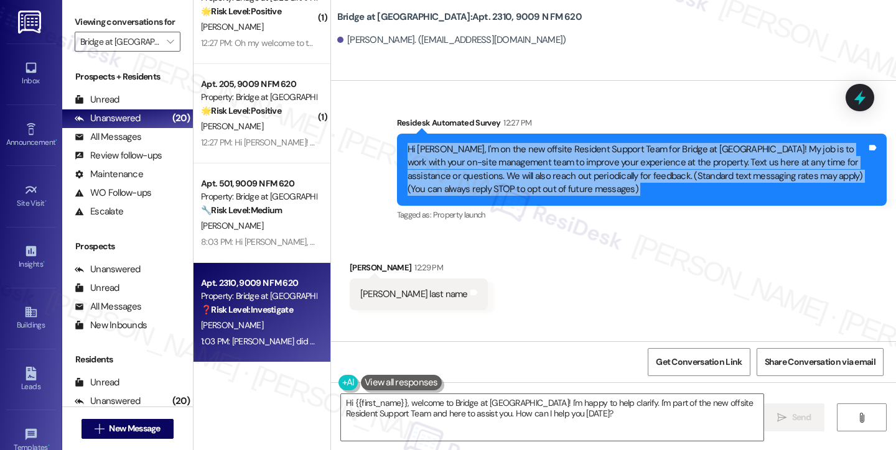
scroll to position [159, 0]
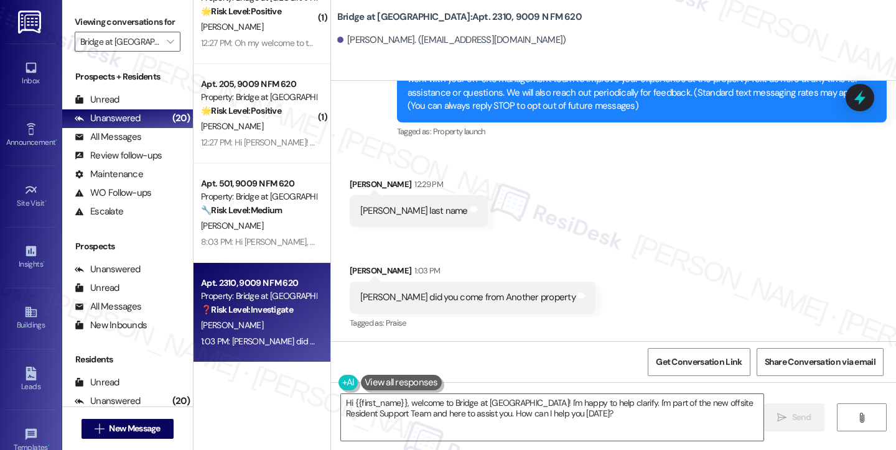
click at [427, 299] on div "[PERSON_NAME] did you come from Another property" at bounding box center [467, 297] width 215 height 13
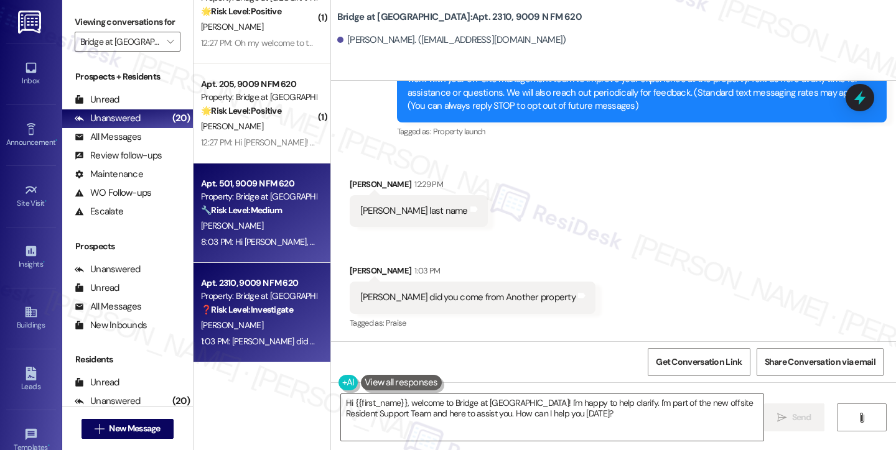
click at [273, 240] on div "8:03 PM: Hi Evelyn, it's nice to chat with you, and thank you for reaching out.…" at bounding box center [824, 241] width 1246 height 11
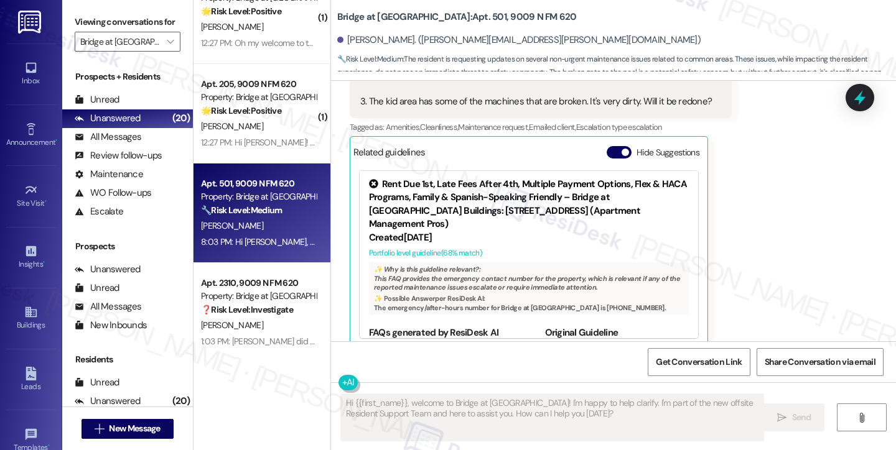
scroll to position [378, 0]
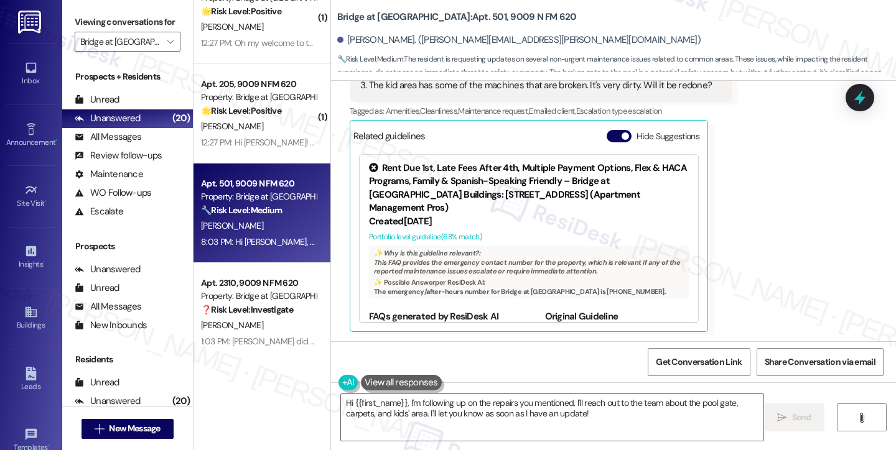
click at [79, 27] on label "Viewing conversations for" at bounding box center [128, 21] width 106 height 19
click at [416, 405] on textarea "Hi {{first_name}}, I'm following up on the repairs you mentioned. I'll reach ou…" at bounding box center [552, 417] width 422 height 47
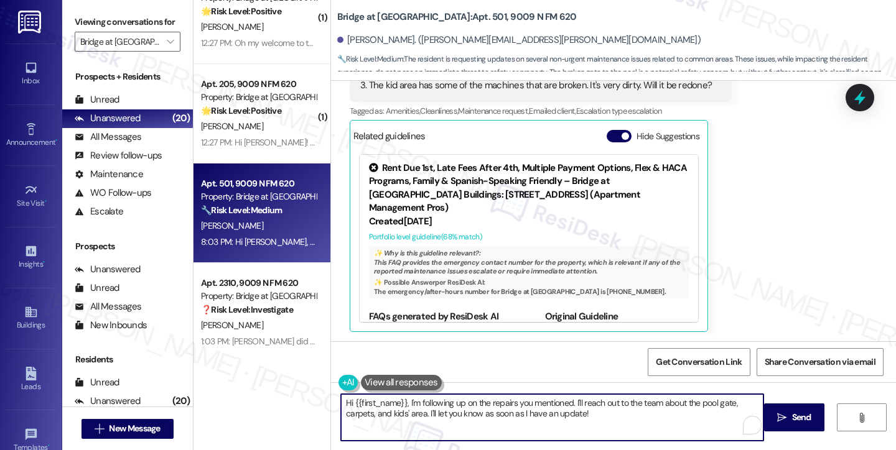
click at [416, 405] on textarea "Hi {{first_name}}, I'm following up on the repairs you mentioned. I'll reach ou…" at bounding box center [552, 417] width 422 height 47
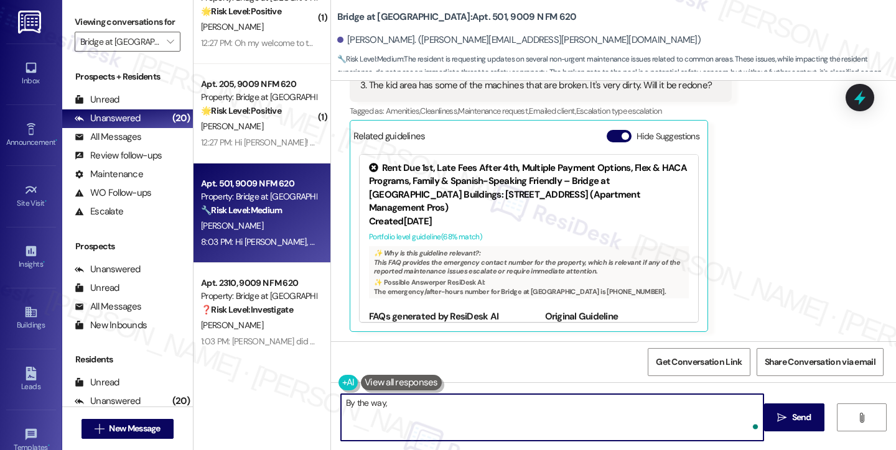
paste textarea "For the kids’ area, which machines specifically aren’t working, and have you no…"
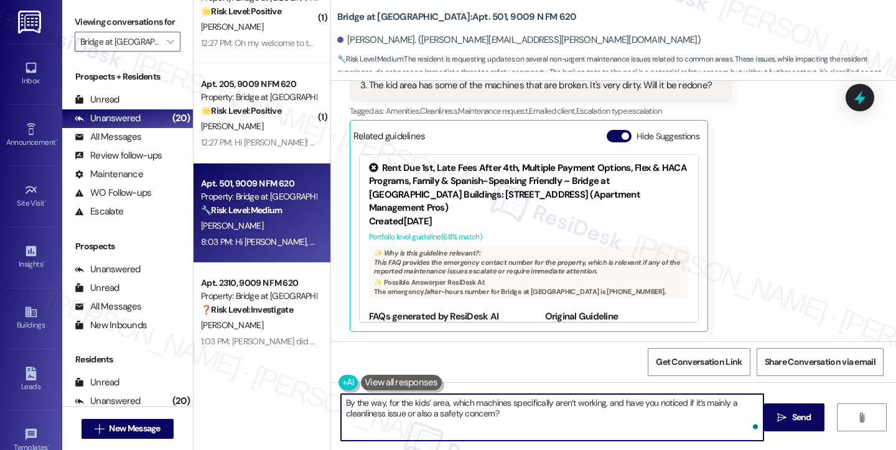
click at [500, 405] on textarea "By the way, for the kids’ area, which machines specifically aren’t working, and…" at bounding box center [552, 417] width 422 height 47
drag, startPoint x: 500, startPoint y: 405, endPoint x: 509, endPoint y: 404, distance: 9.4
click at [500, 405] on textarea "By the way, for the kids’ area, which machines specifically aren’t working, and…" at bounding box center [552, 417] width 422 height 47
type textarea "By the way, for the kids’ area, which machines specifically aren’t working, and…"
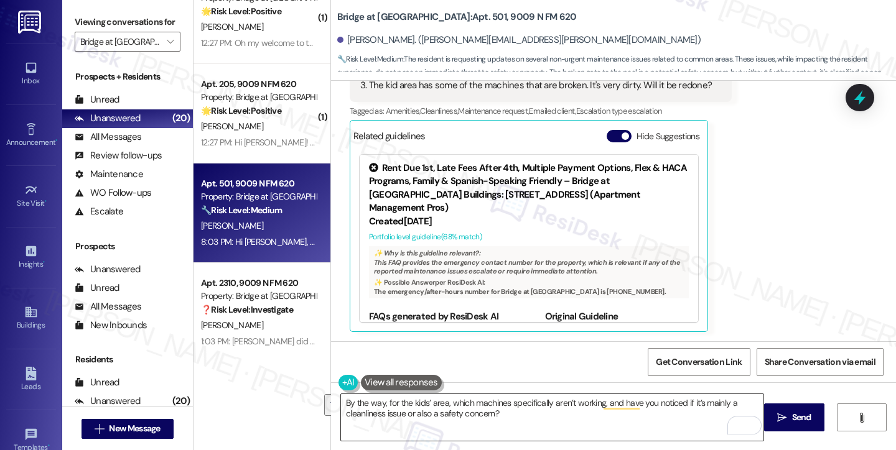
click at [585, 416] on textarea "By the way, for the kids’ area, which machines specifically aren’t working, and…" at bounding box center [552, 417] width 422 height 47
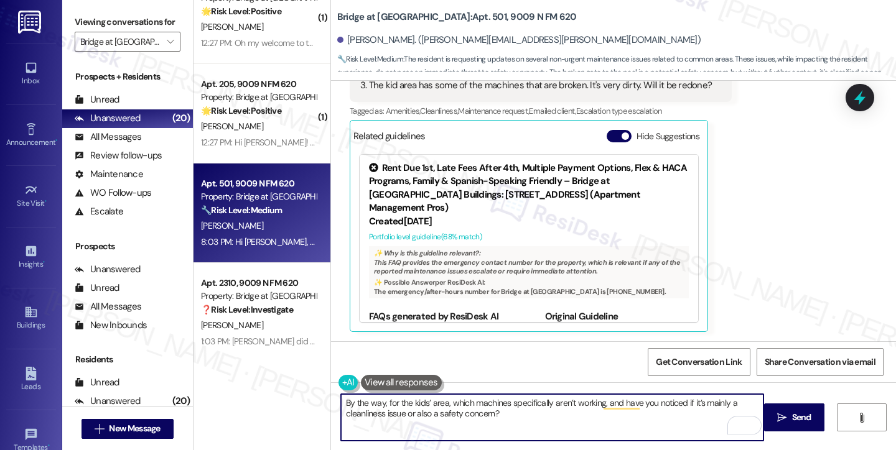
click at [545, 425] on textarea "By the way, for the kids’ area, which machines specifically aren’t working, and…" at bounding box center [552, 417] width 422 height 47
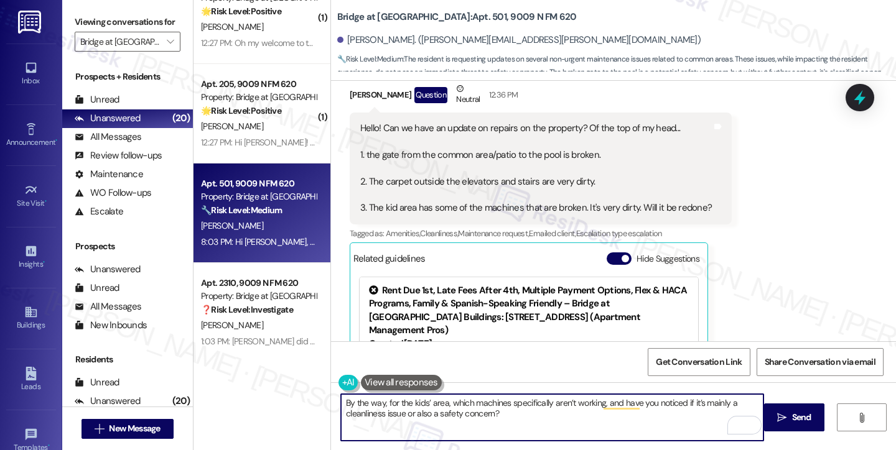
scroll to position [253, 0]
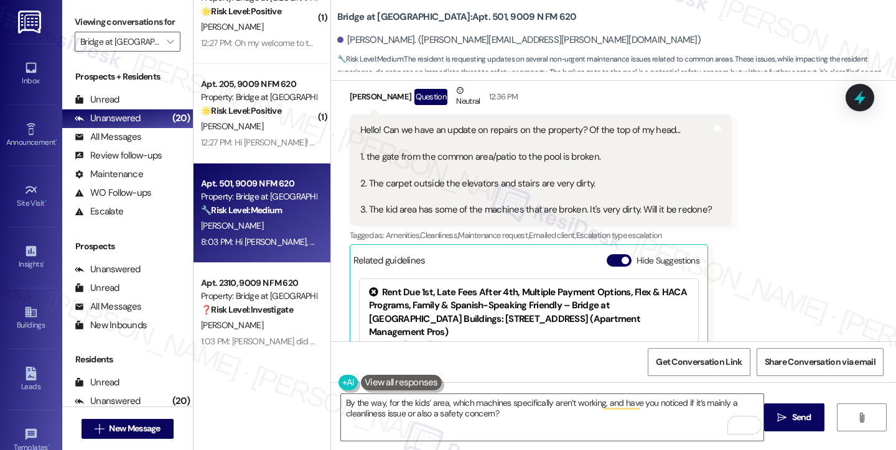
click at [82, 26] on label "Viewing conversations for" at bounding box center [128, 21] width 106 height 19
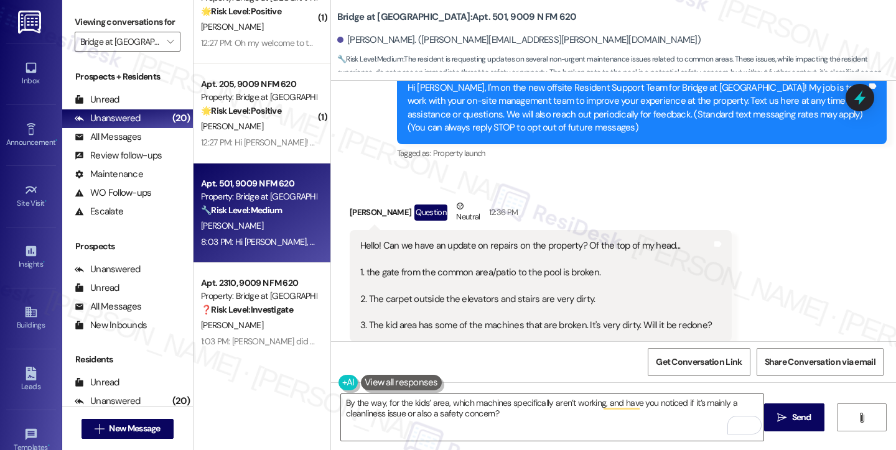
scroll to position [191, 0]
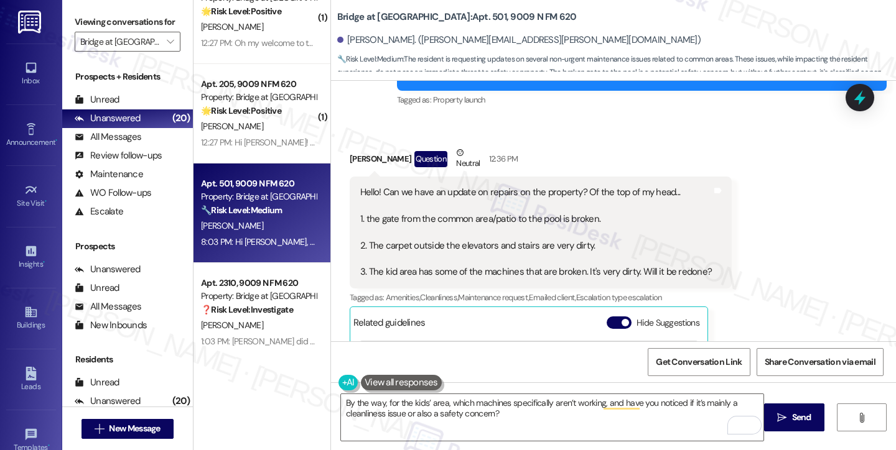
click at [450, 223] on div "Hello! Can we have an update on repairs on the property? Of the top of my head.…" at bounding box center [535, 232] width 351 height 93
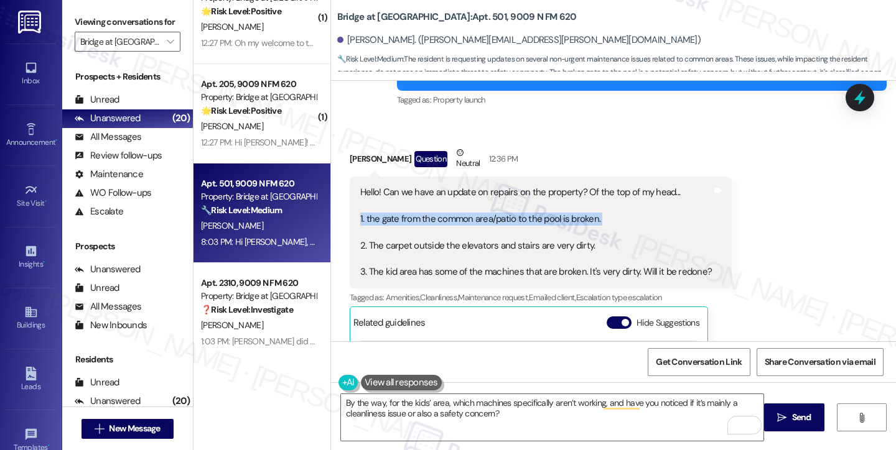
click at [450, 223] on div "Hello! Can we have an update on repairs on the property? Of the top of my head.…" at bounding box center [535, 232] width 351 height 93
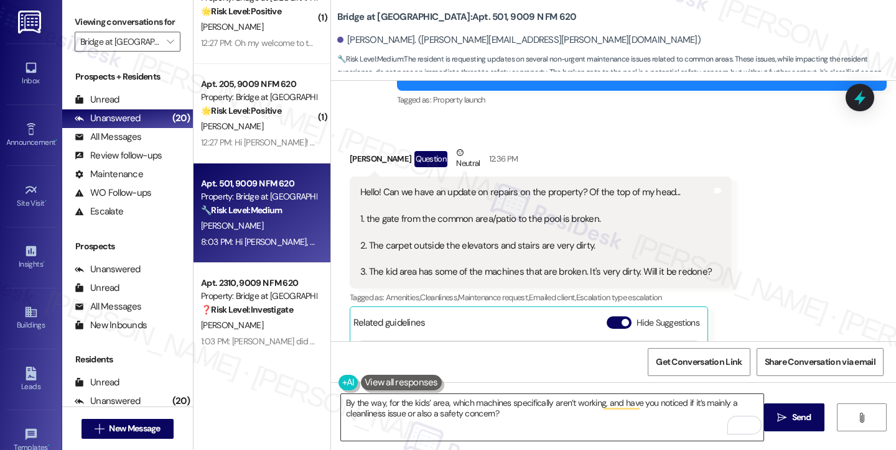
click at [522, 425] on textarea "By the way, for the kids’ area, which machines specifically aren’t working, and…" at bounding box center [552, 417] width 422 height 47
click at [78, 27] on label "Viewing conversations for" at bounding box center [128, 21] width 106 height 19
click at [699, 417] on textarea "By the way, for the kids’ area, which machines specifically aren’t working, and…" at bounding box center [552, 417] width 422 height 47
drag, startPoint x: 796, startPoint y: 415, endPoint x: 597, endPoint y: 417, distance: 199.7
click at [599, 417] on div "By the way, for the kids’ area, which machines specifically aren’t working, and…" at bounding box center [613, 429] width 565 height 93
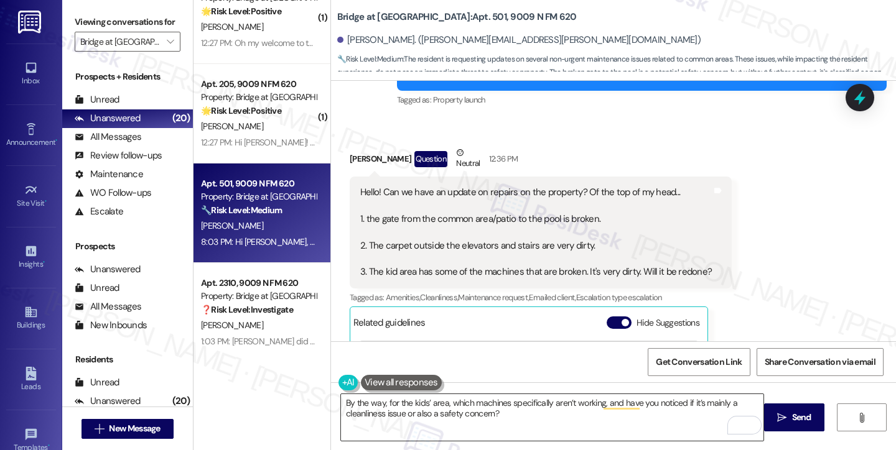
click at [597, 417] on textarea "By the way, for the kids’ area, which machines specifically aren’t working, and…" at bounding box center [552, 417] width 422 height 47
click at [801, 419] on span "Send" at bounding box center [801, 417] width 19 height 13
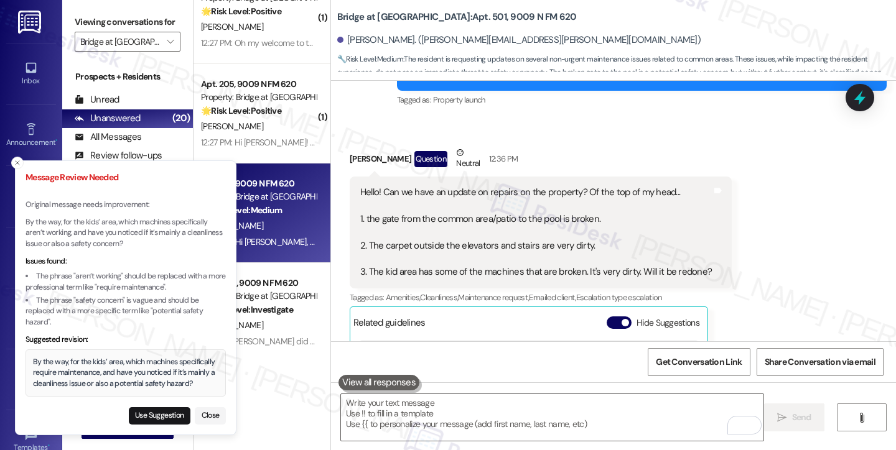
click at [94, 362] on div "By the way, for the kids’ area, which machines specifically require maintenance…" at bounding box center [126, 373] width 186 height 33
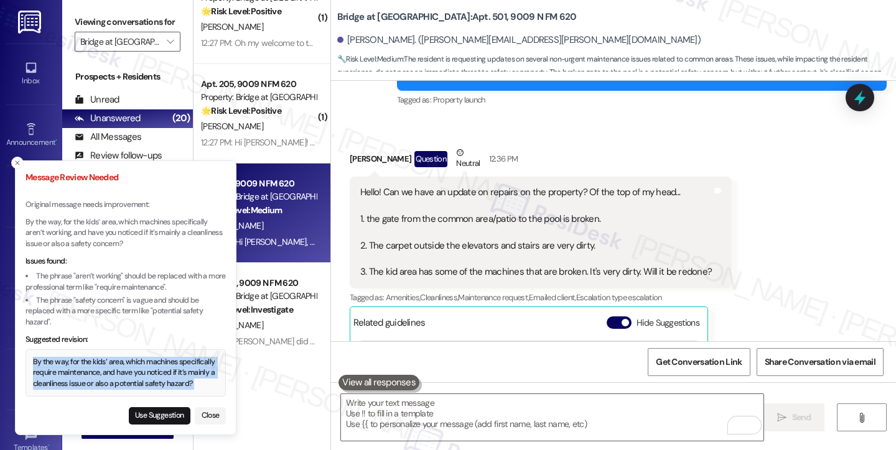
click at [94, 362] on div "By the way, for the kids’ area, which machines specifically require maintenance…" at bounding box center [126, 373] width 186 height 33
copy div "By the way, for the kids’ area, which machines specifically require maintenance…"
click at [151, 417] on button "Use Suggestion" at bounding box center [160, 415] width 62 height 17
type textarea "By the way, for the kids’ area, which machines specifically require maintenance…"
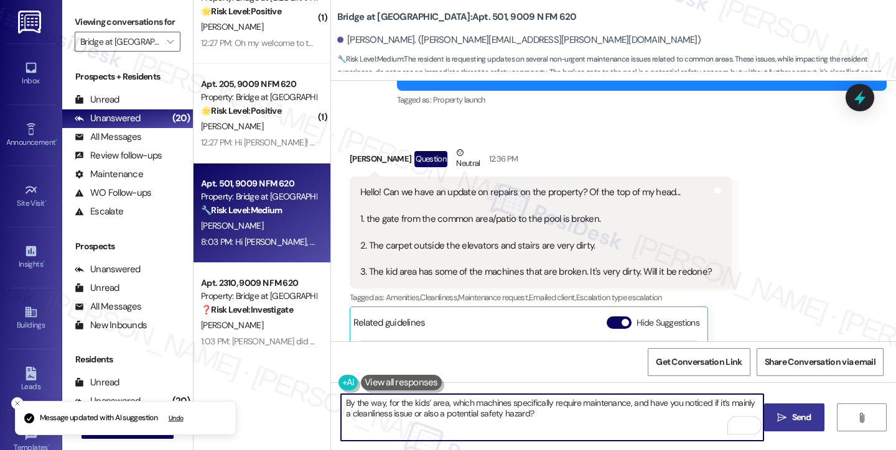
click at [435, 414] on textarea "By the way, for the kids’ area, which machines specifically require maintenance…" at bounding box center [552, 417] width 422 height 47
click at [609, 419] on textarea "By the way, for the kids’ area, which machines specifically require maintenance…" at bounding box center [552, 417] width 422 height 47
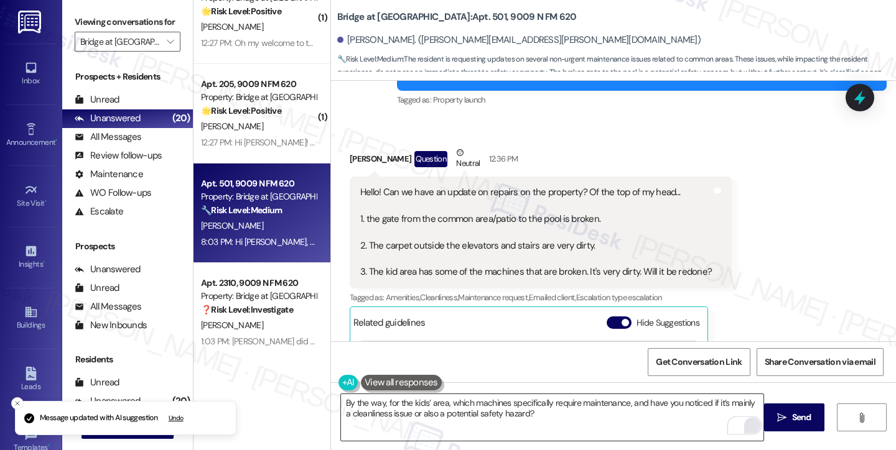
drag, startPoint x: 771, startPoint y: 419, endPoint x: 753, endPoint y: 419, distance: 18.7
click at [771, 419] on button " Send" at bounding box center [794, 418] width 60 height 28
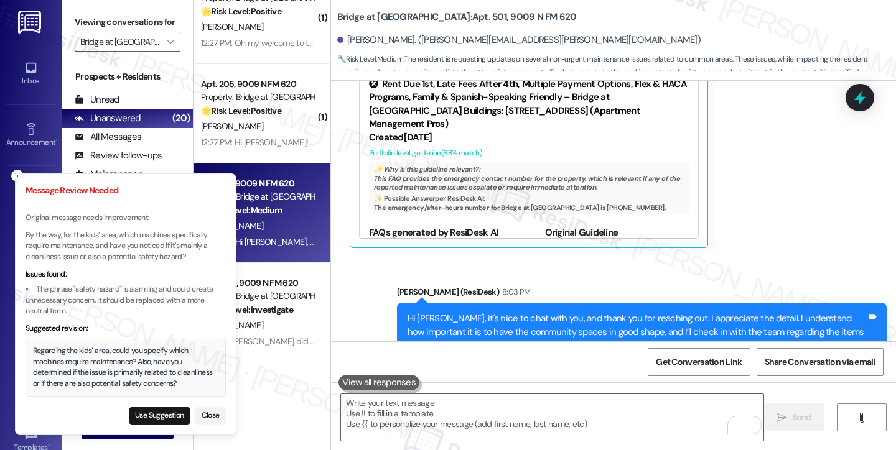
scroll to position [662, 0]
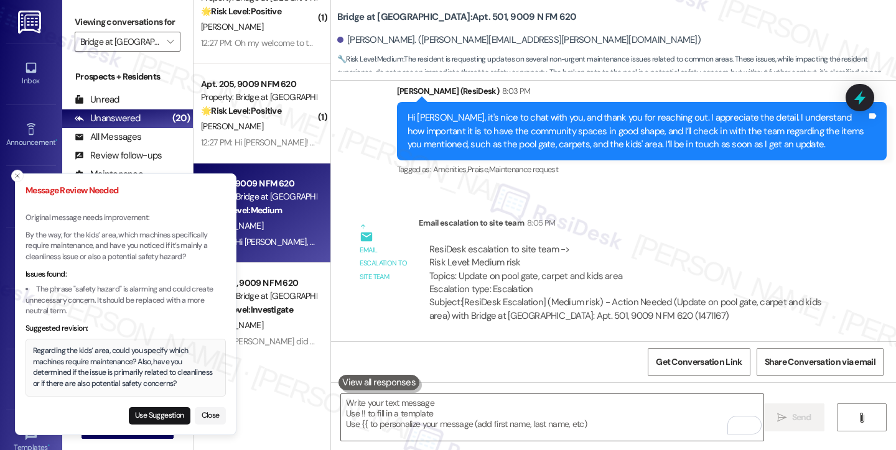
click at [525, 146] on div "Hi Evelyn, it's nice to chat with you, and thank you for reaching out. I apprec…" at bounding box center [636, 131] width 459 height 40
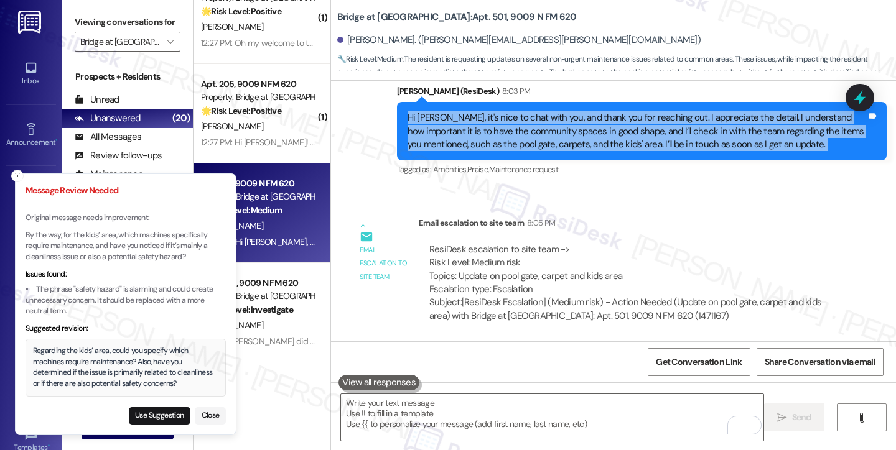
click at [525, 146] on div "Hi Evelyn, it's nice to chat with you, and thank you for reaching out. I apprec…" at bounding box center [636, 131] width 459 height 40
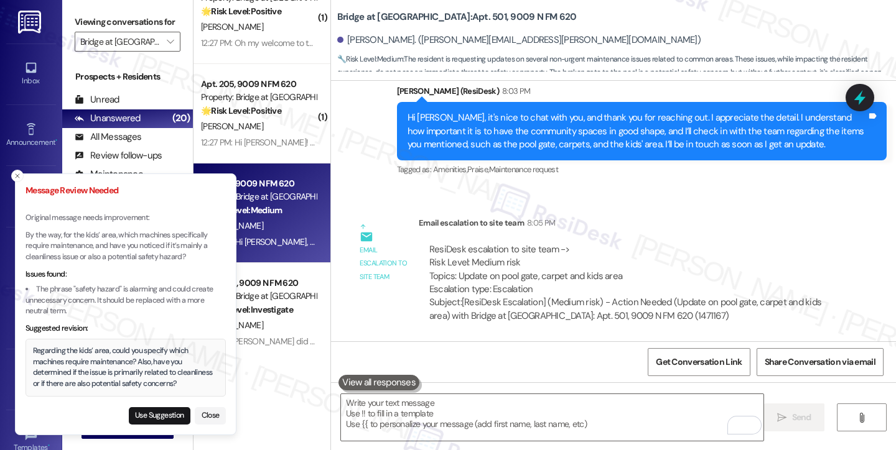
click at [75, 374] on div "Regarding the kids’ area, could you specify which machines require maintenance?…" at bounding box center [126, 368] width 186 height 44
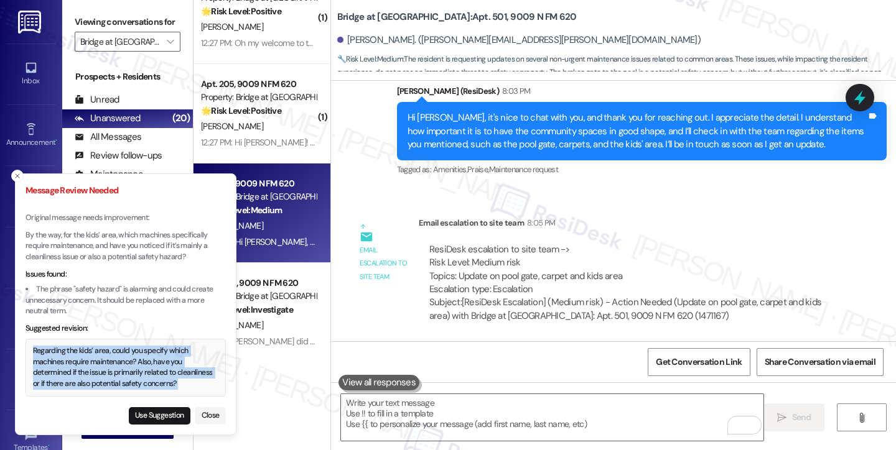
click at [75, 374] on div "Regarding the kids’ area, could you specify which machines require maintenance?…" at bounding box center [126, 368] width 186 height 44
click at [177, 420] on button "Use Suggestion" at bounding box center [160, 415] width 62 height 17
type textarea "Regarding the kids’ area, could you specify which machines require maintenance?…"
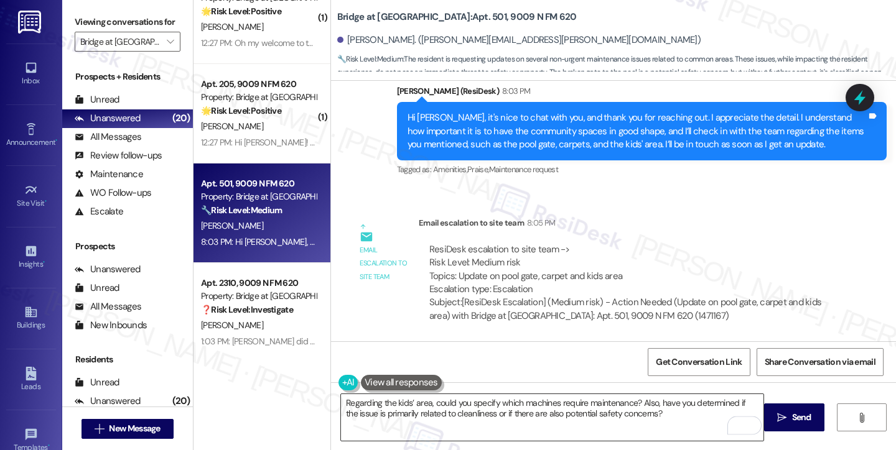
click at [475, 412] on textarea "Regarding the kids’ area, could you specify which machines require maintenance?…" at bounding box center [552, 417] width 422 height 47
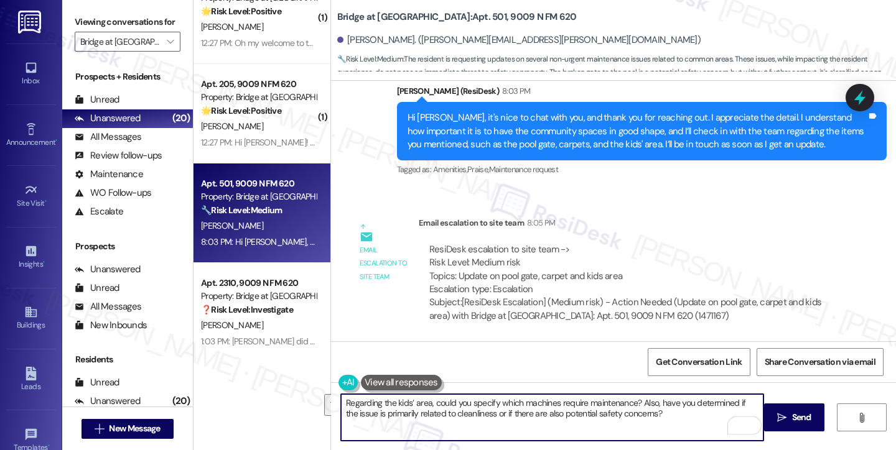
drag, startPoint x: 791, startPoint y: 419, endPoint x: 785, endPoint y: 417, distance: 6.5
click at [792, 419] on span "Send" at bounding box center [801, 417] width 19 height 13
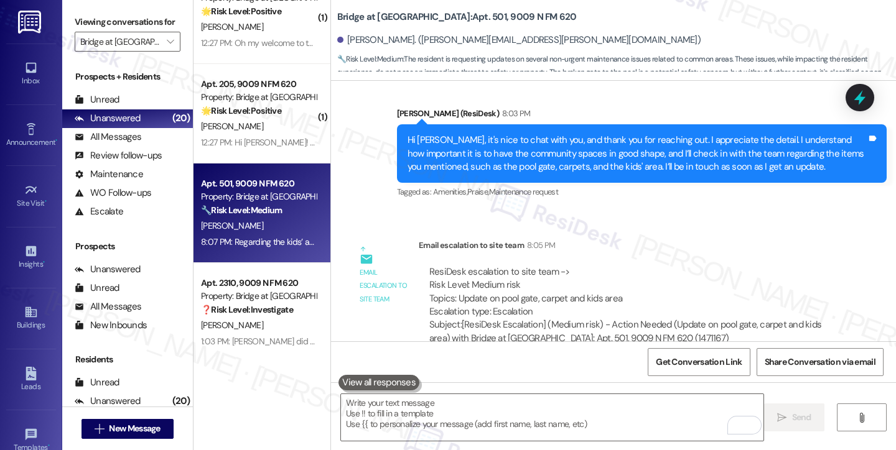
scroll to position [763, 0]
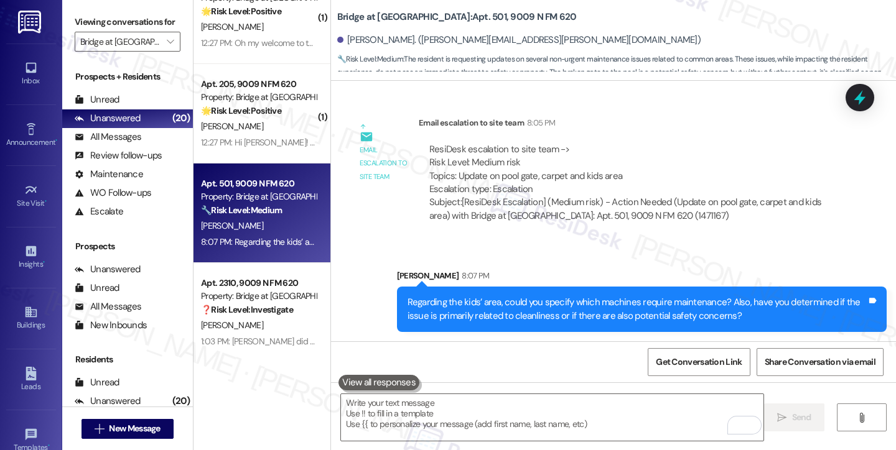
click at [642, 318] on div "Regarding the kids’ area, could you specify which machines require maintenance?…" at bounding box center [636, 309] width 459 height 27
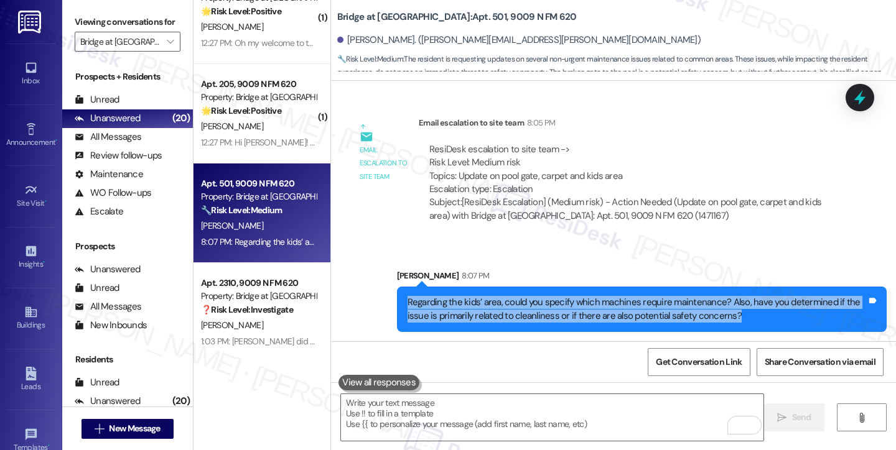
click at [642, 318] on div "Regarding the kids’ area, could you specify which machines require maintenance?…" at bounding box center [636, 309] width 459 height 27
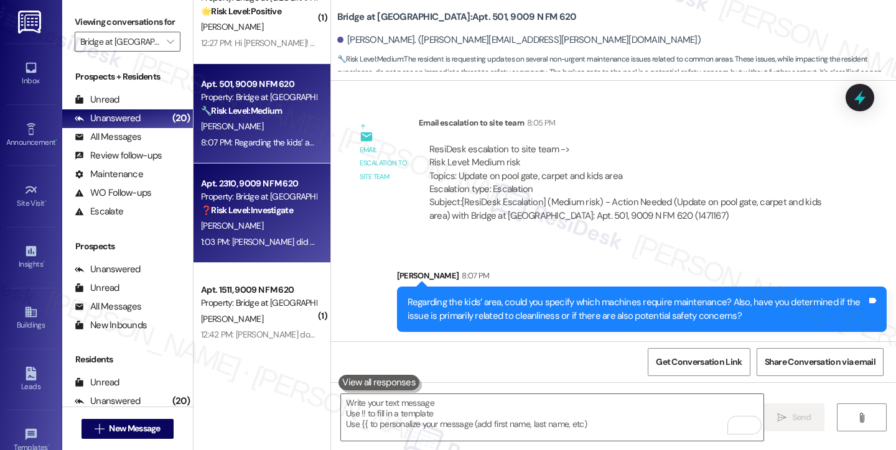
click at [271, 203] on div "Property: Bridge at [GEOGRAPHIC_DATA]" at bounding box center [258, 196] width 115 height 13
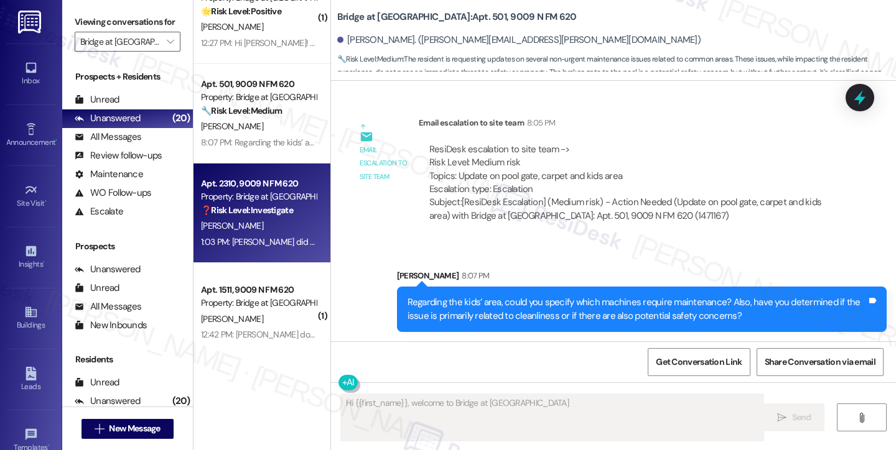
scroll to position [159, 0]
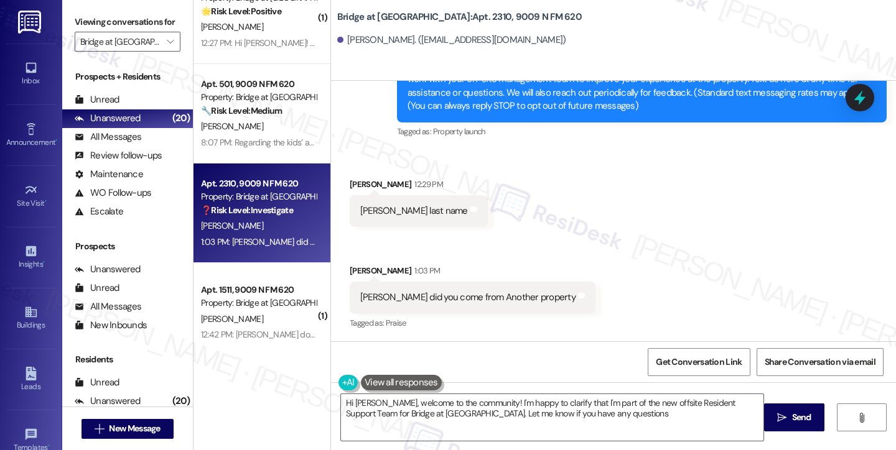
type textarea "Hi [PERSON_NAME], welcome to the community! I'm happy to clarify that I'm part …"
click at [413, 308] on div "[PERSON_NAME] did you come from Another property Tags and notes" at bounding box center [473, 298] width 246 height 32
copy div "[PERSON_NAME] did you come from Another property Tags and notes"
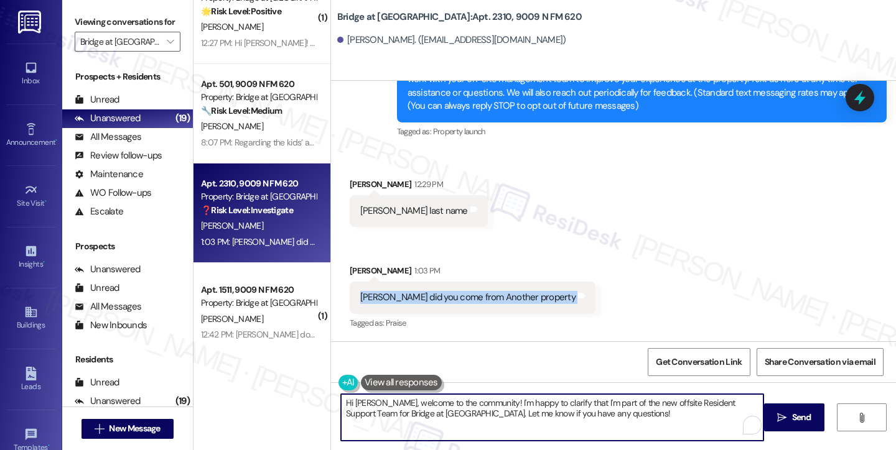
click at [455, 407] on textarea "Hi [PERSON_NAME], welcome to the community! I'm happy to clarify that I'm part …" at bounding box center [552, 417] width 422 height 47
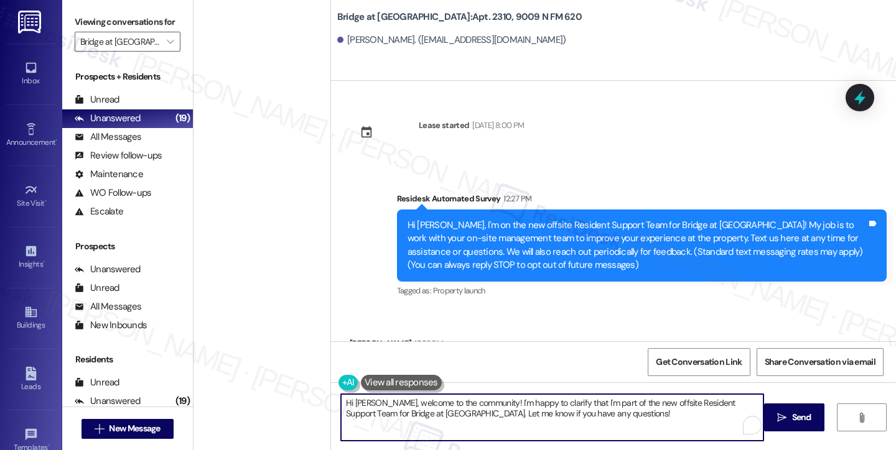
scroll to position [159, 0]
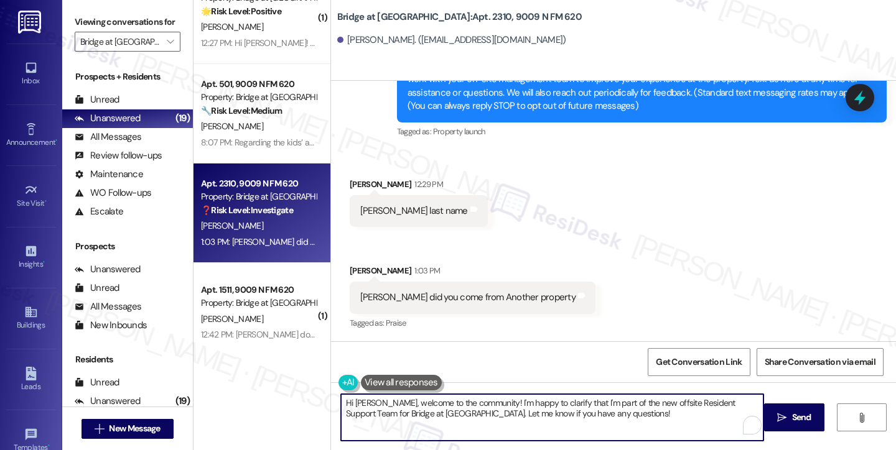
click at [394, 403] on textarea "Hi [PERSON_NAME], welcome to the community! I'm happy to clarify that I'm part …" at bounding box center [552, 417] width 422 height 47
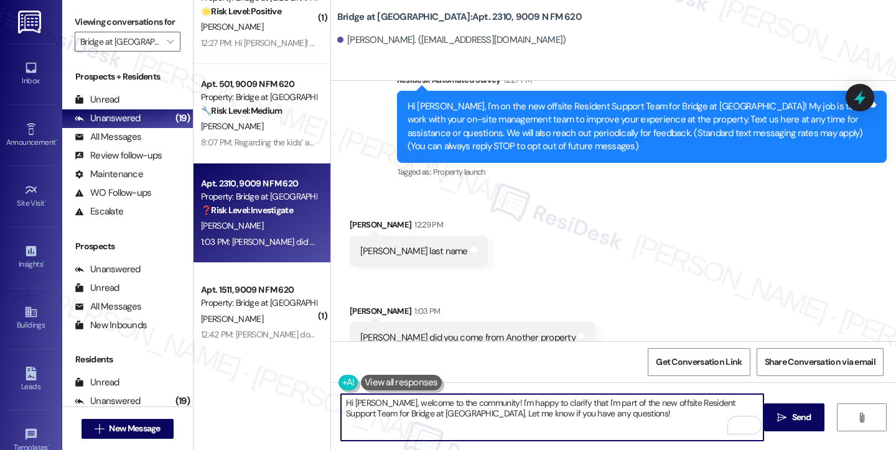
scroll to position [97, 0]
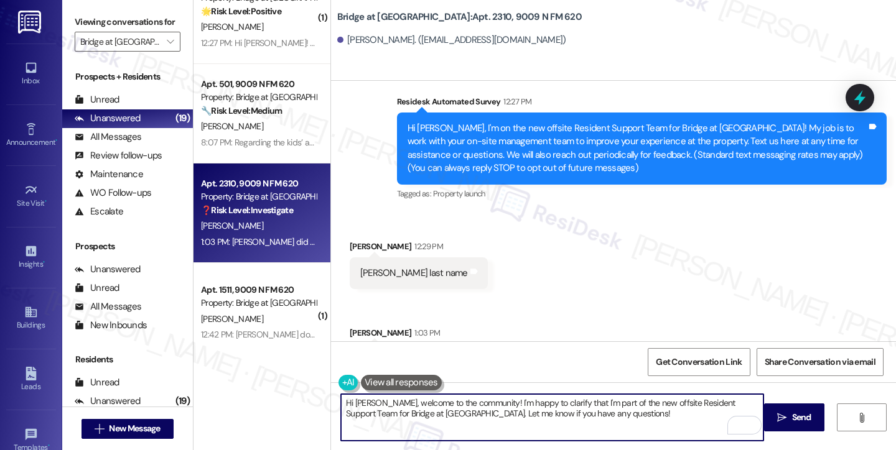
click at [473, 146] on div "Hi [PERSON_NAME], I'm on the new offsite Resident Support Team for Bridge at [G…" at bounding box center [636, 148] width 459 height 53
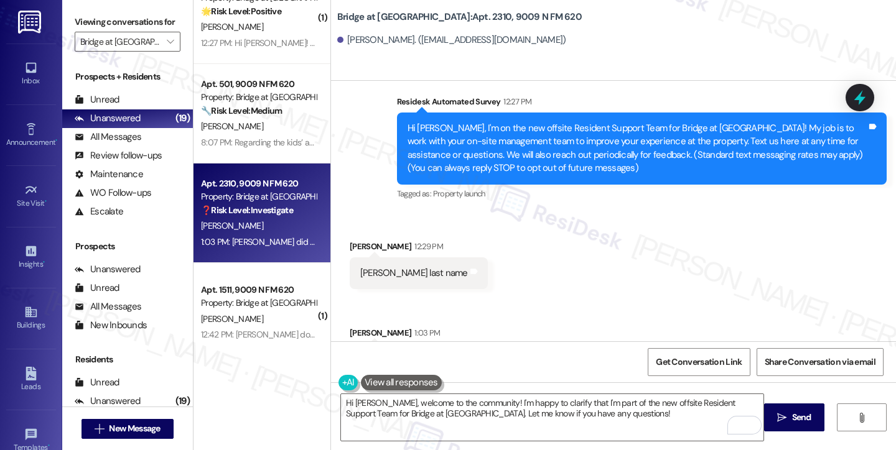
click at [473, 146] on div "Hi [PERSON_NAME], I'm on the new offsite Resident Support Team for Bridge at [G…" at bounding box center [636, 148] width 459 height 53
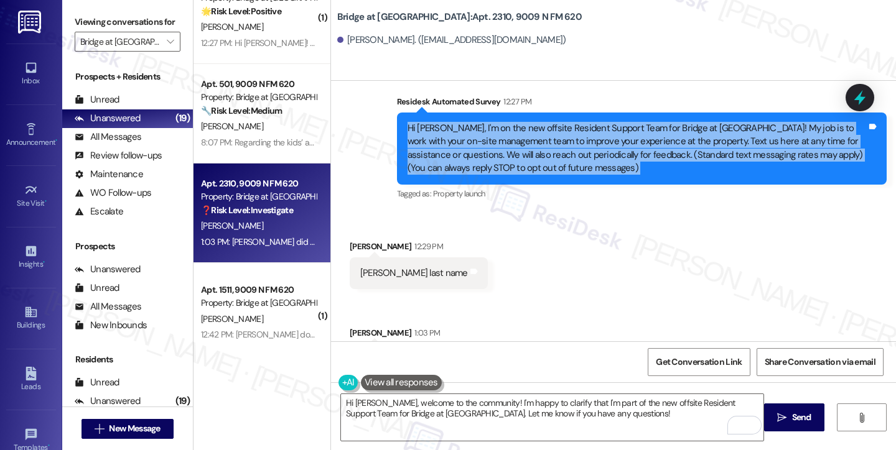
click at [473, 146] on div "Hi [PERSON_NAME], I'm on the new offsite Resident Support Team for Bridge at [G…" at bounding box center [636, 148] width 459 height 53
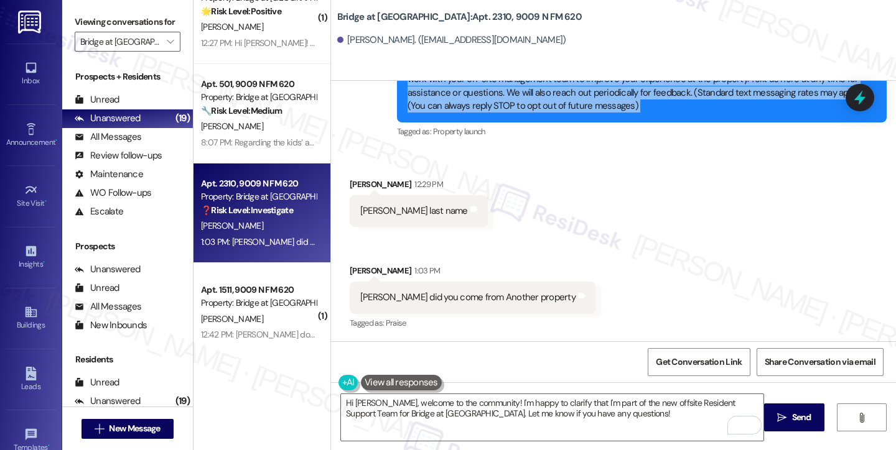
scroll to position [159, 0]
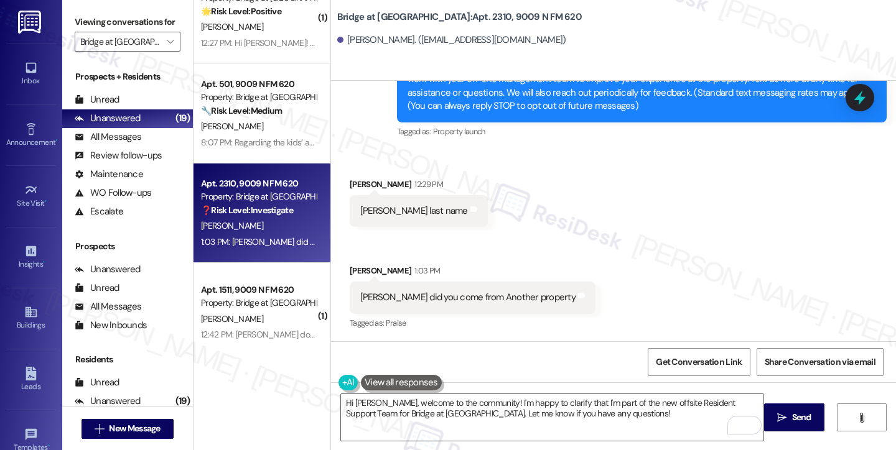
click at [369, 303] on div "[PERSON_NAME] did you come from Another property" at bounding box center [467, 297] width 215 height 13
click at [534, 401] on textarea "Hi [PERSON_NAME], welcome to the community! I'm happy to clarify that I'm part …" at bounding box center [552, 417] width 422 height 47
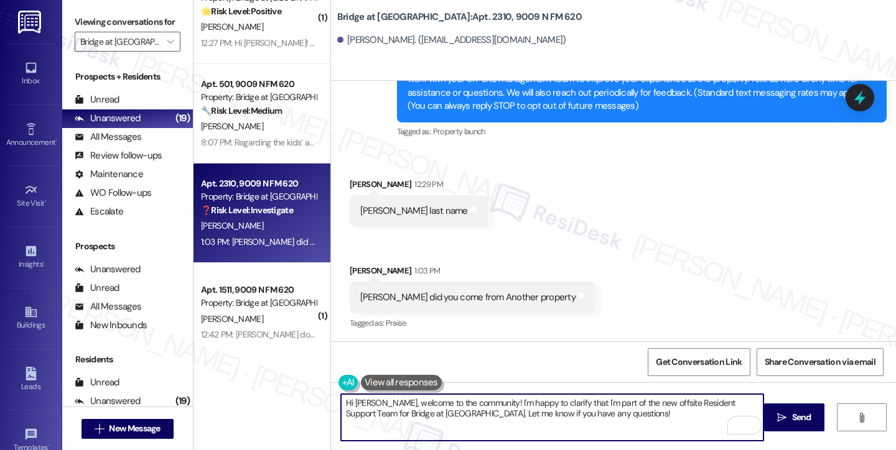
drag, startPoint x: 644, startPoint y: 417, endPoint x: 439, endPoint y: 415, distance: 205.3
click at [439, 415] on textarea "Hi [PERSON_NAME], welcome to the community! I'm happy to clarify that I'm part …" at bounding box center [552, 417] width 422 height 47
click at [398, 298] on div "[PERSON_NAME] did you come from Another property" at bounding box center [467, 297] width 215 height 13
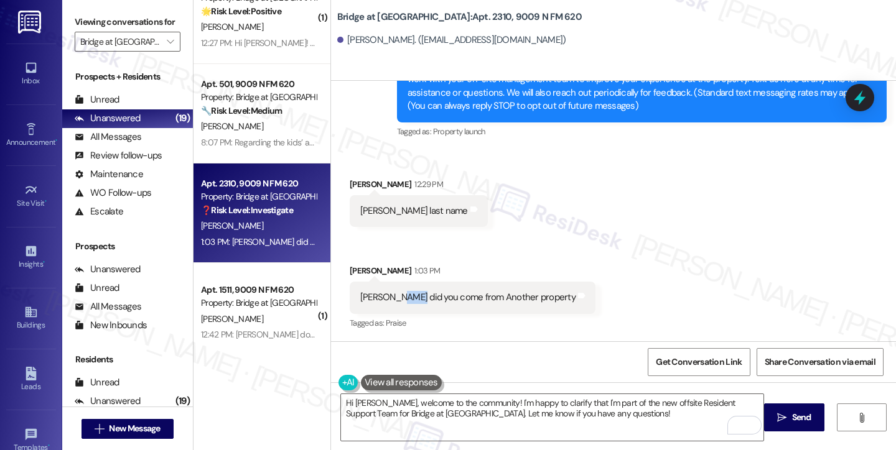
click at [398, 298] on div "[PERSON_NAME] did you come from Another property" at bounding box center [467, 297] width 215 height 13
copy div "[PERSON_NAME] did you come from Another property Tags and notes"
click at [67, 27] on div "Viewing conversations for Bridge at [GEOGRAPHIC_DATA] " at bounding box center [127, 32] width 131 height 64
click at [560, 248] on div "Received via SMS [PERSON_NAME] 12:29 PM [PERSON_NAME] last name Tags and notes …" at bounding box center [613, 246] width 565 height 192
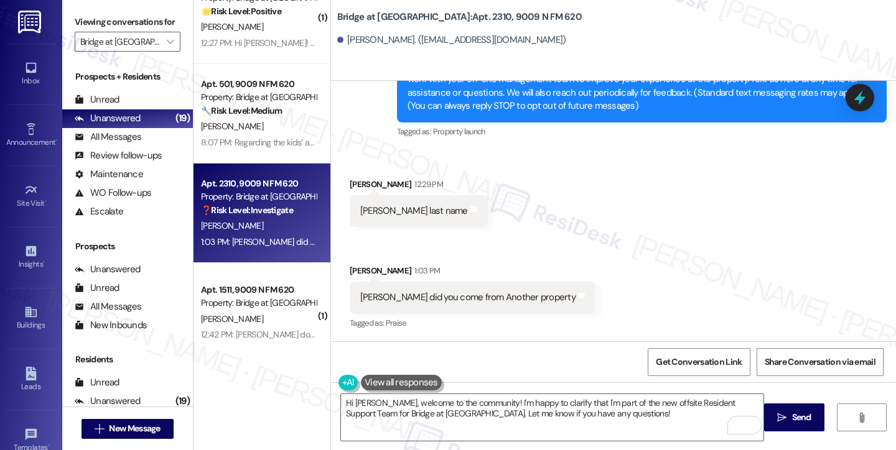
click at [76, 18] on label "Viewing conversations for" at bounding box center [128, 21] width 106 height 19
click at [420, 319] on div "Tagged as: Praise Click to highlight conversations about Praise" at bounding box center [473, 323] width 246 height 18
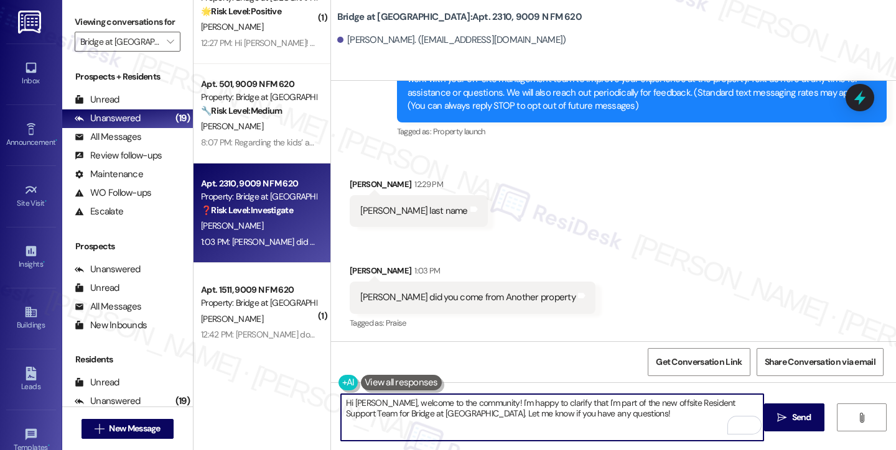
click at [489, 409] on textarea "Hi [PERSON_NAME], welcome to the community! I'm happy to clarify that I'm part …" at bounding box center [552, 417] width 422 height 47
drag, startPoint x: 590, startPoint y: 420, endPoint x: 378, endPoint y: 406, distance: 212.0
click at [378, 406] on textarea "Hi [PERSON_NAME], welcome to the community! I'm happy to clarify that I'm part …" at bounding box center [552, 417] width 422 height 47
paste textarea "That’s a great question! I’m part of the new offsite Resident Support Team, so …"
drag, startPoint x: 351, startPoint y: 412, endPoint x: 744, endPoint y: 401, distance: 393.3
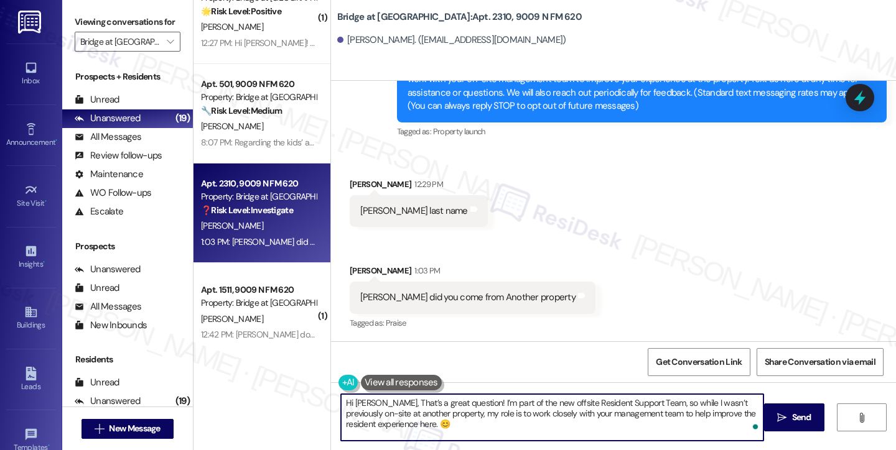
click at [744, 401] on textarea "Hi [PERSON_NAME], That’s a great question! I’m part of the new offsite Resident…" at bounding box center [552, 417] width 422 height 47
click at [440, 427] on textarea "Hi [PERSON_NAME], That’s a great question! I’m part of the new offsite Resident…" at bounding box center [552, 417] width 422 height 47
click at [545, 415] on textarea "Hi [PERSON_NAME], That’s a great question! I’m part of the new offsite Resident…" at bounding box center [552, 417] width 422 height 47
click at [545, 427] on textarea "Hi [PERSON_NAME], That’s a great question! I’m part of the new offsite Resident…" at bounding box center [552, 417] width 422 height 47
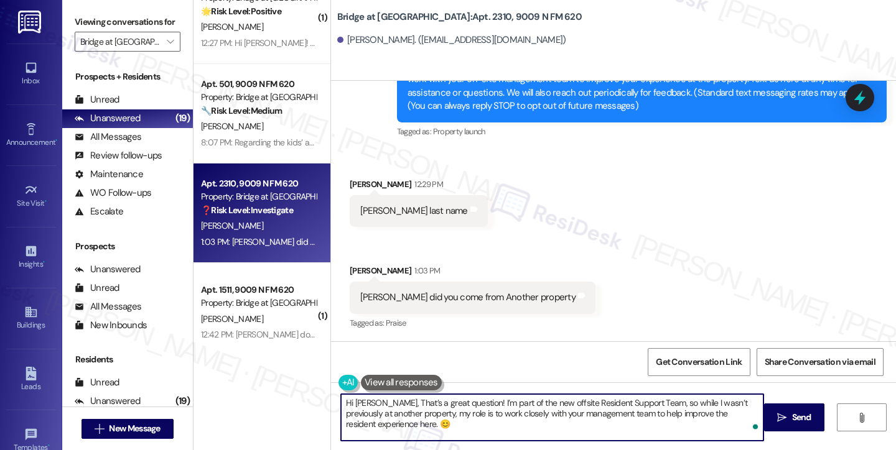
click at [391, 425] on textarea "Hi [PERSON_NAME], That’s a great question! I’m part of the new offsite Resident…" at bounding box center [552, 417] width 422 height 47
click at [575, 403] on textarea "Hi [PERSON_NAME], That’s a great question! I’m part of the new offsite Resident…" at bounding box center [552, 417] width 422 height 47
click at [655, 397] on textarea "Hi [PERSON_NAME], That’s a great question! I’m part of the new offsite Resident…" at bounding box center [552, 417] width 422 height 47
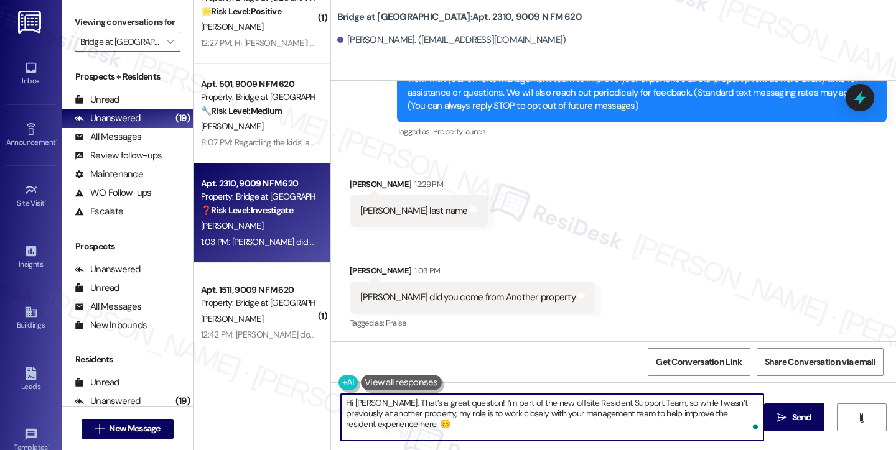
click at [726, 401] on textarea "Hi [PERSON_NAME], That’s a great question! I’m part of the new offsite Resident…" at bounding box center [552, 417] width 422 height 47
click at [398, 410] on textarea "Hi [PERSON_NAME], That’s a great question! I’m part of the new offsite Resident…" at bounding box center [552, 417] width 422 height 47
click at [449, 424] on textarea "Hi [PERSON_NAME], That’s a great question! I’m part of the new offsite Resident…" at bounding box center [552, 417] width 422 height 47
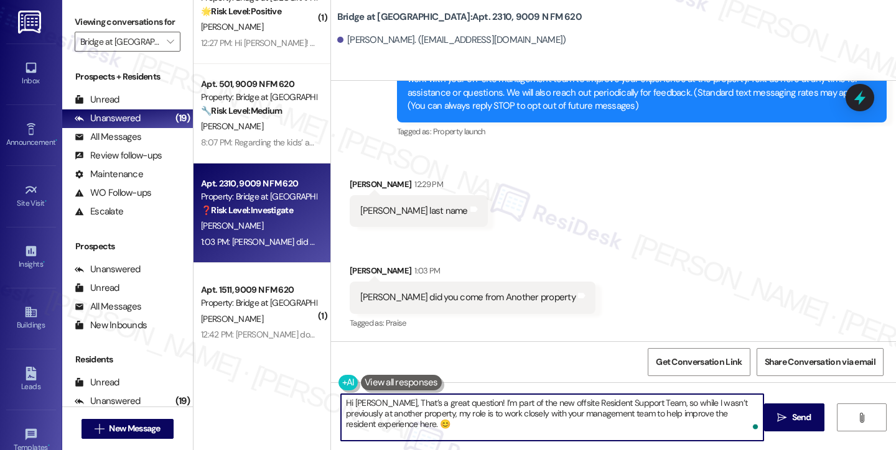
click at [541, 421] on textarea "Hi [PERSON_NAME], That’s a great question! I’m part of the new offsite Resident…" at bounding box center [552, 417] width 422 height 47
click at [560, 416] on textarea "Hi [PERSON_NAME], That’s a great question! I’m part of the new offsite Resident…" at bounding box center [552, 417] width 422 height 47
click at [464, 295] on div "[PERSON_NAME] did you come from Another property" at bounding box center [467, 297] width 215 height 13
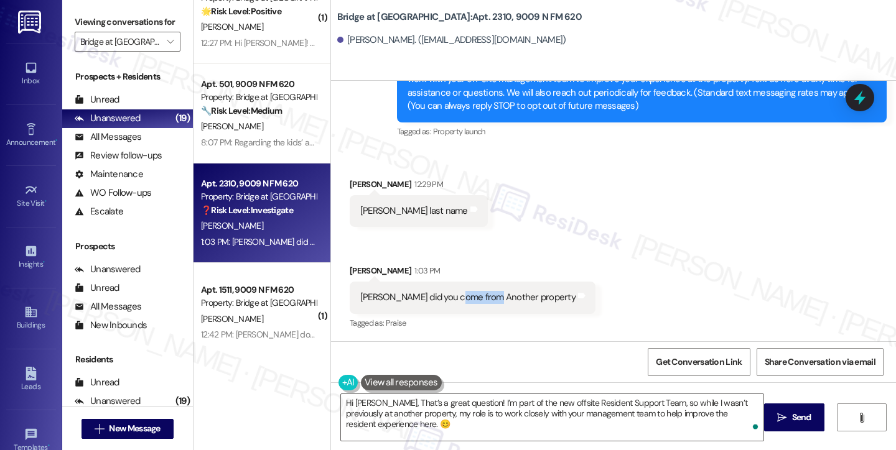
click at [464, 295] on div "[PERSON_NAME] did you come from Another property" at bounding box center [467, 297] width 215 height 13
copy div "[PERSON_NAME] did you come from Another property Tags and notes"
click at [570, 403] on textarea "Hi [PERSON_NAME], That’s a great question! I’m part of the new offsite Resident…" at bounding box center [552, 417] width 422 height 47
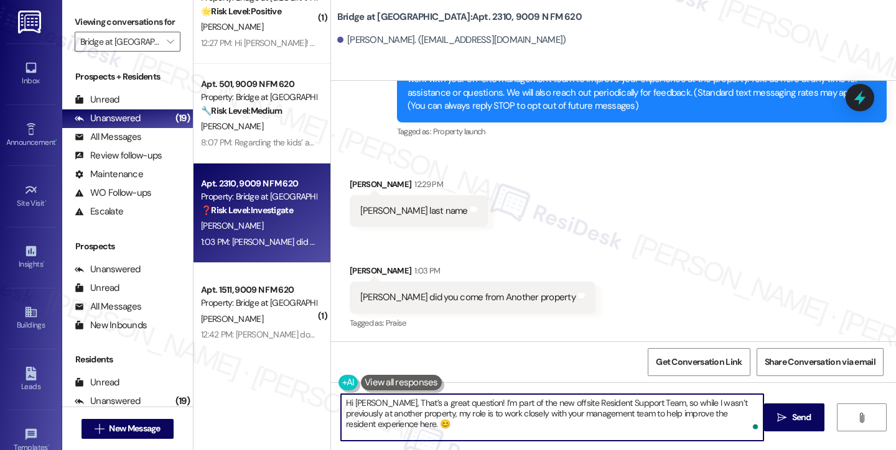
click at [570, 403] on textarea "Hi [PERSON_NAME], That’s a great question! I’m part of the new offsite Resident…" at bounding box center [552, 417] width 422 height 47
click at [646, 403] on textarea "Hi [PERSON_NAME], That’s a great question! I’m part of the new offsite Resident…" at bounding box center [552, 417] width 422 height 47
click at [677, 402] on textarea "Hi [PERSON_NAME], That’s a great question! I’m part of the new offsite Resident…" at bounding box center [552, 417] width 422 height 47
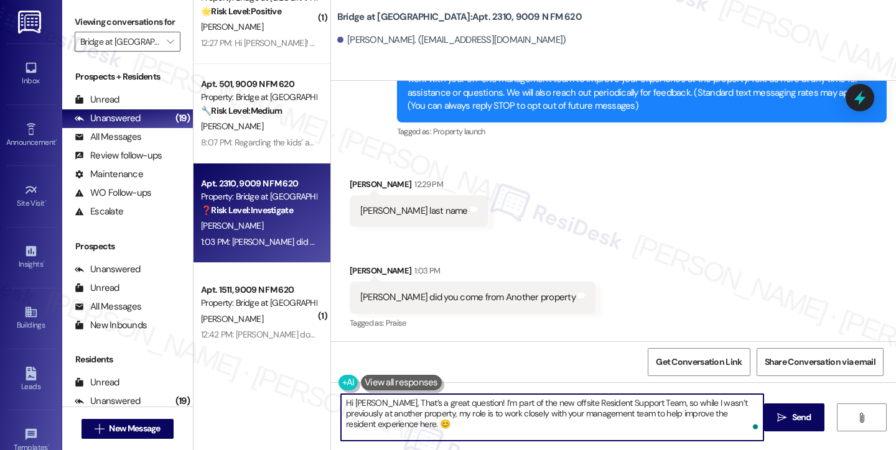
click at [677, 402] on textarea "Hi [PERSON_NAME], That’s a great question! I’m part of the new offsite Resident…" at bounding box center [552, 417] width 422 height 47
click at [386, 420] on textarea "Hi [PERSON_NAME], That’s a great question! I’m part of the new offsite Resident…" at bounding box center [552, 417] width 422 height 47
click at [494, 415] on textarea "Hi [PERSON_NAME], That’s a great question! I’m part of the new offsite Resident…" at bounding box center [552, 417] width 422 height 47
click at [494, 414] on textarea "Hi [PERSON_NAME], That’s a great question! I’m part of the new offsite Resident…" at bounding box center [552, 417] width 422 height 47
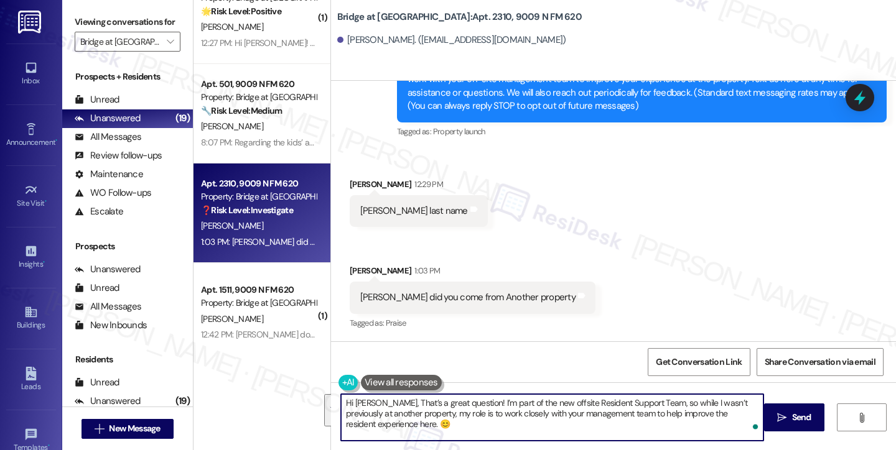
click at [537, 425] on textarea "Hi [PERSON_NAME], That’s a great question! I’m part of the new offsite Resident…" at bounding box center [552, 417] width 422 height 47
drag, startPoint x: 670, startPoint y: 179, endPoint x: 557, endPoint y: 254, distance: 135.9
click at [557, 254] on div "Received via SMS [PERSON_NAME] 12:29 PM [PERSON_NAME] last name Tags and notes …" at bounding box center [613, 246] width 565 height 192
click at [378, 402] on textarea "Hi [PERSON_NAME], That’s a great question! I’m part of the new offsite Resident…" at bounding box center [552, 417] width 422 height 47
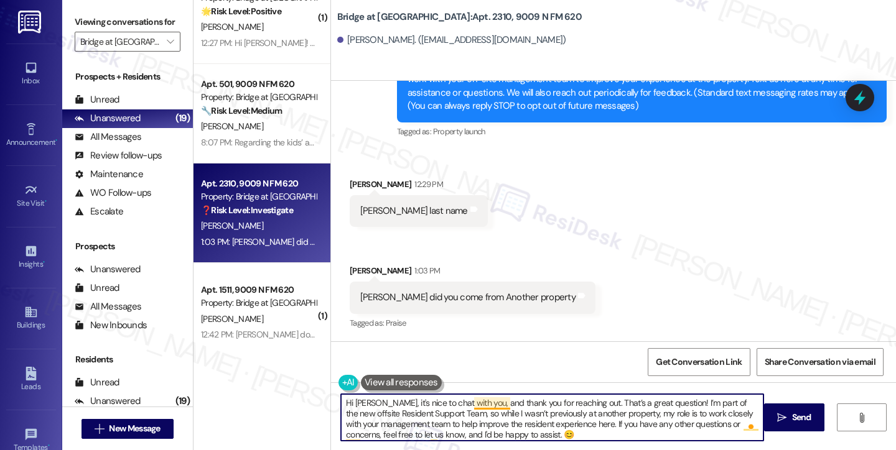
click at [503, 407] on textarea "Hi [PERSON_NAME], it's nice to chat with you, and thank you for reaching out. T…" at bounding box center [552, 417] width 422 height 47
click at [493, 413] on textarea "Hi [PERSON_NAME], it's nice to chat with you, and thank you for reaching out. T…" at bounding box center [552, 417] width 422 height 47
click at [549, 411] on textarea "Hi [PERSON_NAME], it's nice to chat with you, and thank you for reaching out. T…" at bounding box center [552, 417] width 422 height 47
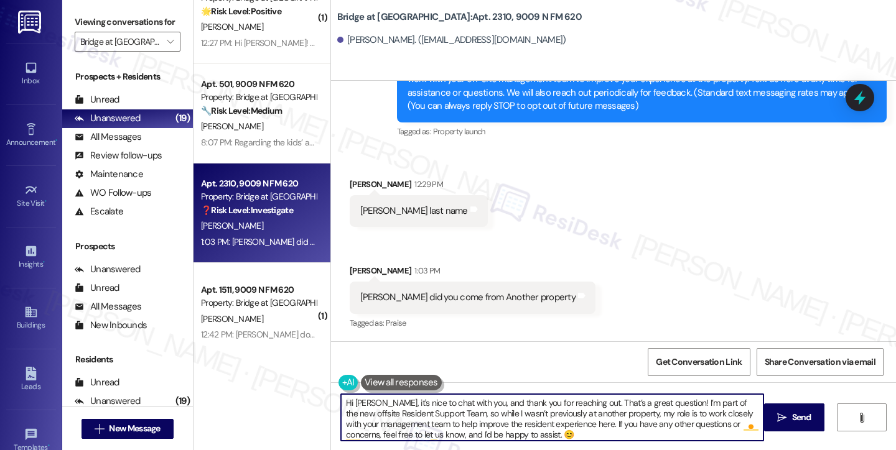
click at [446, 425] on textarea "Hi [PERSON_NAME], it's nice to chat with you, and thank you for reaching out. T…" at bounding box center [552, 417] width 422 height 47
click at [546, 427] on textarea "Hi [PERSON_NAME], it's nice to chat with you, and thank you for reaching out. T…" at bounding box center [552, 417] width 422 height 47
click at [572, 427] on textarea "Hi [PERSON_NAME], it's nice to chat with you, and thank you for reaching out. T…" at bounding box center [552, 417] width 422 height 47
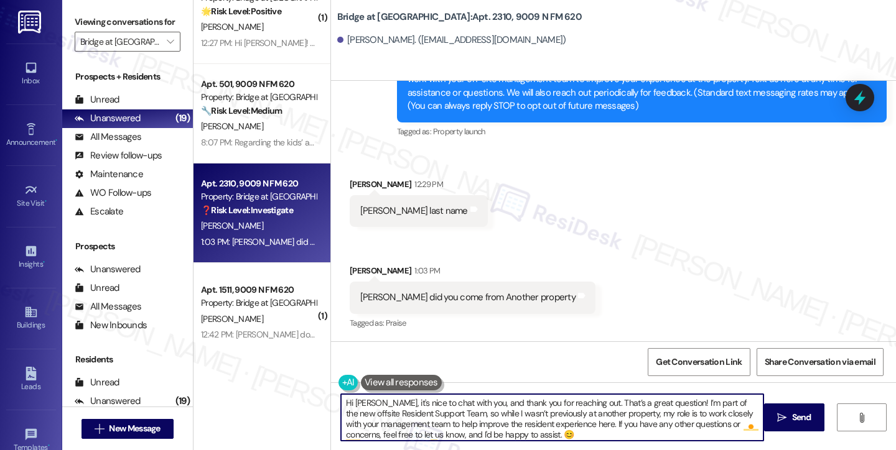
click at [572, 427] on textarea "Hi [PERSON_NAME], it's nice to chat with you, and thank you for reaching out. T…" at bounding box center [552, 417] width 422 height 47
click at [641, 430] on textarea "Hi [PERSON_NAME], it's nice to chat with you, and thank you for reaching out. T…" at bounding box center [552, 417] width 422 height 47
type textarea "Hi [PERSON_NAME], it's nice to chat with you, and thank you for reaching out. T…"
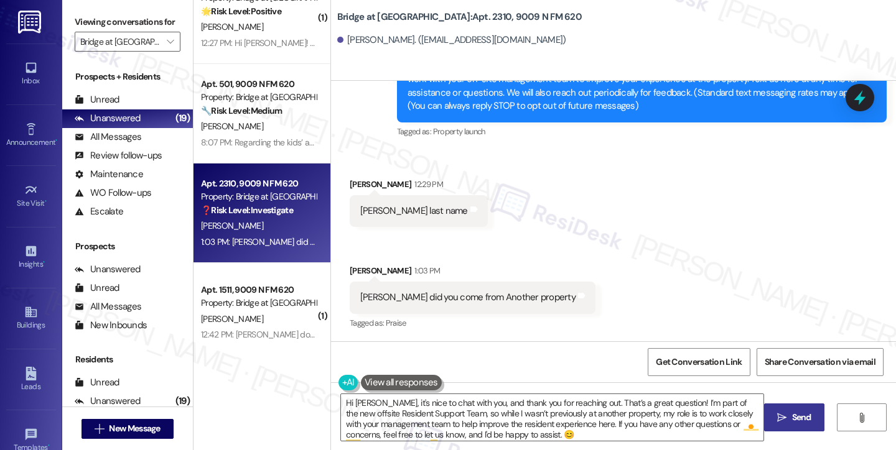
click at [789, 417] on span "Send" at bounding box center [801, 417] width 24 height 13
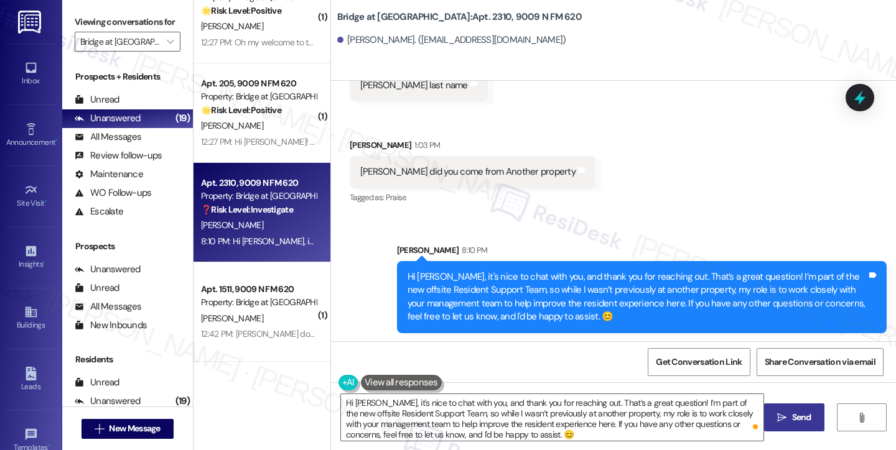
scroll to position [286, 0]
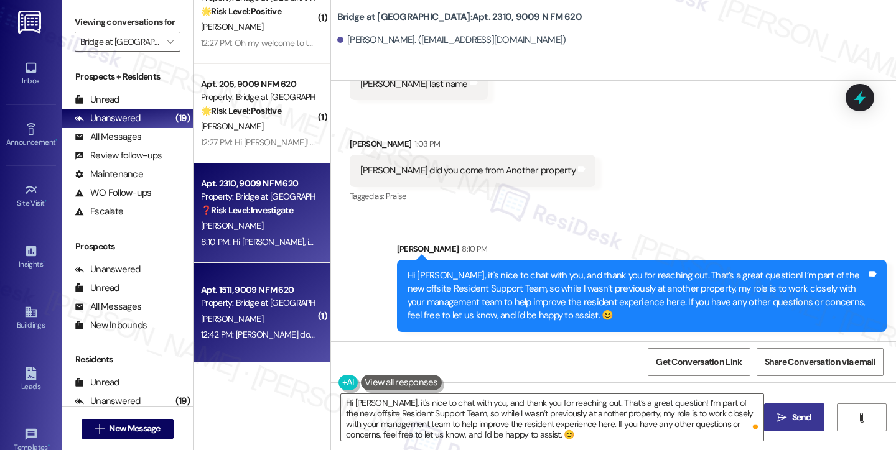
click at [269, 306] on div "Property: Bridge at [GEOGRAPHIC_DATA]" at bounding box center [258, 303] width 115 height 13
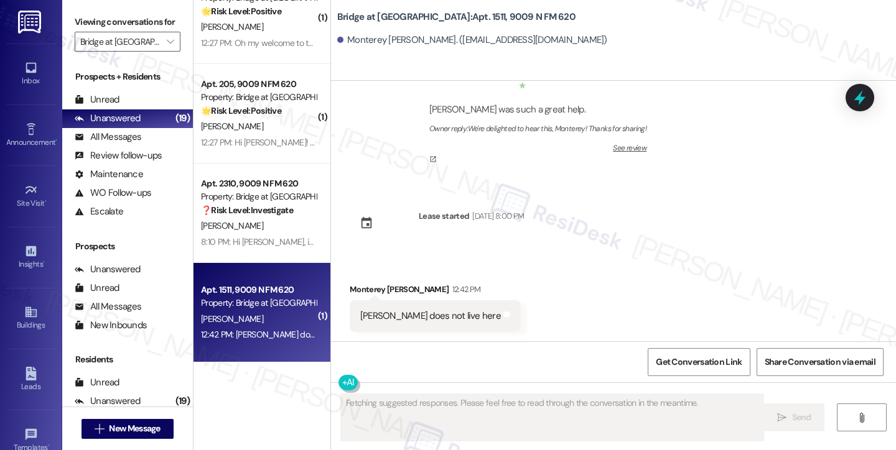
scroll to position [70, 0]
click at [388, 318] on div "[PERSON_NAME] does not live here" at bounding box center [430, 316] width 141 height 13
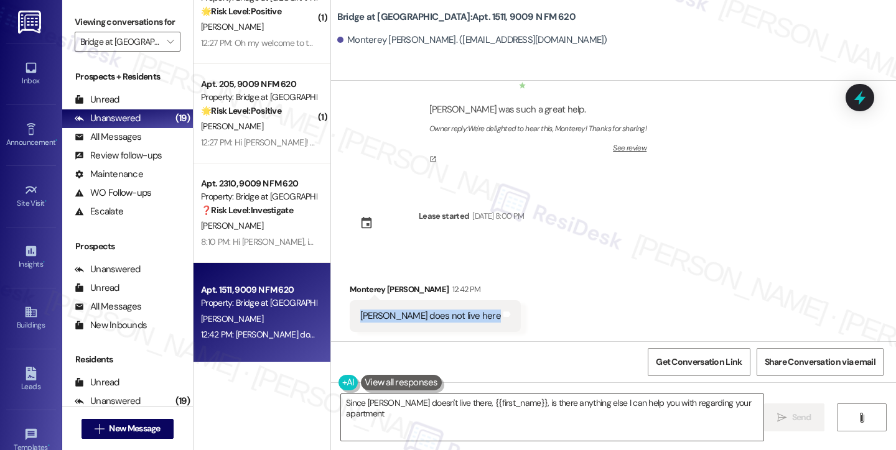
type textarea "Since [PERSON_NAME] doesn't live there, {{first_name}}, is there anything else …"
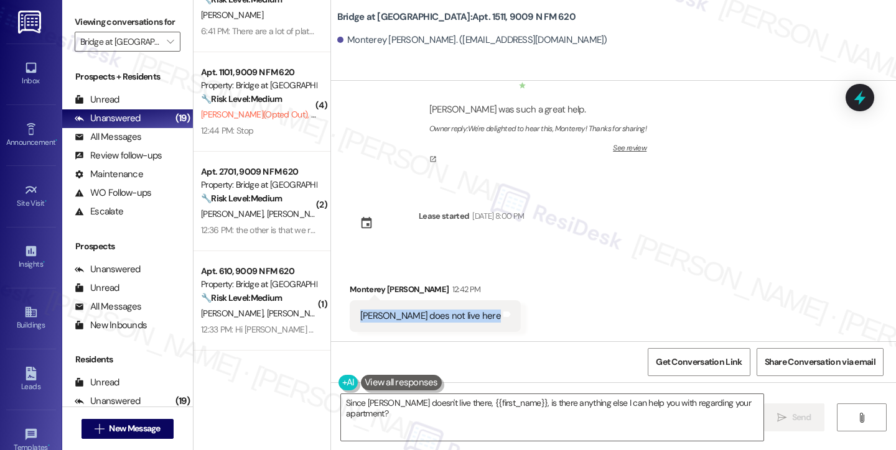
scroll to position [0, 0]
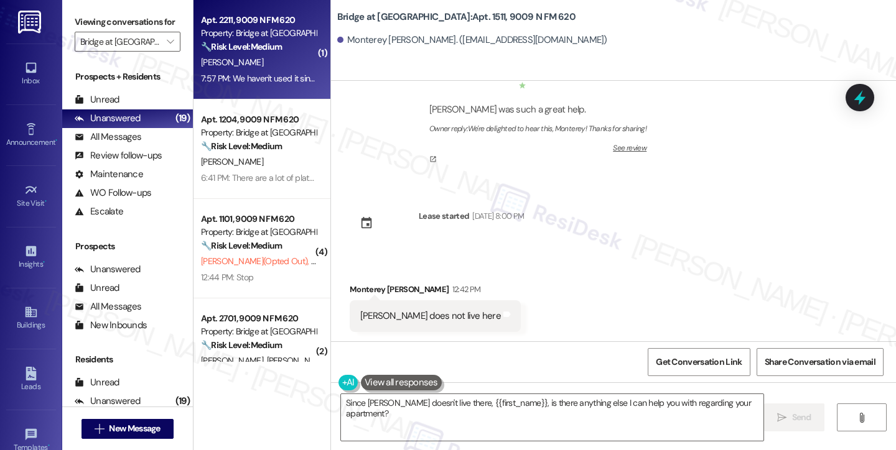
click at [244, 57] on div "[PERSON_NAME]" at bounding box center [259, 63] width 118 height 16
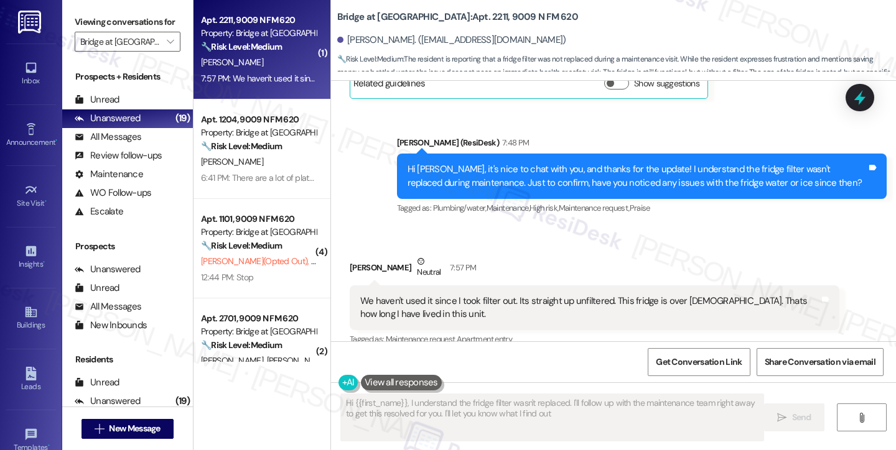
scroll to position [407, 0]
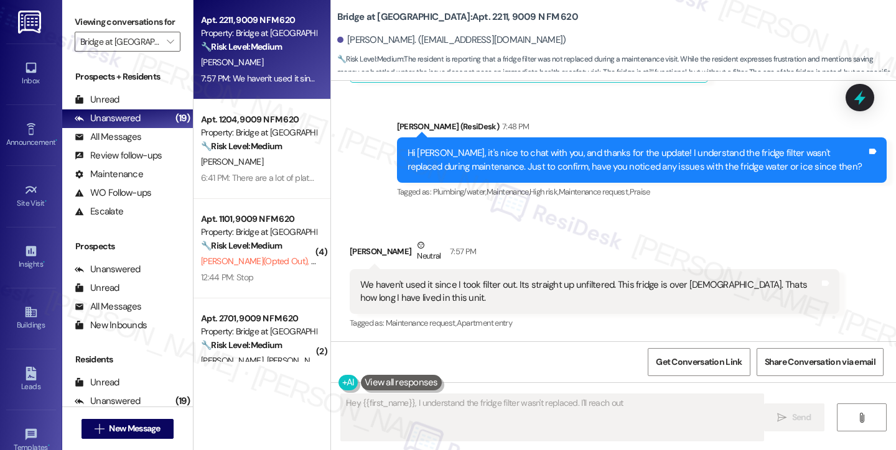
click at [423, 276] on div "We haven't used it since I took filter out. Its straight up unfiltered. This fr…" at bounding box center [595, 291] width 490 height 45
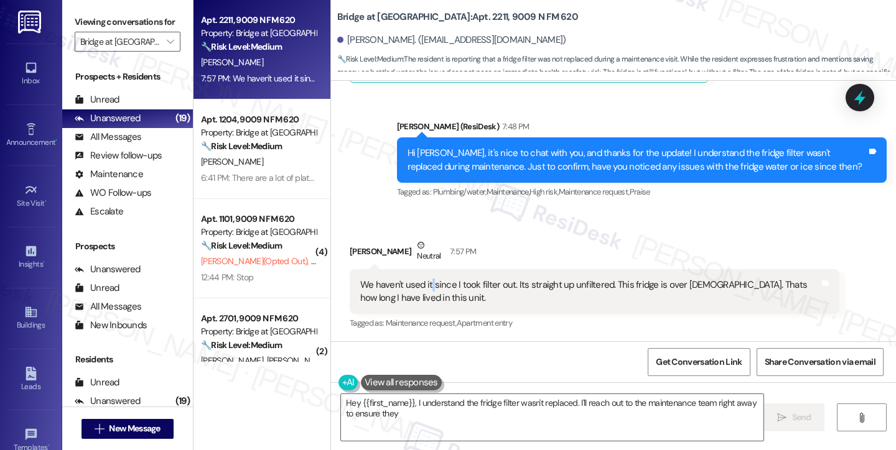
click at [423, 276] on div "We haven't used it since I took filter out. Its straight up unfiltered. This fr…" at bounding box center [595, 291] width 490 height 45
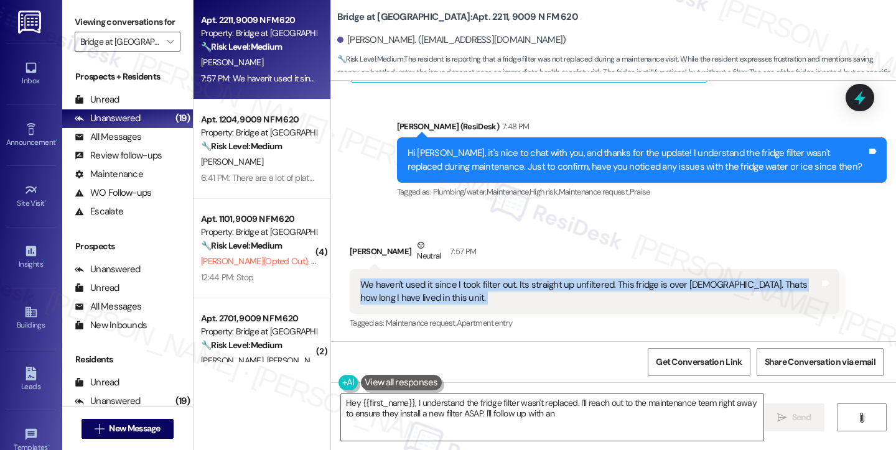
click at [423, 276] on div "We haven't used it since I took filter out. Its straight up unfiltered. This fr…" at bounding box center [595, 291] width 490 height 45
click at [620, 283] on div "We haven't used it since I took filter out. Its straight up unfiltered. This fr…" at bounding box center [589, 292] width 459 height 27
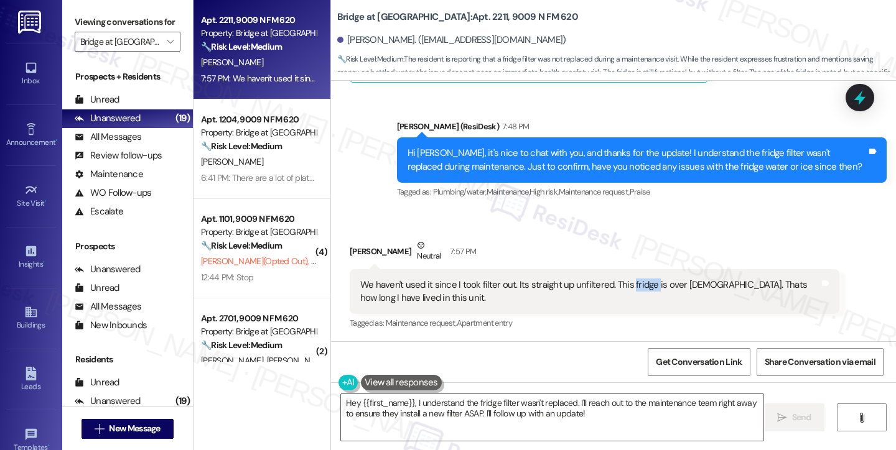
click at [620, 283] on div "We haven't used it since I took filter out. Its straight up unfiltered. This fr…" at bounding box center [589, 292] width 459 height 27
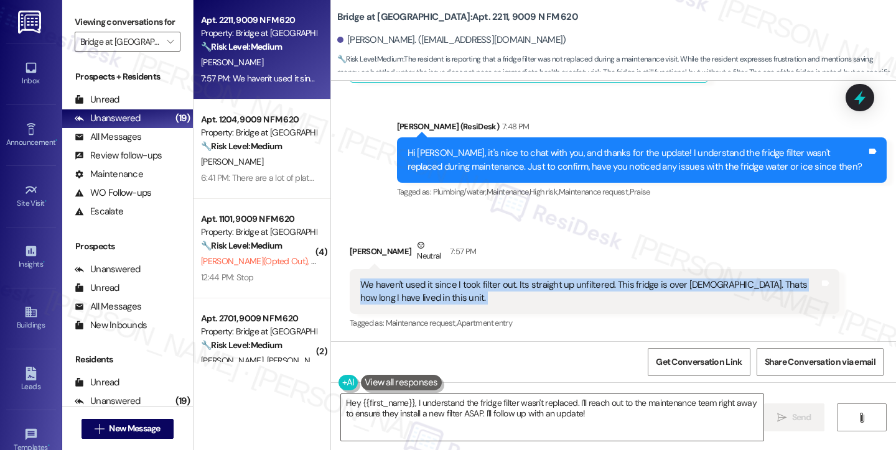
click at [620, 283] on div "We haven't used it since I took filter out. Its straight up unfiltered. This fr…" at bounding box center [589, 292] width 459 height 27
click at [439, 290] on div "We haven't used it since I took filter out. Its straight up unfiltered. This fr…" at bounding box center [589, 292] width 459 height 27
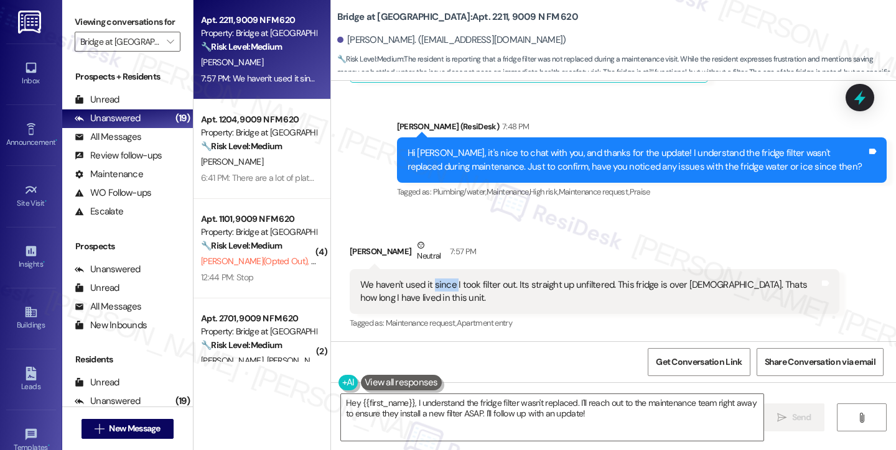
click at [439, 290] on div "We haven't used it since I took filter out. Its straight up unfiltered. This fr…" at bounding box center [589, 292] width 459 height 27
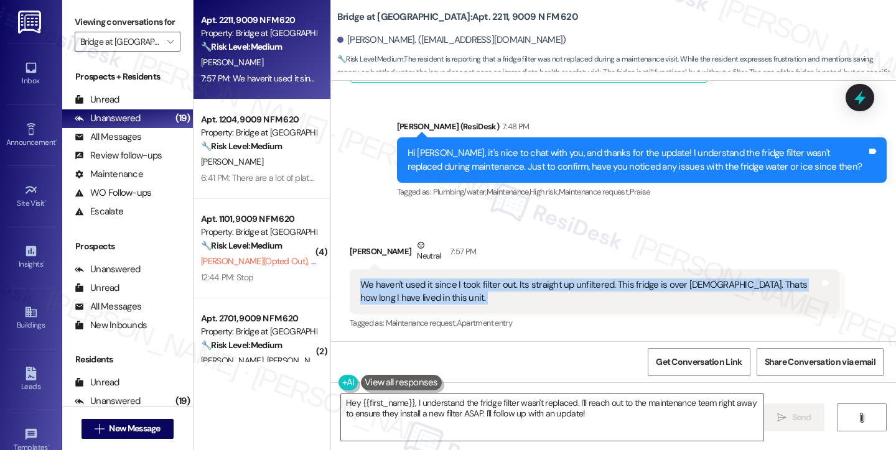
click at [439, 290] on div "We haven't used it since I took filter out. Its straight up unfiltered. This fr…" at bounding box center [589, 292] width 459 height 27
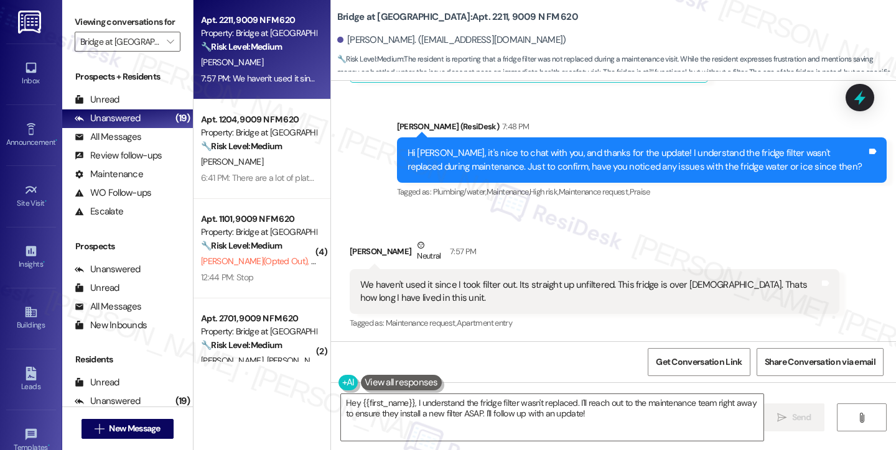
click at [477, 151] on div "Hi [PERSON_NAME], it's nice to chat with you, and thanks for the update! I unde…" at bounding box center [636, 160] width 459 height 27
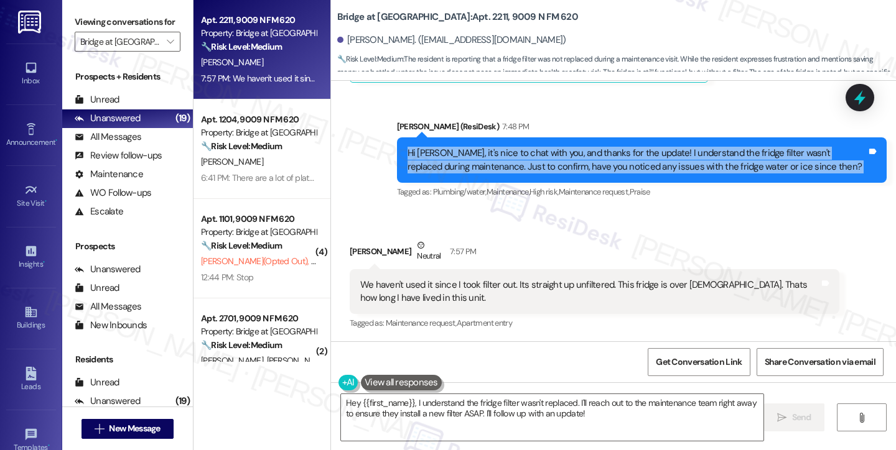
click at [477, 151] on div "Hi [PERSON_NAME], it's nice to chat with you, and thanks for the update! I unde…" at bounding box center [636, 160] width 459 height 27
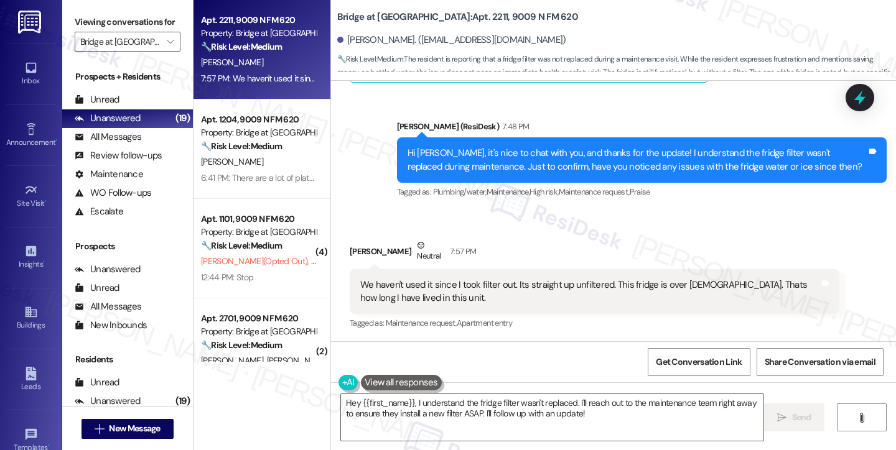
click at [402, 302] on div "We haven't used it since I took filter out. Its straight up unfiltered. This fr…" at bounding box center [589, 292] width 459 height 27
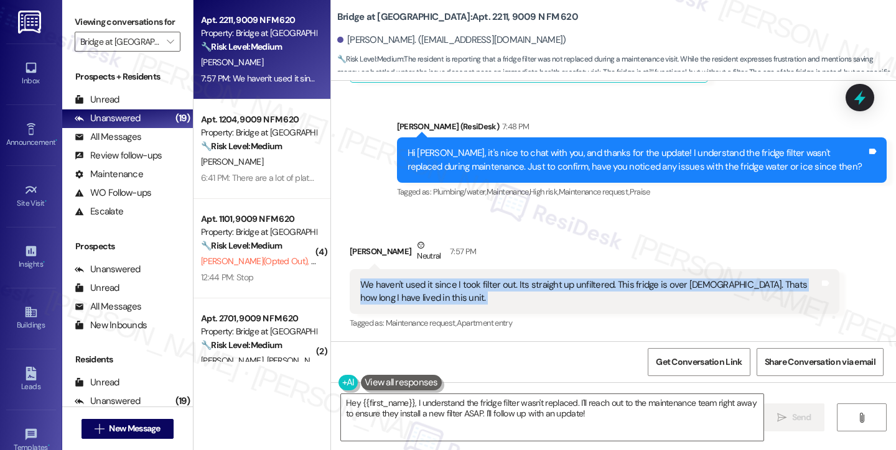
click at [402, 302] on div "We haven't used it since I took filter out. Its straight up unfiltered. This fr…" at bounding box center [589, 292] width 459 height 27
copy div "We haven't used it since I took filter out. Its straight up unfiltered. This fr…"
click at [488, 287] on div "We haven't used it since I took filter out. Its straight up unfiltered. This fr…" at bounding box center [589, 292] width 459 height 27
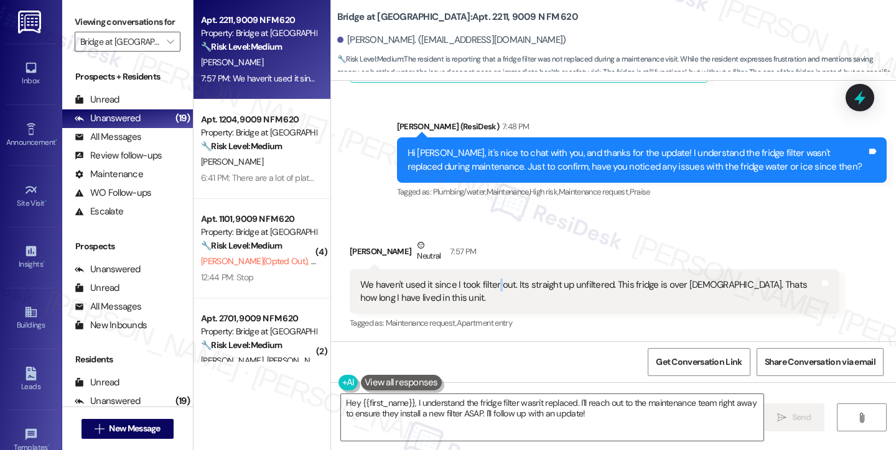
click at [488, 287] on div "We haven't used it since I took filter out. Its straight up unfiltered. This fr…" at bounding box center [589, 292] width 459 height 27
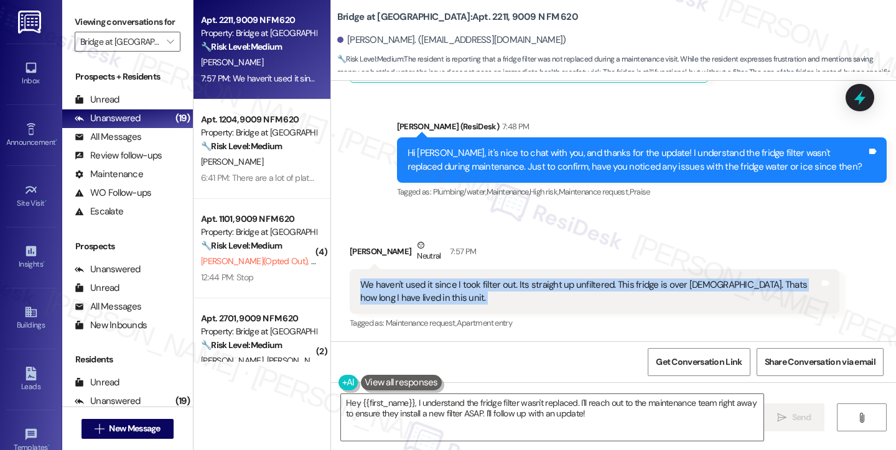
click at [488, 287] on div "We haven't used it since I took filter out. Its straight up unfiltered. This fr…" at bounding box center [589, 292] width 459 height 27
click at [621, 301] on div "We haven't used it since I took filter out. Its straight up unfiltered. This fr…" at bounding box center [589, 292] width 459 height 27
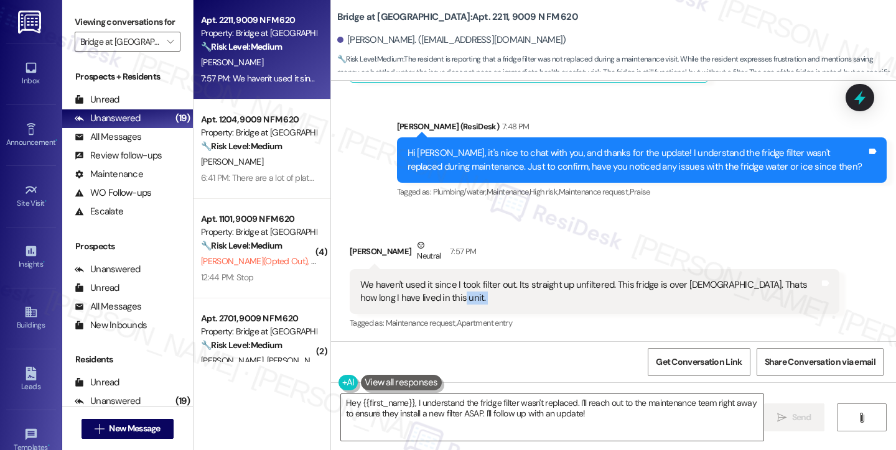
click at [621, 301] on div "We haven't used it since I took filter out. Its straight up unfiltered. This fr…" at bounding box center [589, 292] width 459 height 27
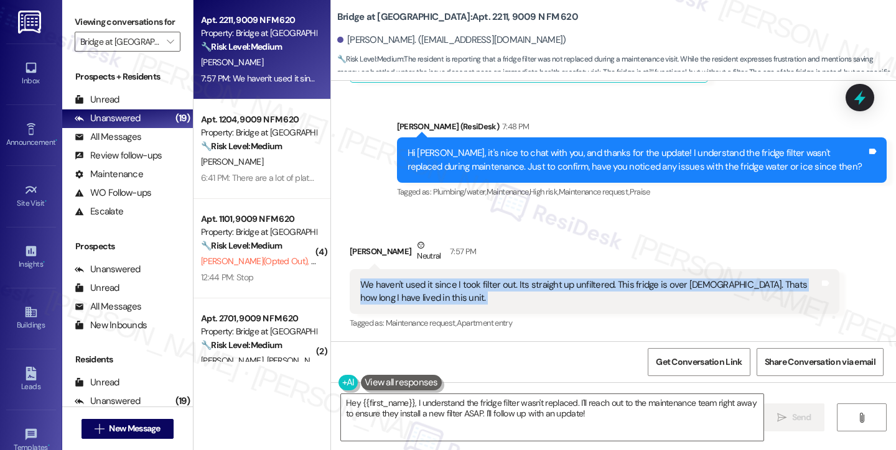
click at [621, 301] on div "We haven't used it since I took filter out. Its straight up unfiltered. This fr…" at bounding box center [589, 292] width 459 height 27
click at [481, 412] on textarea "Hey {{first_name}}, I understand the fridge filter wasn't replaced. I'll reach …" at bounding box center [552, 417] width 422 height 47
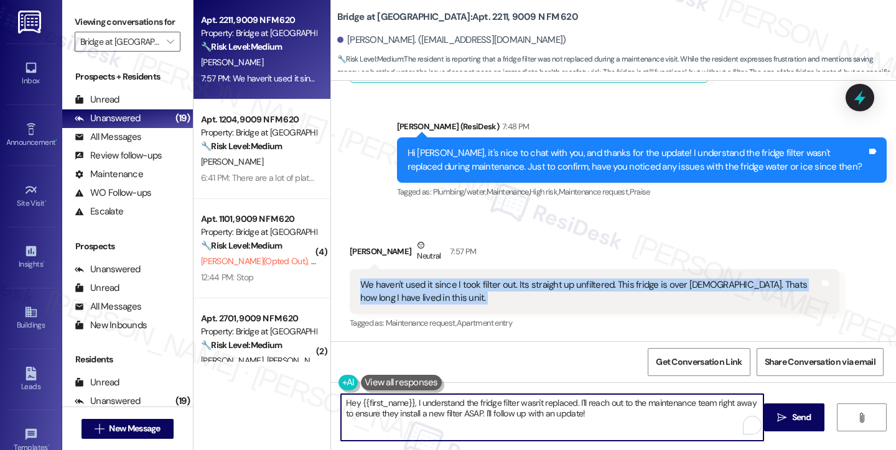
click at [481, 412] on textarea "Hey {{first_name}}, I understand the fridge filter wasn't replaced. I'll reach …" at bounding box center [552, 417] width 422 height 47
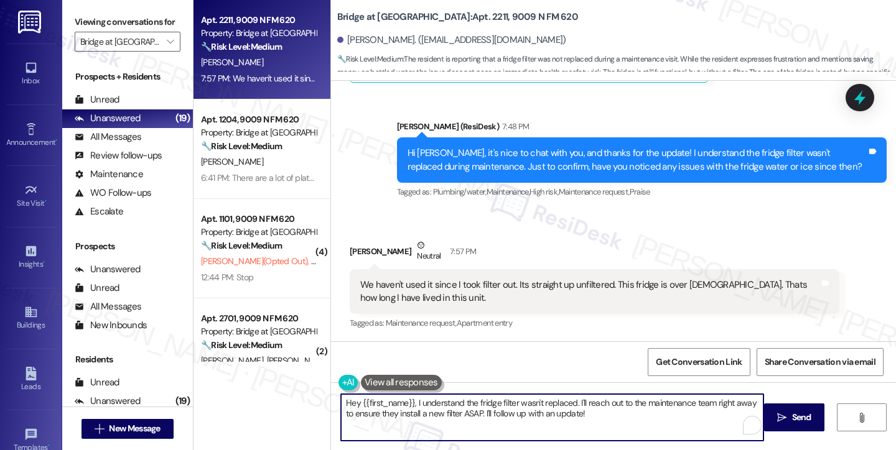
click at [481, 412] on textarea "Hey {{first_name}}, I understand the fridge filter wasn't replaced. I'll reach …" at bounding box center [552, 417] width 422 height 47
click at [586, 412] on textarea "Hey {{first_name}}, I understand the fridge filter wasn't replaced. I'll reach …" at bounding box center [552, 417] width 422 height 47
drag, startPoint x: 629, startPoint y: 415, endPoint x: 327, endPoint y: 406, distance: 302.4
click at [334, 406] on div "Hey {{first_name}}, I understand the fridge filter wasn't replaced. I'll reach …" at bounding box center [546, 418] width 424 height 48
click at [532, 160] on div "Hi [PERSON_NAME], it's nice to chat with you, and thanks for the update! I unde…" at bounding box center [636, 160] width 459 height 27
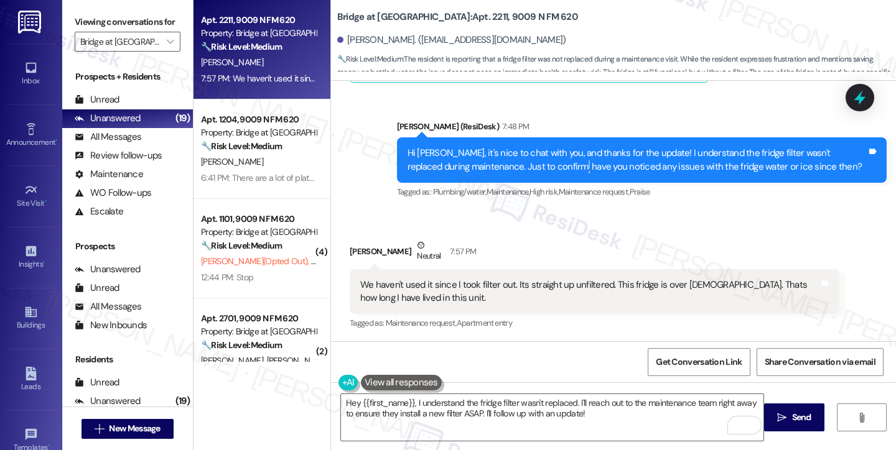
click at [532, 160] on div "Hi [PERSON_NAME], it's nice to chat with you, and thanks for the update! I unde…" at bounding box center [636, 160] width 459 height 27
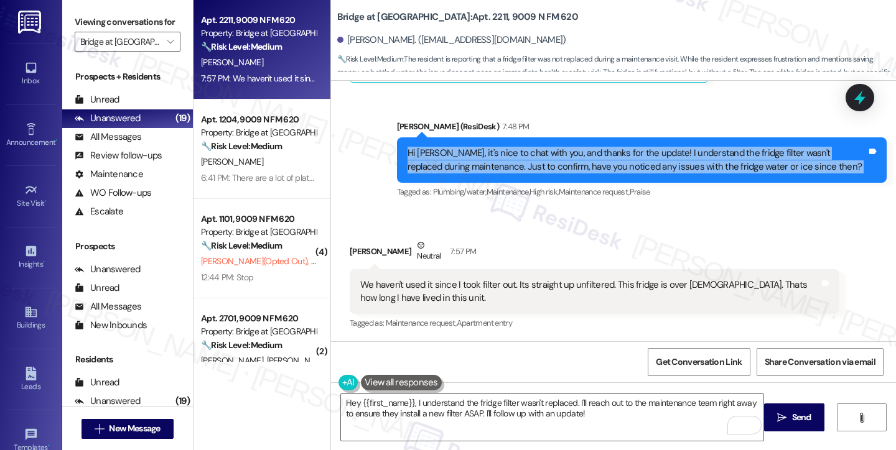
click at [532, 160] on div "Hi [PERSON_NAME], it's nice to chat with you, and thanks for the update! I unde…" at bounding box center [636, 160] width 459 height 27
copy div "Hi [PERSON_NAME], it's nice to chat with you, and thanks for the update! I unde…"
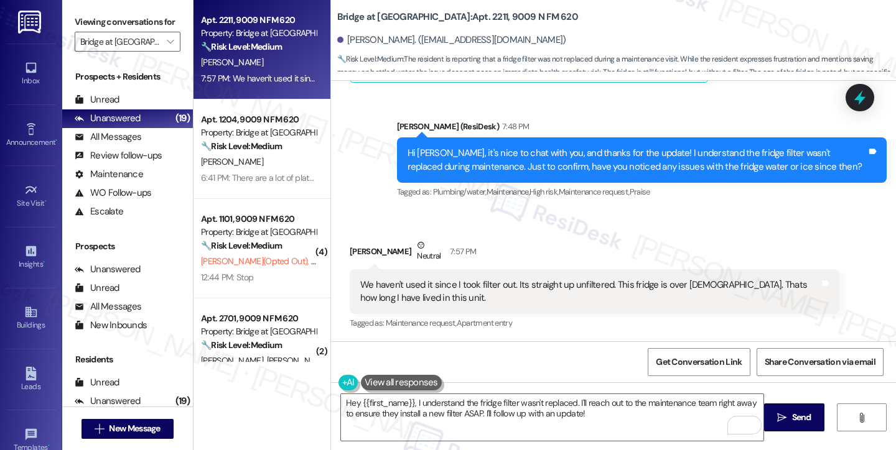
drag, startPoint x: 78, startPoint y: 15, endPoint x: 112, endPoint y: 34, distance: 38.7
click at [80, 16] on label "Viewing conversations for" at bounding box center [128, 21] width 106 height 19
click at [471, 290] on div "We haven't used it since I took filter out. Its straight up unfiltered. This fr…" at bounding box center [589, 292] width 459 height 27
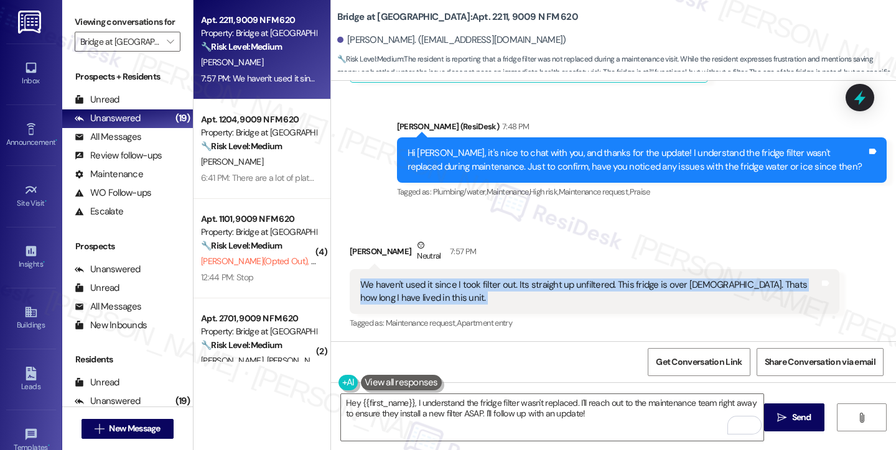
click at [471, 290] on div "We haven't used it since I took filter out. Its straight up unfiltered. This fr…" at bounding box center [589, 292] width 459 height 27
copy div "We haven't used it since I took filter out. Its straight up unfiltered. This fr…"
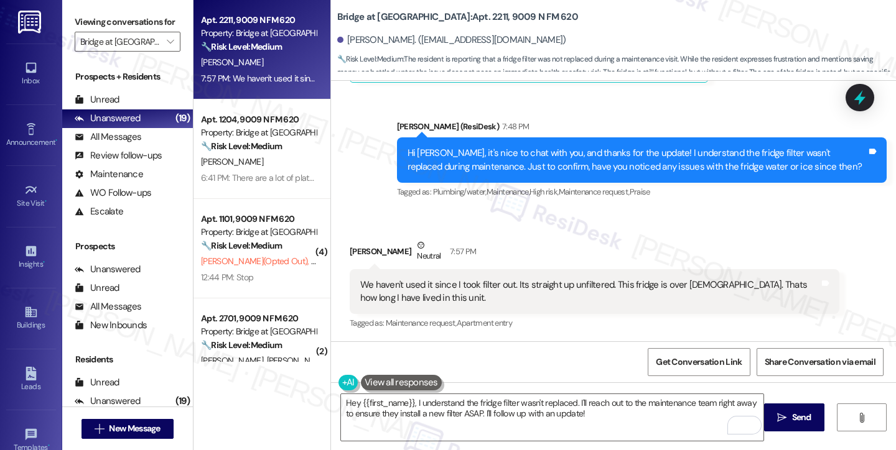
click at [80, 16] on label "Viewing conversations for" at bounding box center [128, 21] width 106 height 19
click at [383, 412] on textarea "Hey {{first_name}}, I understand the fridge filter wasn't replaced. I'll reach …" at bounding box center [552, 417] width 422 height 47
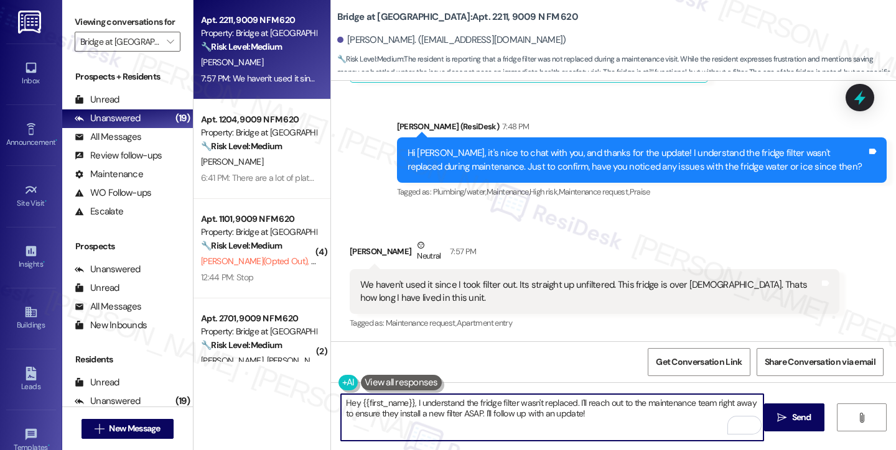
click at [518, 409] on textarea "Hey {{first_name}}, I understand the fridge filter wasn't replaced. I'll reach …" at bounding box center [552, 417] width 422 height 47
click at [519, 408] on textarea "Hey {{first_name}}, I understand the fridge filter wasn't replaced. I'll reach …" at bounding box center [552, 417] width 422 height 47
paste textarea "Thank you for clarifying—I understand your concern, especially since the fridge…"
click at [425, 401] on textarea "Thank you for clarifying—I understand your concern, especially since the fridge…" at bounding box center [552, 417] width 422 height 47
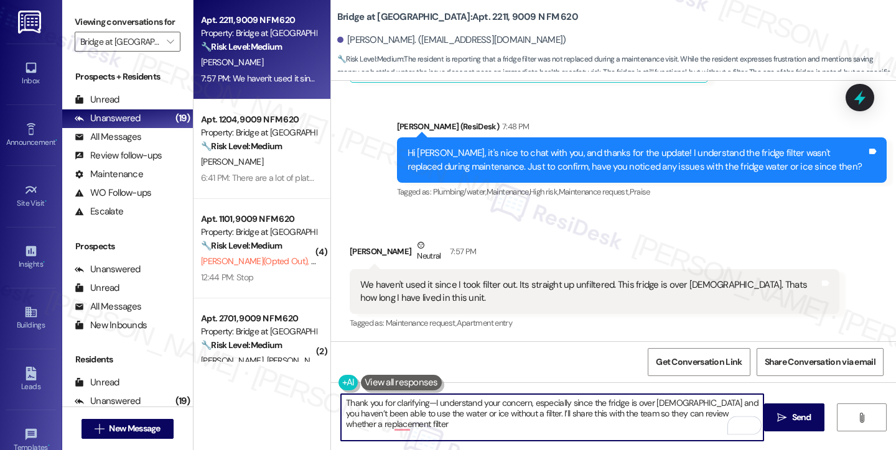
click at [427, 402] on textarea "Thank you for clarifying—I understand your concern, especially since the fridge…" at bounding box center [552, 417] width 422 height 47
click at [425, 402] on textarea "Thank you for clarifying—I understand your concern, especially since the fridge…" at bounding box center [552, 417] width 422 height 47
click at [424, 402] on textarea "Thank you for clarifying—I understand your concern, especially since the fridge…" at bounding box center [552, 417] width 422 height 47
drag, startPoint x: 428, startPoint y: 402, endPoint x: 420, endPoint y: 401, distance: 7.6
click at [420, 401] on textarea "Thank you for clarifying—I understand your concern, especially since the fridge…" at bounding box center [552, 417] width 422 height 47
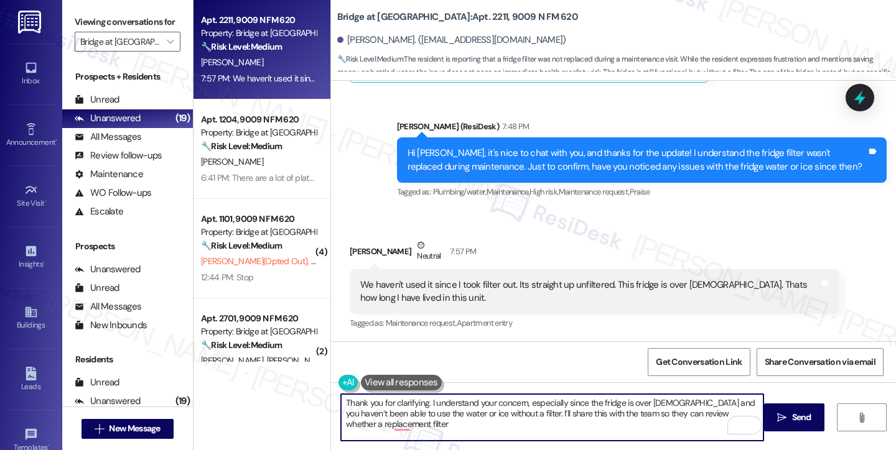
click at [545, 422] on textarea "Thank you for clarifying. I understand your concern, especially since the fridg…" at bounding box center [552, 417] width 422 height 47
click at [710, 413] on textarea "Thank you for clarifying. I understand your concern, especially since the fridg…" at bounding box center [552, 417] width 422 height 47
drag, startPoint x: 561, startPoint y: 432, endPoint x: 513, endPoint y: 416, distance: 50.4
click at [513, 416] on textarea "Thank you for clarifying. I understand your concern, especially since the fridg…" at bounding box center [552, 417] width 422 height 47
click at [678, 417] on textarea "Thank you for clarifying. I understand your concern, especially since the fridg…" at bounding box center [552, 417] width 422 height 47
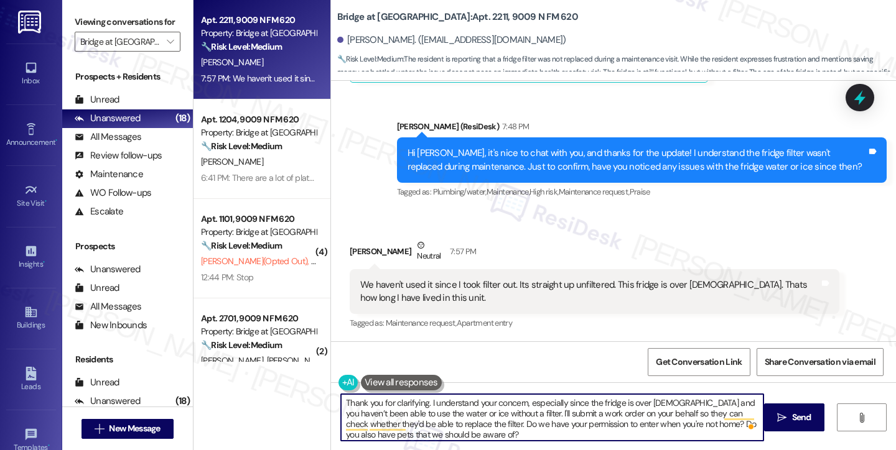
click at [459, 424] on textarea "Thank you for clarifying. I understand your concern, especially since the fridg…" at bounding box center [552, 417] width 422 height 47
click at [491, 435] on textarea "Thank you for clarifying. I understand your concern, especially since the fridg…" at bounding box center [552, 417] width 422 height 47
click at [463, 421] on textarea "Thank you for clarifying. I understand your concern, especially since the fridg…" at bounding box center [552, 417] width 422 height 47
click at [687, 421] on textarea "Thank you for clarifying. I understand your concern, especially since the fridg…" at bounding box center [552, 417] width 422 height 47
click at [689, 422] on textarea "Thank you for clarifying. I understand your concern, especially since the fridg…" at bounding box center [552, 417] width 422 height 47
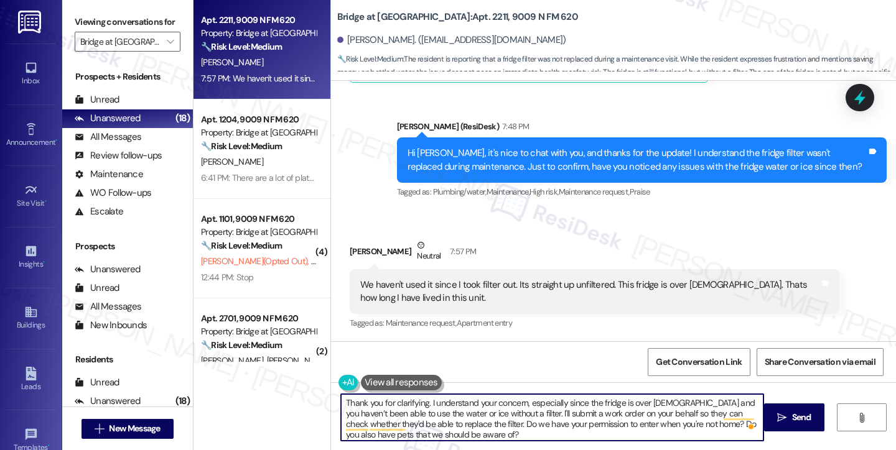
click at [689, 422] on textarea "Thank you for clarifying. I understand your concern, especially since the fridg…" at bounding box center [552, 417] width 422 height 47
click at [565, 439] on textarea "Thank you for clarifying. I understand your concern, especially since the fridg…" at bounding box center [552, 417] width 422 height 47
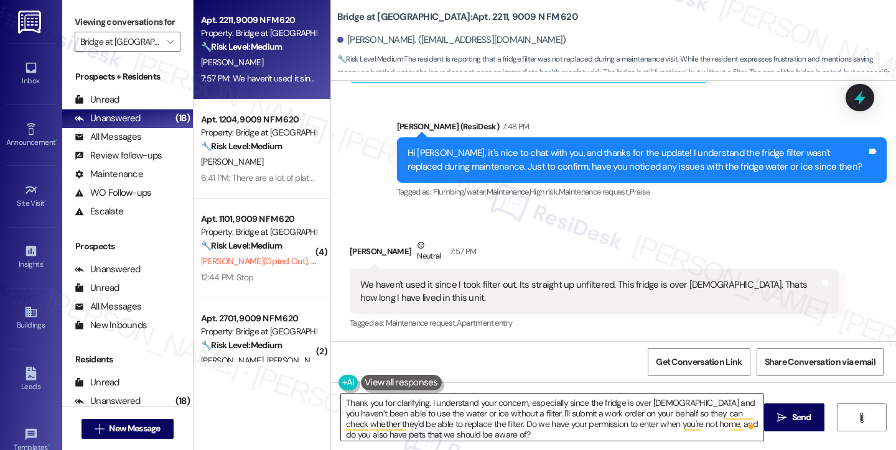
drag, startPoint x: 778, startPoint y: 413, endPoint x: 587, endPoint y: 414, distance: 191.0
click at [587, 414] on div "Thank you for clarifying. I understand your concern, especially since the fridg…" at bounding box center [613, 429] width 565 height 93
click at [587, 414] on textarea "Thank you for clarifying. I understand your concern, especially since the fridg…" at bounding box center [552, 417] width 422 height 47
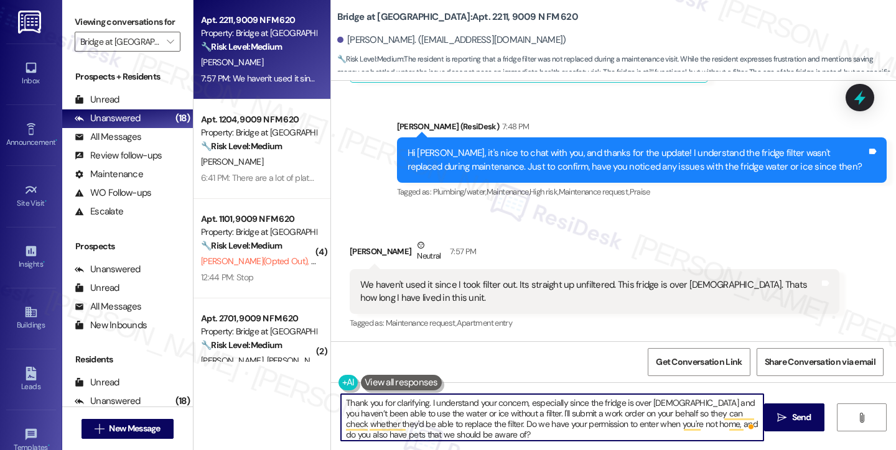
click at [643, 426] on textarea "Thank you for clarifying. I understand your concern, especially since the fridg…" at bounding box center [552, 417] width 422 height 47
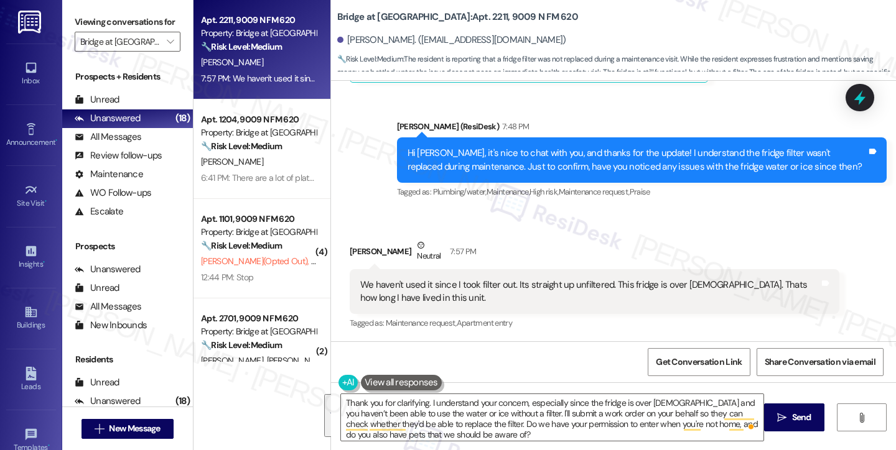
click at [613, 341] on div "Get Conversation Link Share Conversation via email" at bounding box center [613, 361] width 565 height 41
click at [676, 413] on textarea "Thank you for clarifying. I understand your concern, especially since the fridg…" at bounding box center [552, 417] width 422 height 47
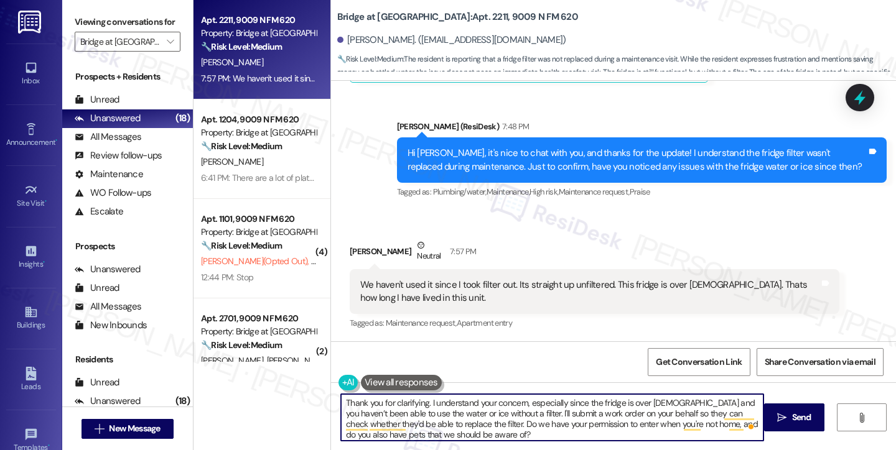
click at [676, 413] on textarea "Thank you for clarifying. I understand your concern, especially since the fridg…" at bounding box center [552, 417] width 422 height 47
click at [490, 422] on textarea "Thank you for clarifying. I understand your concern, especially since the fridg…" at bounding box center [552, 417] width 422 height 47
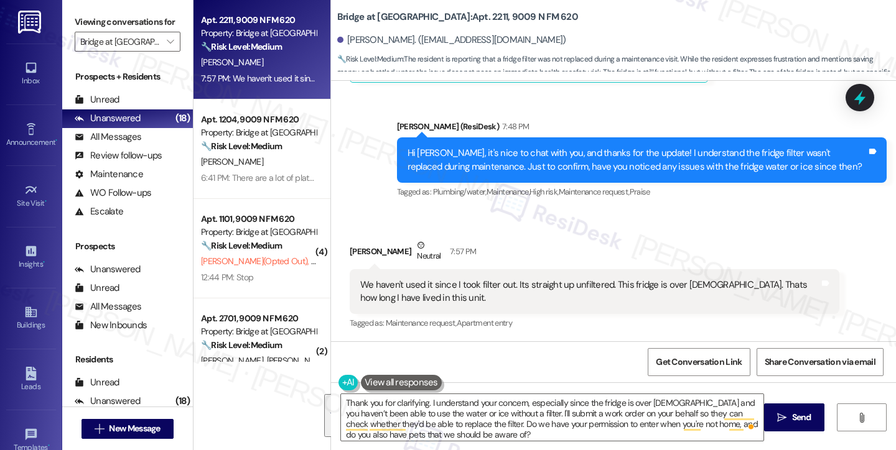
click at [601, 326] on div "Tagged as: Maintenance request , Click to highlight conversations about Mainten…" at bounding box center [595, 323] width 490 height 18
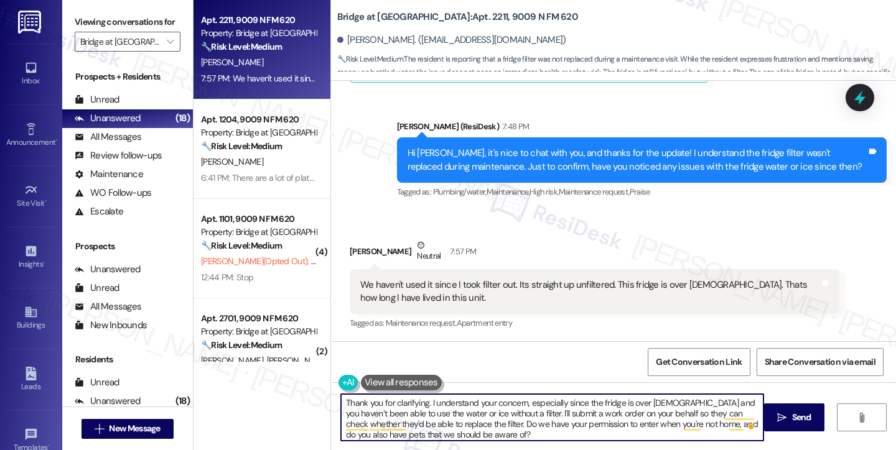
click at [601, 405] on textarea "Thank you for clarifying. I understand your concern, especially since the fridg…" at bounding box center [552, 417] width 422 height 47
click at [593, 412] on textarea "Thank you for clarifying. I understand your concern, especially since the fridg…" at bounding box center [552, 417] width 422 height 47
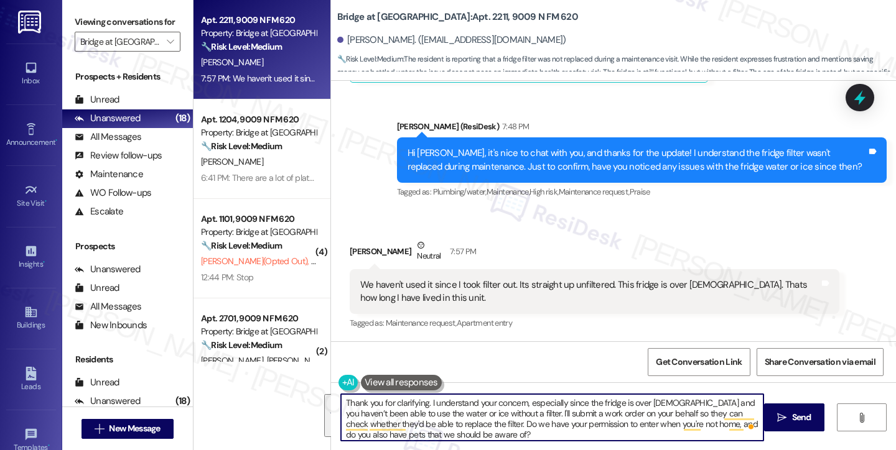
click at [593, 412] on textarea "Thank you for clarifying. I understand your concern, especially since the fridg…" at bounding box center [552, 417] width 422 height 47
click at [805, 412] on span "Send" at bounding box center [801, 417] width 19 height 13
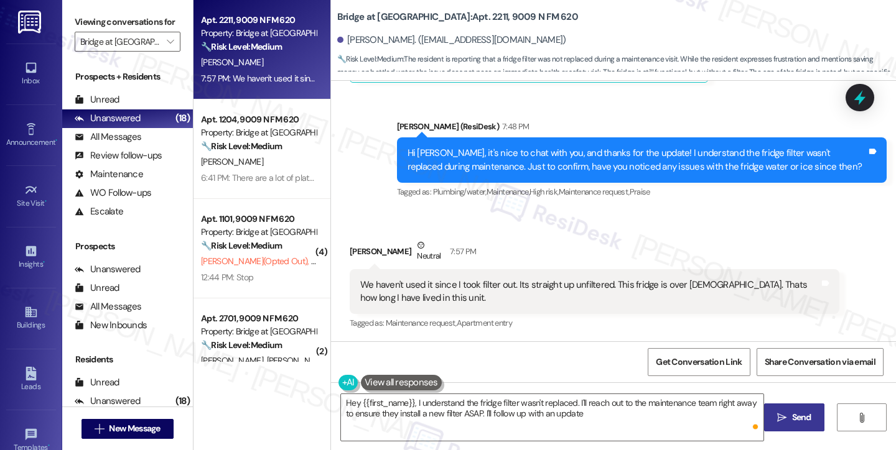
type textarea "Hey {{first_name}}, I understand the fridge filter wasn't replaced. I'll reach …"
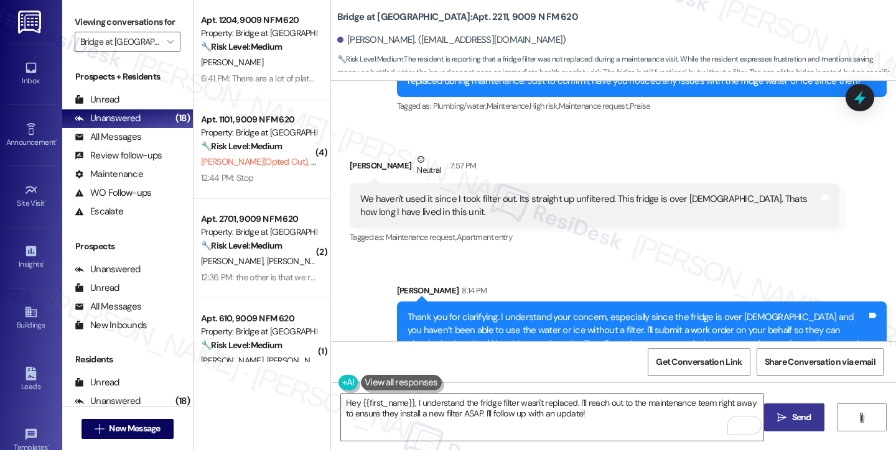
scroll to position [534, 0]
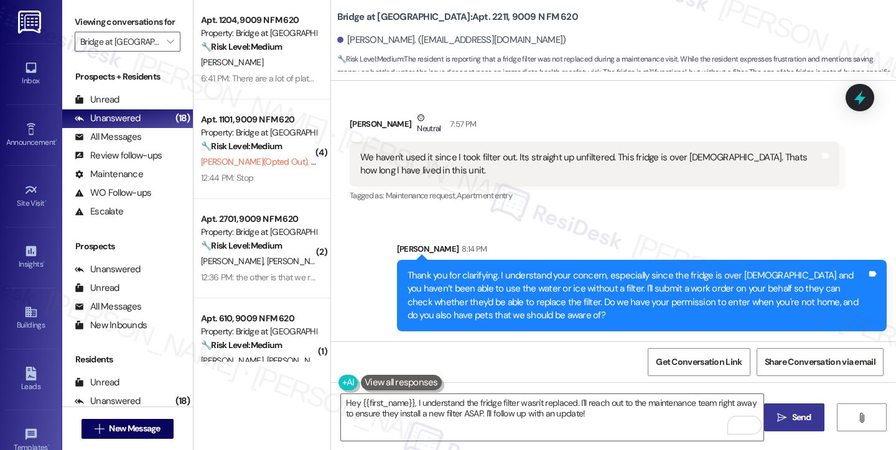
click at [531, 281] on div "Thank you for clarifying. I understand your concern, especially since the fridg…" at bounding box center [636, 295] width 459 height 53
click at [530, 281] on div "Thank you for clarifying. I understand your concern, especially since the fridg…" at bounding box center [636, 295] width 459 height 53
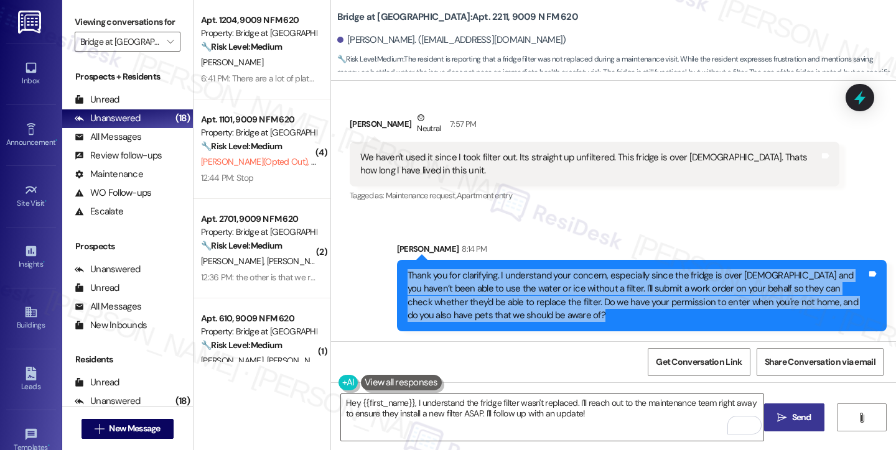
click at [530, 281] on div "Thank you for clarifying. I understand your concern, especially since the fridg…" at bounding box center [636, 295] width 459 height 53
click at [540, 281] on div "Thank you for clarifying. I understand your concern, especially since the fridg…" at bounding box center [636, 295] width 459 height 53
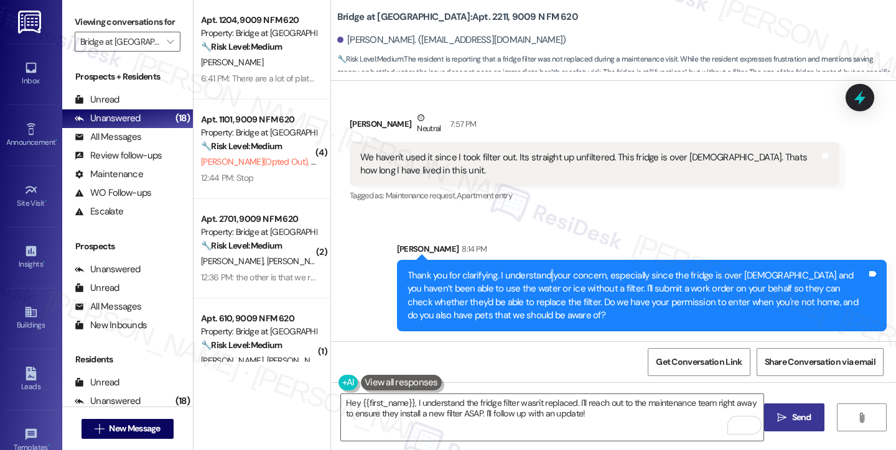
click at [540, 281] on div "Thank you for clarifying. I understand your concern, especially since the fridg…" at bounding box center [636, 295] width 459 height 53
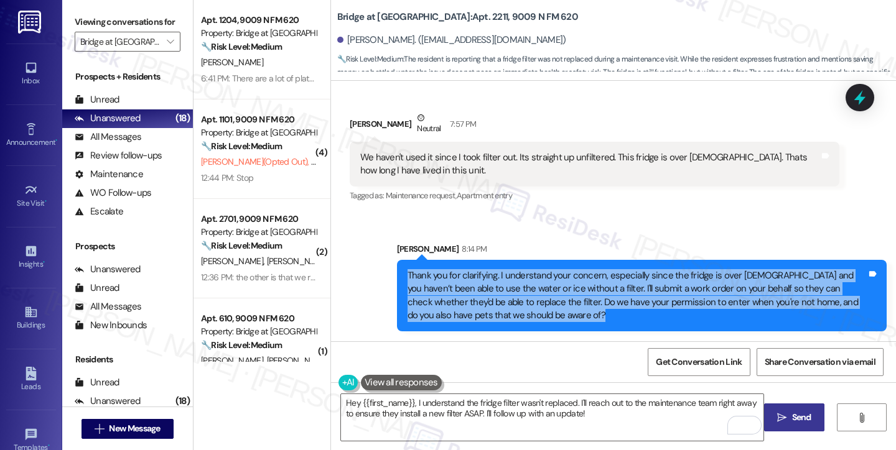
click at [540, 281] on div "Thank you for clarifying. I understand your concern, especially since the fridg…" at bounding box center [636, 295] width 459 height 53
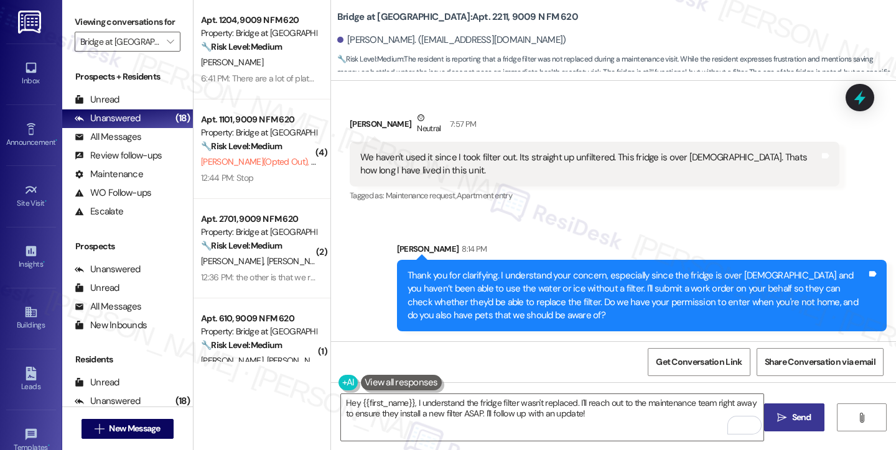
click at [603, 175] on div "We haven't used it since I took filter out. Its straight up unfiltered. This fr…" at bounding box center [589, 164] width 459 height 27
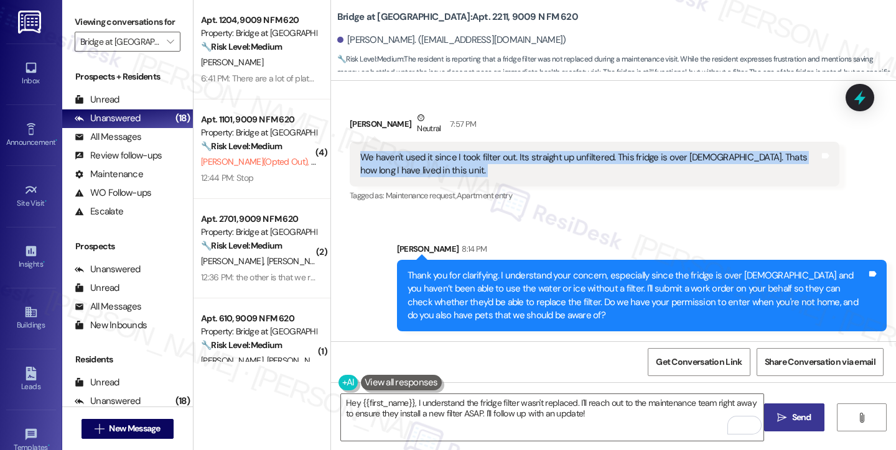
click at [603, 175] on div "We haven't used it since I took filter out. Its straight up unfiltered. This fr…" at bounding box center [589, 164] width 459 height 27
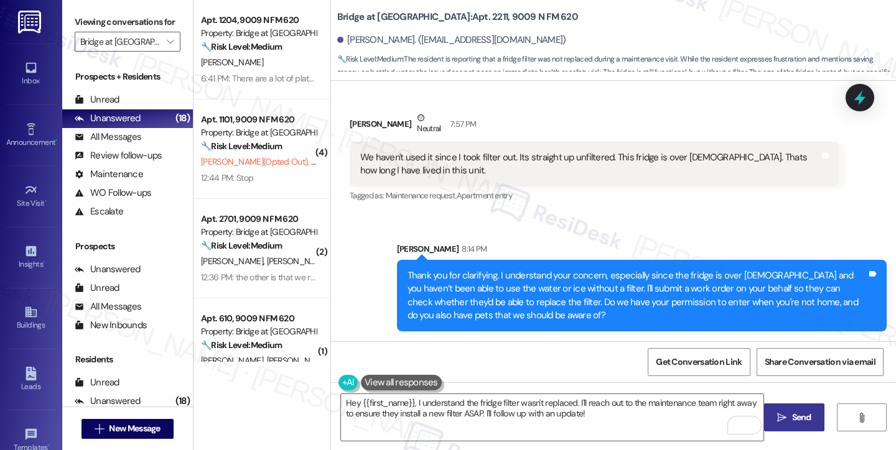
click at [547, 292] on div "Thank you for clarifying. I understand your concern, especially since the fridg…" at bounding box center [636, 295] width 459 height 53
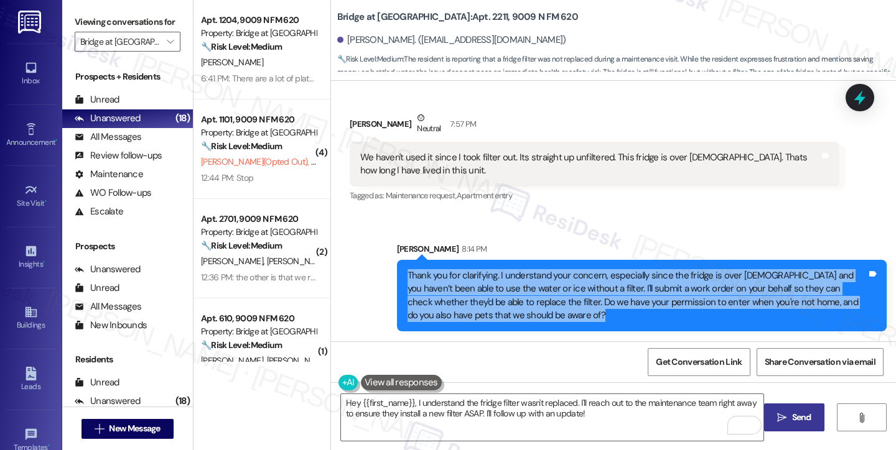
click at [547, 292] on div "Thank you for clarifying. I understand your concern, especially since the fridg…" at bounding box center [636, 295] width 459 height 53
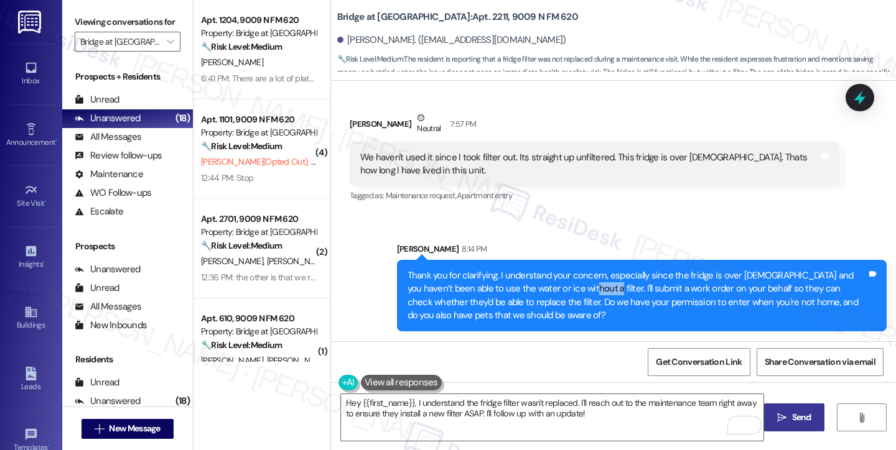
click at [547, 292] on div "Thank you for clarifying. I understand your concern, especially since the fridg…" at bounding box center [636, 295] width 459 height 53
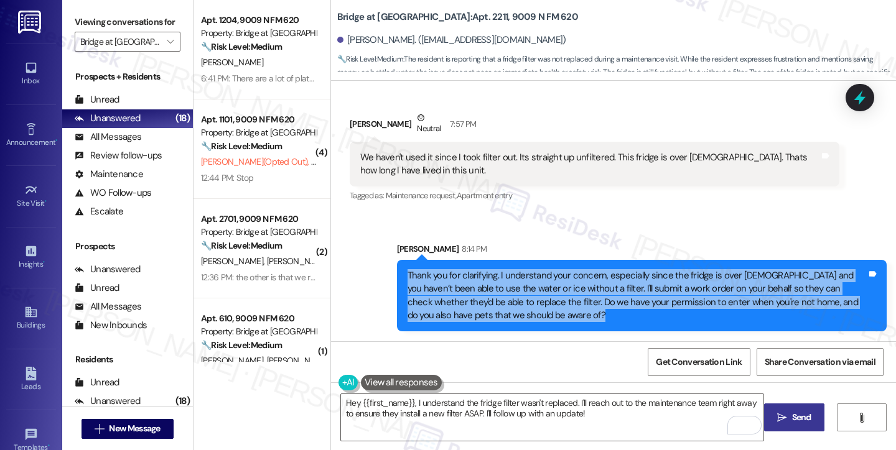
click at [547, 292] on div "Thank you for clarifying. I understand your concern, especially since the fridg…" at bounding box center [636, 295] width 459 height 53
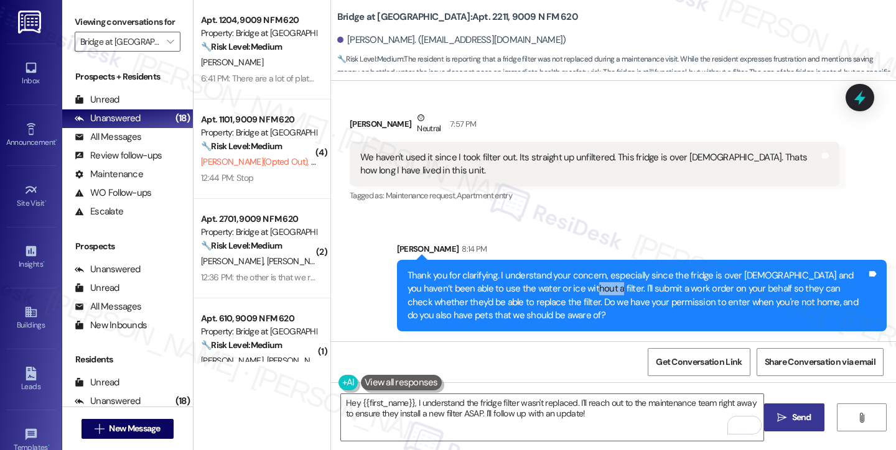
click at [547, 292] on div "Thank you for clarifying. I understand your concern, especially since the fridg…" at bounding box center [636, 295] width 459 height 53
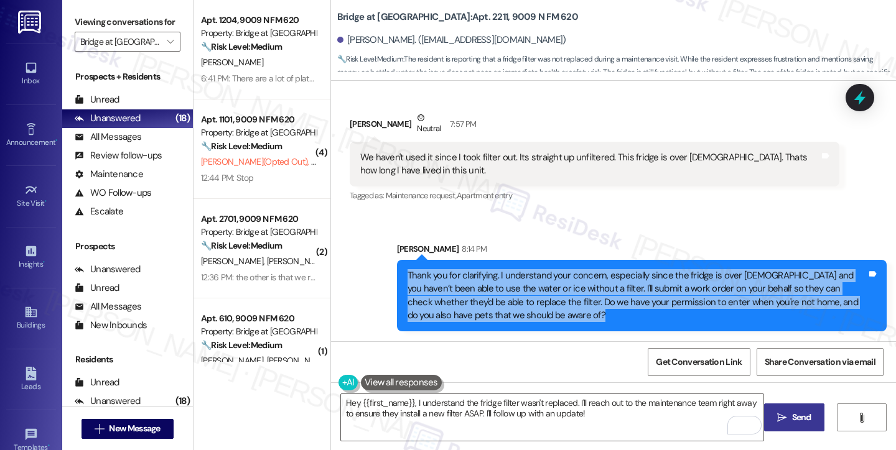
click at [547, 292] on div "Thank you for clarifying. I understand your concern, especially since the fridg…" at bounding box center [636, 295] width 459 height 53
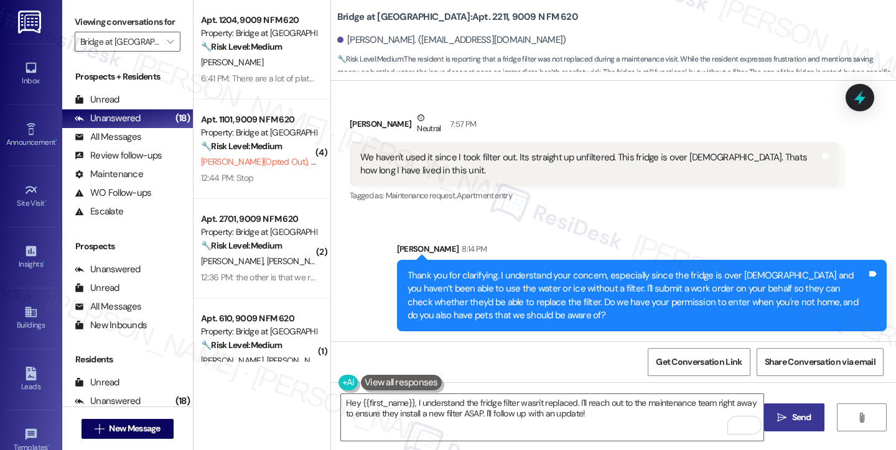
click at [603, 171] on div "We haven't used it since I took filter out. Its straight up unfiltered. This fr…" at bounding box center [589, 164] width 459 height 27
click at [586, 295] on div "Thank you for clarifying. I understand your concern, especially since the fridg…" at bounding box center [636, 295] width 459 height 53
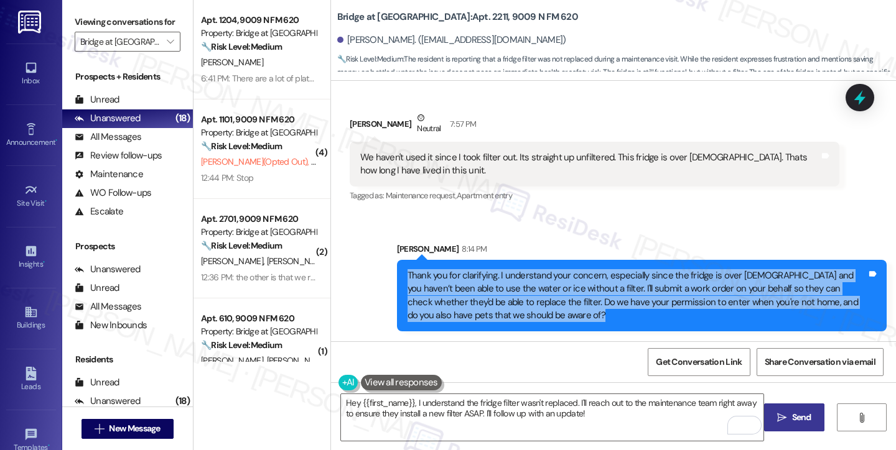
click at [586, 295] on div "Thank you for clarifying. I understand your concern, especially since the fridg…" at bounding box center [636, 295] width 459 height 53
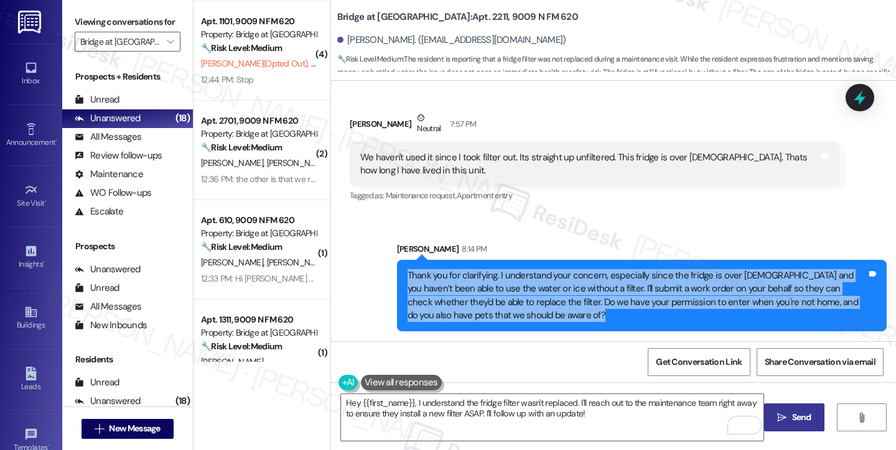
scroll to position [0, 0]
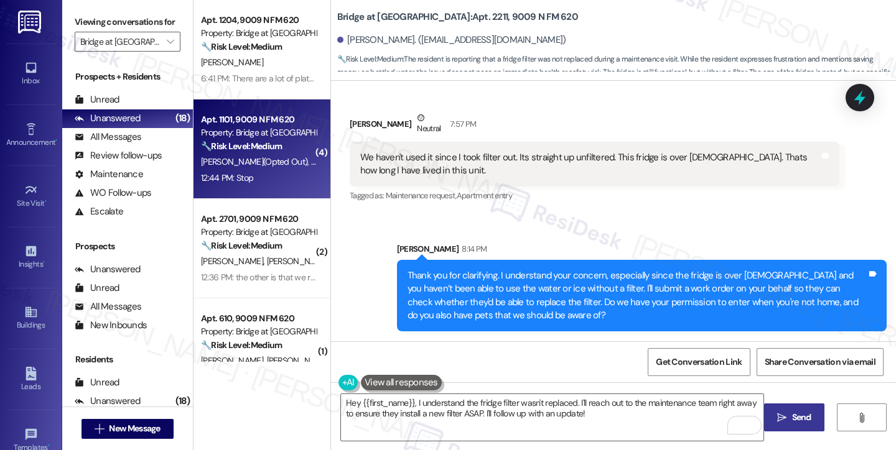
click at [255, 154] on div "[PERSON_NAME] (Opted Out) [PERSON_NAME] (Opted Out) [PERSON_NAME] (Opted Out) […" at bounding box center [259, 162] width 118 height 16
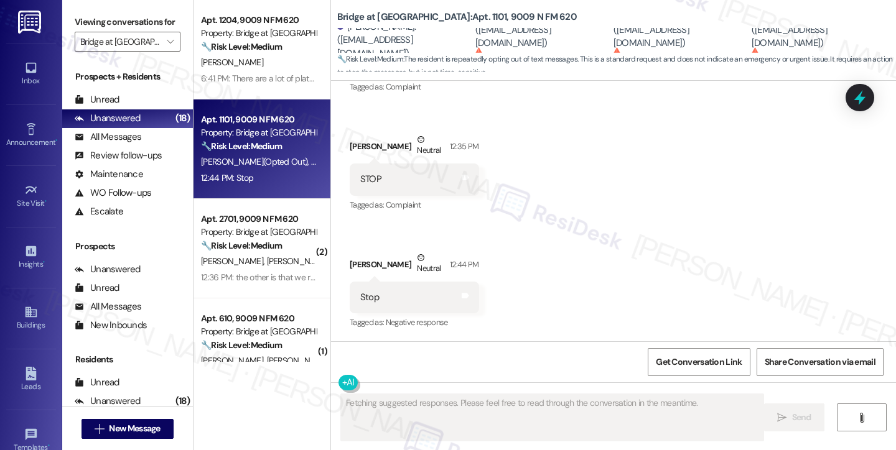
scroll to position [540, 0]
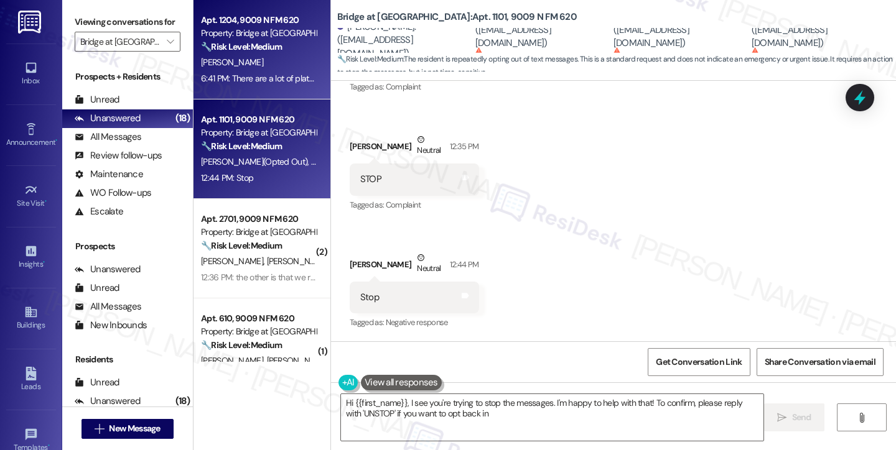
type textarea "Hi {{first_name}}, I see you're trying to stop the messages. I'm happy to help …"
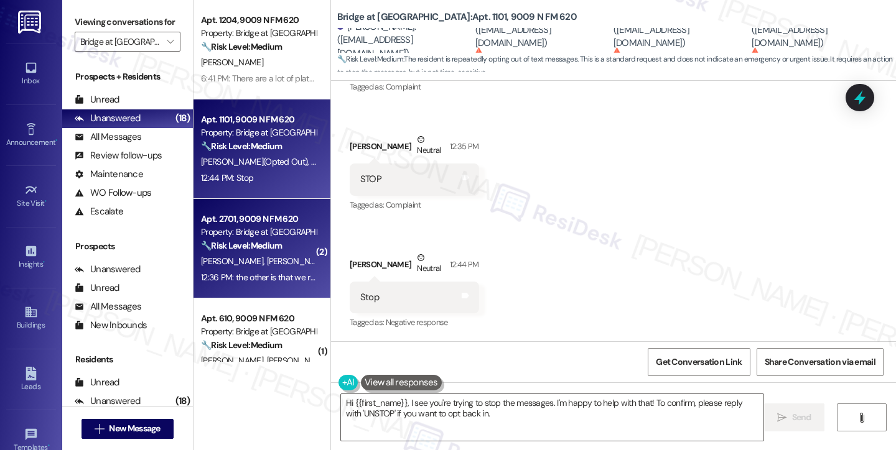
click at [272, 270] on div "12:36 PM: the other is that we renew to 6 months more but we never received the…" at bounding box center [259, 278] width 118 height 16
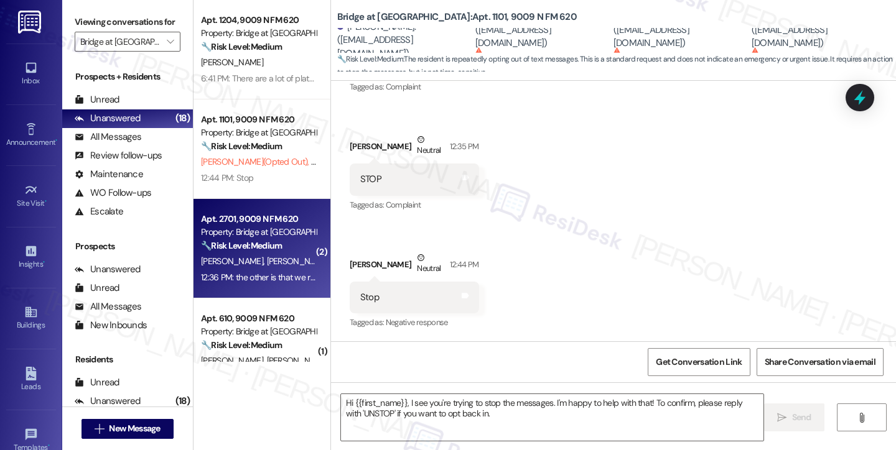
type textarea "Fetching suggested responses. Please feel free to read through the conversation…"
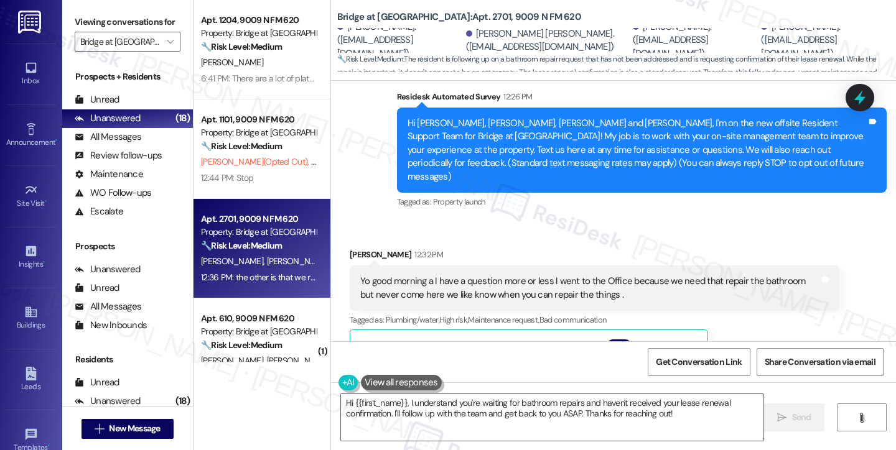
scroll to position [87, 0]
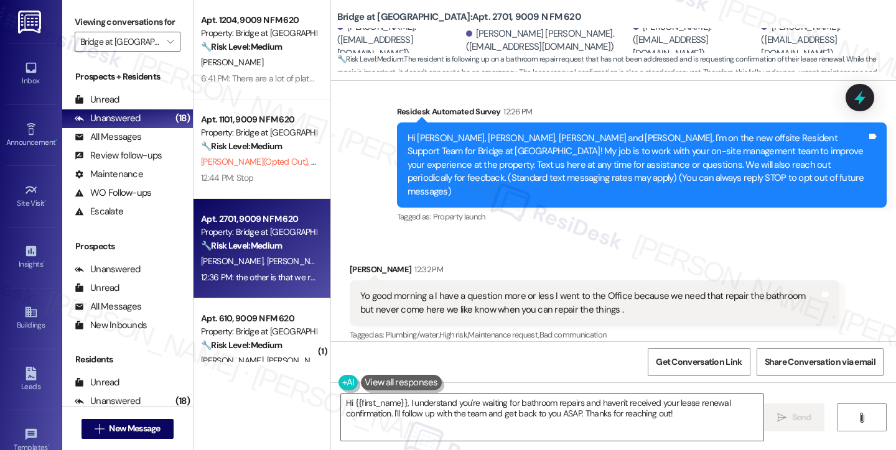
click at [392, 281] on div "Yo good morning a I have a question more or less I went to the Office because w…" at bounding box center [595, 303] width 490 height 45
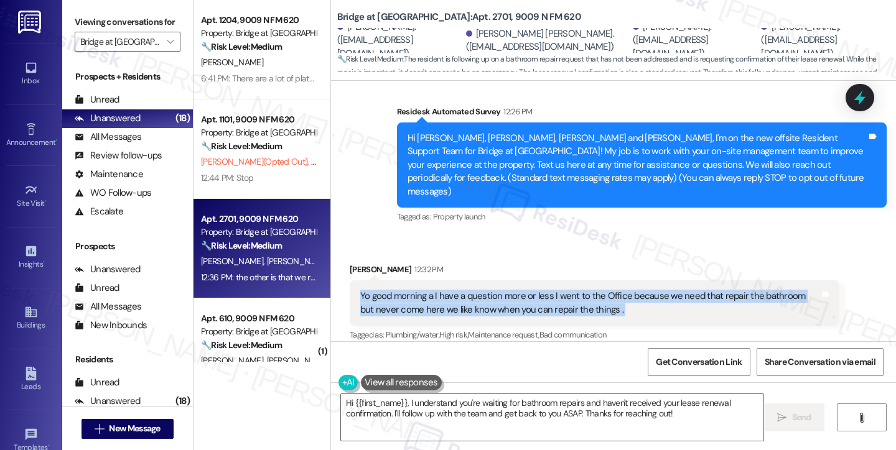
click at [392, 281] on div "Yo good morning a I have a question more or less I went to the Office because w…" at bounding box center [595, 303] width 490 height 45
click at [537, 290] on div "Yo good morning a I have a question more or less I went to the Office because w…" at bounding box center [589, 303] width 459 height 27
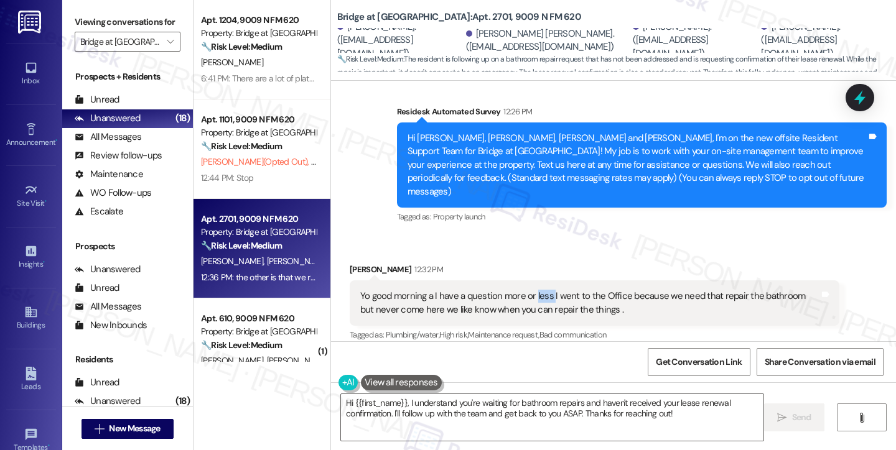
click at [537, 290] on div "Yo good morning a I have a question more or less I went to the Office because w…" at bounding box center [589, 303] width 459 height 27
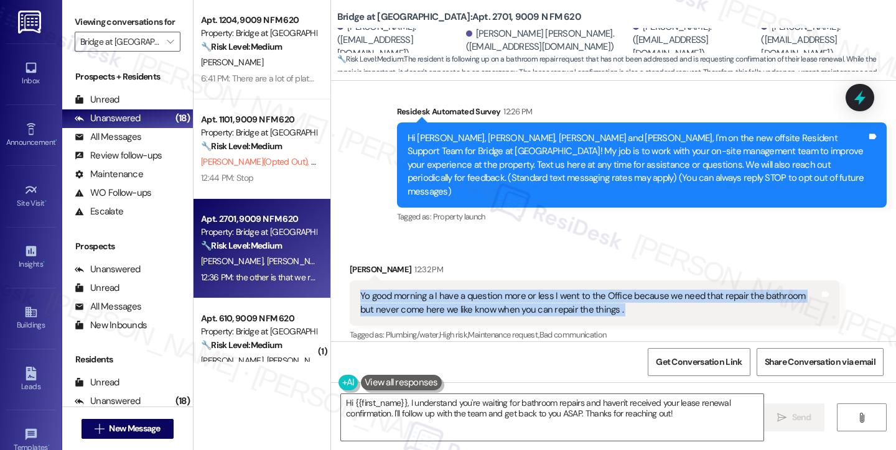
click at [537, 290] on div "Yo good morning a I have a question more or less I went to the Office because w…" at bounding box center [589, 303] width 459 height 27
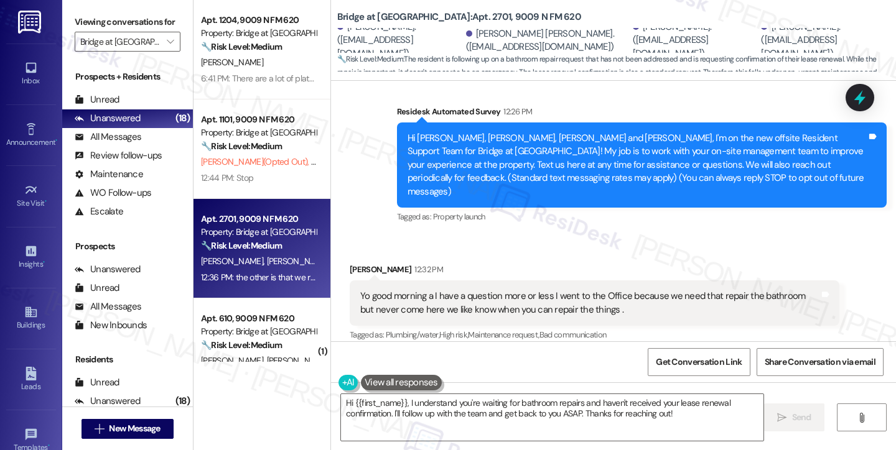
click at [519, 169] on div "Hi [PERSON_NAME], [PERSON_NAME], [PERSON_NAME] and [PERSON_NAME], I'm on the ne…" at bounding box center [636, 165] width 459 height 67
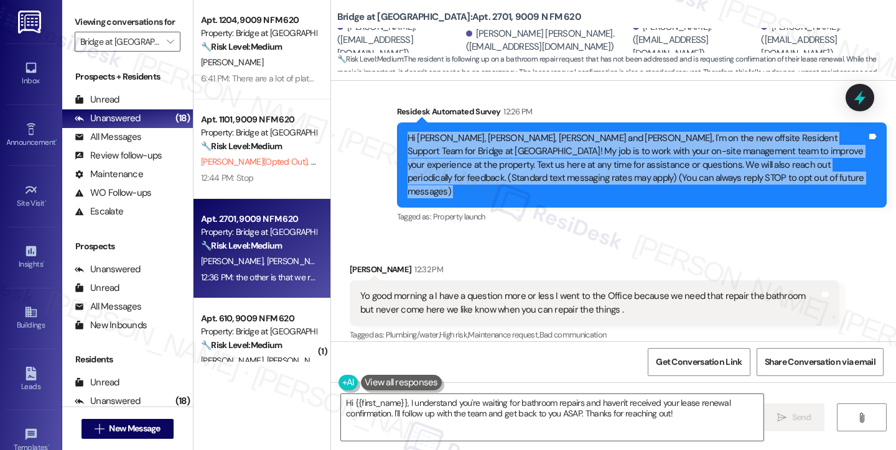
click at [519, 169] on div "Hi [PERSON_NAME], [PERSON_NAME], [PERSON_NAME] and [PERSON_NAME], I'm on the ne…" at bounding box center [636, 165] width 459 height 67
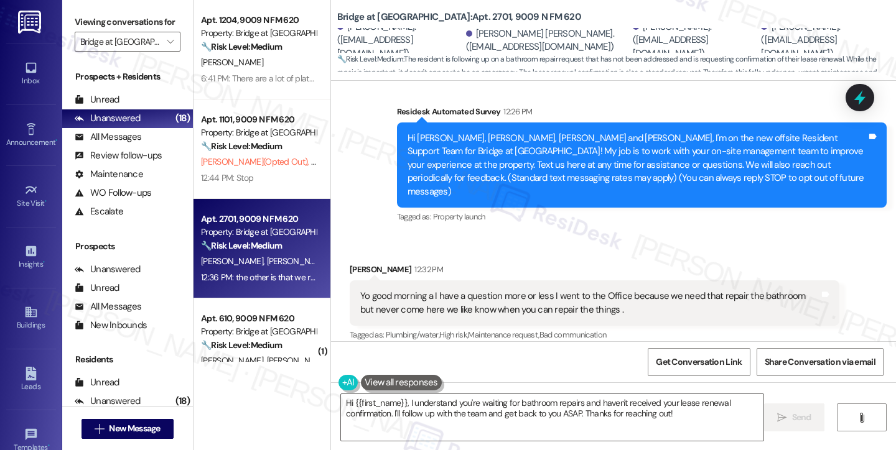
click at [596, 291] on div "Yo good morning a I have a question more or less I went to the Office because w…" at bounding box center [589, 303] width 459 height 27
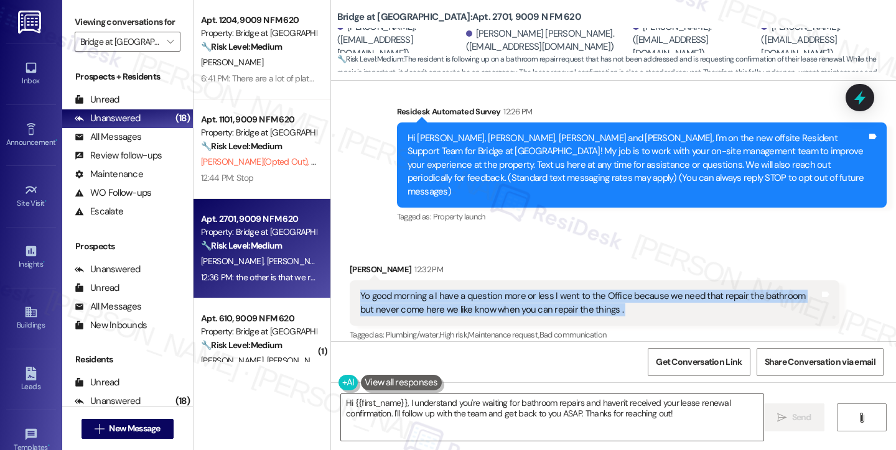
click at [596, 291] on div "Yo good morning a I have a question more or less I went to the Office because w…" at bounding box center [589, 303] width 459 height 27
click at [478, 292] on div "Yo good morning a I have a question more or less I went to the Office because w…" at bounding box center [589, 303] width 459 height 27
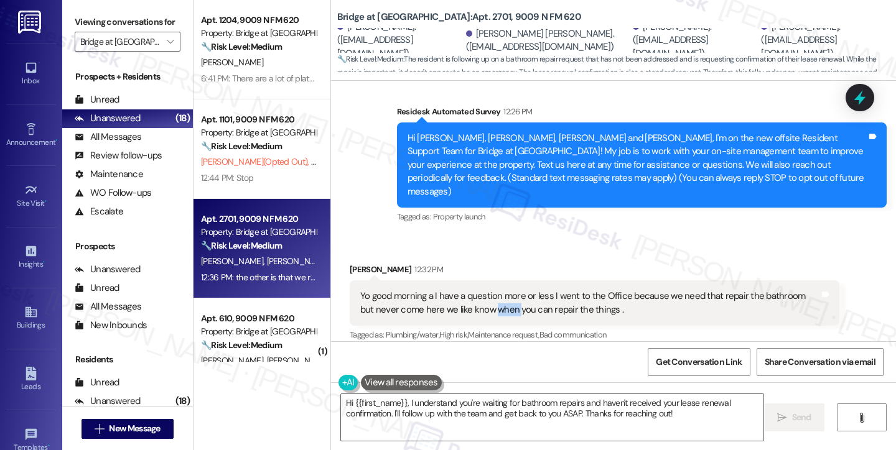
click at [477, 292] on div "Yo good morning a I have a question more or less I went to the Office because w…" at bounding box center [589, 303] width 459 height 27
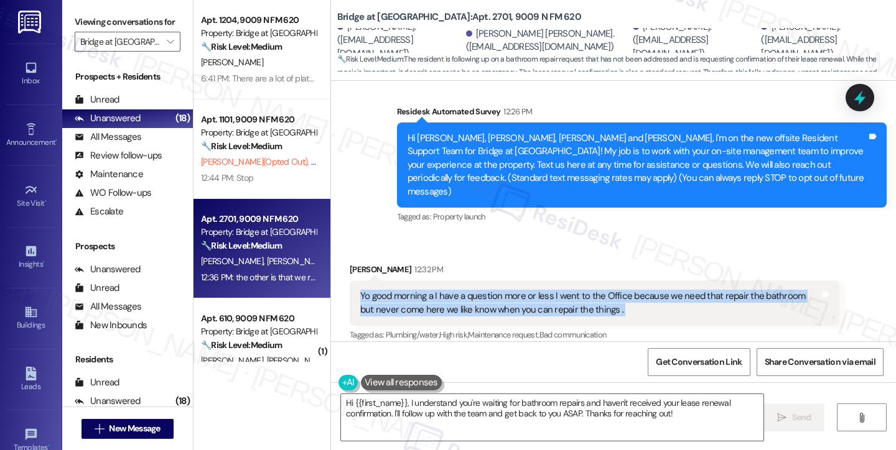
click at [477, 292] on div "Yo good morning a I have a question more or less I went to the Office because w…" at bounding box center [589, 303] width 459 height 27
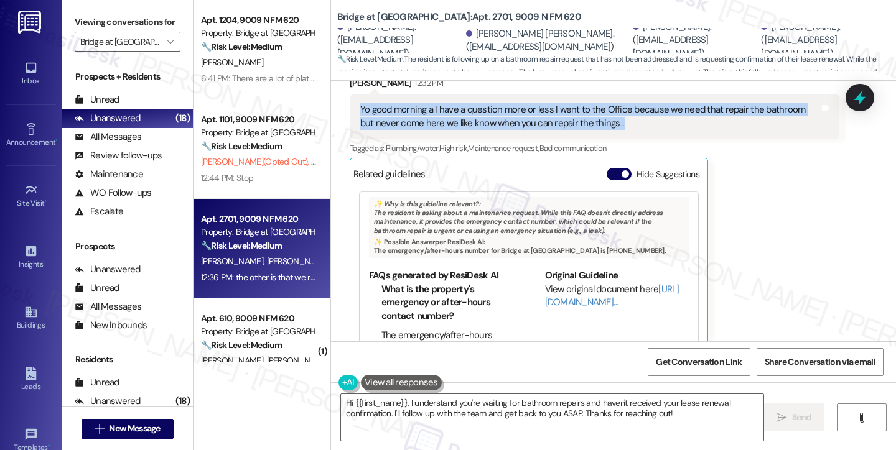
scroll to position [399, 0]
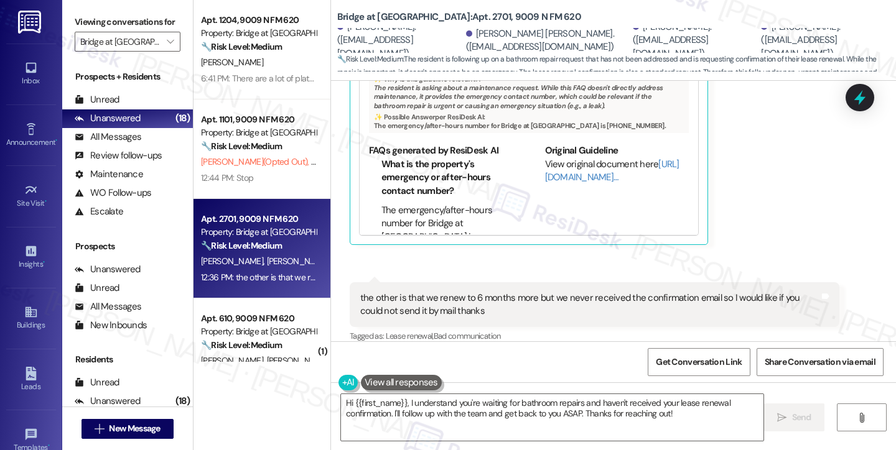
click at [448, 292] on div "the other is that we renew to 6 months more but we never received the confirmat…" at bounding box center [589, 305] width 459 height 27
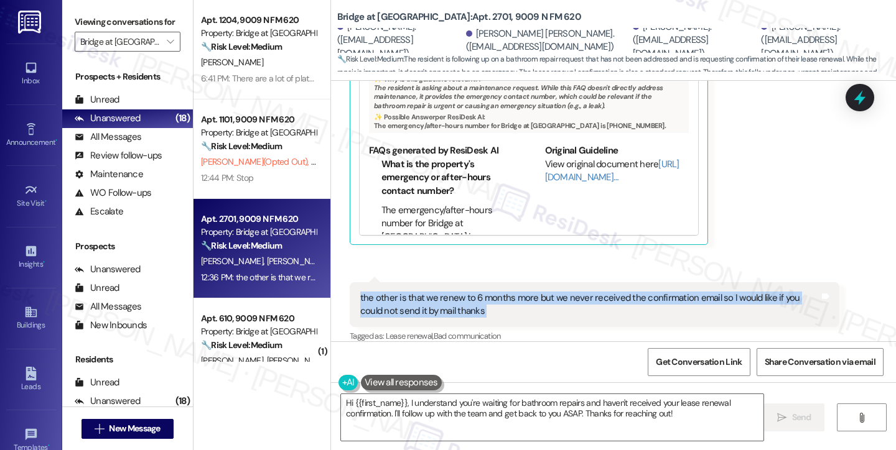
click at [448, 292] on div "the other is that we renew to 6 months more but we never received the confirmat…" at bounding box center [589, 305] width 459 height 27
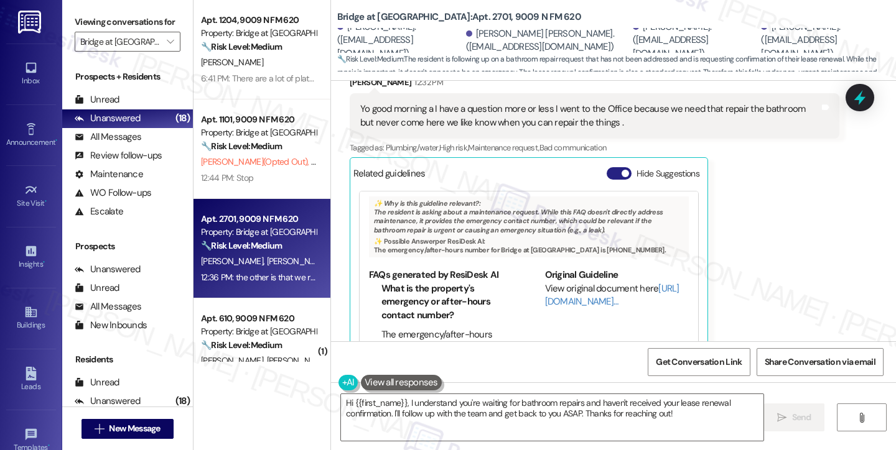
click at [621, 170] on span "button" at bounding box center [624, 173] width 7 height 7
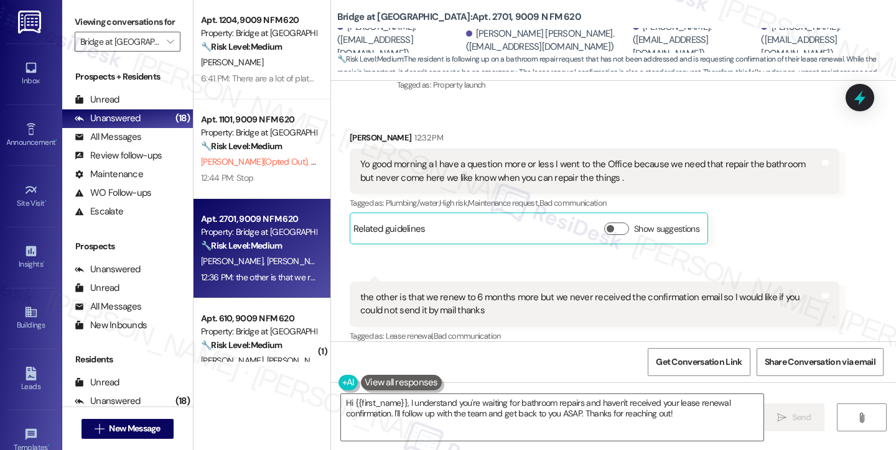
click at [470, 166] on div "Yo good morning a I have a question more or less I went to the Office because w…" at bounding box center [589, 171] width 459 height 27
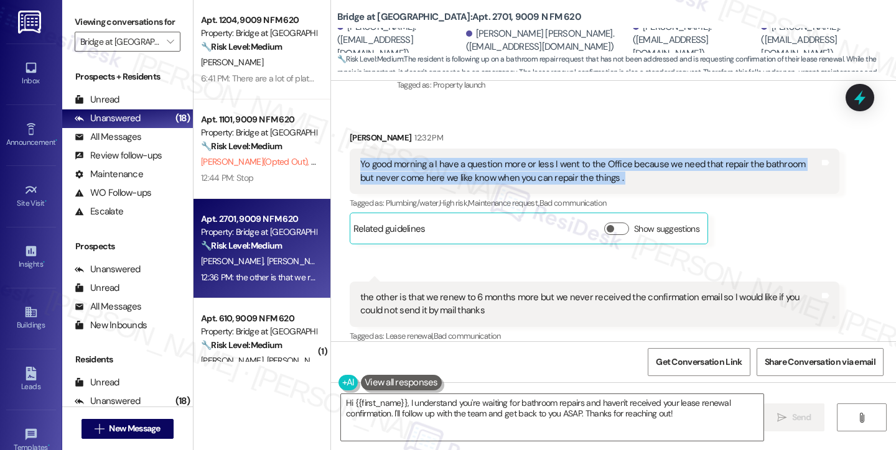
click at [470, 166] on div "Yo good morning a I have a question more or less I went to the Office because w…" at bounding box center [589, 171] width 459 height 27
click at [484, 160] on div "Yo good morning a I have a question more or less I went to the Office because w…" at bounding box center [589, 171] width 459 height 27
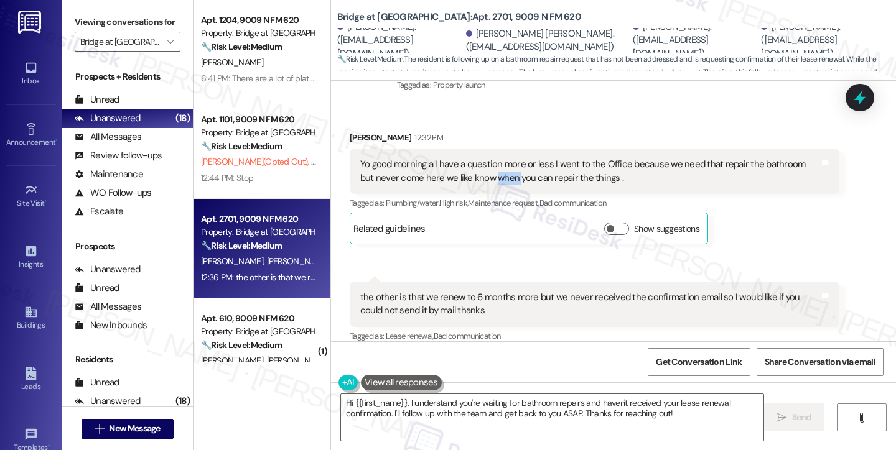
click at [484, 160] on div "Yo good morning a I have a question more or less I went to the Office because w…" at bounding box center [589, 171] width 459 height 27
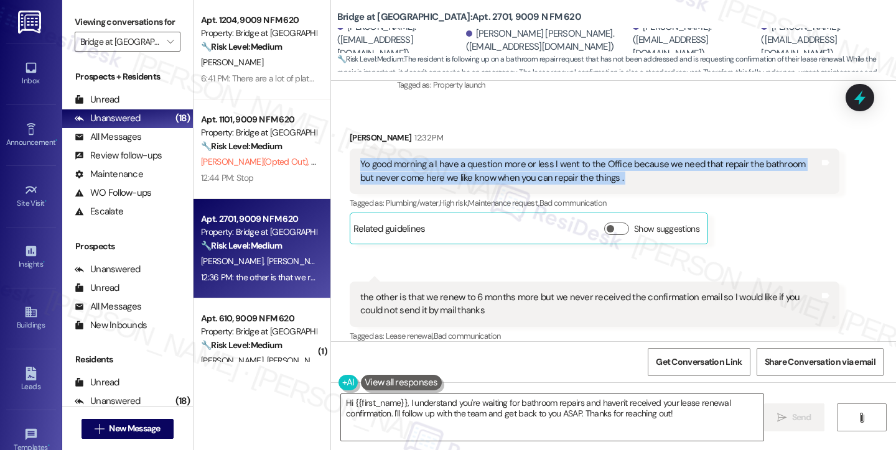
click at [485, 160] on div "Yo good morning a I have a question more or less I went to the Office because w…" at bounding box center [589, 171] width 459 height 27
click at [458, 158] on div "Yo good morning a I have a question more or less I went to the Office because w…" at bounding box center [589, 171] width 459 height 27
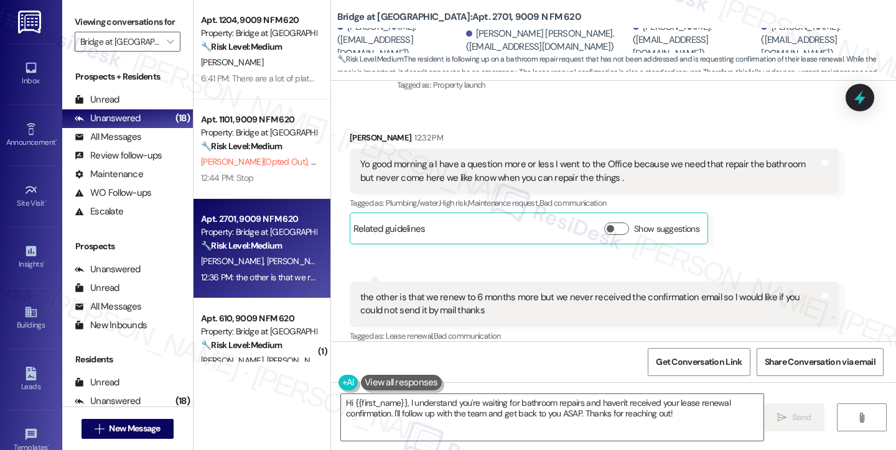
click at [458, 158] on div "Yo good morning a I have a question more or less I went to the Office because w…" at bounding box center [589, 171] width 459 height 27
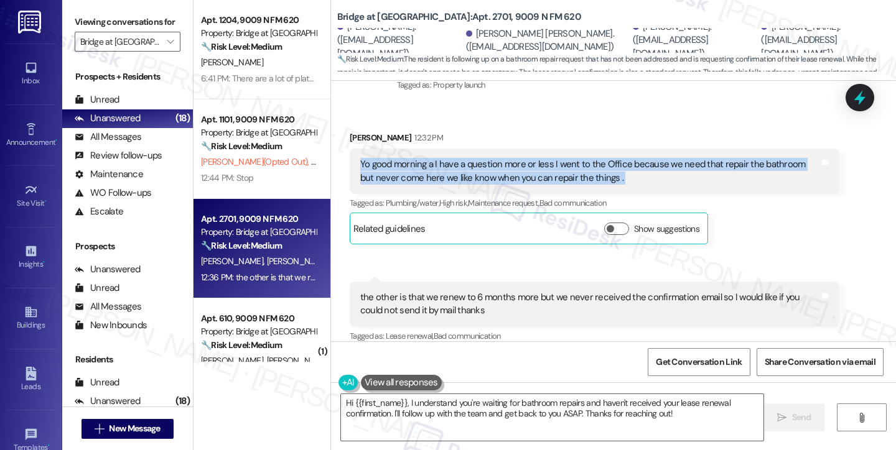
click at [458, 158] on div "Yo good morning a I have a question more or less I went to the Office because w…" at bounding box center [589, 171] width 459 height 27
click at [505, 158] on div "Yo good morning a I have a question more or less I went to the Office because w…" at bounding box center [589, 171] width 459 height 27
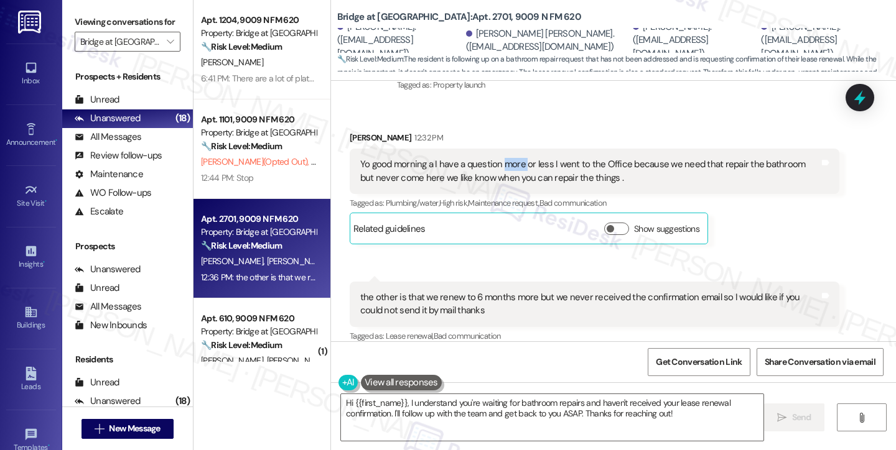
click at [505, 158] on div "Yo good morning a I have a question more or less I went to the Office because w…" at bounding box center [589, 171] width 459 height 27
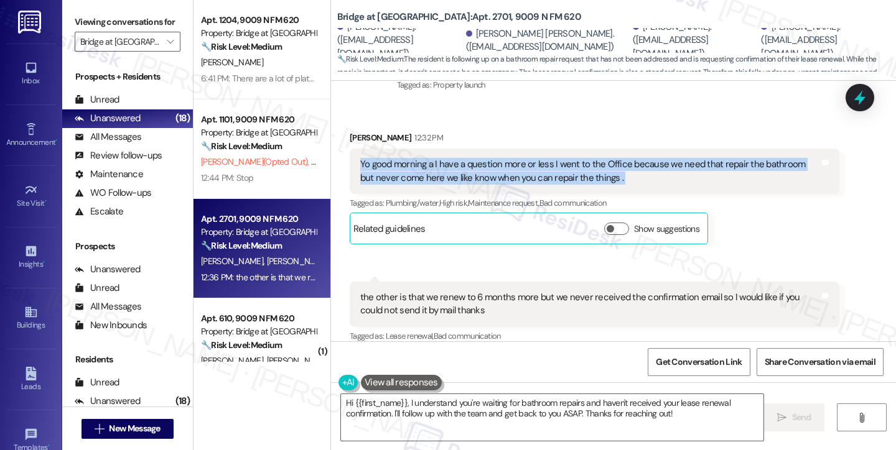
click at [505, 158] on div "Yo good morning a I have a question more or less I went to the Office because w…" at bounding box center [589, 171] width 459 height 27
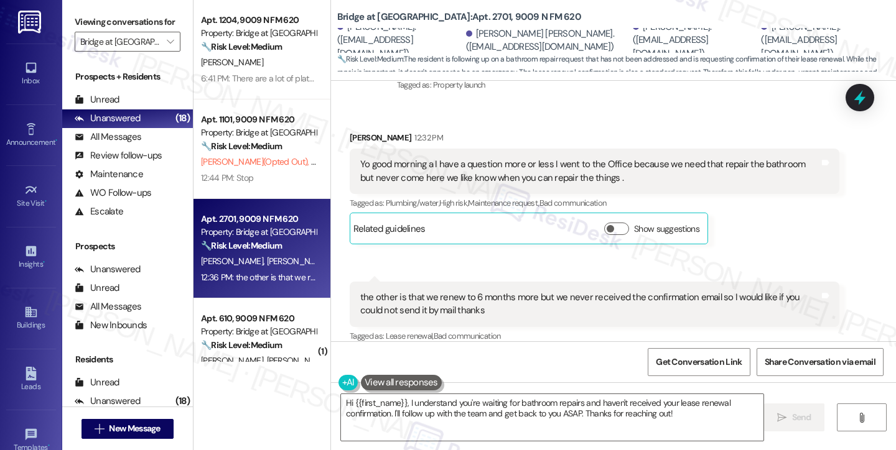
click at [430, 292] on div "the other is that we renew to 6 months more but we never received the confirmat…" at bounding box center [589, 304] width 459 height 27
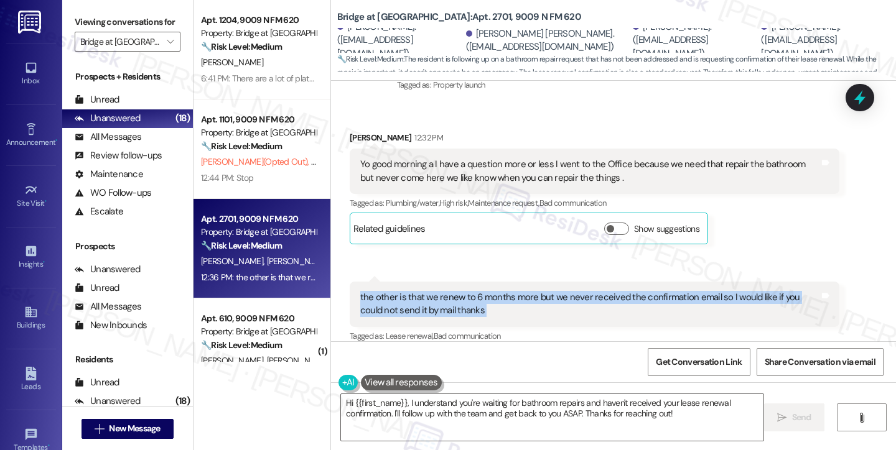
click at [430, 292] on div "the other is that we renew to 6 months more but we never received the confirmat…" at bounding box center [589, 304] width 459 height 27
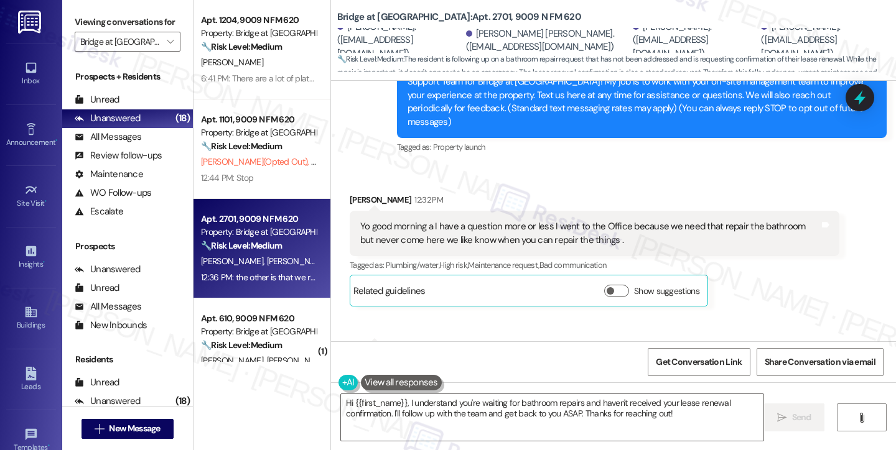
click at [353, 193] on div "[PERSON_NAME] 12:32 PM" at bounding box center [595, 201] width 490 height 17
copy div "[PERSON_NAME]"
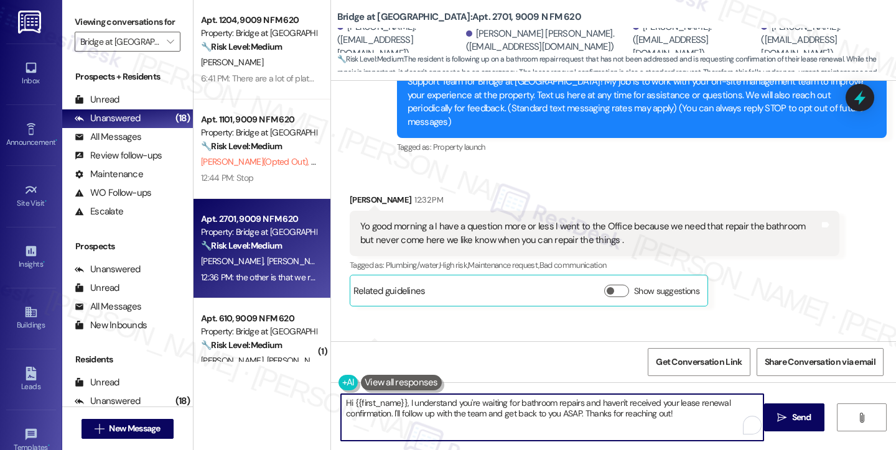
drag, startPoint x: 348, startPoint y: 401, endPoint x: 400, endPoint y: 403, distance: 51.7
click at [400, 403] on textarea "Hi {{first_name}}, I understand you're waiting for bathroom repairs and haven't…" at bounding box center [552, 417] width 422 height 47
paste textarea "[PERSON_NAME]"
type textarea "Hi [PERSON_NAME] , I understand you're waiting for bathroom repairs and haven't…"
